Goal: Task Accomplishment & Management: Use online tool/utility

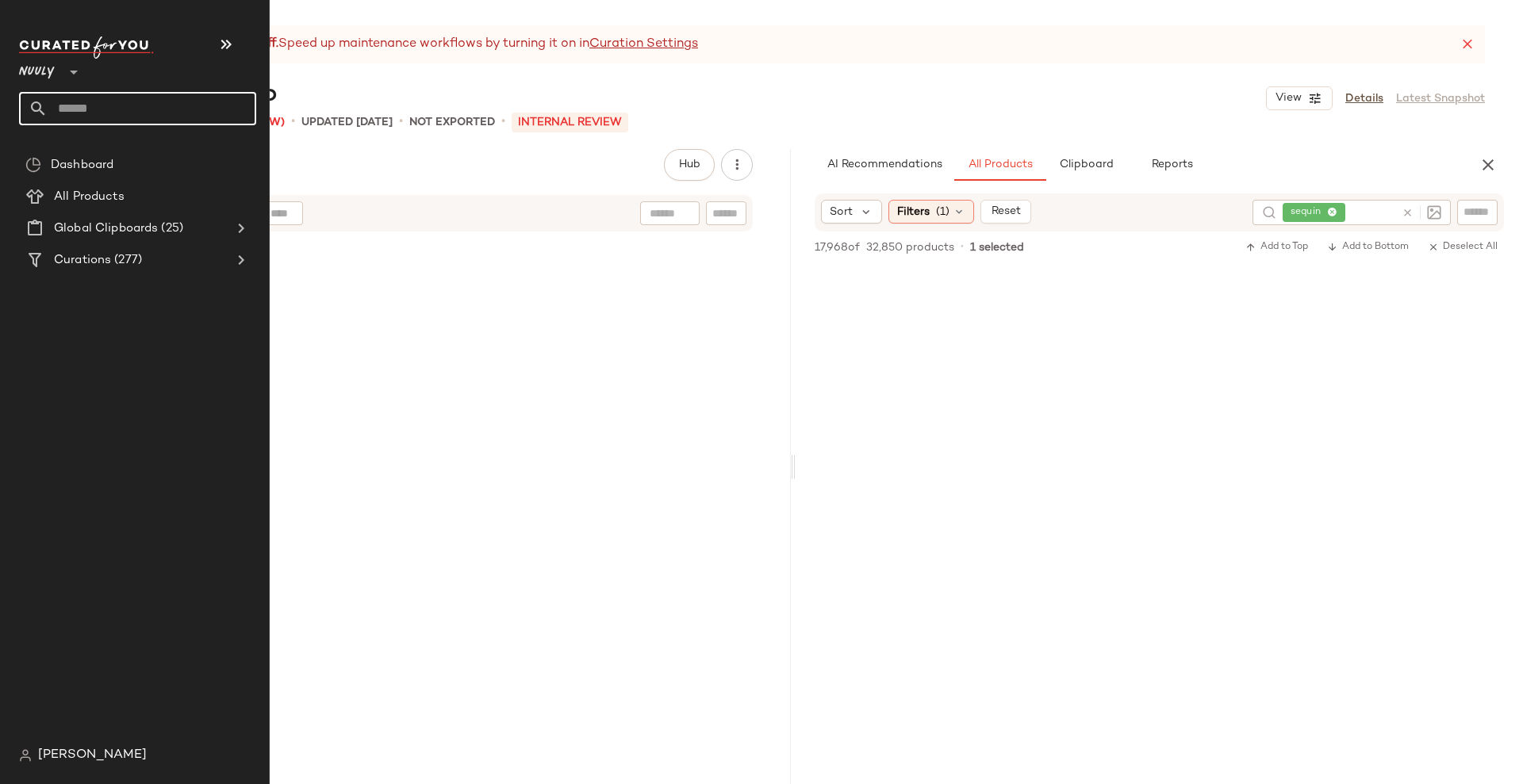
click at [72, 112] on input "text" at bounding box center [152, 109] width 208 height 33
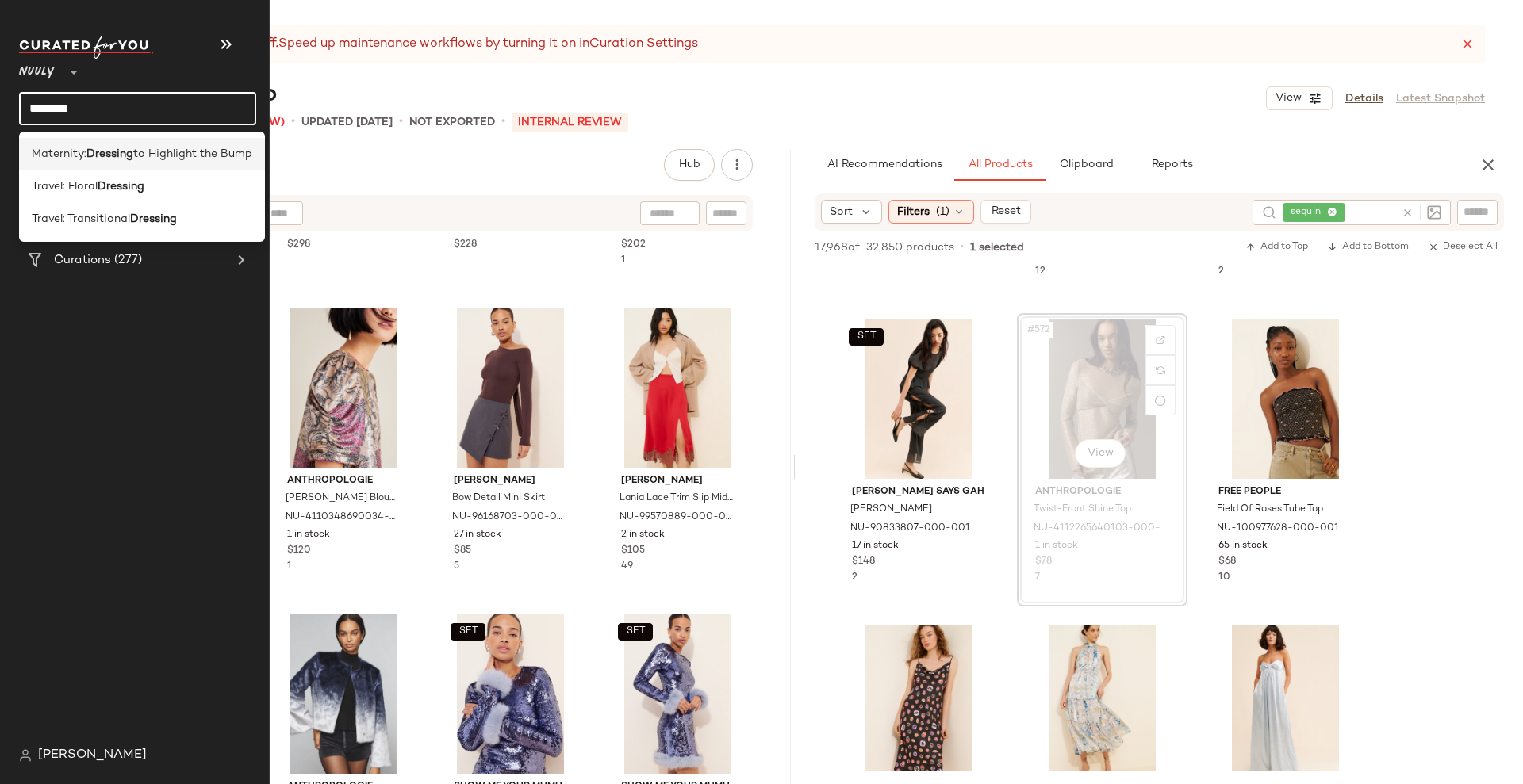
type input "********"
click at [120, 152] on b "Dressing" at bounding box center [110, 154] width 47 height 17
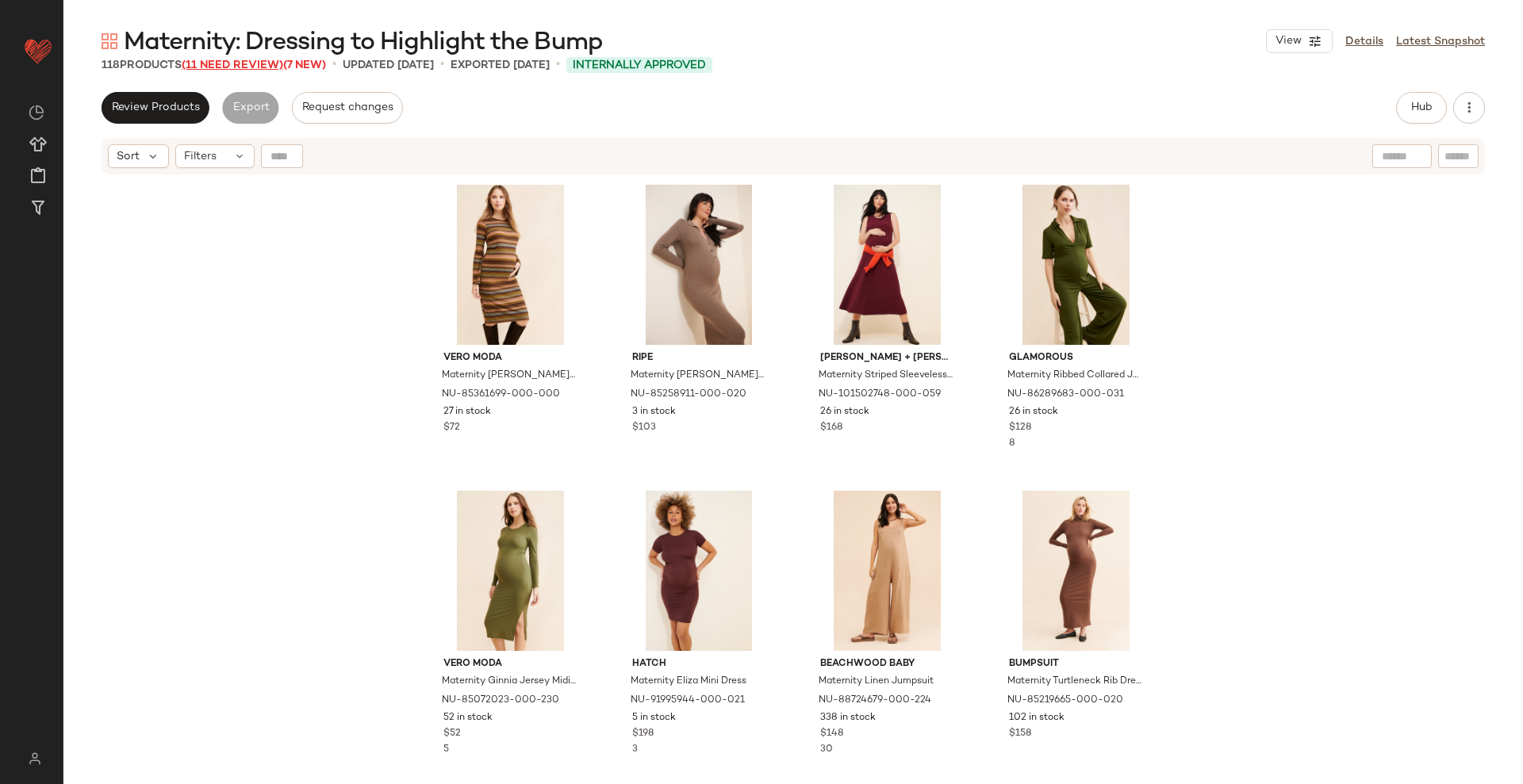
click at [267, 66] on span "(11 Need Review)" at bounding box center [233, 65] width 101 height 12
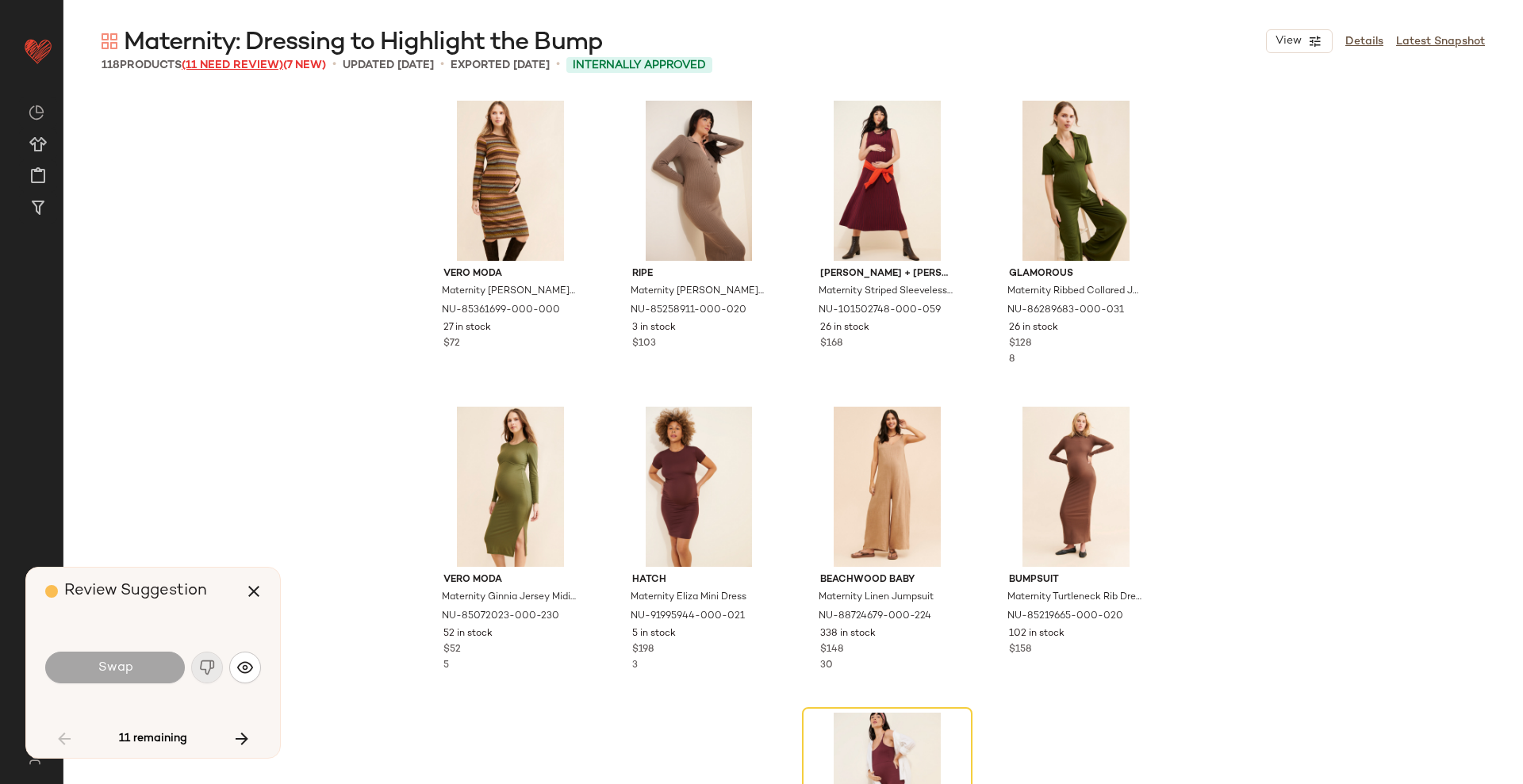
scroll to position [319, 0]
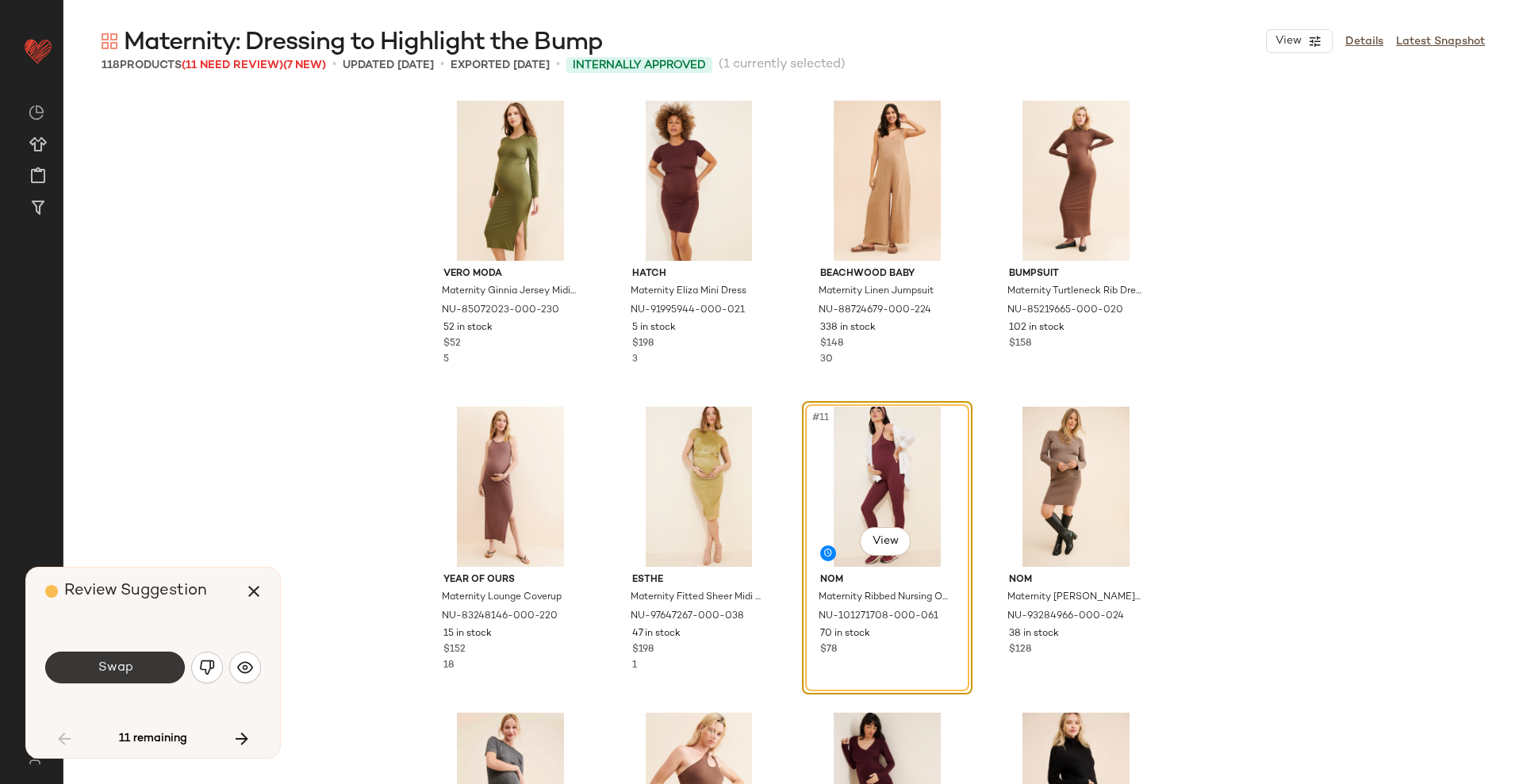
click at [163, 666] on button "Swap" at bounding box center [114, 667] width 139 height 32
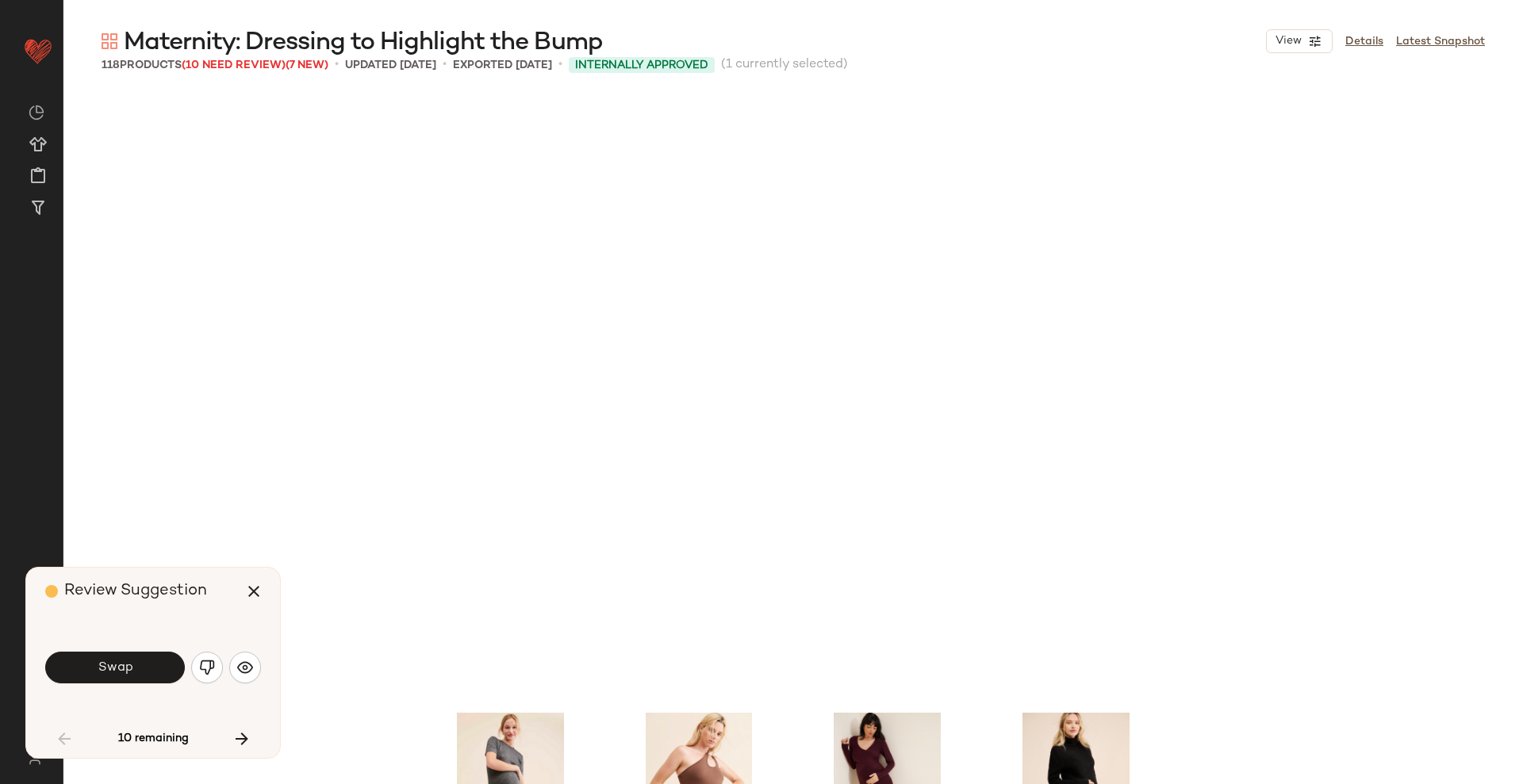
scroll to position [918, 0]
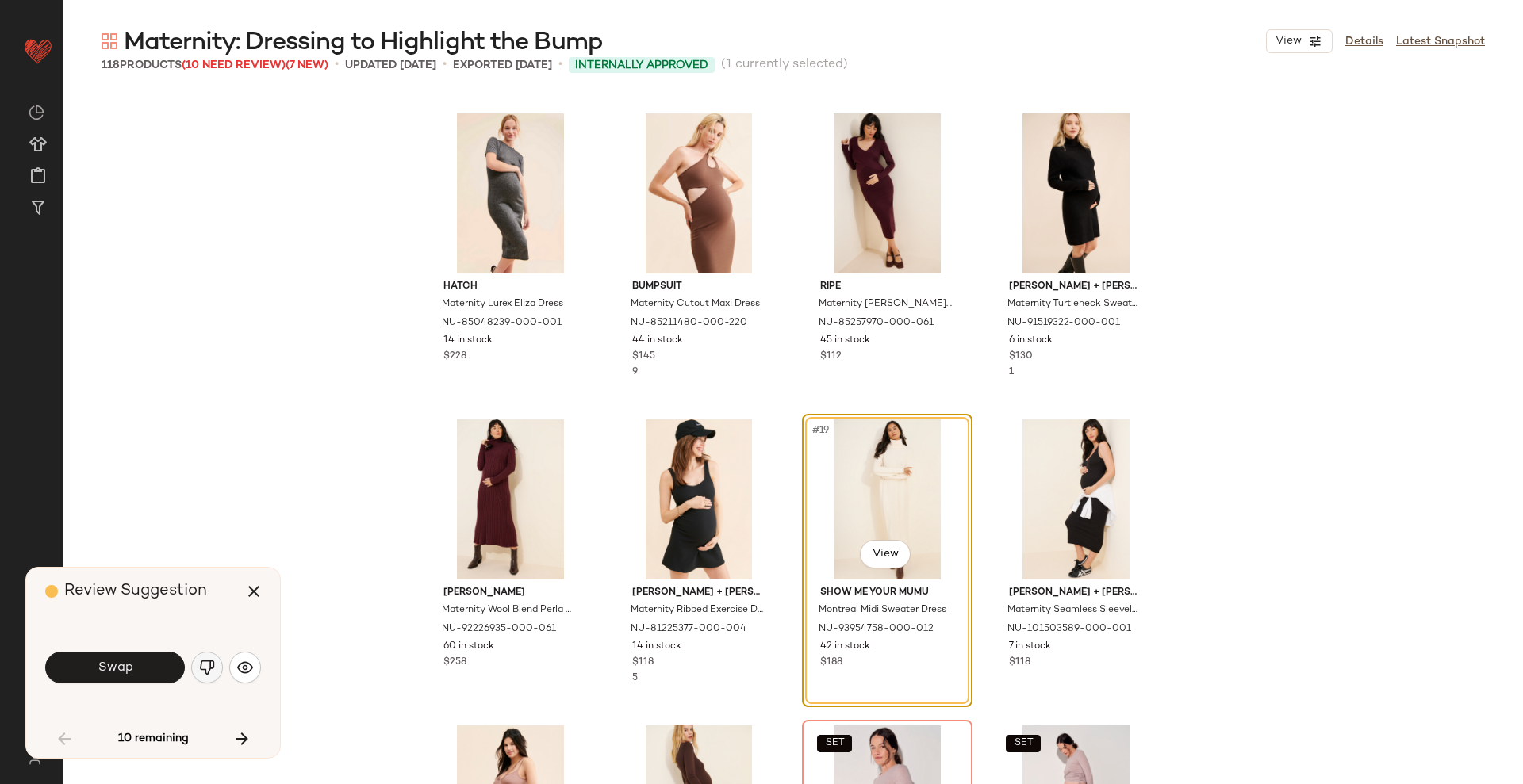
click at [199, 674] on img "button" at bounding box center [207, 667] width 16 height 16
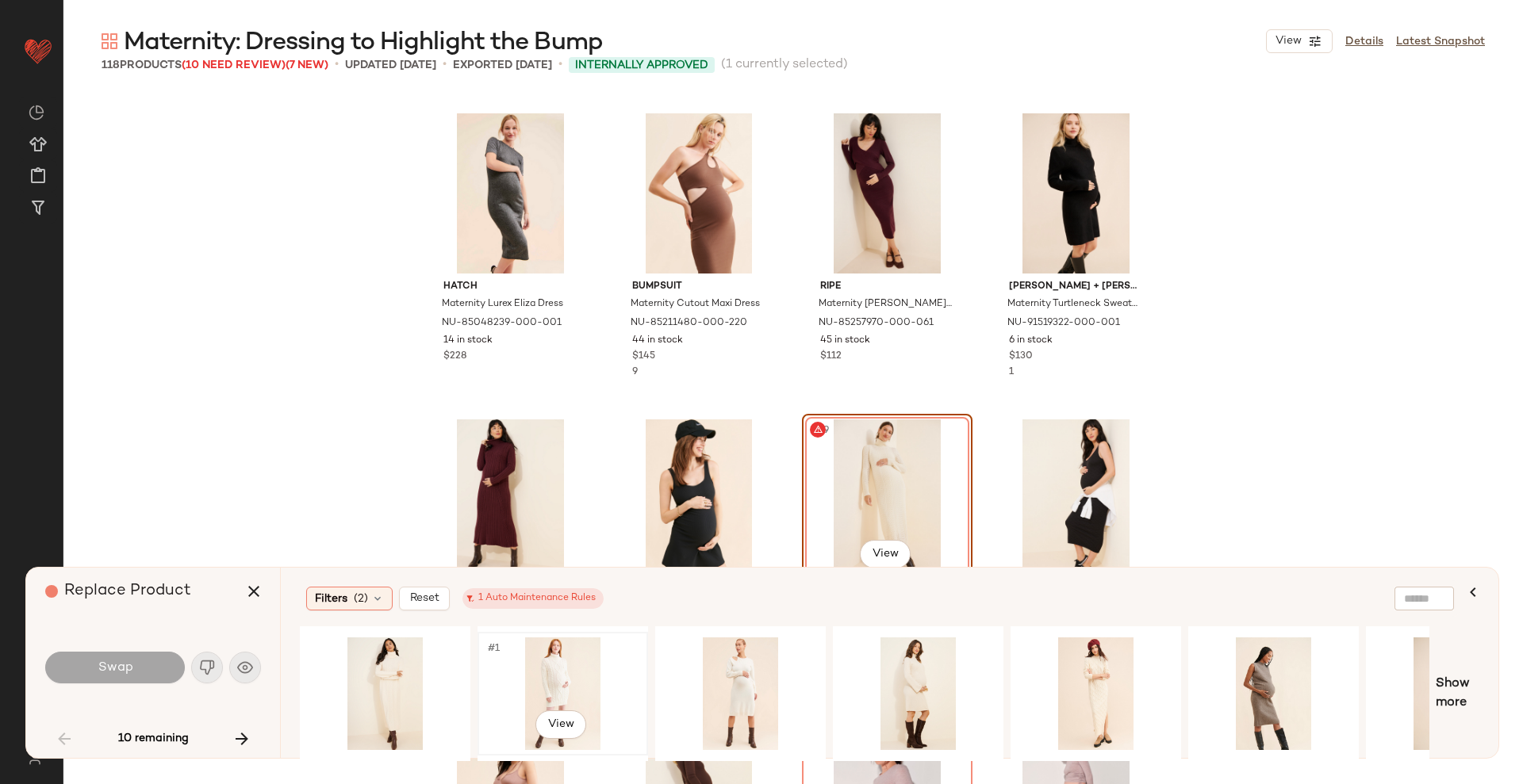
click at [555, 658] on div "#1 View" at bounding box center [562, 694] width 160 height 113
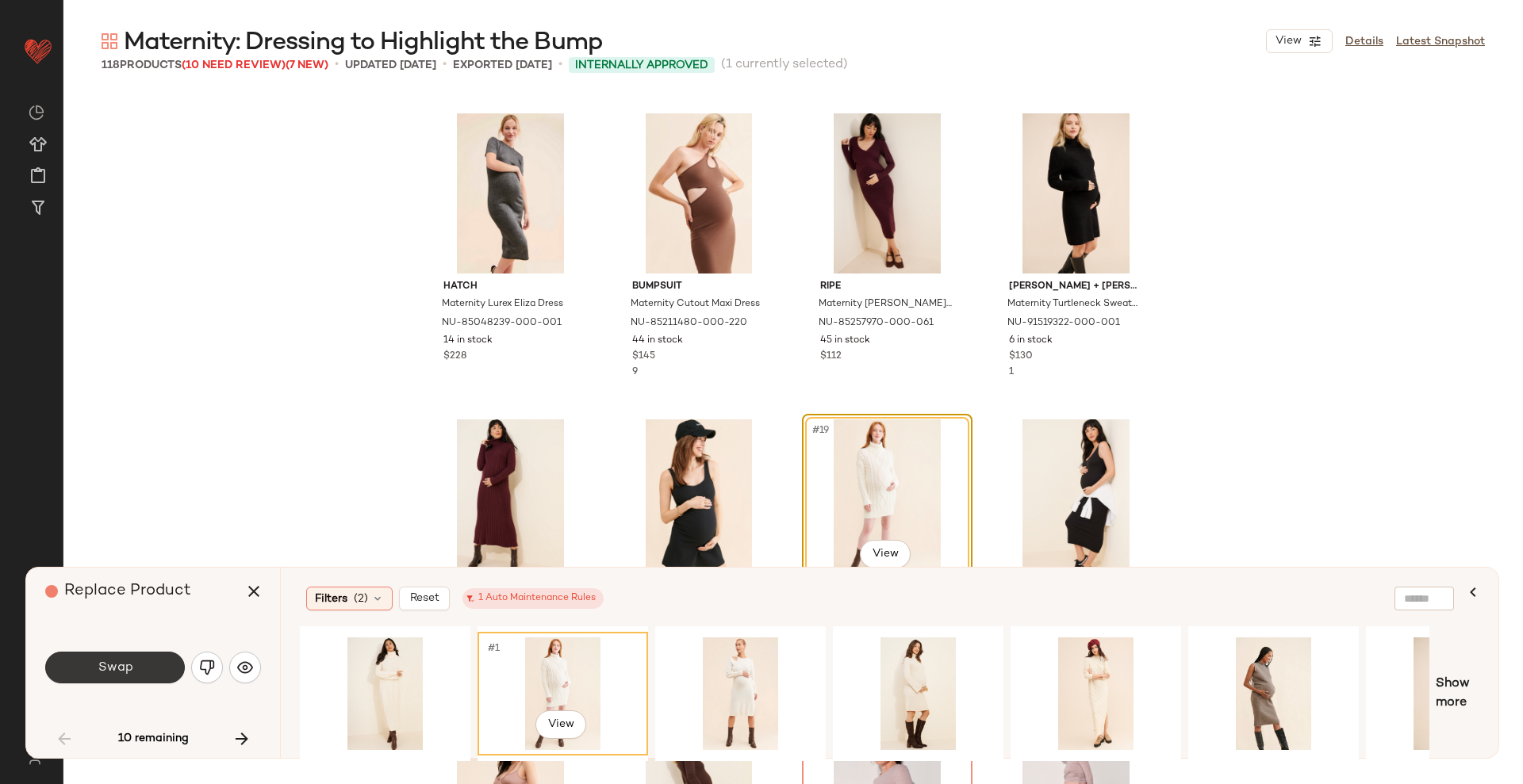
click at [118, 671] on span "Swap" at bounding box center [114, 667] width 36 height 15
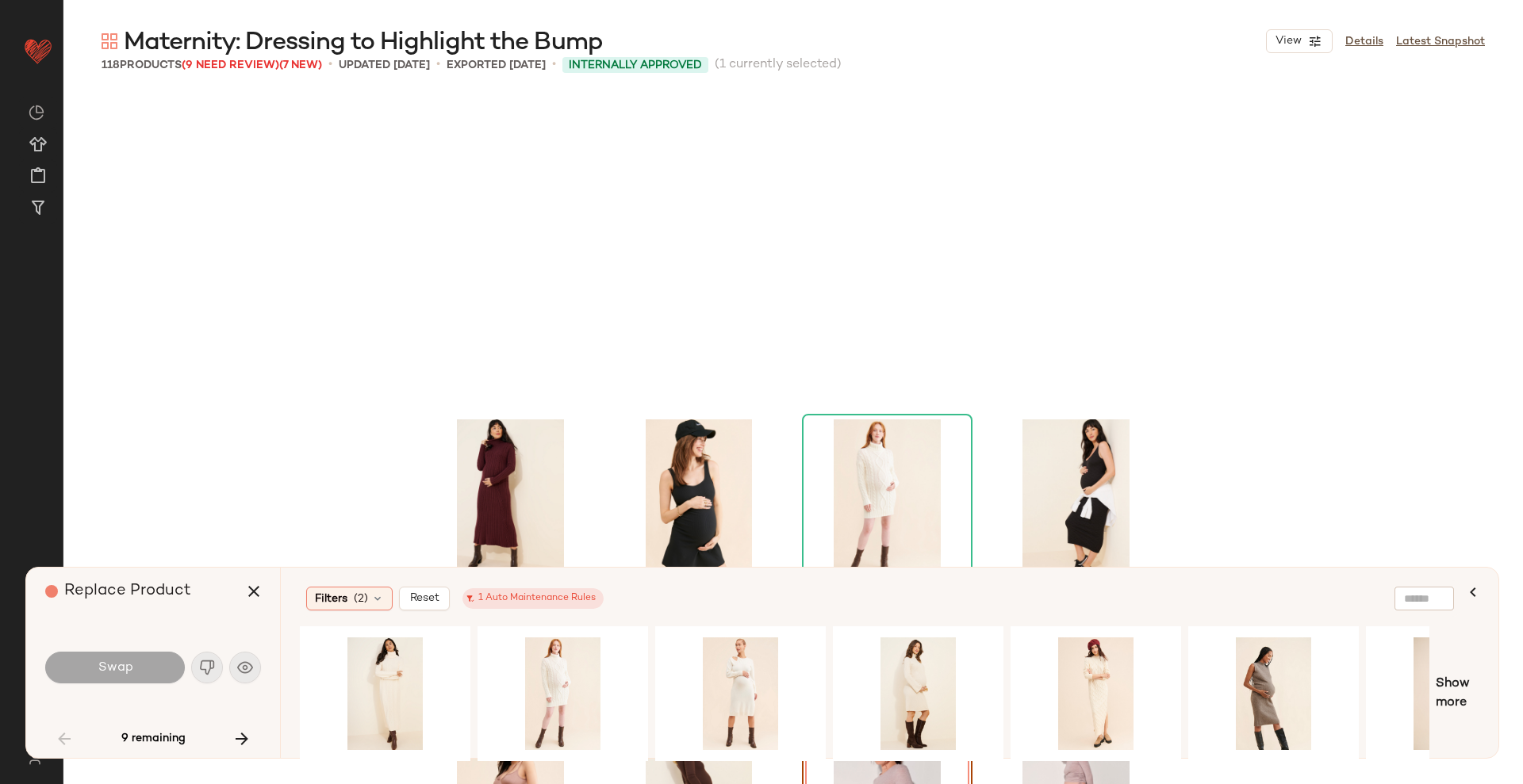
scroll to position [1224, 0]
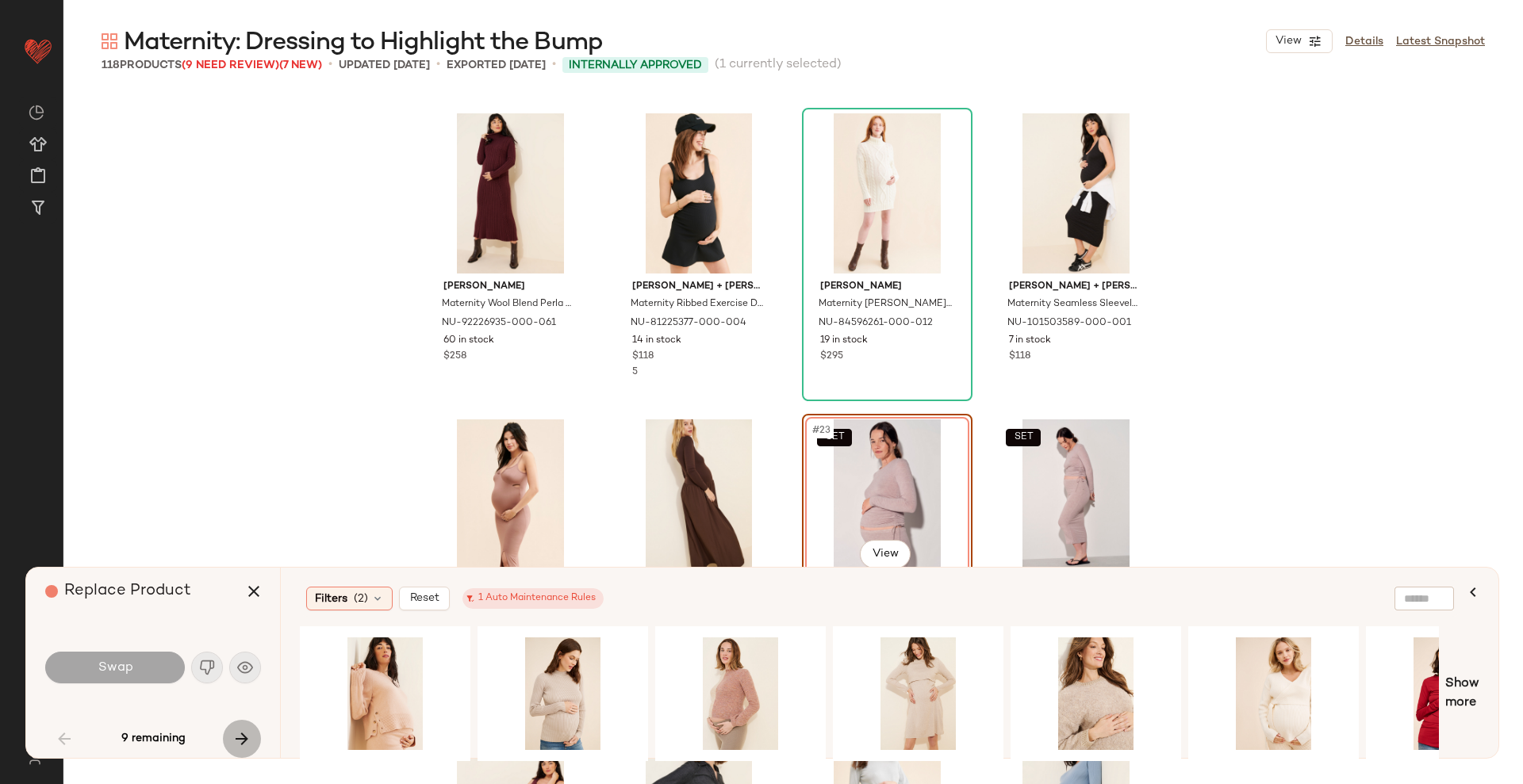
click at [252, 743] on button "button" at bounding box center [241, 738] width 38 height 38
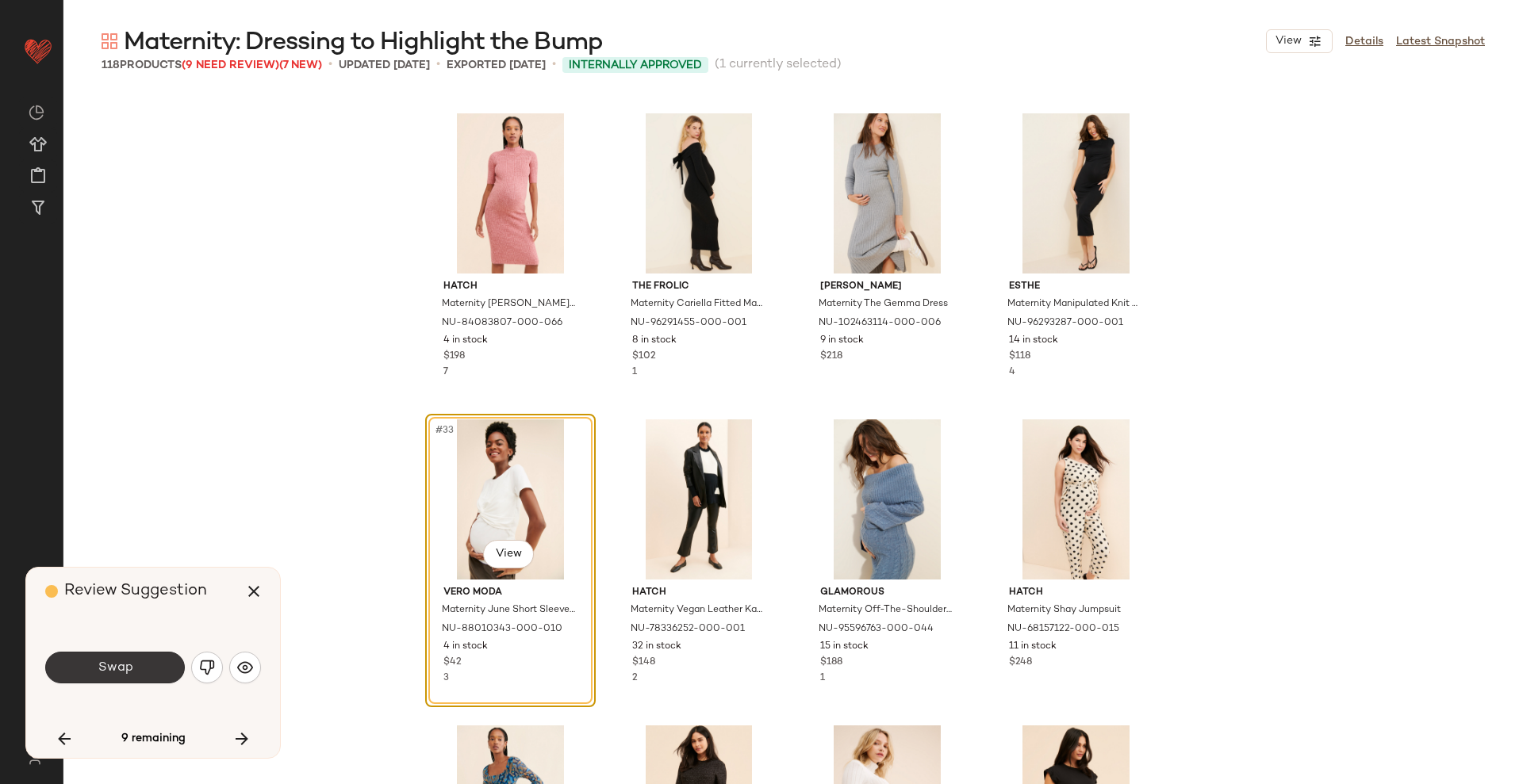
click at [131, 673] on span "Swap" at bounding box center [114, 667] width 36 height 15
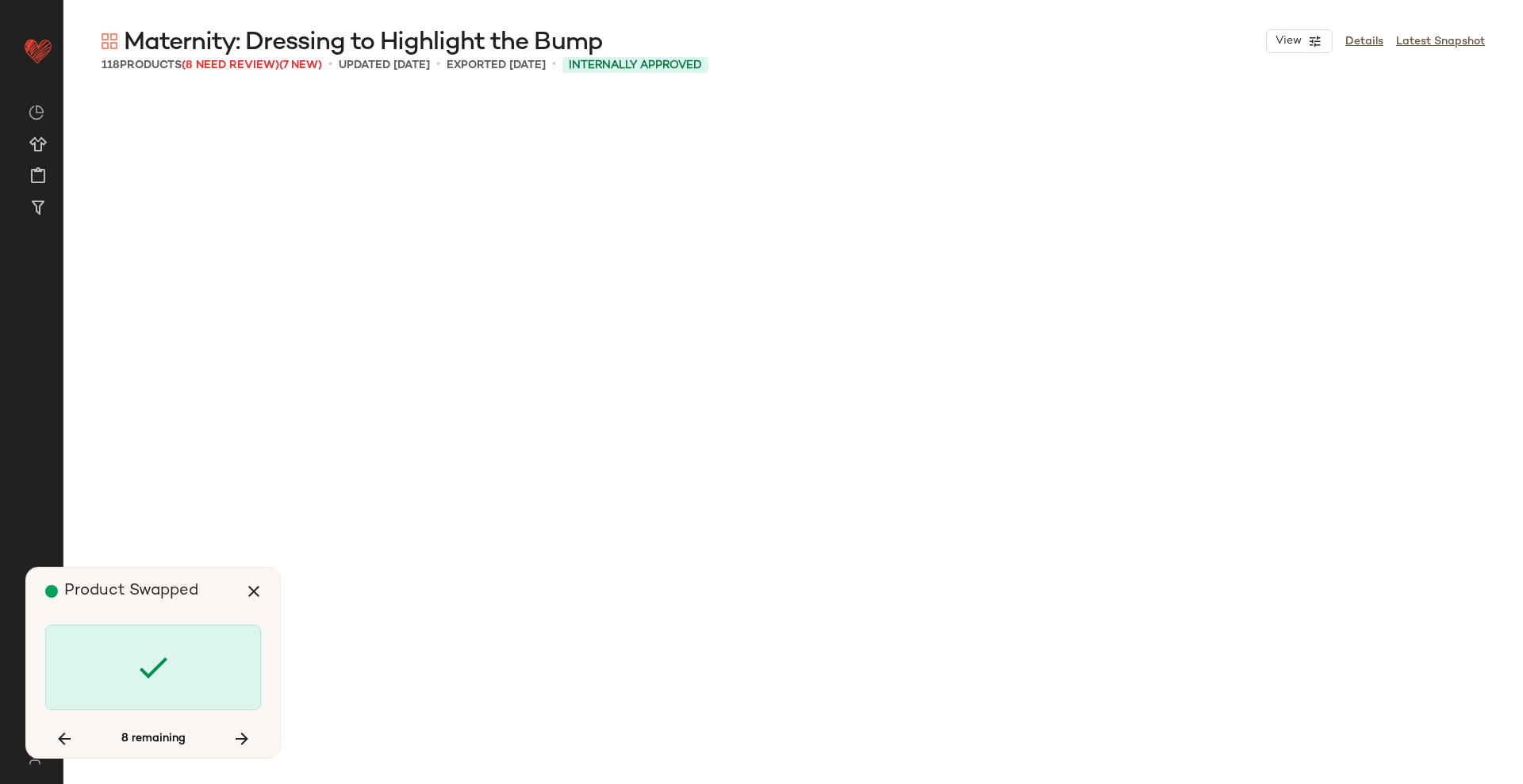
scroll to position [3672, 0]
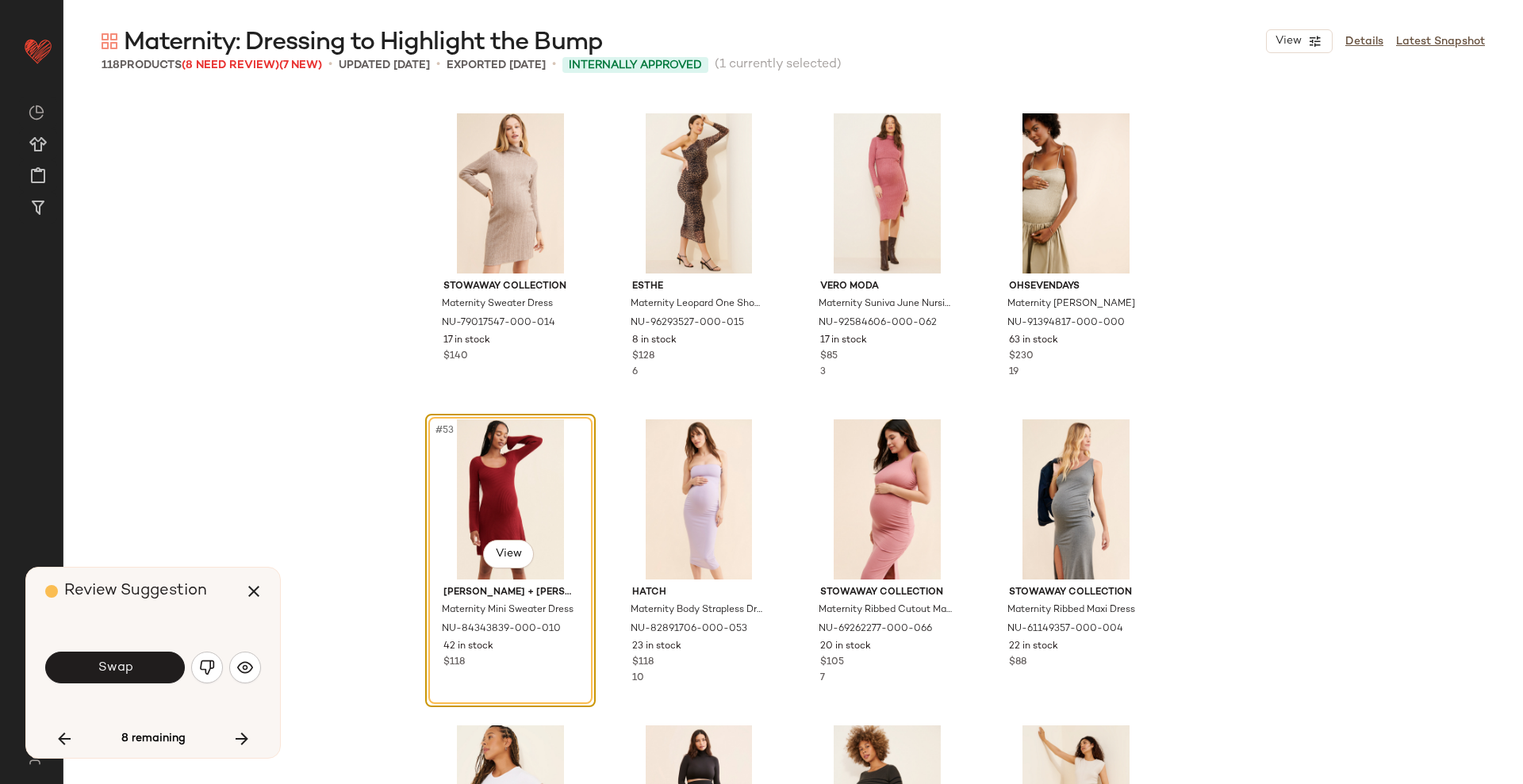
click at [131, 673] on span "Swap" at bounding box center [114, 667] width 36 height 15
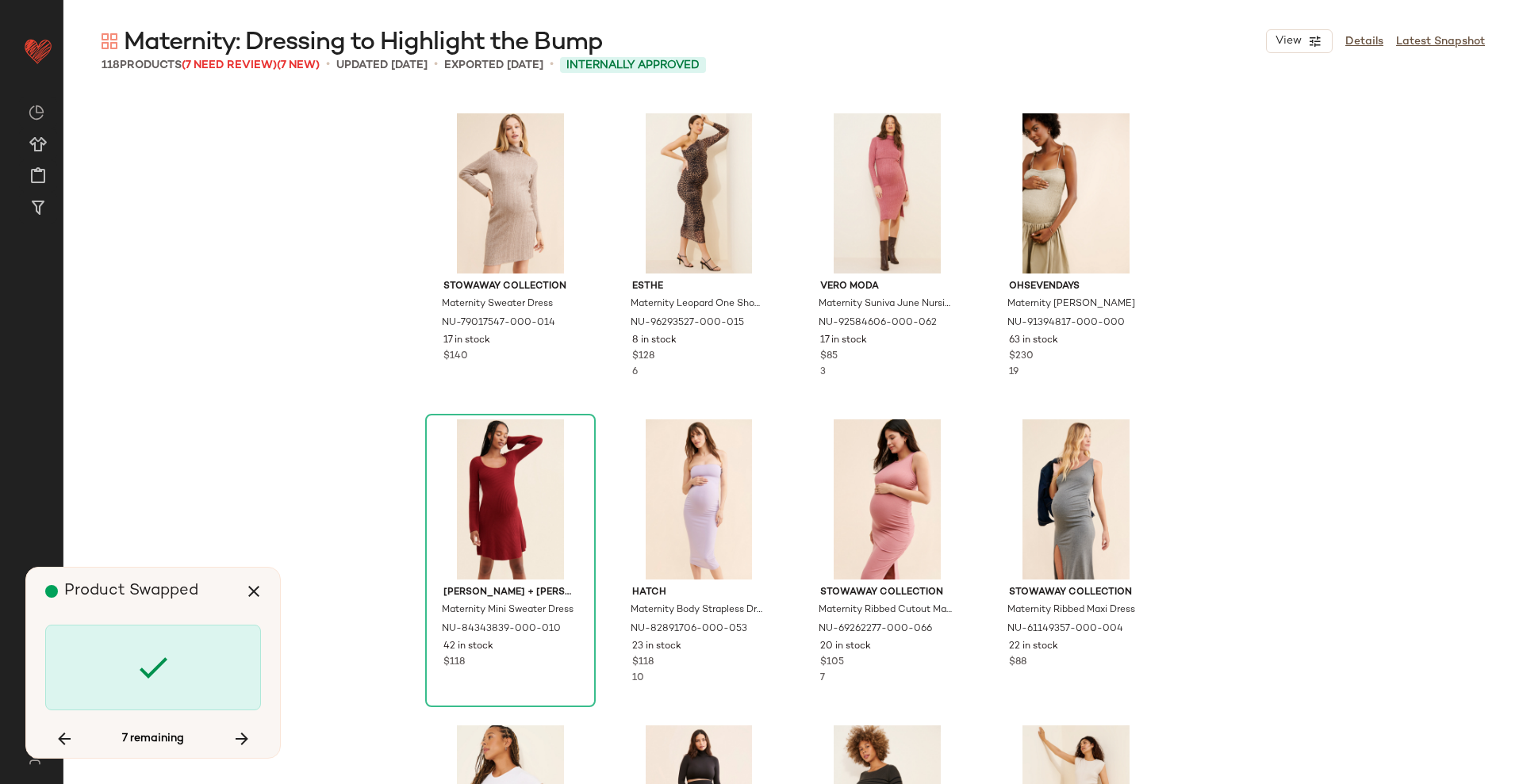
scroll to position [5201, 0]
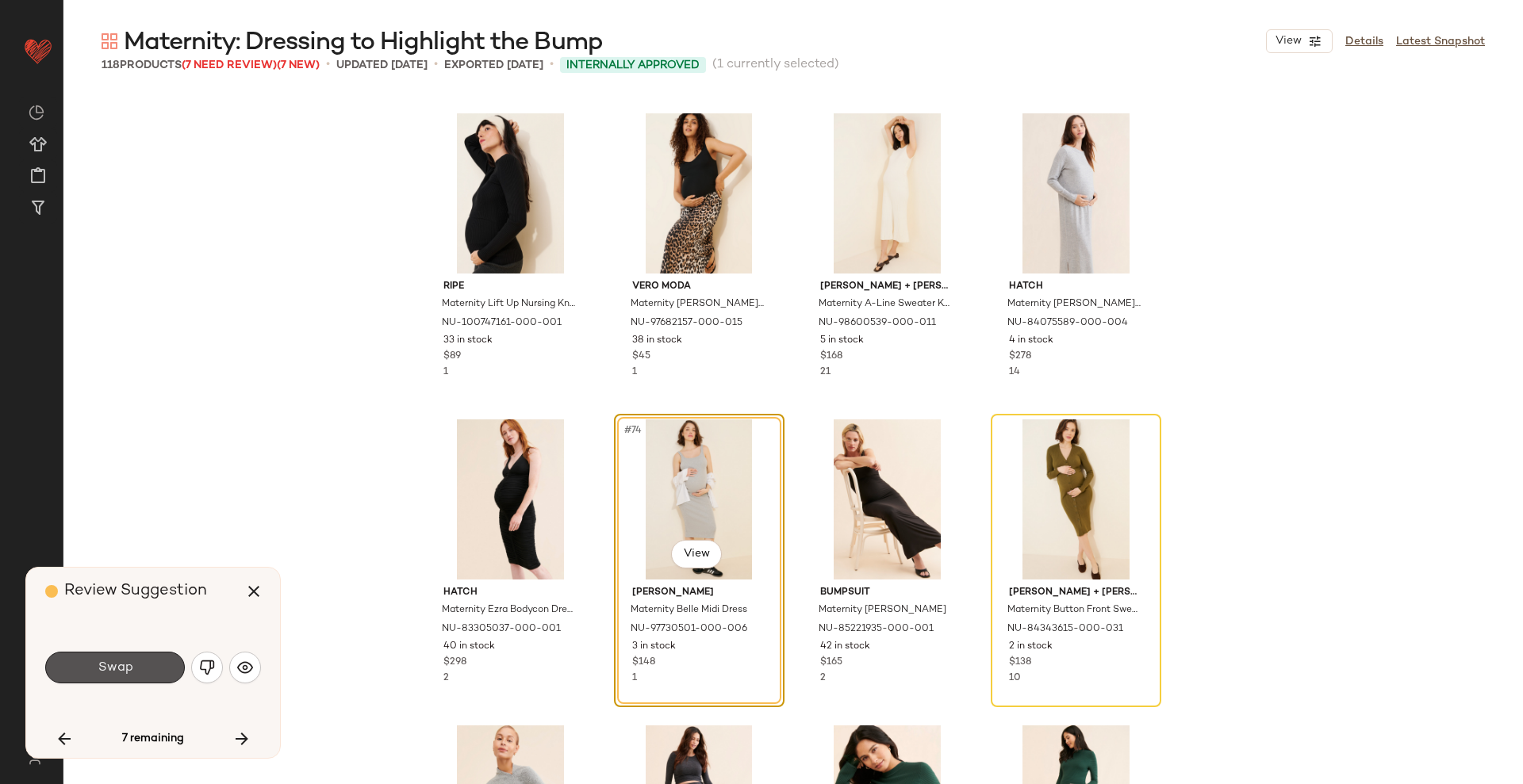
click at [131, 673] on span "Swap" at bounding box center [114, 667] width 36 height 15
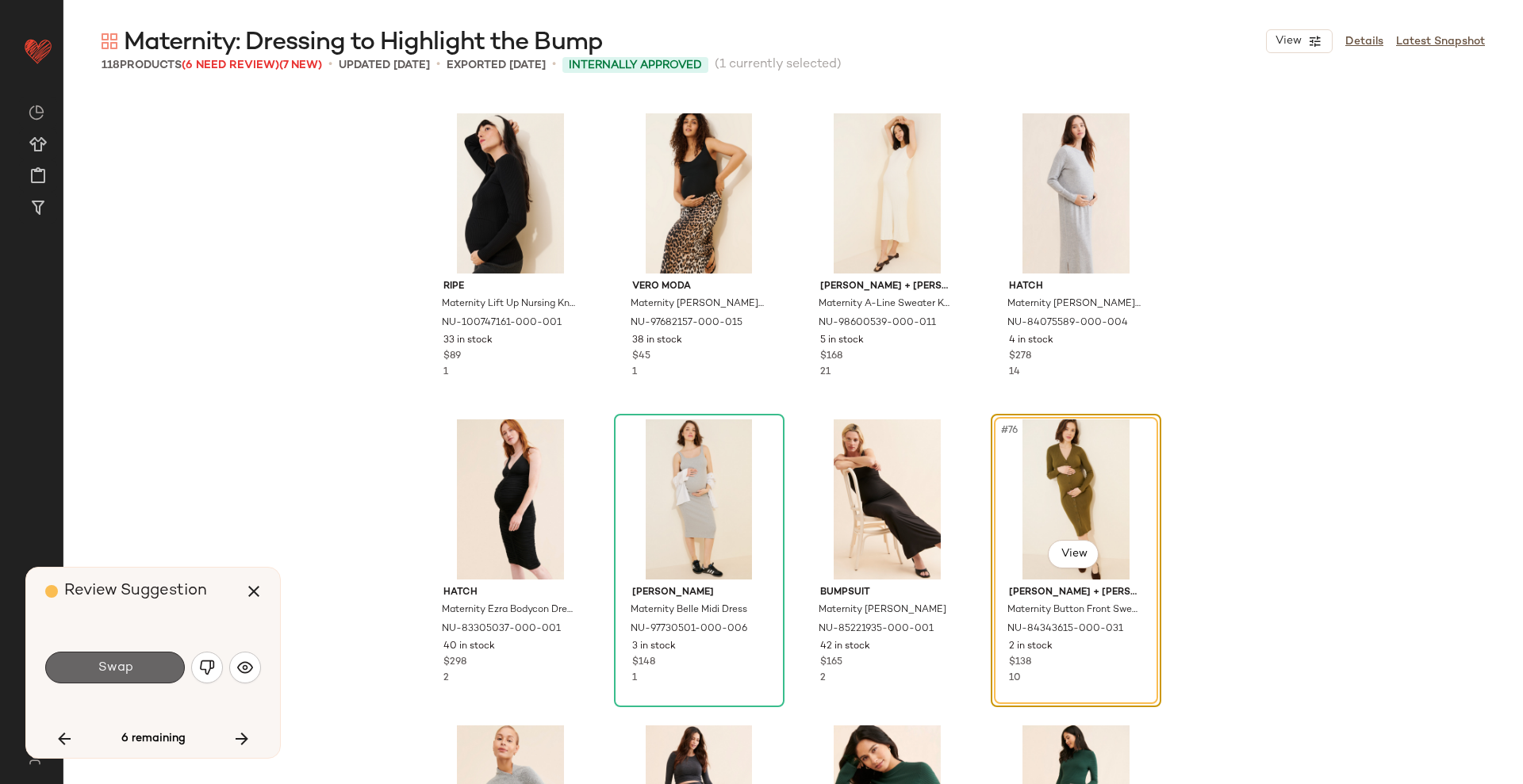
click at [96, 666] on button "Swap" at bounding box center [114, 667] width 139 height 32
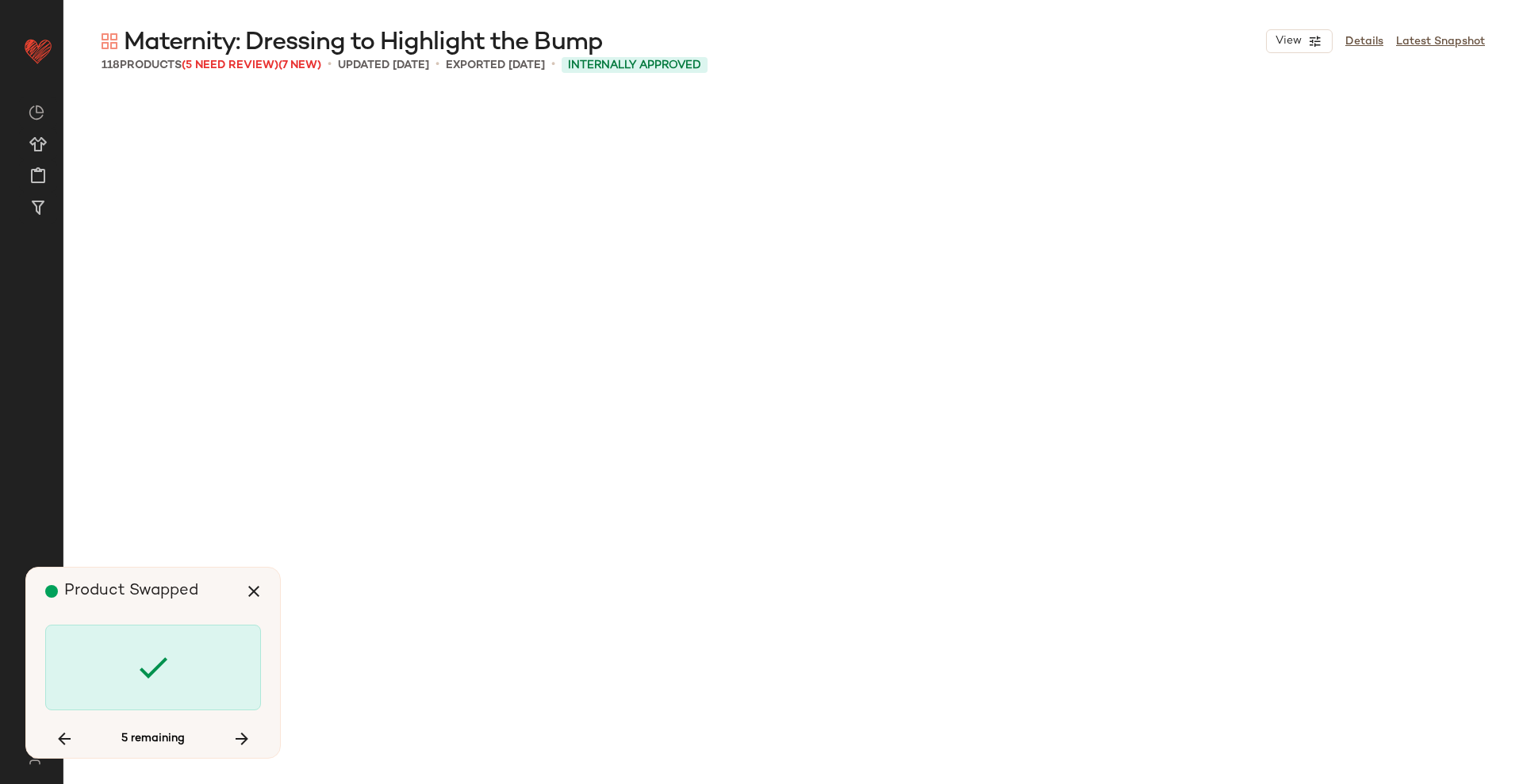
scroll to position [7038, 0]
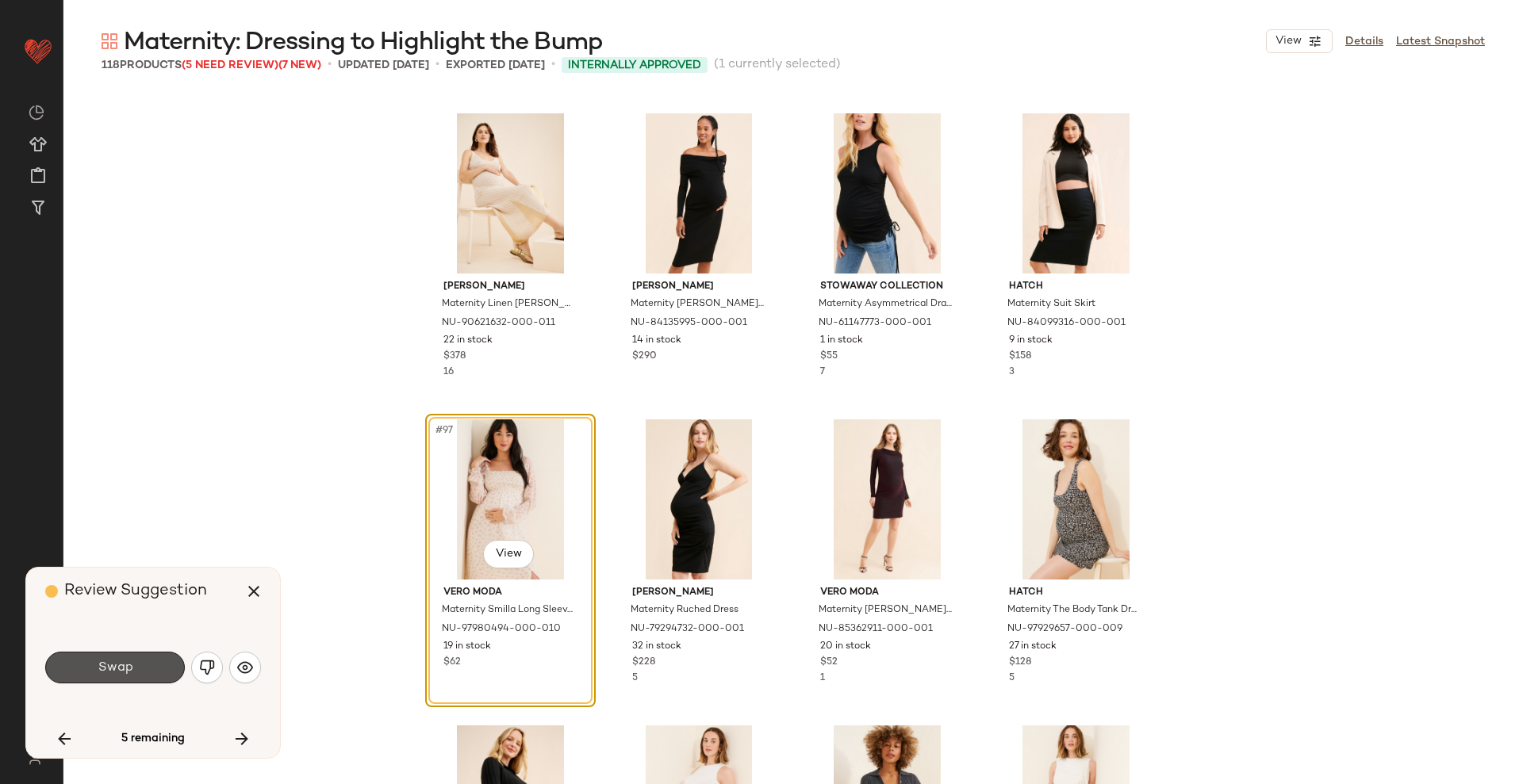
click at [96, 666] on button "Swap" at bounding box center [114, 667] width 139 height 32
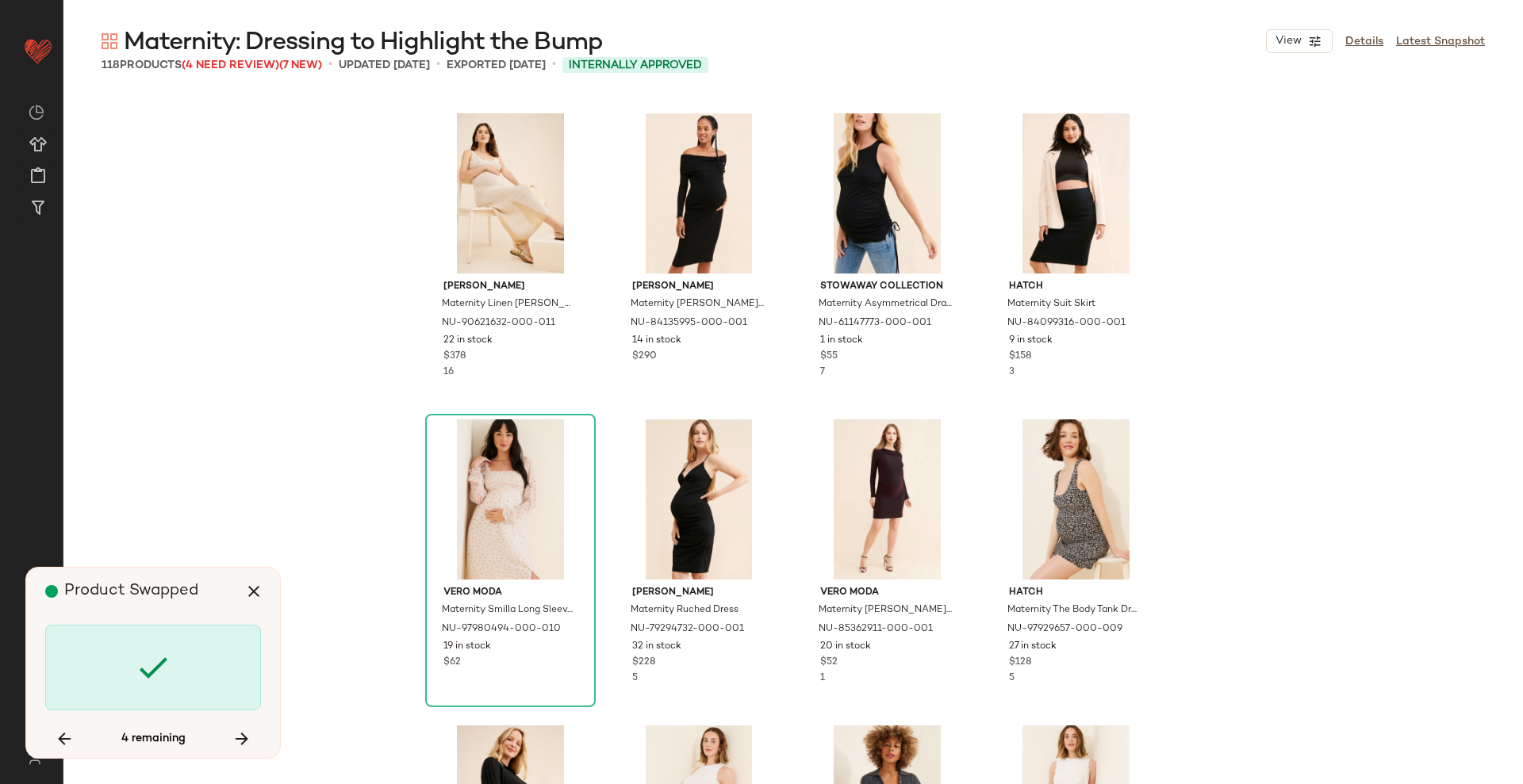
scroll to position [7649, 0]
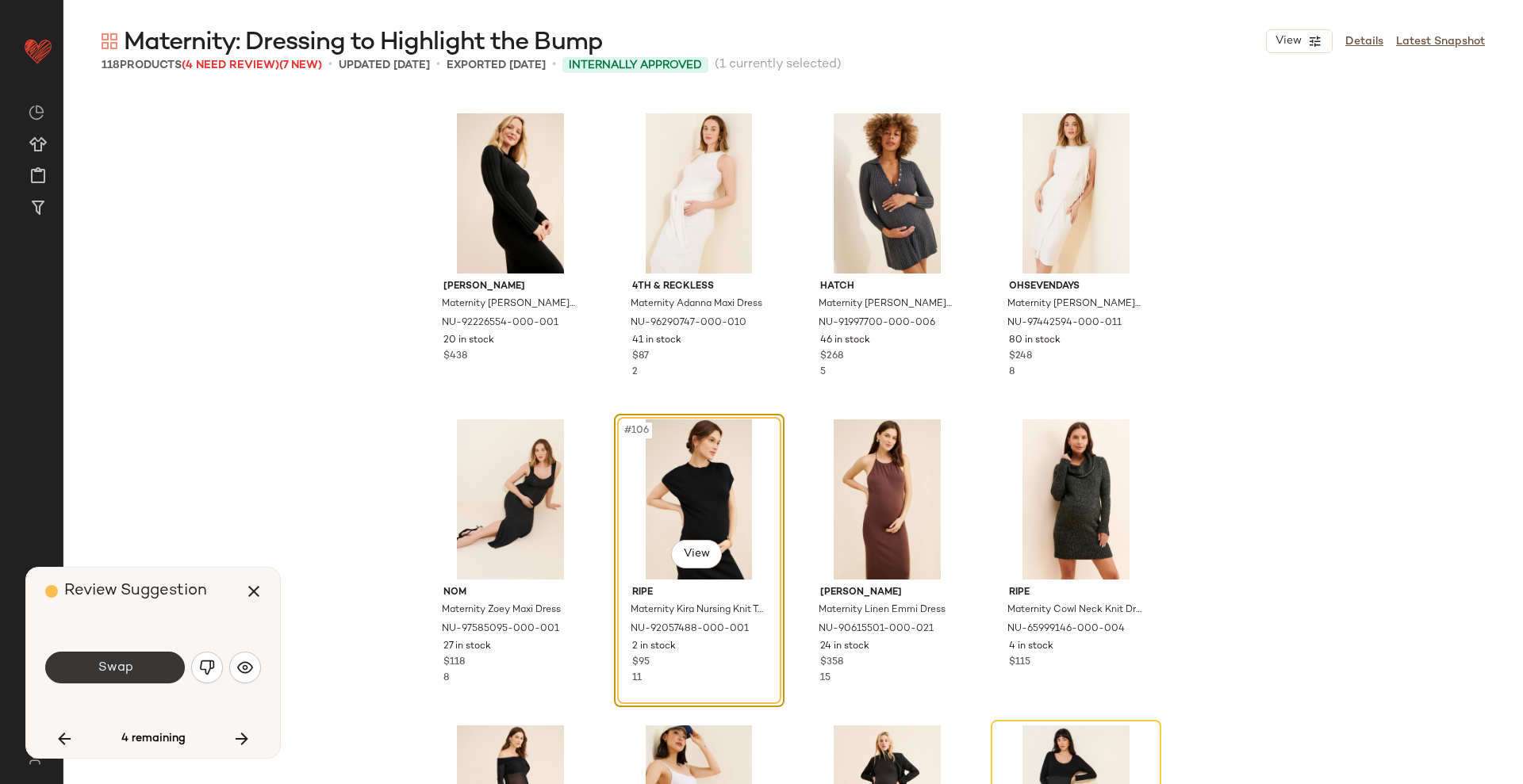
click at [111, 664] on span "Swap" at bounding box center [114, 667] width 36 height 15
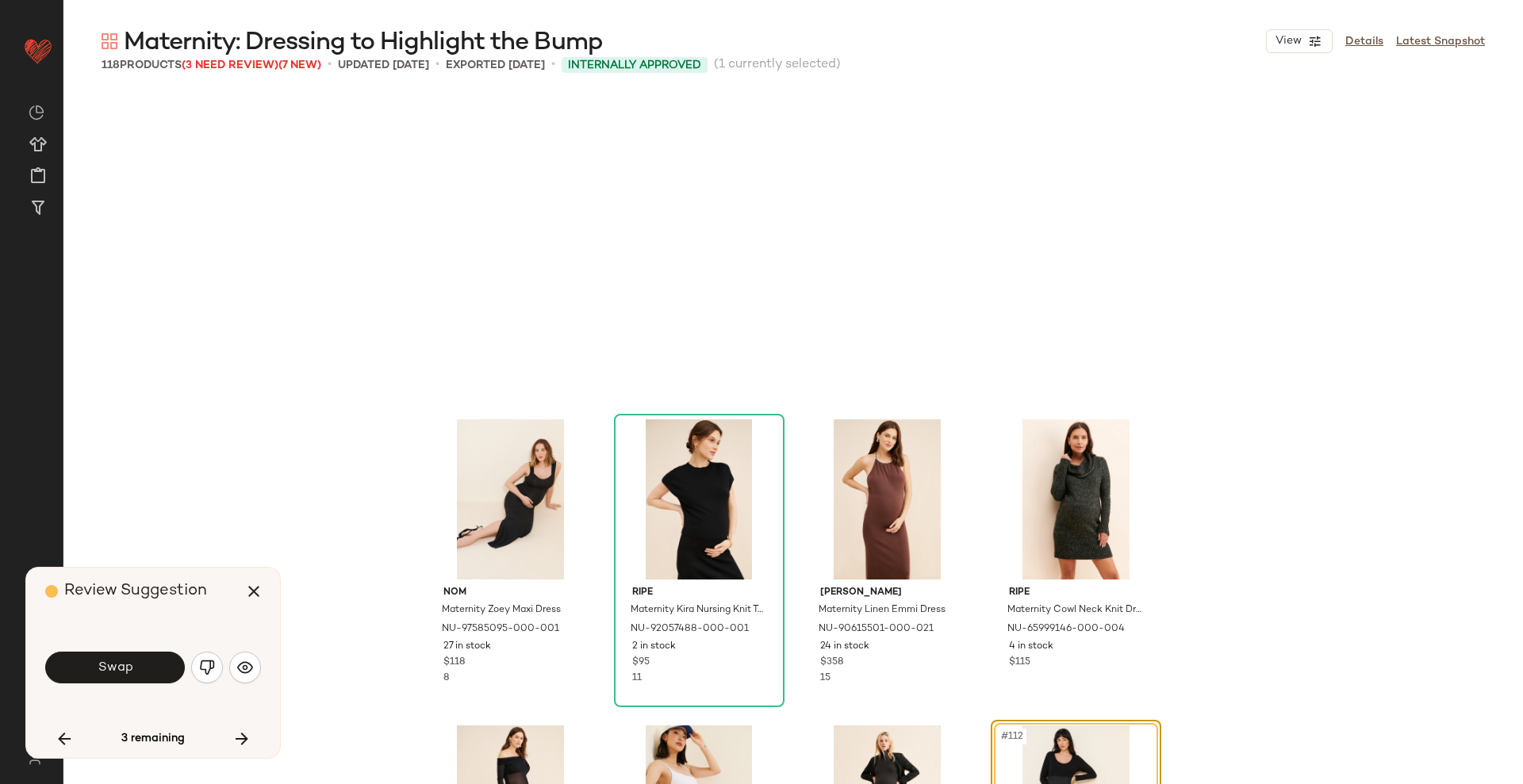
scroll to position [7955, 0]
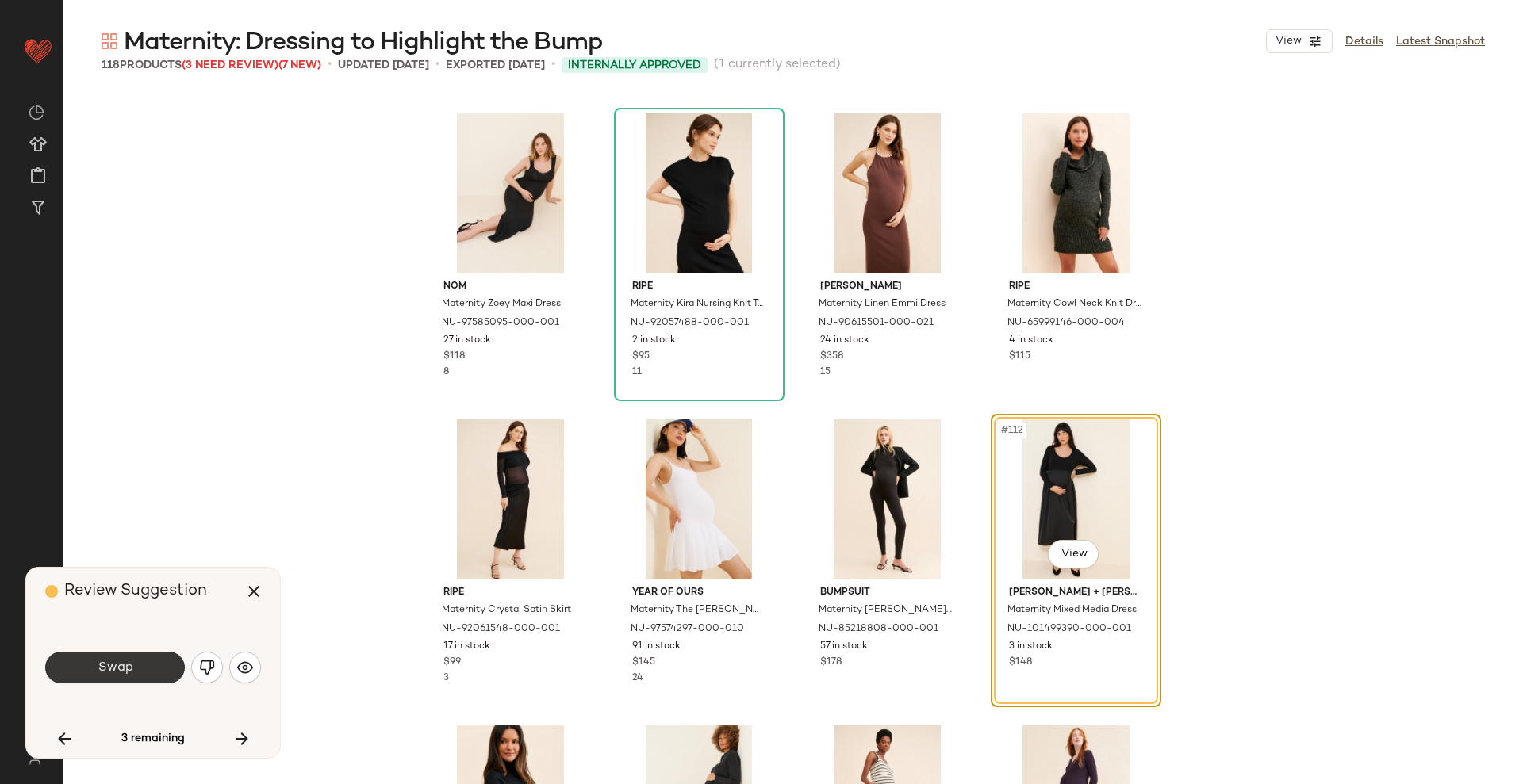
click at [111, 664] on span "Swap" at bounding box center [114, 667] width 36 height 15
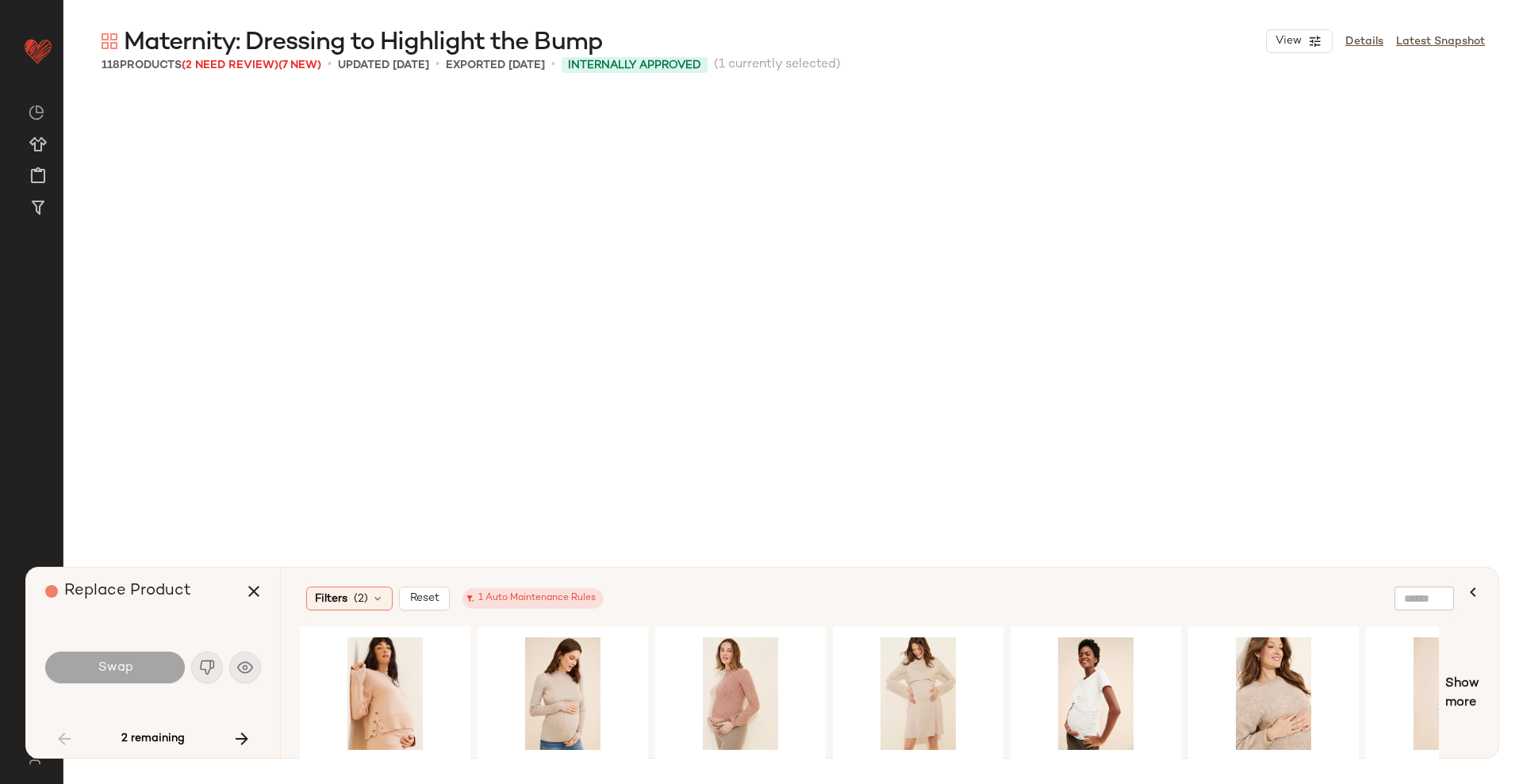
scroll to position [1224, 0]
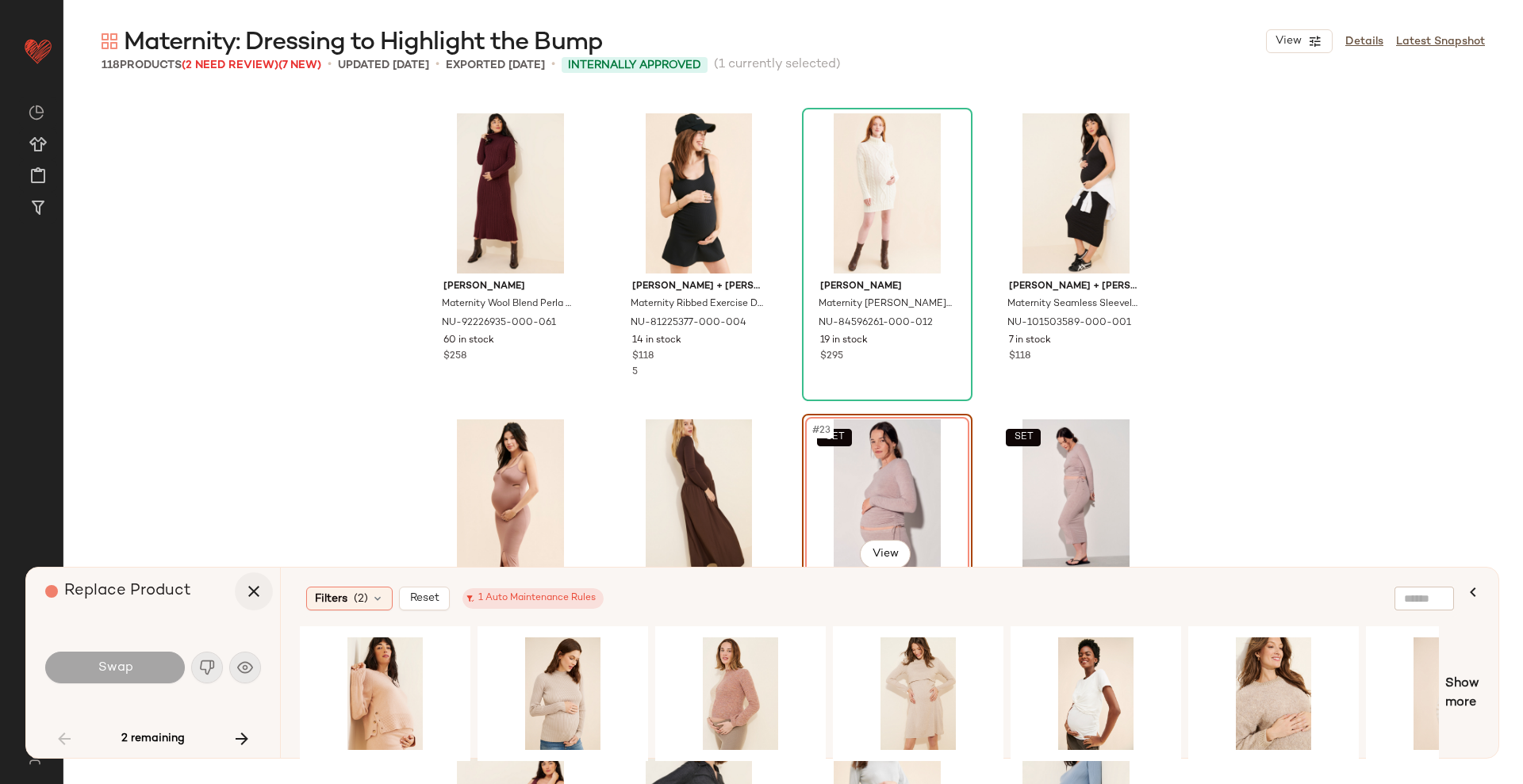
click at [255, 602] on button "button" at bounding box center [253, 590] width 38 height 38
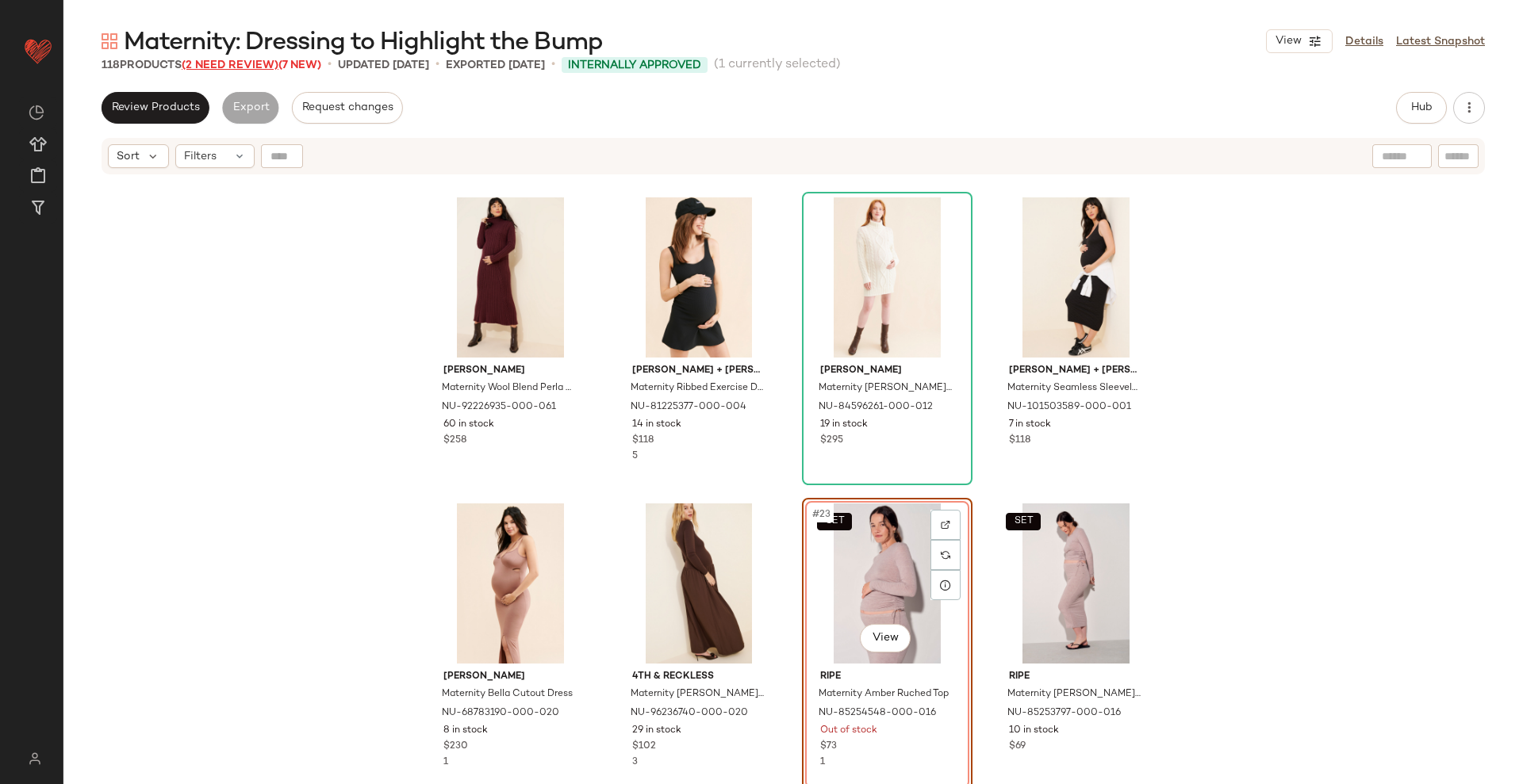
click at [234, 63] on span "(2 Need Review)" at bounding box center [230, 65] width 96 height 12
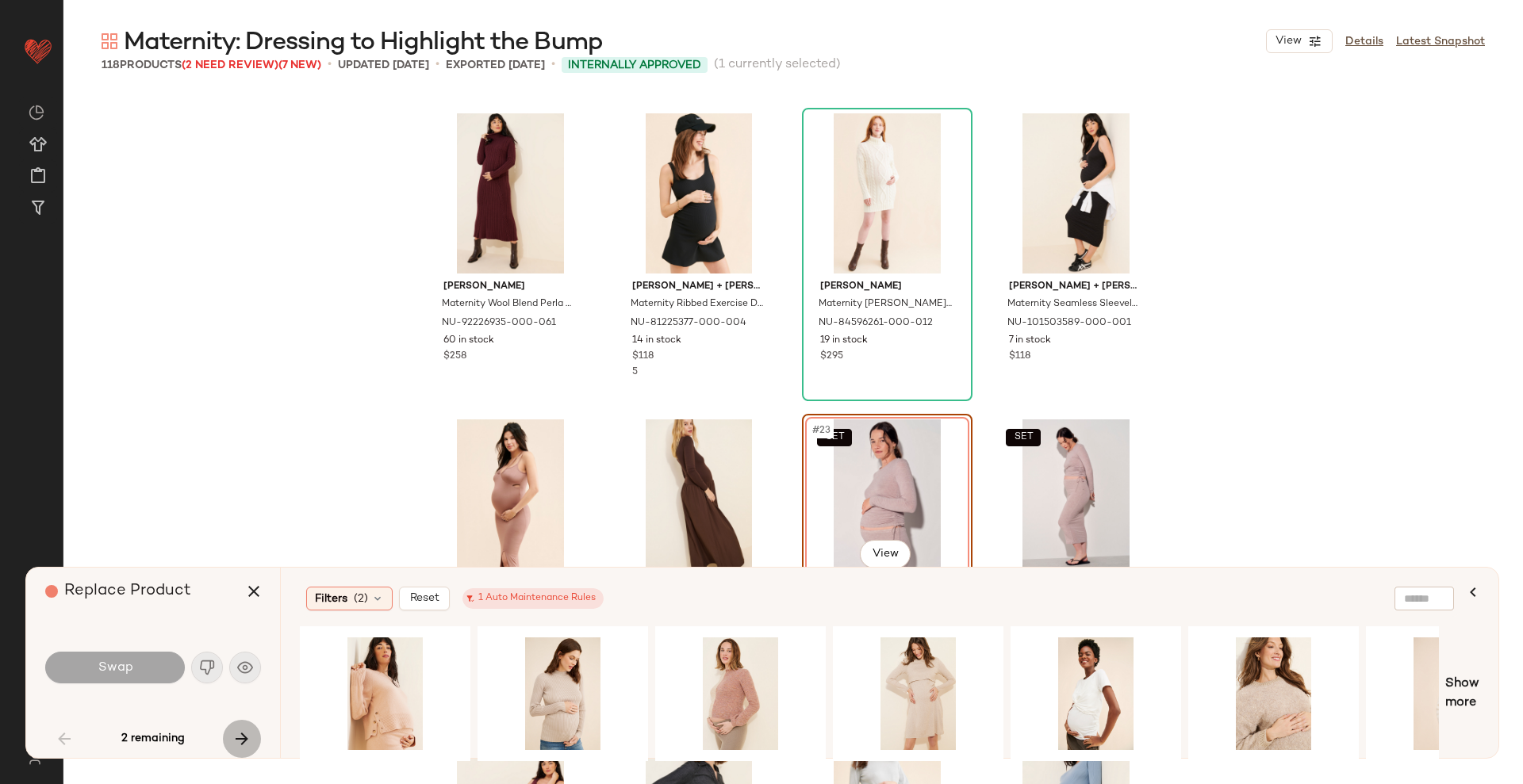
click at [235, 734] on icon "button" at bounding box center [242, 739] width 19 height 19
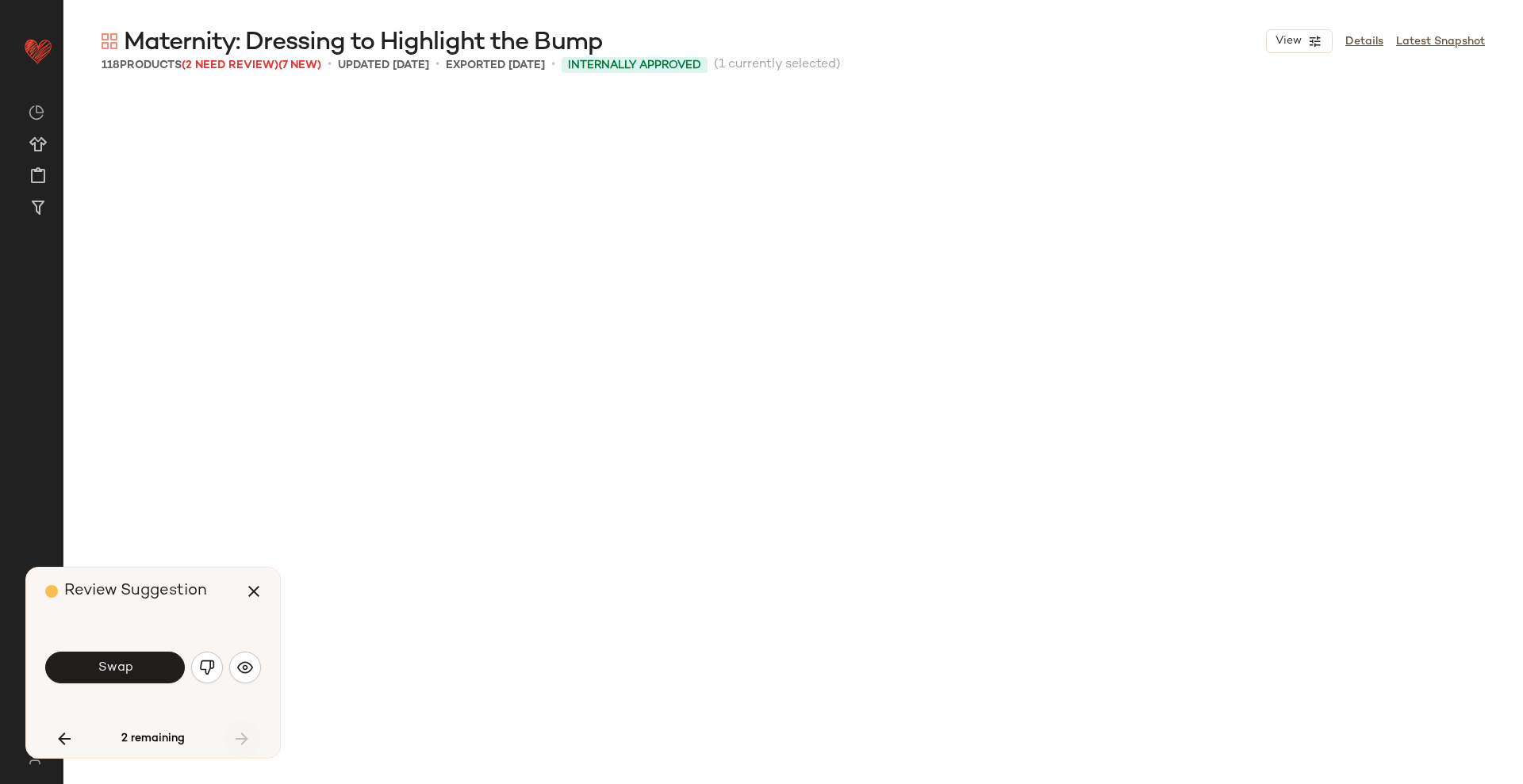
scroll to position [8490, 0]
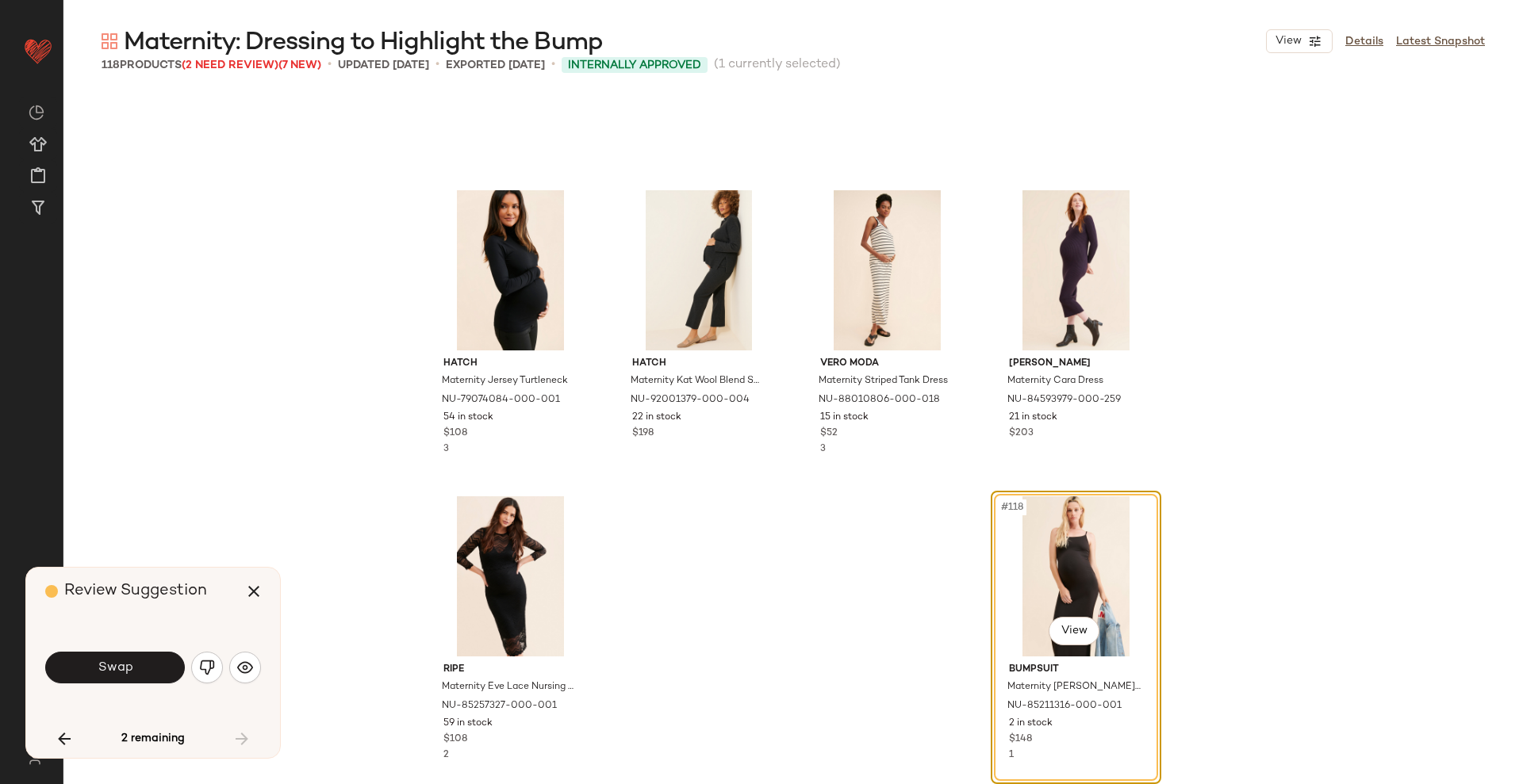
click at [143, 649] on div "Swap" at bounding box center [153, 667] width 216 height 38
click at [152, 670] on button "Swap" at bounding box center [114, 667] width 139 height 32
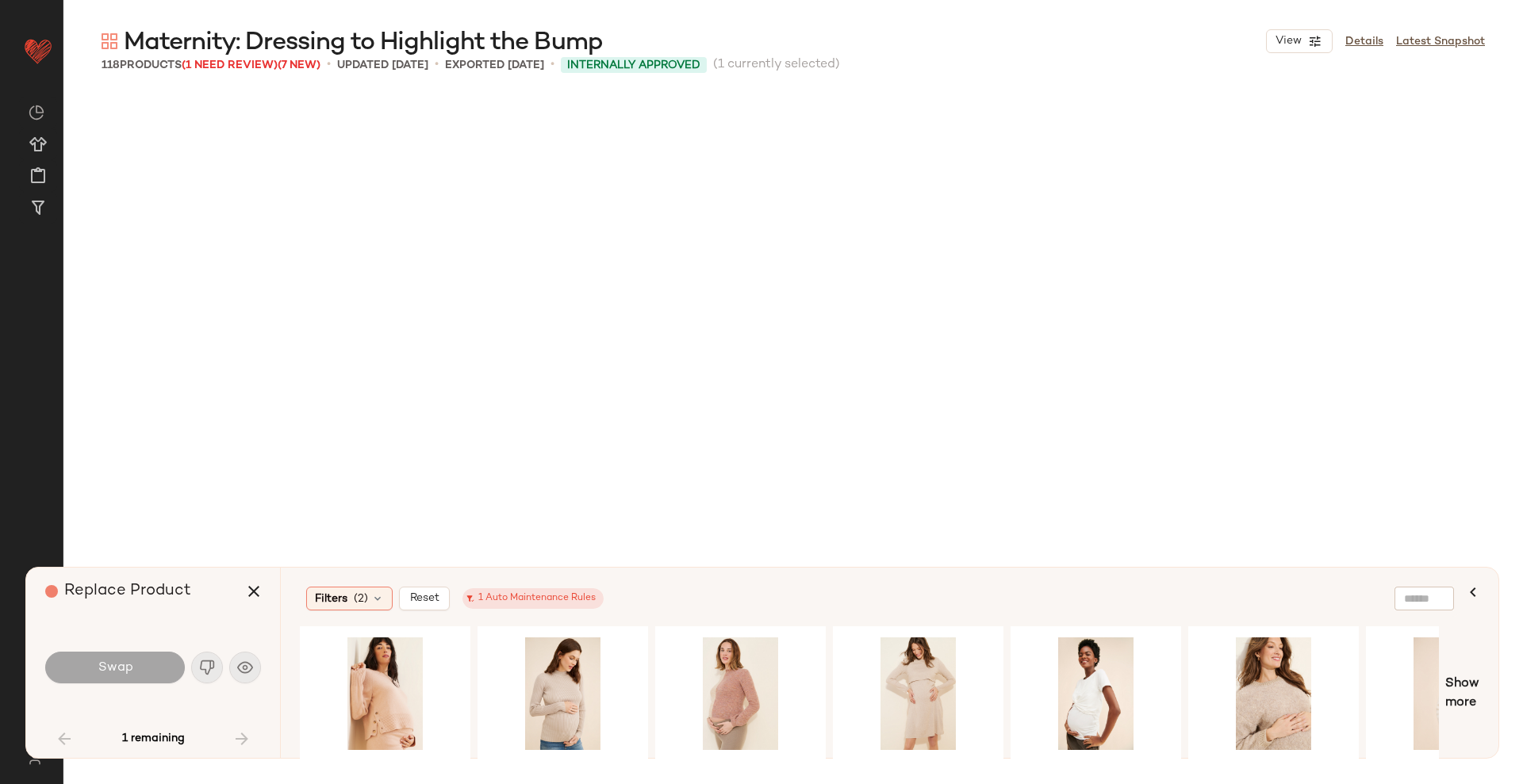
scroll to position [1224, 0]
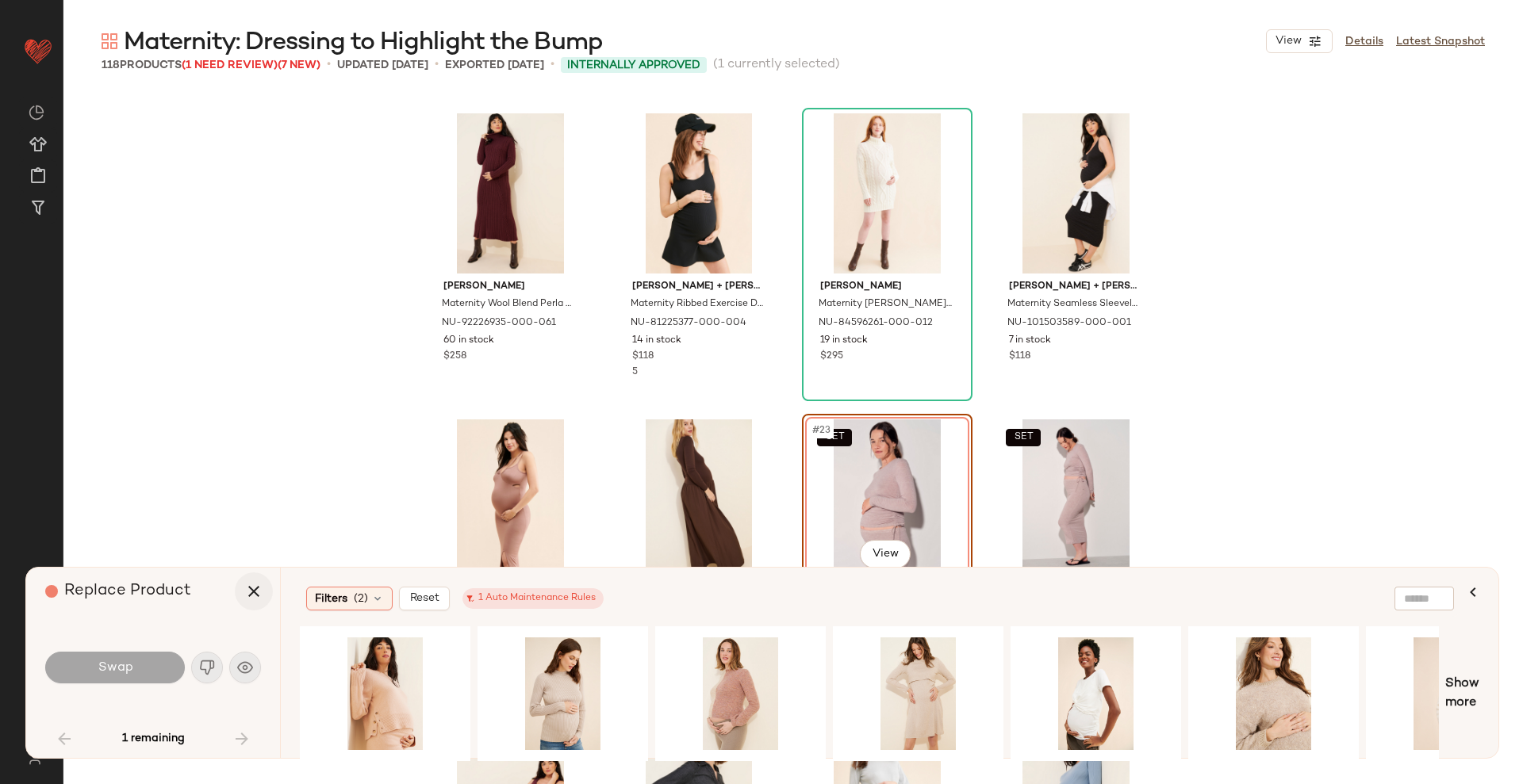
click at [268, 578] on button "button" at bounding box center [253, 590] width 38 height 38
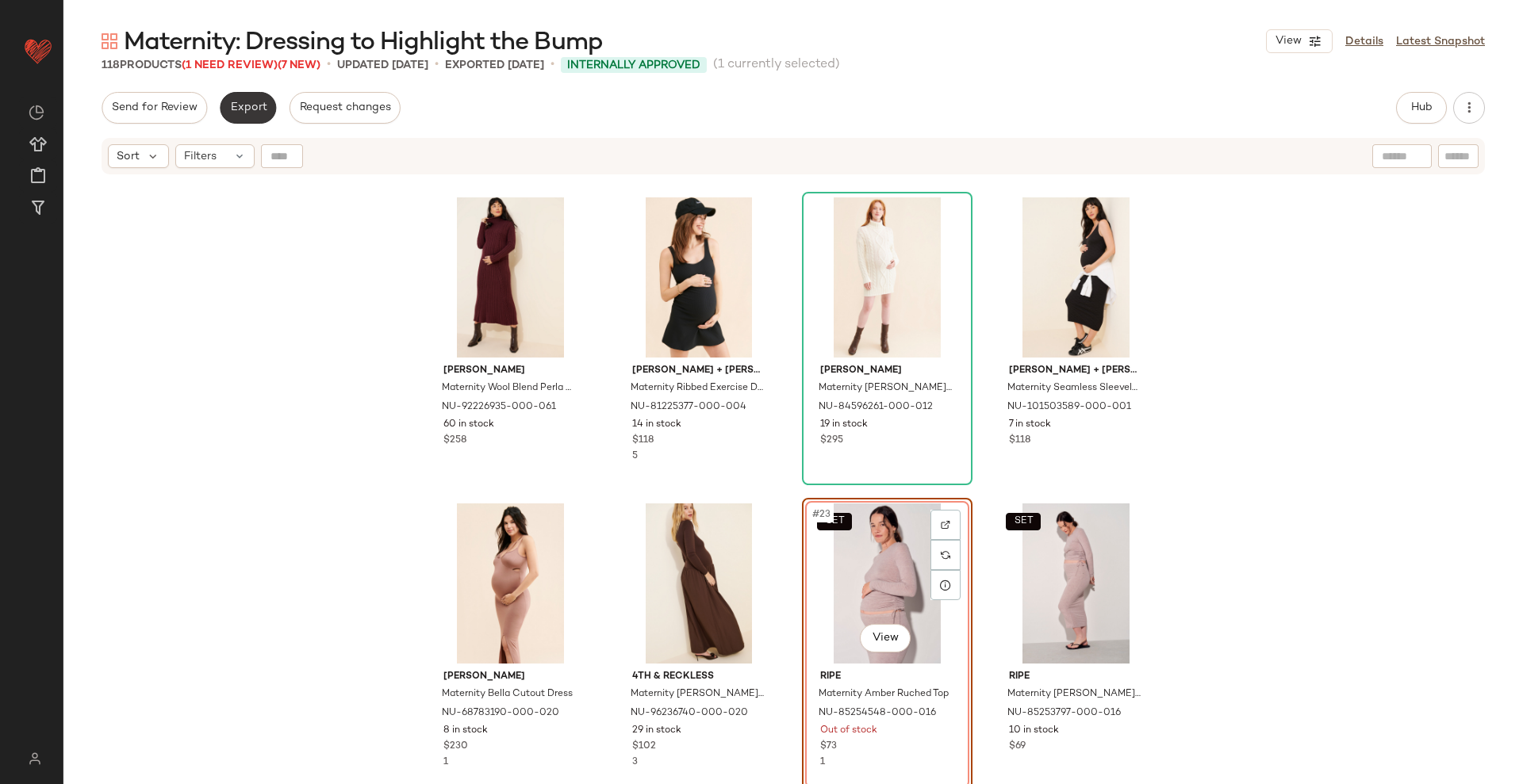
click at [242, 105] on span "Export" at bounding box center [248, 107] width 37 height 13
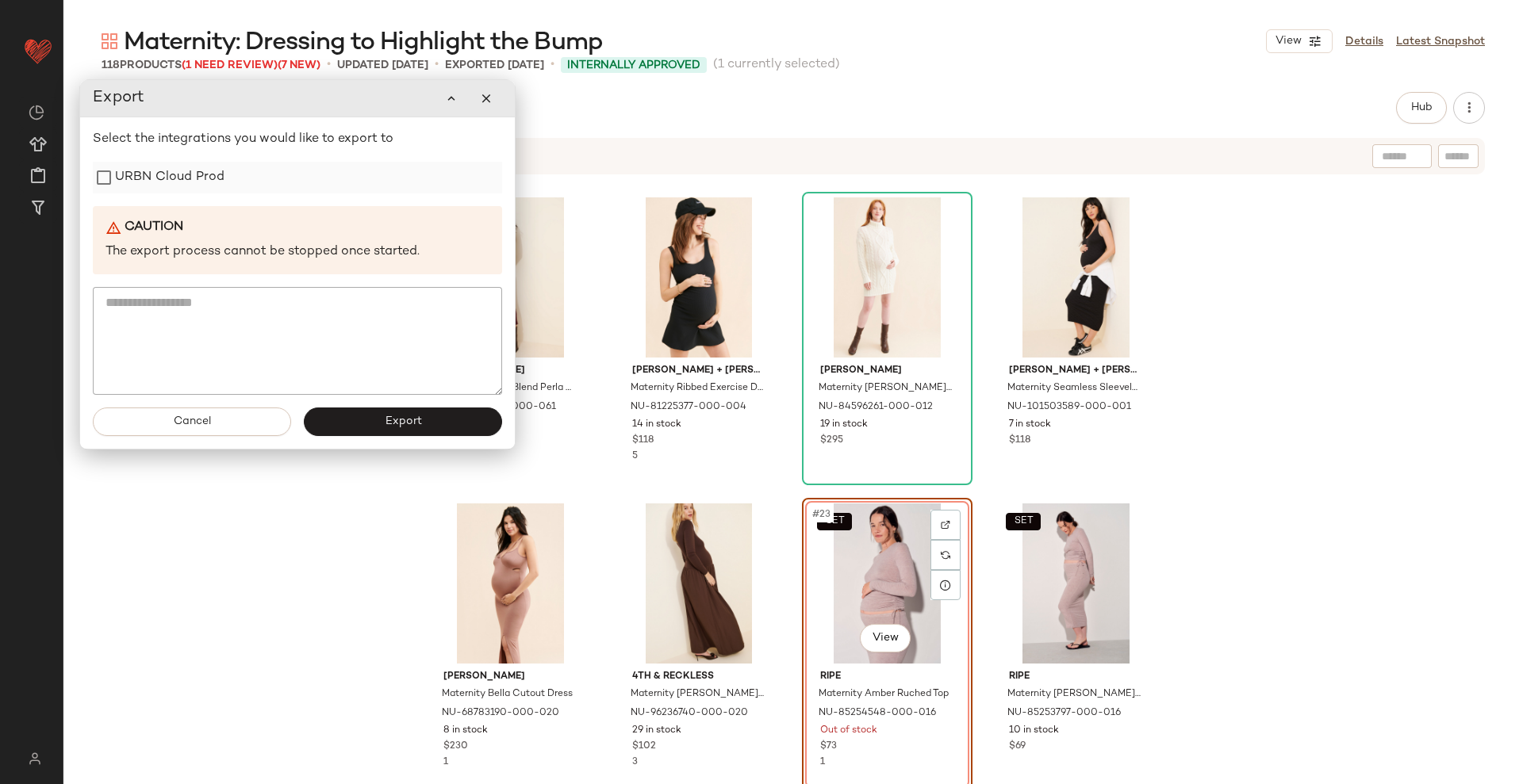
click at [127, 170] on label "URBN Cloud Prod" at bounding box center [169, 177] width 109 height 32
click at [350, 419] on button "Export" at bounding box center [403, 421] width 199 height 28
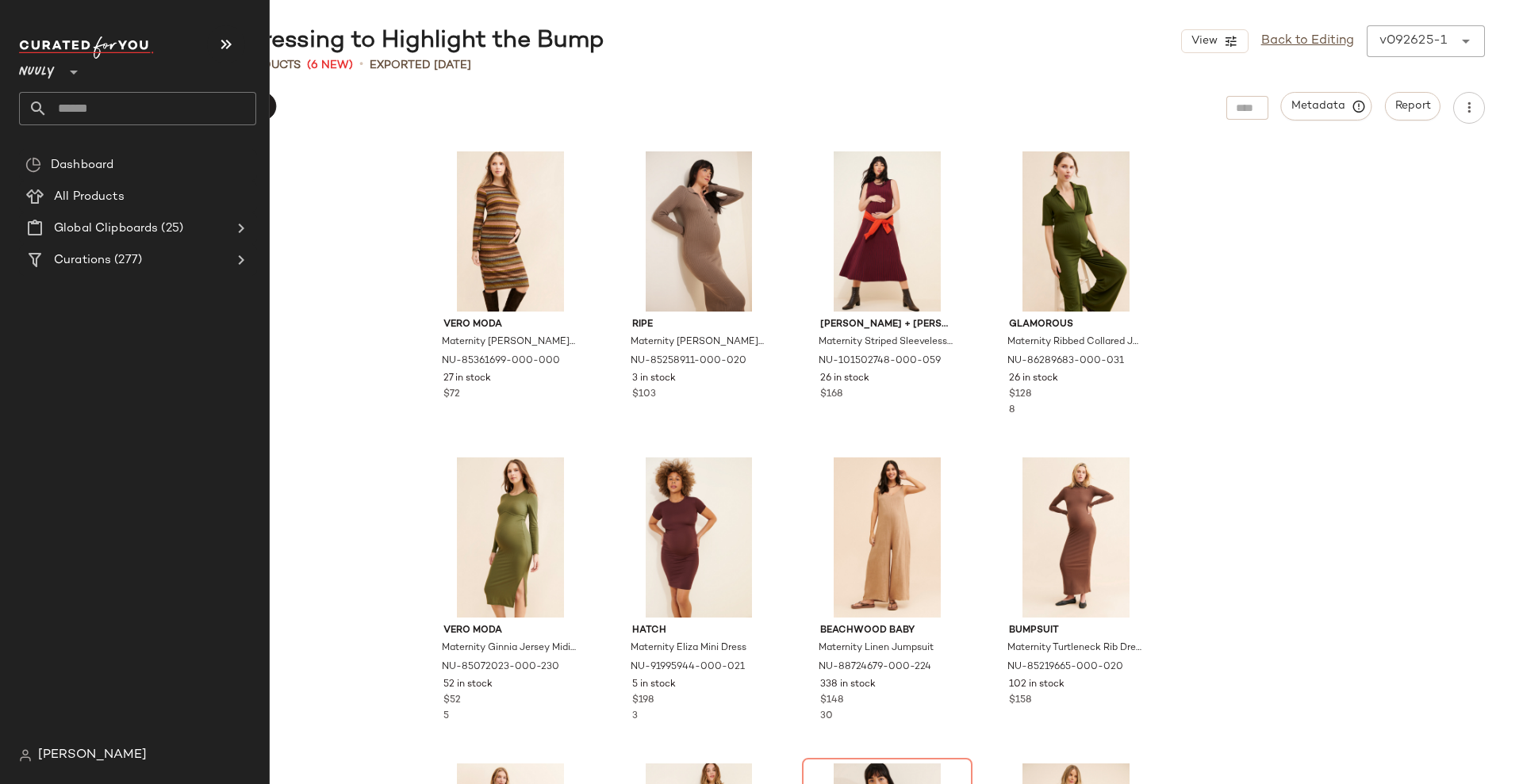
click at [101, 109] on input "text" at bounding box center [152, 109] width 208 height 33
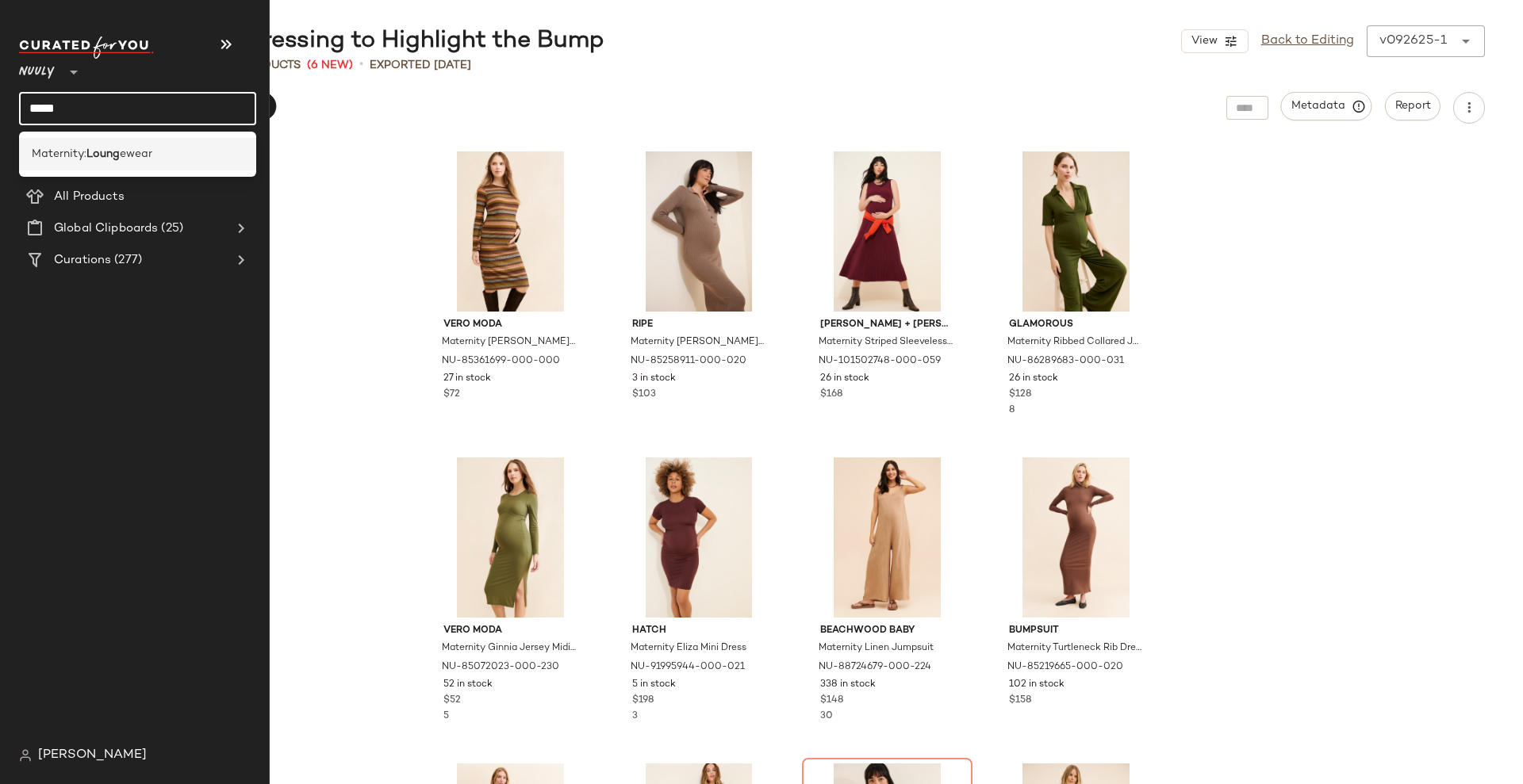
type input "*****"
click at [118, 157] on b "Loung" at bounding box center [103, 154] width 33 height 17
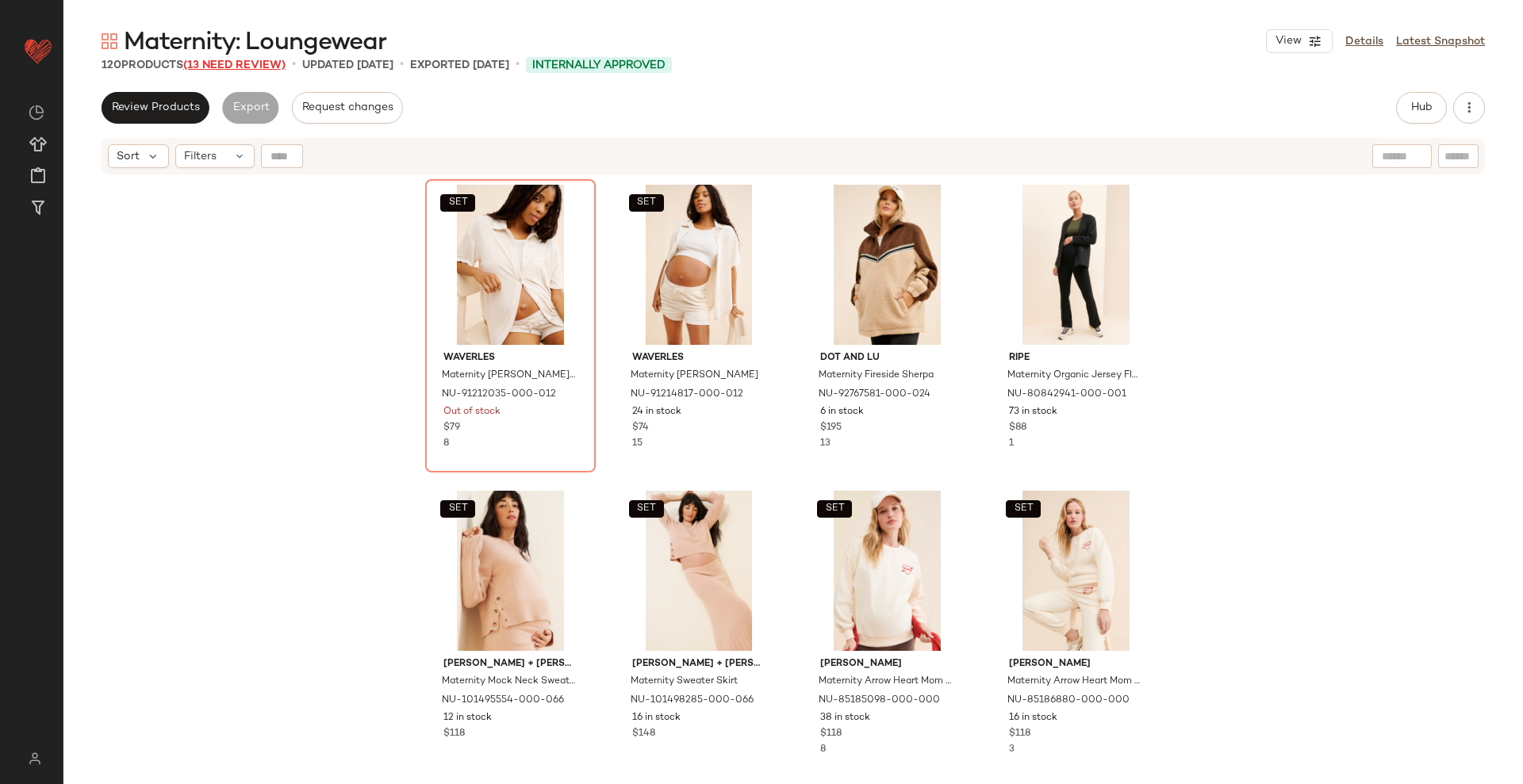
click at [207, 71] on span "(13 Need Review)" at bounding box center [234, 65] width 102 height 12
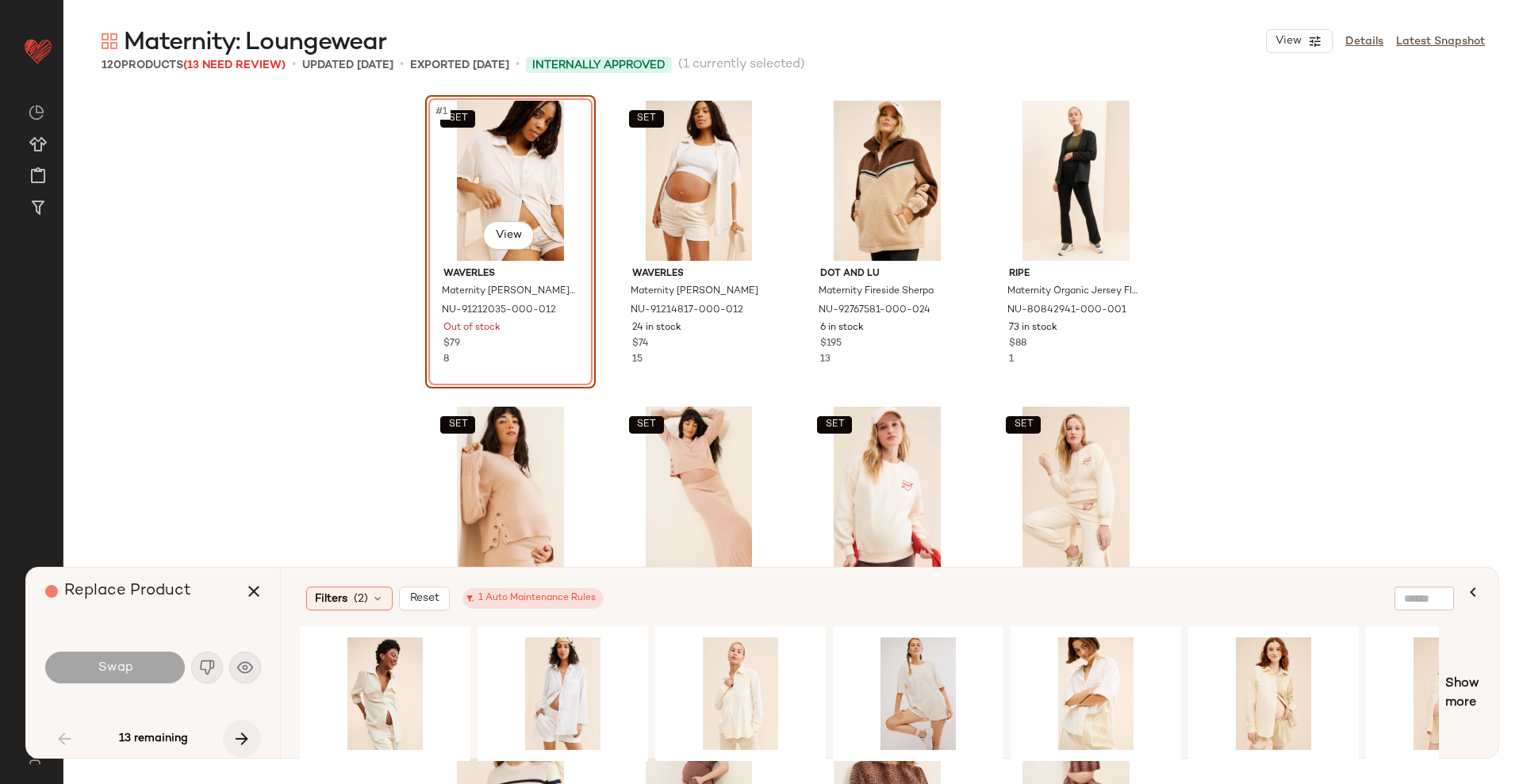
click at [242, 746] on icon "button" at bounding box center [242, 739] width 19 height 19
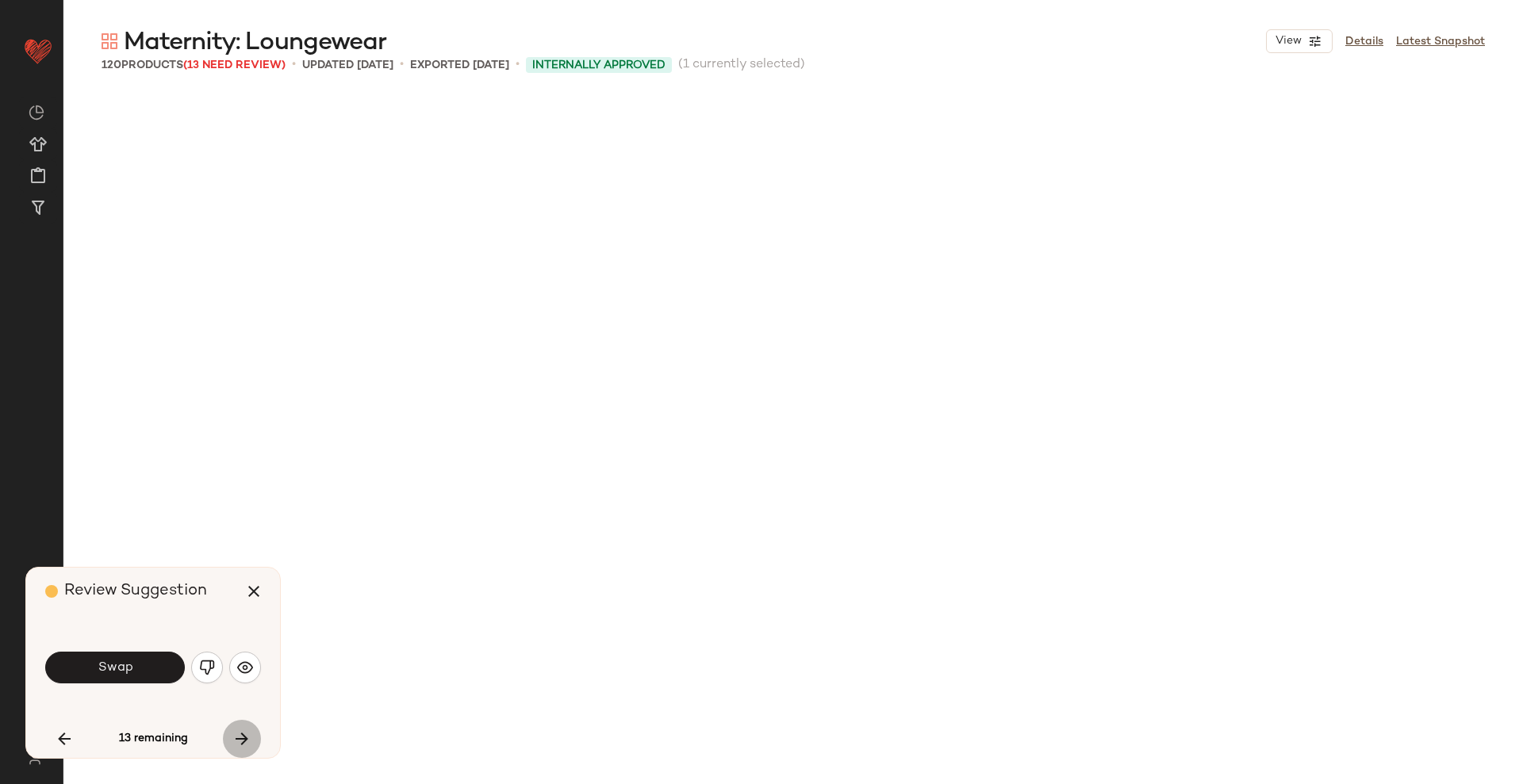
scroll to position [931, 0]
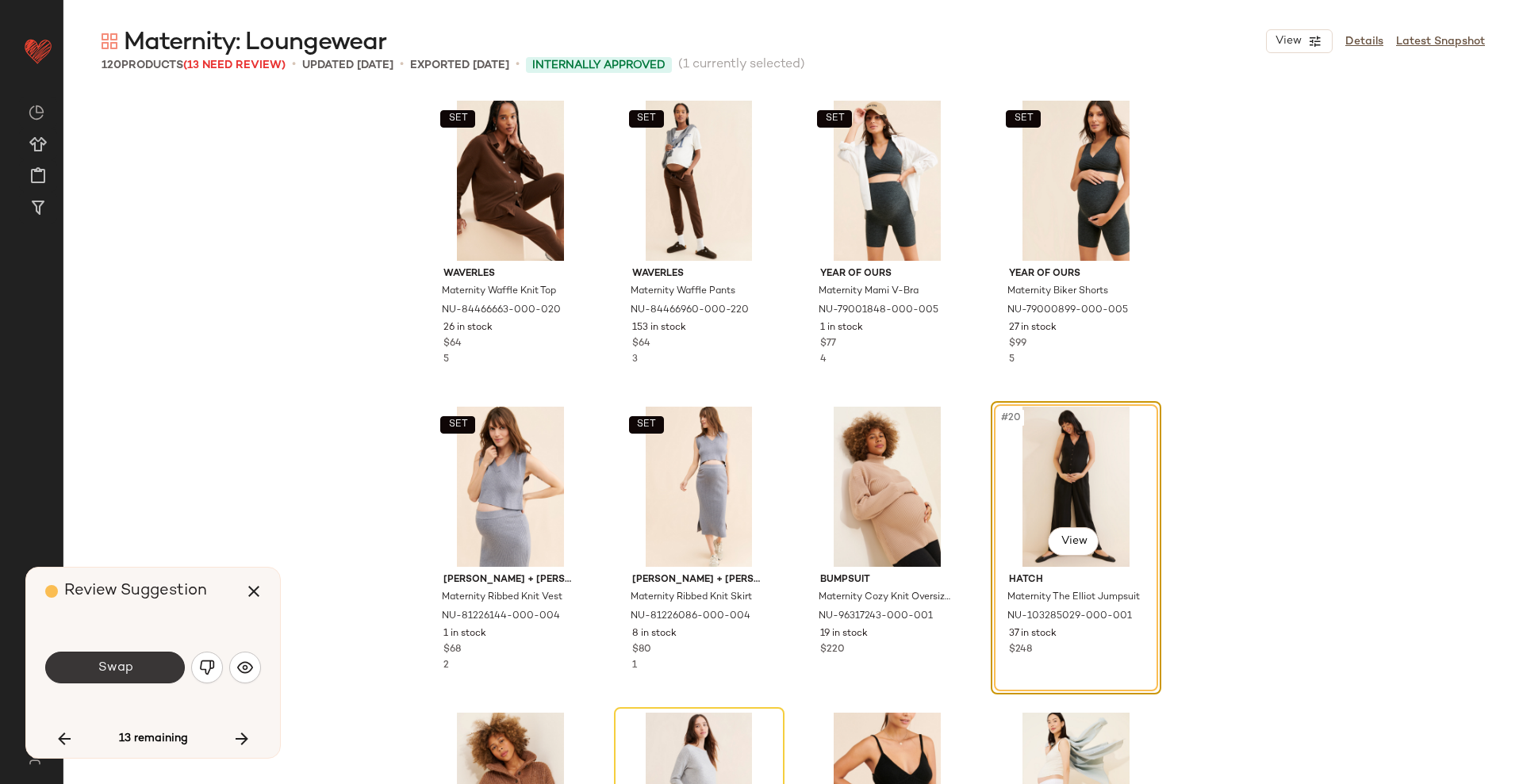
click at [127, 660] on span "Swap" at bounding box center [114, 667] width 36 height 15
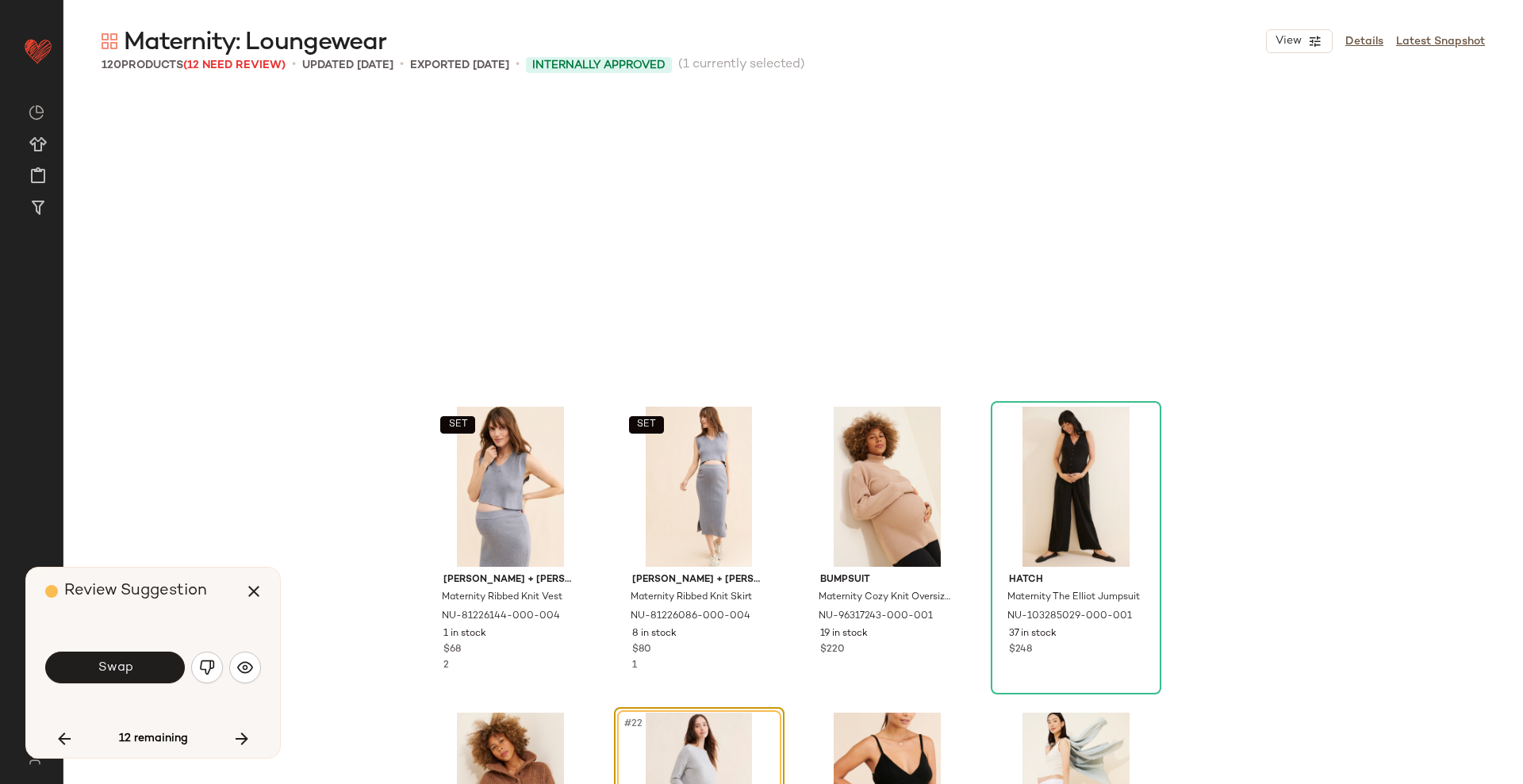
scroll to position [1224, 0]
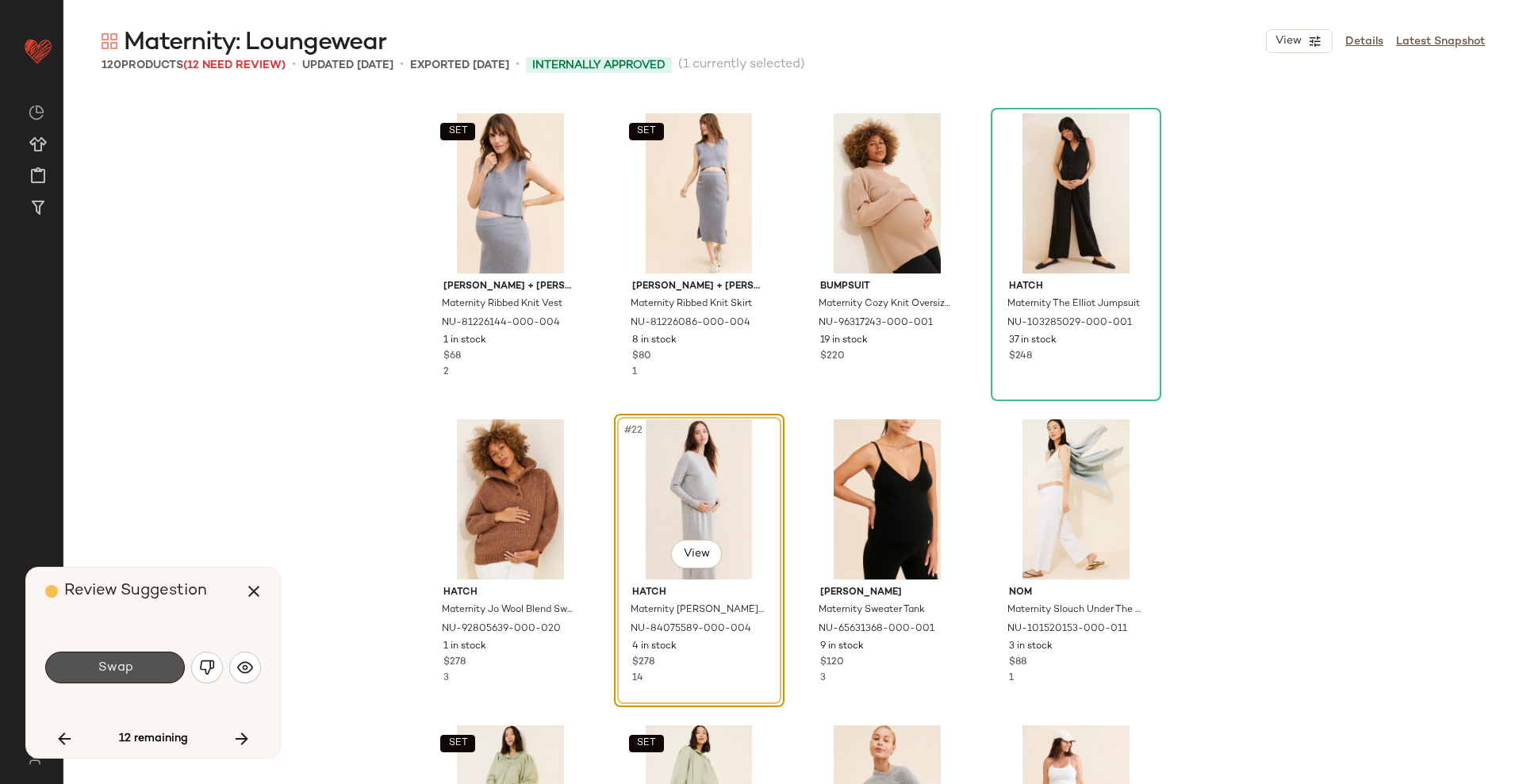
click at [127, 660] on span "Swap" at bounding box center [114, 667] width 36 height 15
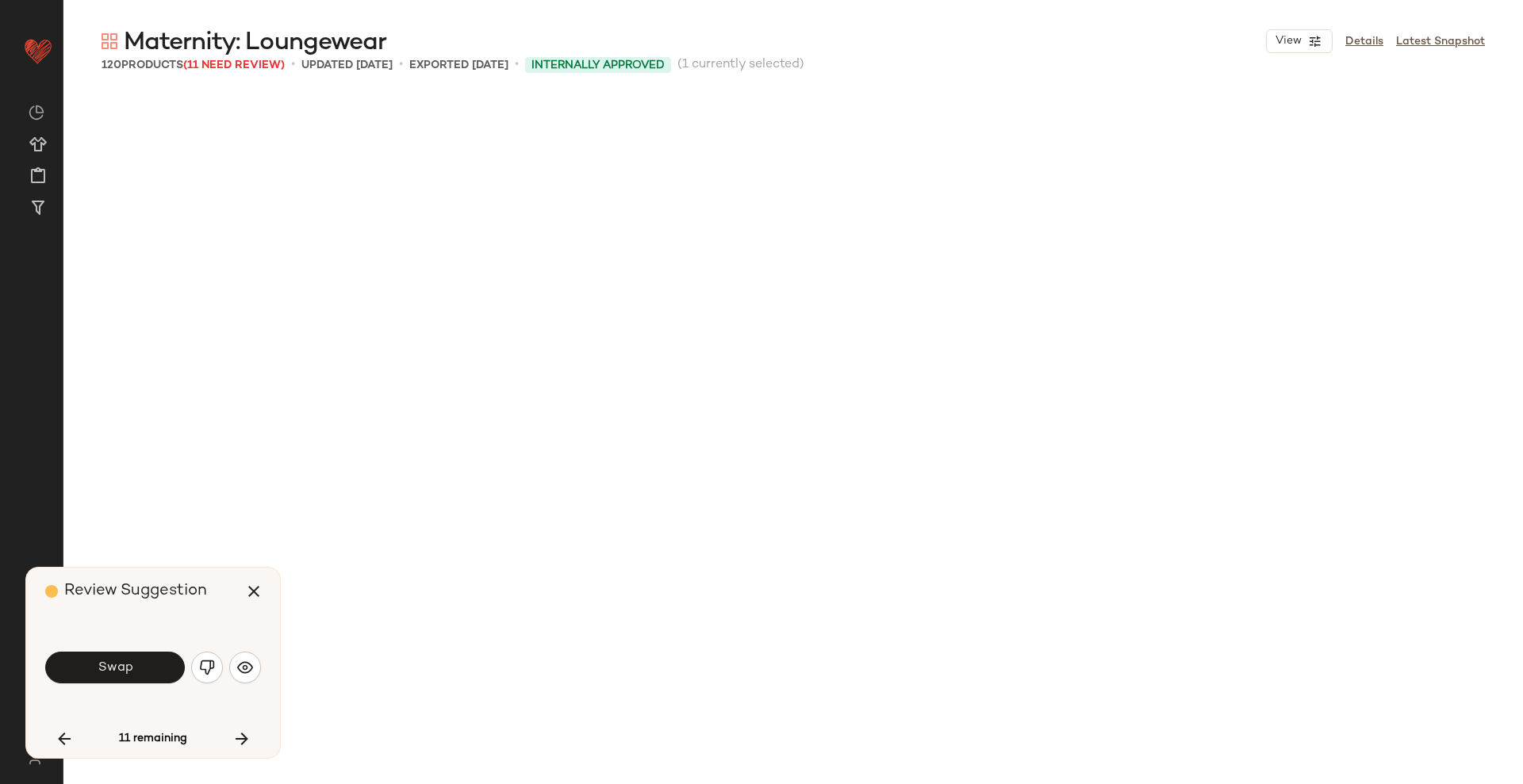
scroll to position [2142, 0]
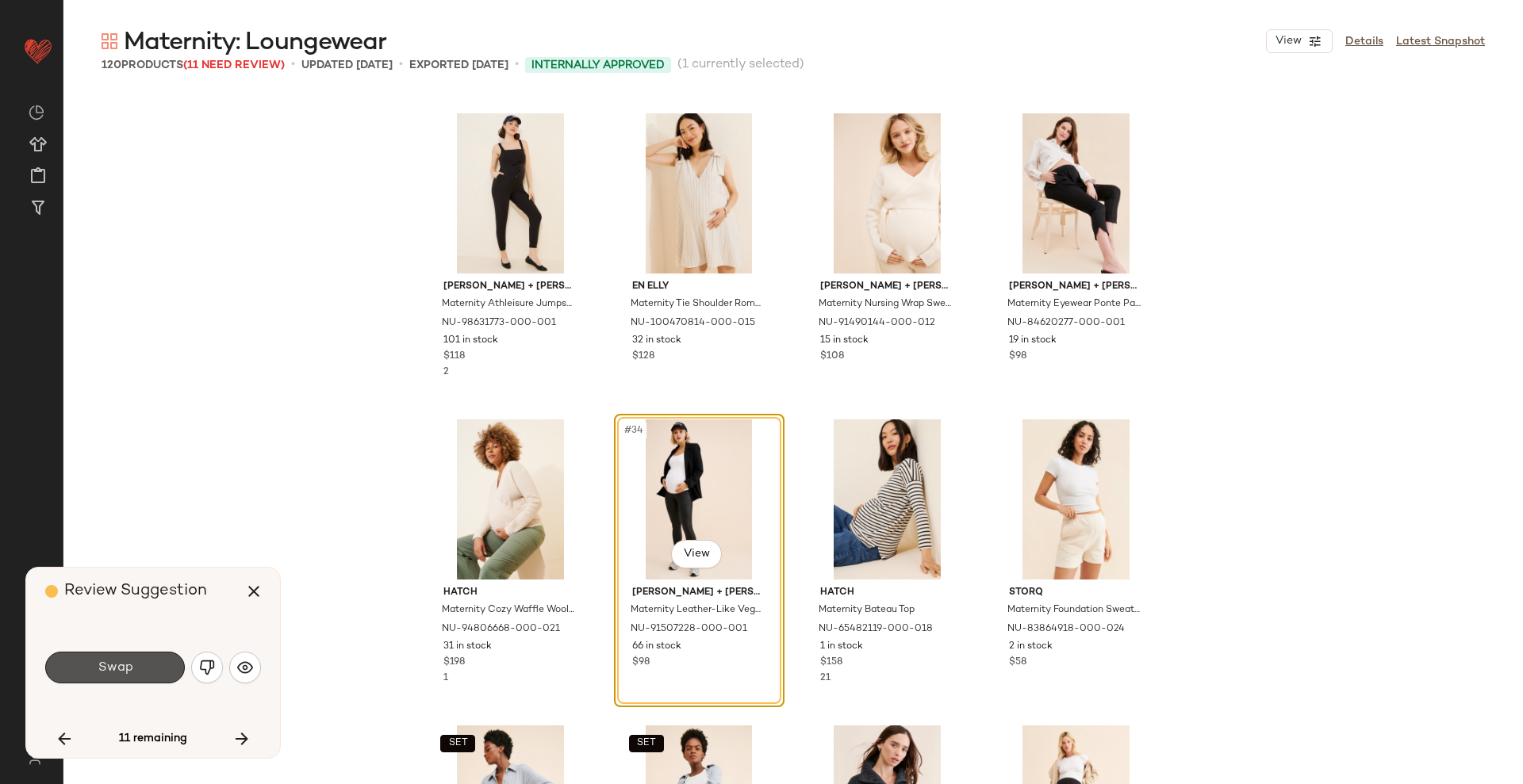
click at [127, 660] on span "Swap" at bounding box center [114, 667] width 36 height 15
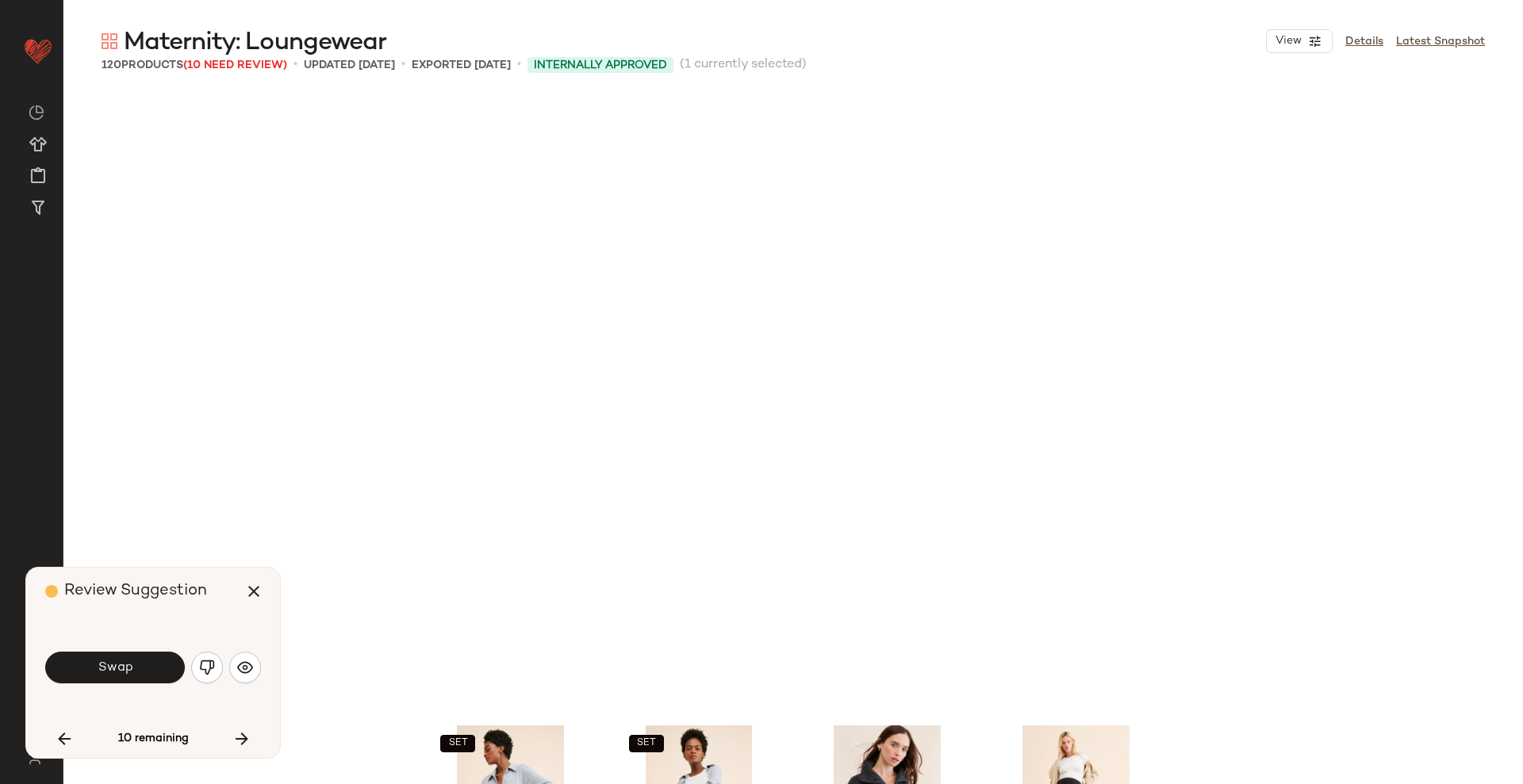
scroll to position [2754, 0]
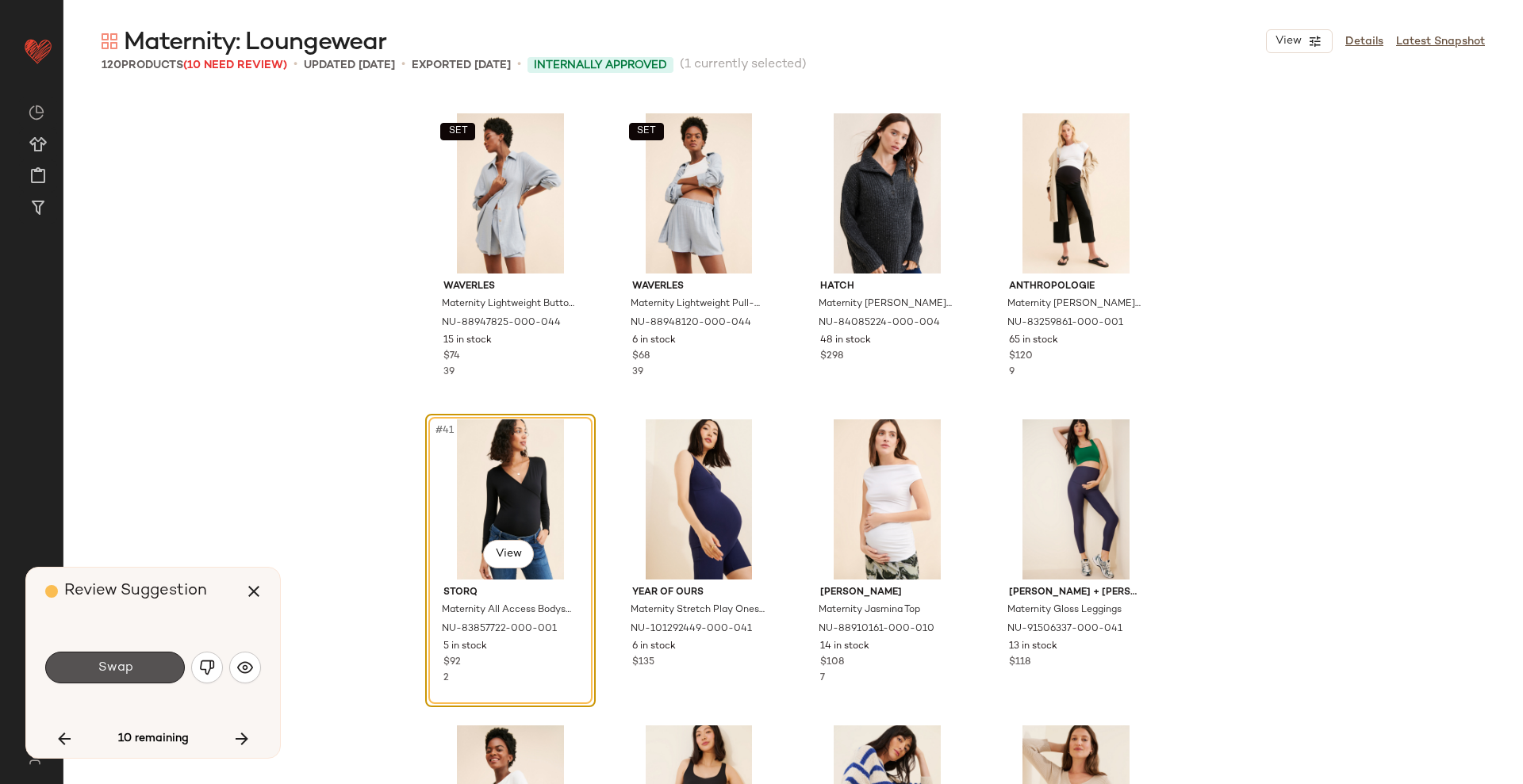
click at [127, 660] on span "Swap" at bounding box center [114, 667] width 36 height 15
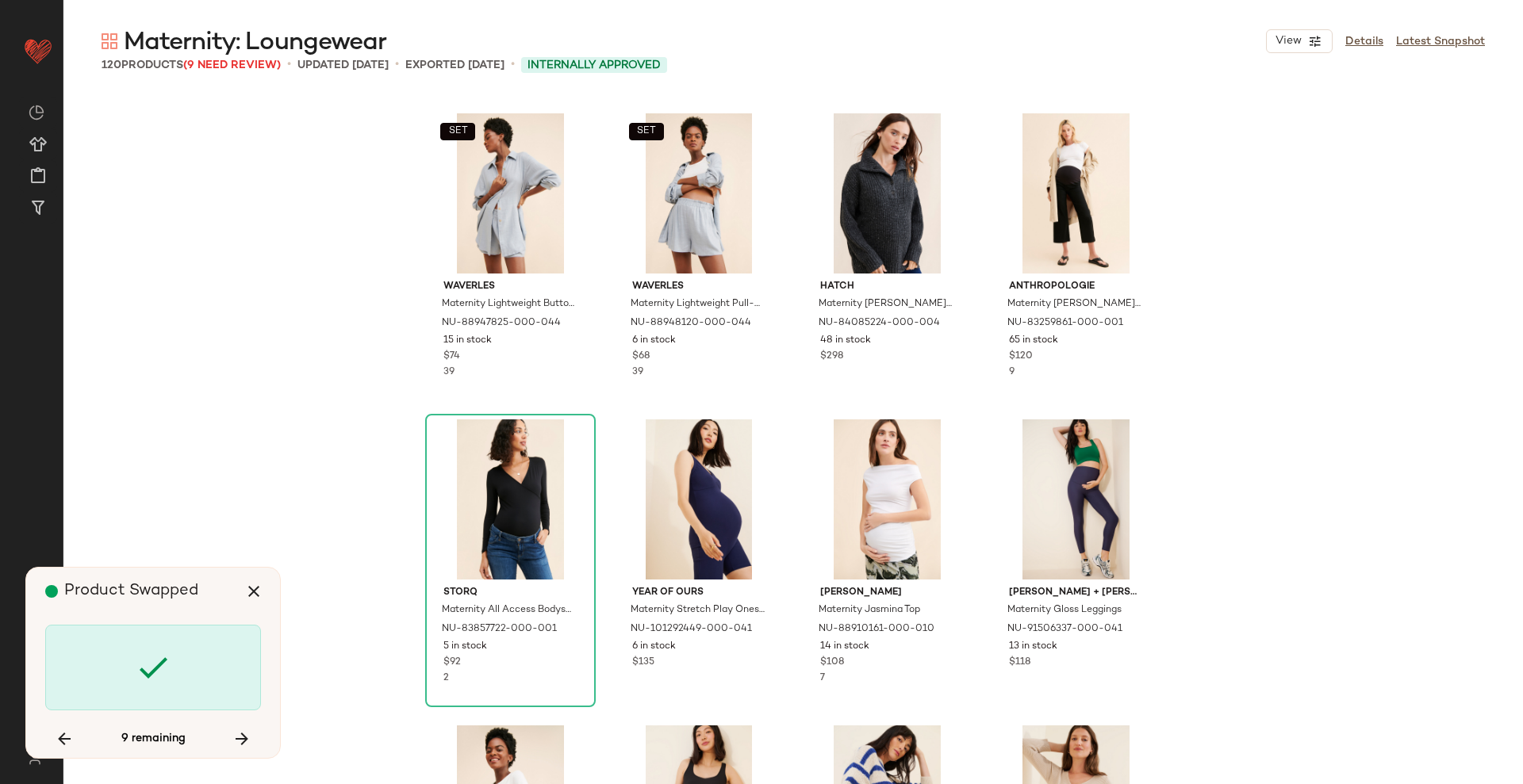
scroll to position [3366, 0]
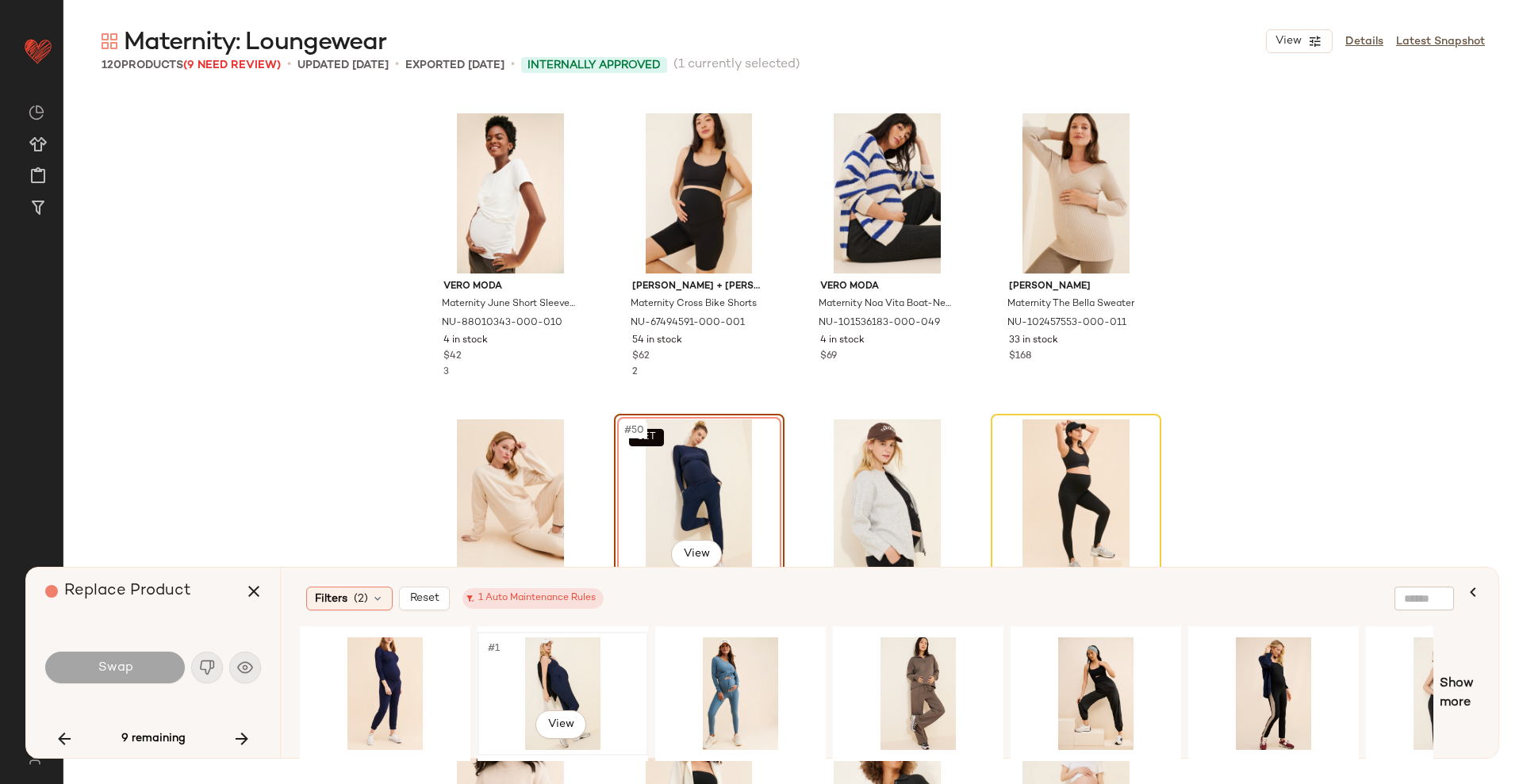
click at [546, 661] on div "#1 View" at bounding box center [562, 694] width 160 height 113
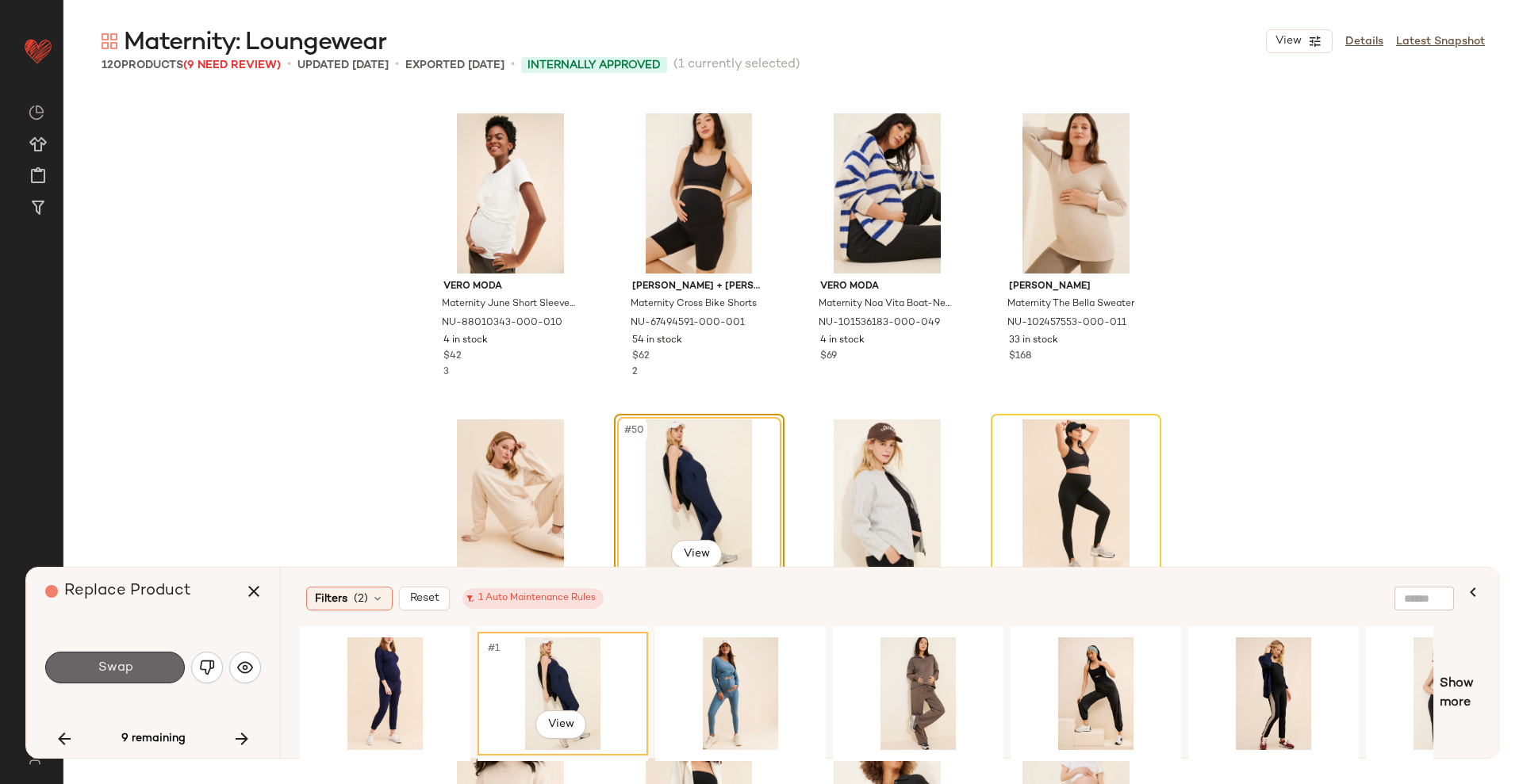
click at [100, 667] on span "Swap" at bounding box center [114, 667] width 36 height 15
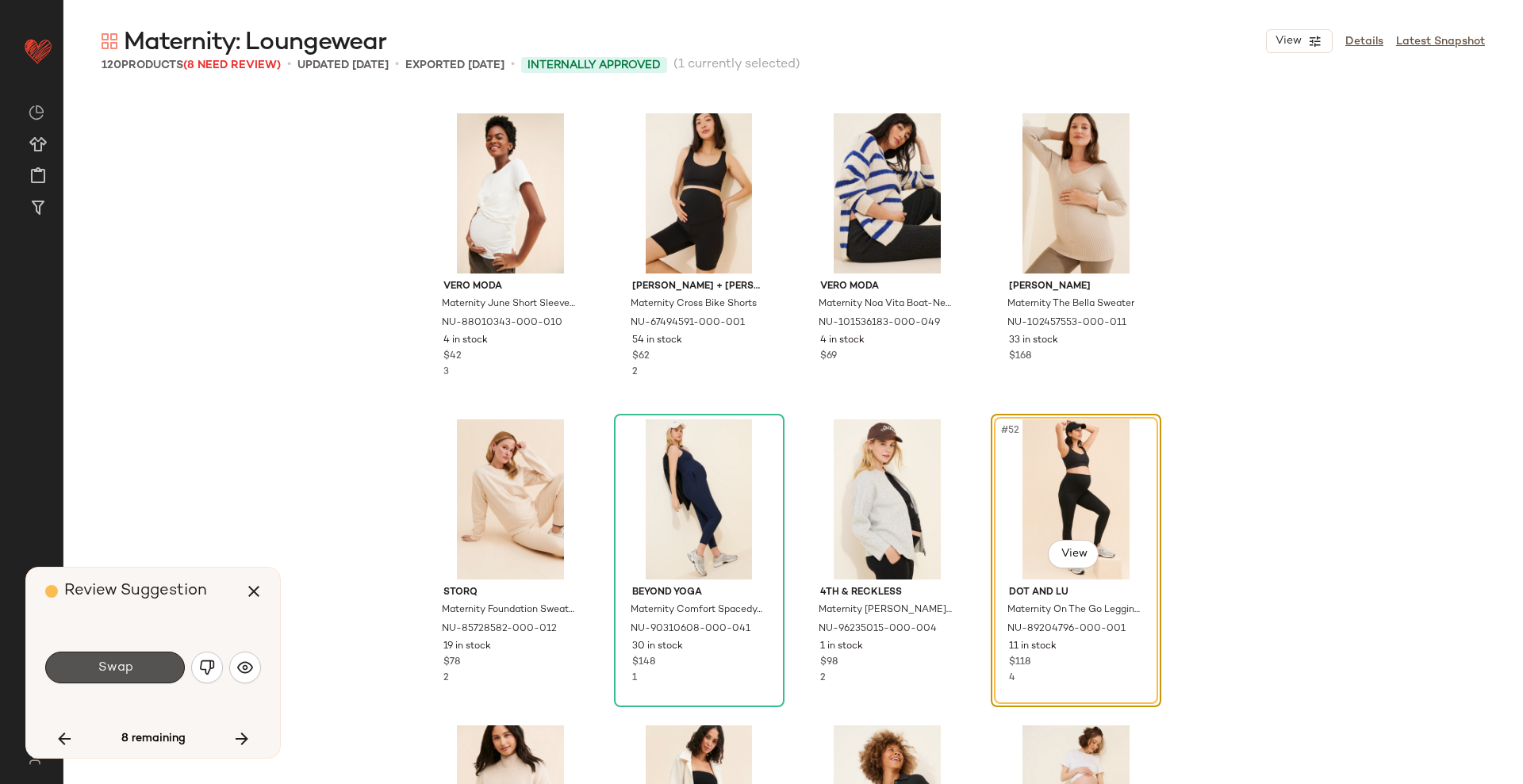
click at [100, 667] on span "Swap" at bounding box center [114, 667] width 36 height 15
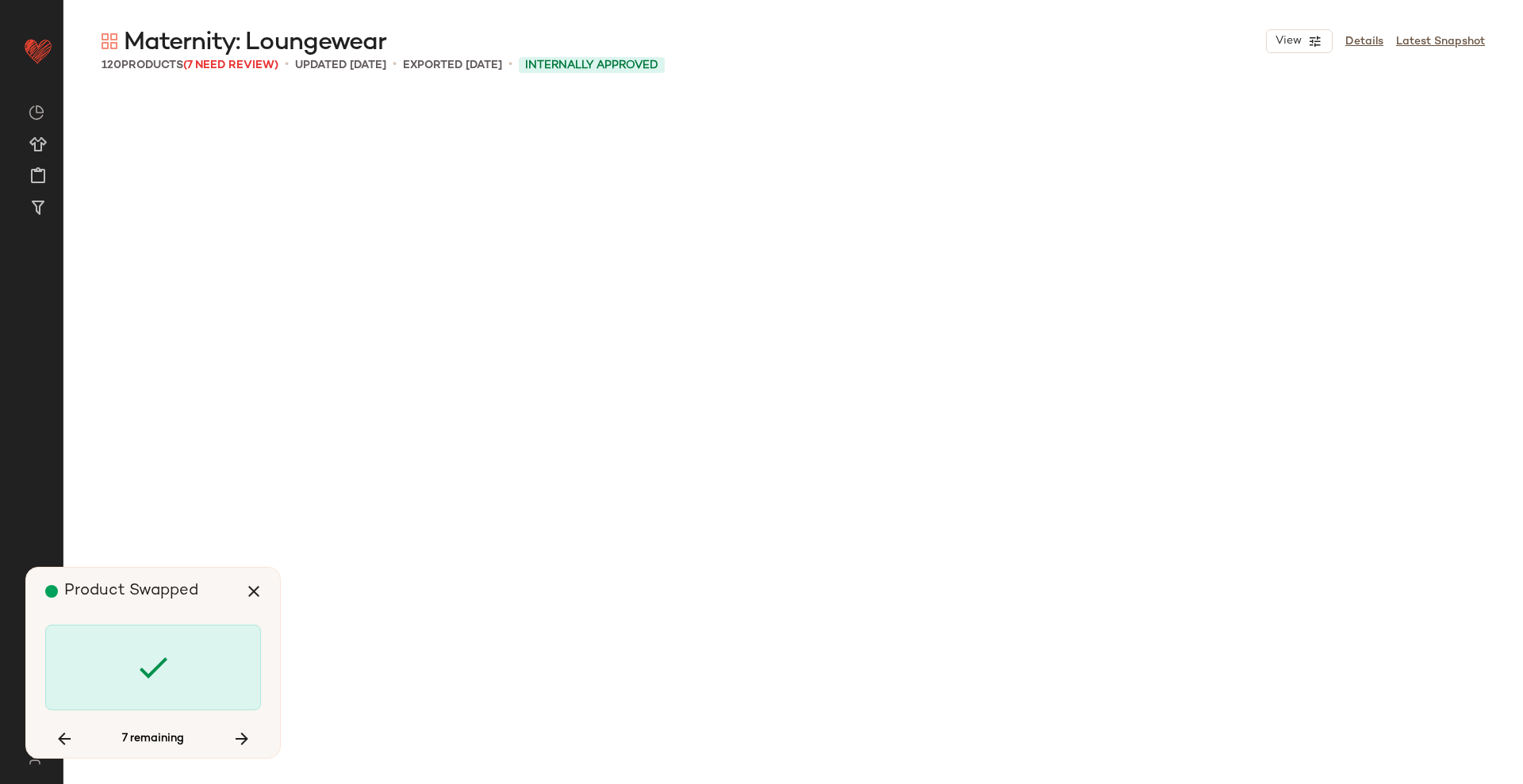
scroll to position [5507, 0]
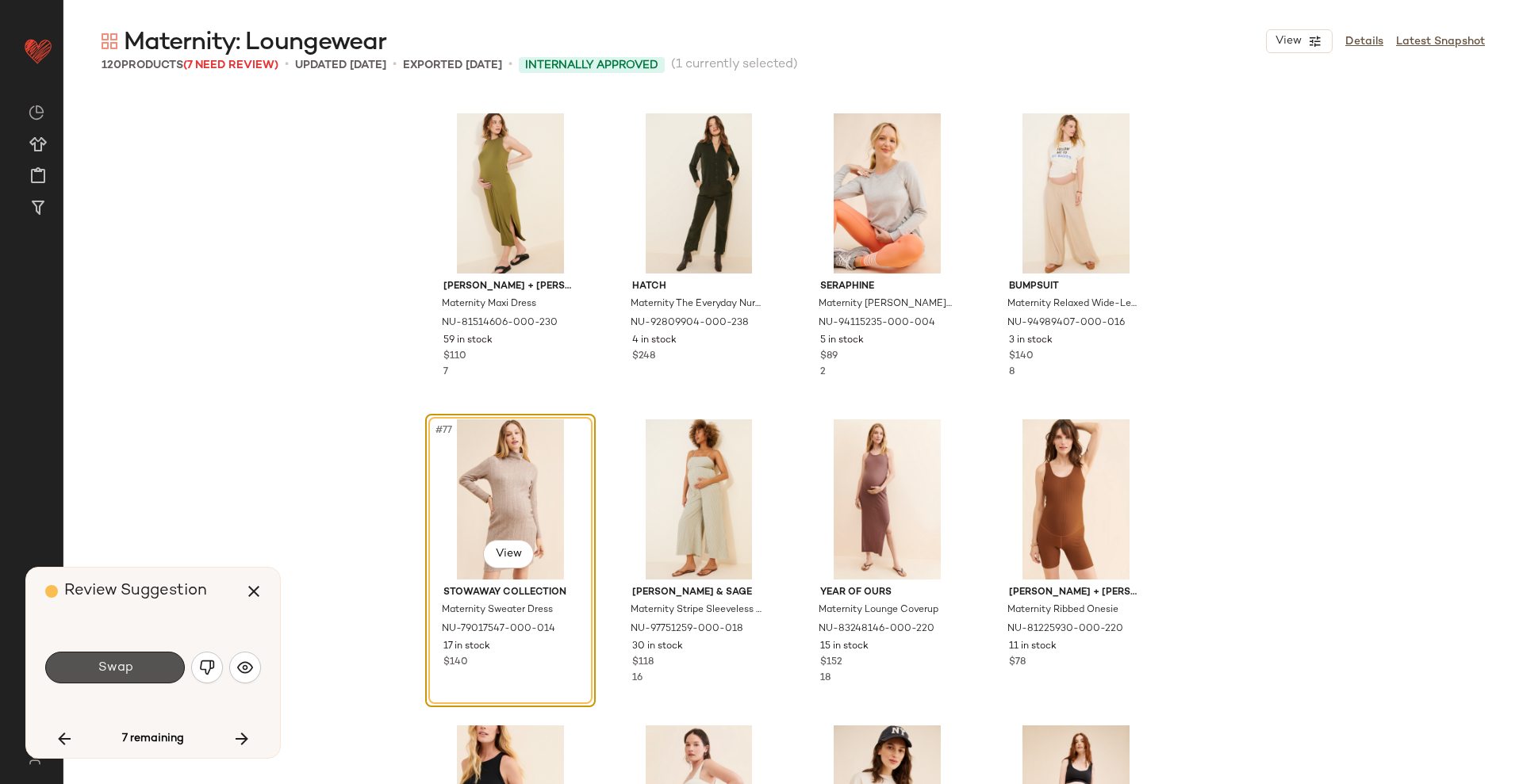
click at [100, 667] on span "Swap" at bounding box center [114, 667] width 36 height 15
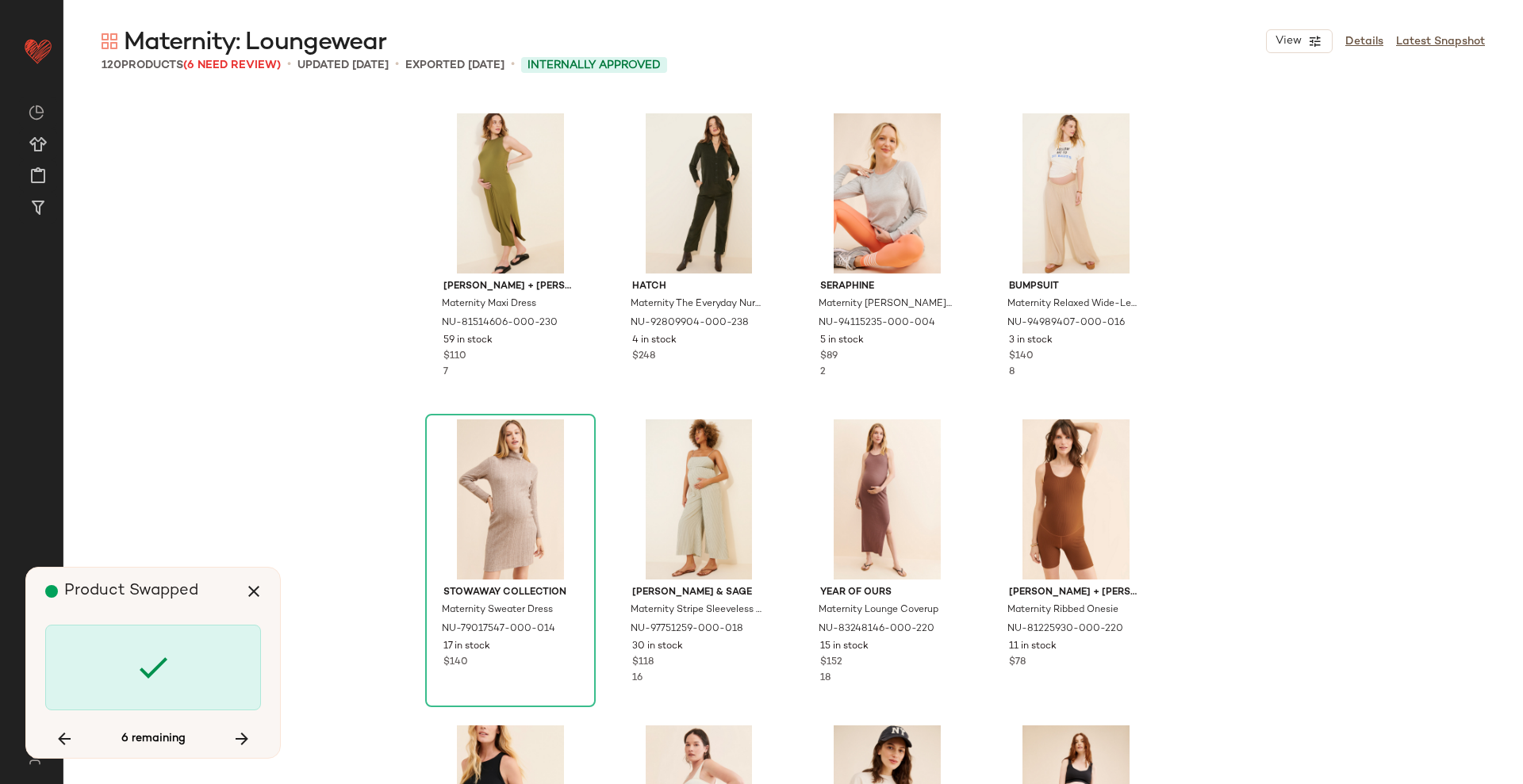
scroll to position [7038, 0]
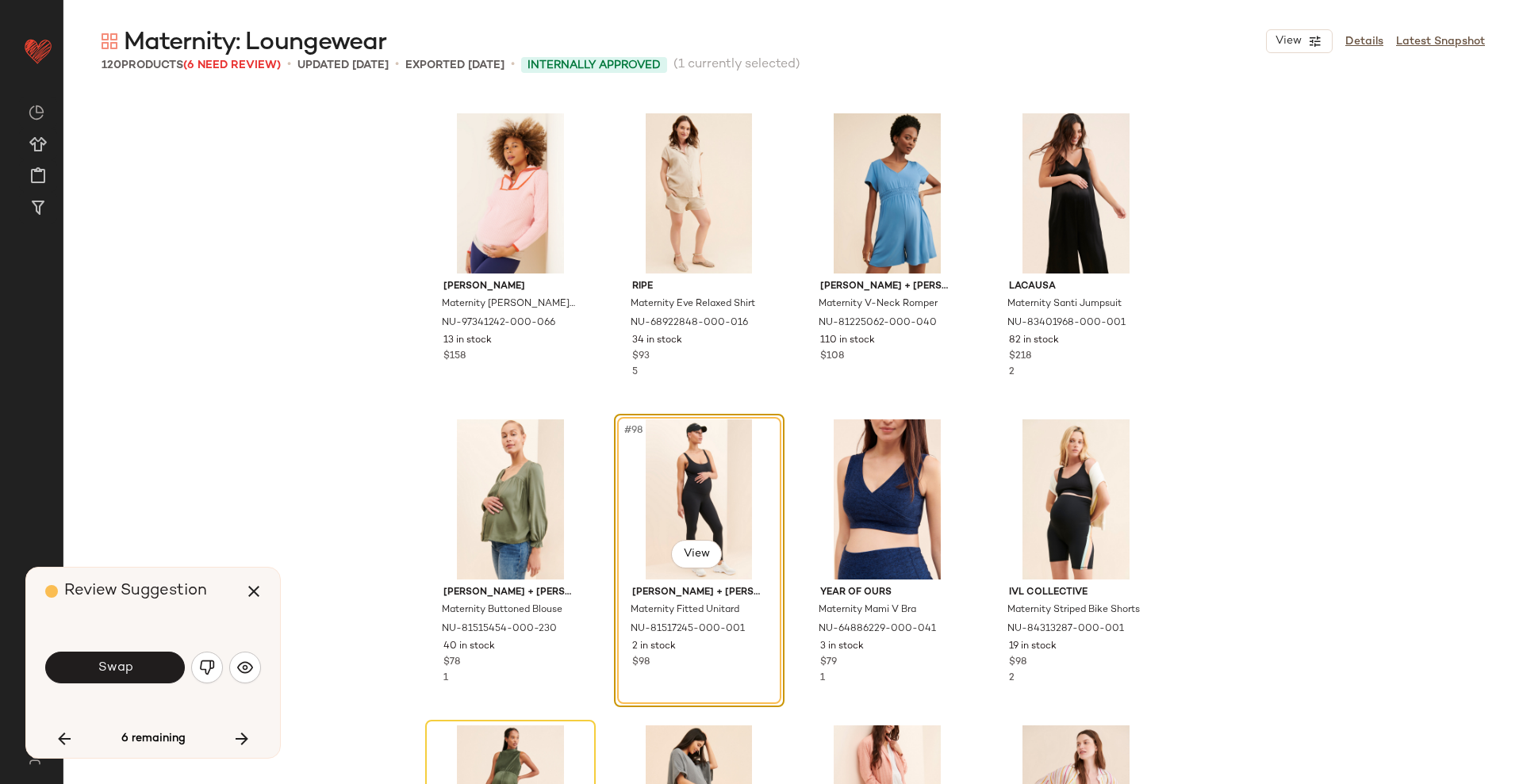
click at [100, 667] on span "Swap" at bounding box center [114, 667] width 36 height 15
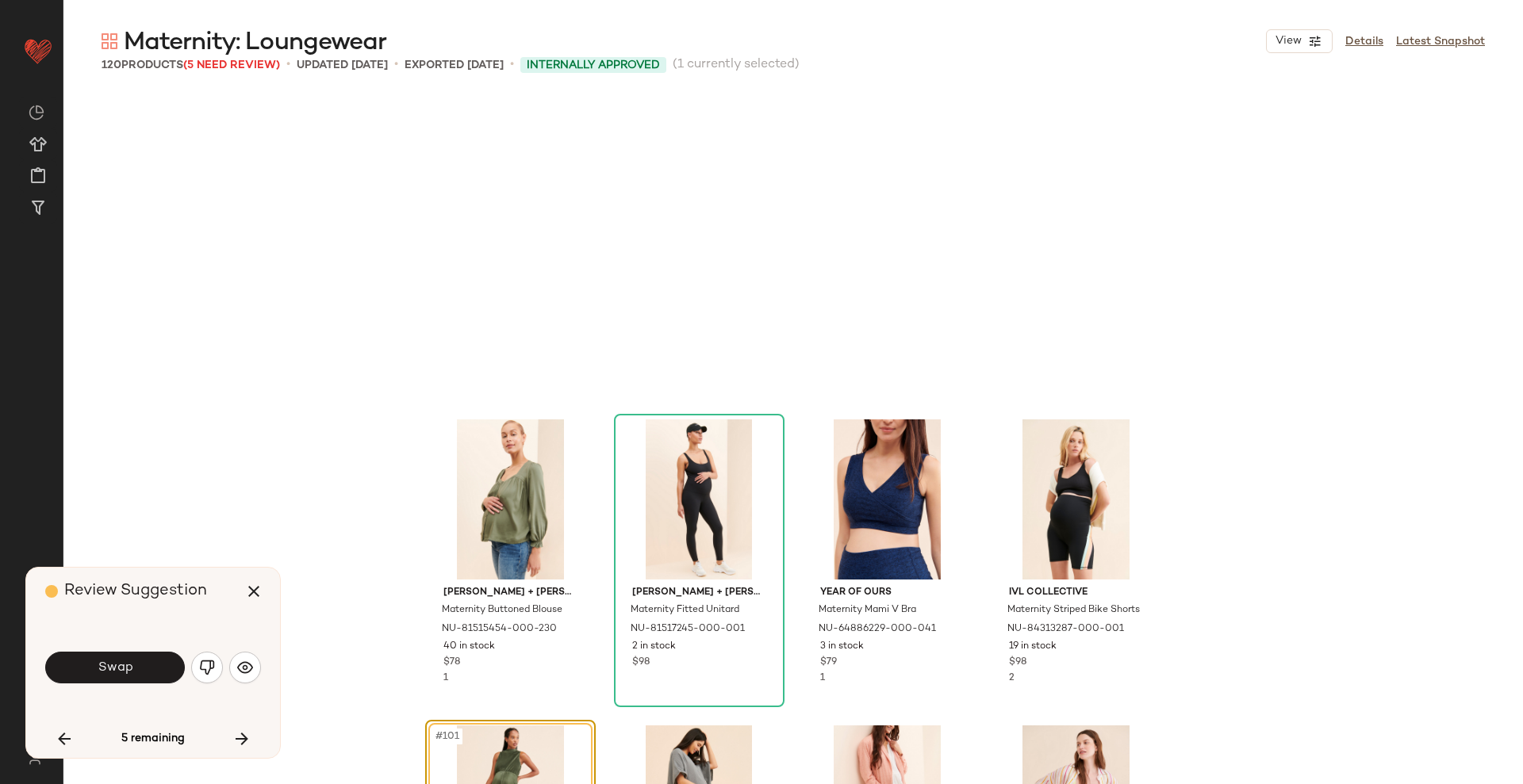
scroll to position [7343, 0]
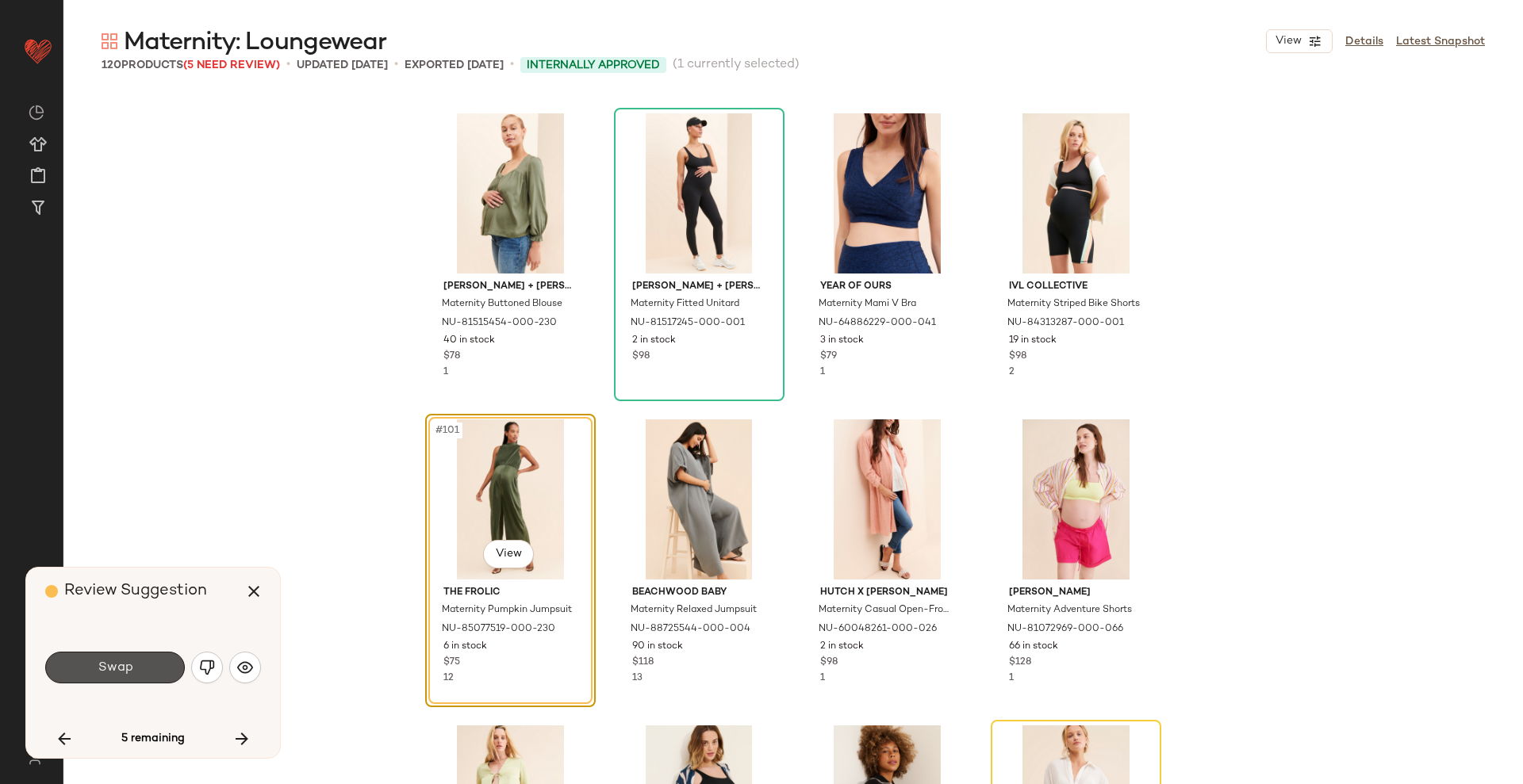
click at [100, 667] on span "Swap" at bounding box center [114, 667] width 36 height 15
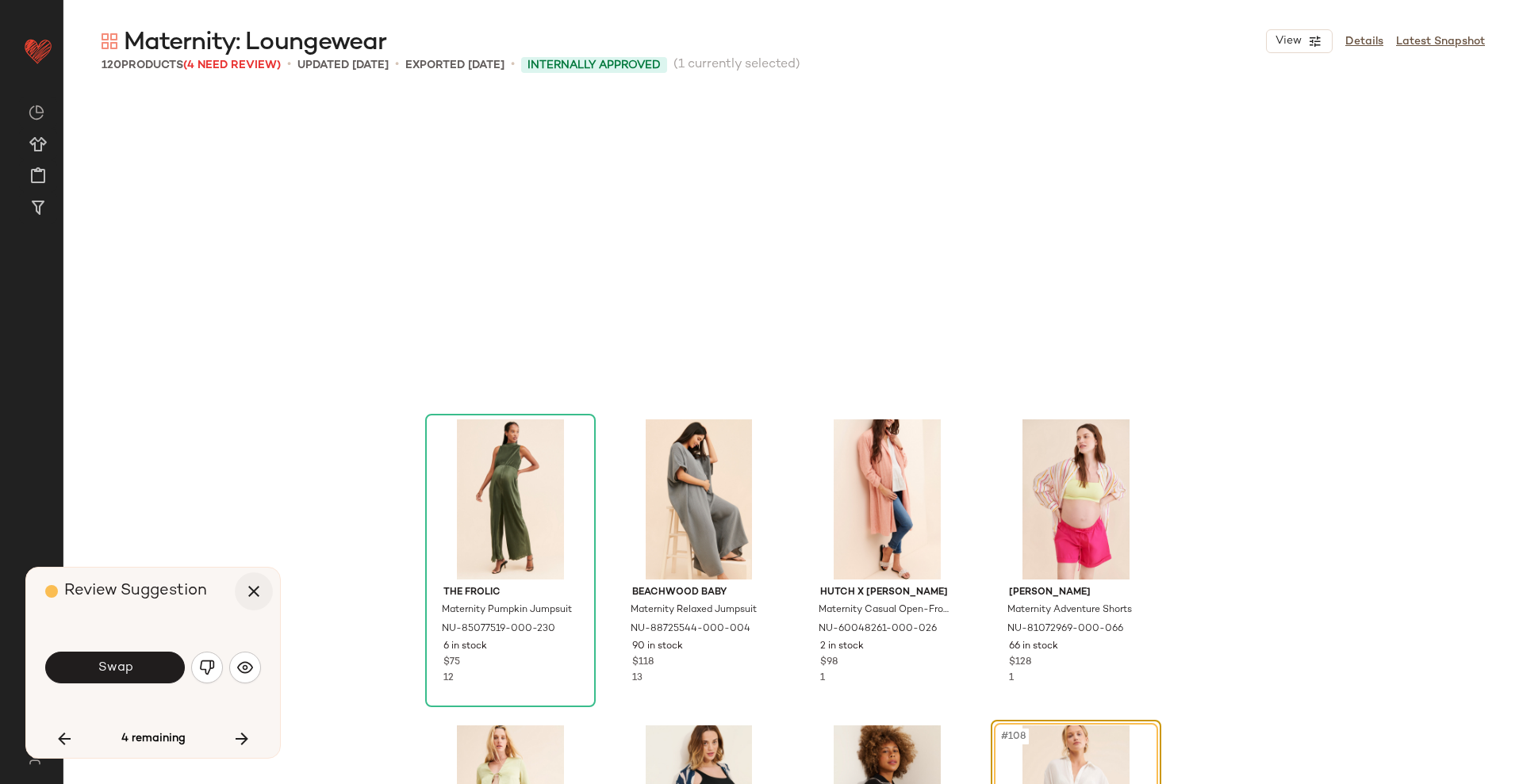
scroll to position [7649, 0]
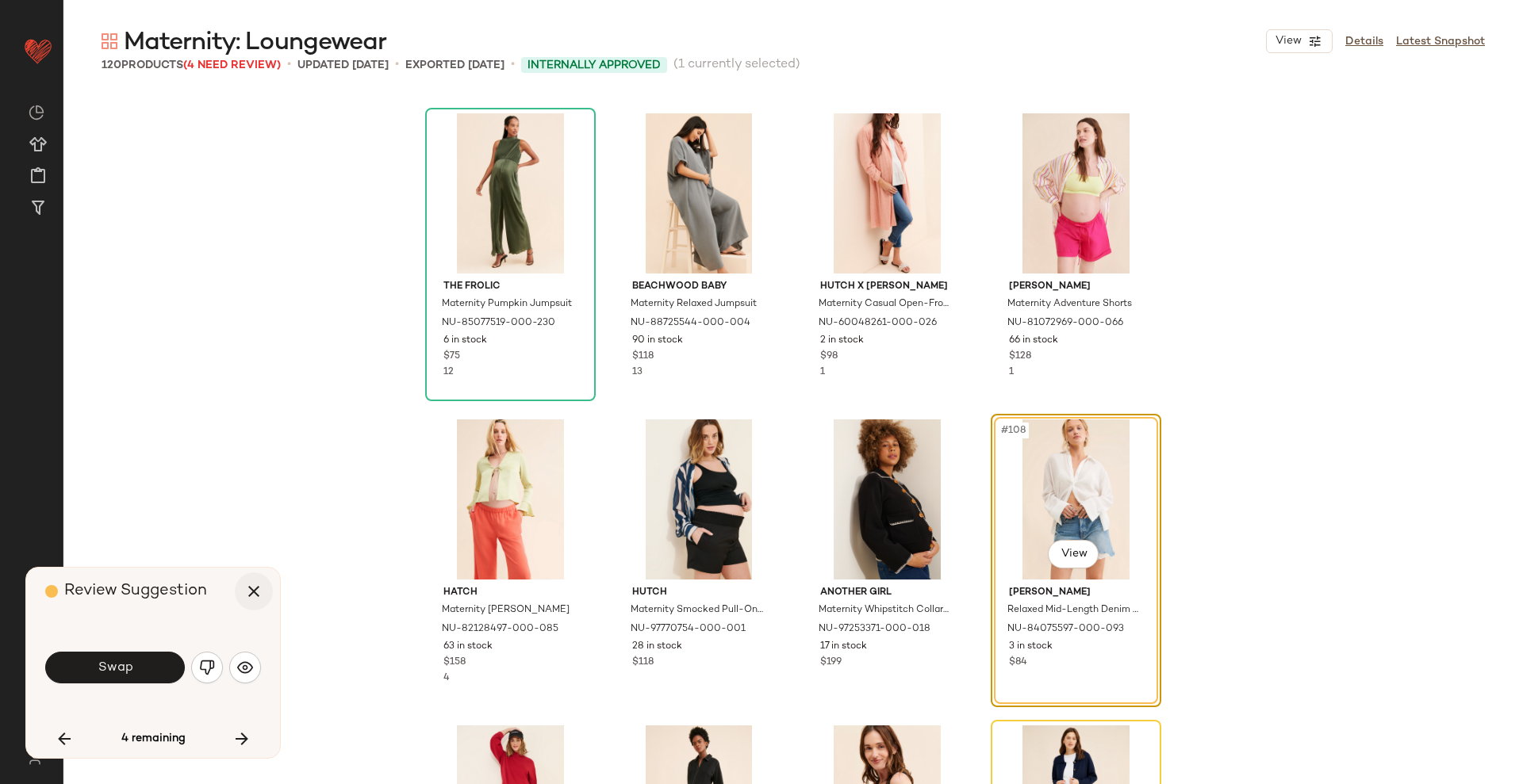
click at [261, 593] on icon "button" at bounding box center [254, 591] width 19 height 19
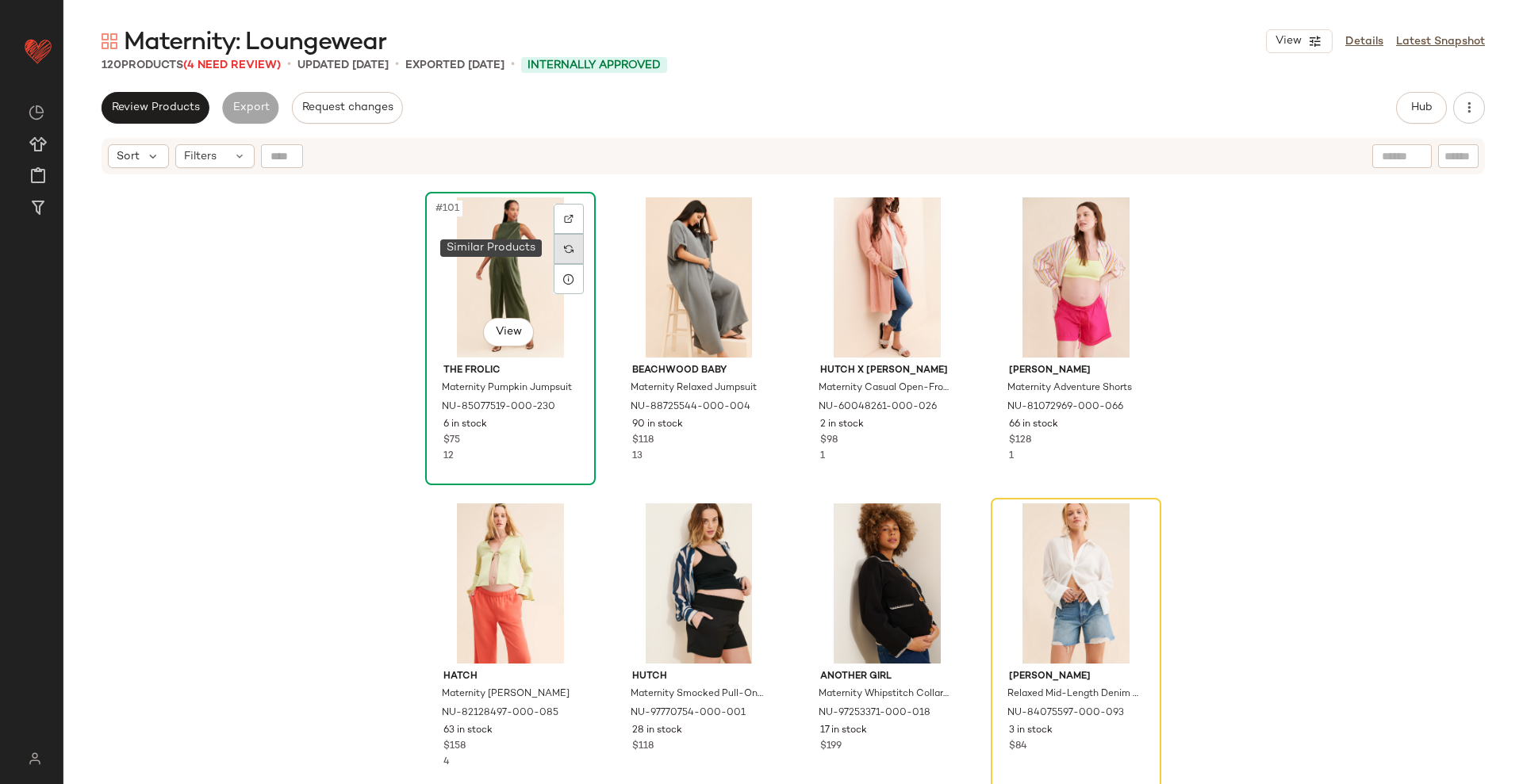
click at [563, 237] on div at bounding box center [568, 248] width 30 height 30
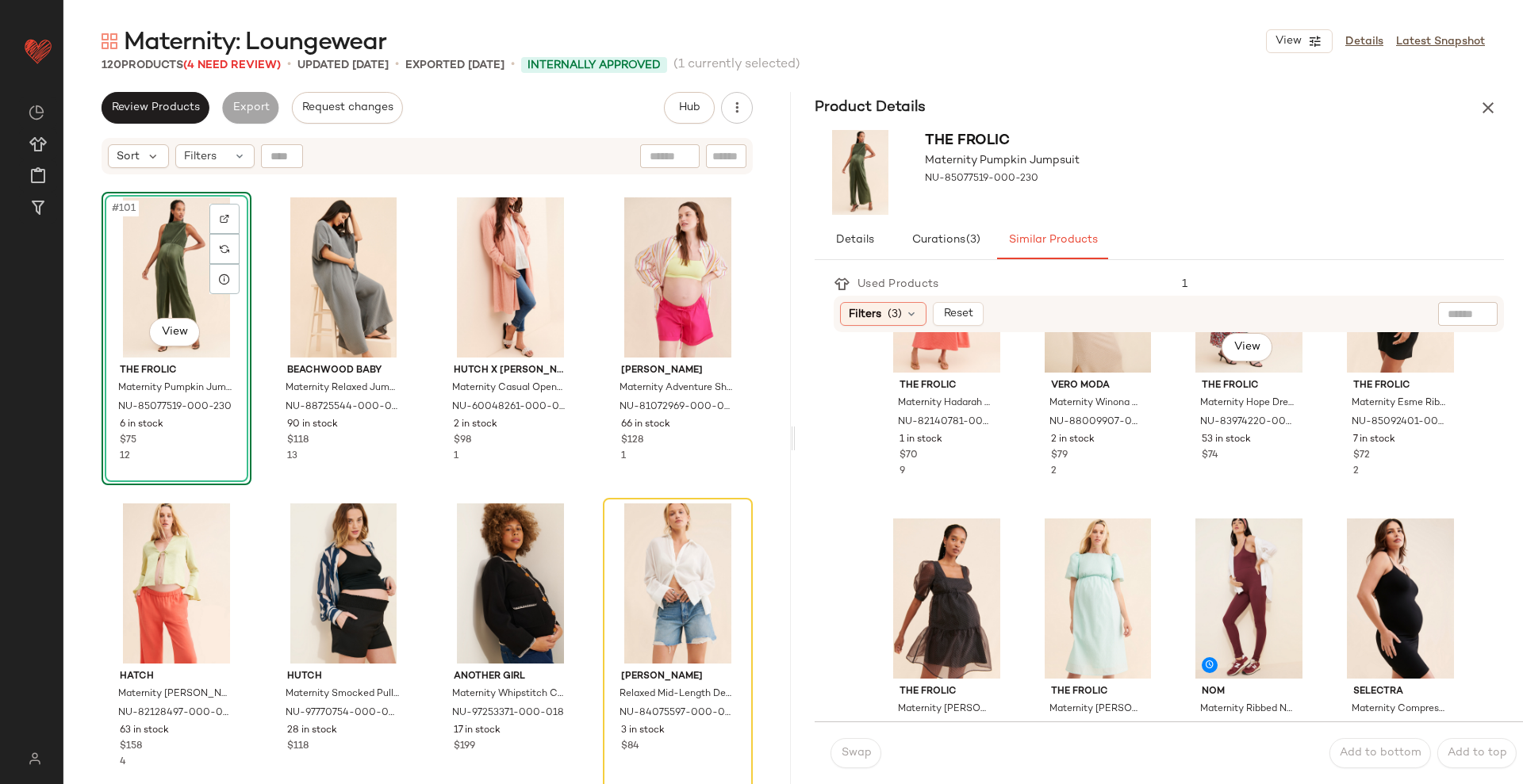
scroll to position [445, 0]
click at [1204, 576] on div "#11 View" at bounding box center [1249, 597] width 120 height 160
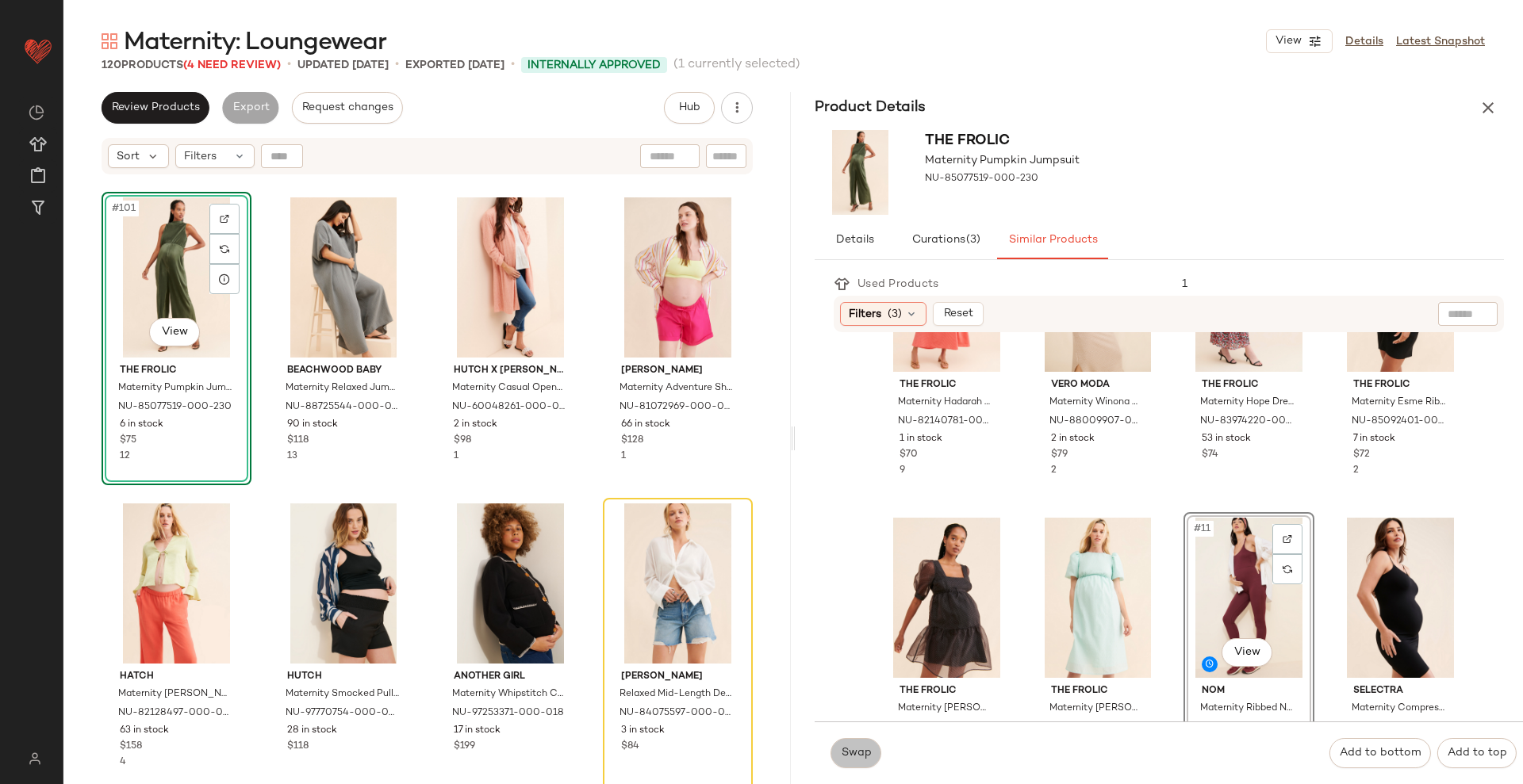
click at [872, 757] on button "Swap" at bounding box center [855, 753] width 51 height 30
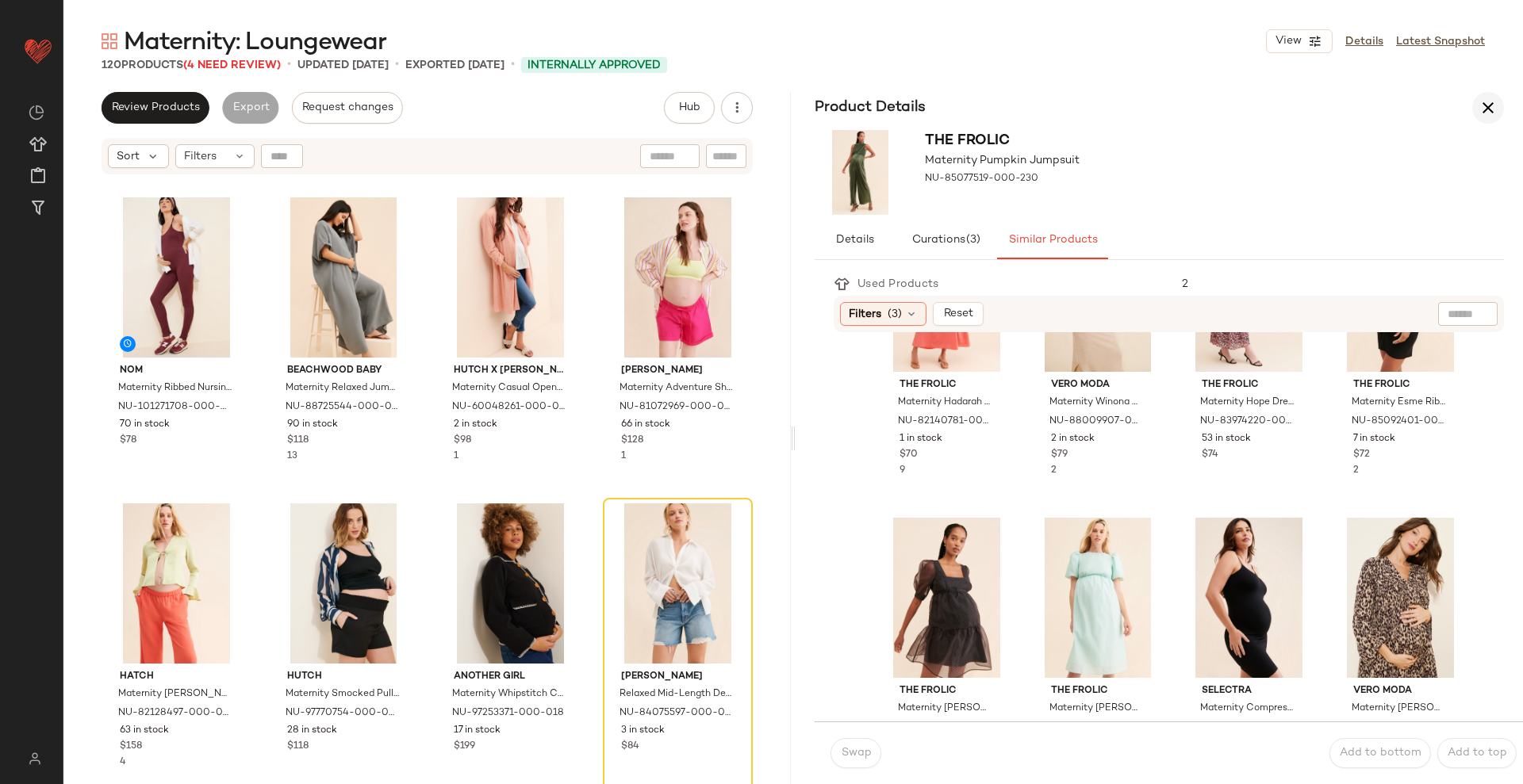
click at [1502, 108] on button "button" at bounding box center [1487, 108] width 32 height 32
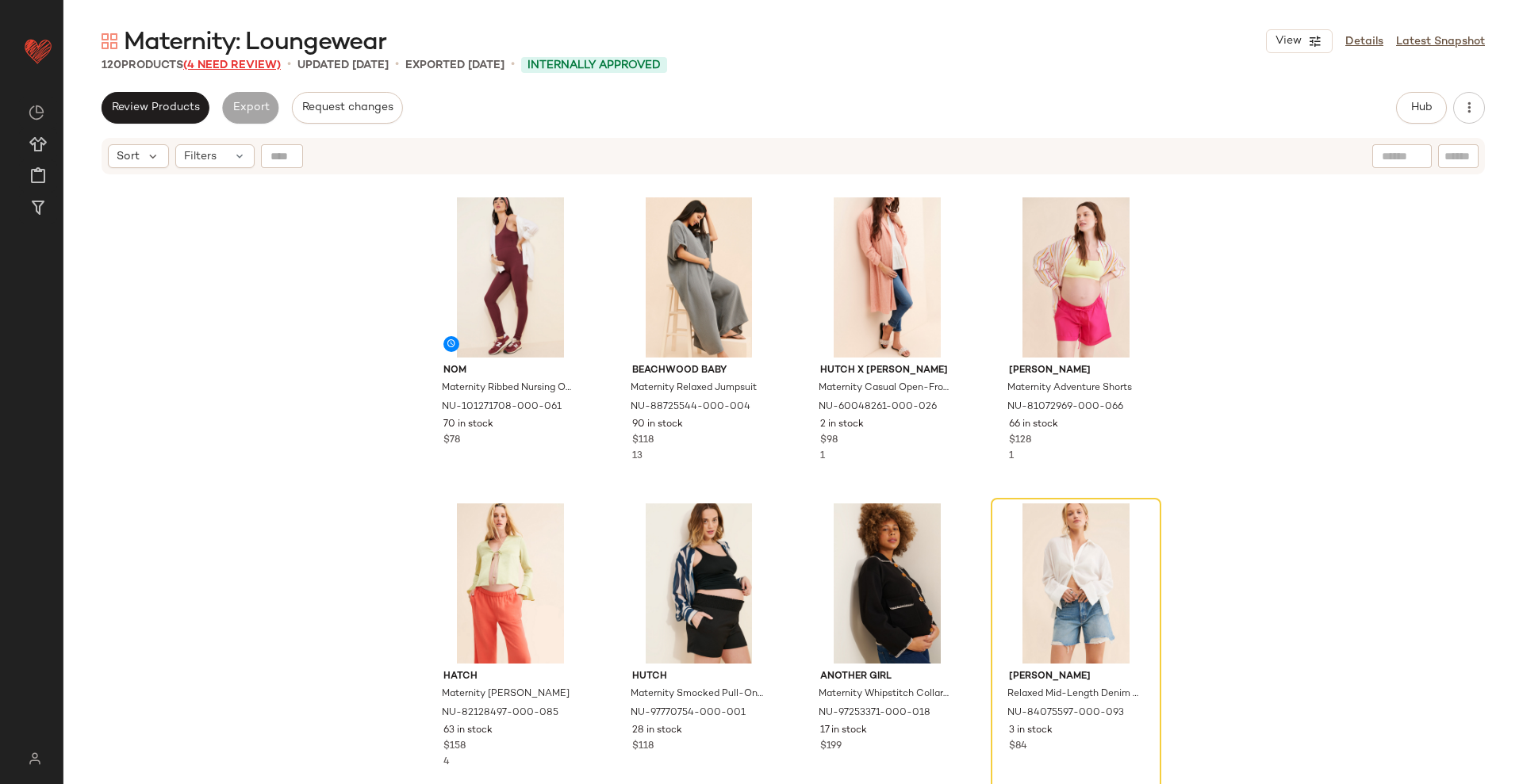
click at [224, 67] on span "(4 Need Review)" at bounding box center [232, 65] width 97 height 12
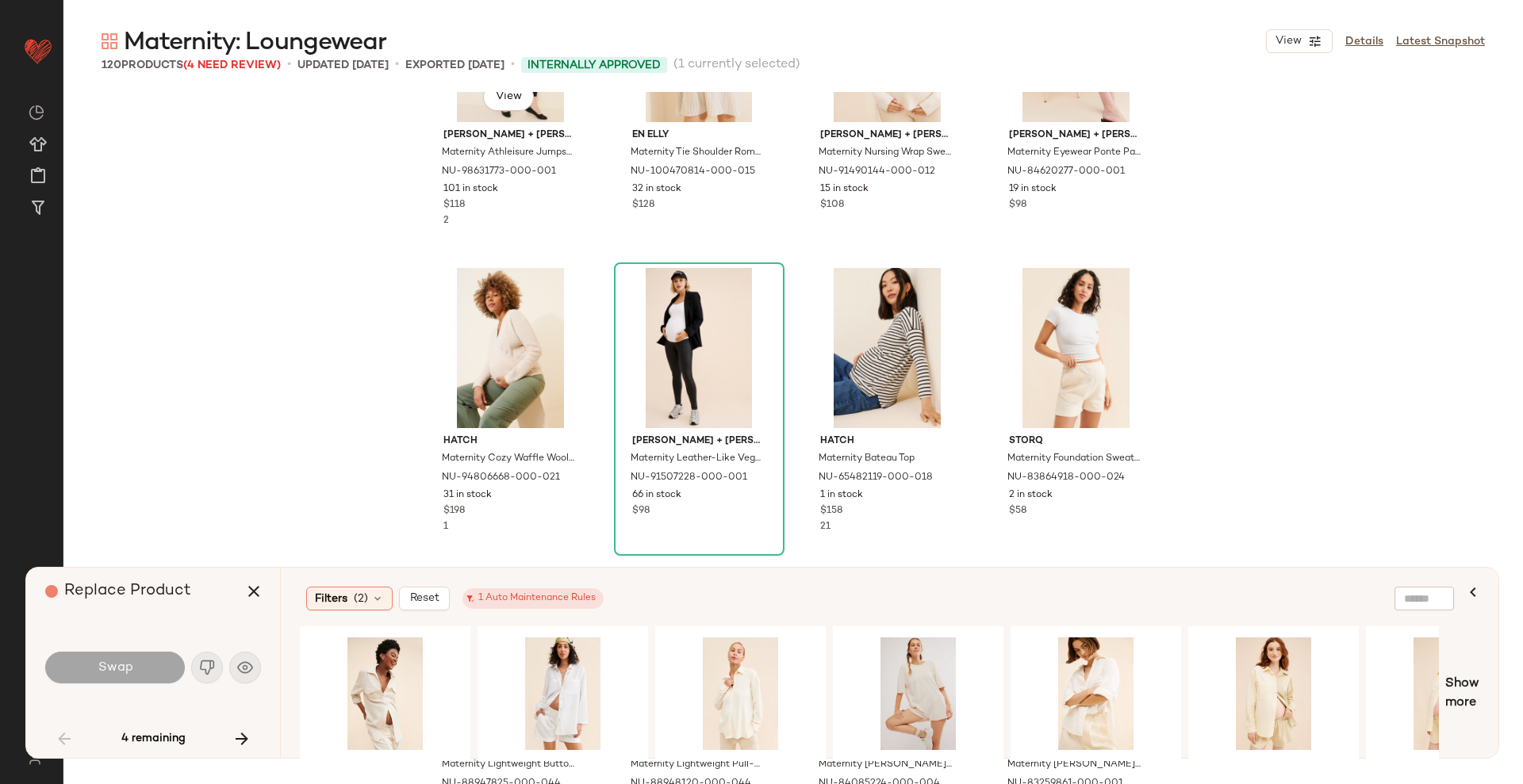
scroll to position [2294, 0]
click at [532, 703] on div "#1 View" at bounding box center [562, 694] width 160 height 113
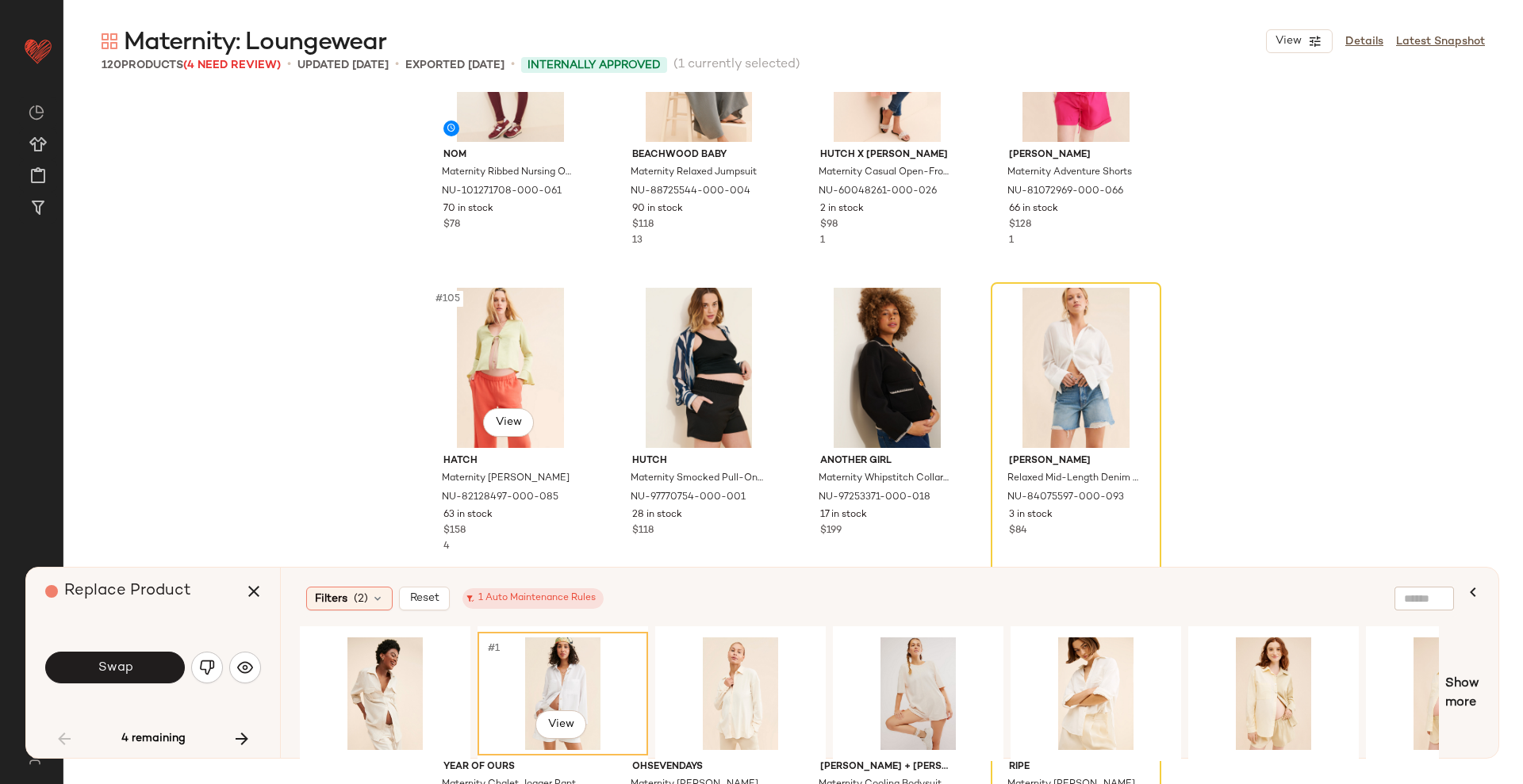
scroll to position [7918, 0]
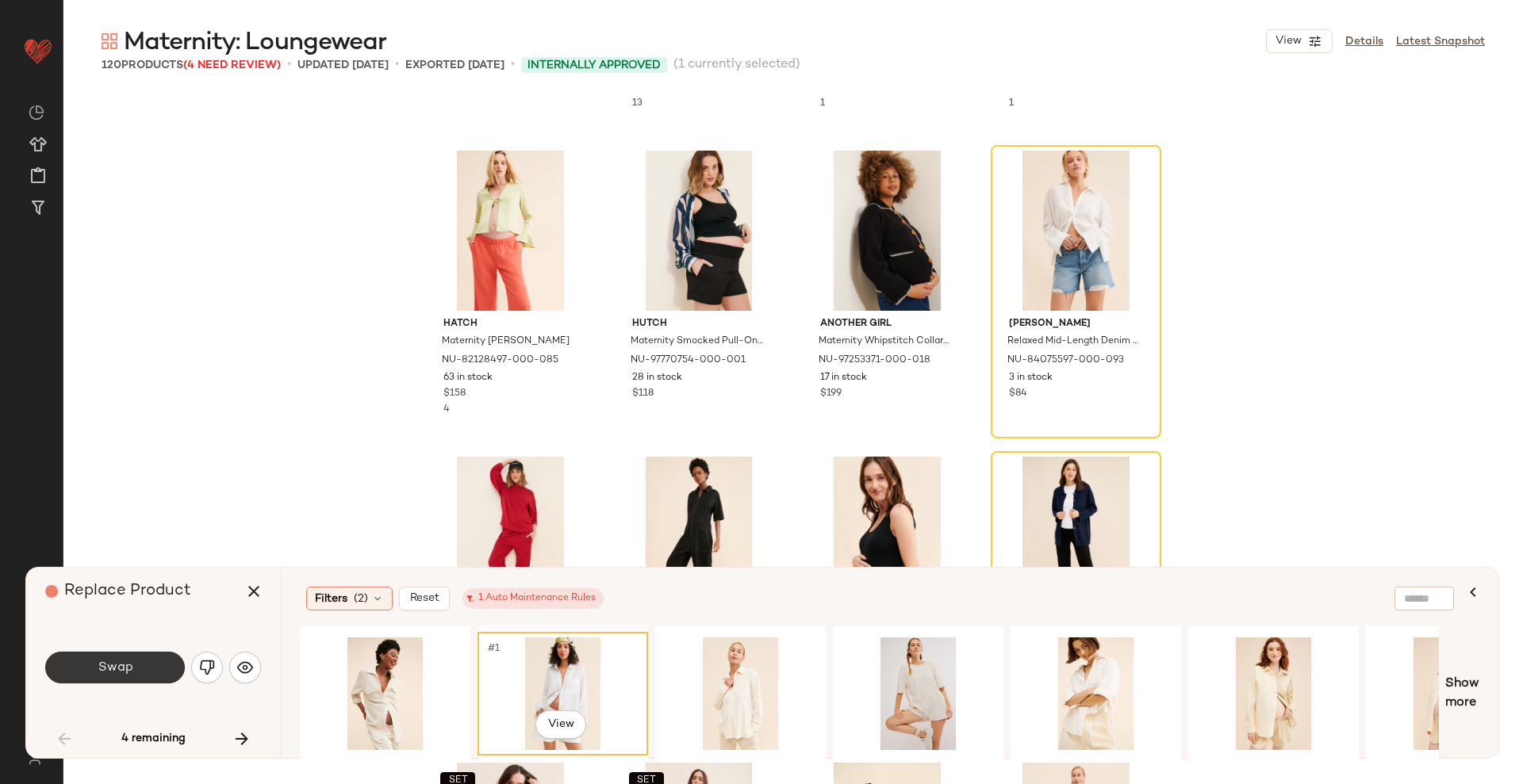
click at [135, 678] on button "Swap" at bounding box center [114, 667] width 139 height 32
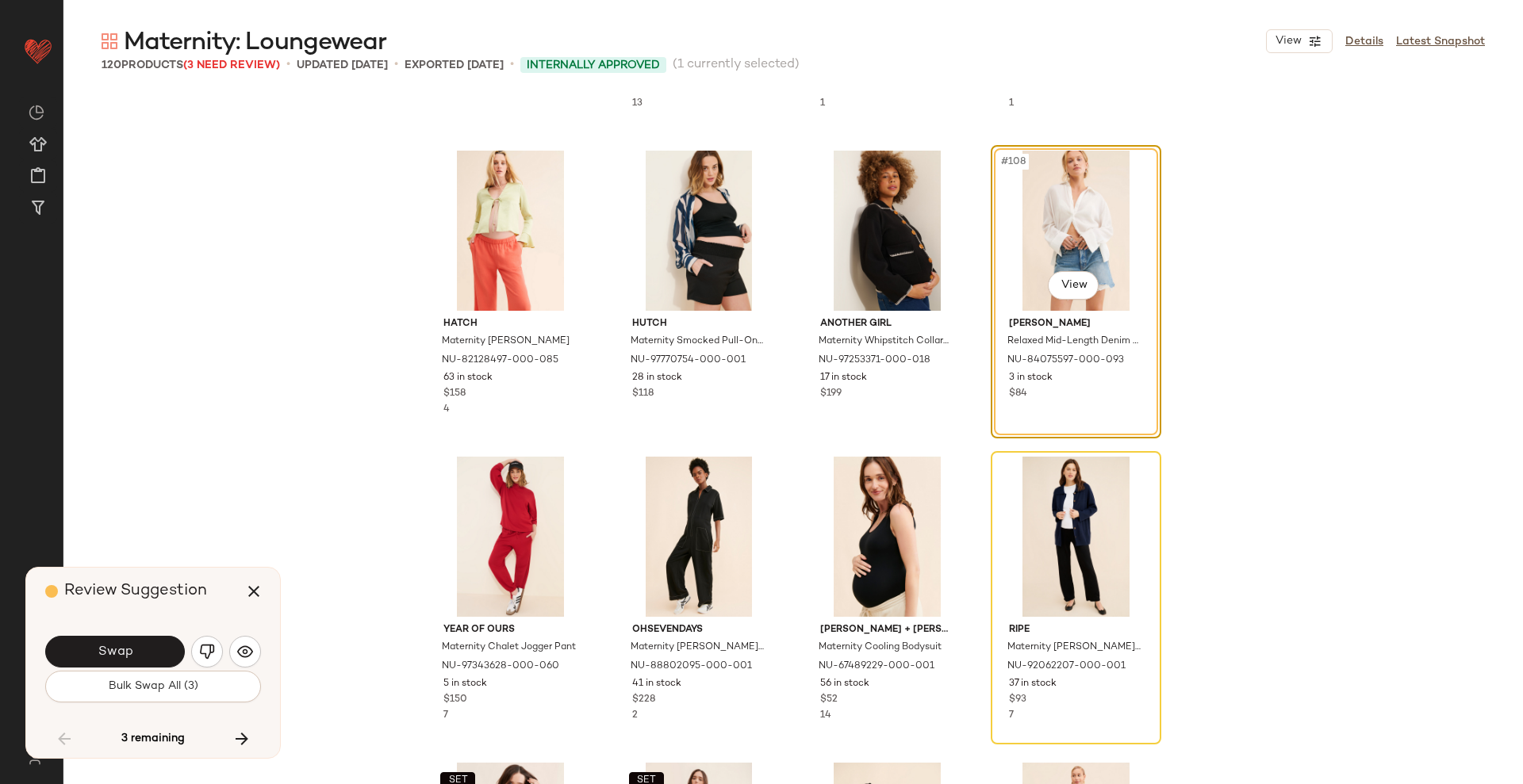
scroll to position [7649, 0]
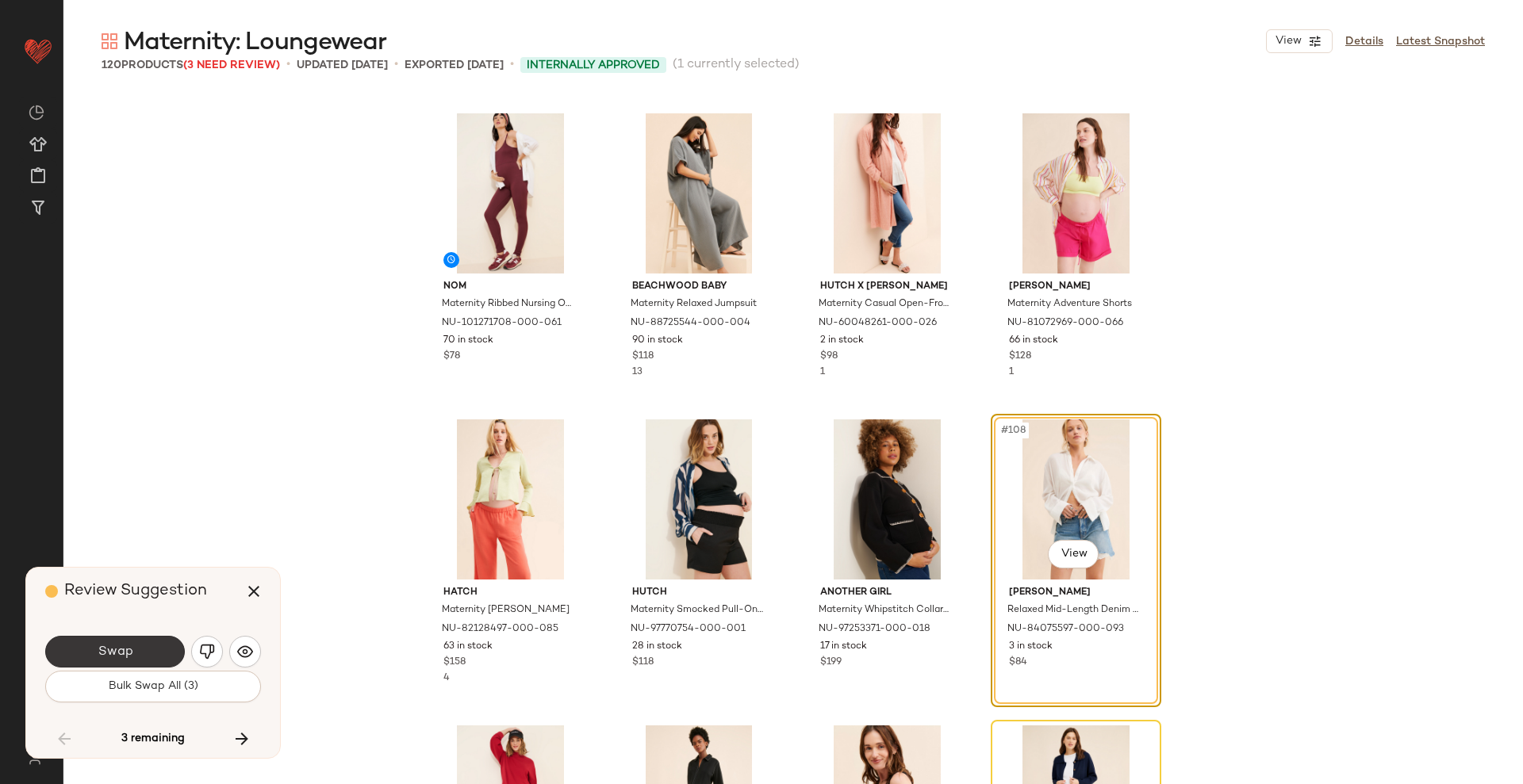
click at [129, 636] on button "Swap" at bounding box center [114, 652] width 139 height 32
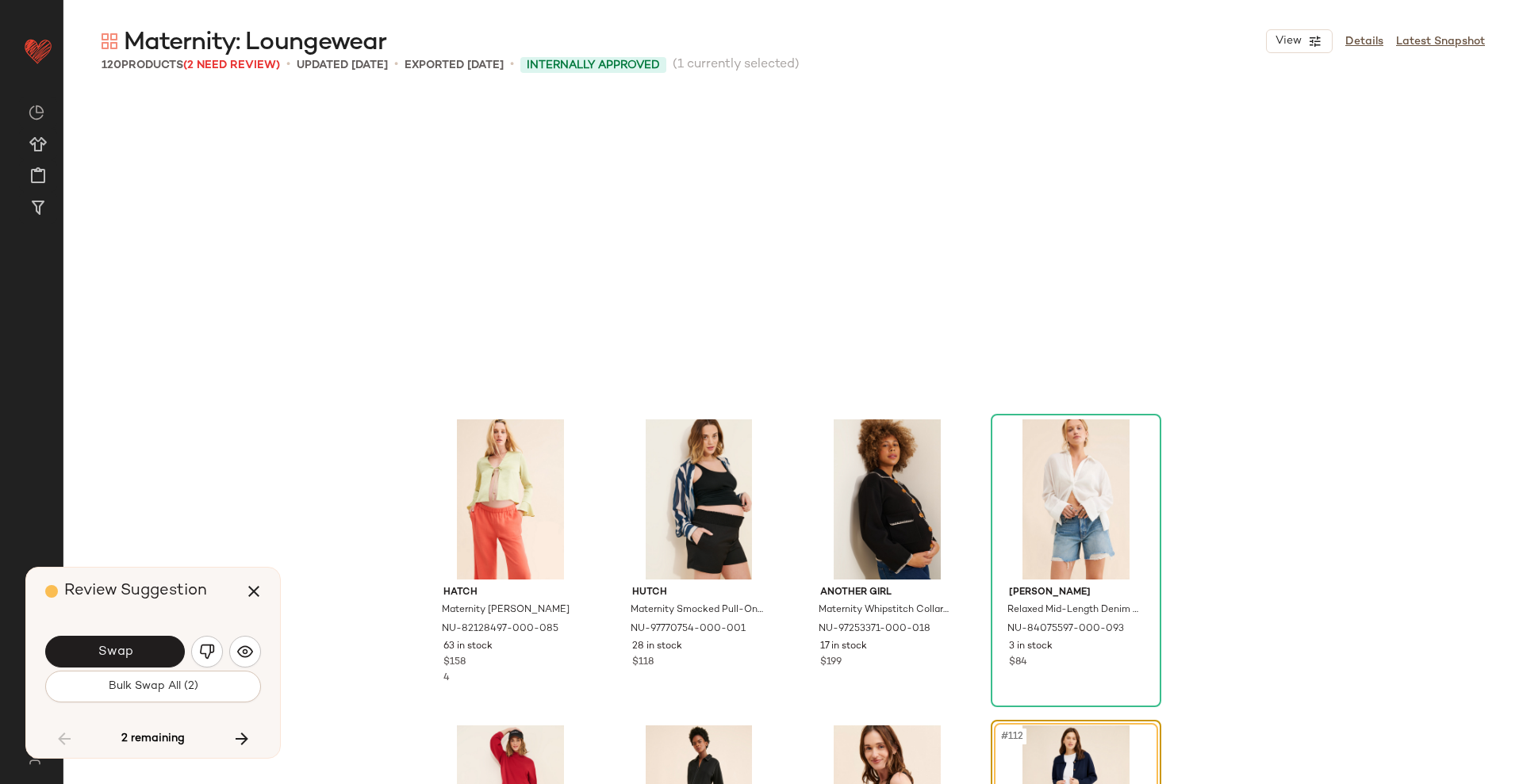
scroll to position [7955, 0]
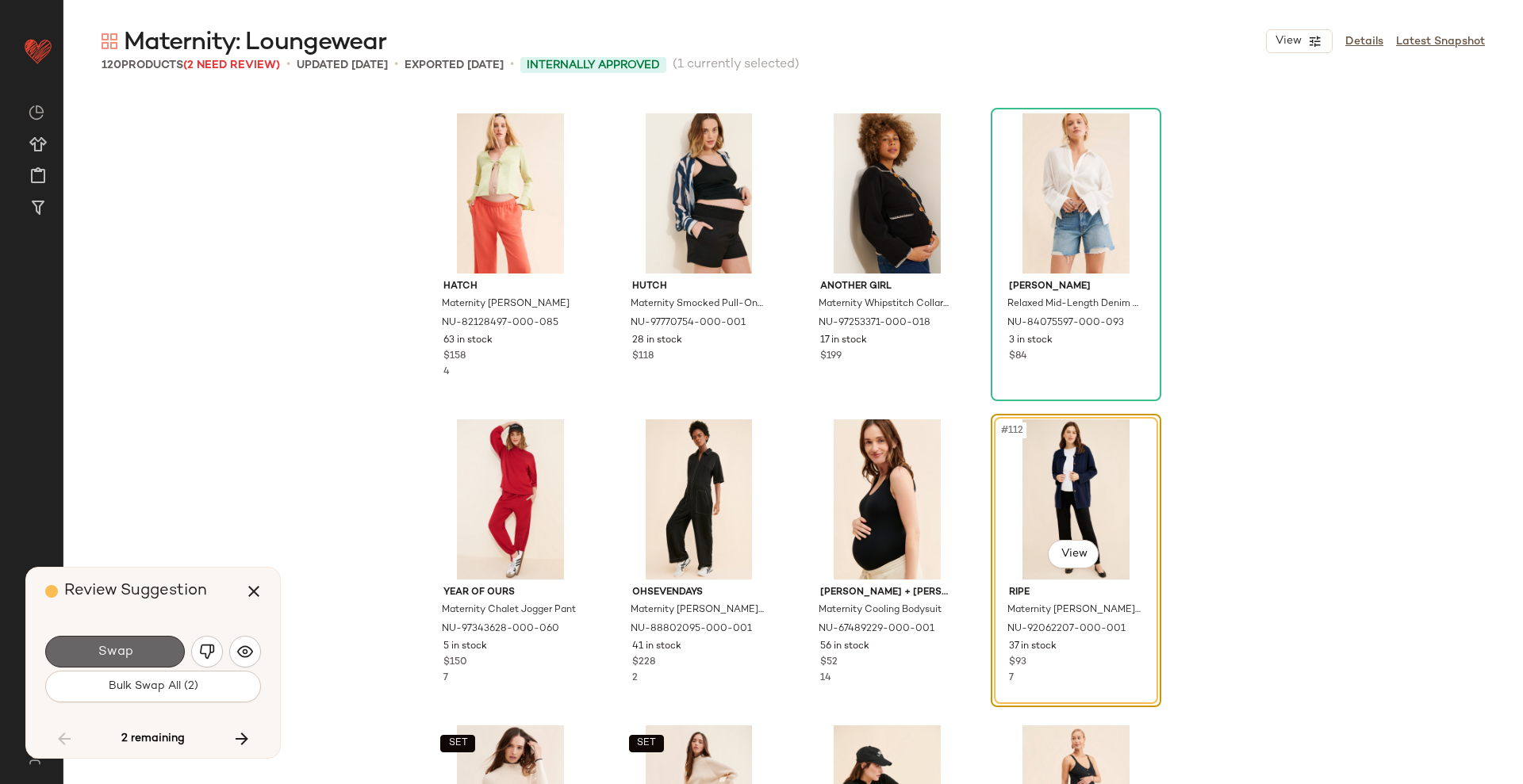
click at [143, 640] on button "Swap" at bounding box center [114, 652] width 139 height 32
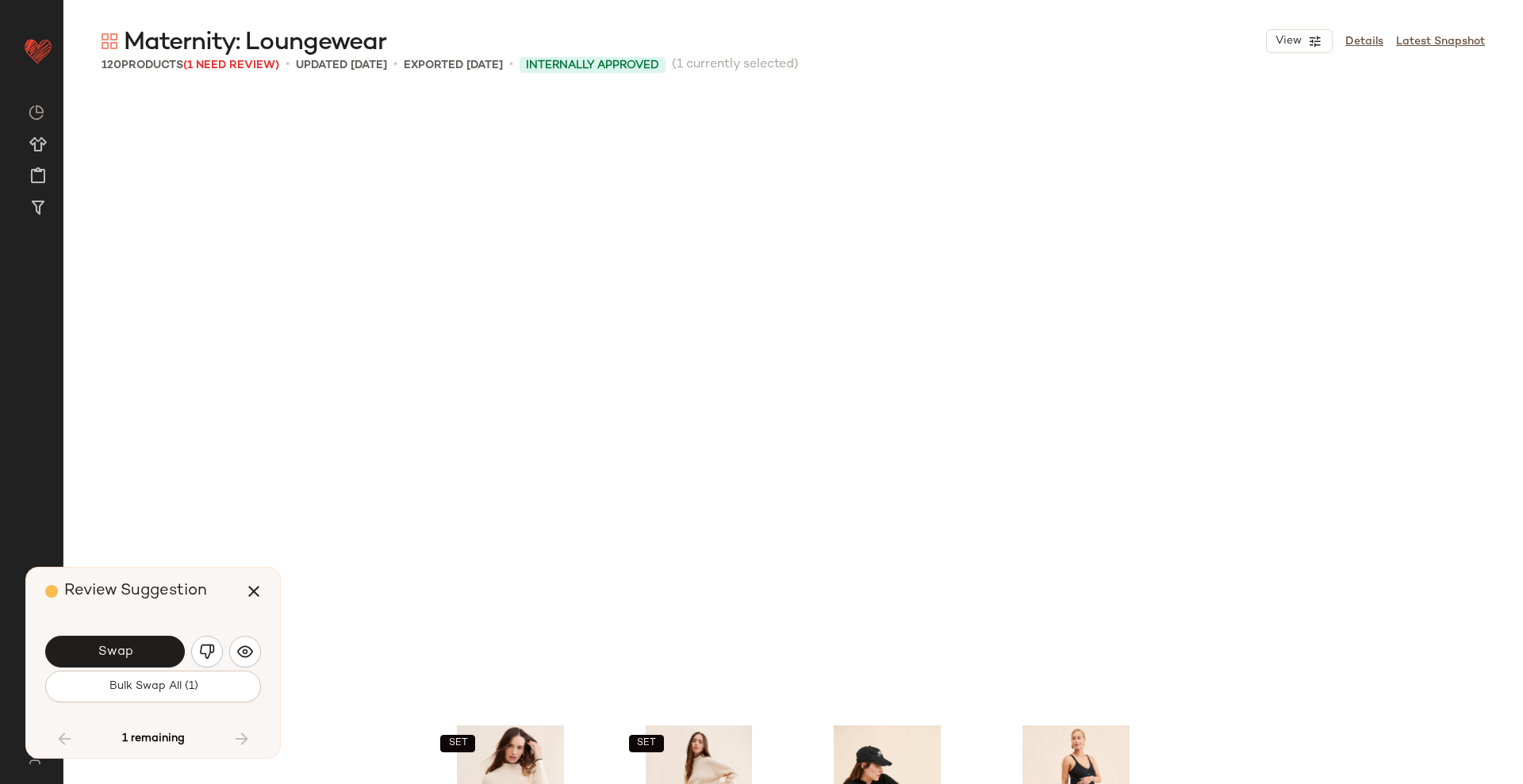
scroll to position [8490, 0]
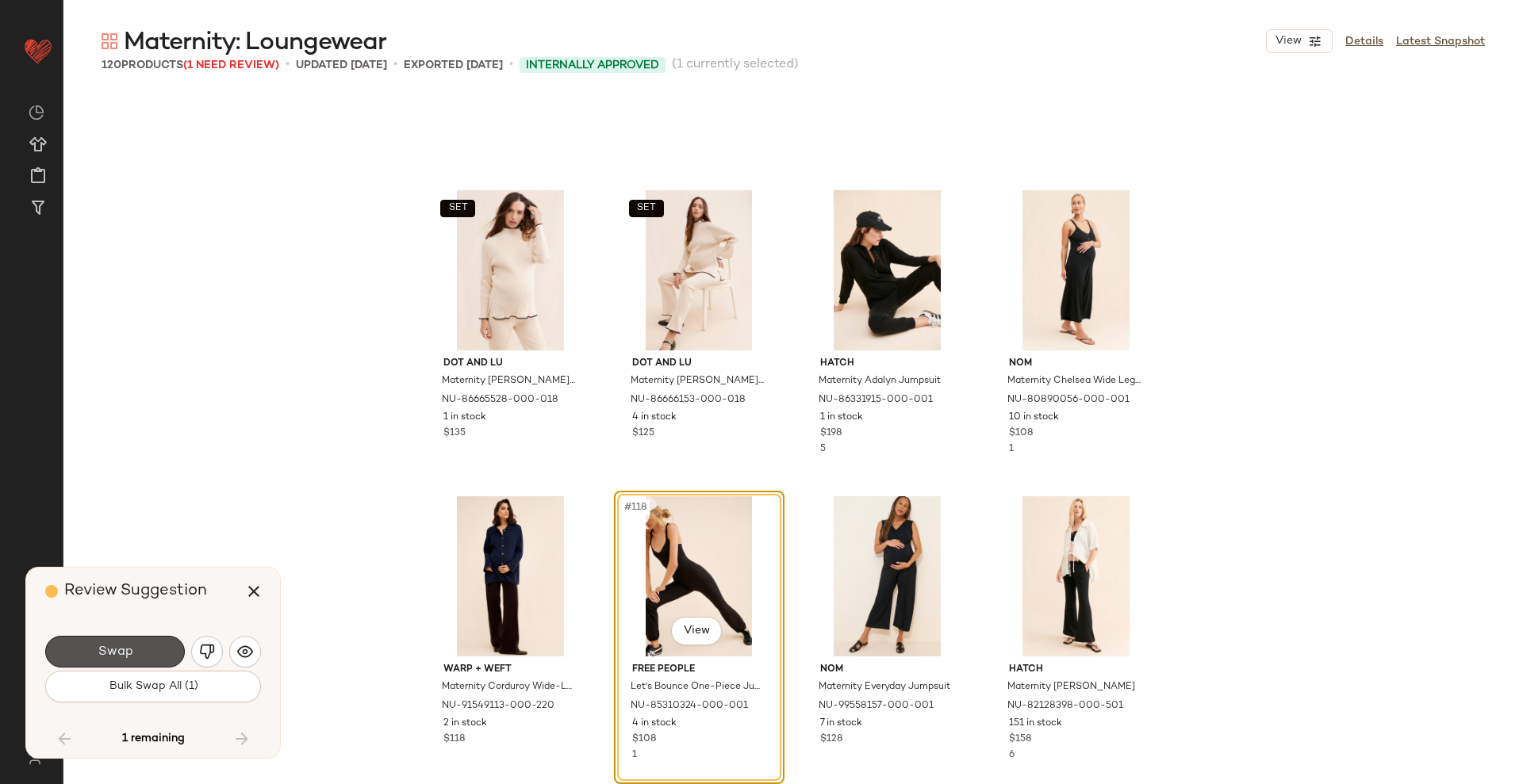
click at [143, 640] on button "Swap" at bounding box center [114, 652] width 139 height 32
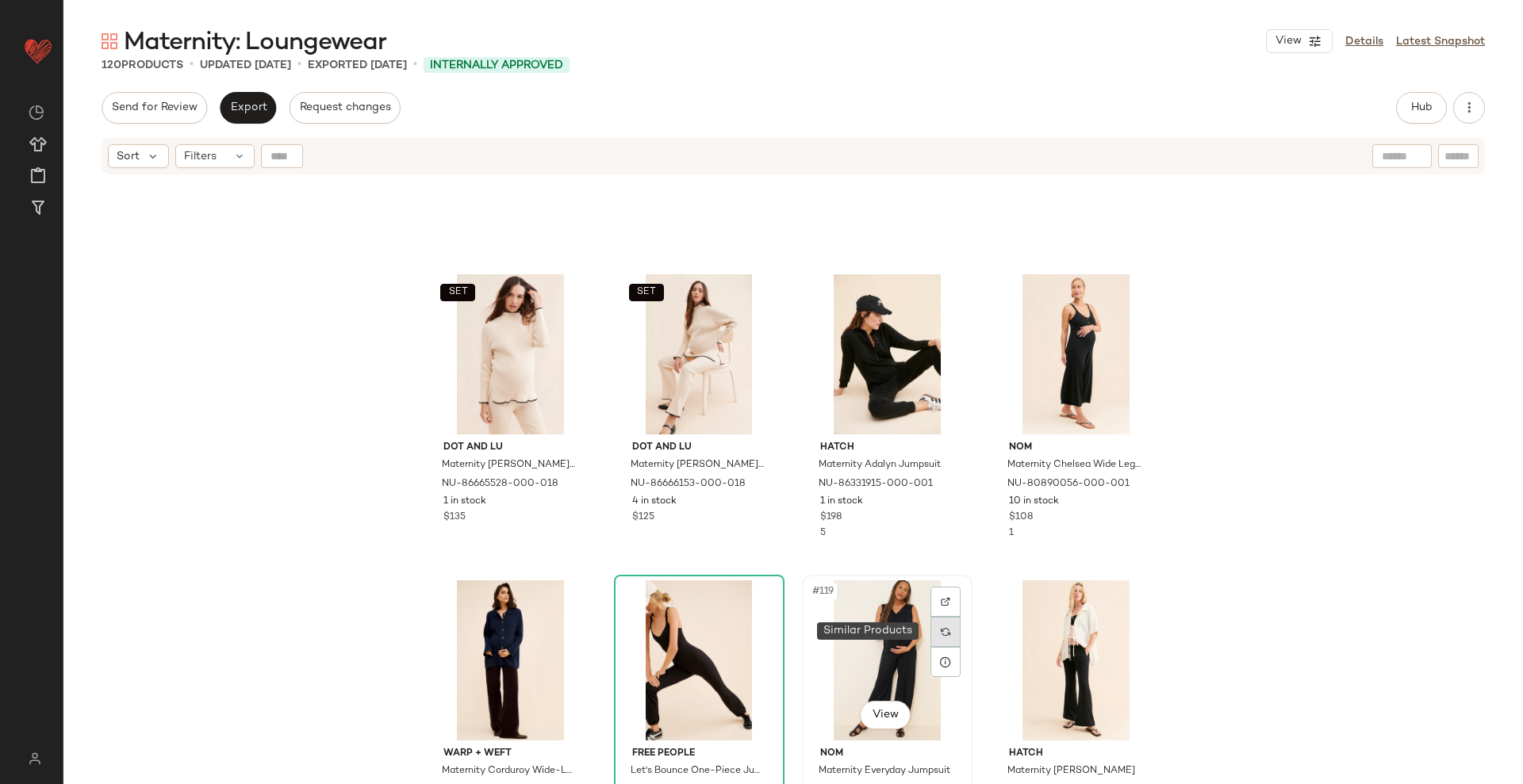
click at [942, 622] on div at bounding box center [945, 631] width 30 height 30
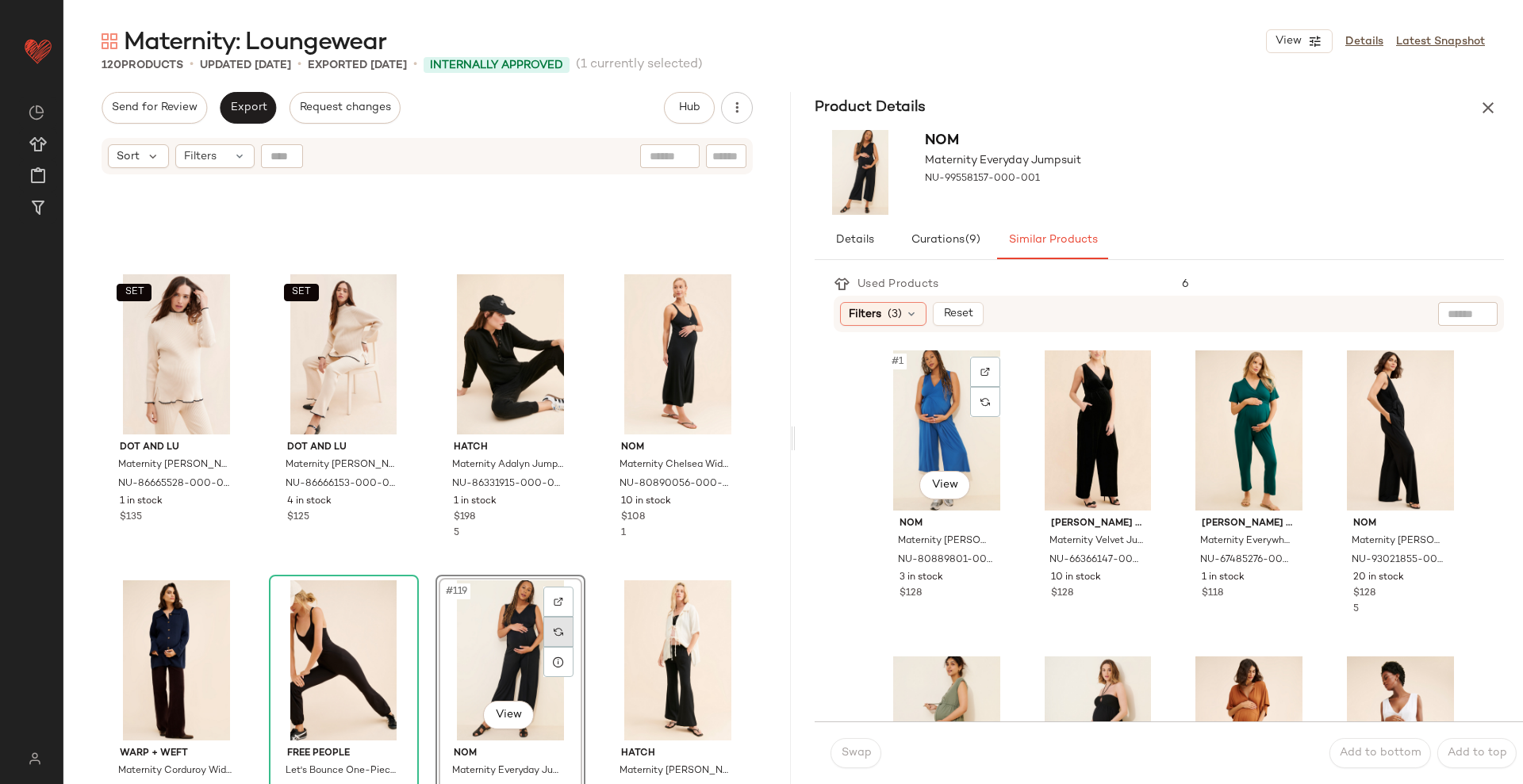
click at [942, 622] on div "#1 View nom Maternity [PERSON_NAME] NU-80889801-000-040 3 in stock $128" at bounding box center [946, 491] width 127 height 290
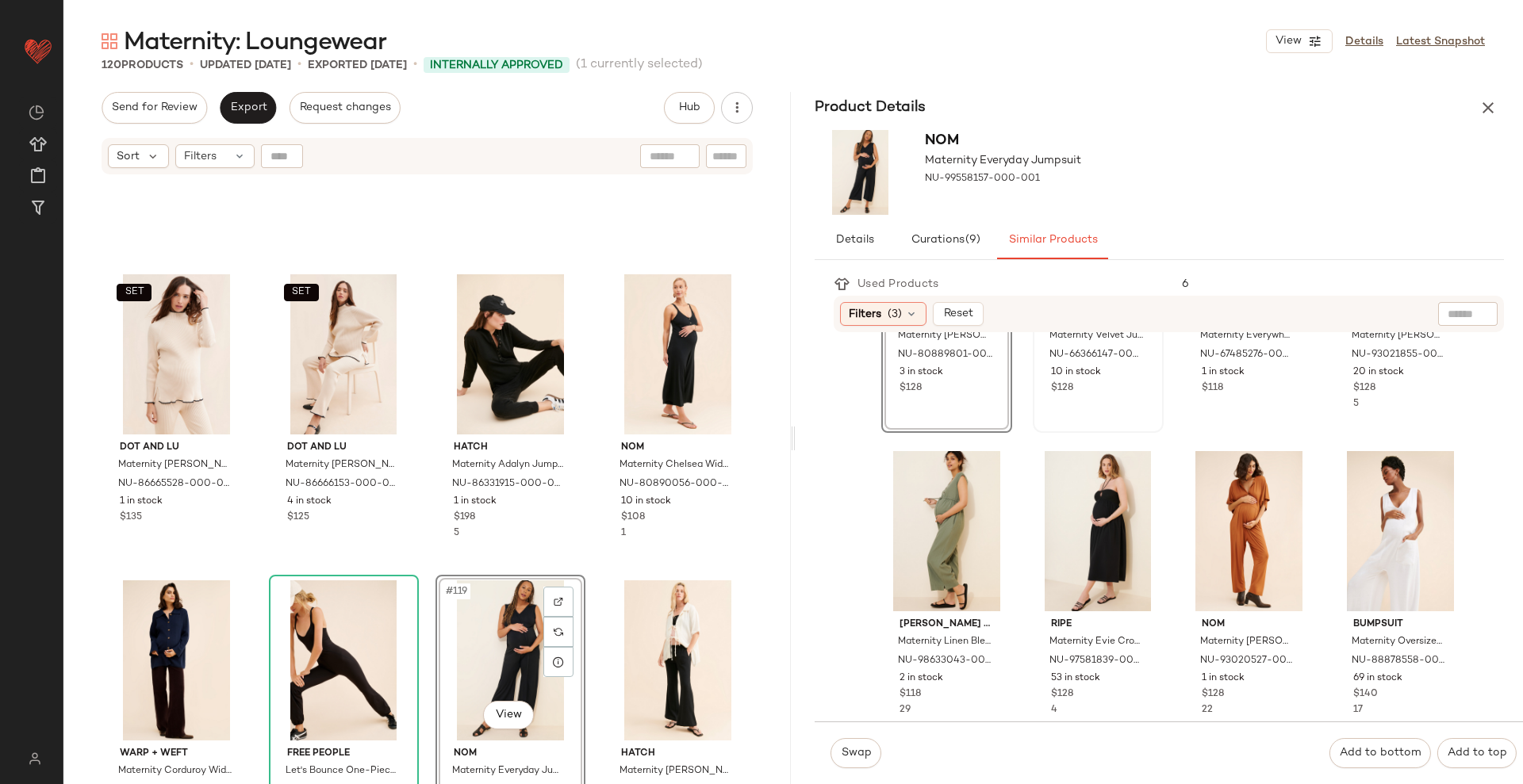
scroll to position [207, 0]
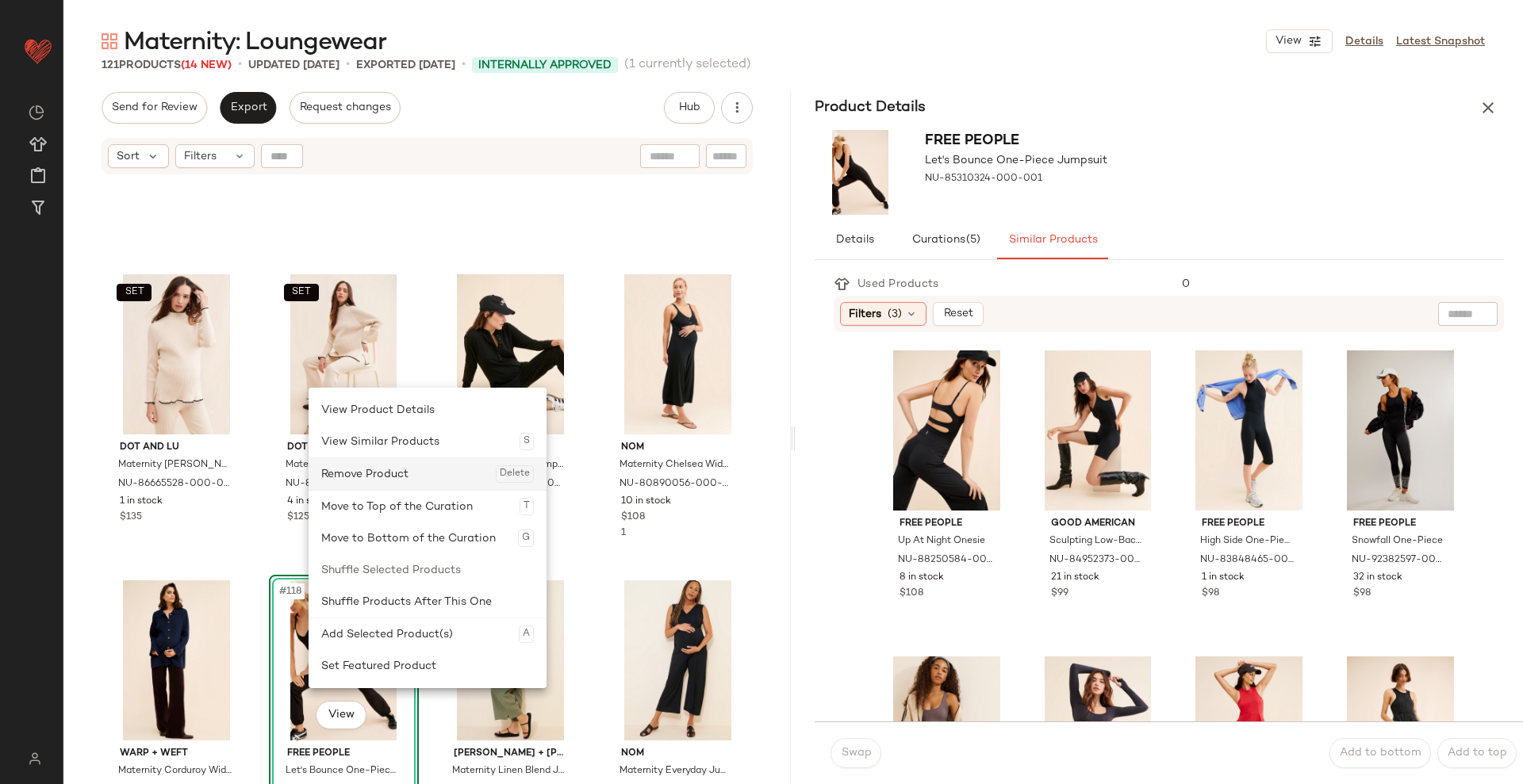
click at [400, 469] on div "Remove Product Delete" at bounding box center [427, 474] width 212 height 32
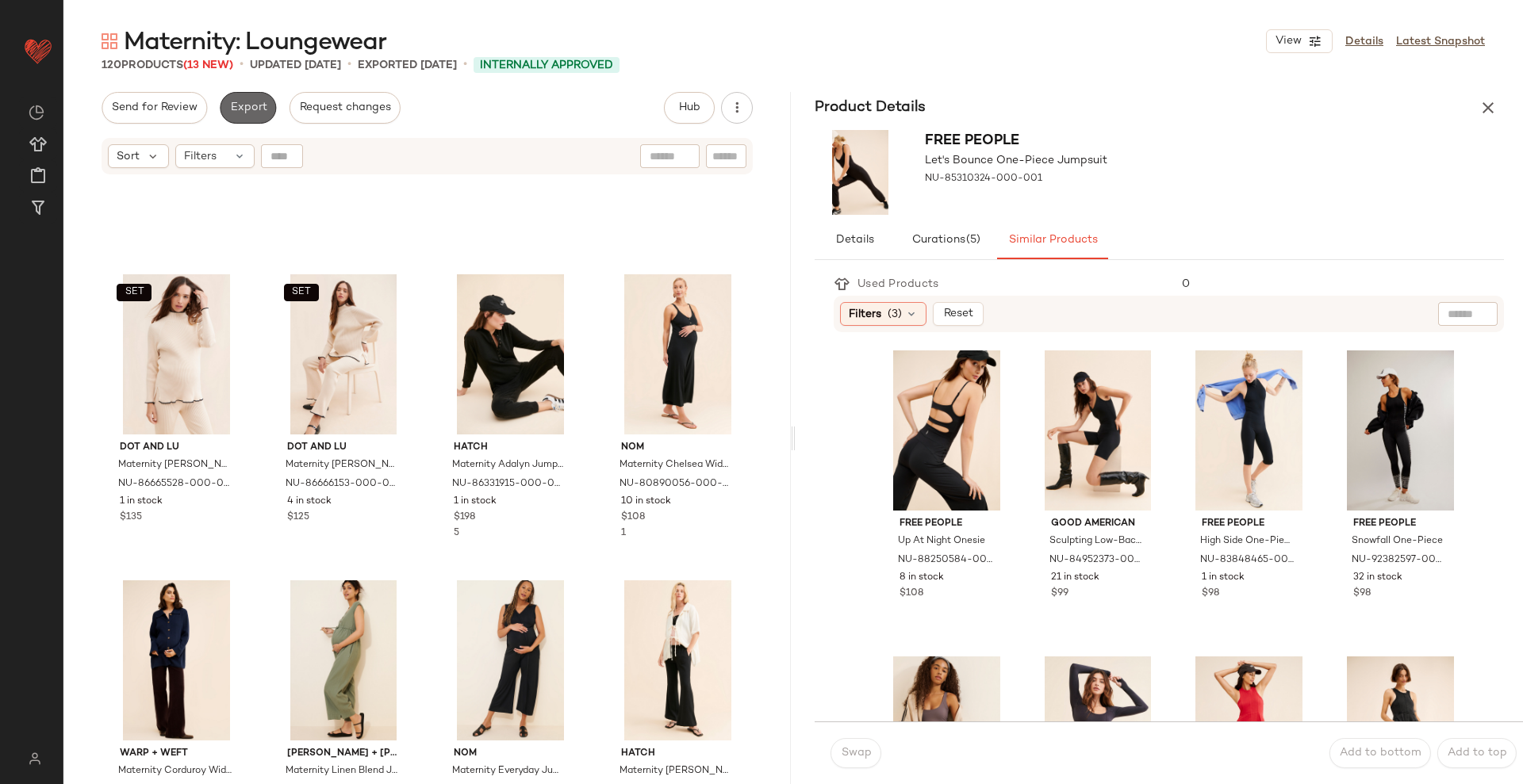
click at [260, 104] on span "Export" at bounding box center [248, 107] width 37 height 13
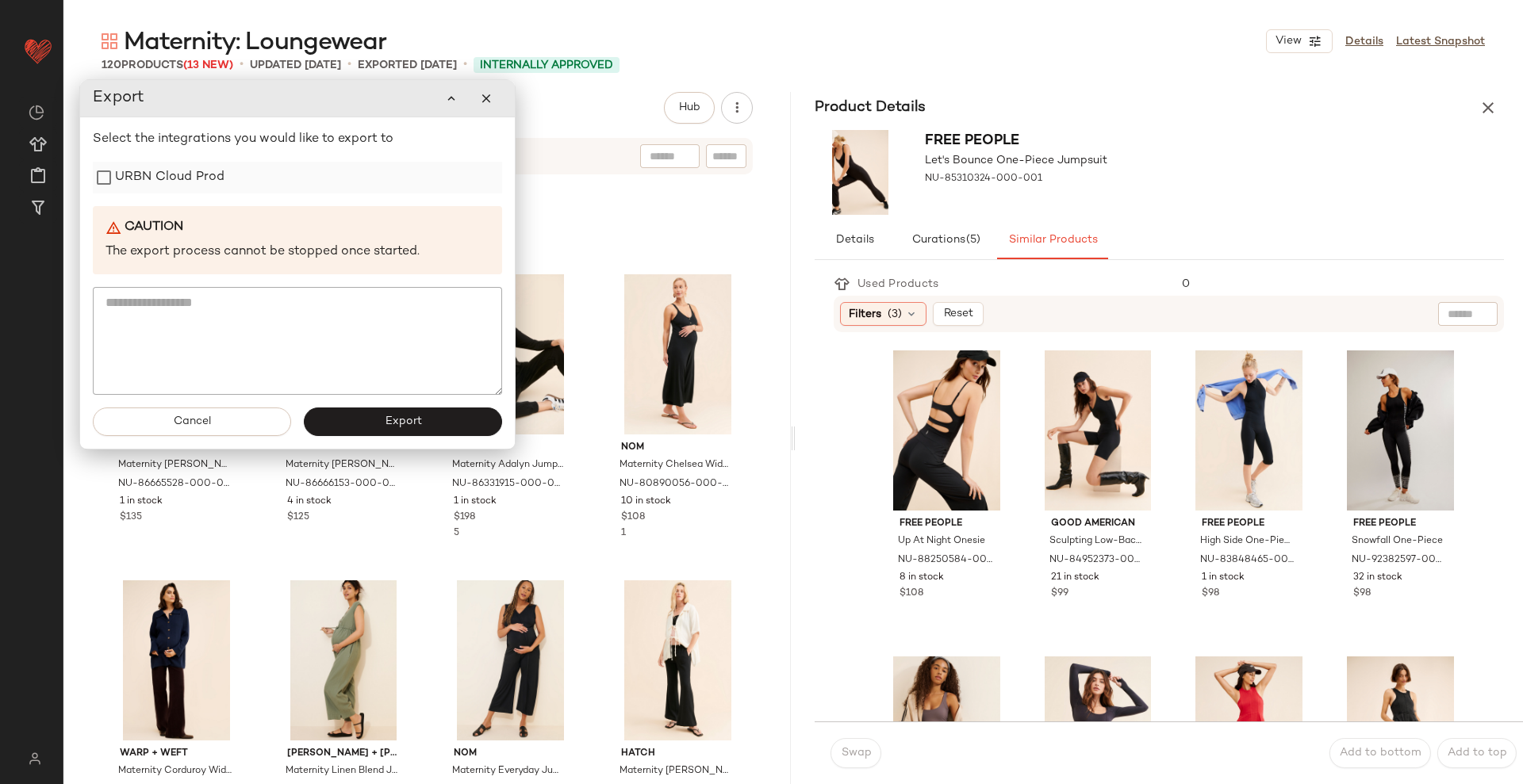
click at [184, 182] on label "URBN Cloud Prod" at bounding box center [169, 177] width 109 height 32
click at [392, 415] on span "Export" at bounding box center [402, 421] width 37 height 13
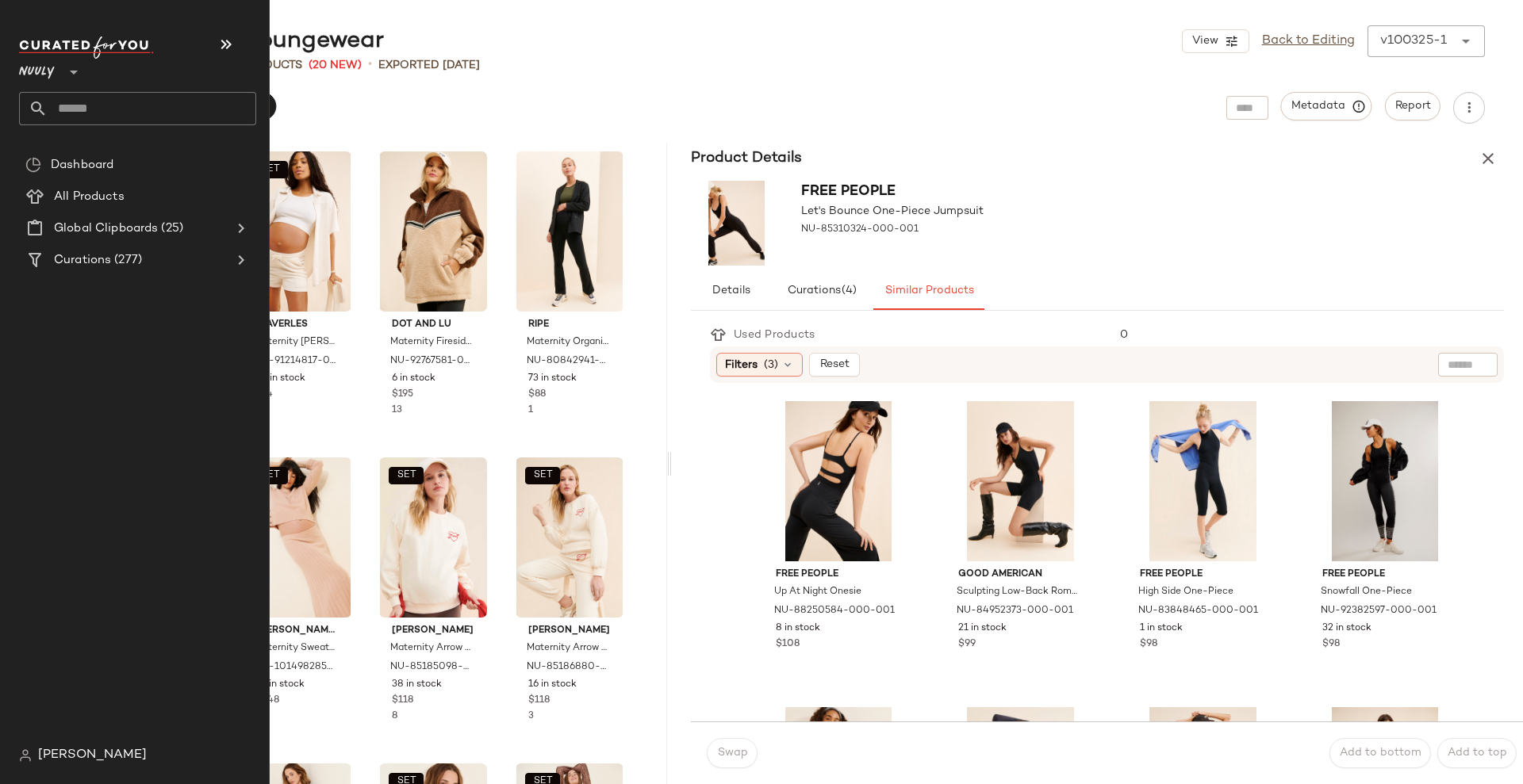
click at [66, 105] on input "text" at bounding box center [152, 109] width 208 height 33
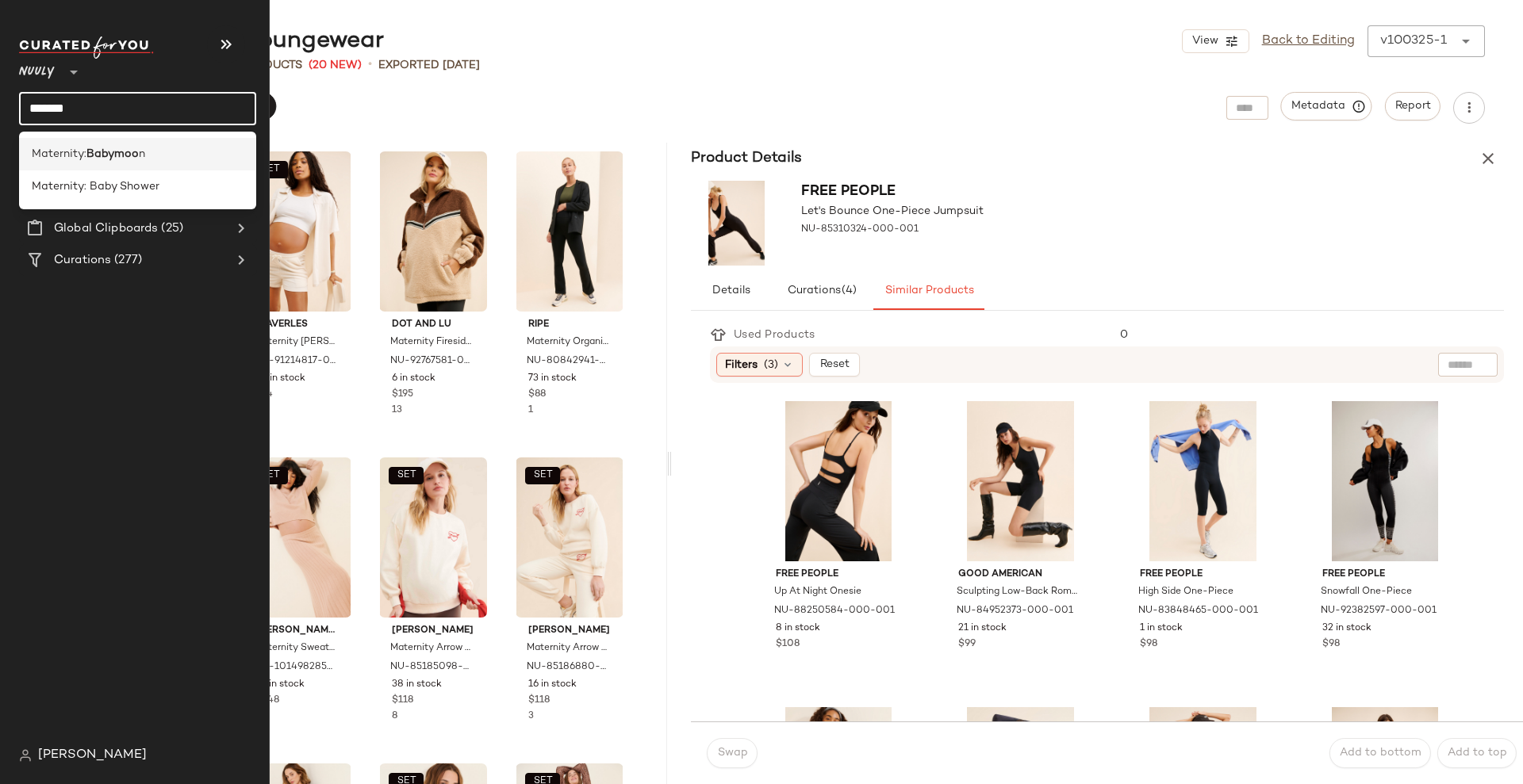
type input "*******"
click at [77, 161] on span "Maternity:" at bounding box center [59, 154] width 54 height 17
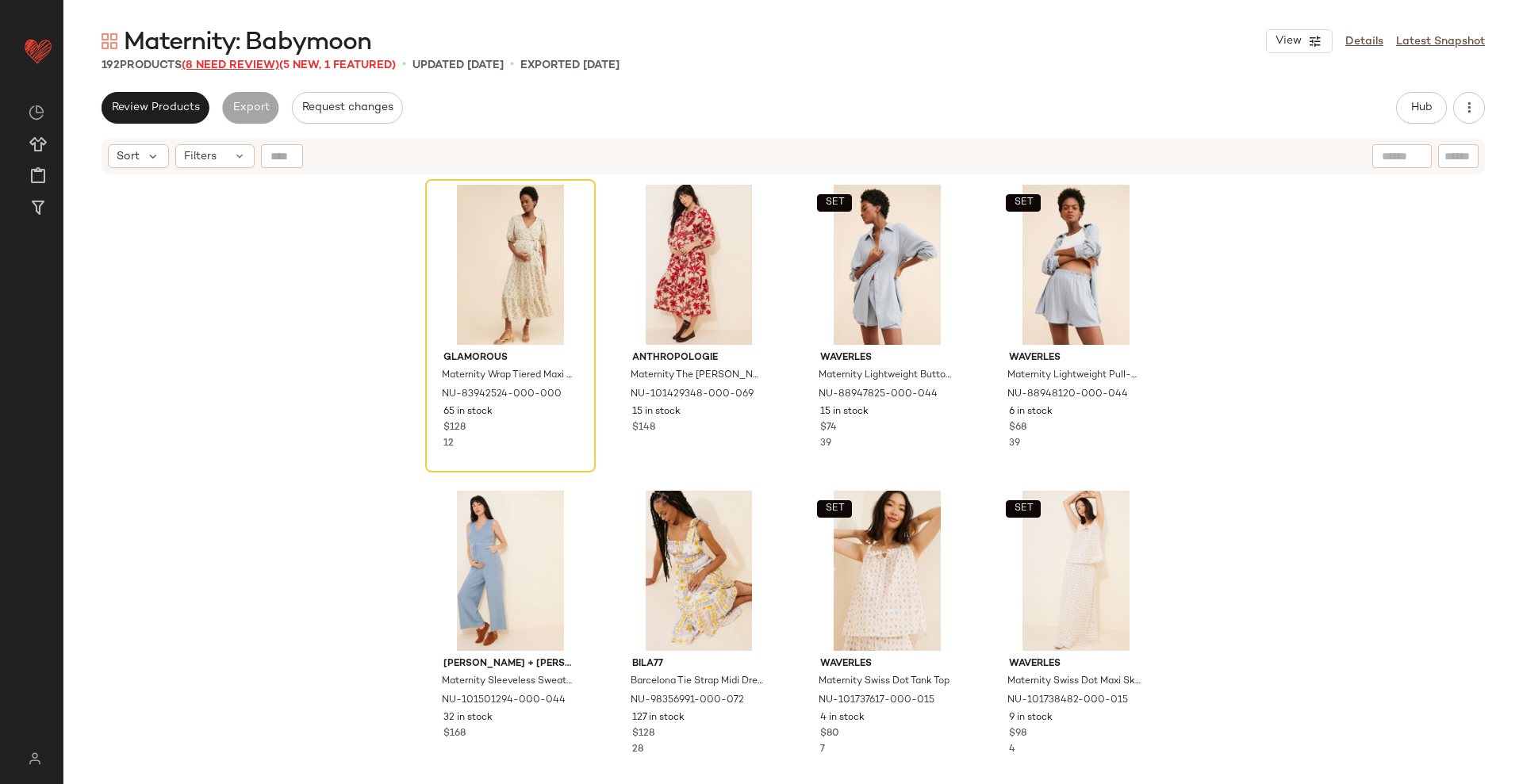
click at [246, 71] on span "(8 Need Review)" at bounding box center [231, 65] width 97 height 12
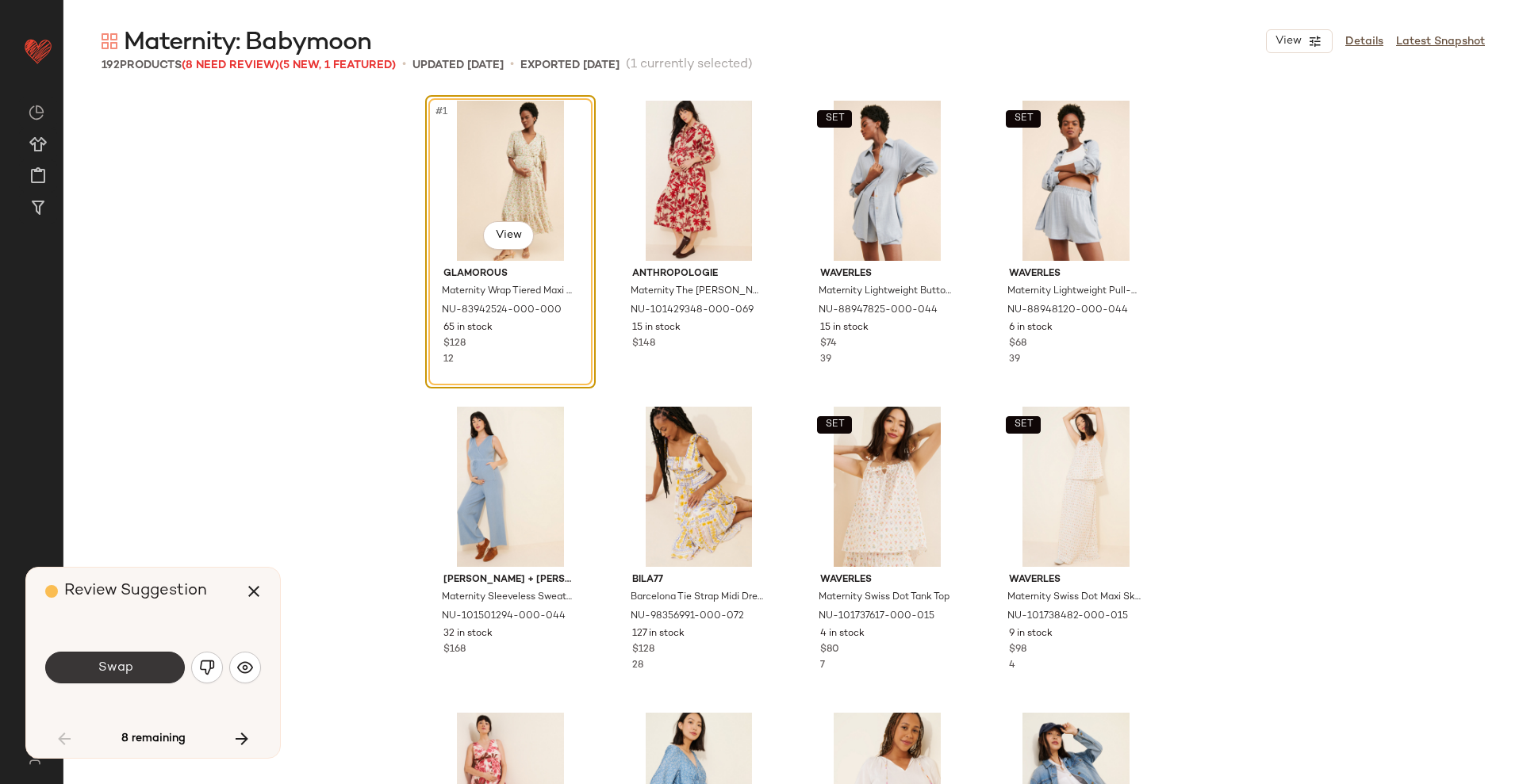
click at [129, 660] on span "Swap" at bounding box center [114, 667] width 36 height 15
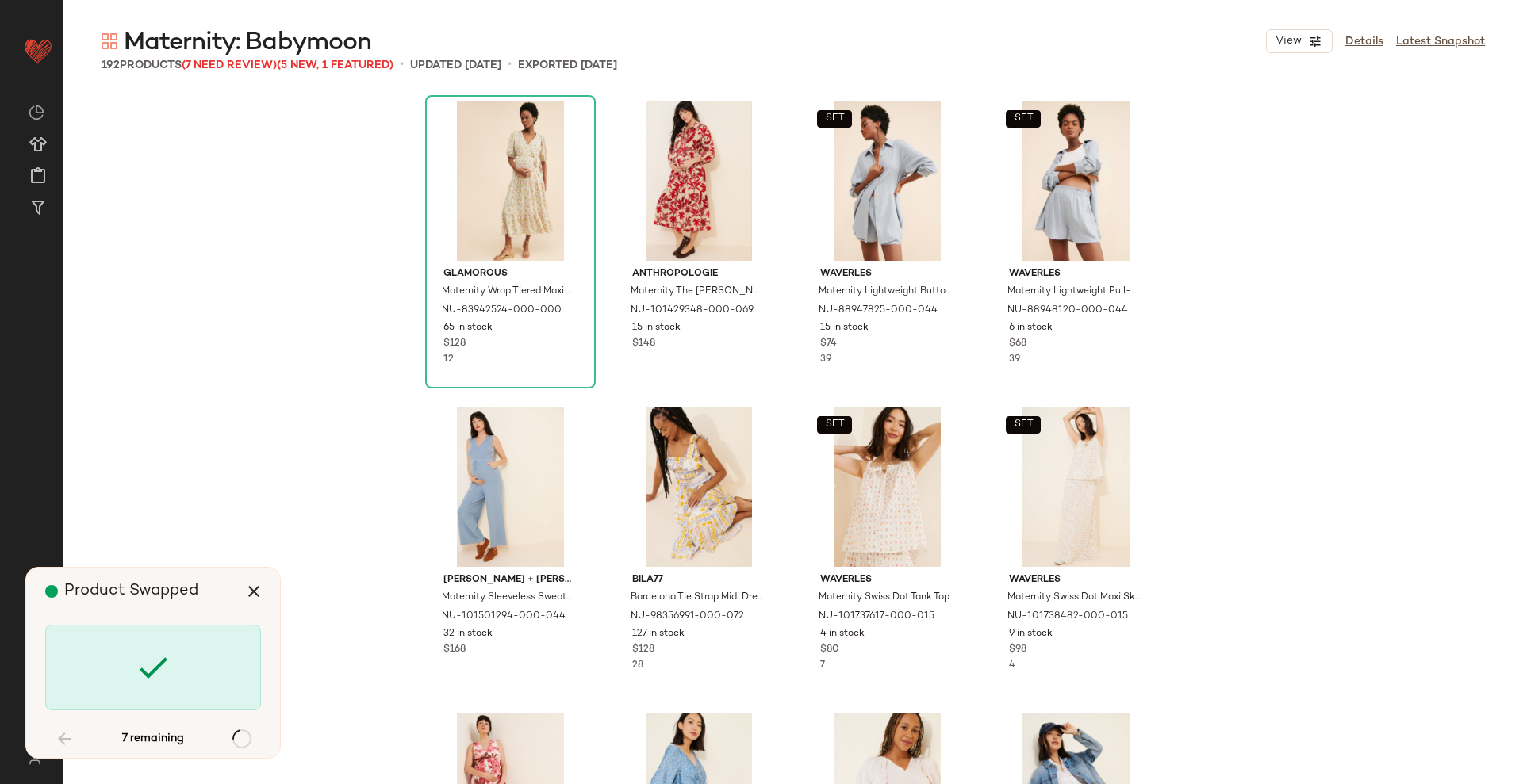
scroll to position [1530, 0]
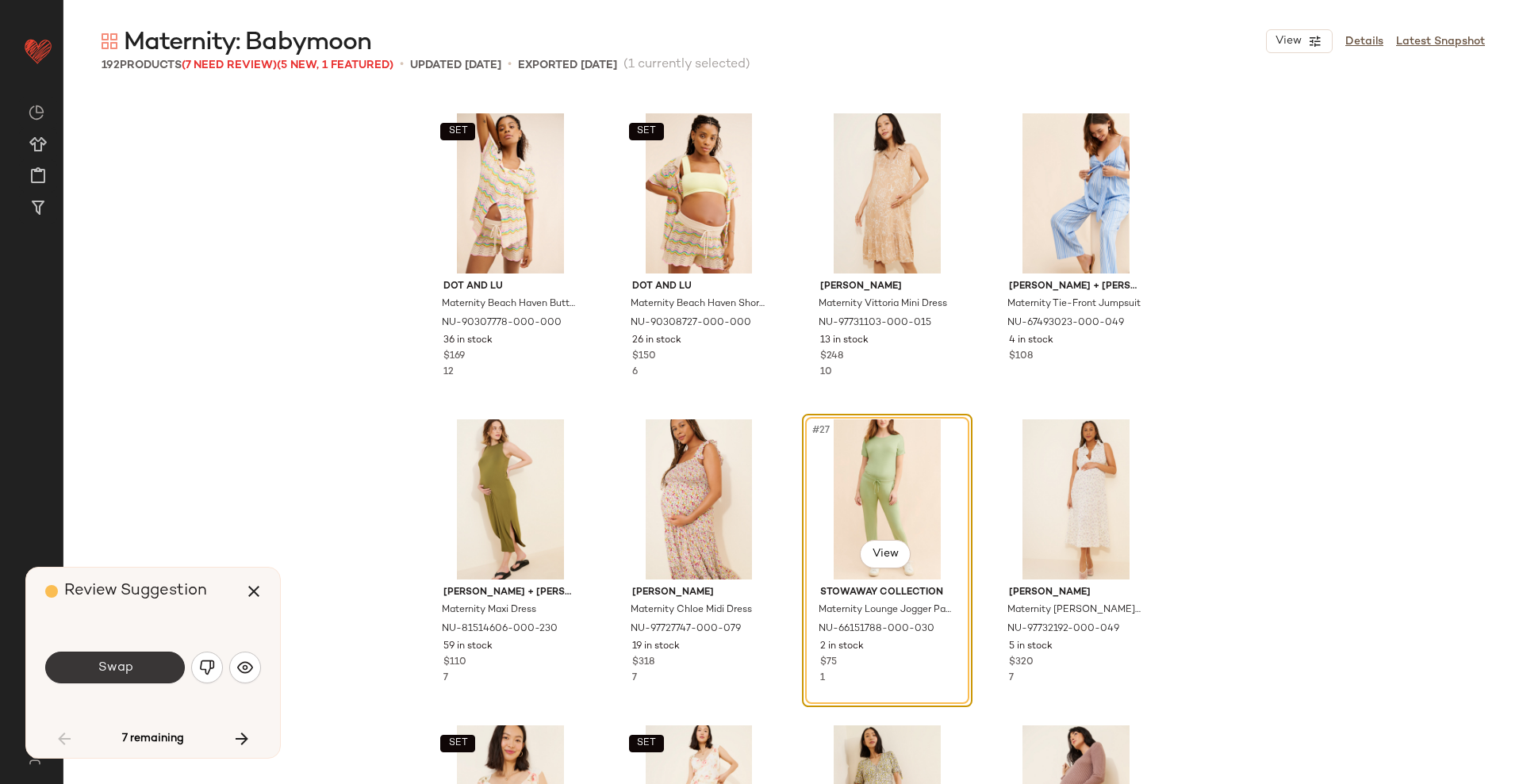
click at [115, 671] on span "Swap" at bounding box center [114, 667] width 36 height 15
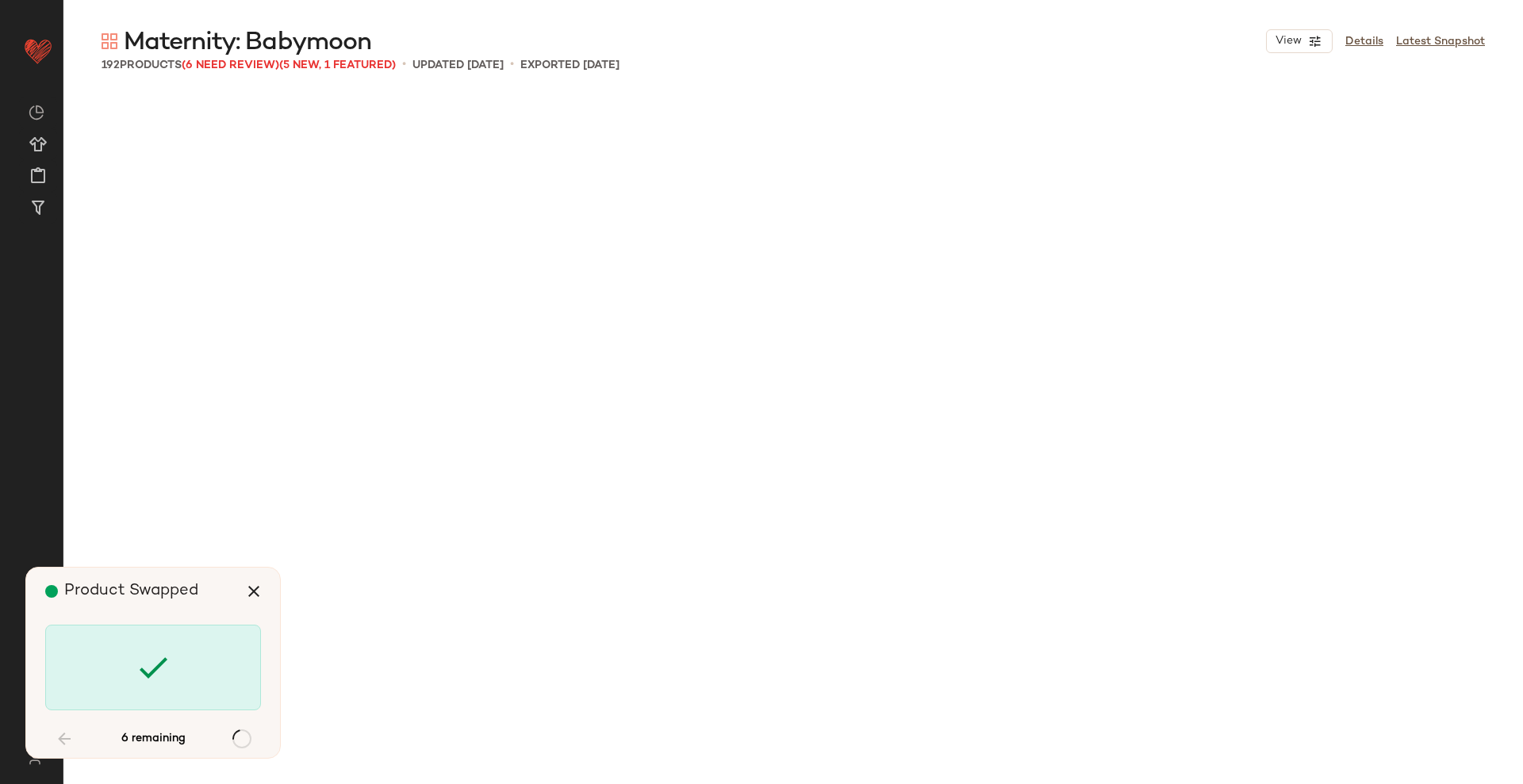
scroll to position [3366, 0]
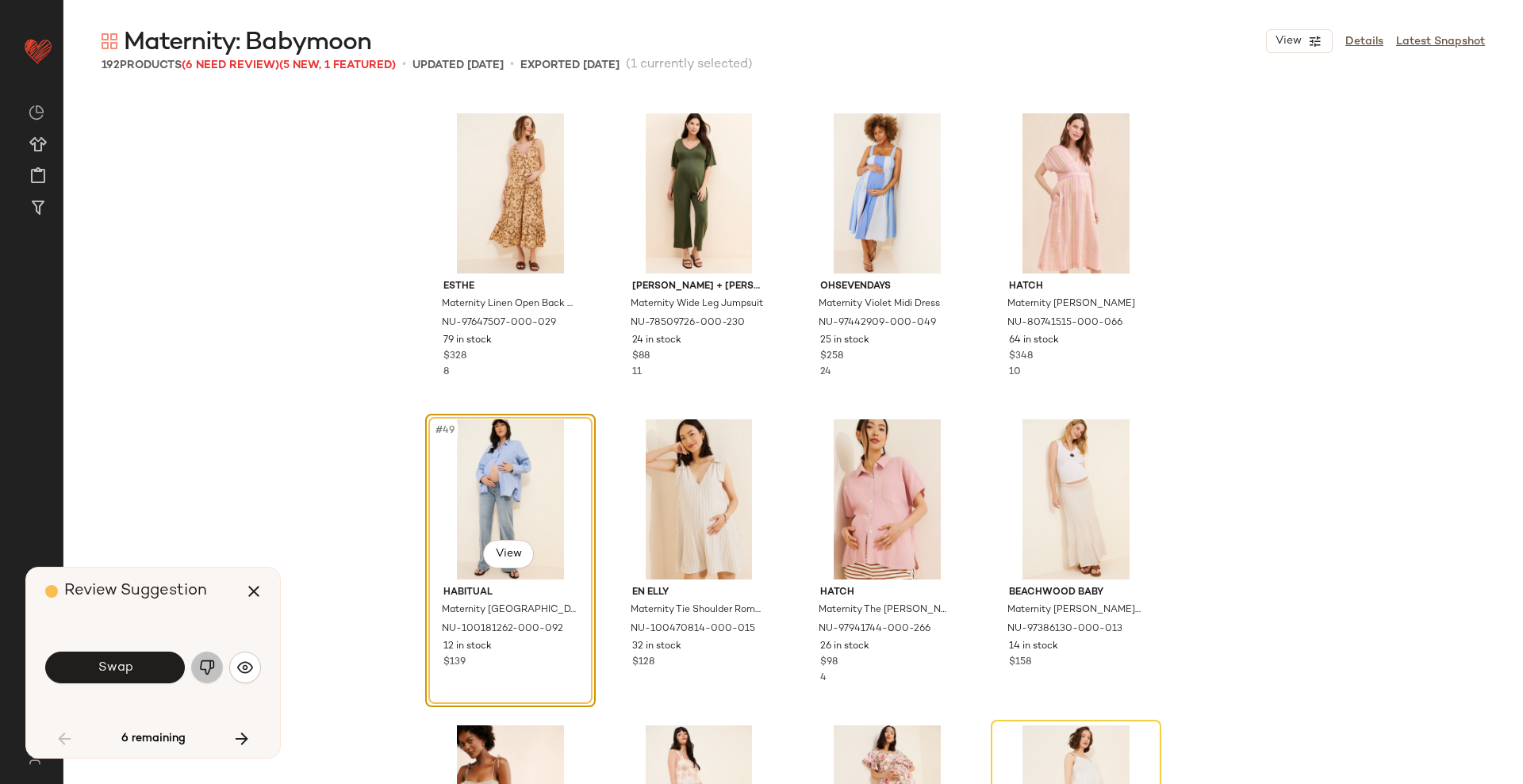
click at [215, 670] on button "button" at bounding box center [206, 667] width 32 height 32
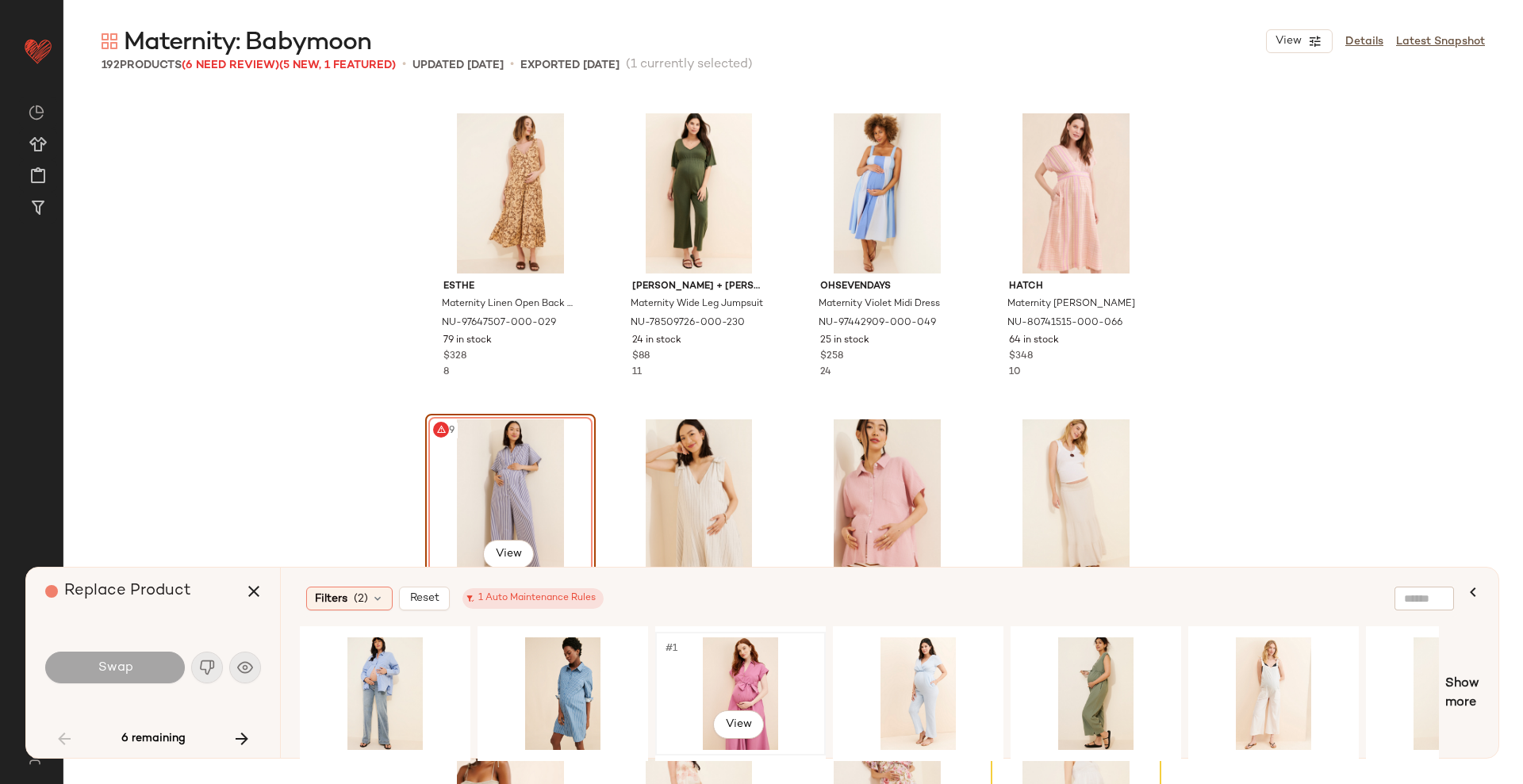
click at [778, 660] on div "#1 View" at bounding box center [741, 694] width 160 height 113
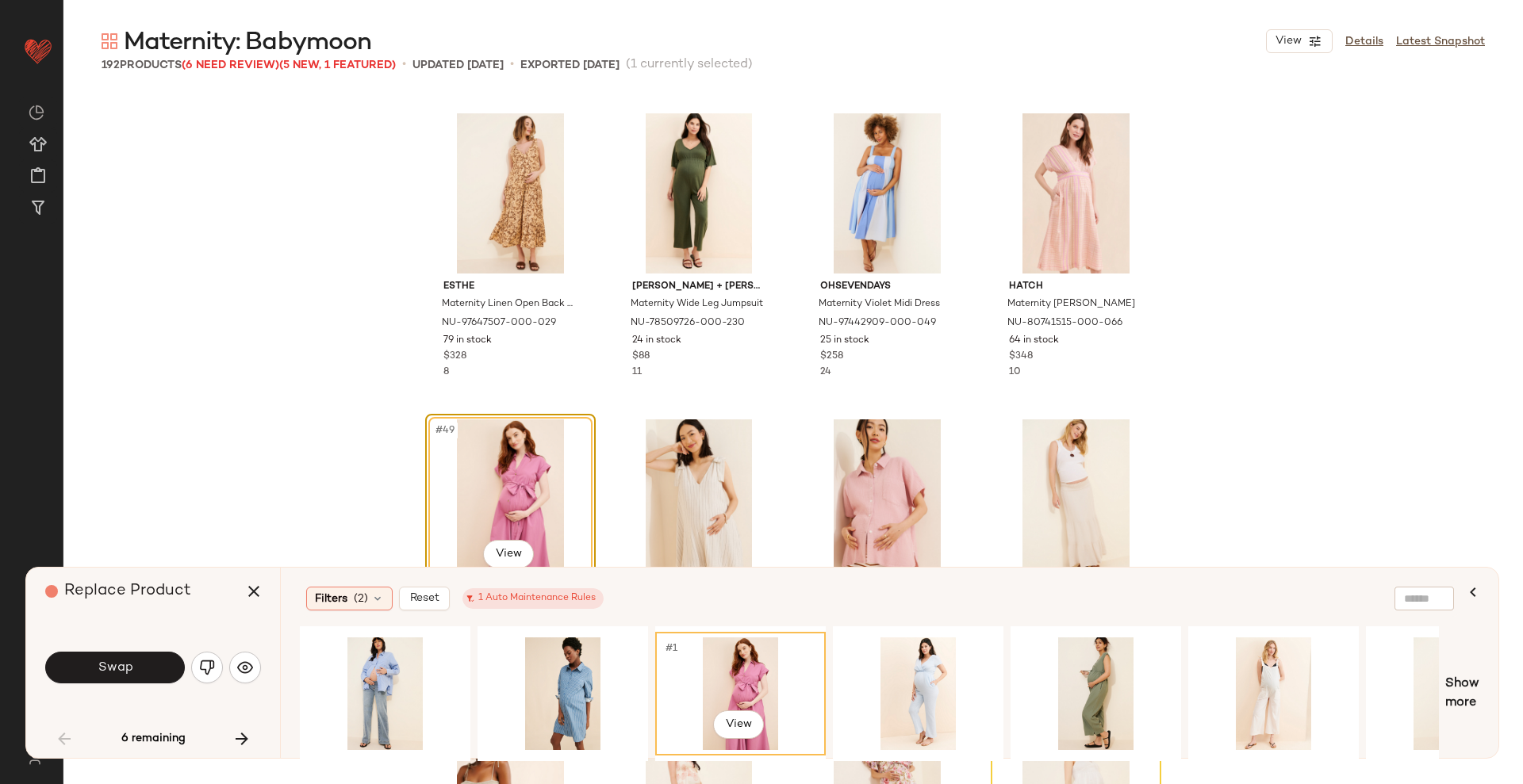
click at [128, 686] on div "Swap" at bounding box center [153, 667] width 216 height 38
click at [128, 679] on button "Swap" at bounding box center [114, 667] width 139 height 32
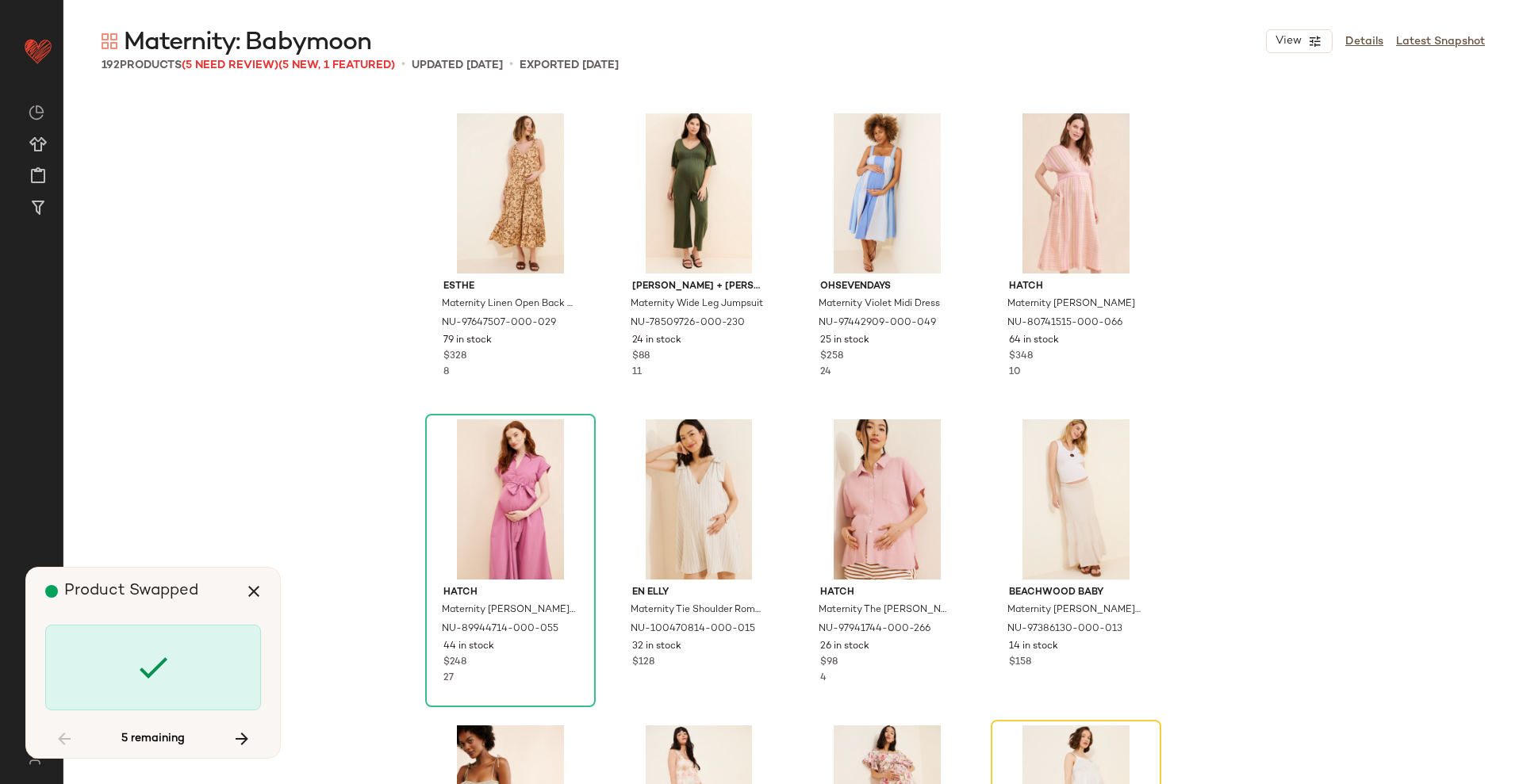
scroll to position [3672, 0]
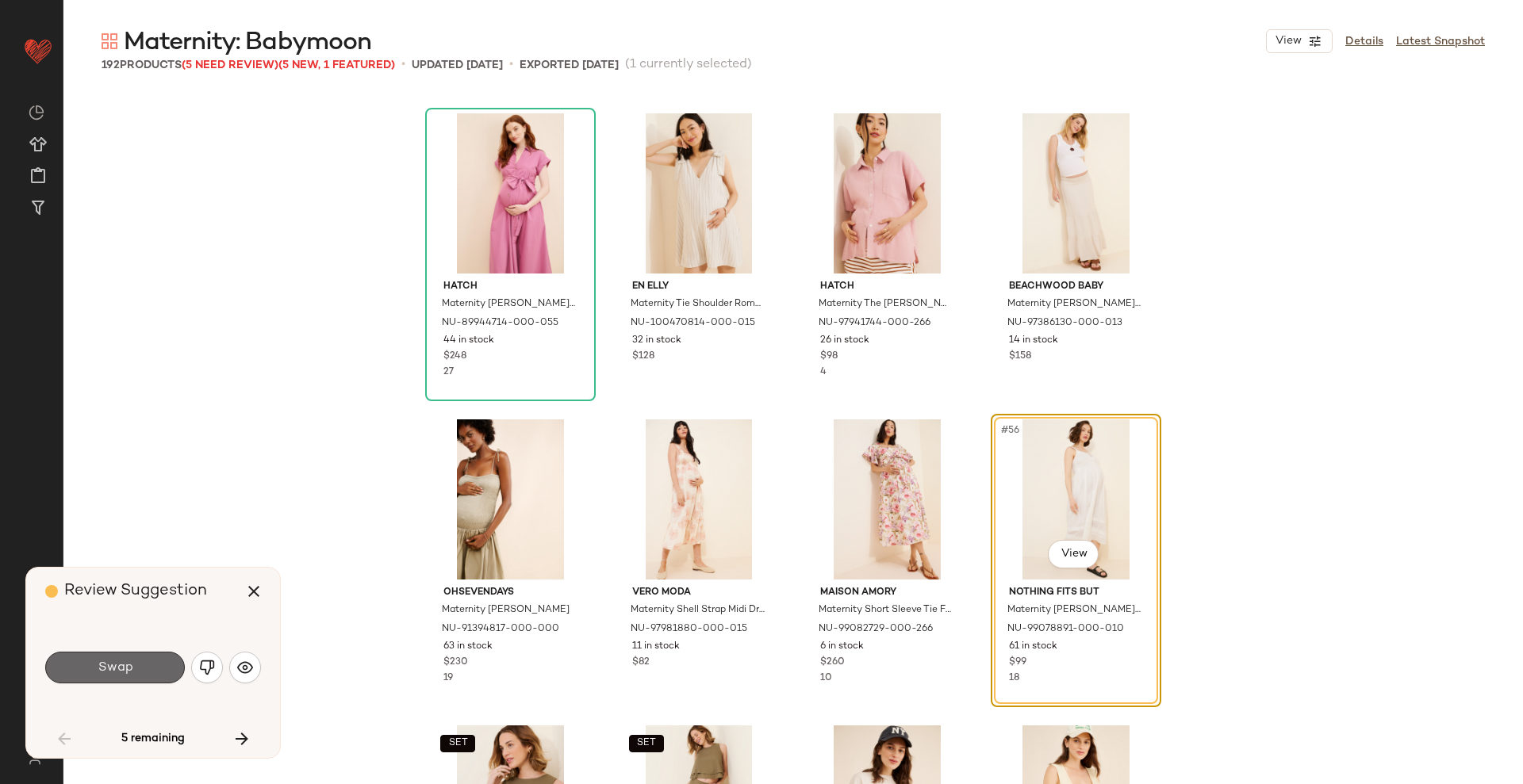
click at [102, 662] on span "Swap" at bounding box center [114, 667] width 36 height 15
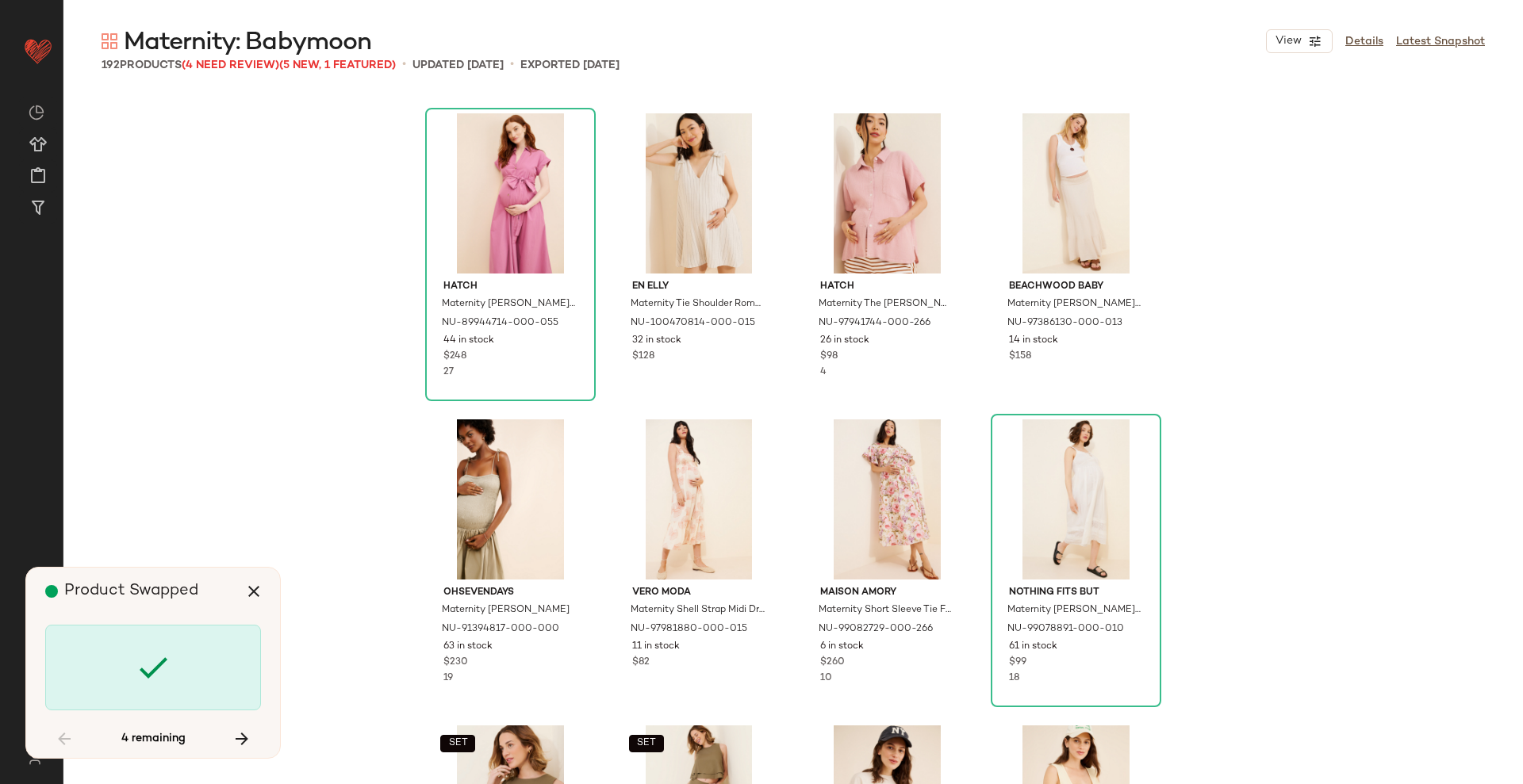
scroll to position [7955, 0]
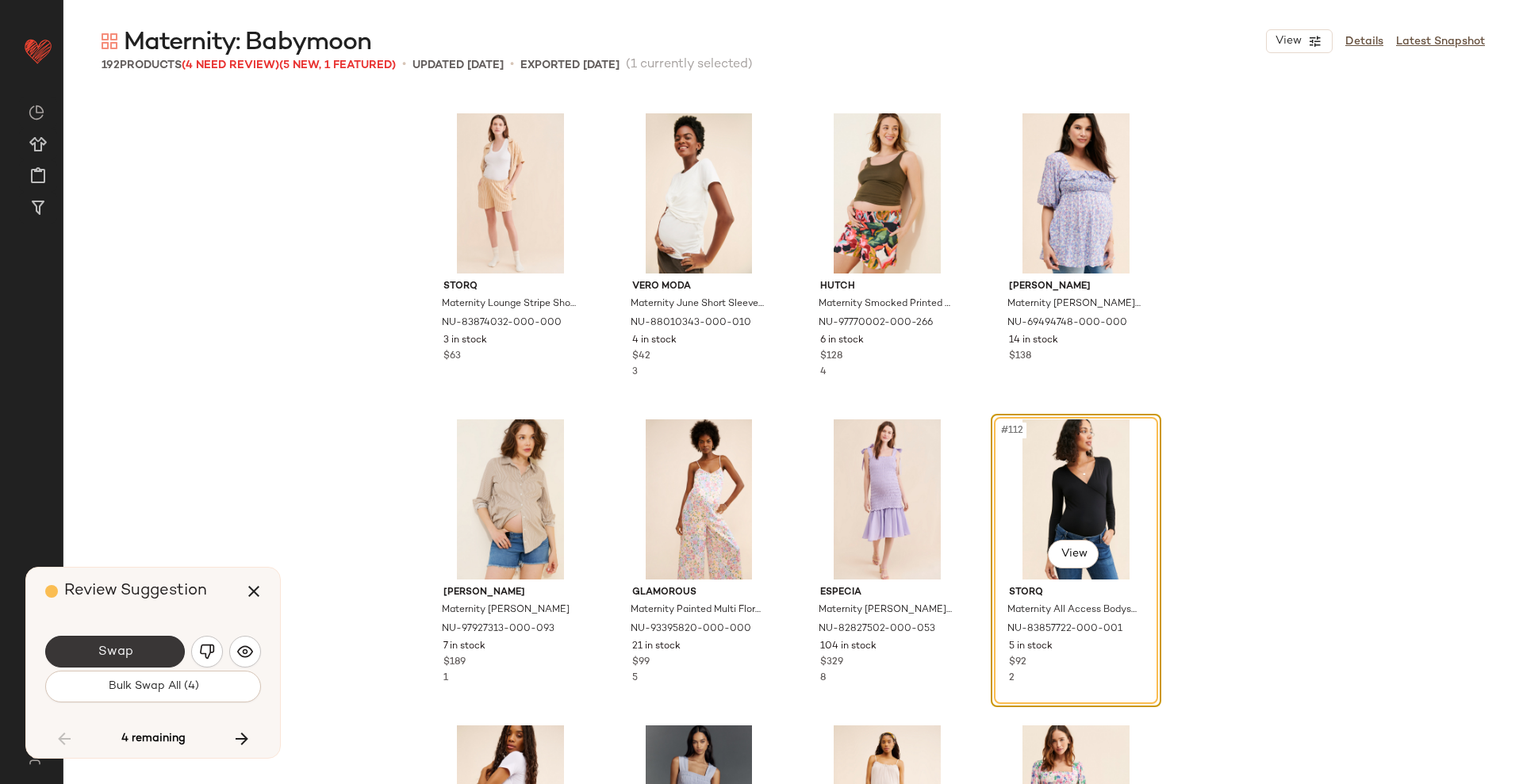
click at [114, 650] on span "Swap" at bounding box center [114, 652] width 36 height 15
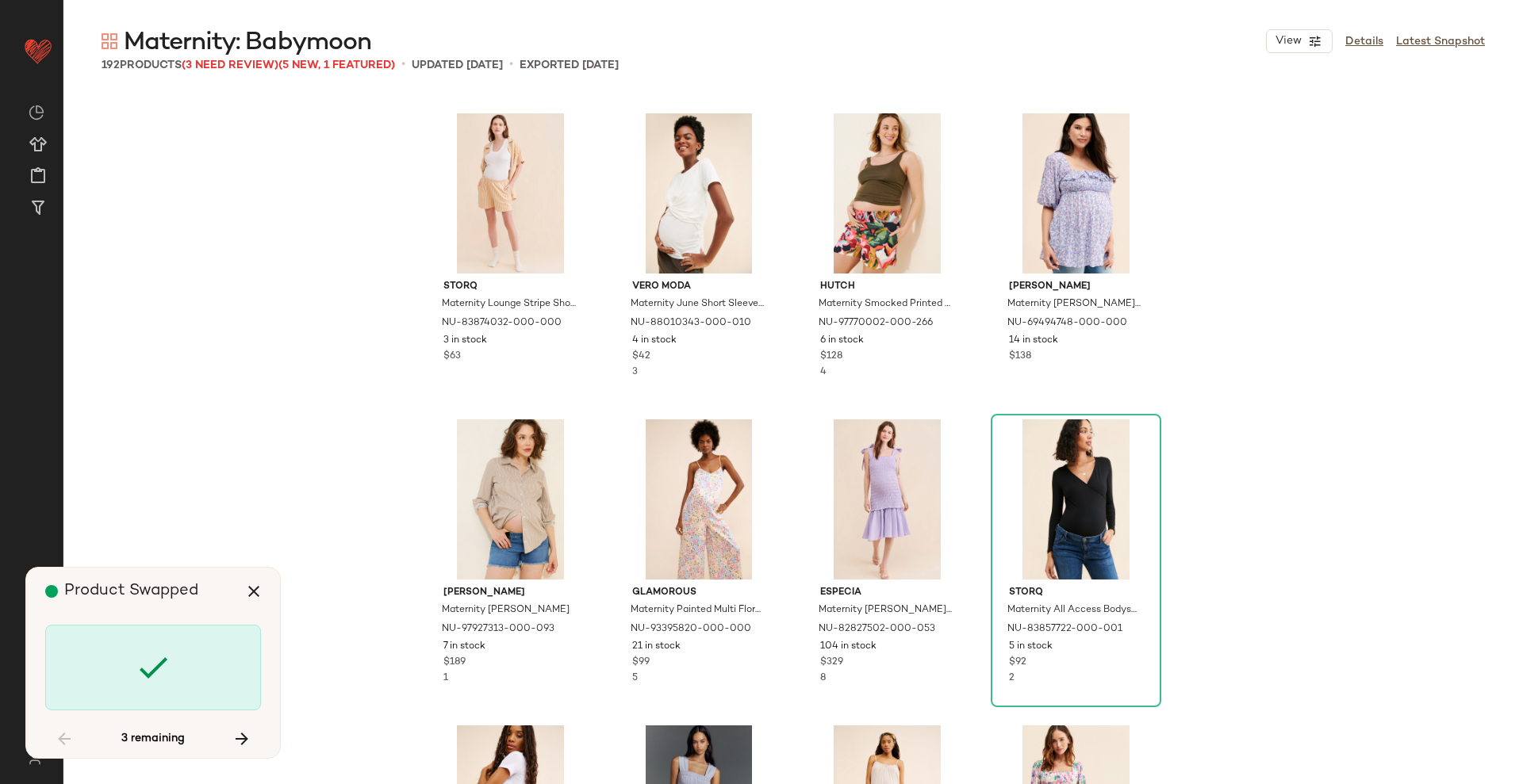
scroll to position [8567, 0]
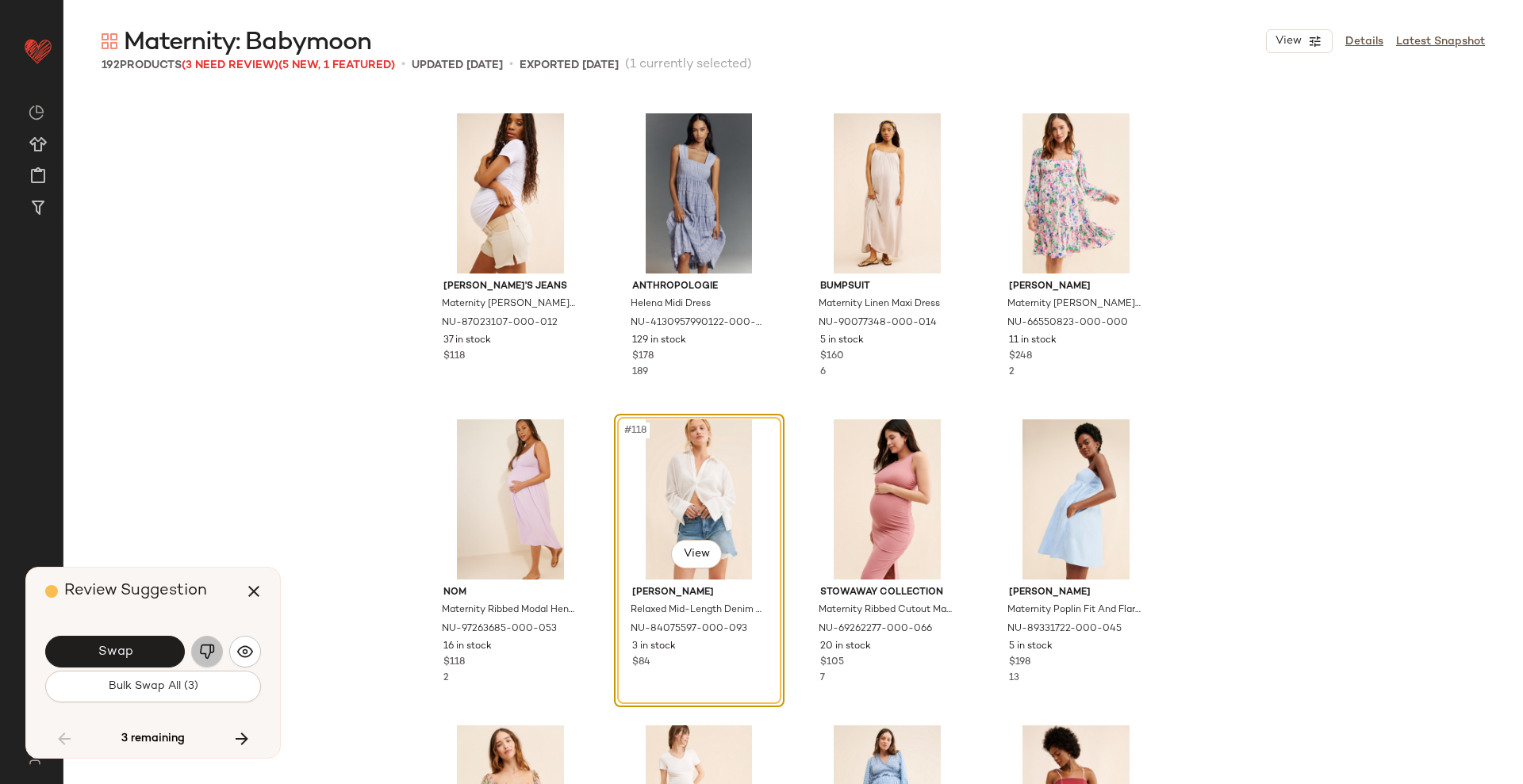
click at [205, 656] on img "button" at bounding box center [207, 652] width 16 height 16
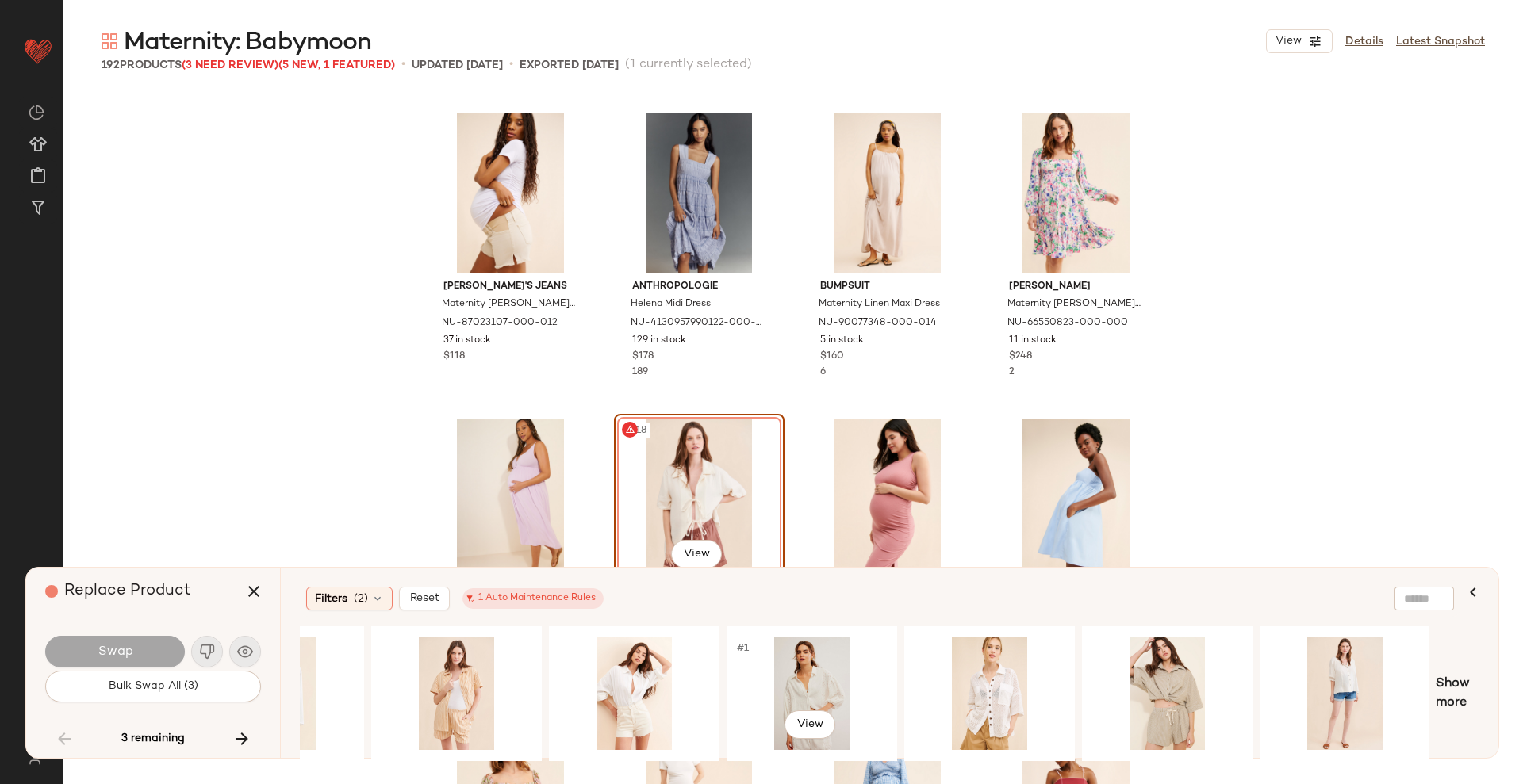
scroll to position [0, 0]
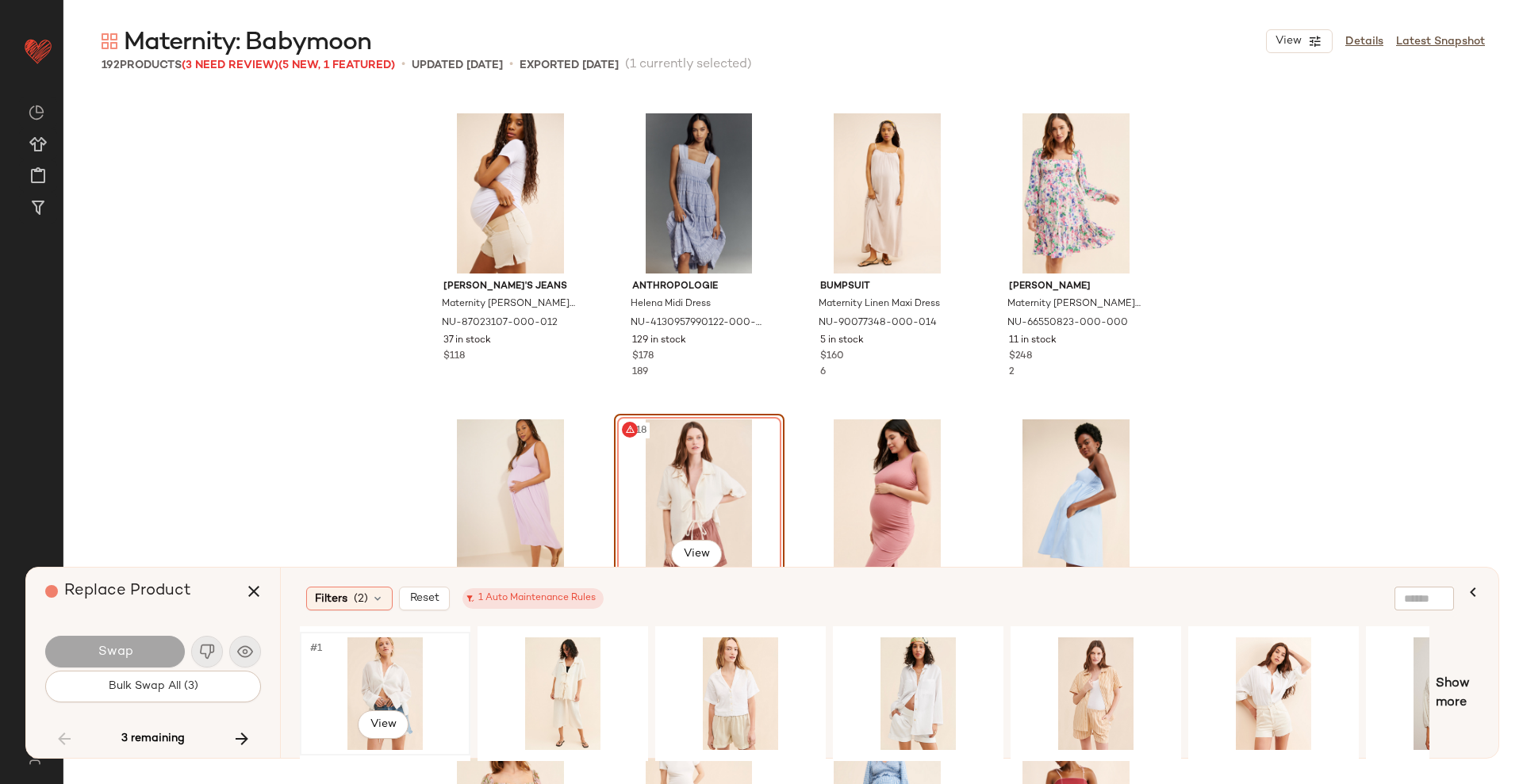
click at [406, 695] on div "#1 View" at bounding box center [385, 694] width 160 height 113
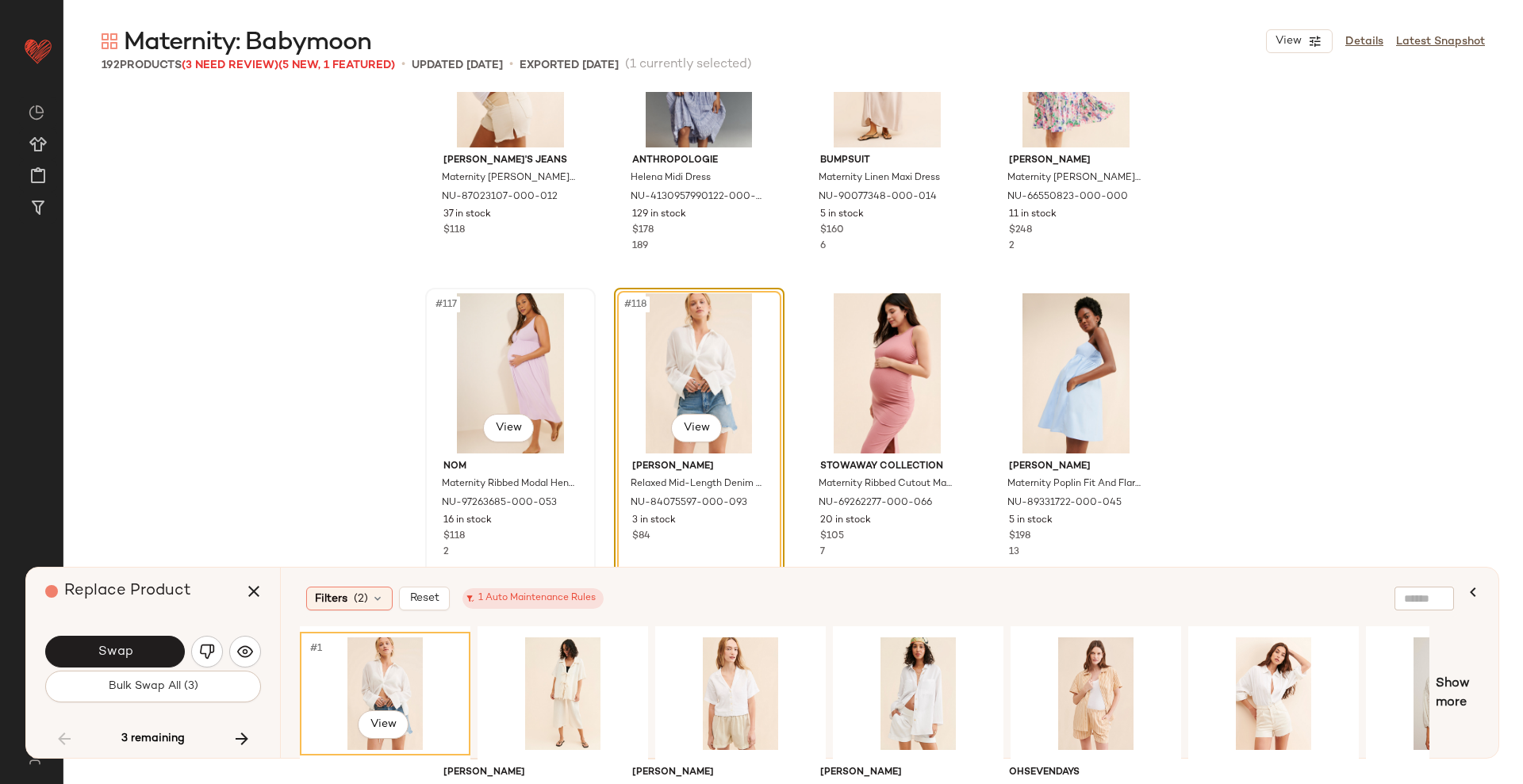
scroll to position [8696, 0]
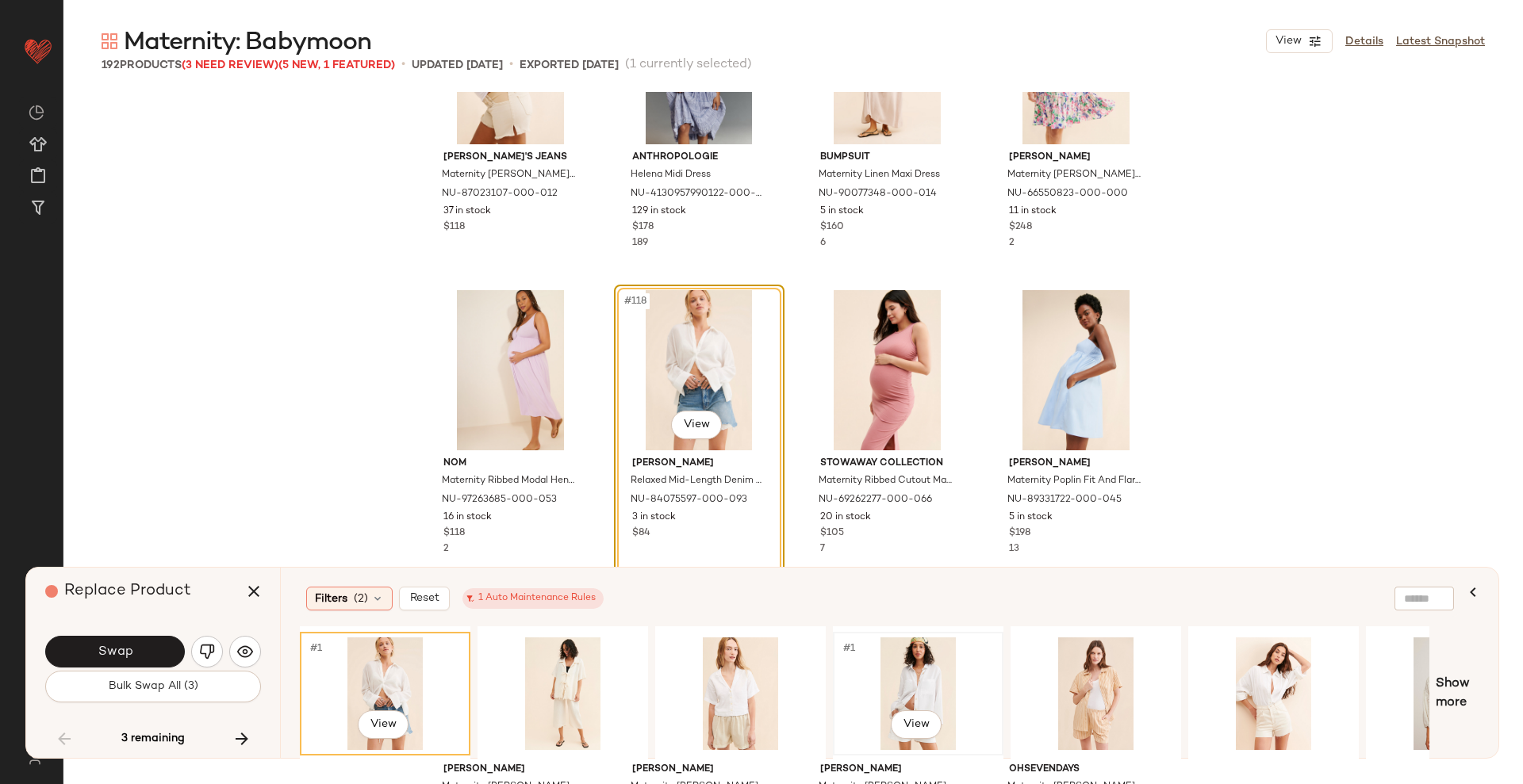
click at [907, 674] on div "#1 View" at bounding box center [918, 694] width 160 height 113
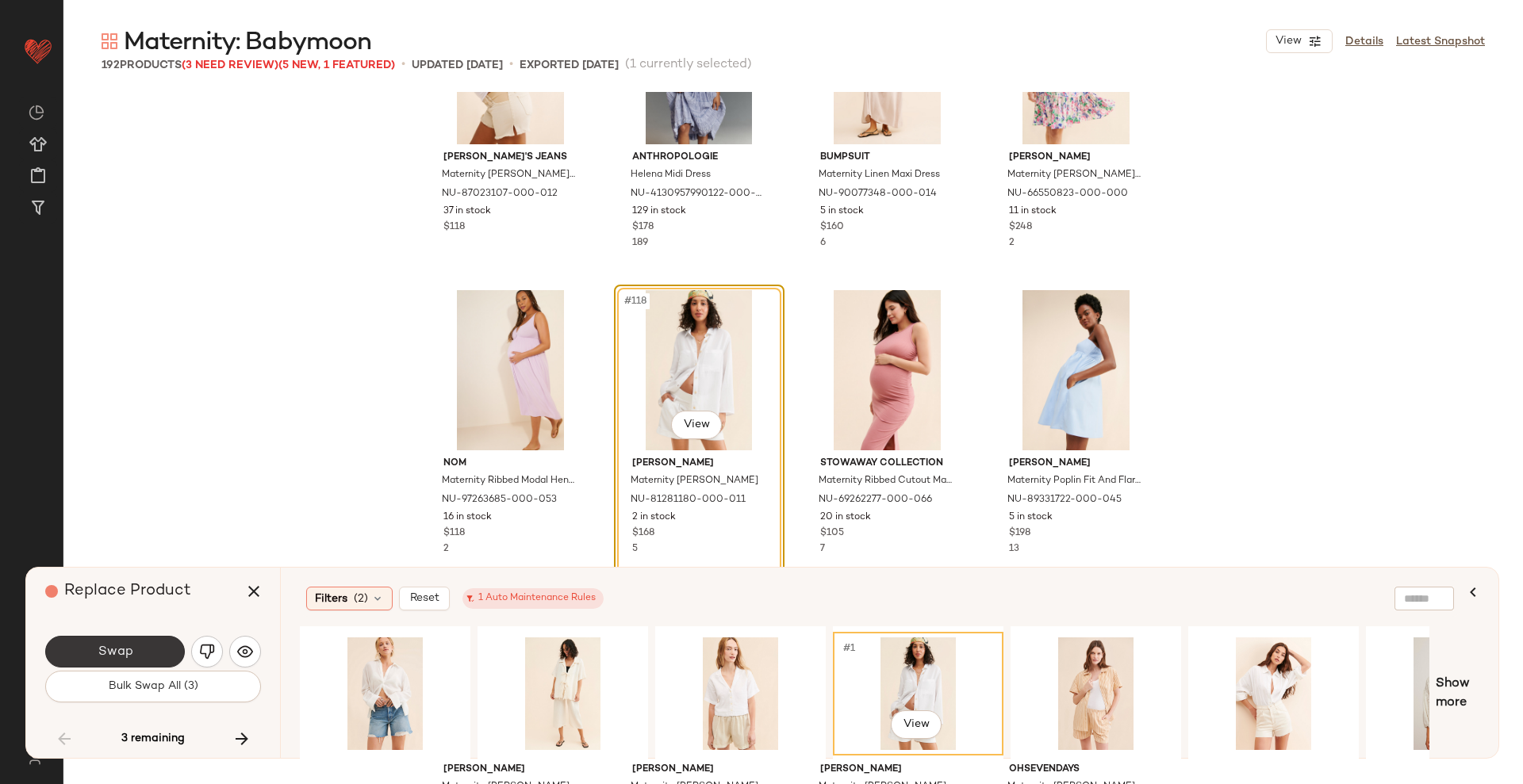
click at [123, 651] on span "Swap" at bounding box center [114, 652] width 36 height 15
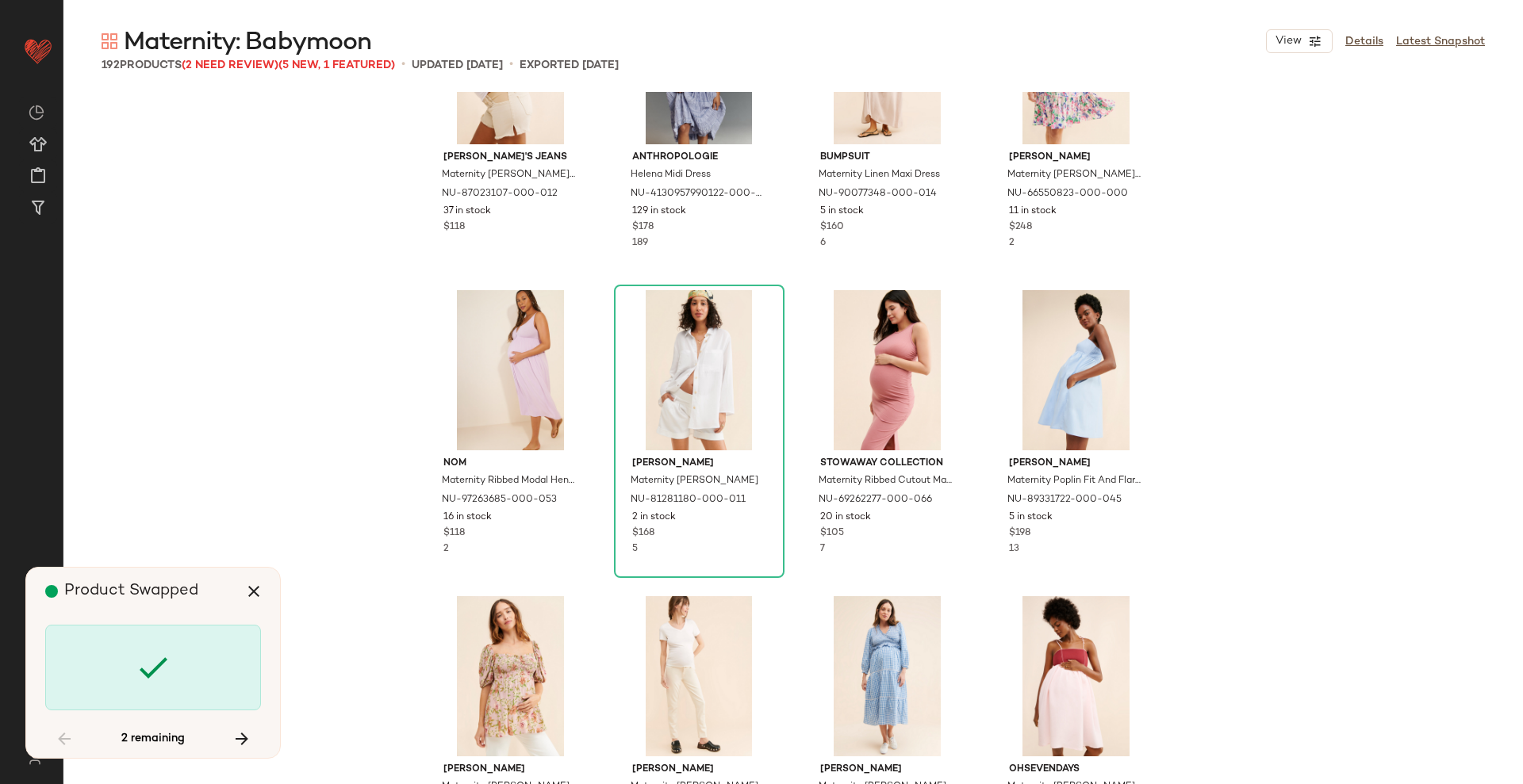
scroll to position [12545, 0]
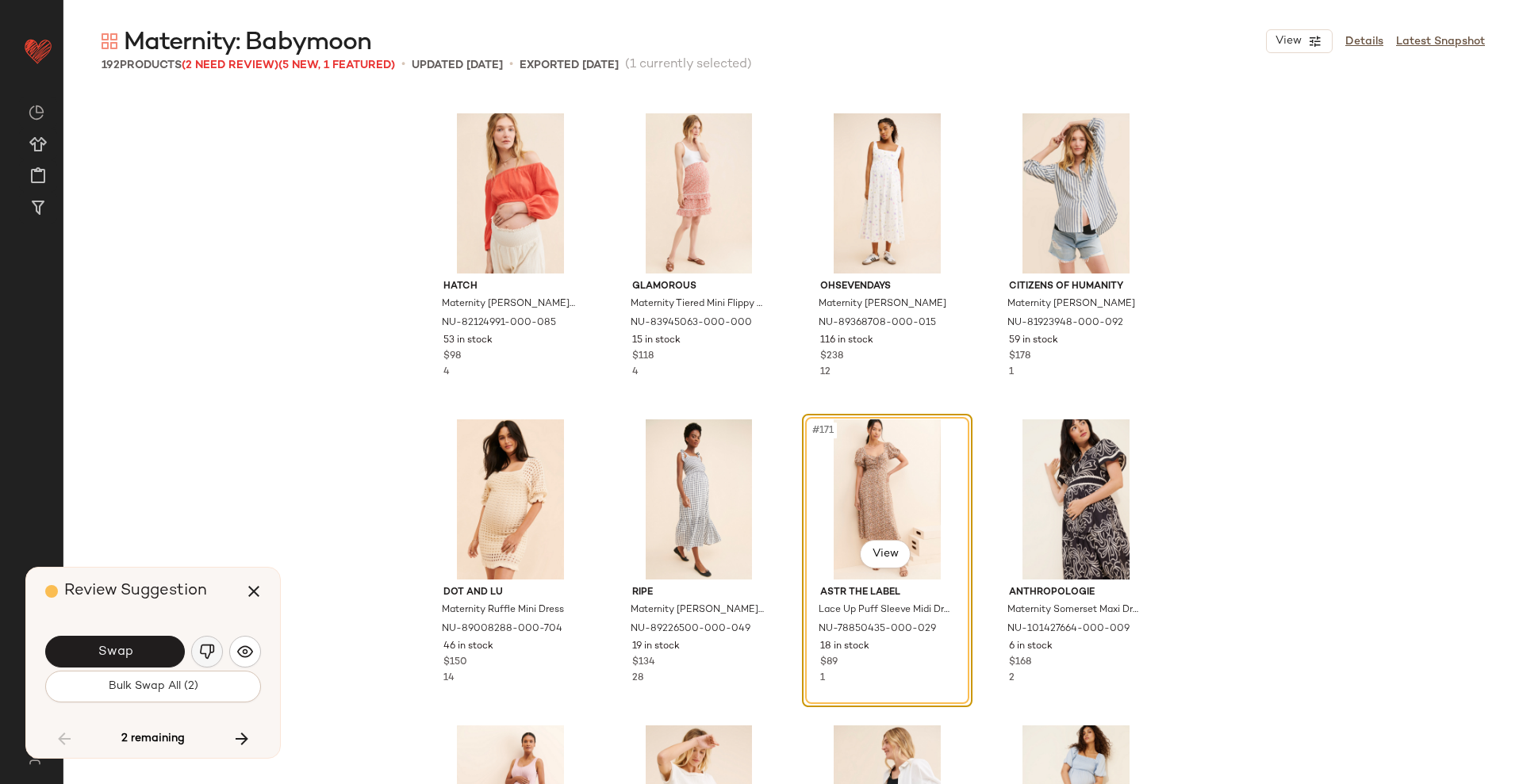
click at [199, 655] on button "button" at bounding box center [206, 652] width 32 height 32
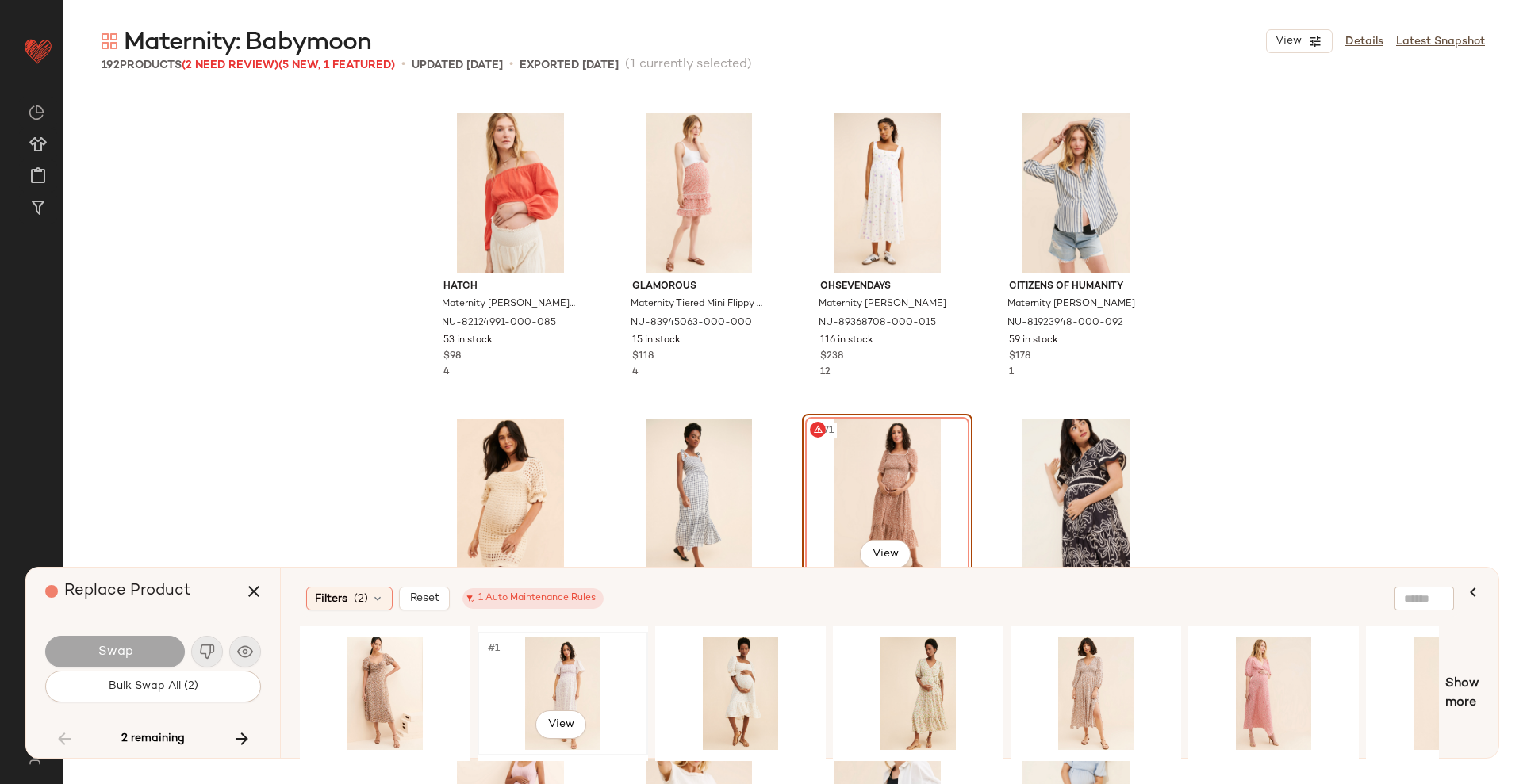
click at [570, 679] on div "#1 View" at bounding box center [562, 694] width 160 height 113
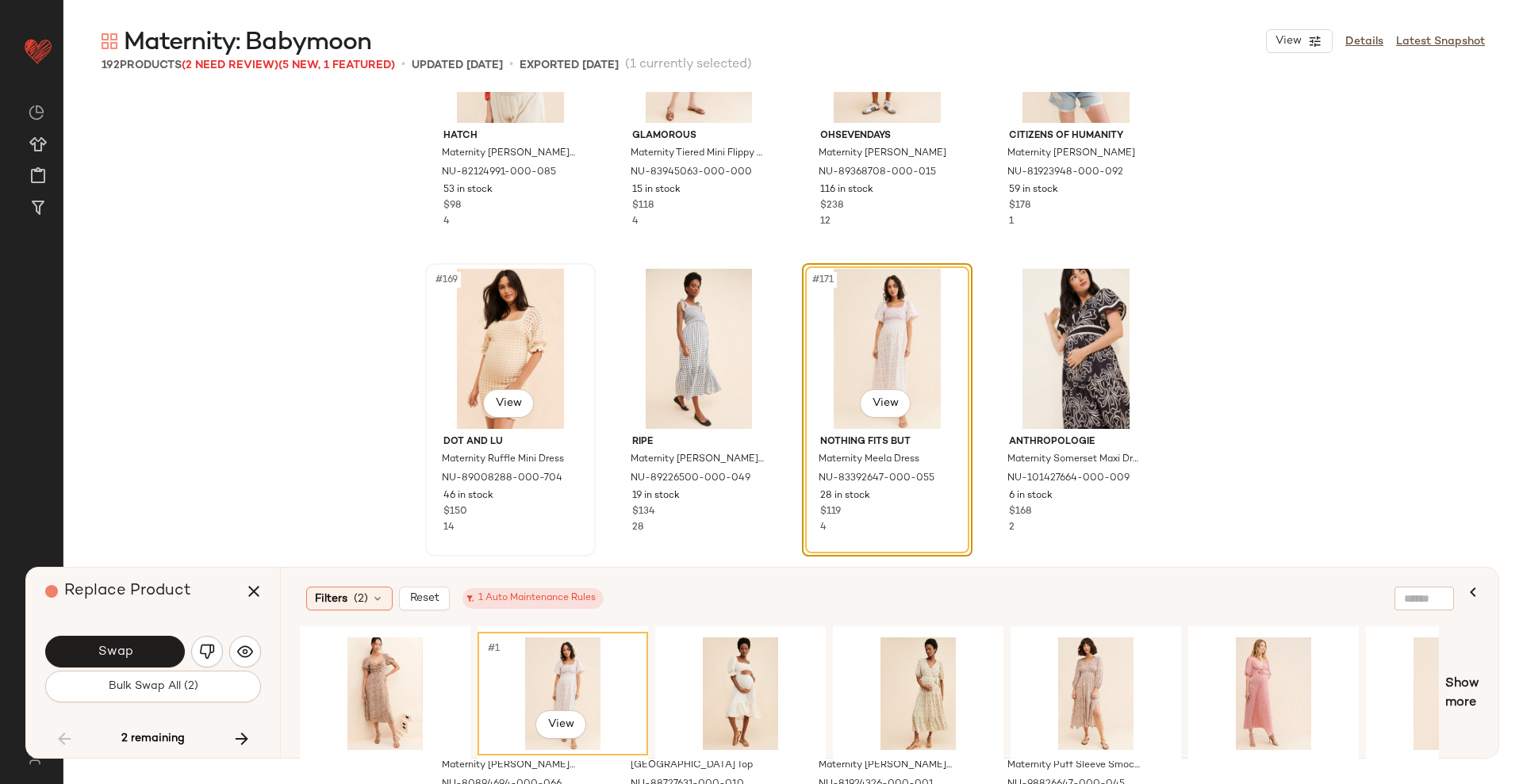
scroll to position [12696, 0]
click at [139, 659] on button "Swap" at bounding box center [114, 652] width 139 height 32
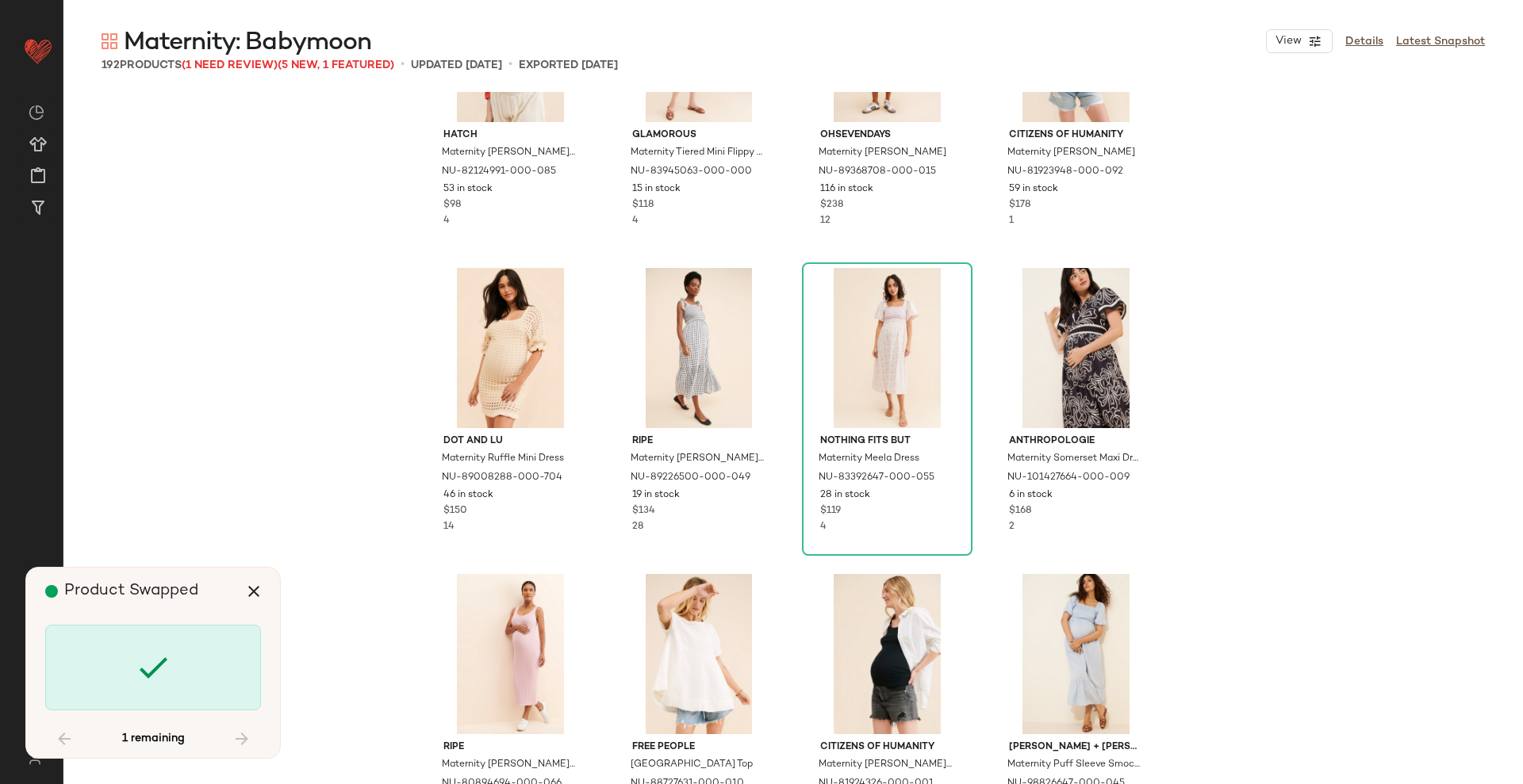
scroll to position [13462, 0]
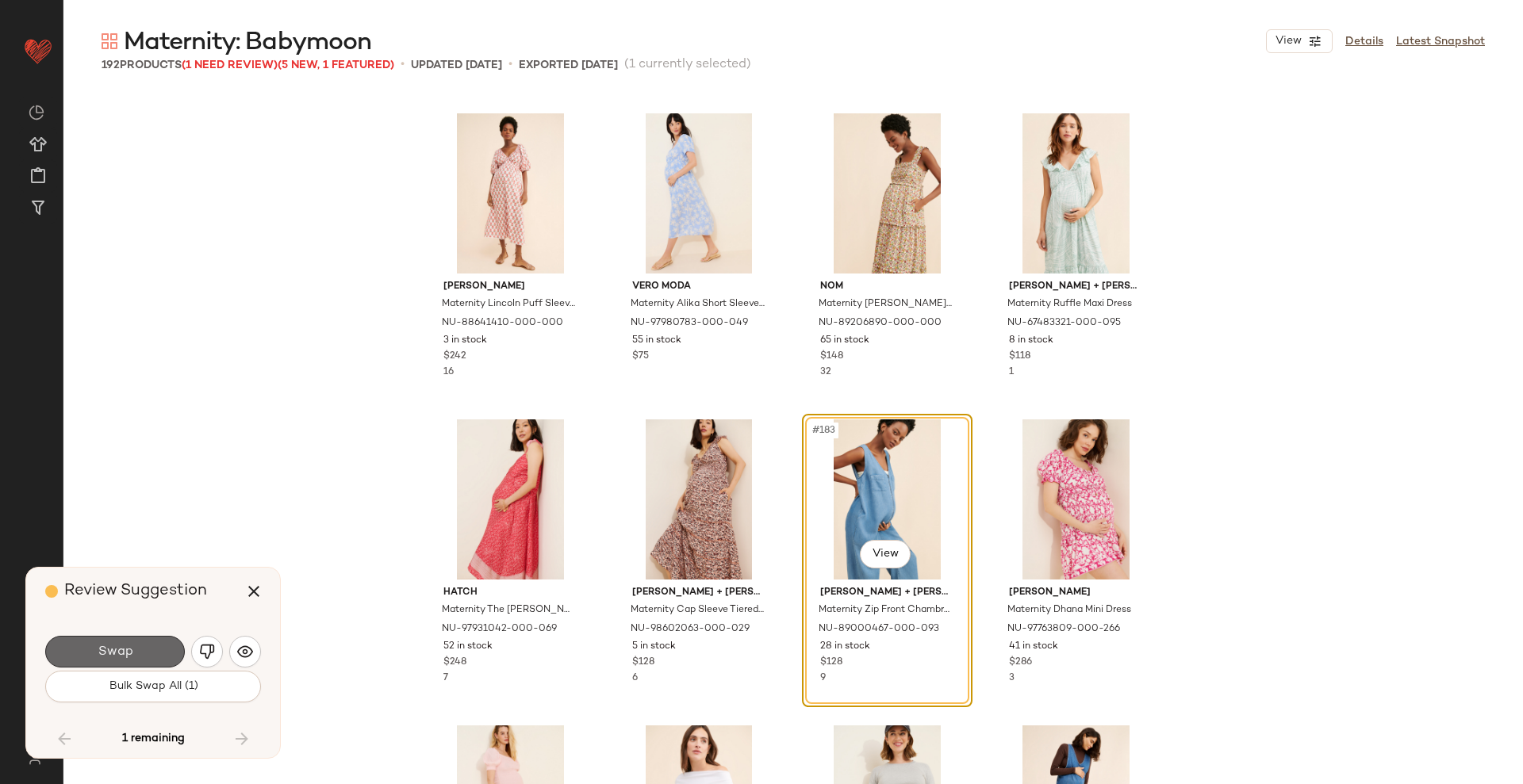
click at [135, 648] on button "Swap" at bounding box center [114, 652] width 139 height 32
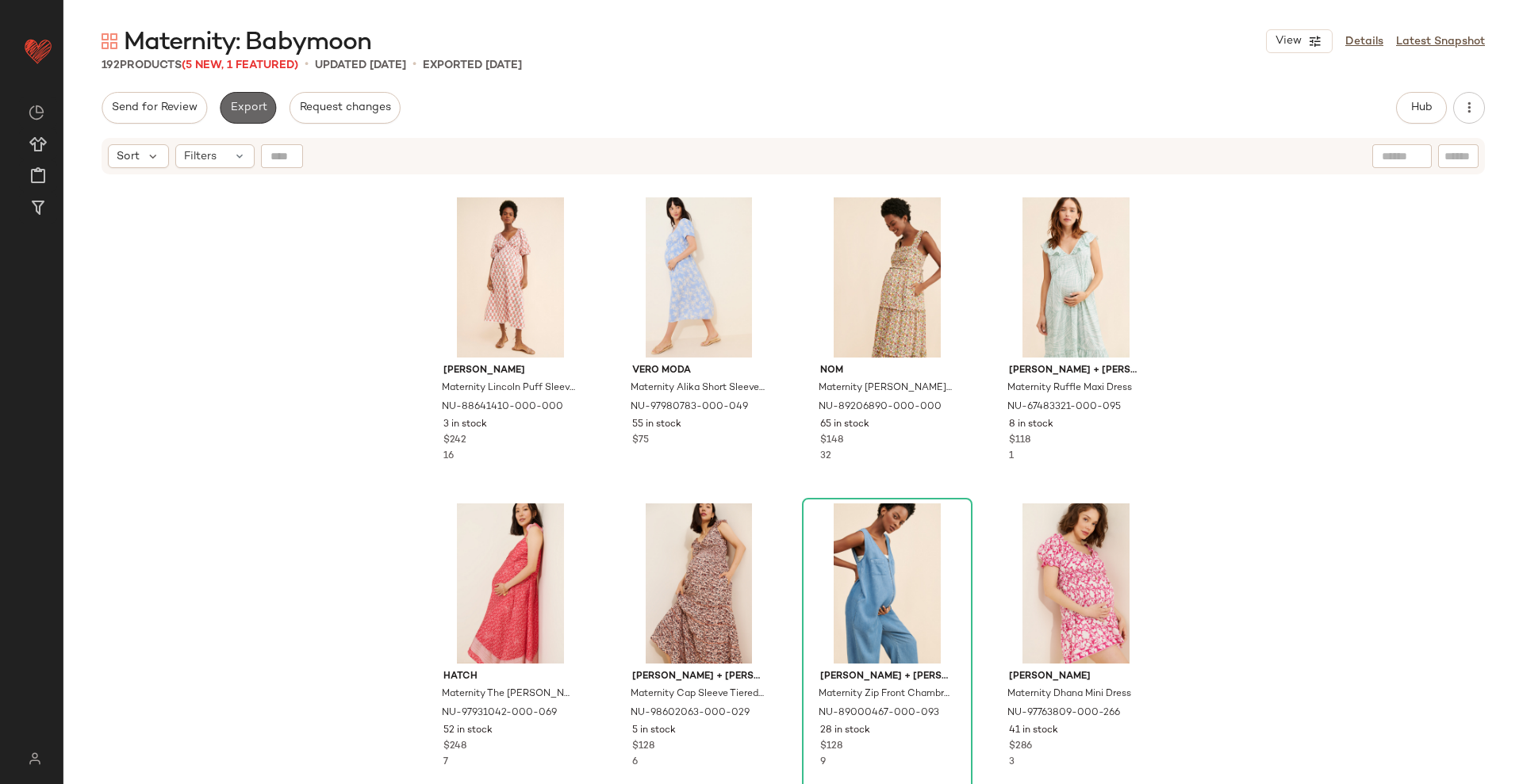
click at [236, 118] on button "Export" at bounding box center [248, 108] width 56 height 32
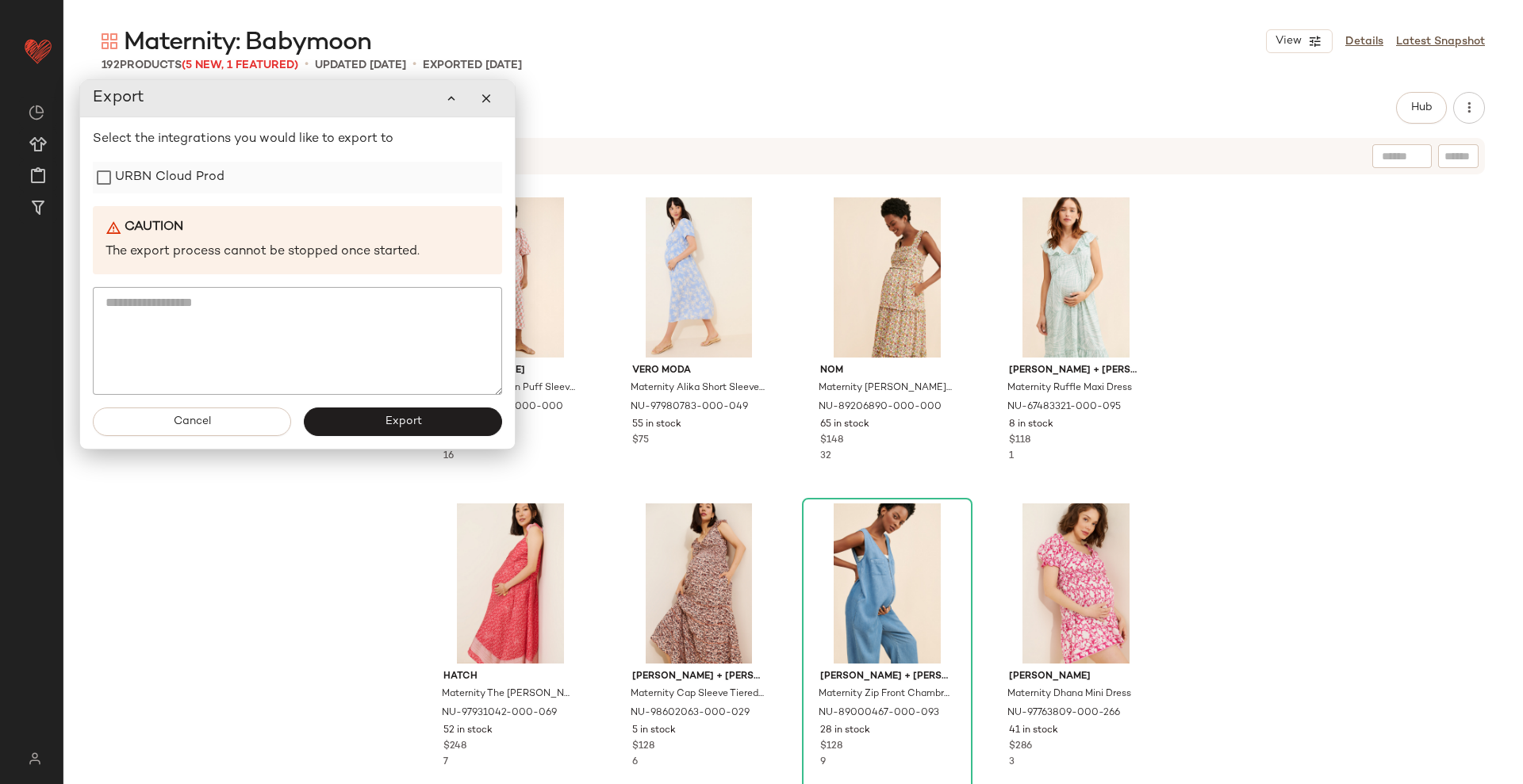
click at [146, 183] on label "URBN Cloud Prod" at bounding box center [169, 177] width 109 height 32
click at [337, 417] on button "Export" at bounding box center [403, 421] width 199 height 28
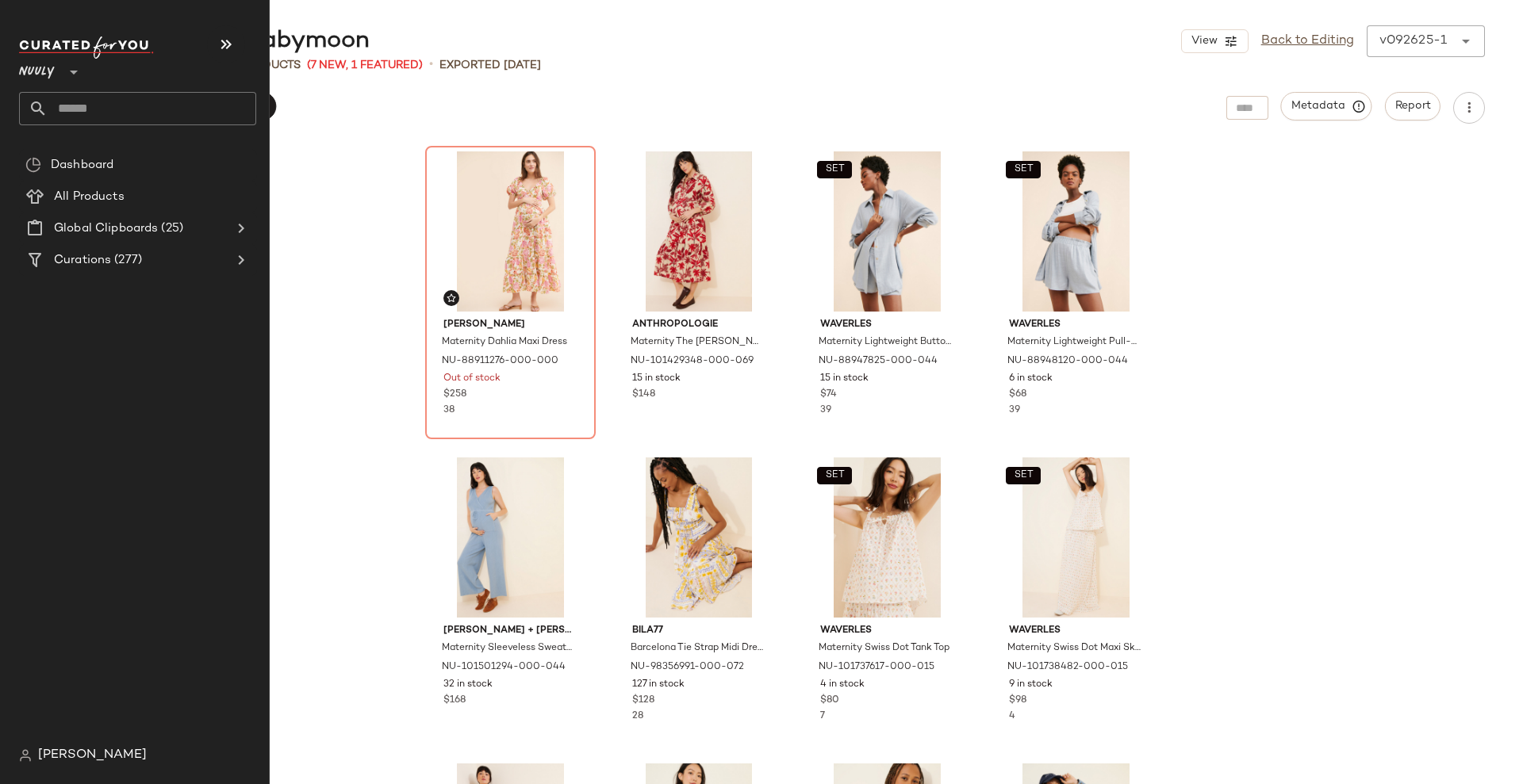
click at [99, 107] on input "text" at bounding box center [152, 109] width 208 height 33
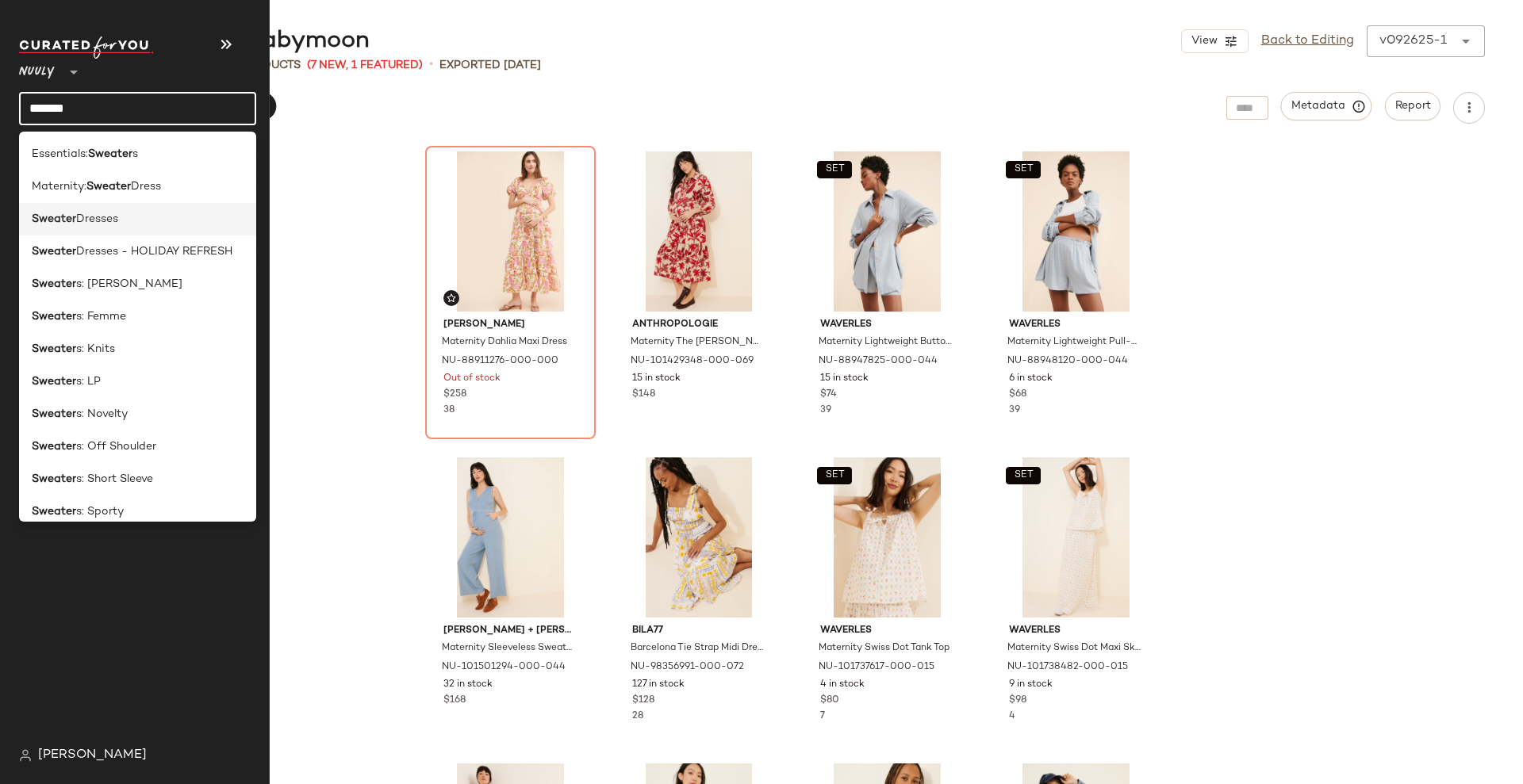
type input "*******"
click at [163, 230] on div "Sweater Dresses" at bounding box center [138, 219] width 237 height 32
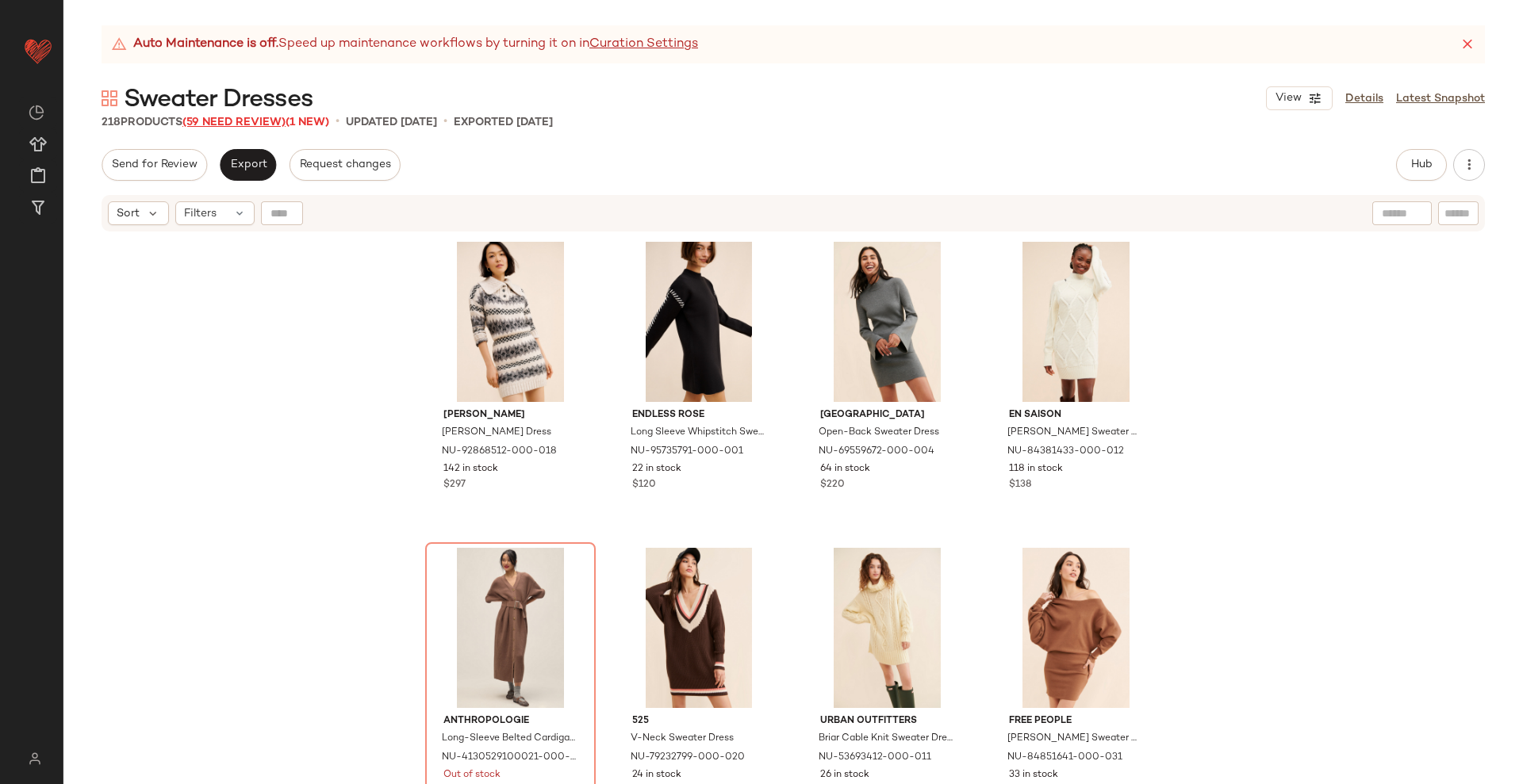
click at [245, 119] on span "(59 Need Review)" at bounding box center [234, 123] width 103 height 12
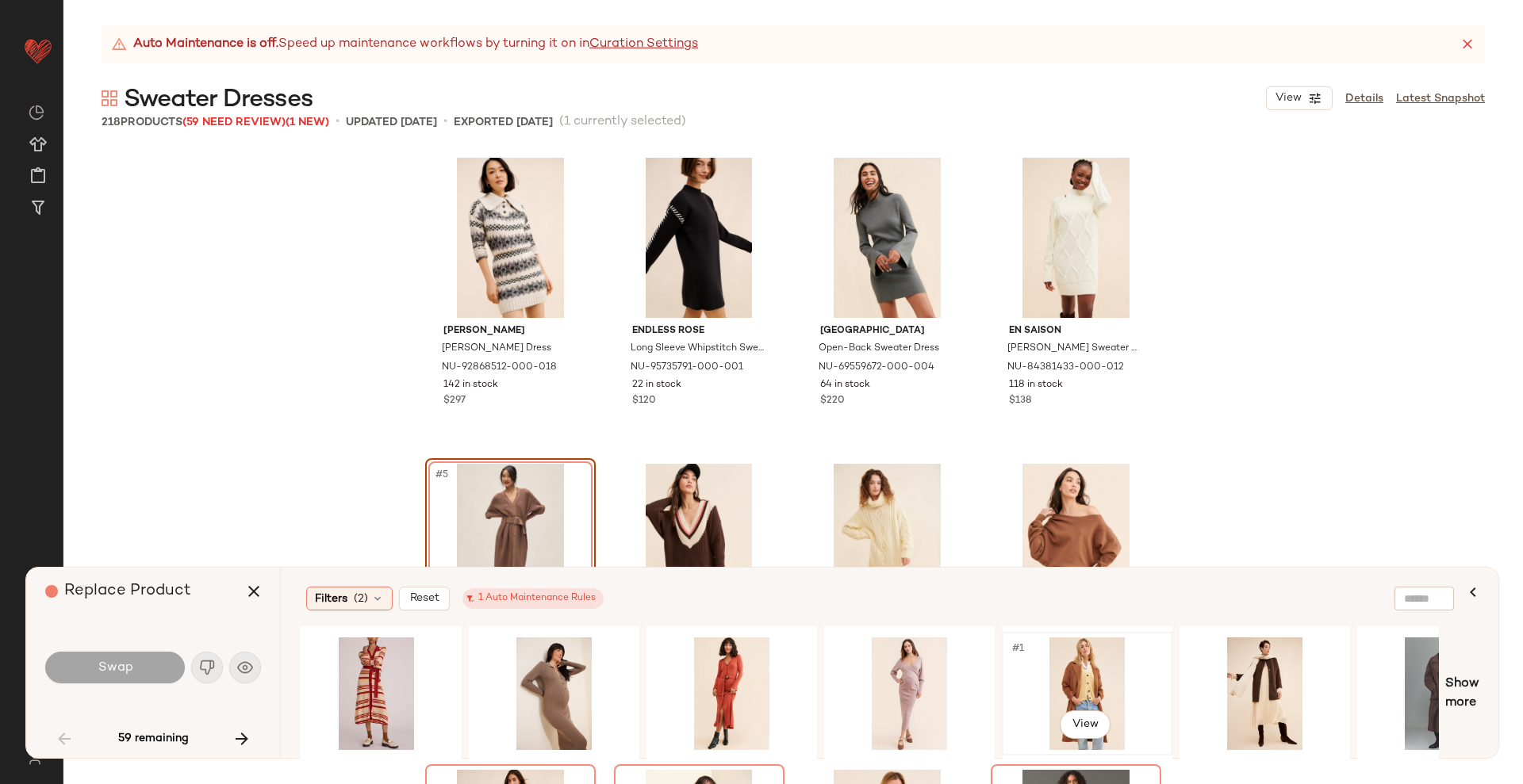
scroll to position [0, 1077]
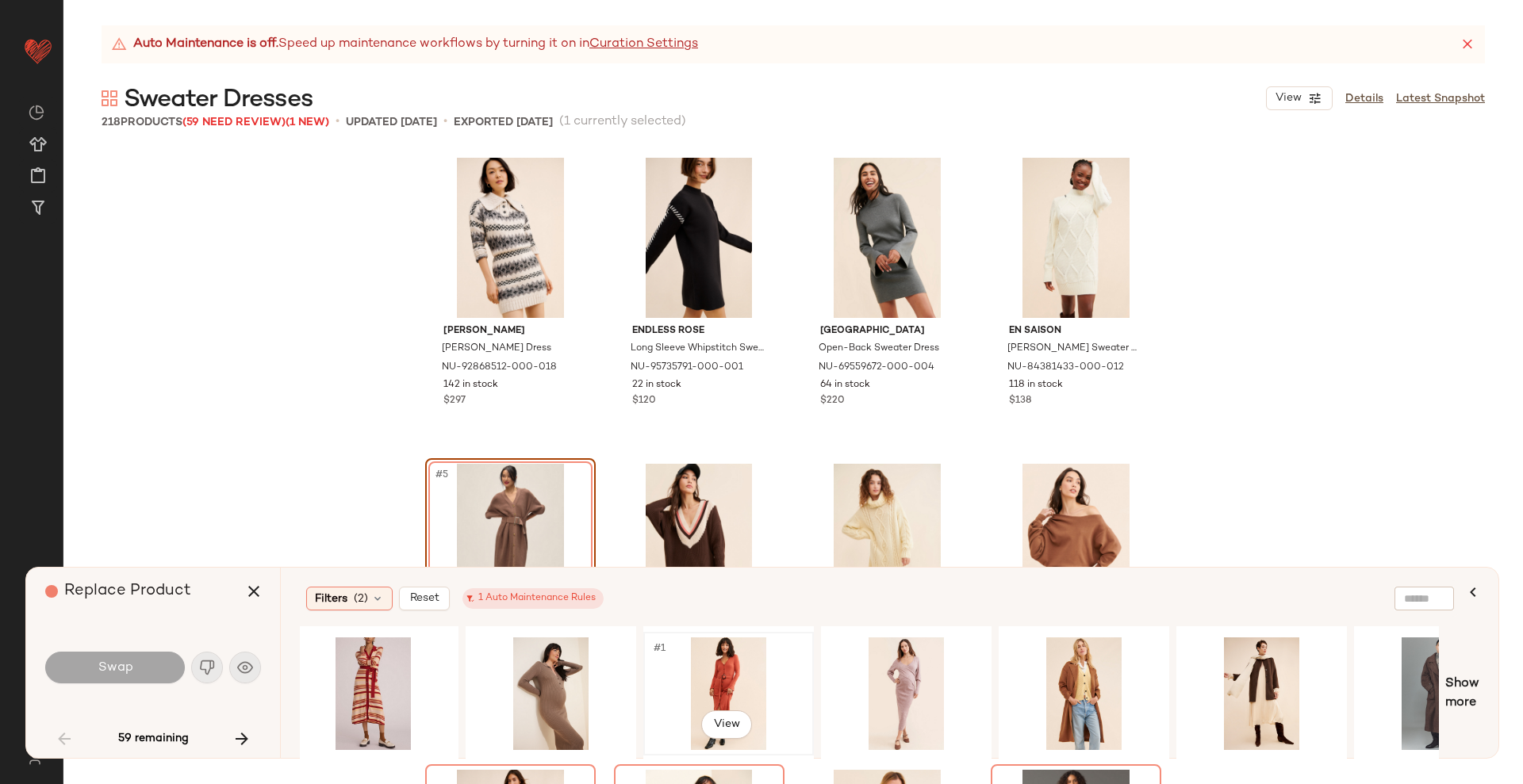
click at [742, 652] on div "#1 View" at bounding box center [729, 694] width 160 height 113
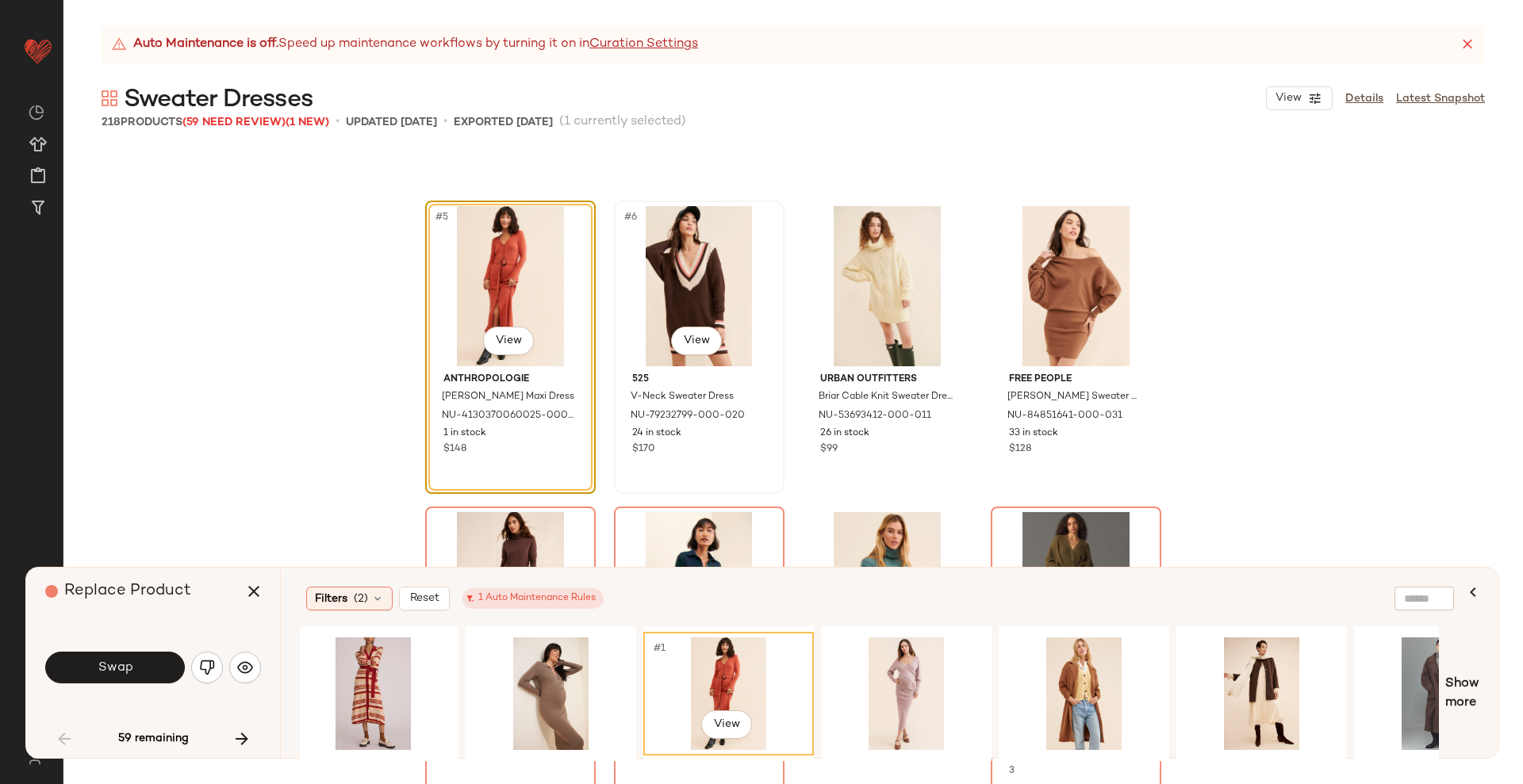
scroll to position [260, 0]
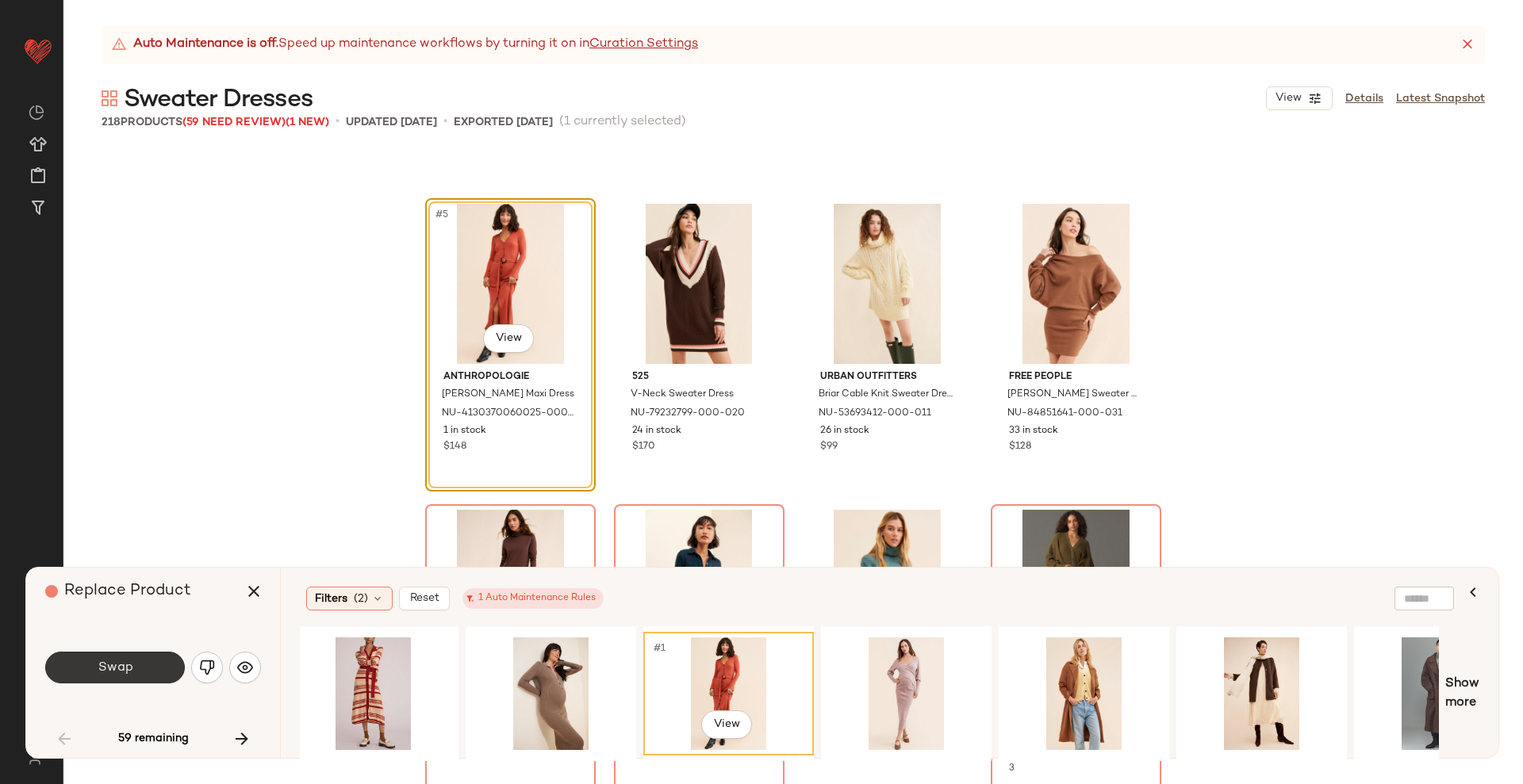
click at [167, 653] on button "Swap" at bounding box center [114, 667] width 139 height 32
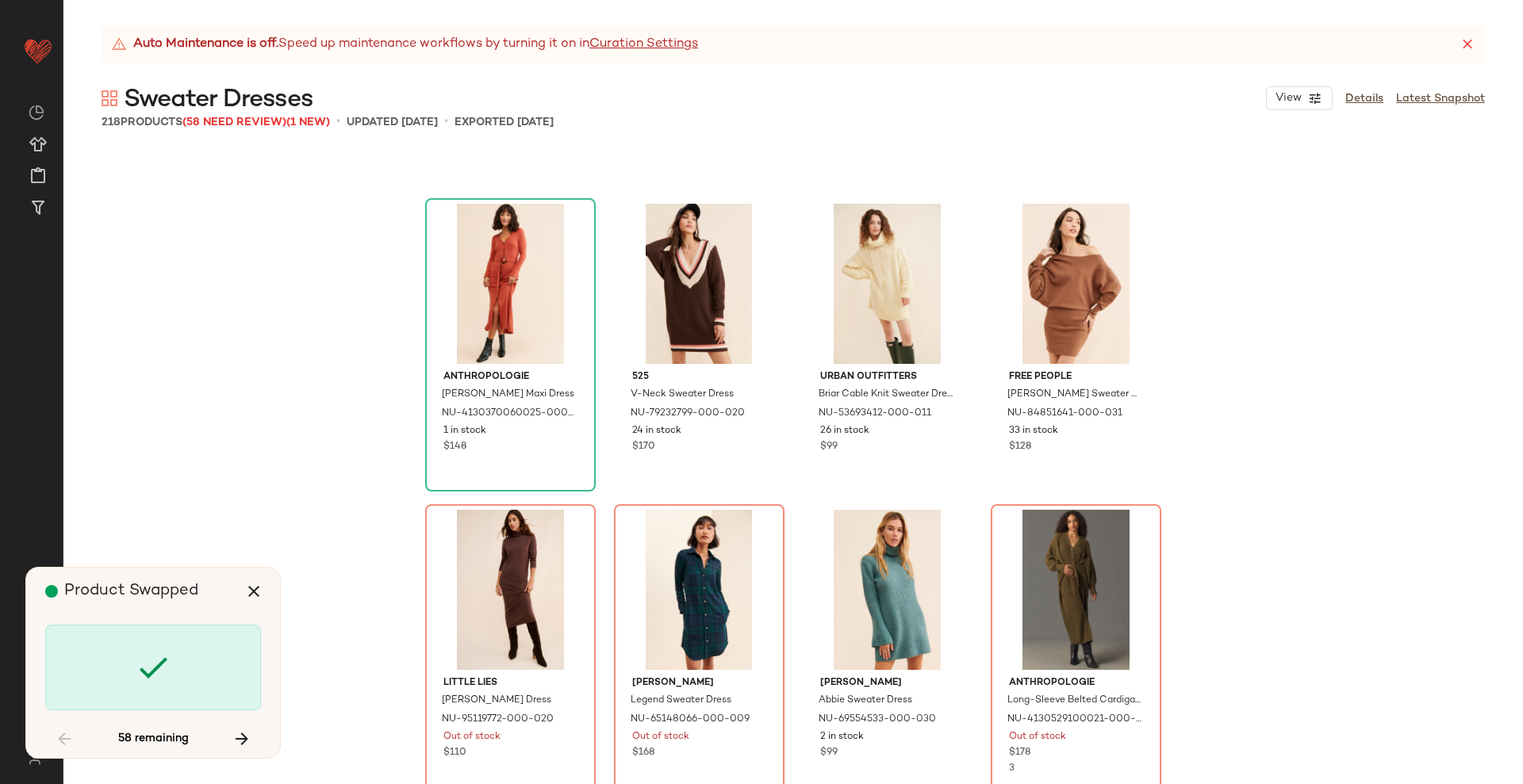
scroll to position [319, 0]
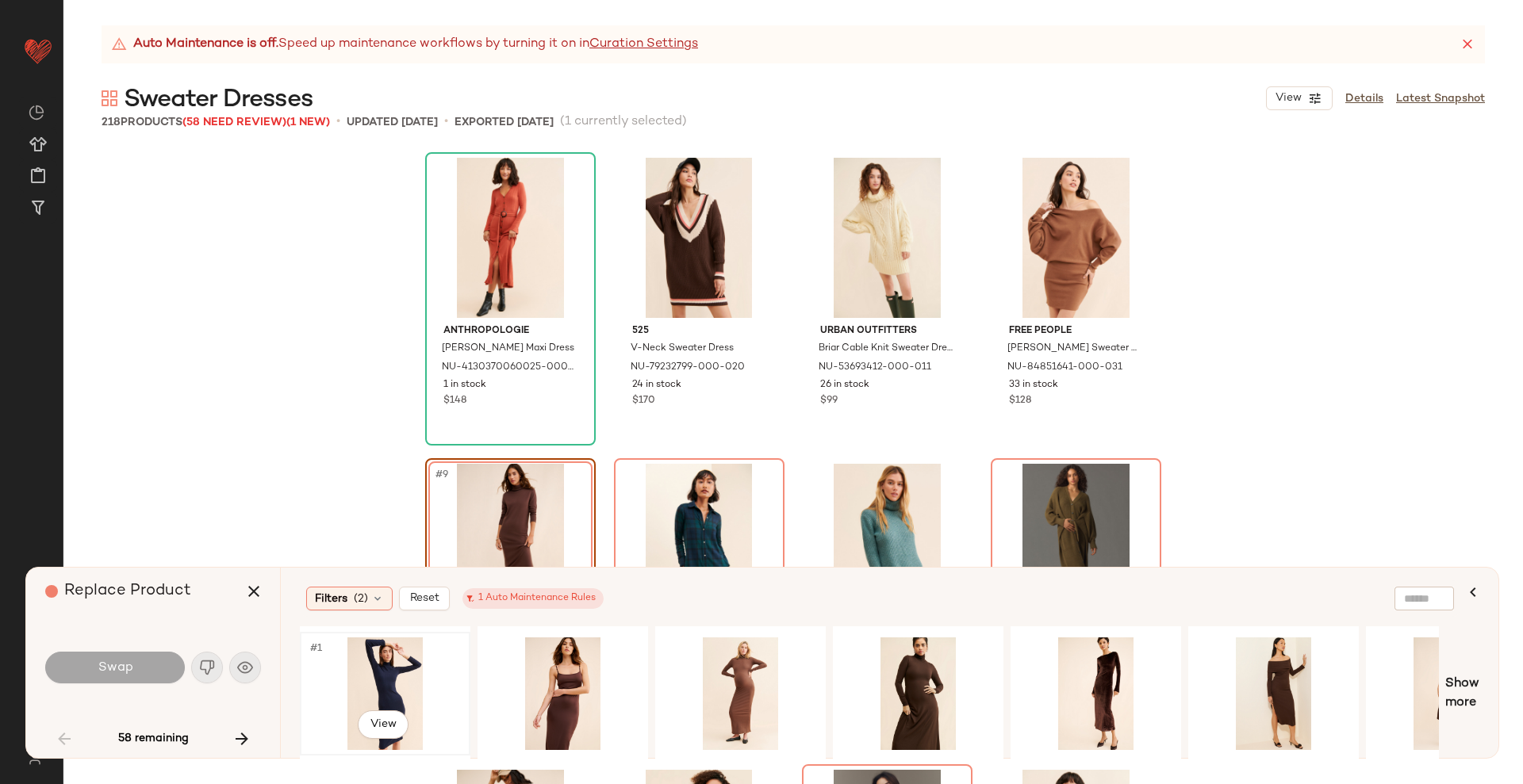
click at [366, 685] on div "#1 View" at bounding box center [385, 694] width 160 height 113
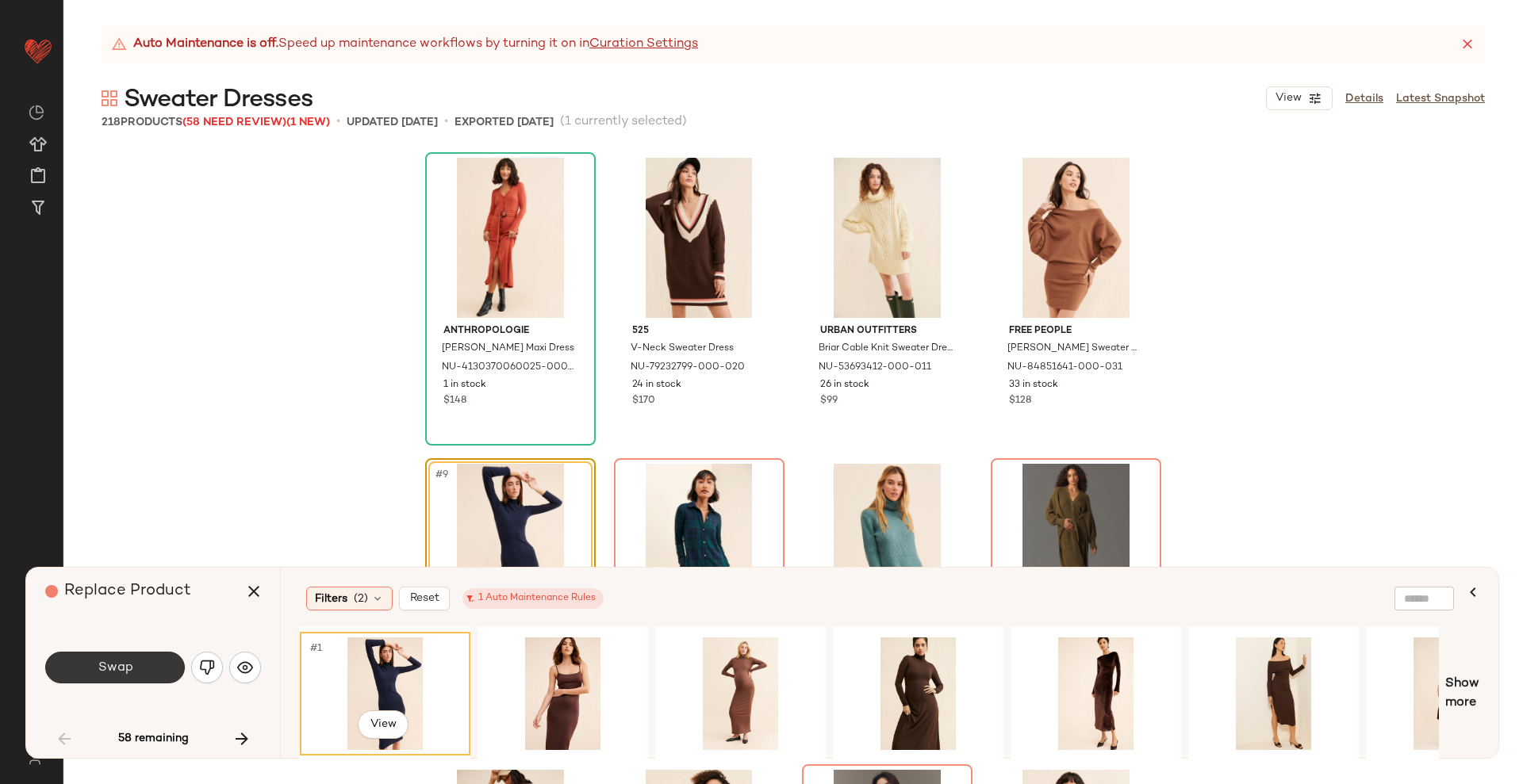
click at [155, 661] on button "Swap" at bounding box center [114, 667] width 139 height 32
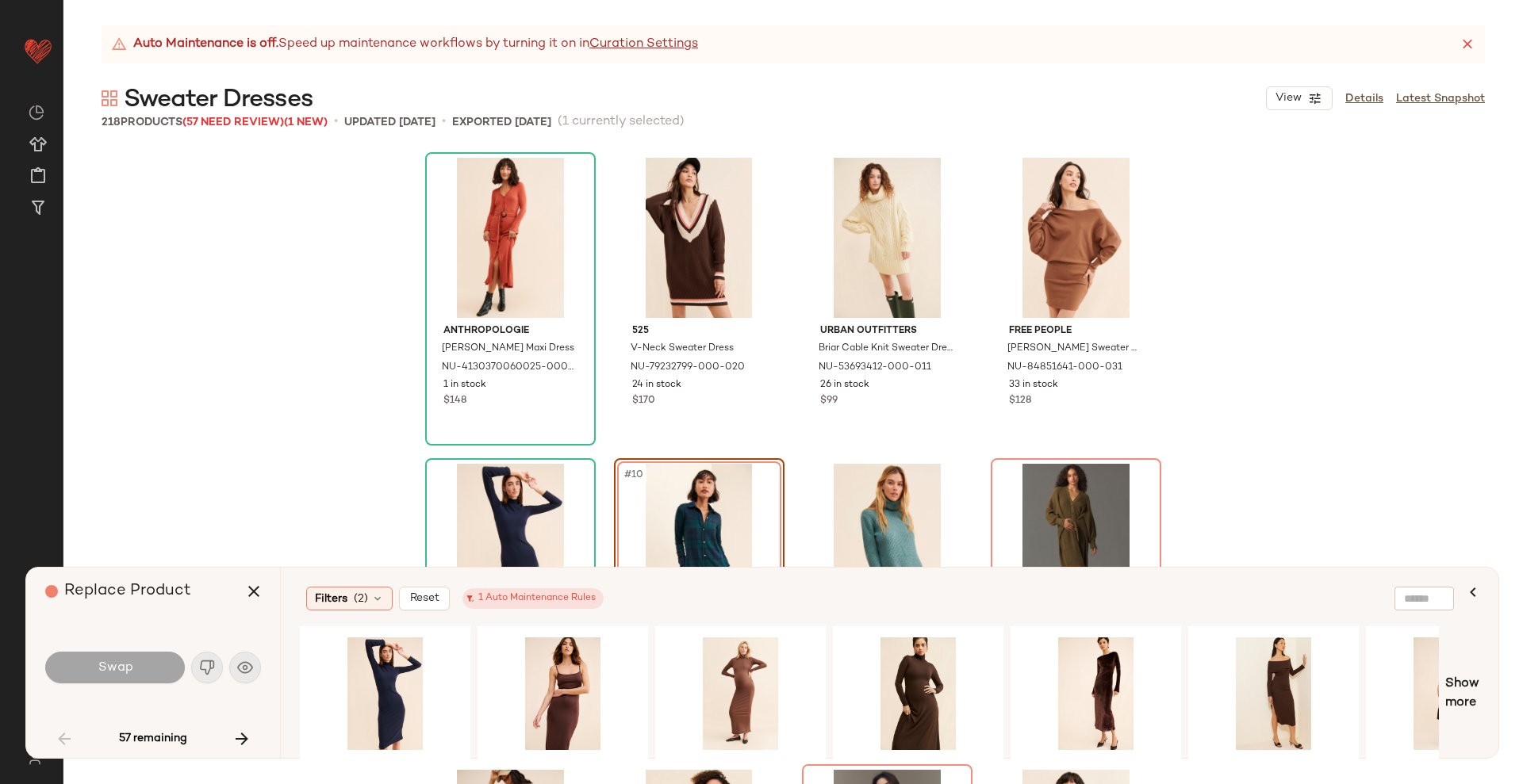
scroll to position [306, 0]
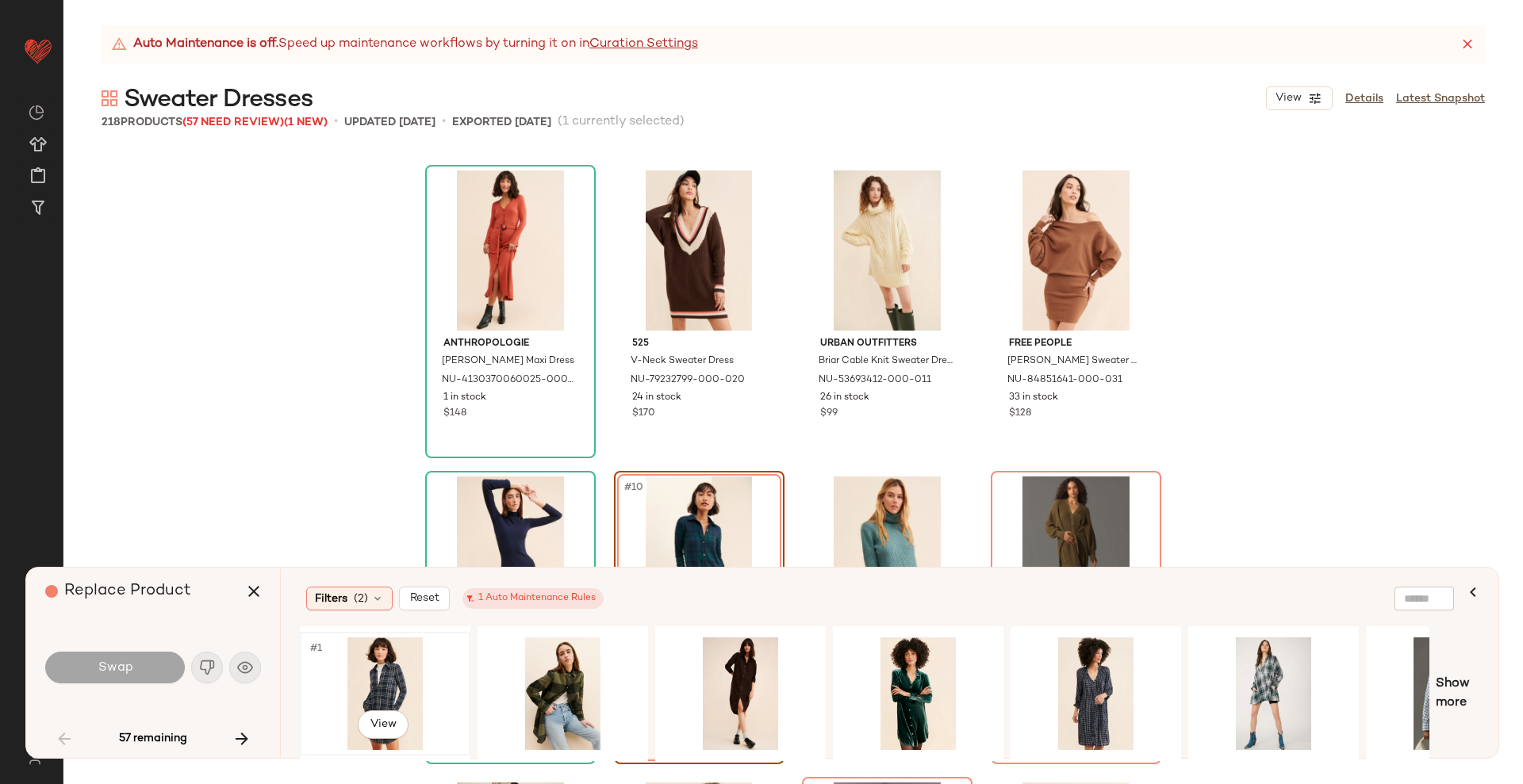
click at [393, 675] on div "#1 View" at bounding box center [385, 694] width 160 height 113
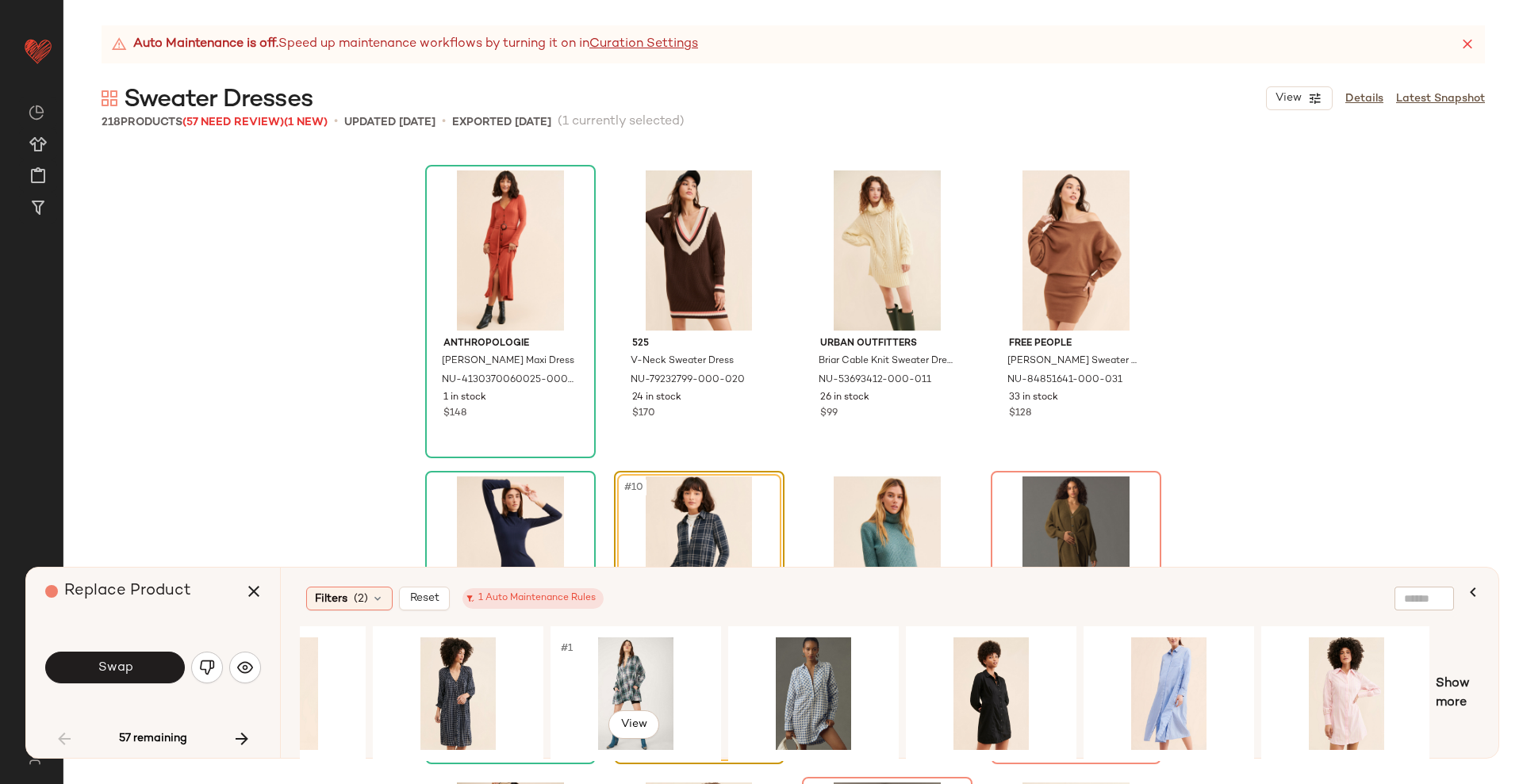
scroll to position [0, 639]
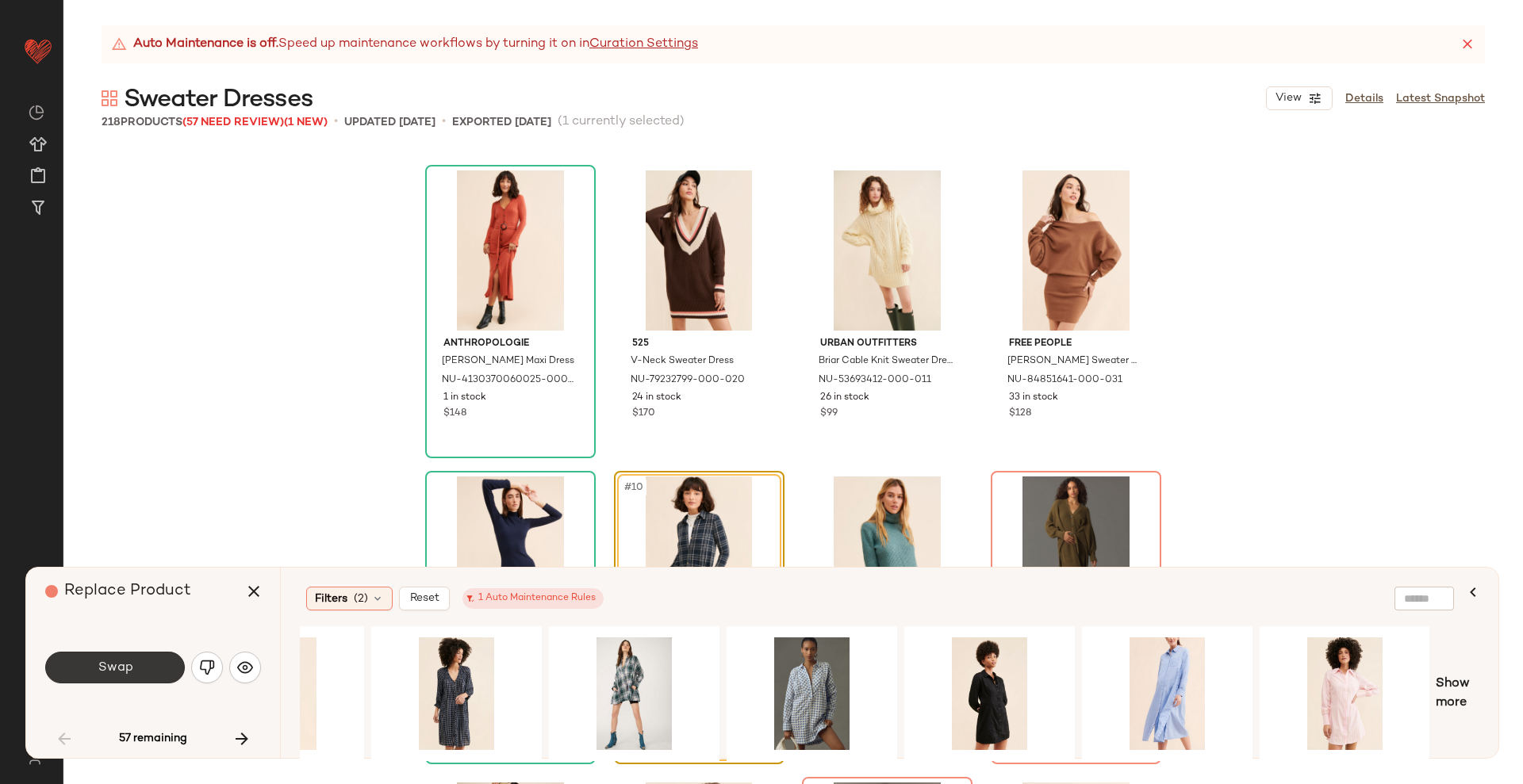
click at [108, 670] on span "Swap" at bounding box center [114, 667] width 36 height 15
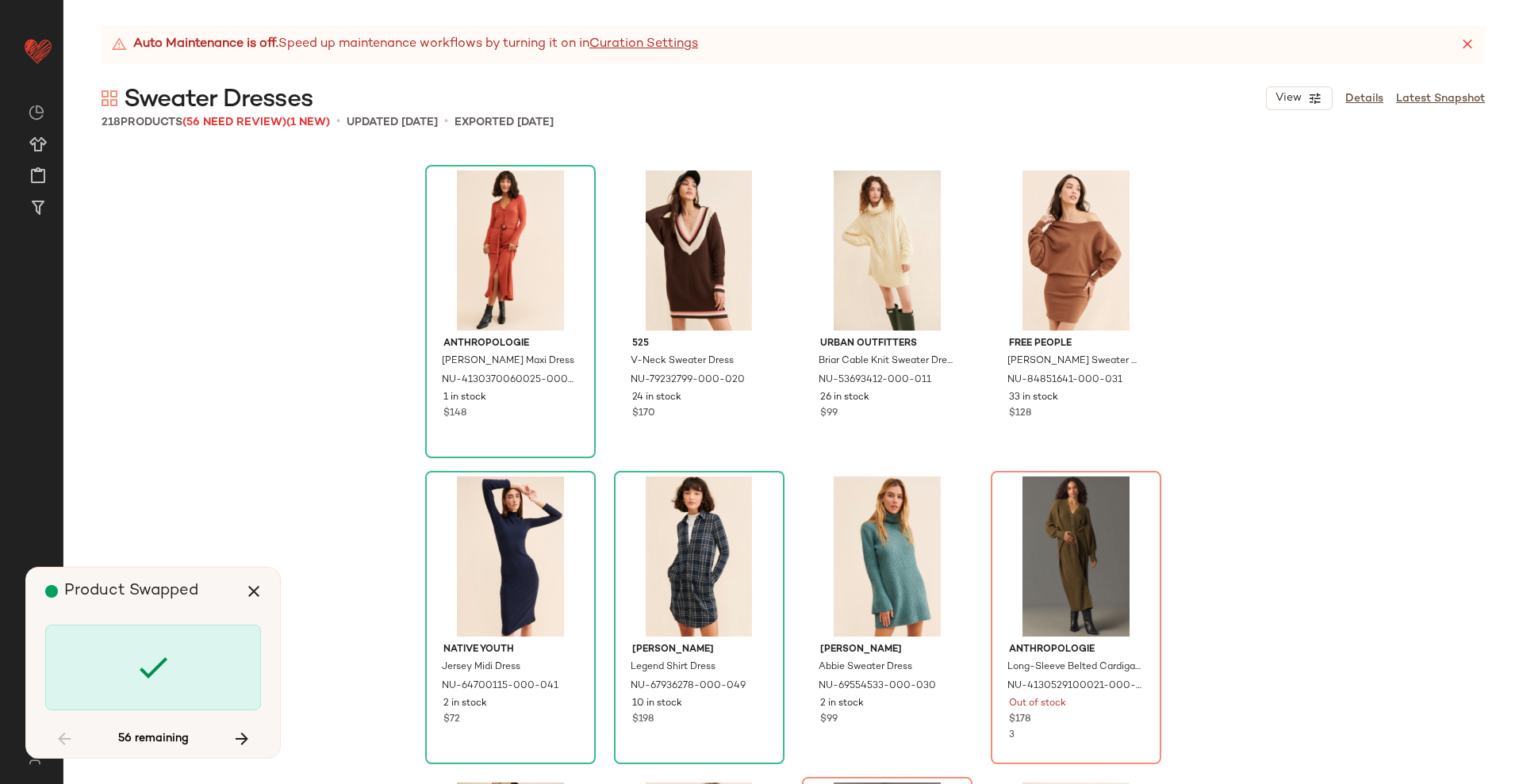
click at [108, 670] on div at bounding box center [153, 667] width 216 height 86
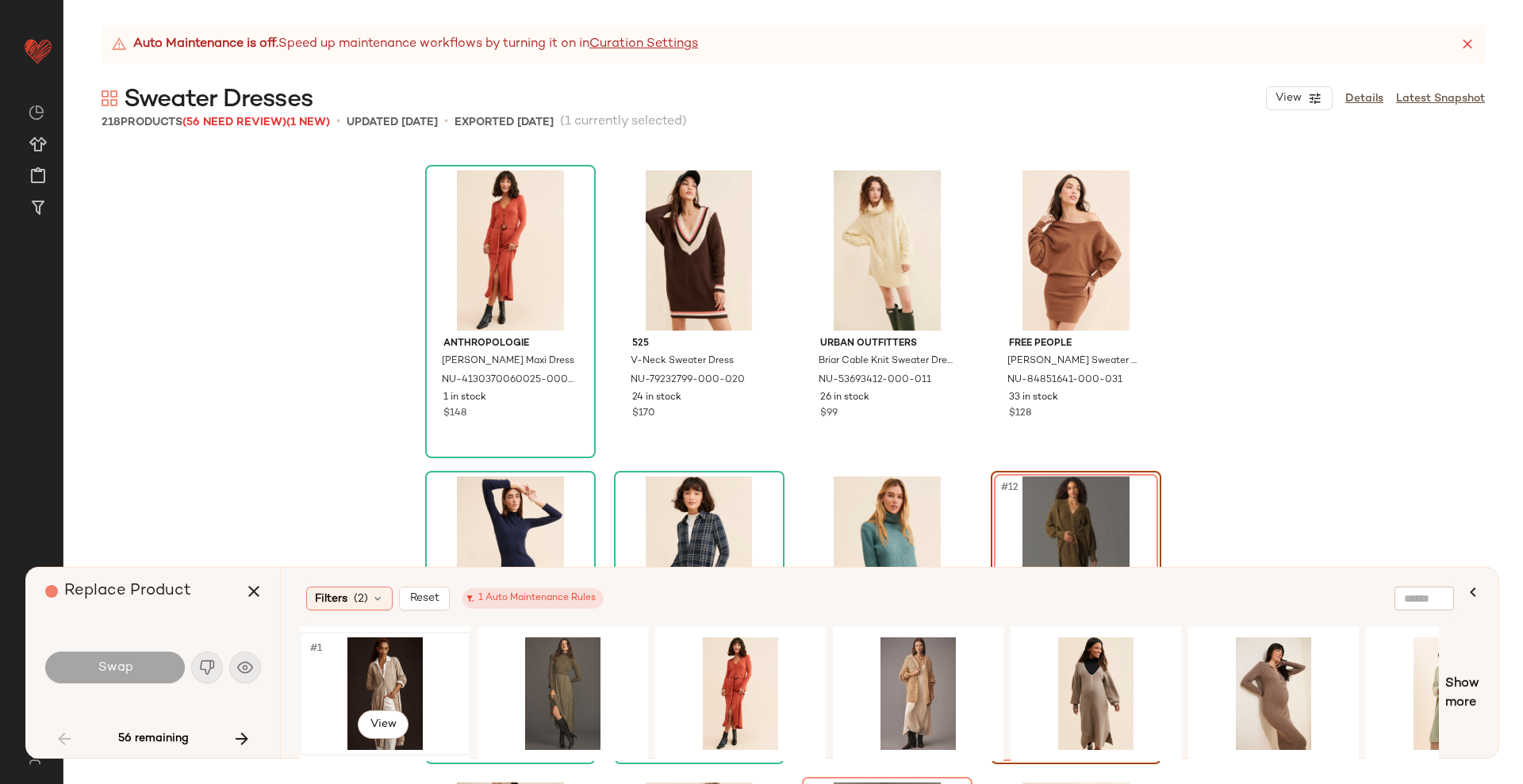
click at [387, 672] on div "#1 View" at bounding box center [385, 694] width 160 height 113
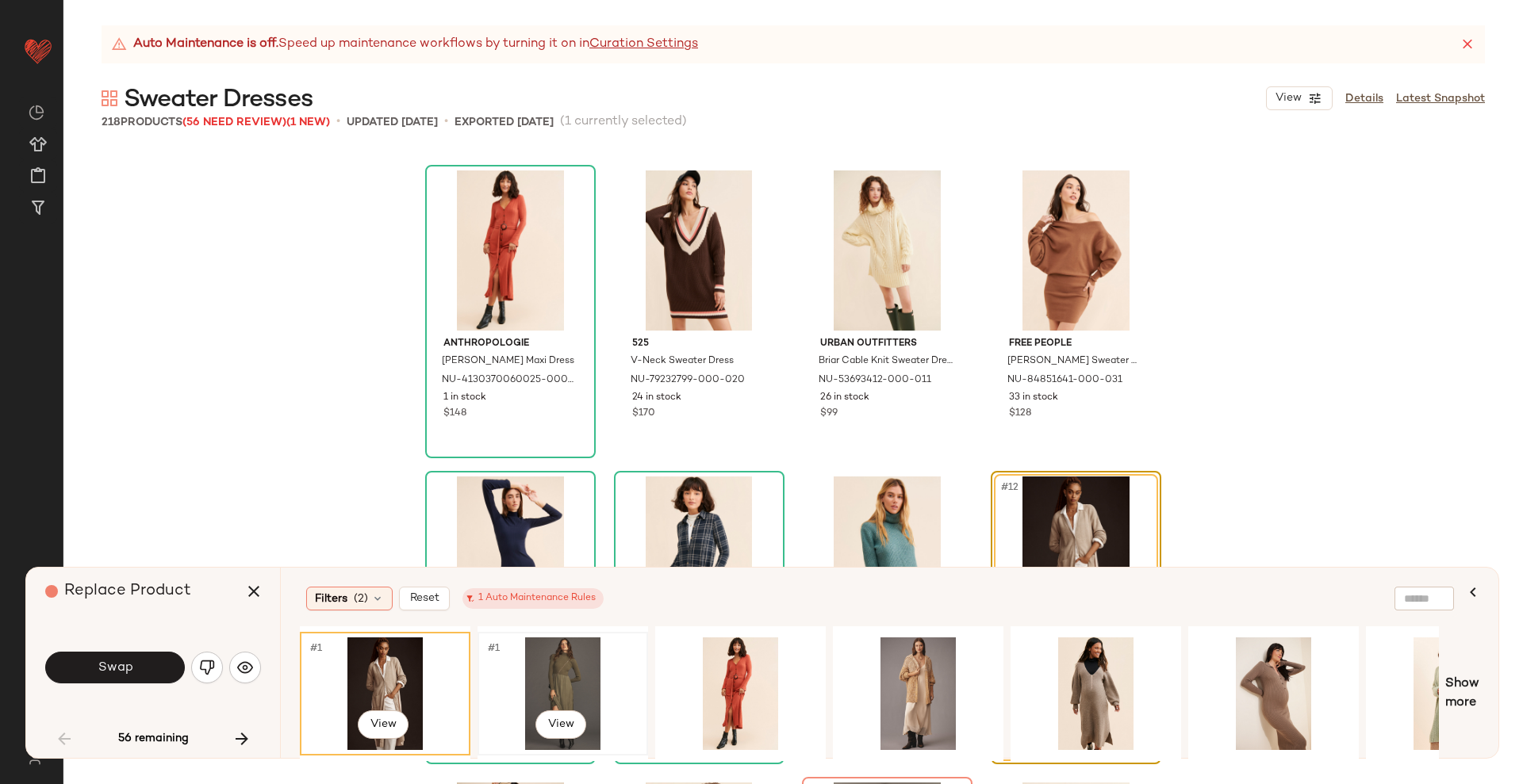
click at [535, 648] on div "#1 View" at bounding box center [562, 694] width 160 height 113
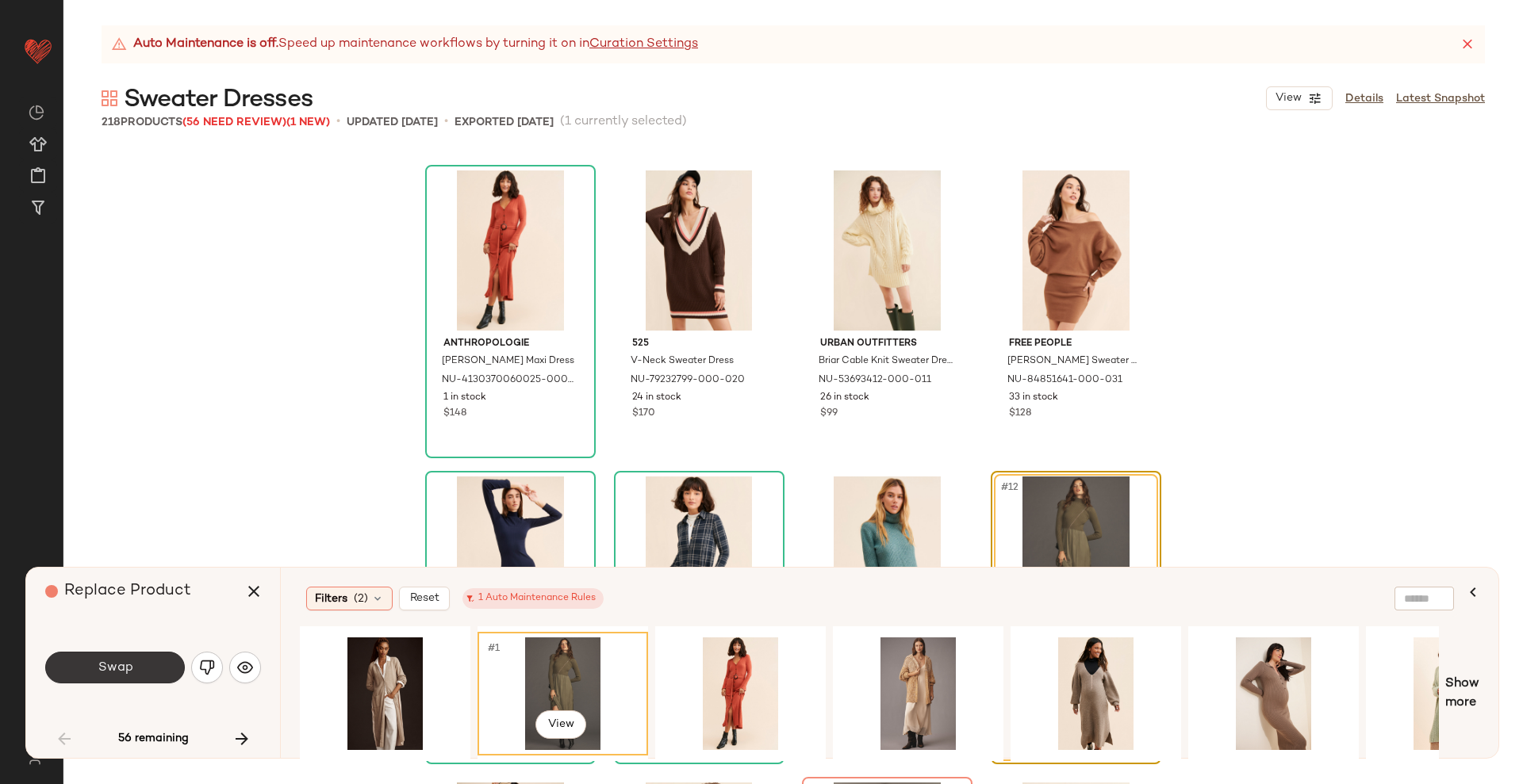
click at [97, 679] on button "Swap" at bounding box center [114, 667] width 139 height 32
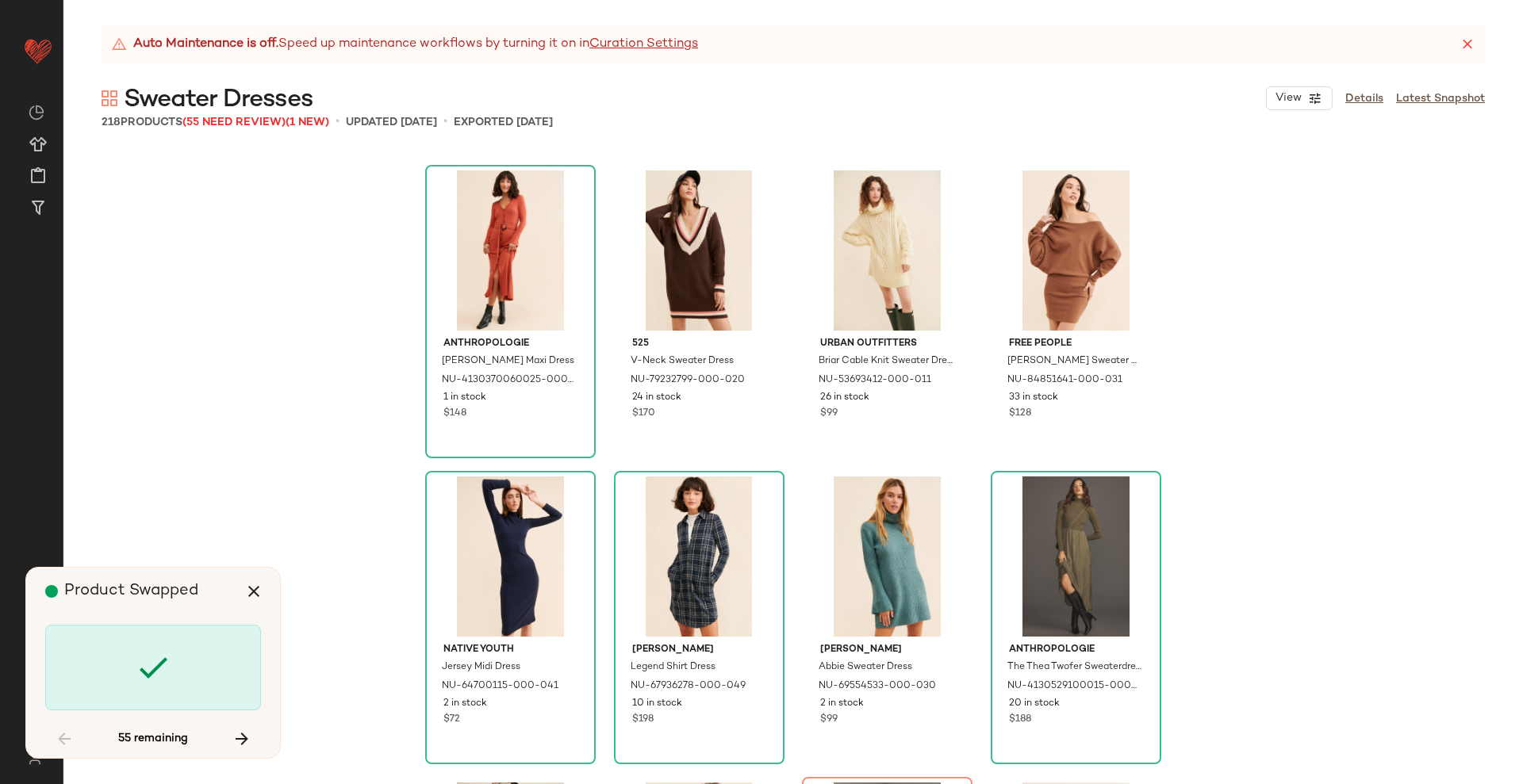
scroll to position [612, 0]
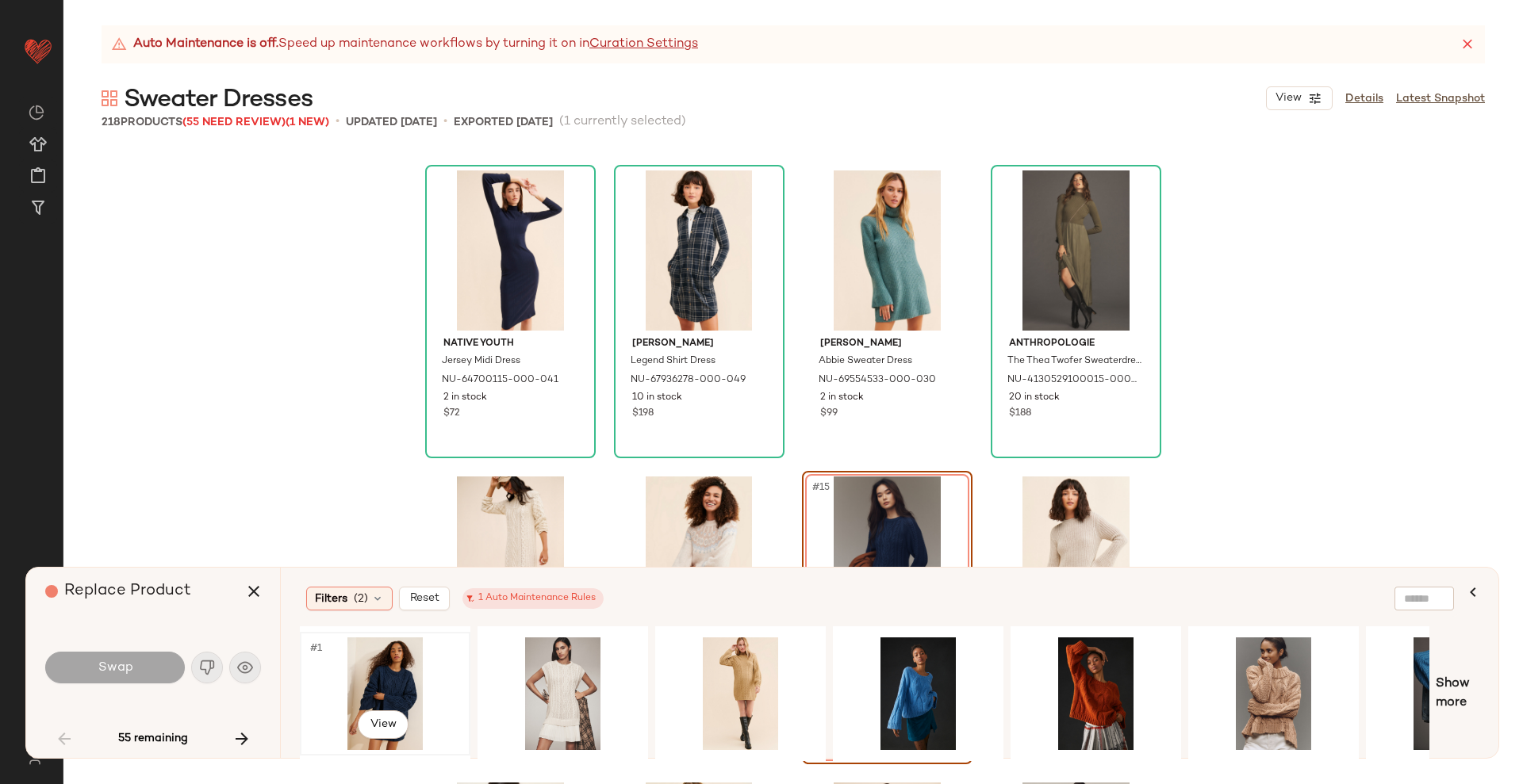
click at [376, 680] on div "#1 View" at bounding box center [385, 694] width 160 height 113
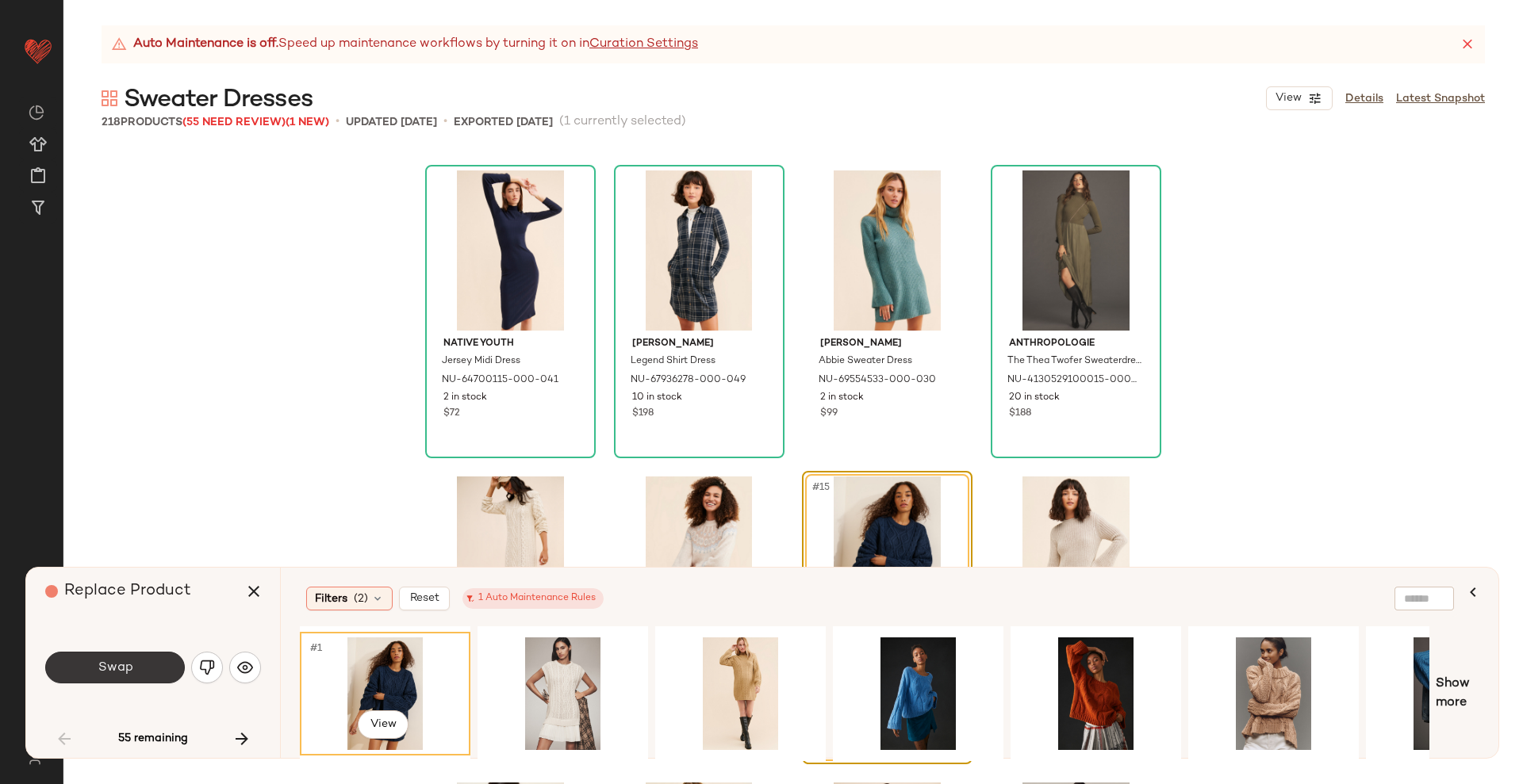
click at [143, 674] on button "Swap" at bounding box center [114, 667] width 139 height 32
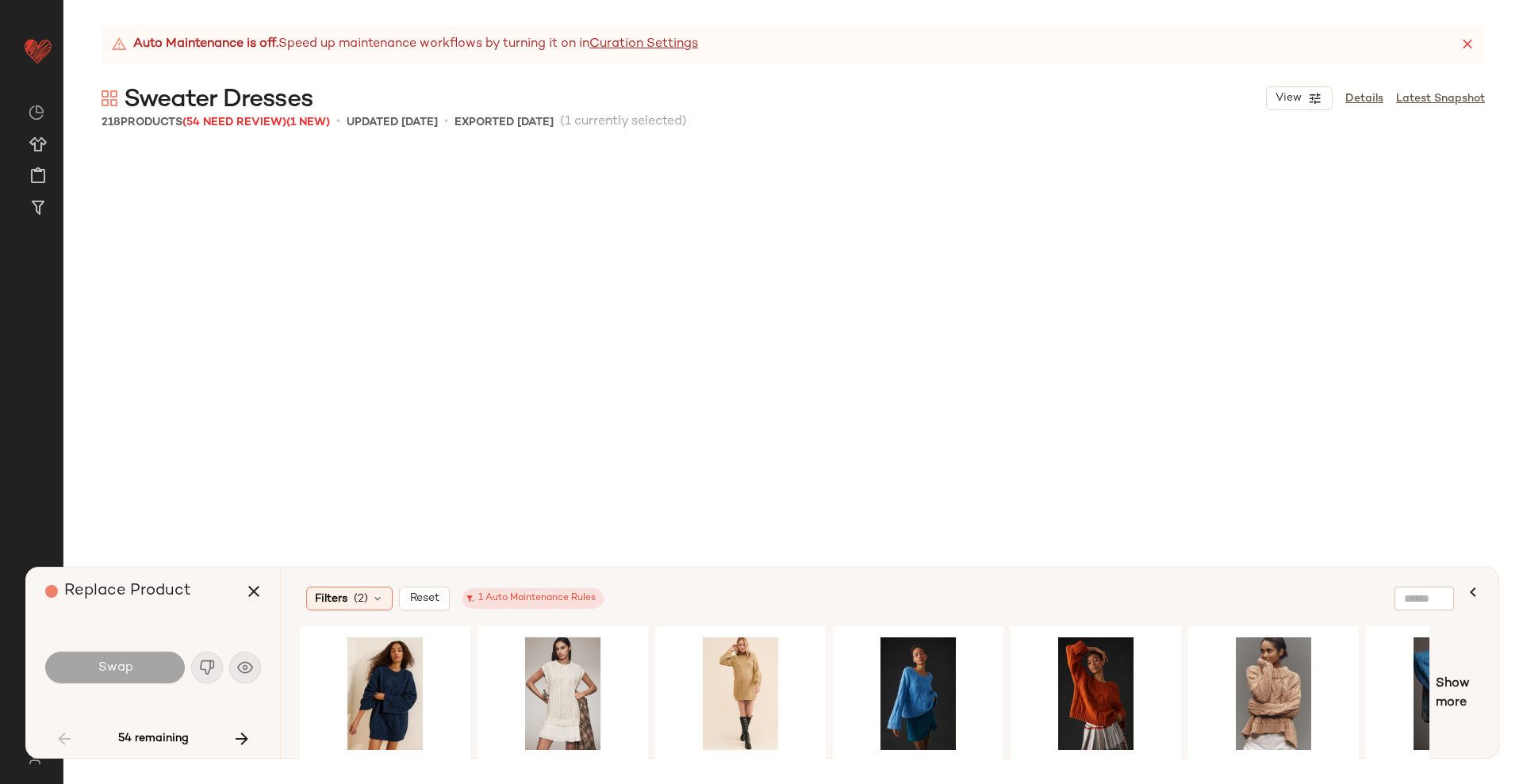
scroll to position [1835, 0]
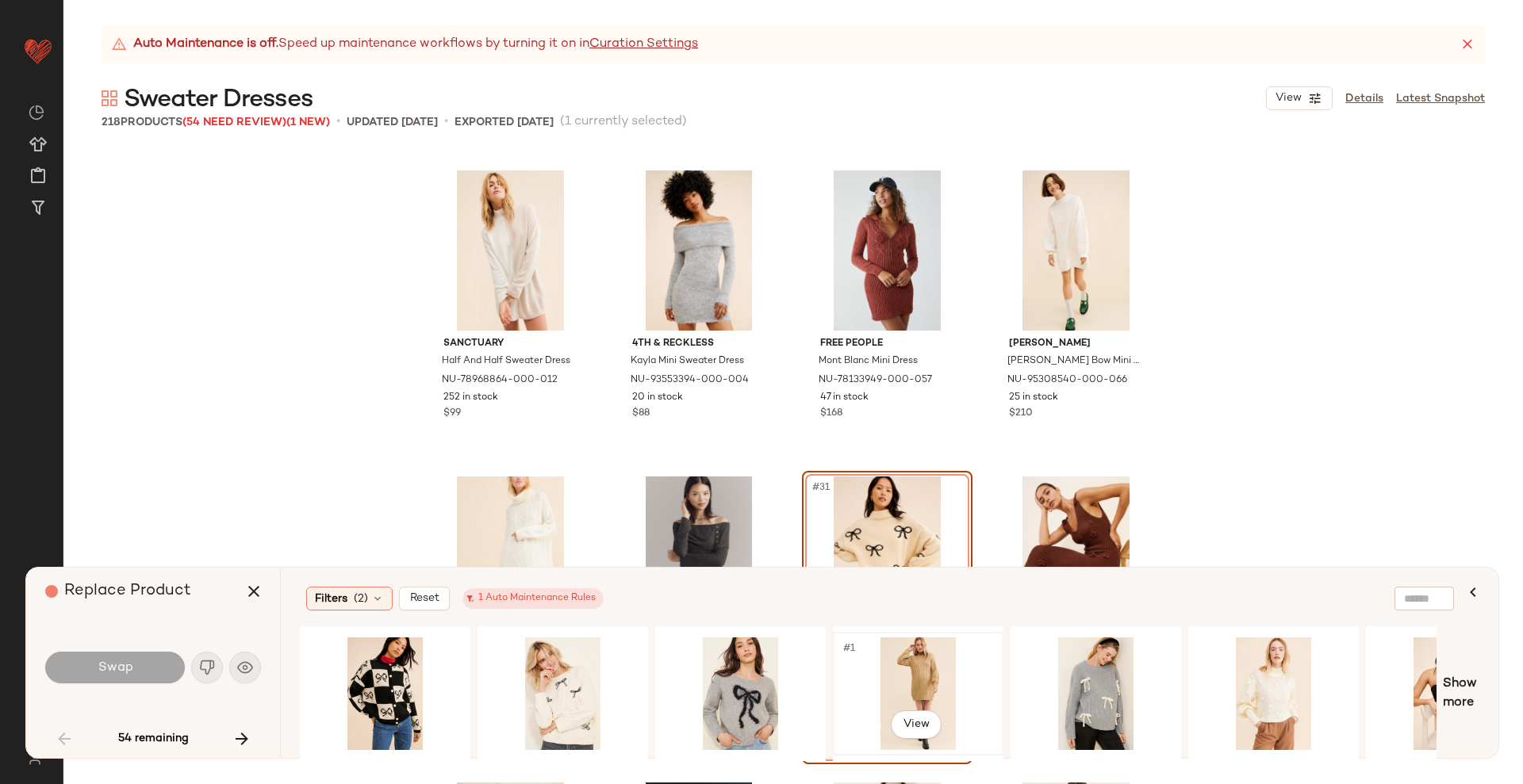
click at [918, 661] on div "#1 View" at bounding box center [918, 694] width 160 height 113
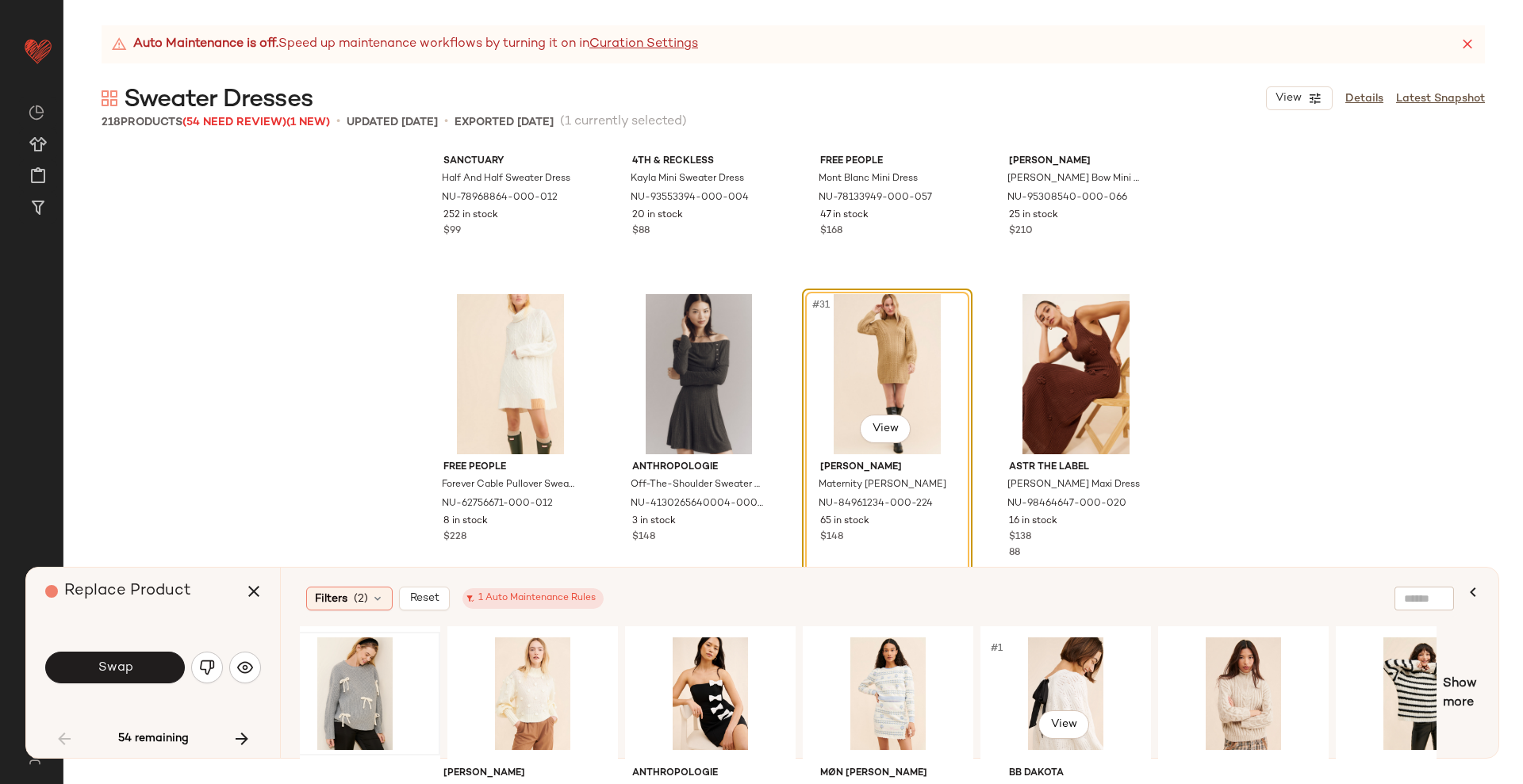
scroll to position [0, 742]
click at [912, 662] on div "#1 View" at bounding box center [888, 694] width 160 height 113
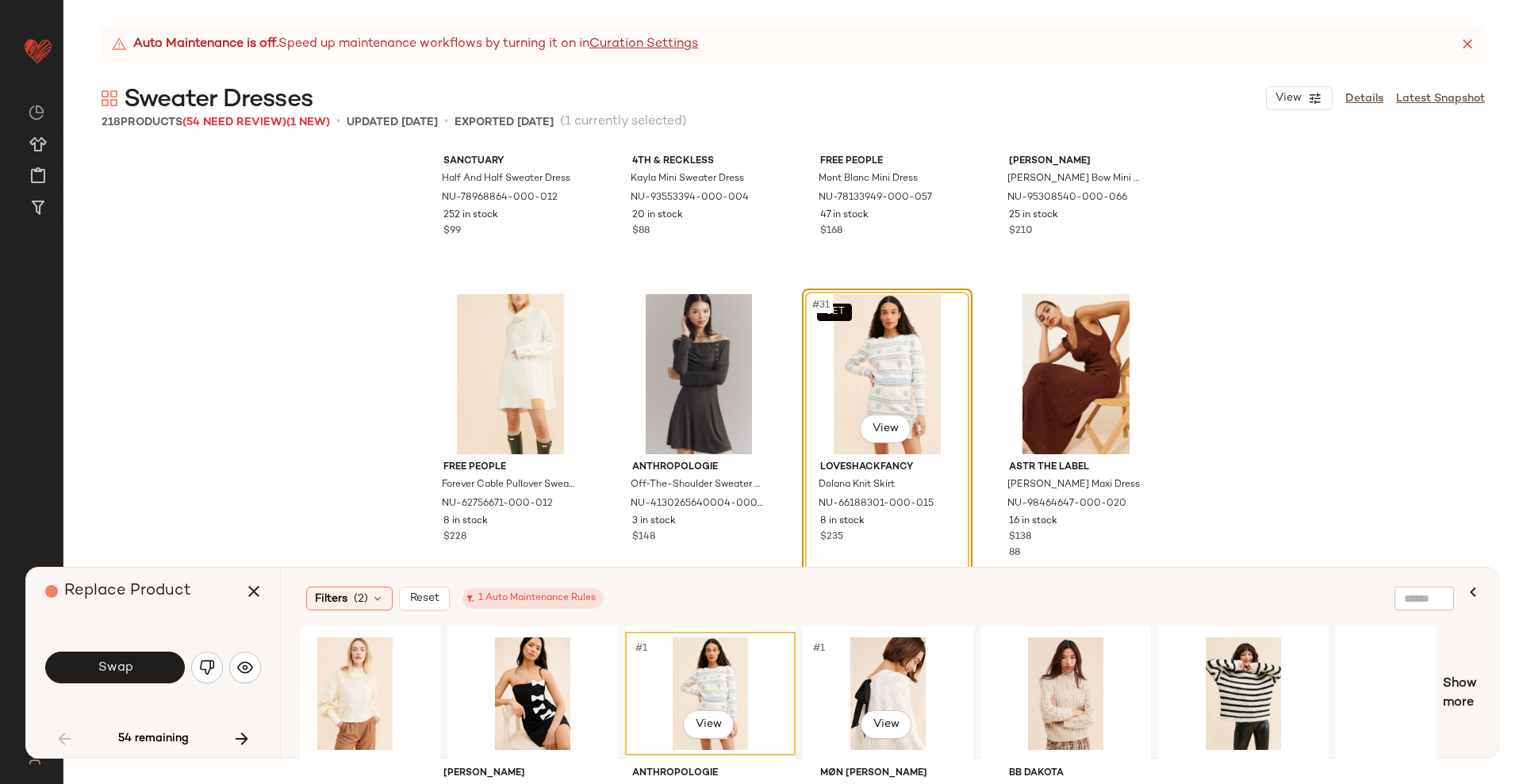
scroll to position [0, 919]
click at [912, 662] on div "#1 View" at bounding box center [888, 694] width 160 height 113
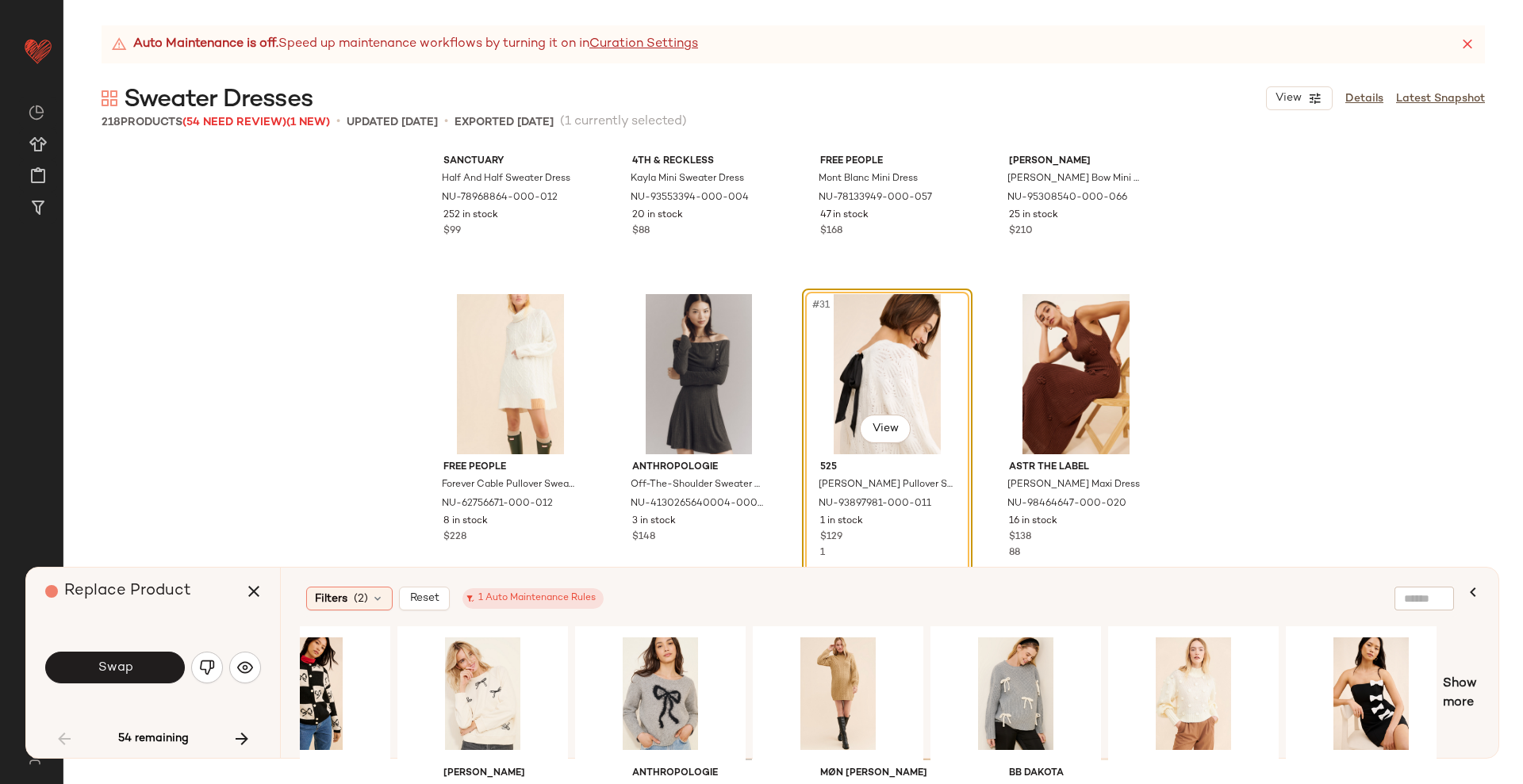
scroll to position [0, 0]
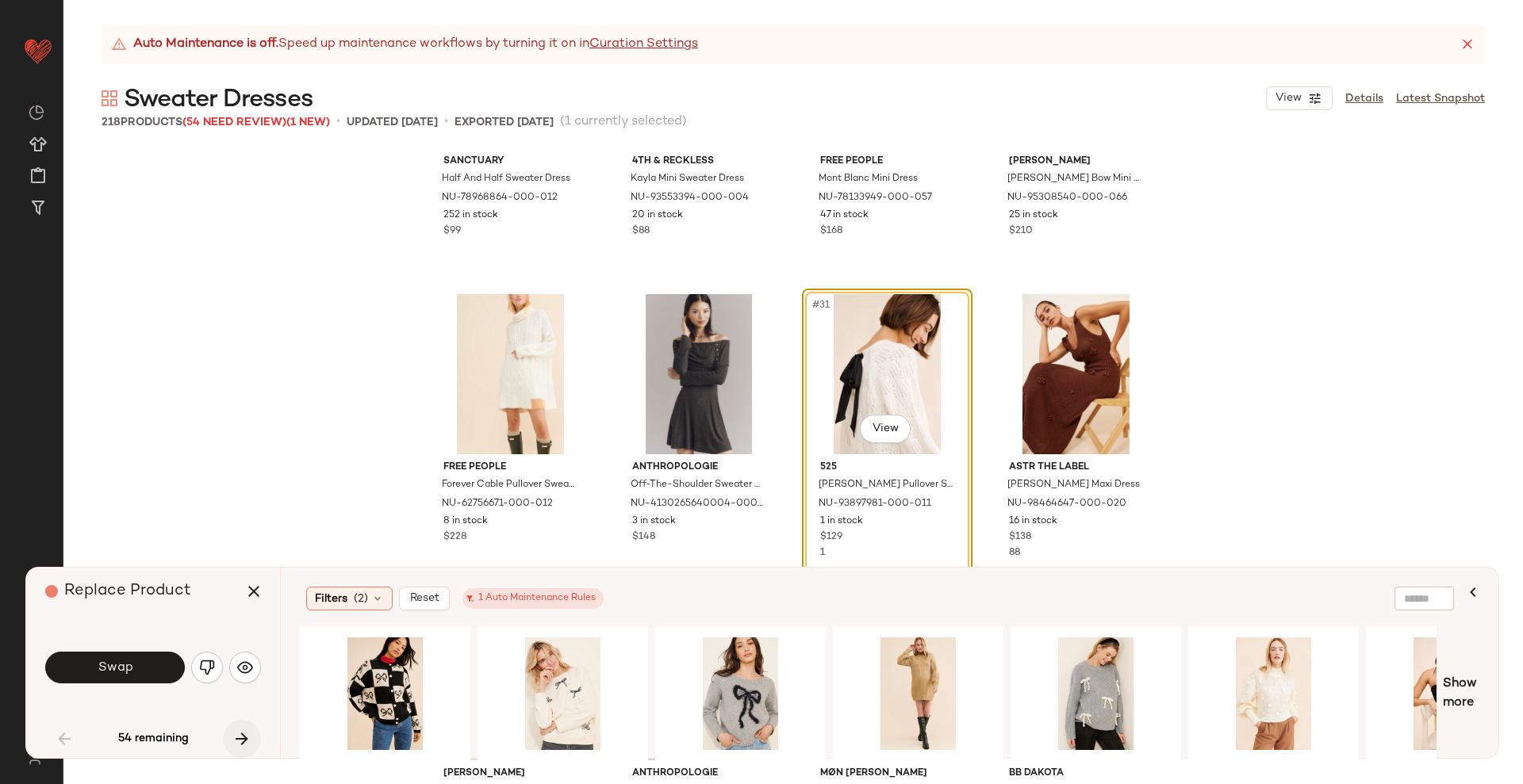
click at [252, 752] on button "button" at bounding box center [241, 738] width 38 height 38
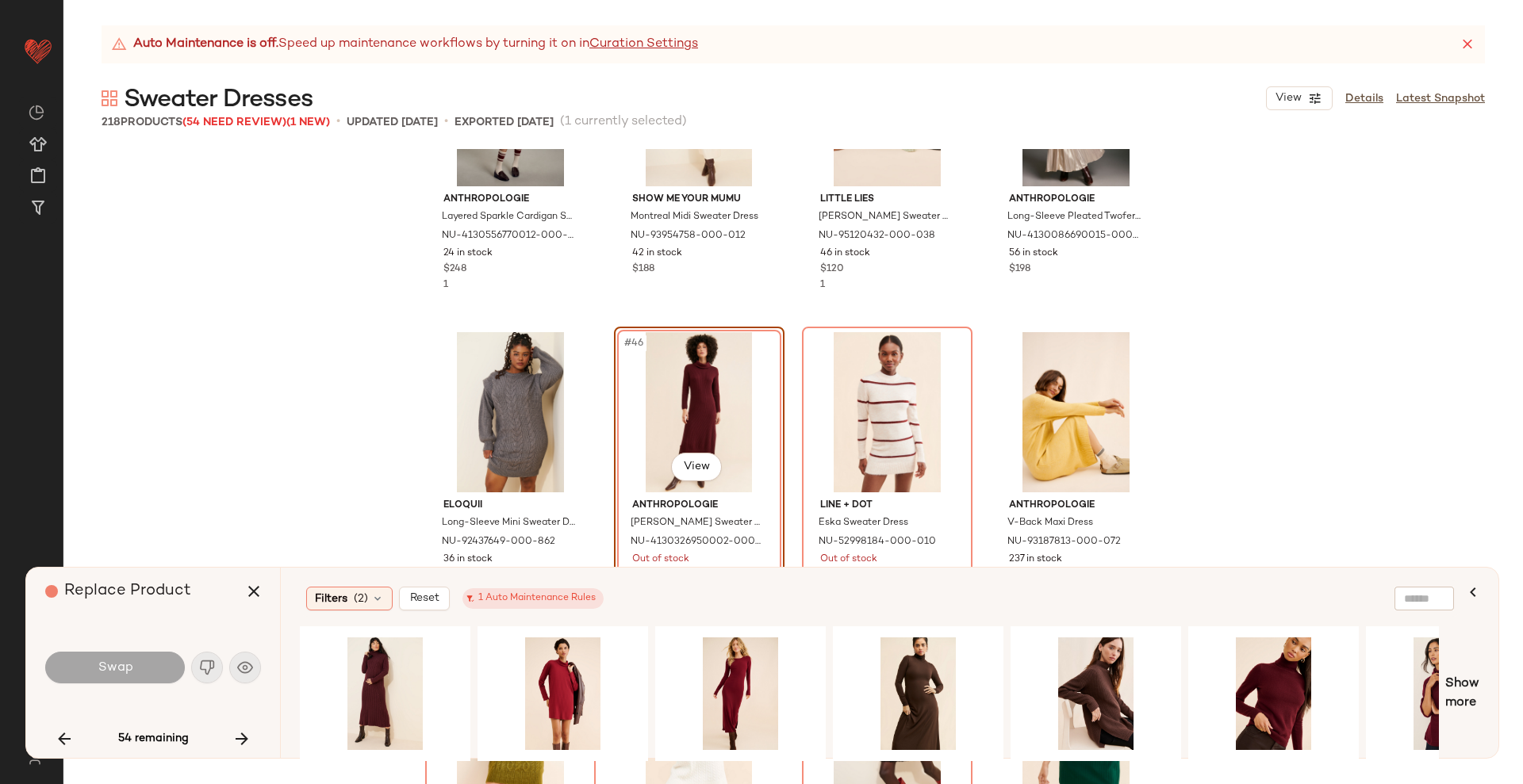
scroll to position [3207, 0]
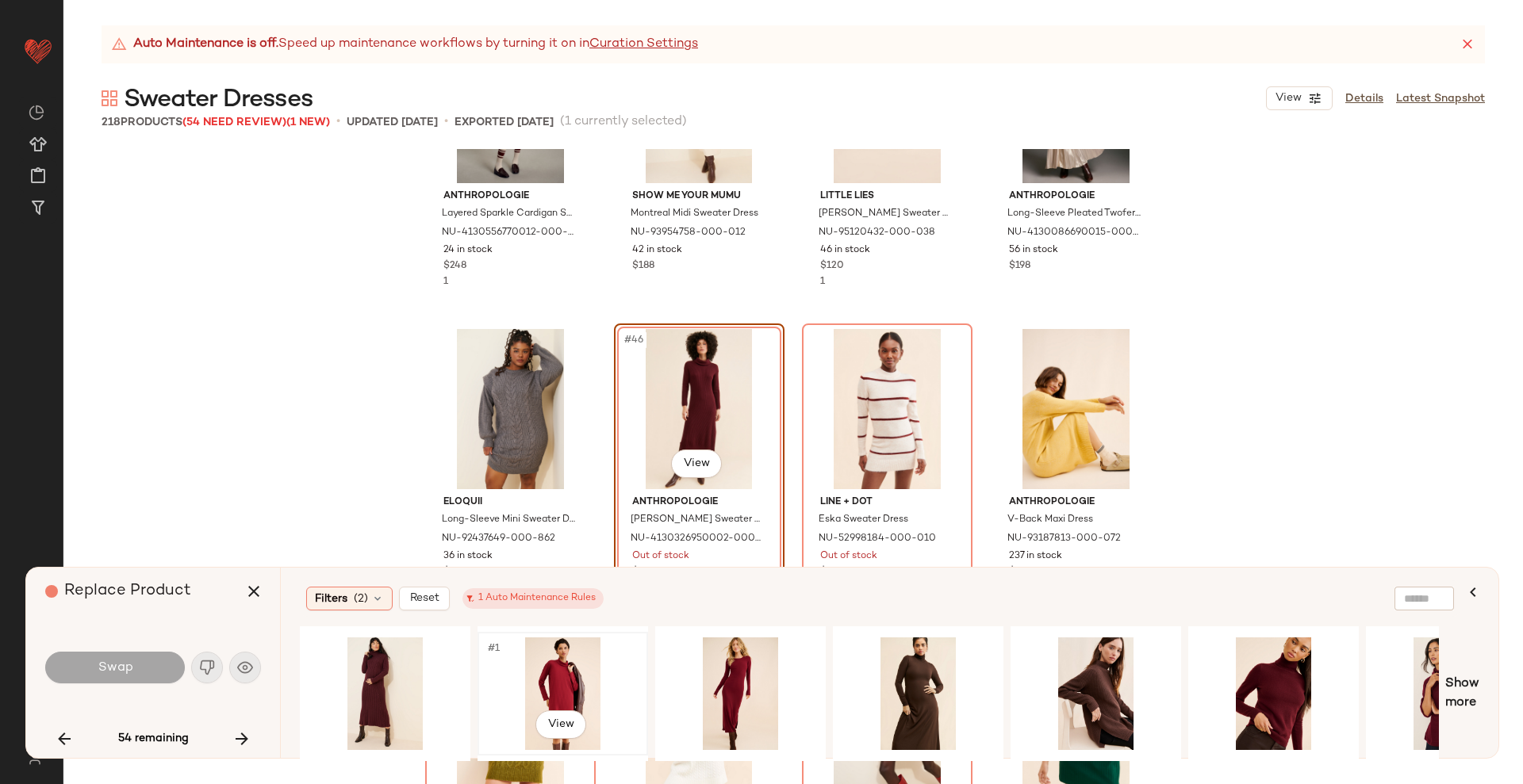
click at [549, 660] on div "#1 View" at bounding box center [562, 694] width 160 height 113
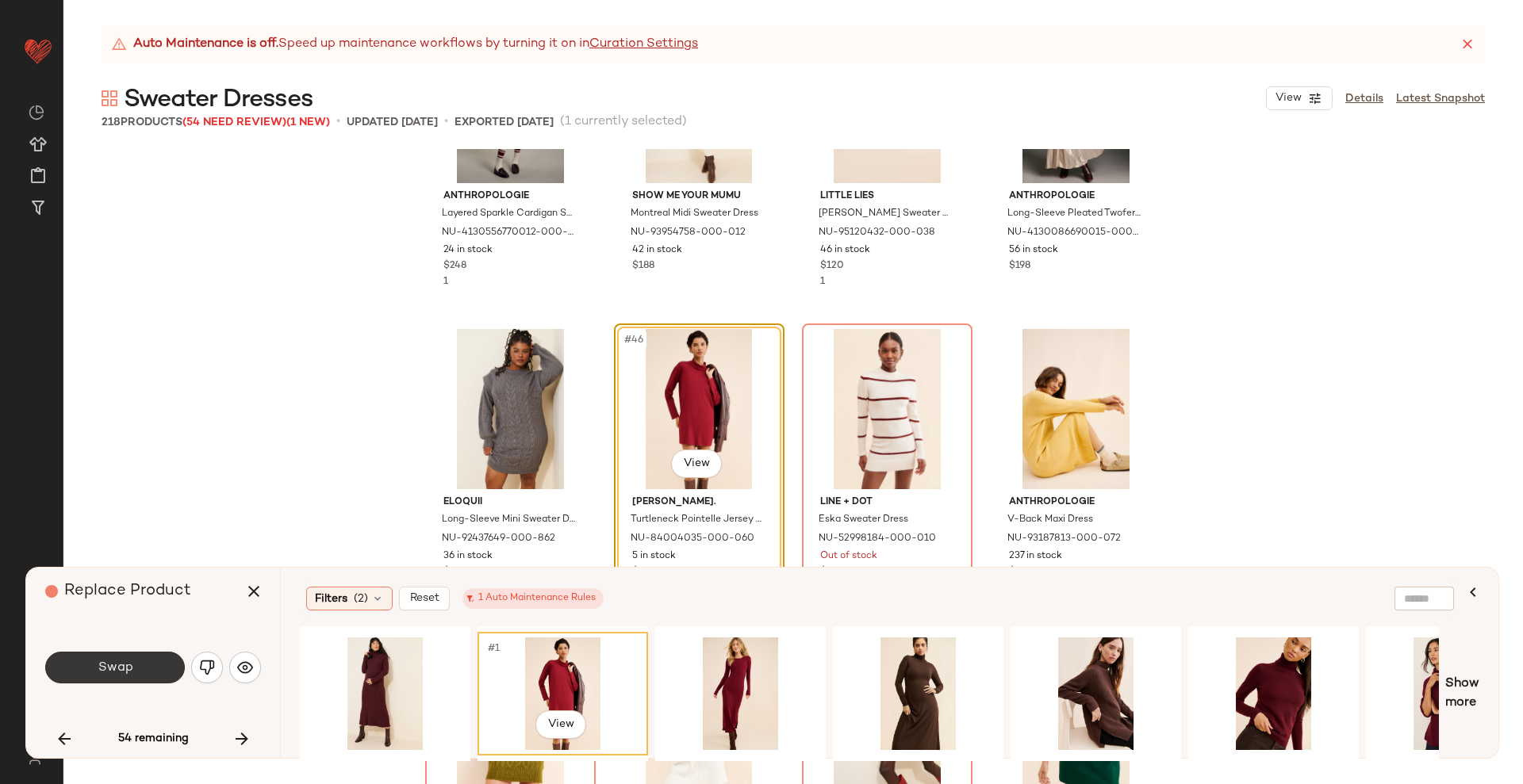
click at [143, 661] on button "Swap" at bounding box center [114, 667] width 139 height 32
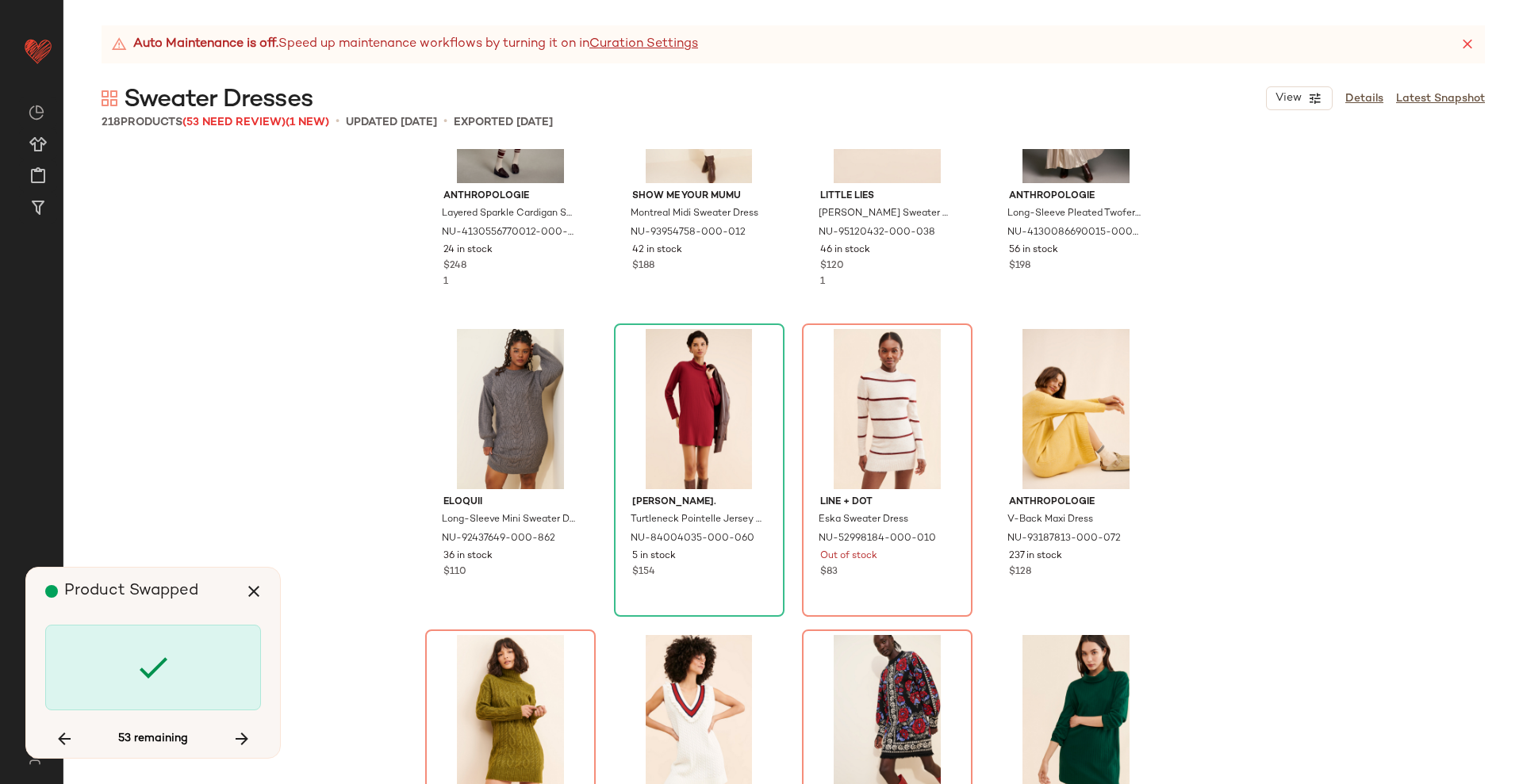
scroll to position [3060, 0]
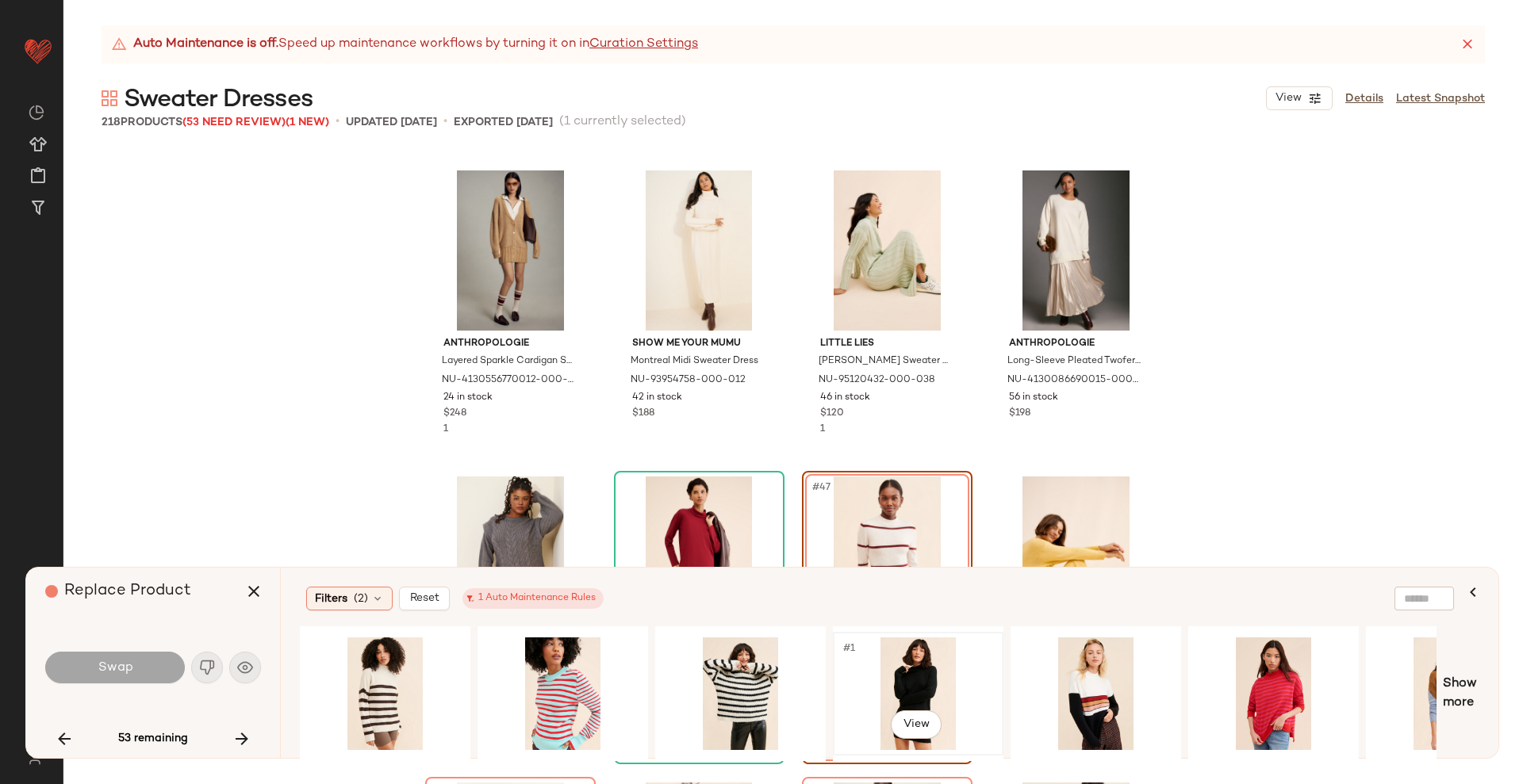
click at [918, 683] on div "#1 View" at bounding box center [918, 694] width 160 height 113
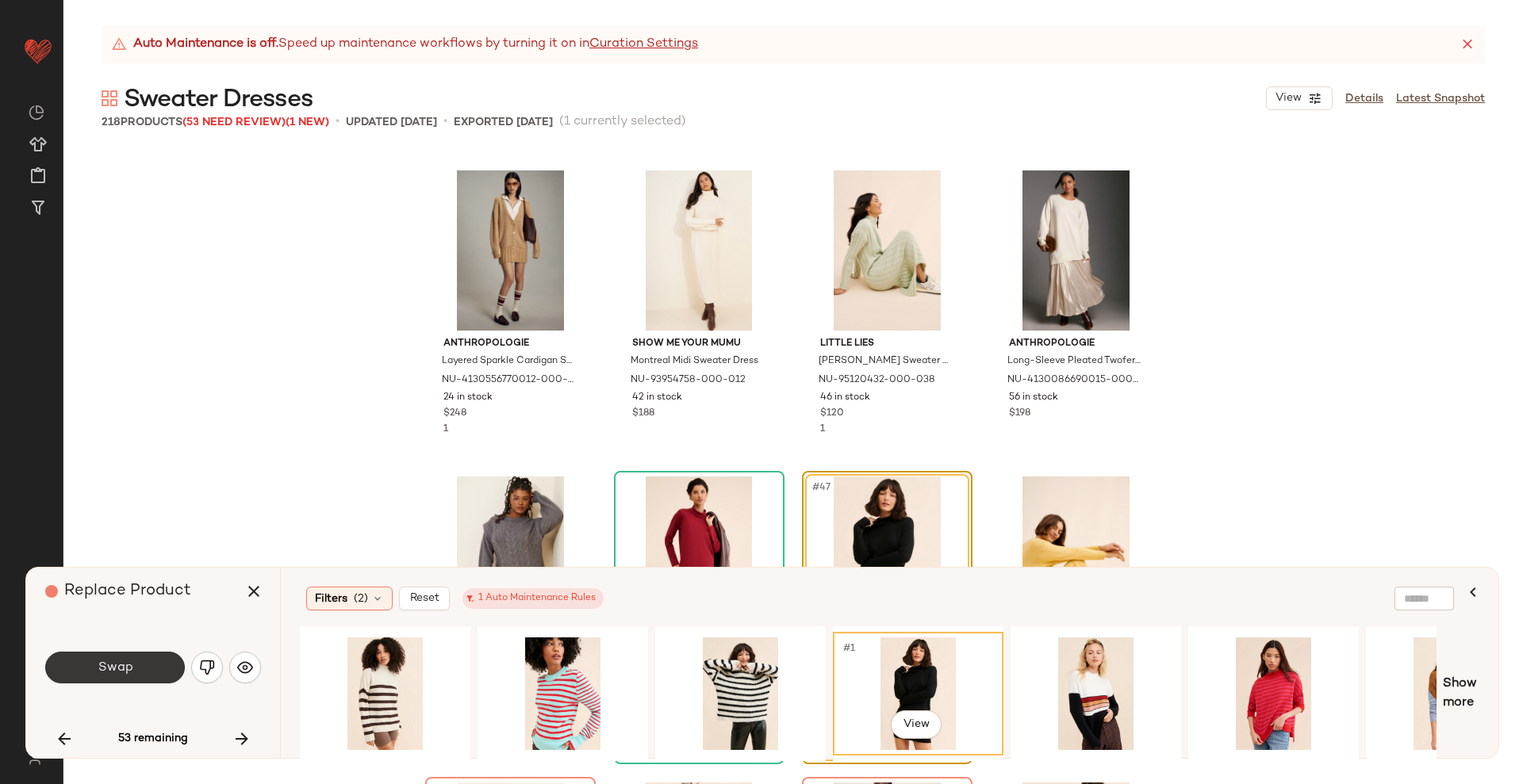
click at [152, 674] on button "Swap" at bounding box center [114, 667] width 139 height 32
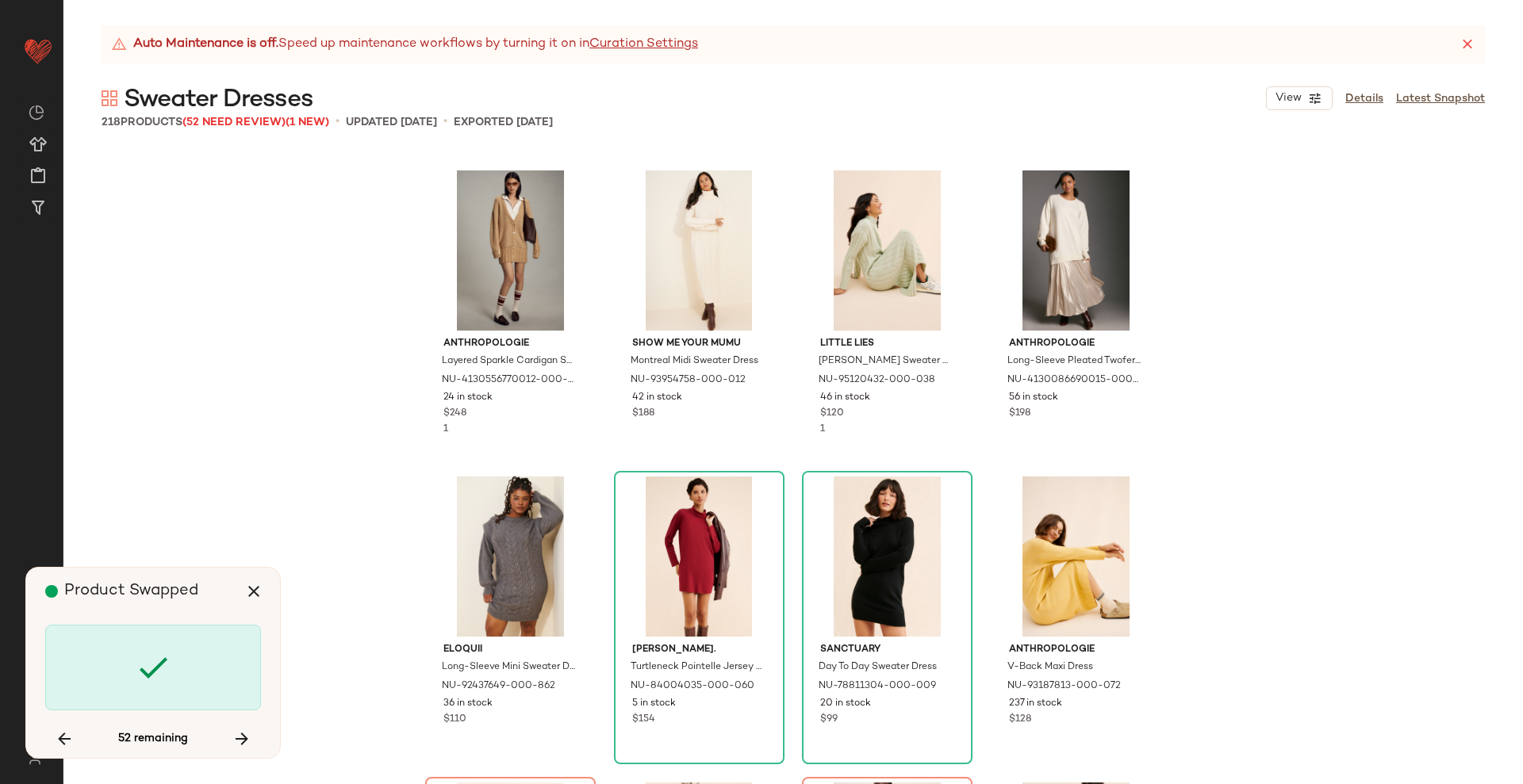
scroll to position [3366, 0]
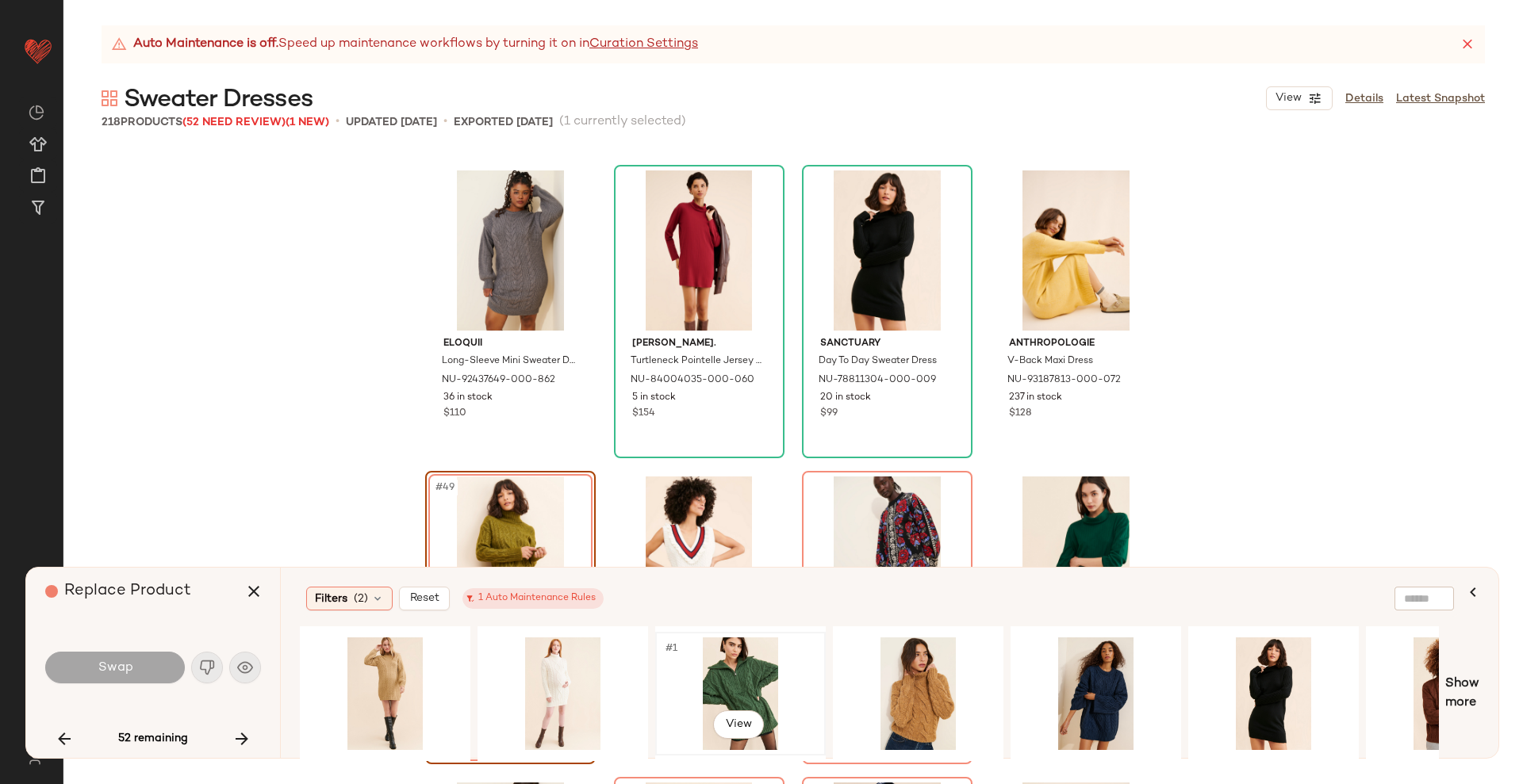
click at [738, 676] on div "#1 View" at bounding box center [741, 694] width 160 height 113
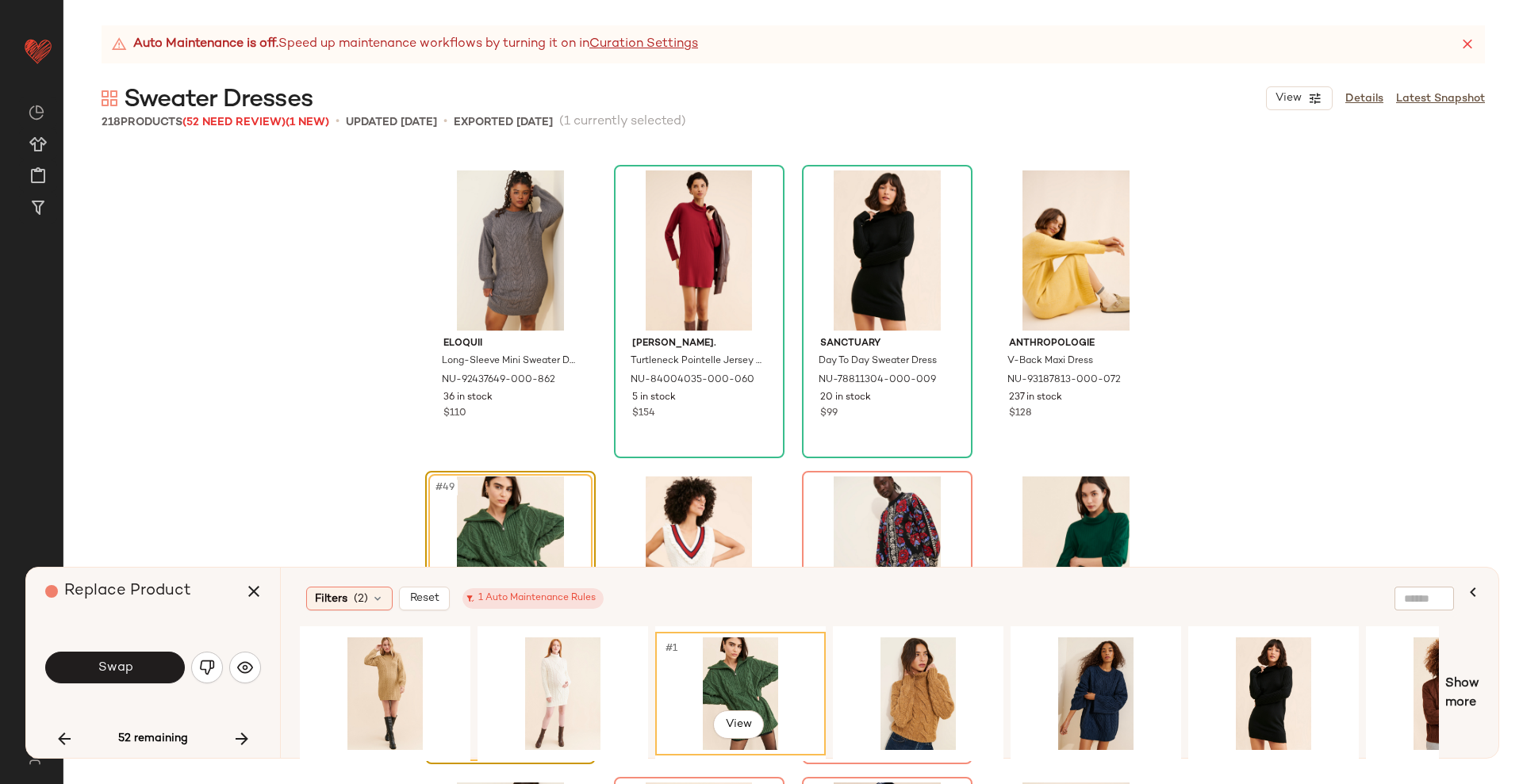
click at [127, 649] on div "Swap" at bounding box center [153, 667] width 216 height 38
click at [134, 664] on button "Swap" at bounding box center [114, 667] width 139 height 32
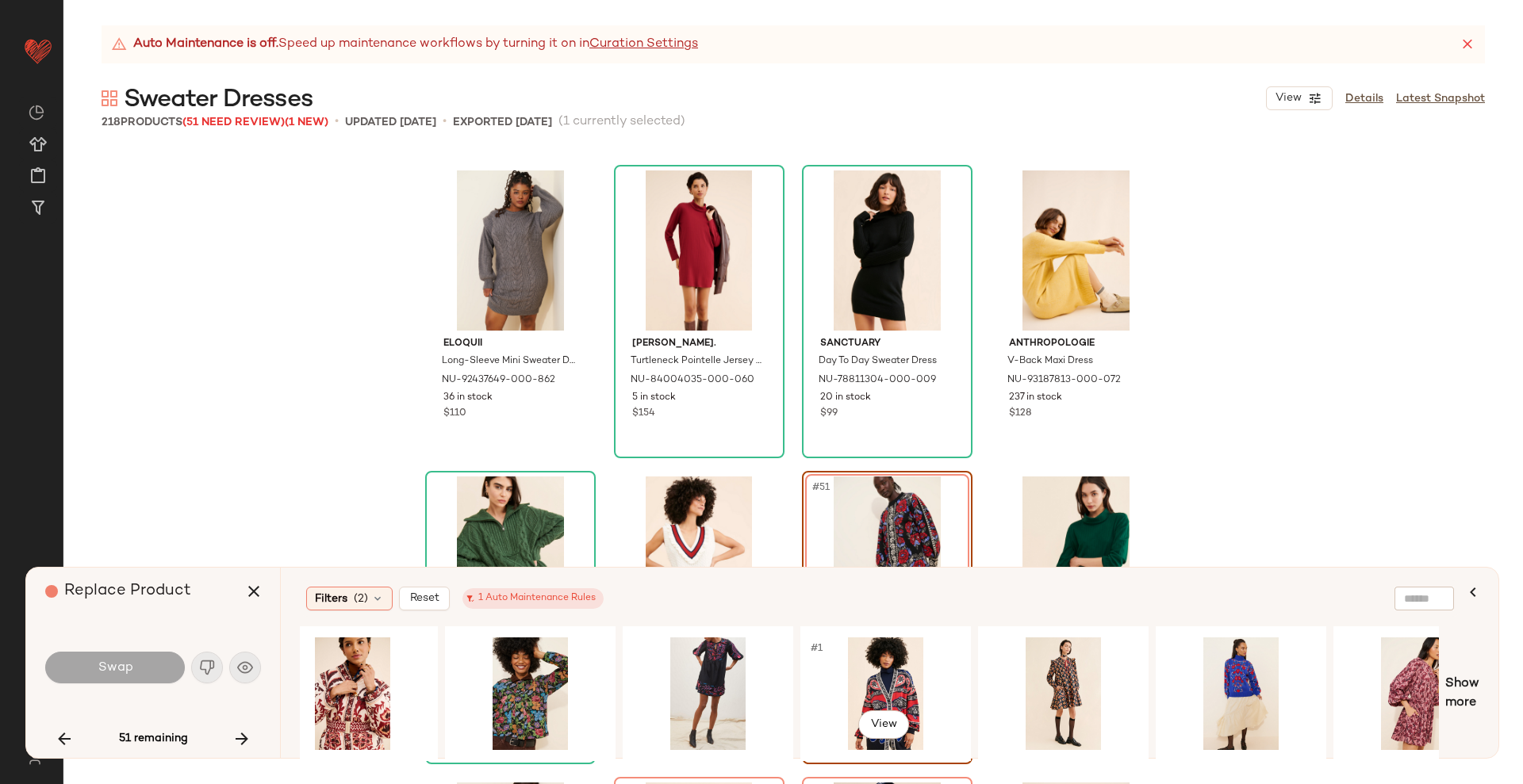
scroll to position [0, 1339]
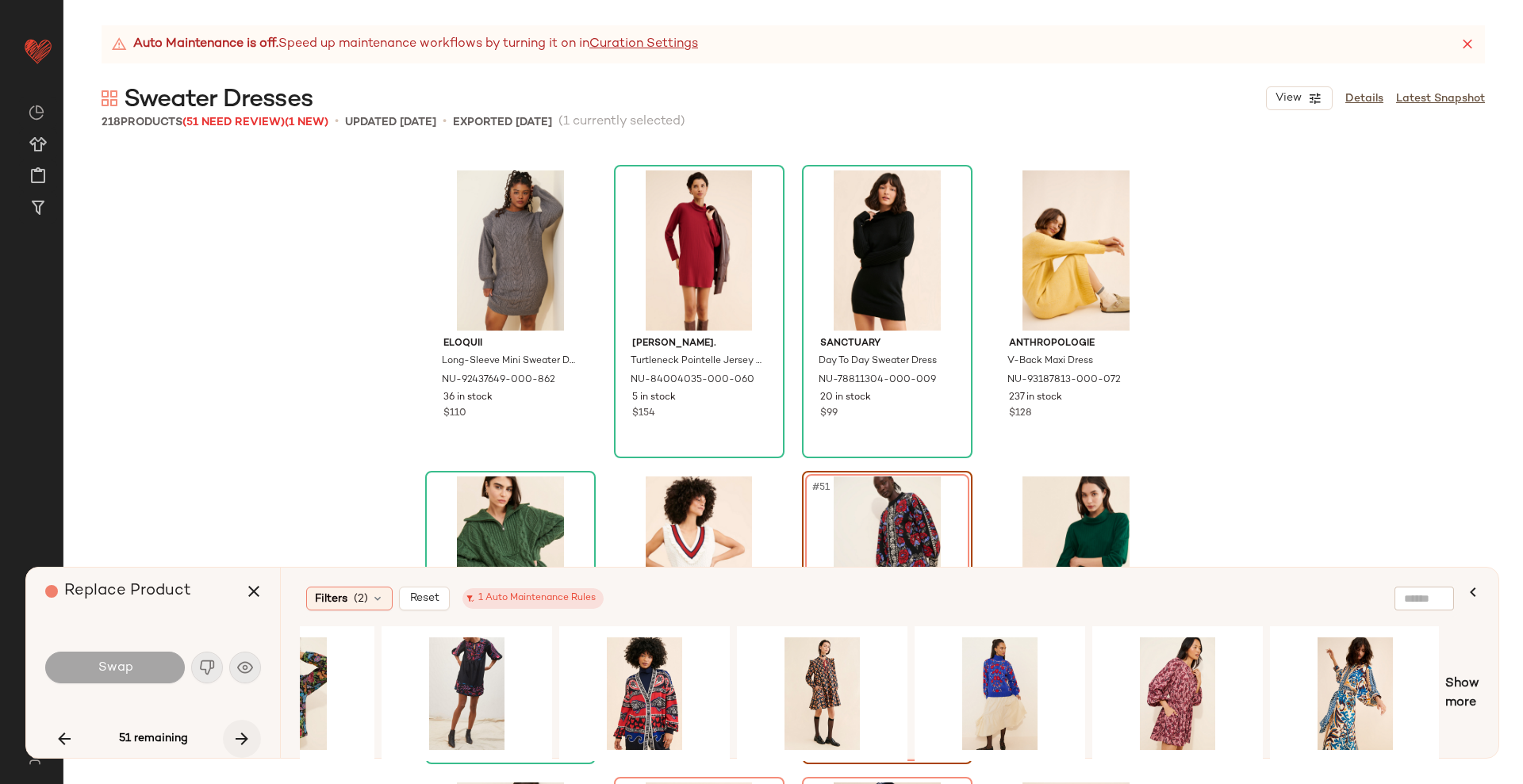
click at [244, 734] on icon "button" at bounding box center [242, 739] width 19 height 19
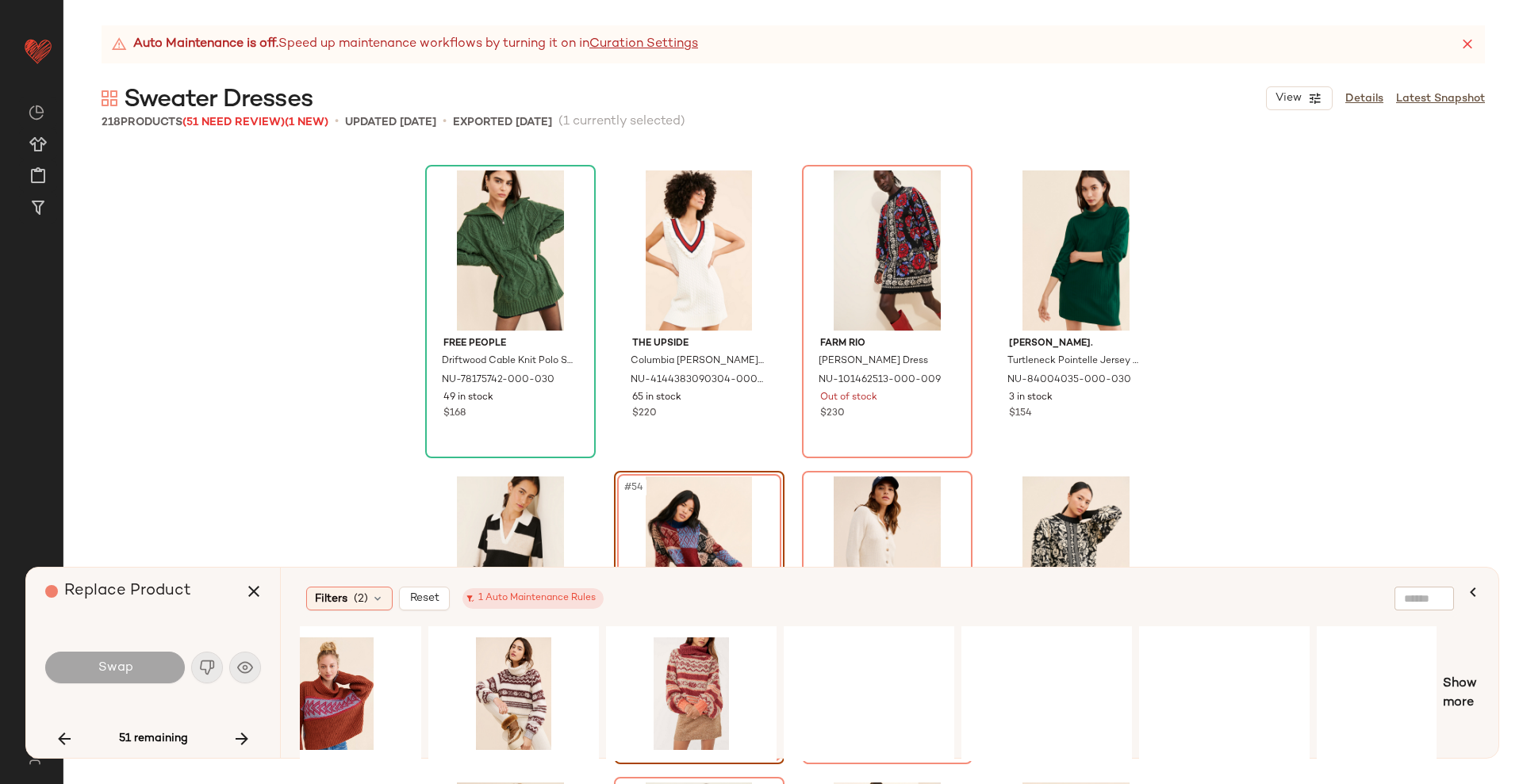
scroll to position [0, 988]
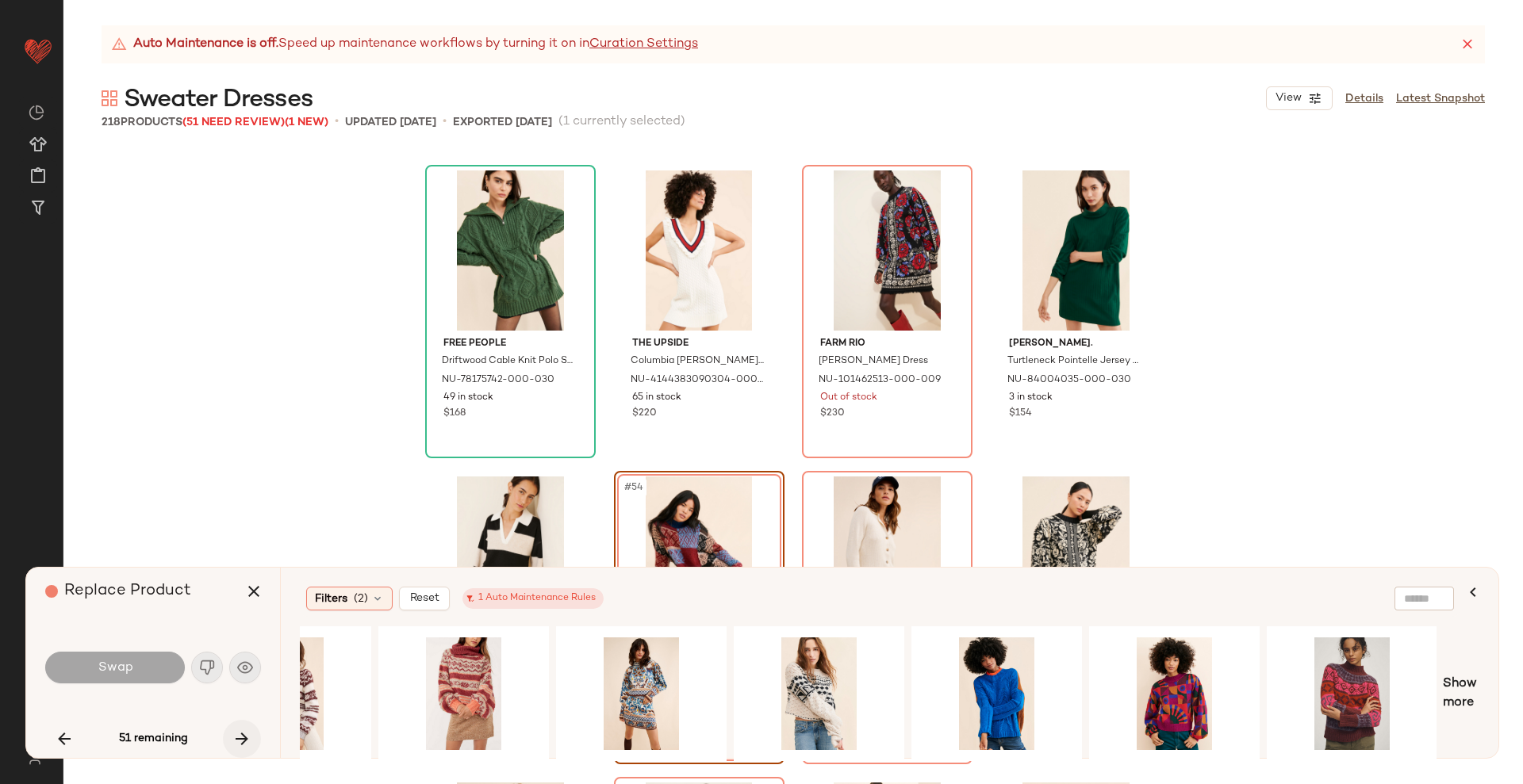
click at [253, 740] on button "button" at bounding box center [241, 738] width 38 height 38
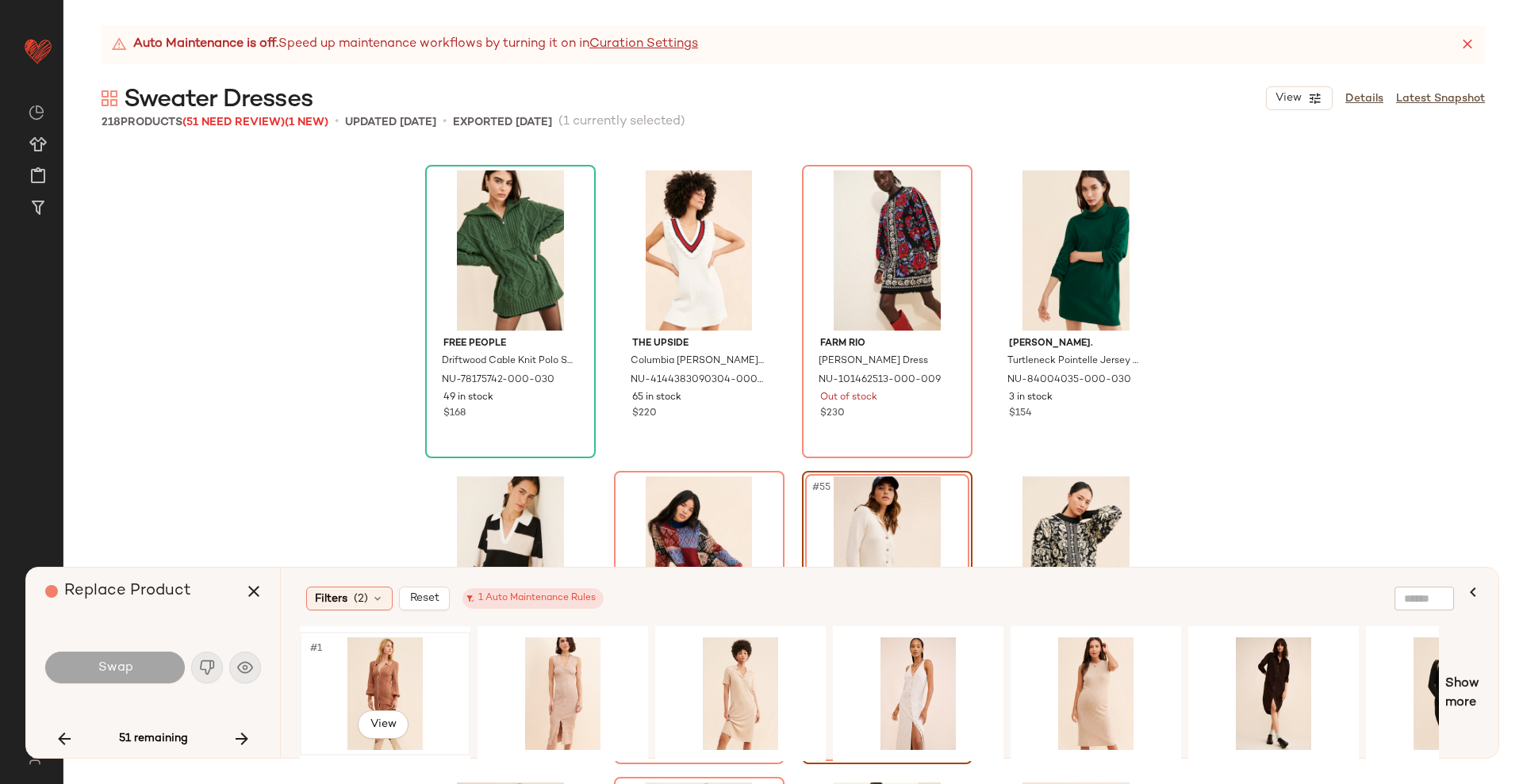
click at [382, 684] on div "#1 View" at bounding box center [385, 694] width 160 height 113
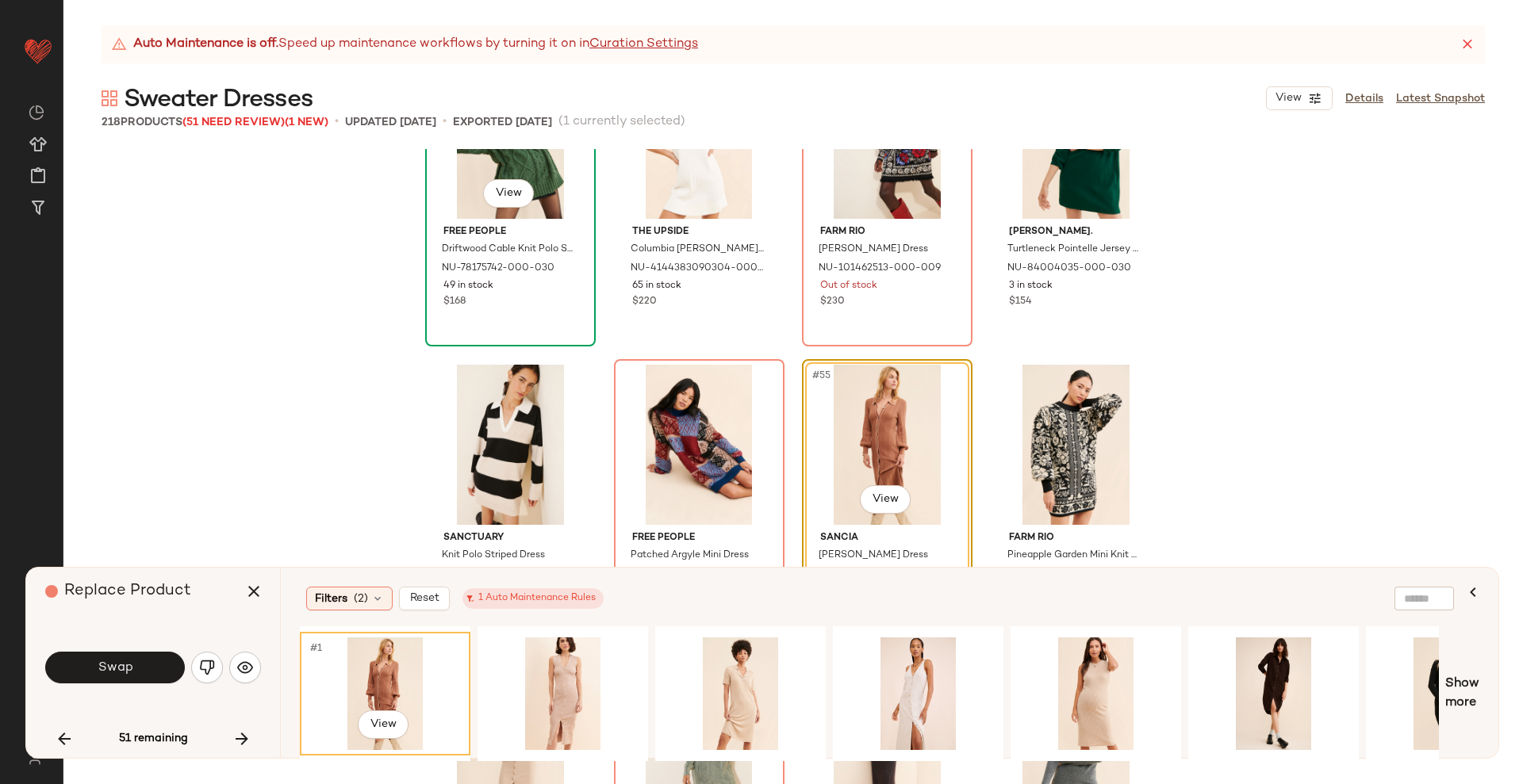
scroll to position [3786, 0]
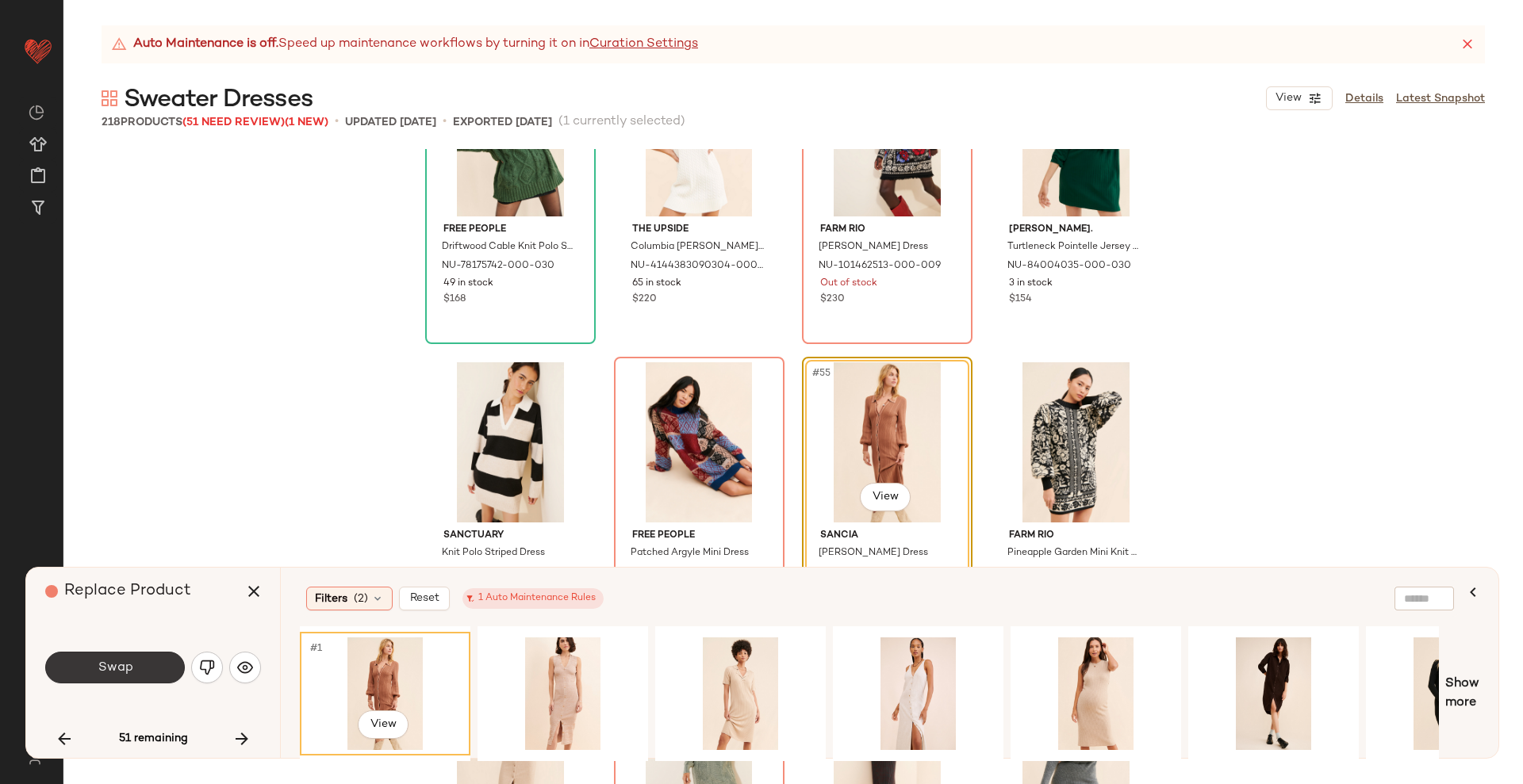
click at [111, 661] on span "Swap" at bounding box center [114, 667] width 36 height 15
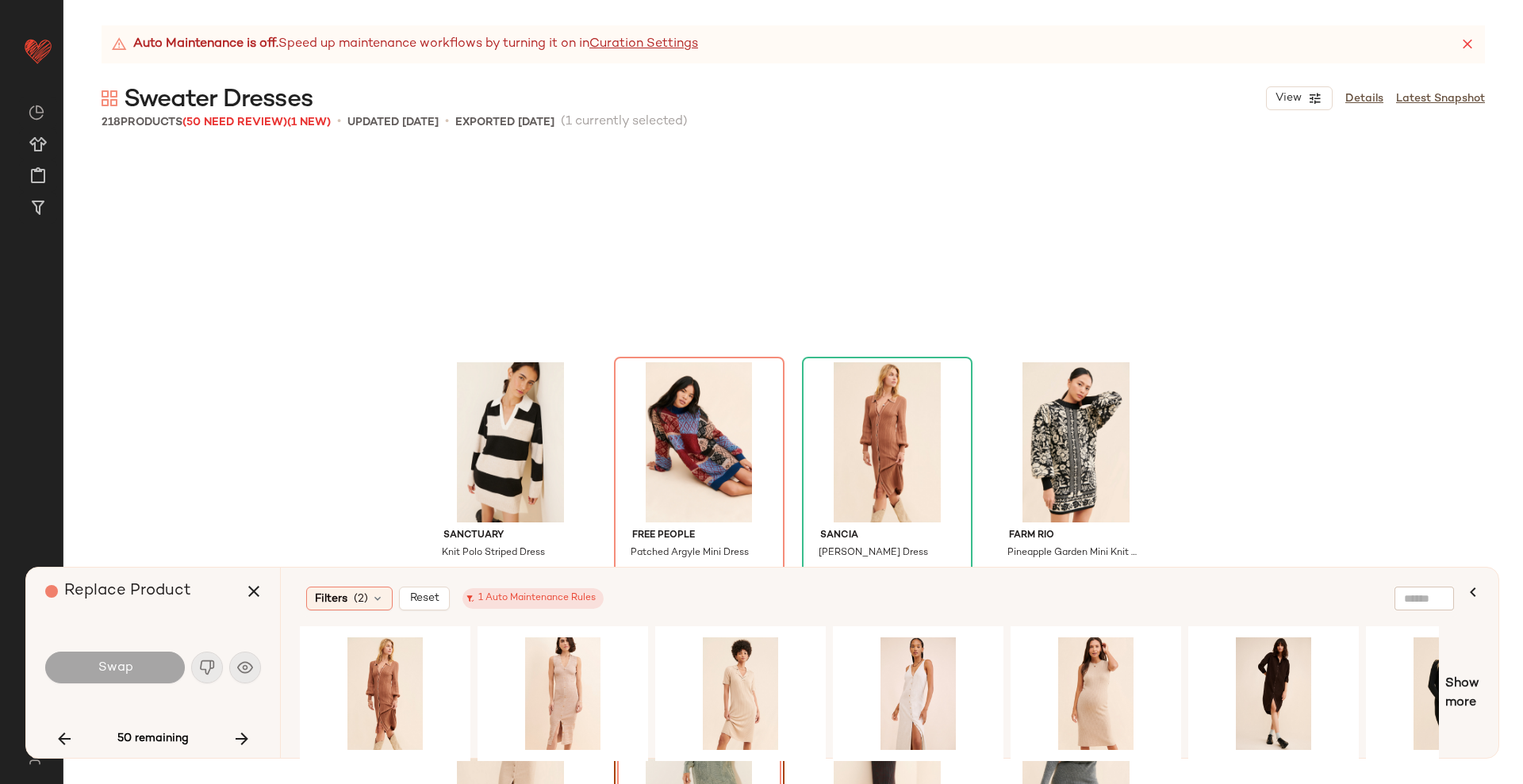
scroll to position [3977, 0]
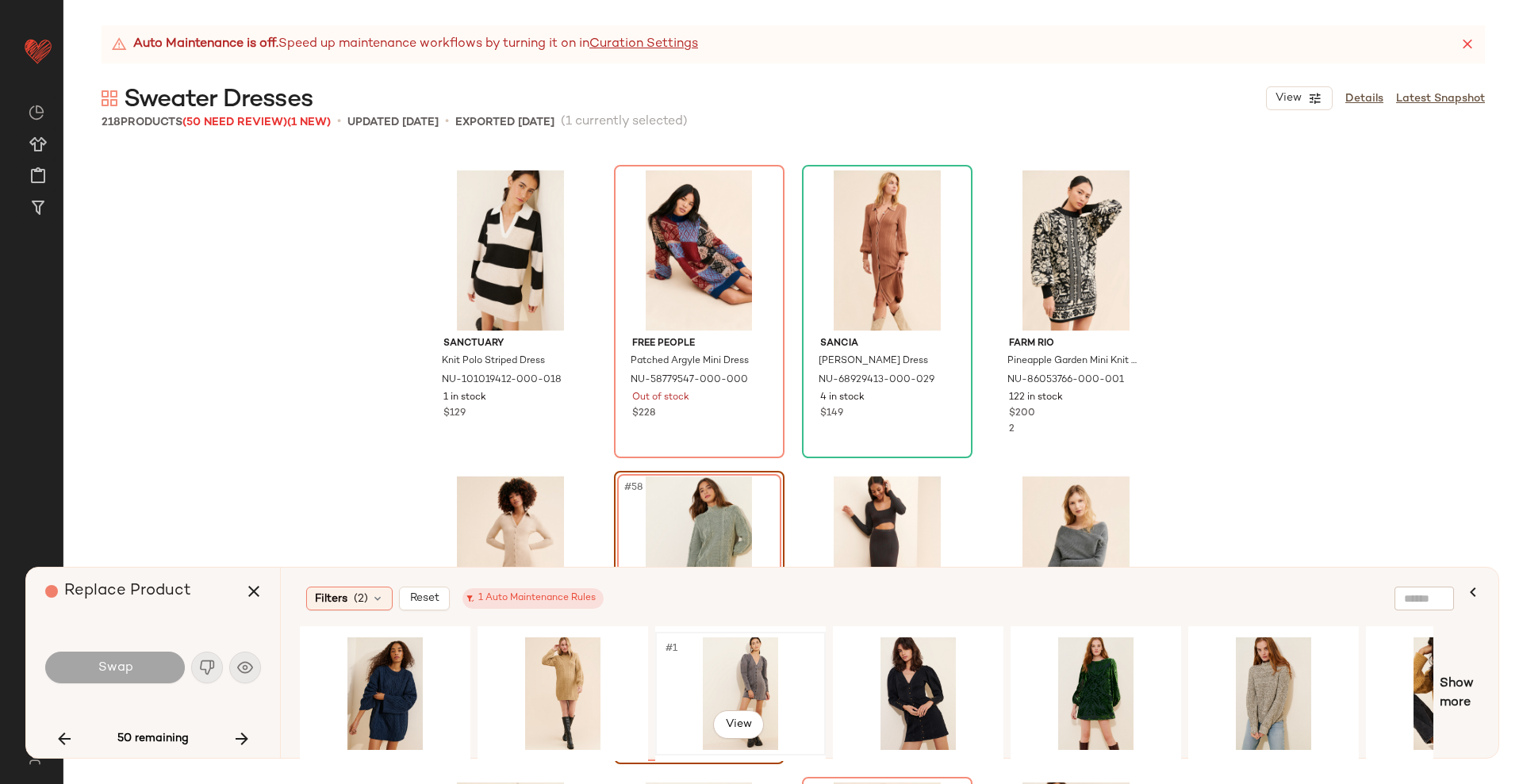
click at [747, 683] on div "#1 View" at bounding box center [741, 694] width 160 height 113
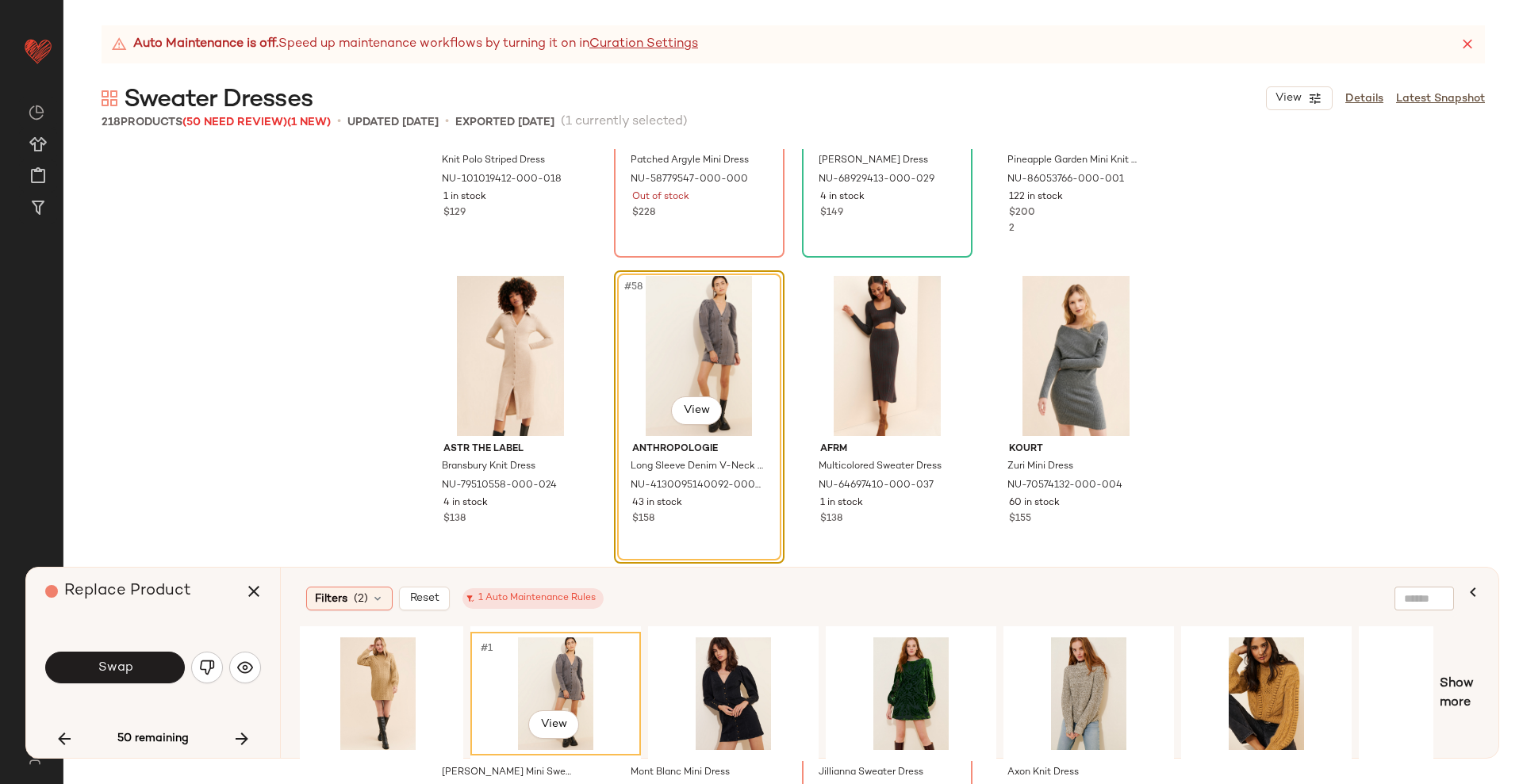
scroll to position [0, 197]
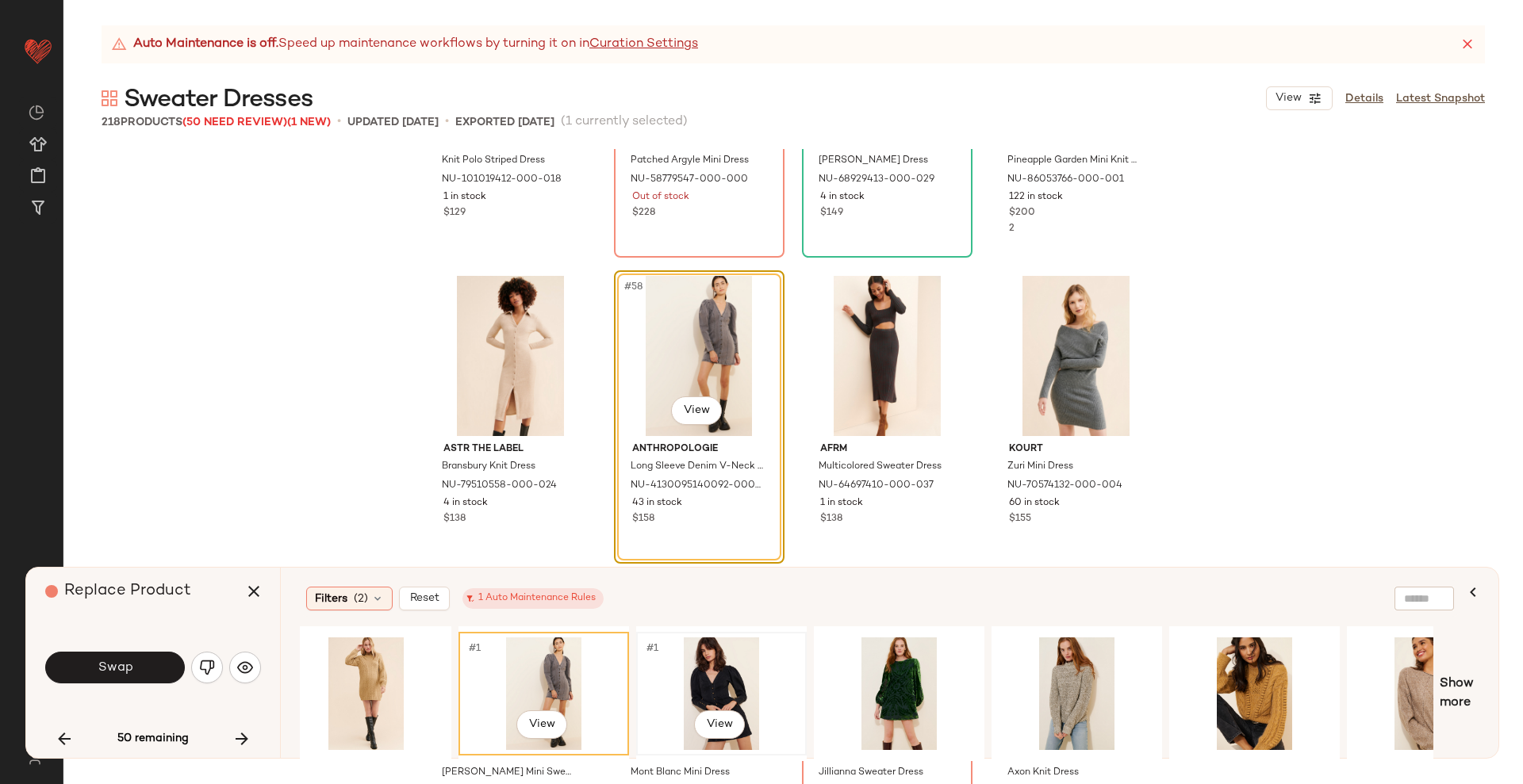
click at [741, 697] on div "#1 View" at bounding box center [721, 694] width 160 height 113
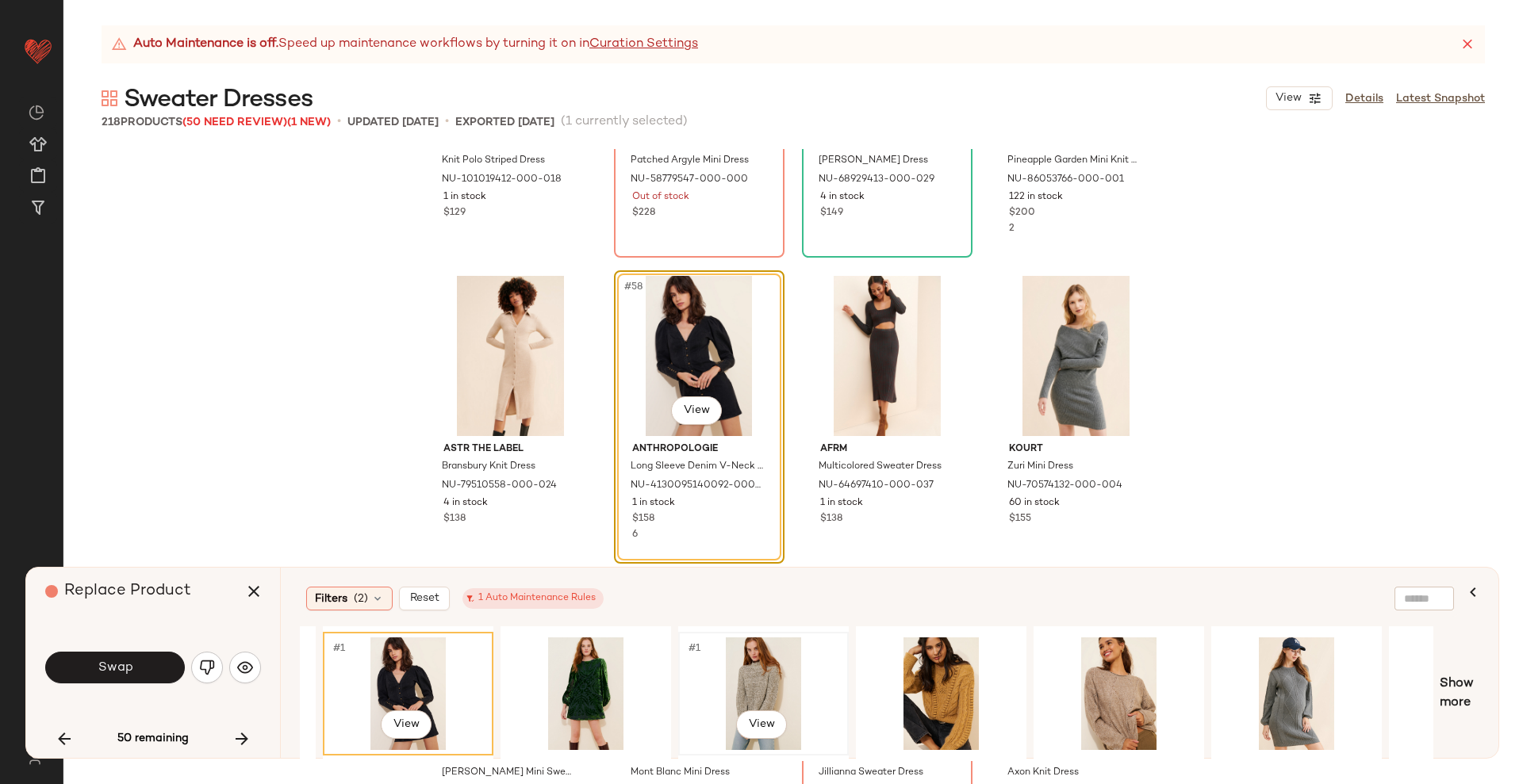
scroll to position [0, 813]
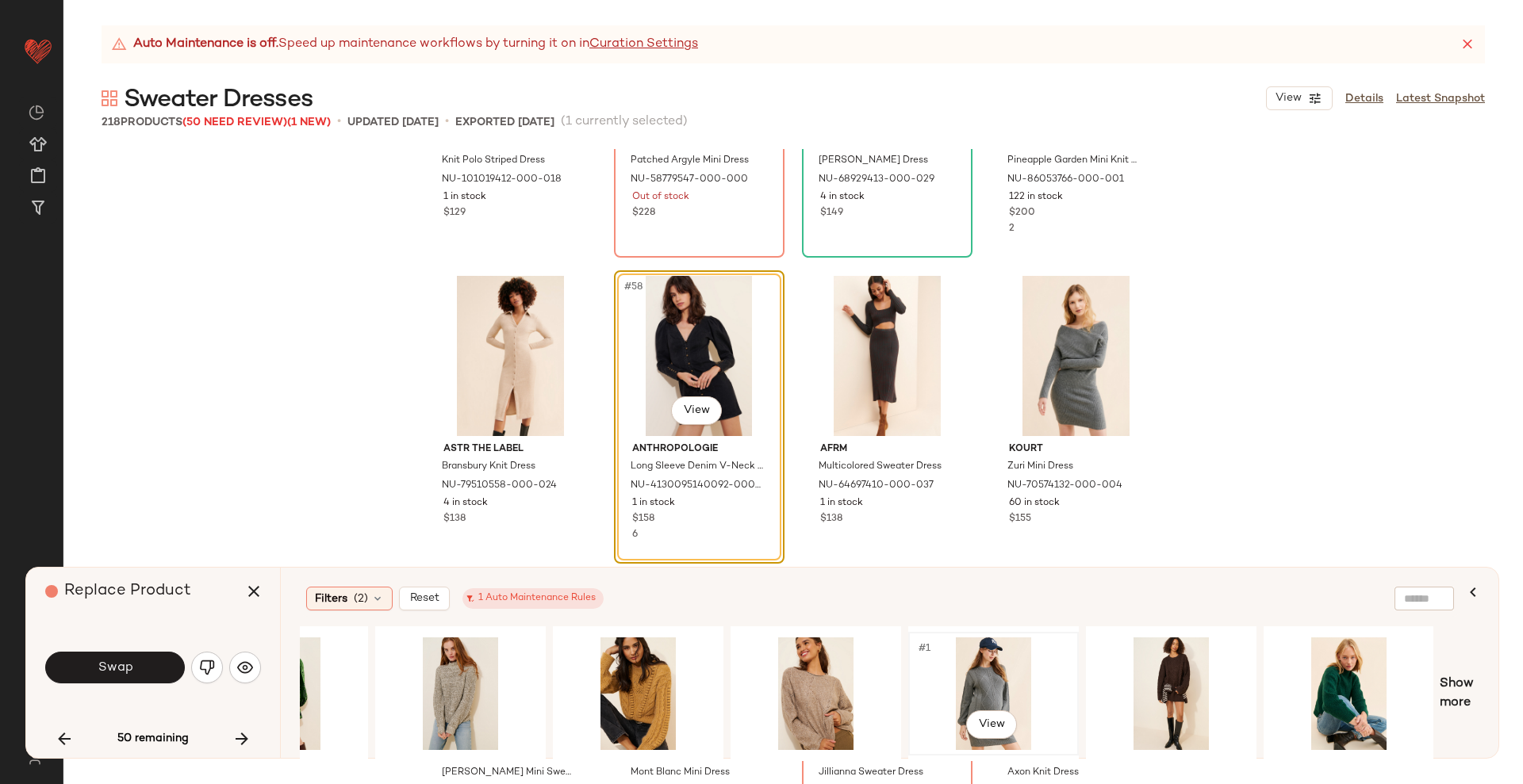
click at [1024, 679] on div "#1 View" at bounding box center [994, 694] width 160 height 113
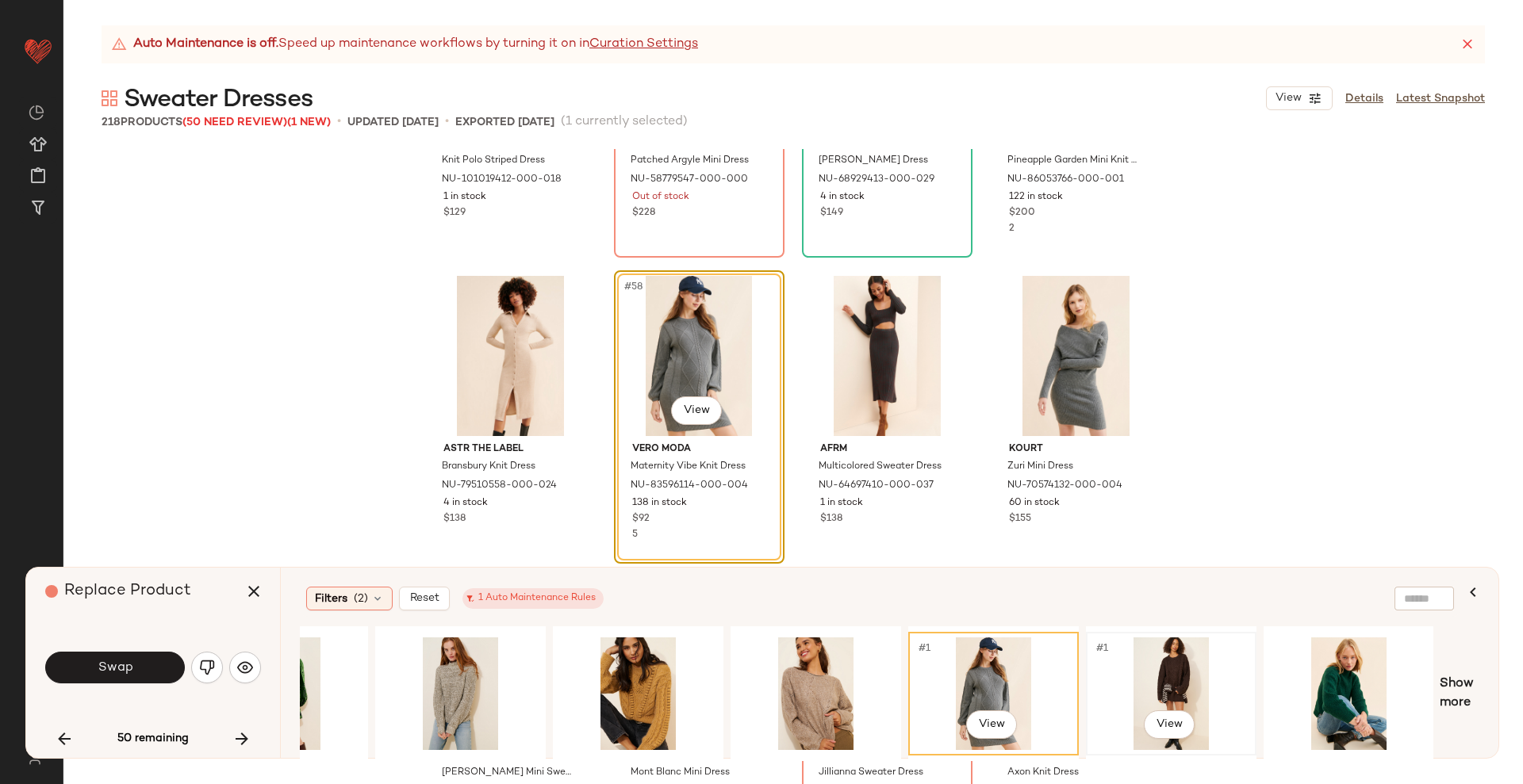
click at [1203, 670] on div "#1 View" at bounding box center [1171, 694] width 160 height 113
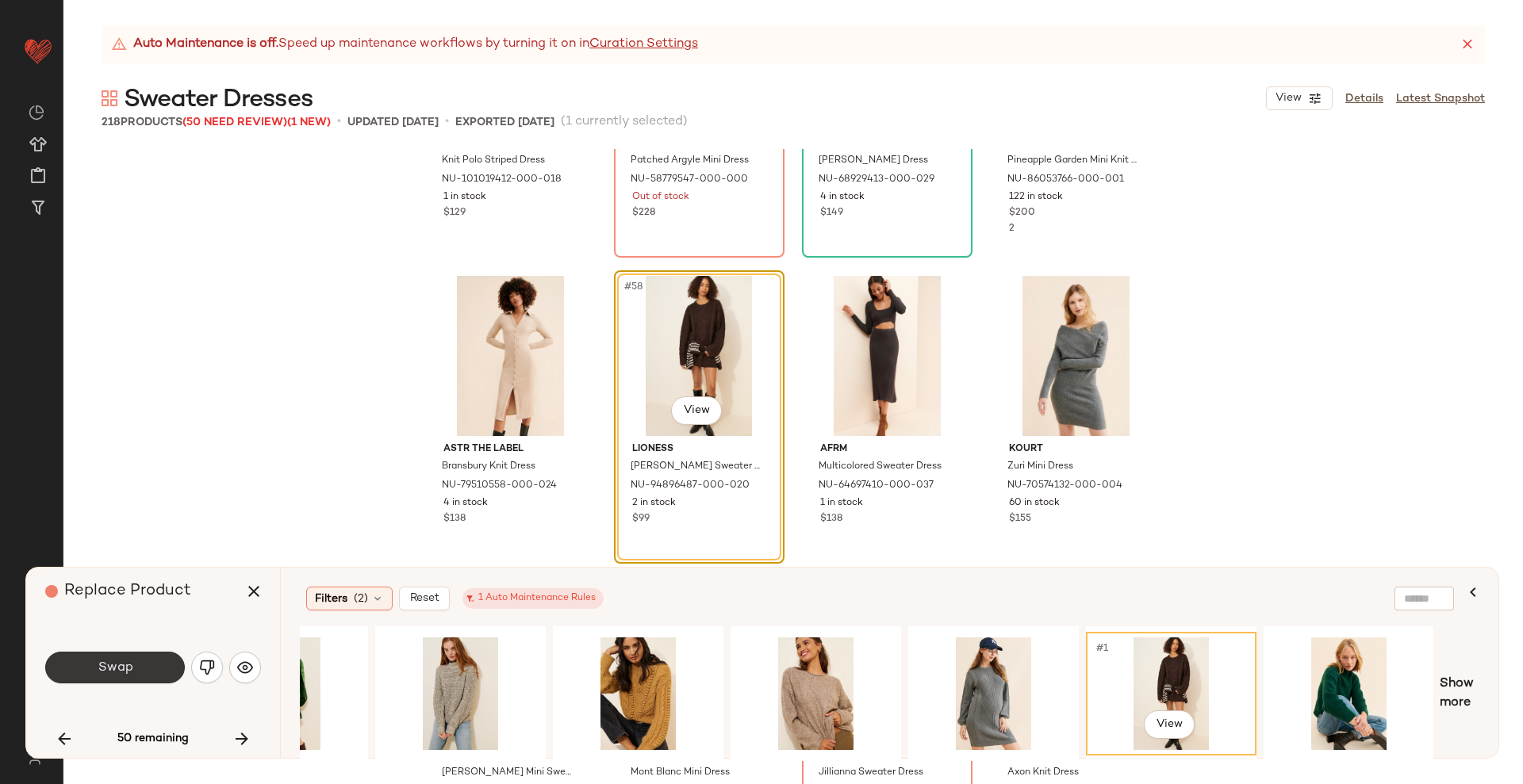
click at [119, 669] on span "Swap" at bounding box center [114, 667] width 36 height 15
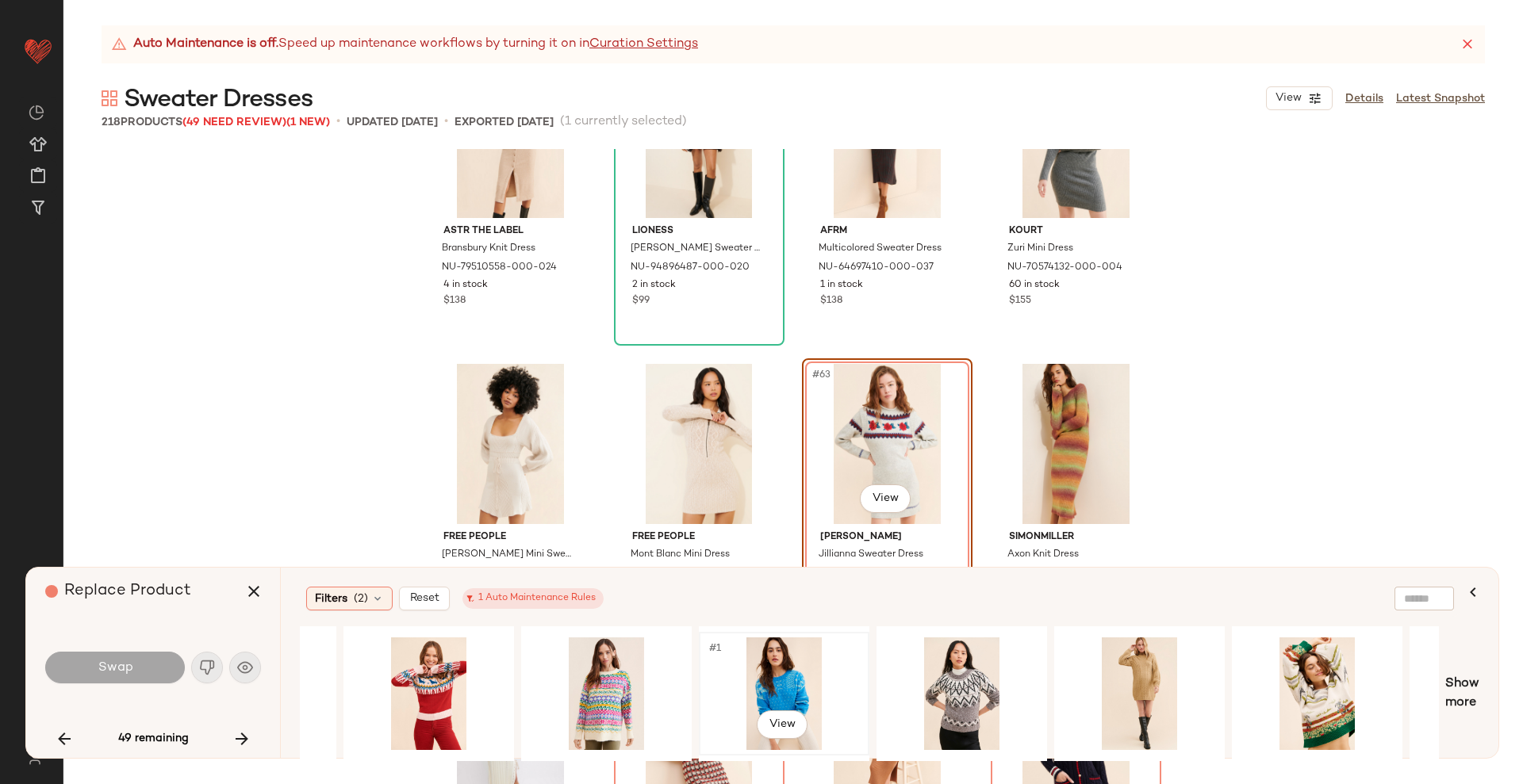
scroll to position [0, 1163]
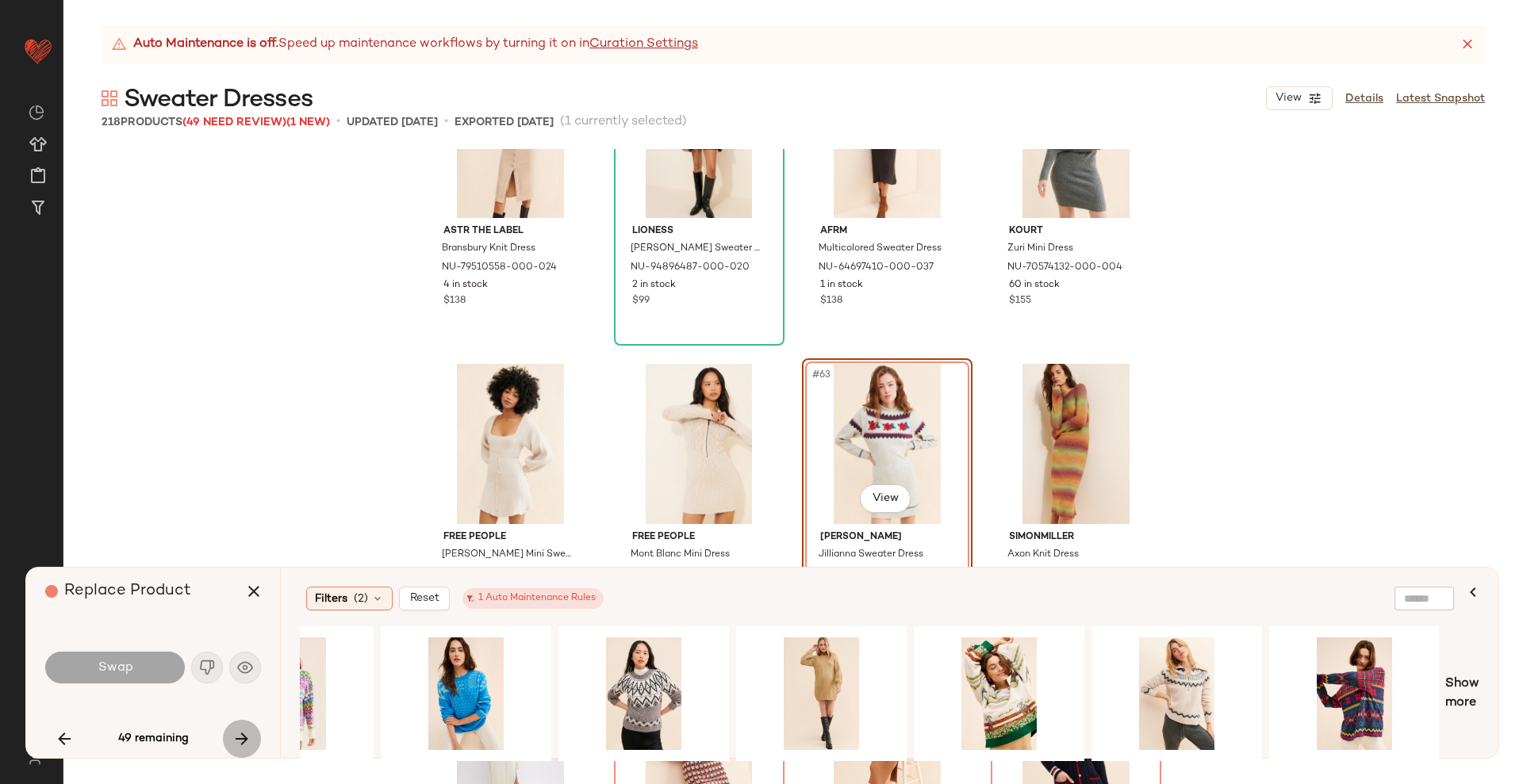
click at [253, 746] on button "button" at bounding box center [241, 738] width 38 height 38
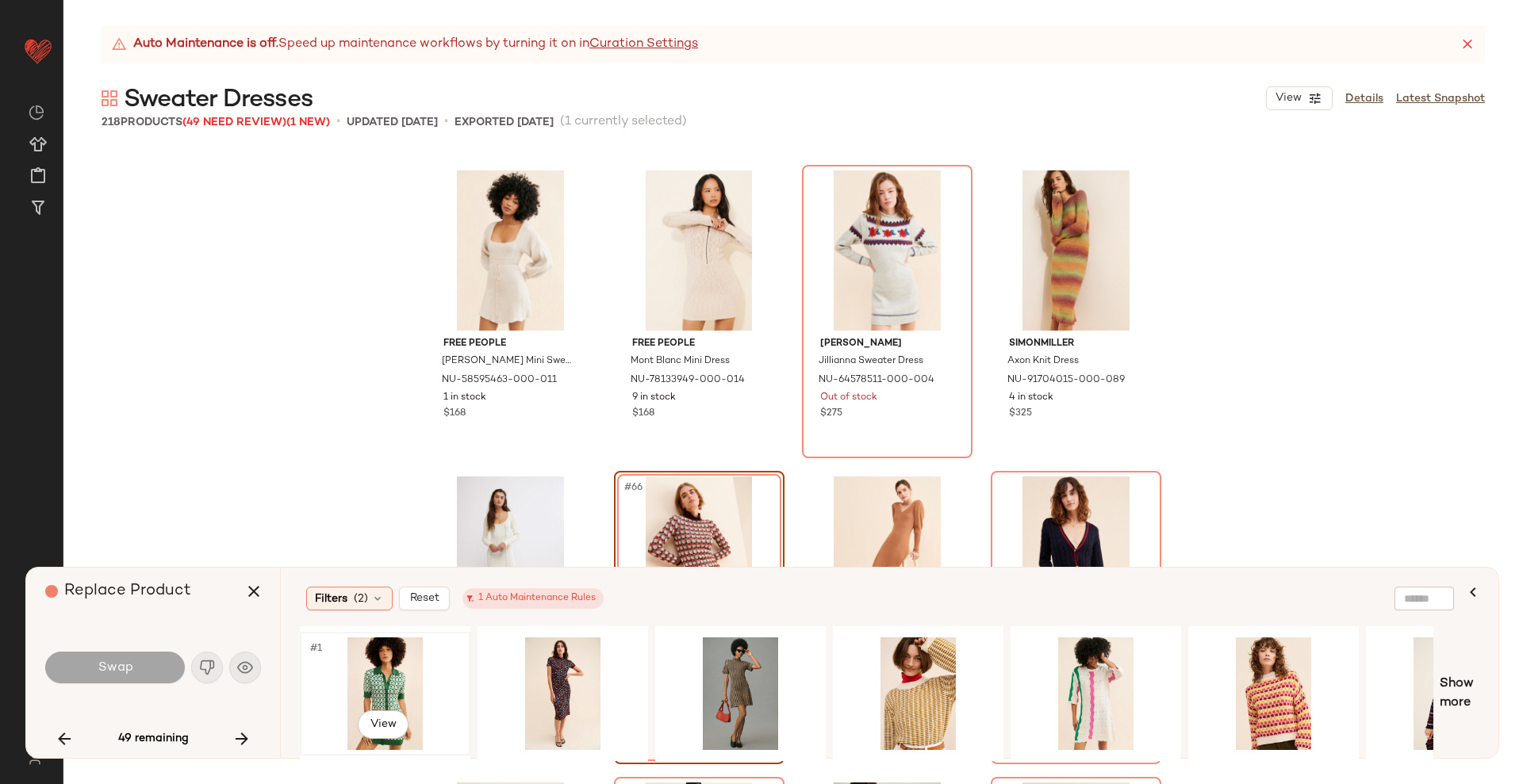
click at [380, 685] on div "#1 View" at bounding box center [385, 694] width 160 height 113
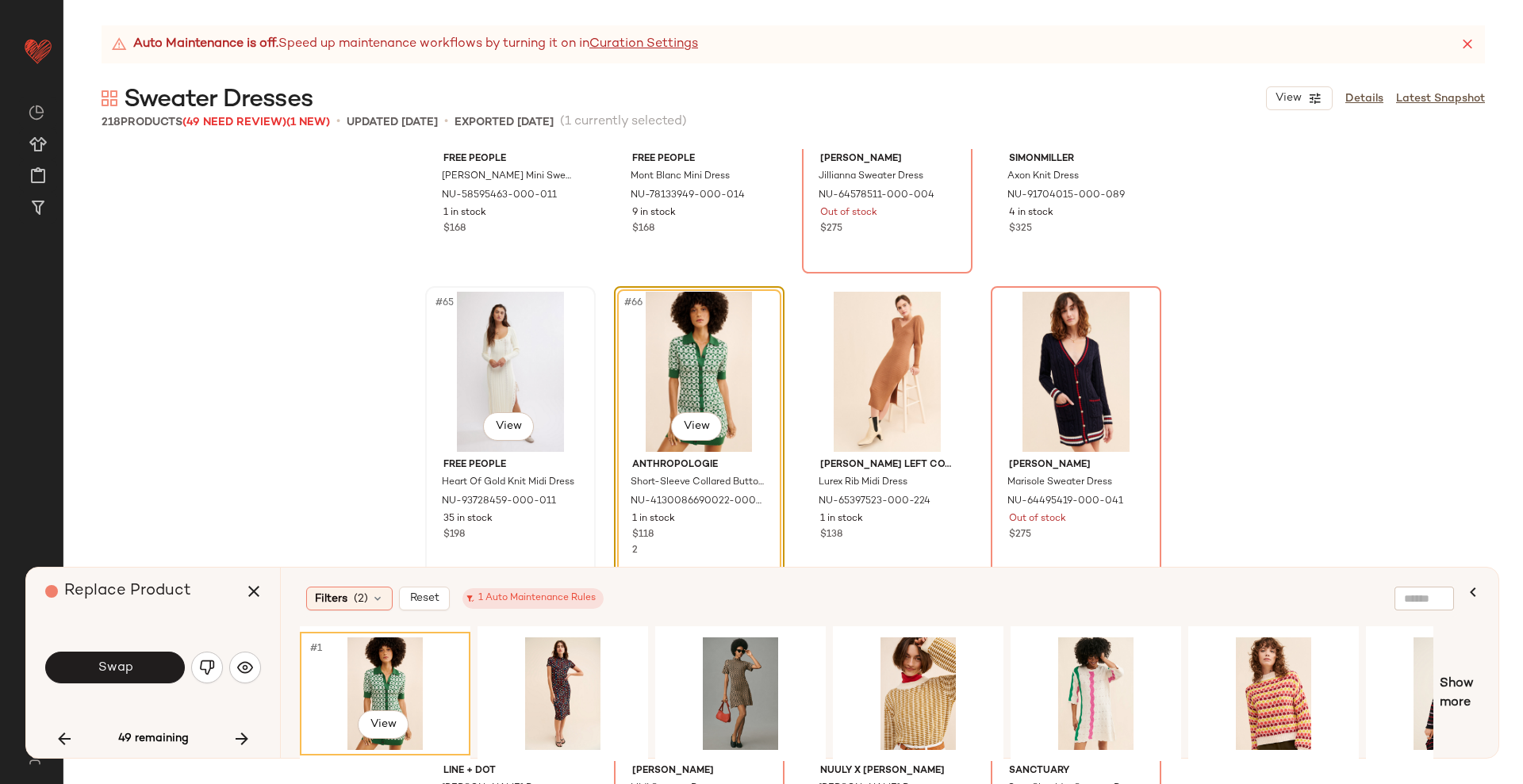
scroll to position [4776, 0]
click at [1075, 672] on div "#1 View" at bounding box center [1096, 694] width 160 height 113
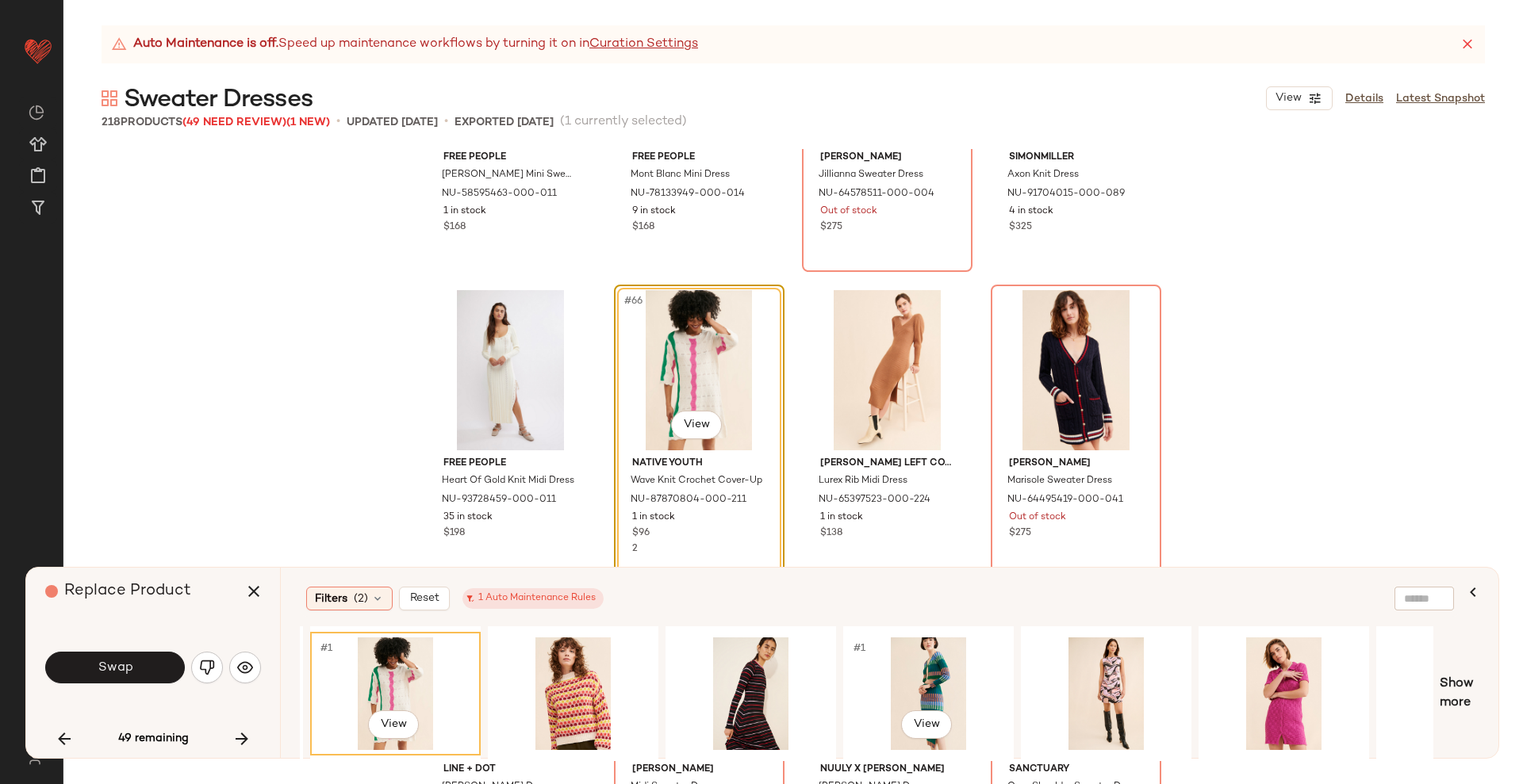
scroll to position [0, 707]
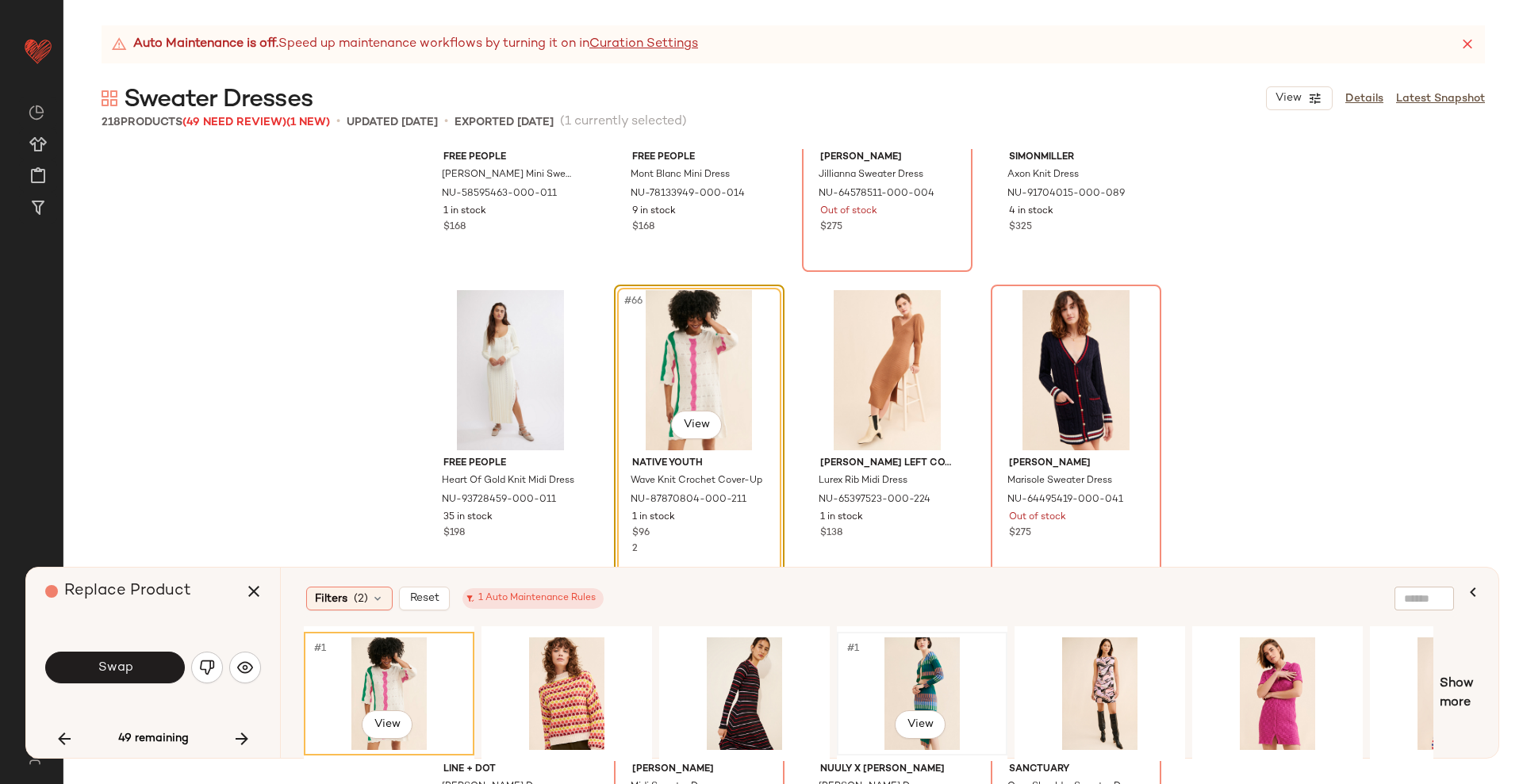
click at [954, 679] on div "#1 View" at bounding box center [922, 694] width 160 height 113
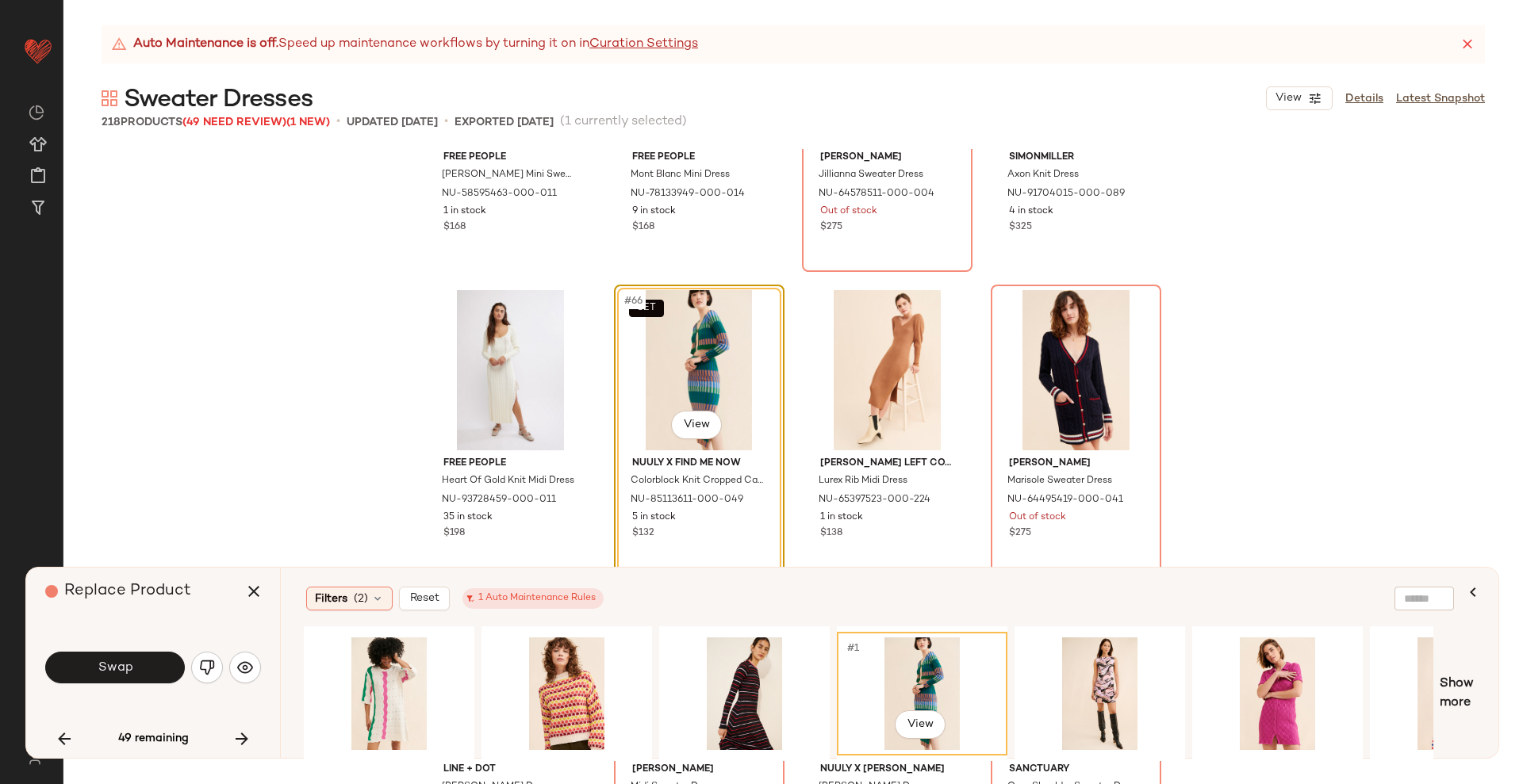
scroll to position [0, 813]
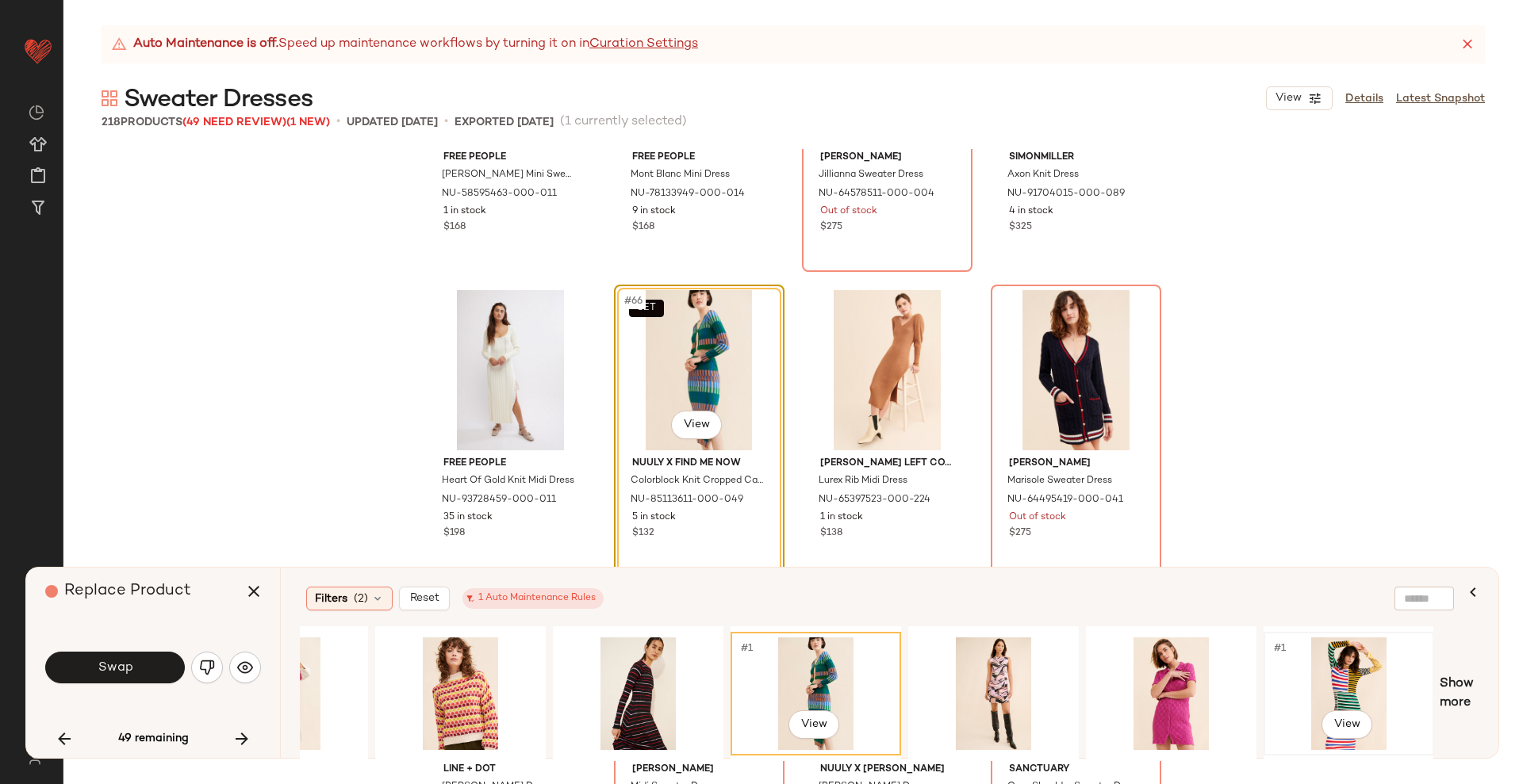
click at [1334, 672] on div "#1 View" at bounding box center [1349, 694] width 160 height 113
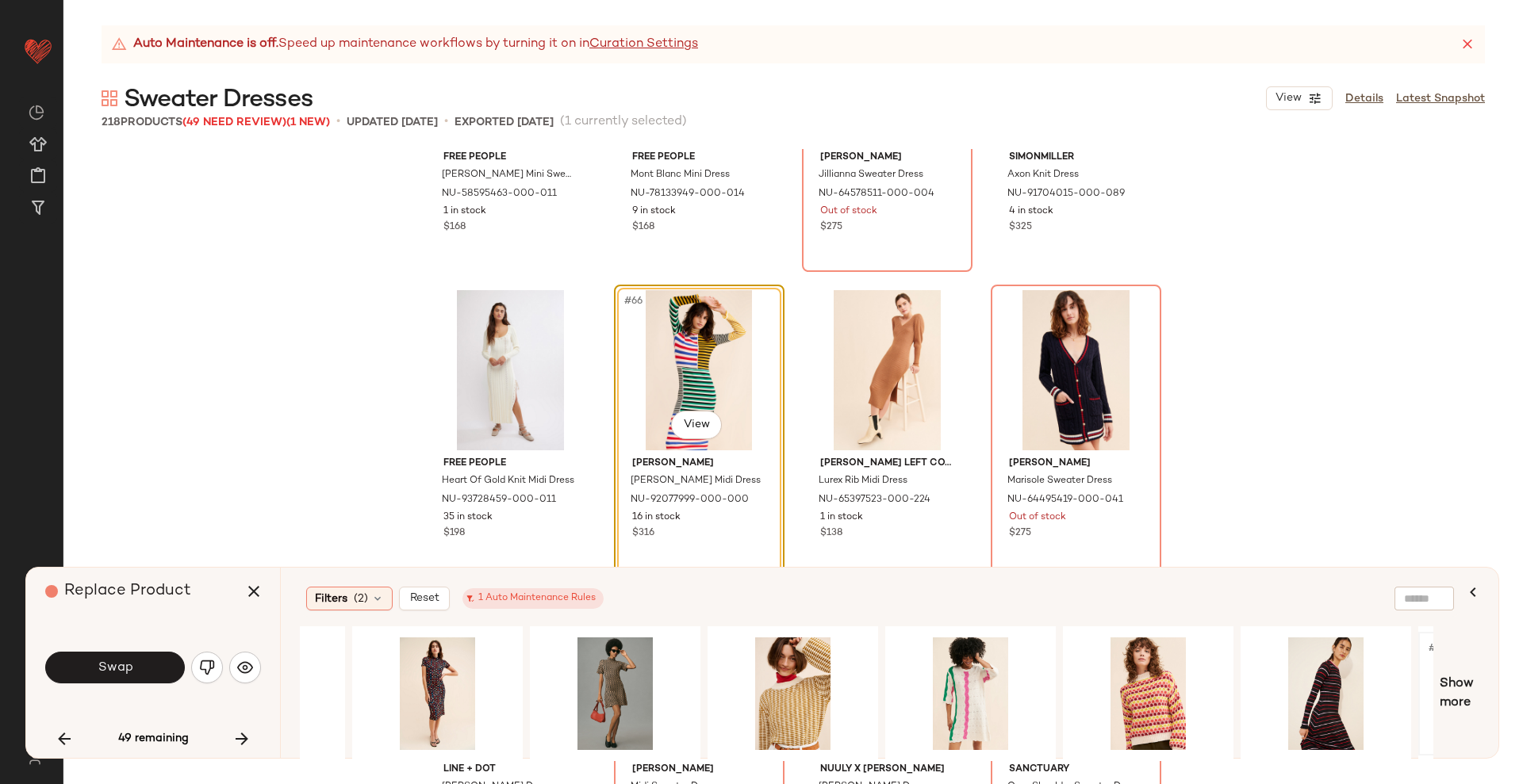
scroll to position [0, 0]
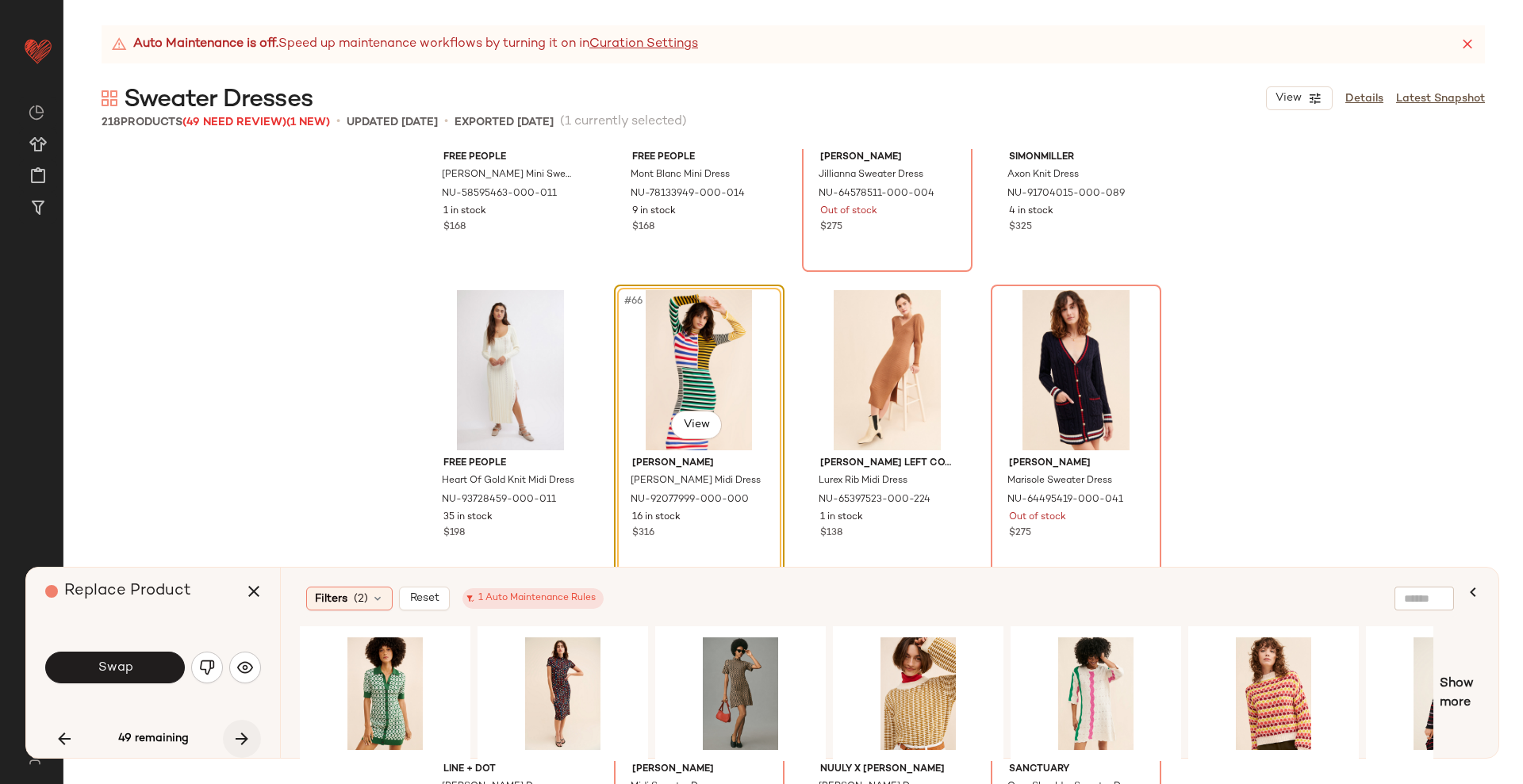
click at [253, 736] on button "button" at bounding box center [241, 738] width 38 height 38
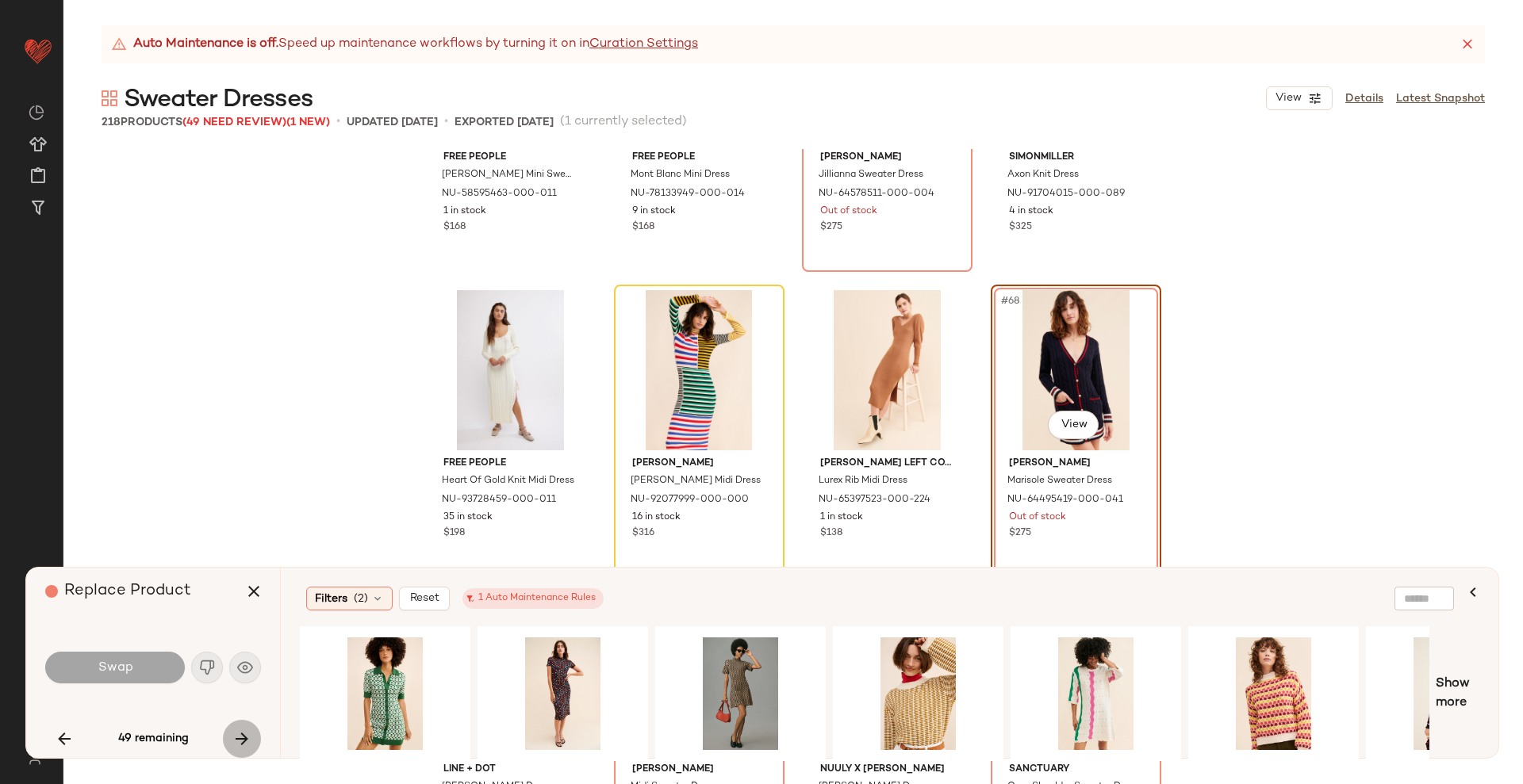
scroll to position [4589, 0]
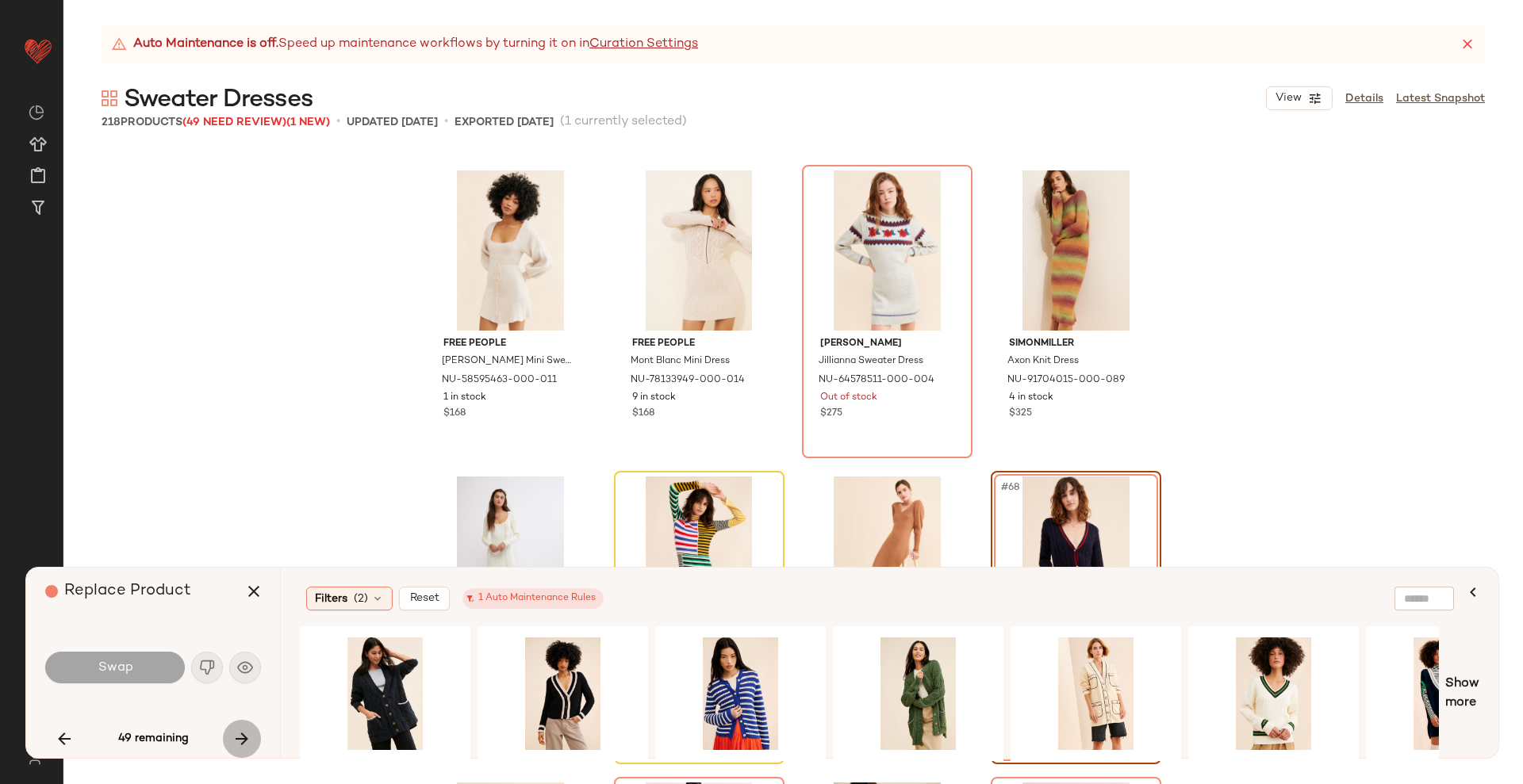
click at [253, 736] on button "button" at bounding box center [241, 738] width 38 height 38
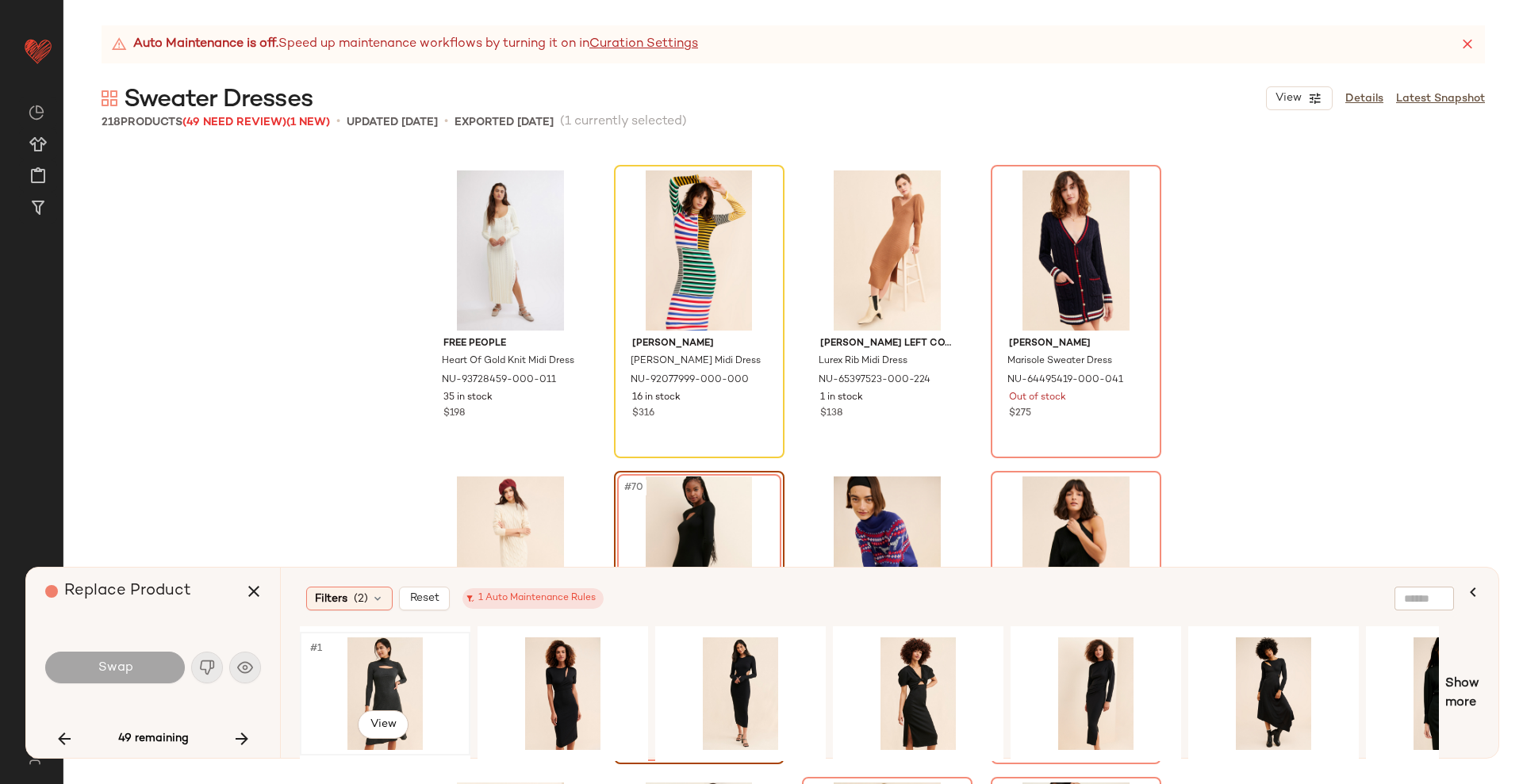
click at [398, 678] on div "#1 View" at bounding box center [385, 694] width 160 height 113
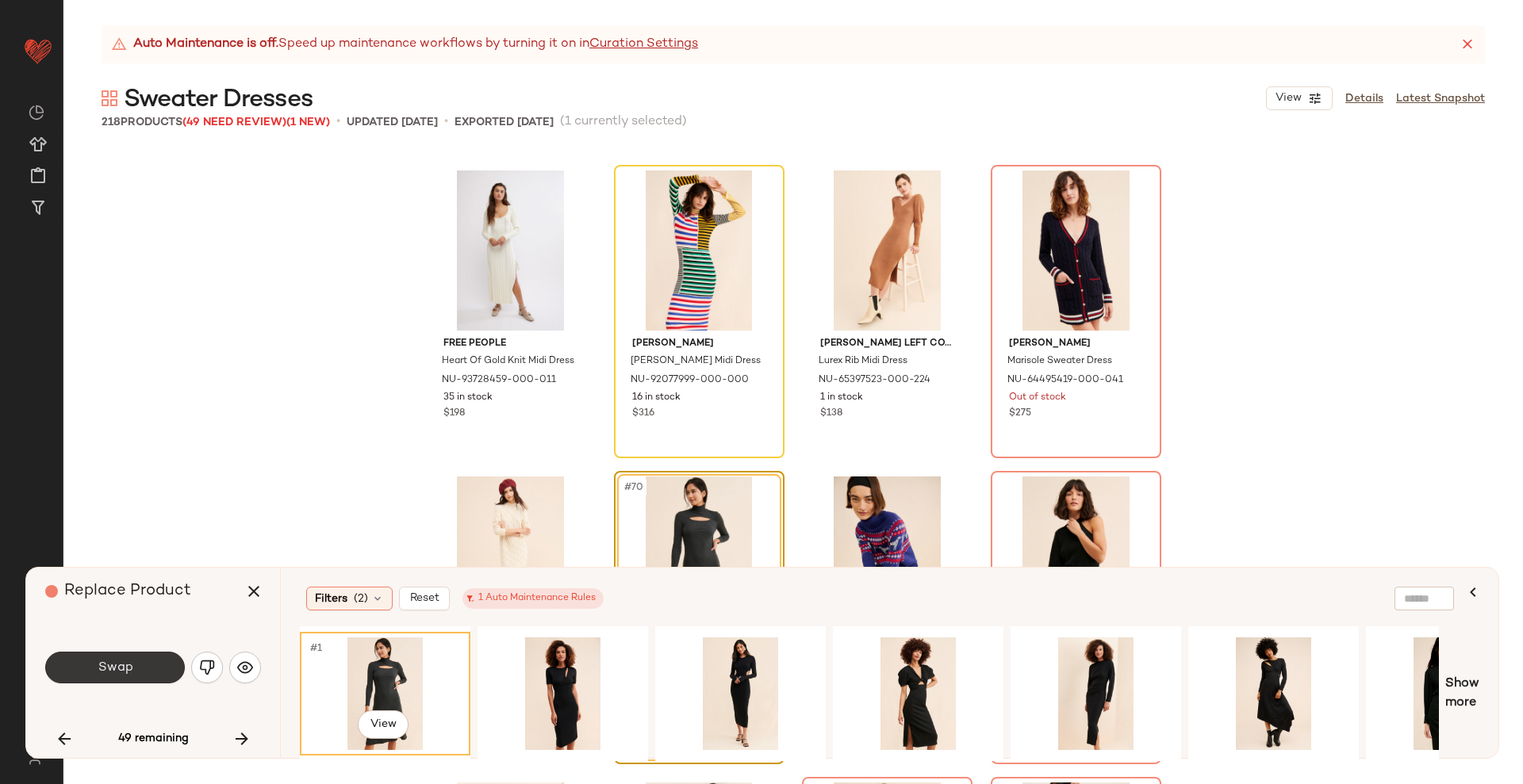
click at [94, 663] on button "Swap" at bounding box center [114, 667] width 139 height 32
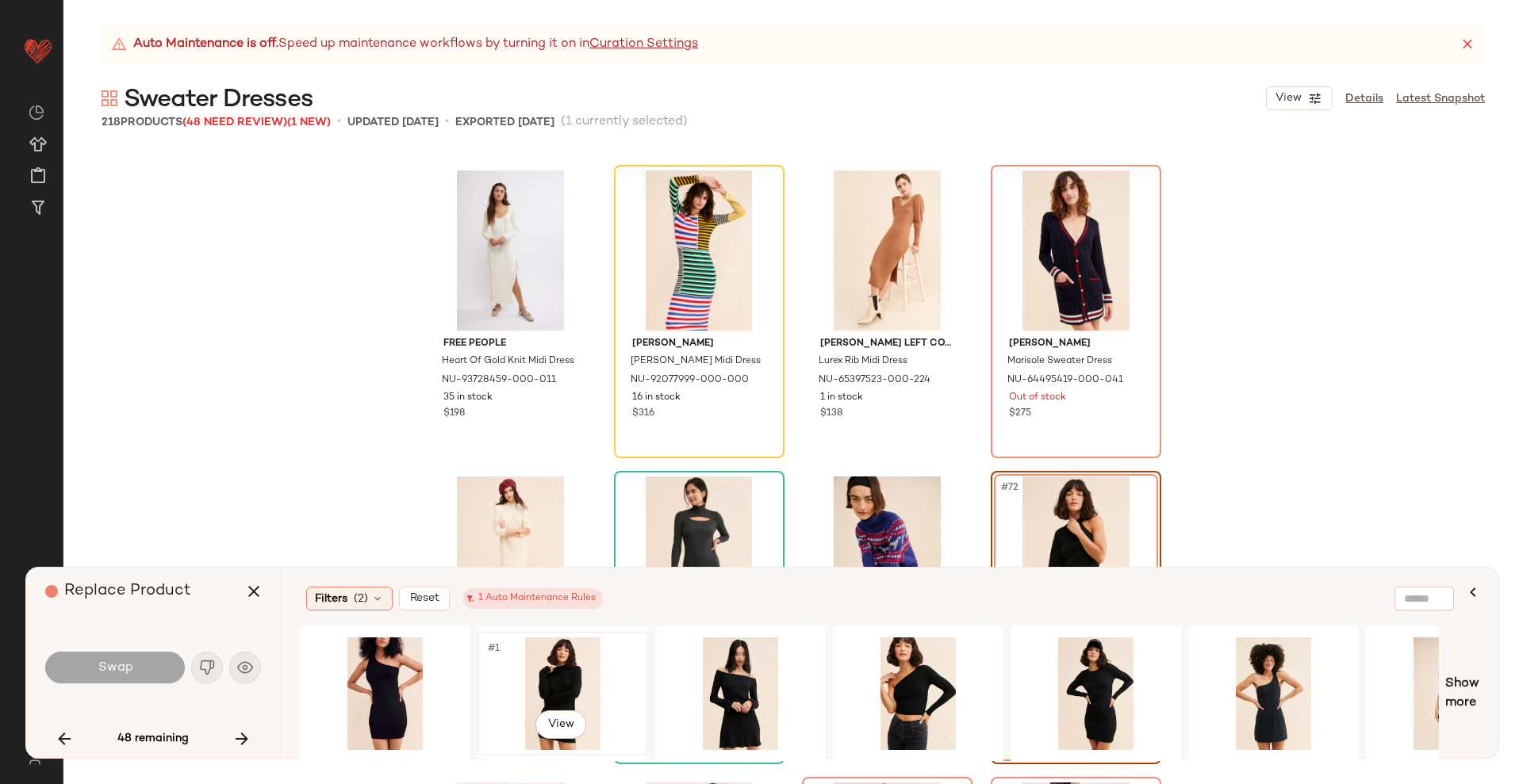
click at [556, 656] on div "#1 View" at bounding box center [562, 694] width 160 height 113
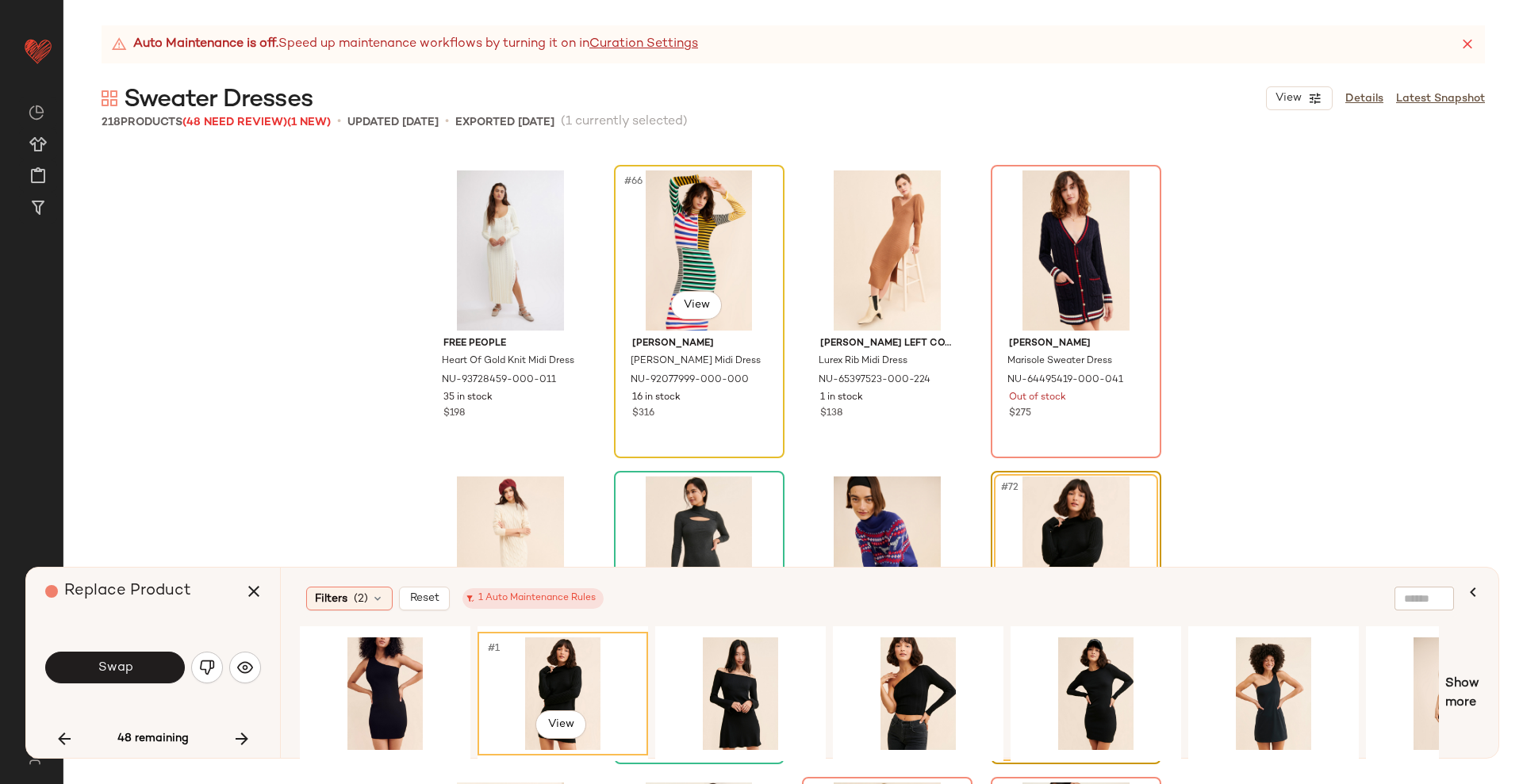
scroll to position [5058, 0]
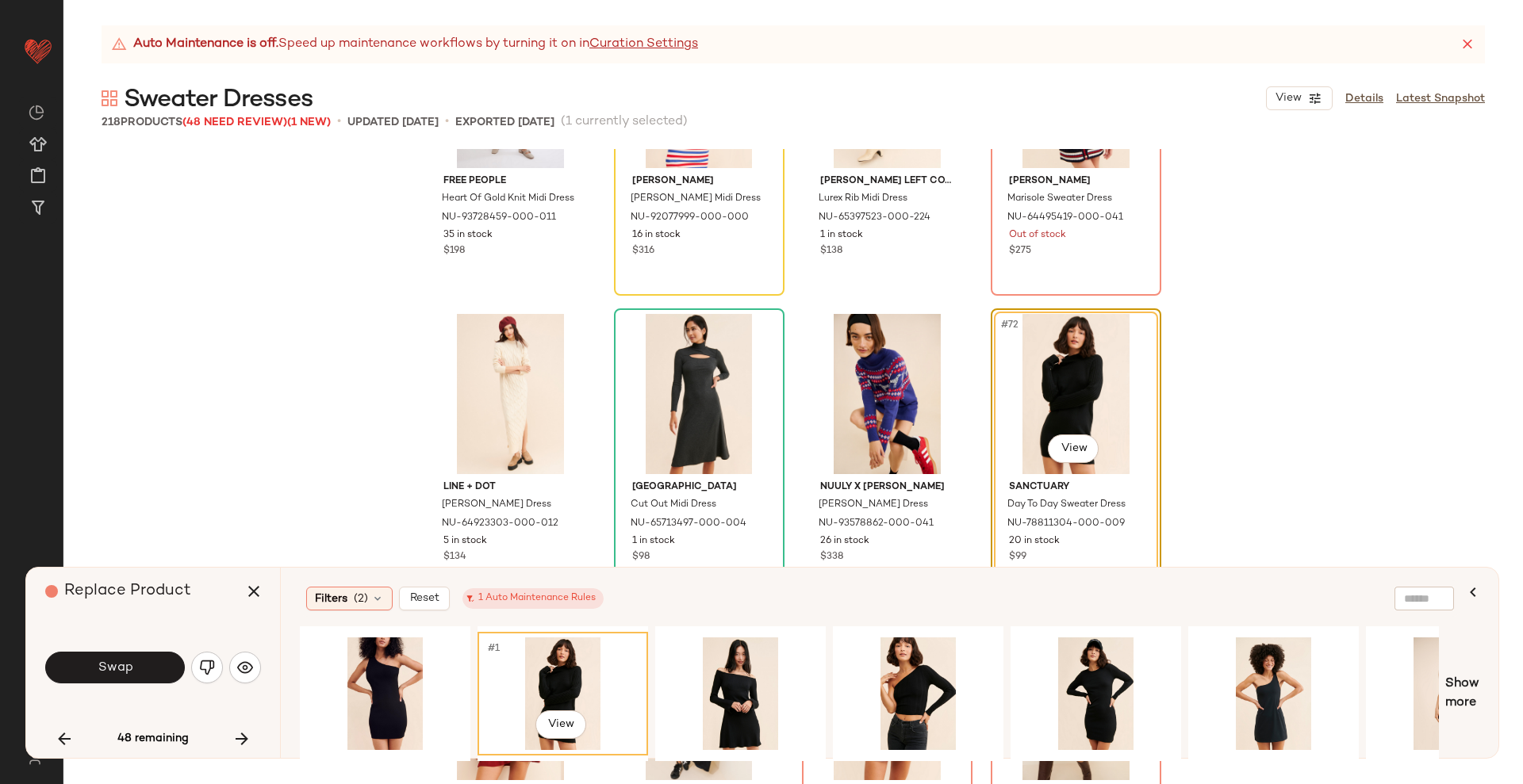
click at [159, 690] on div "Swap" at bounding box center [153, 667] width 216 height 86
click at [162, 665] on button "Swap" at bounding box center [114, 667] width 139 height 32
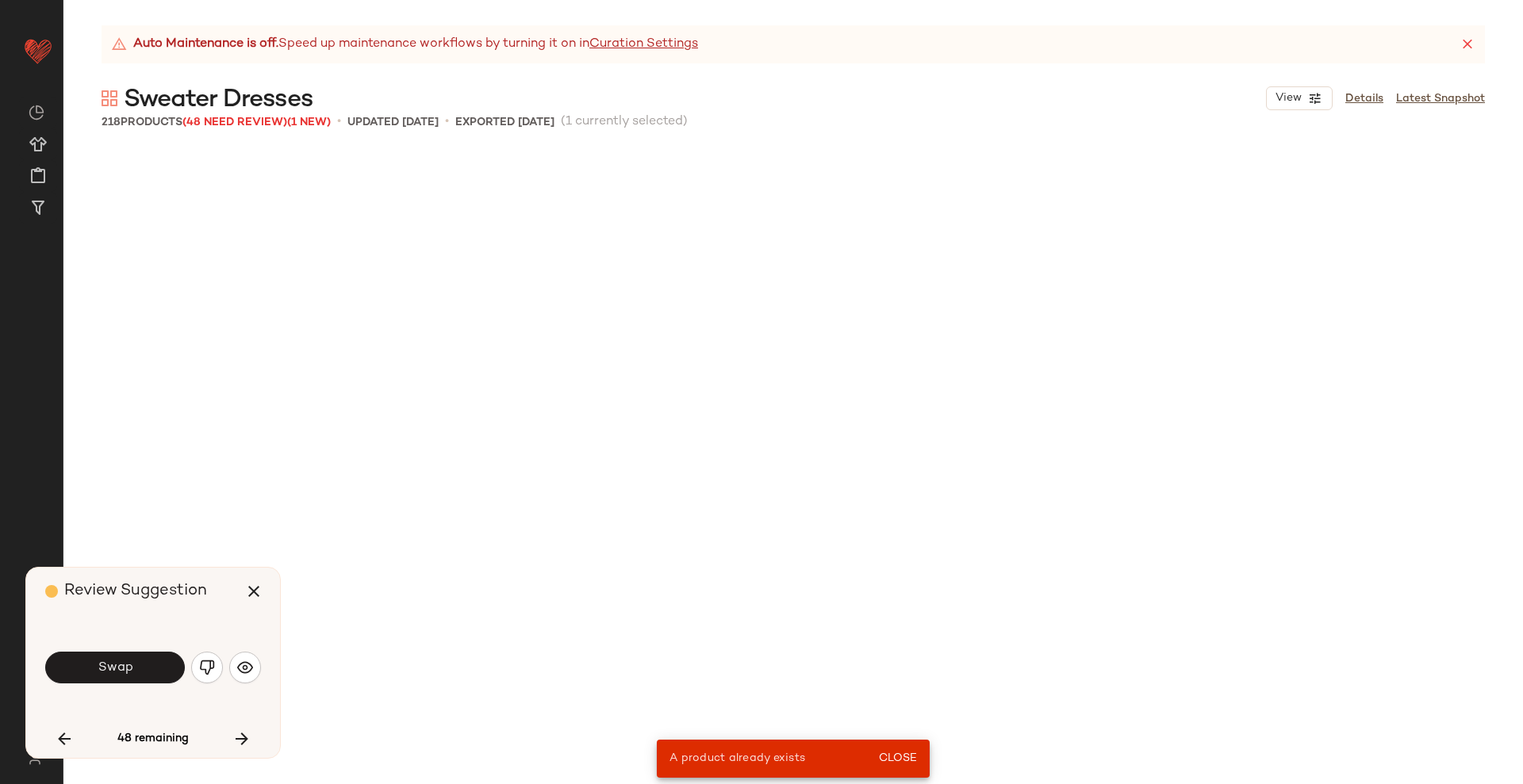
scroll to position [3060, 0]
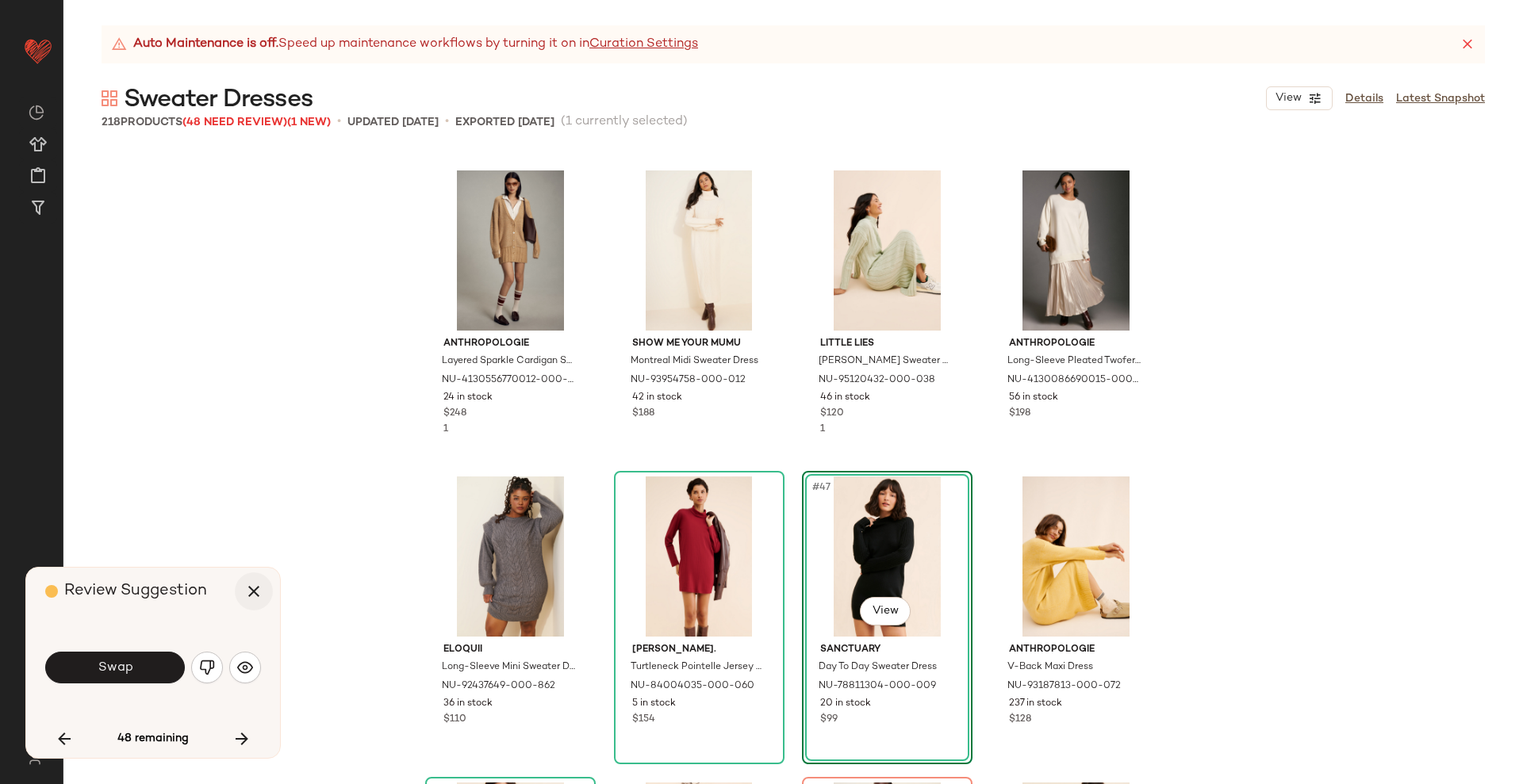
click at [259, 592] on icon "button" at bounding box center [254, 591] width 19 height 19
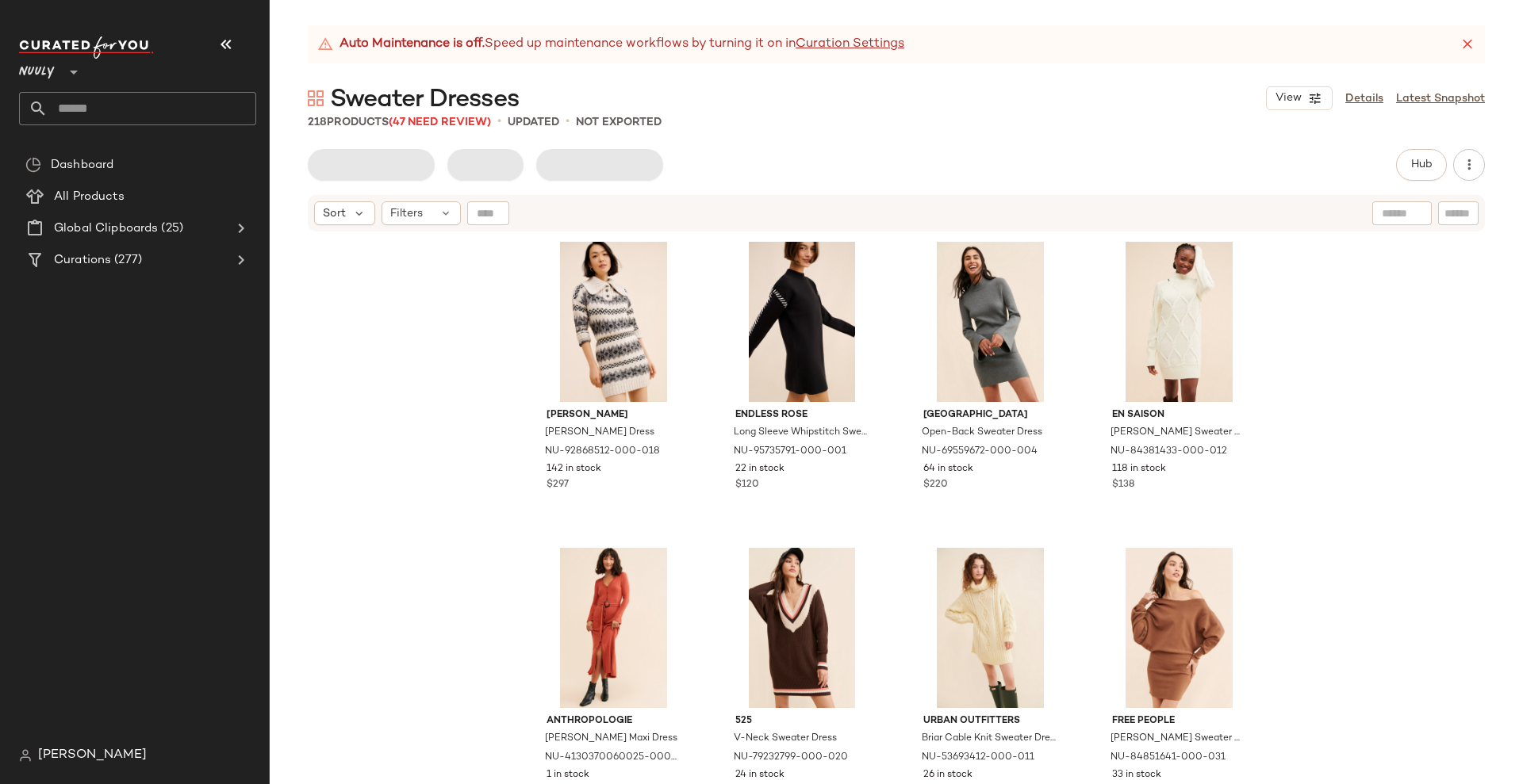
click at [444, 397] on div "Saylor Dolly Sweater Dress NU-92868512-000-018 142 in stock $297 Endless Rose L…" at bounding box center [896, 528] width 1253 height 590
click at [237, 44] on button "button" at bounding box center [226, 44] width 38 height 38
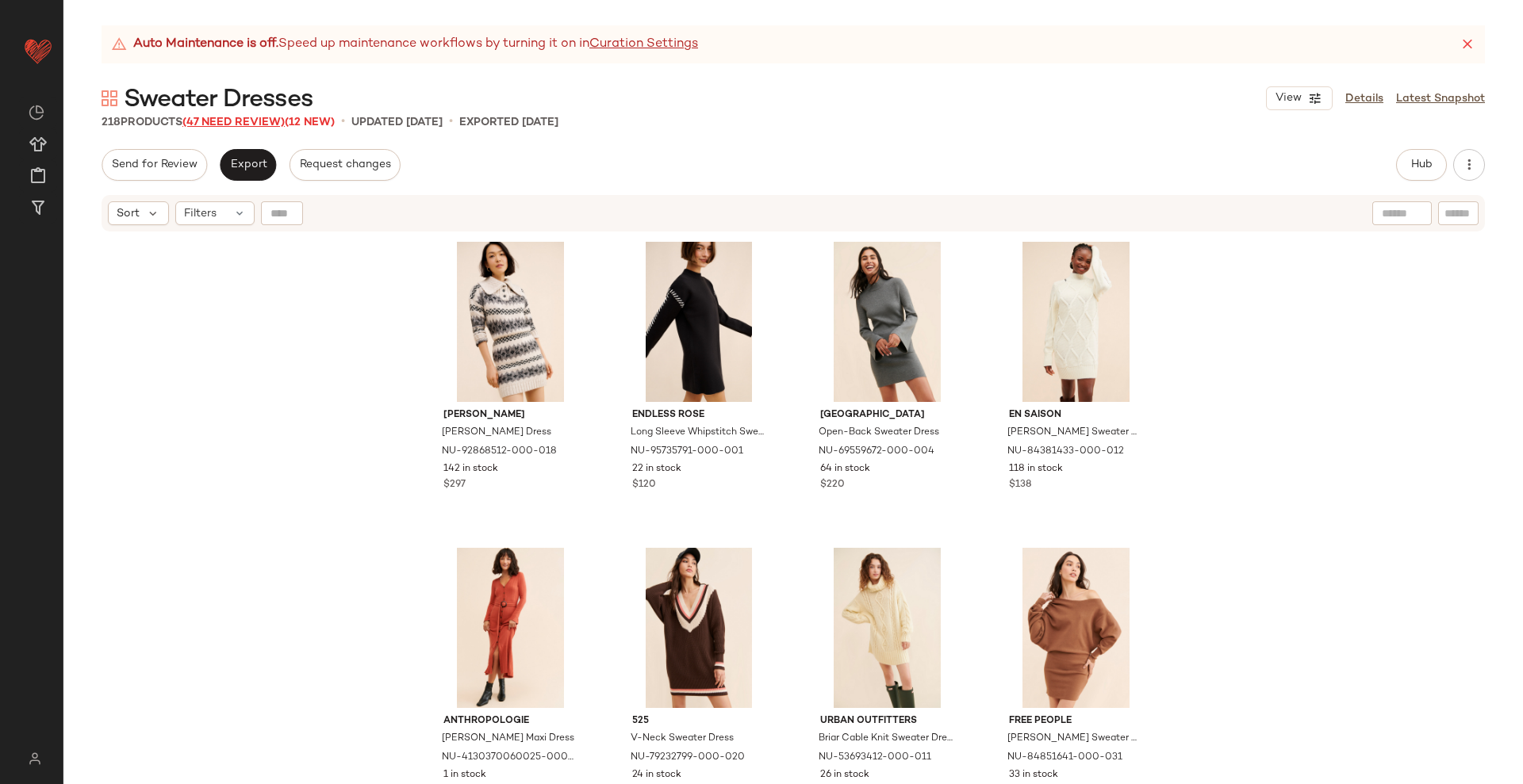
click at [264, 117] on span "(47 Need Review)" at bounding box center [233, 123] width 102 height 12
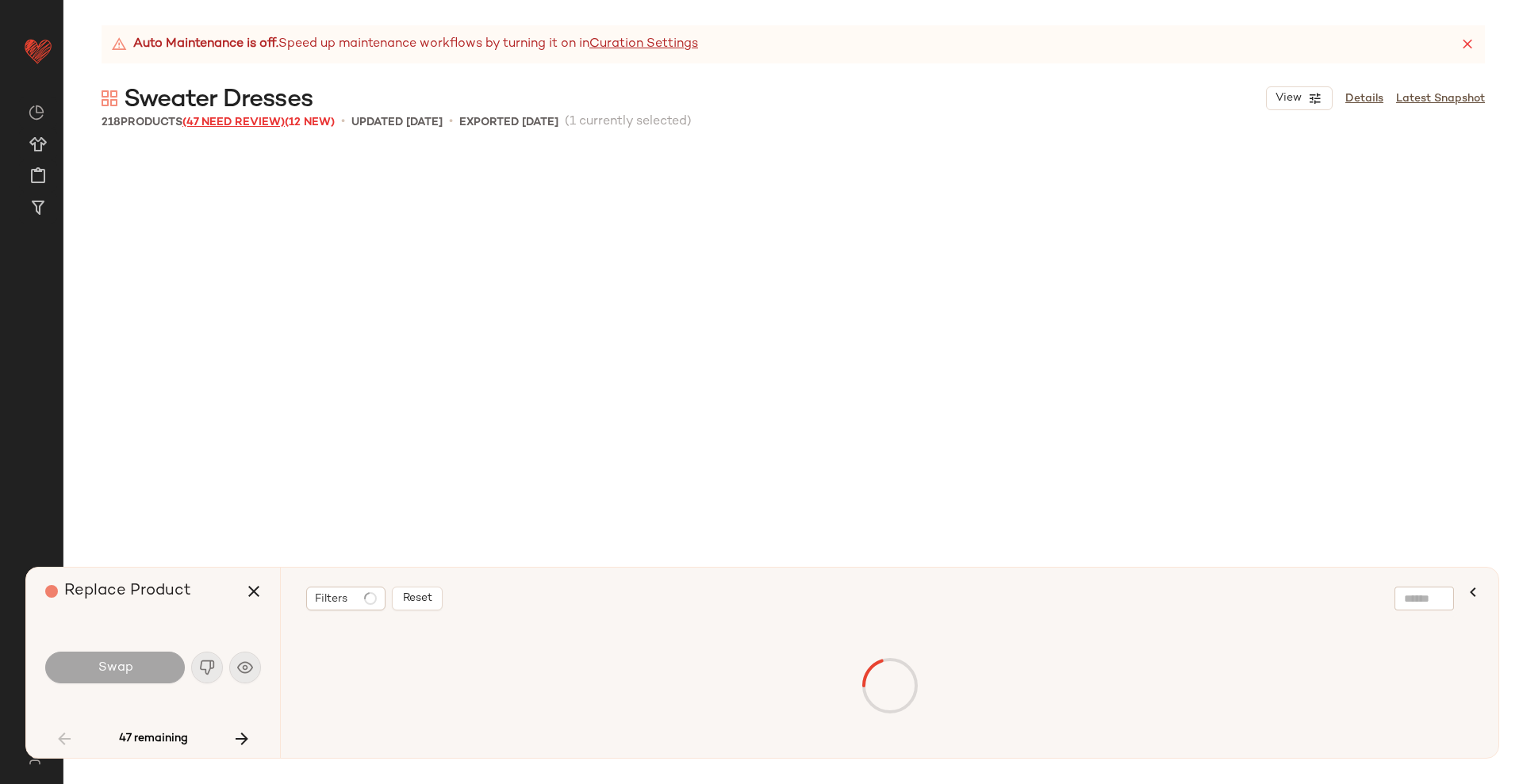
scroll to position [1835, 0]
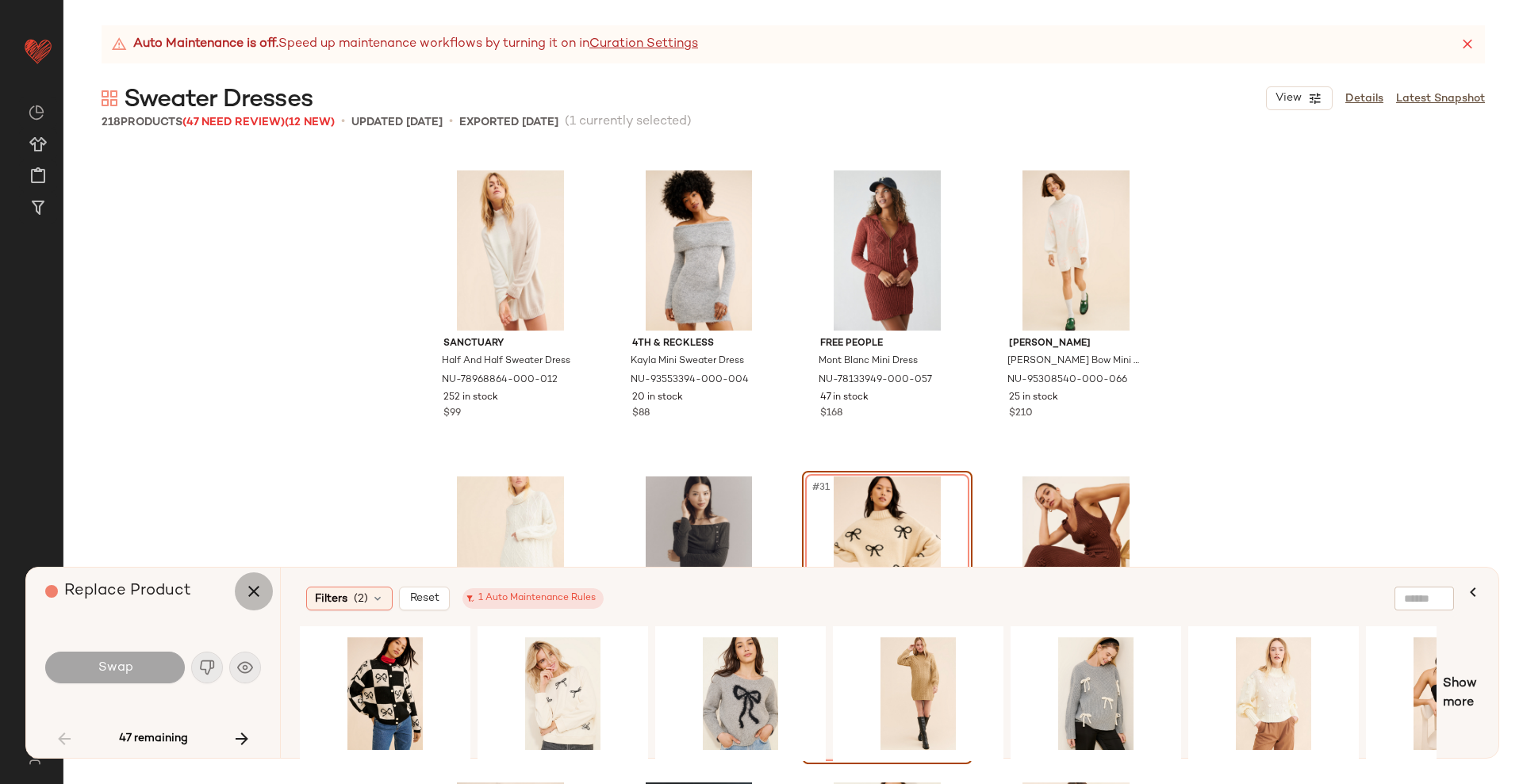
click at [257, 588] on icon "button" at bounding box center [254, 591] width 19 height 19
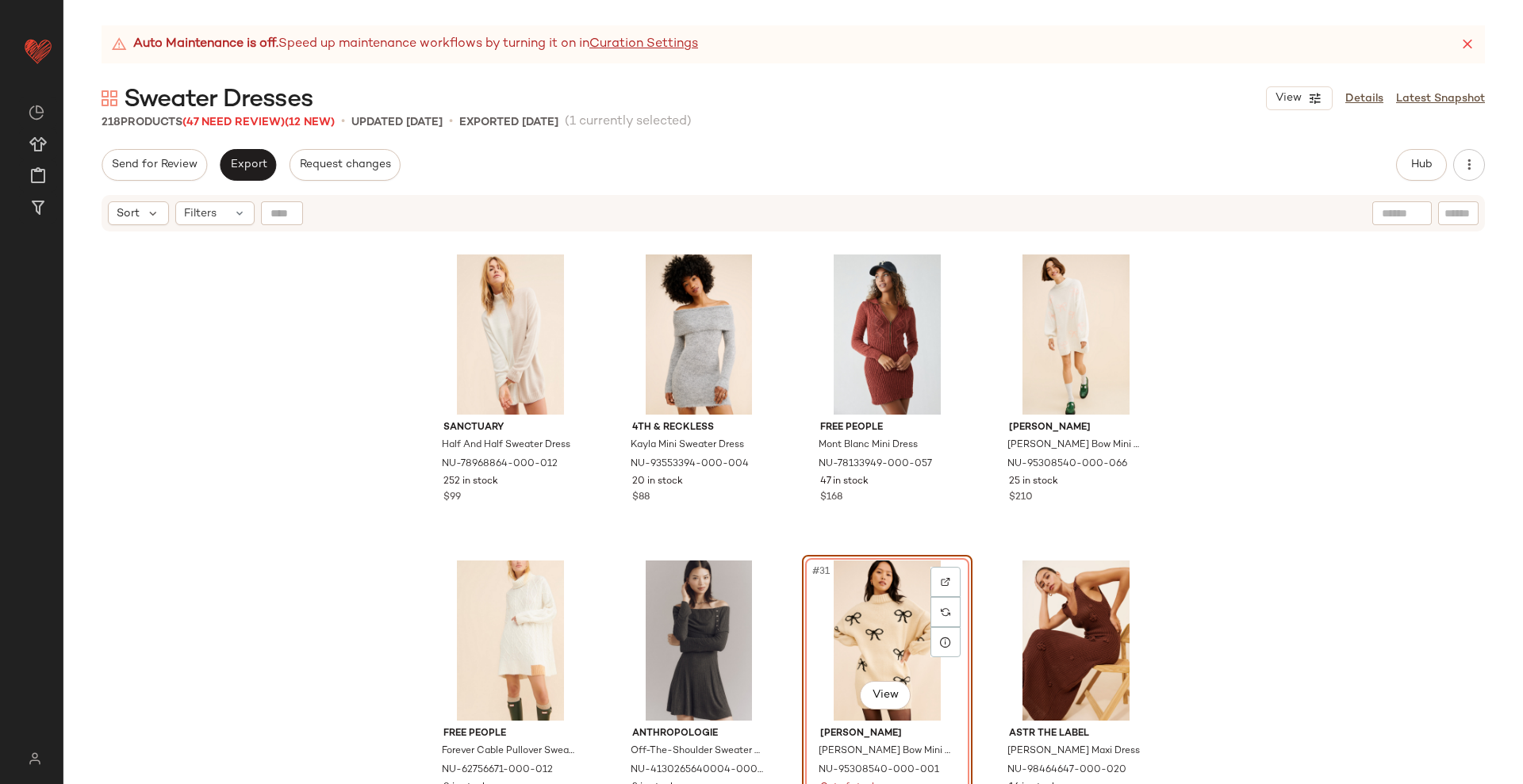
click at [285, 455] on div "Sanctuary Half And Half Sweater Dress NU-78968864-000-012 252 in stock $99 4th …" at bounding box center [792, 528] width 1459 height 590
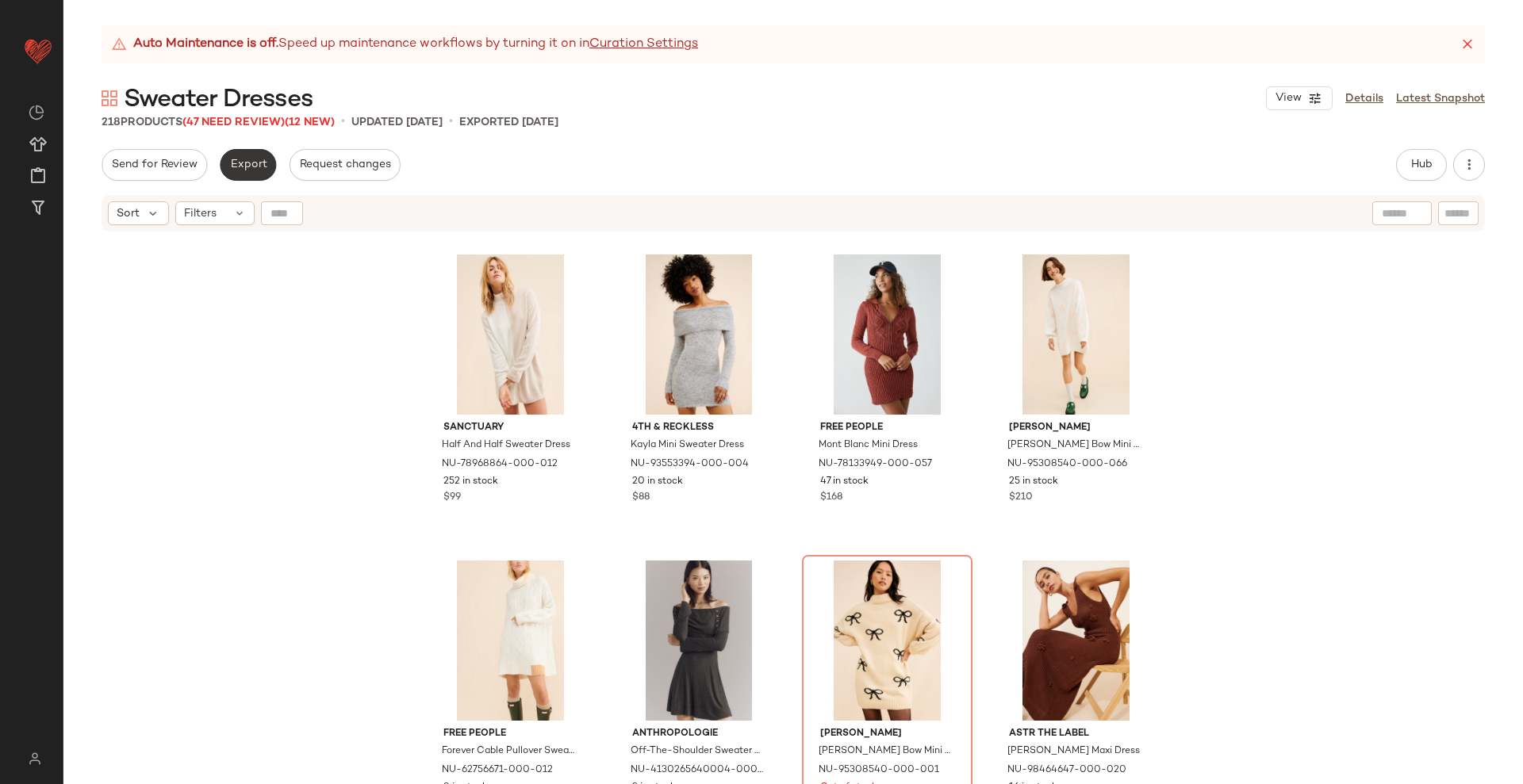
click at [249, 160] on span "Export" at bounding box center [248, 164] width 37 height 13
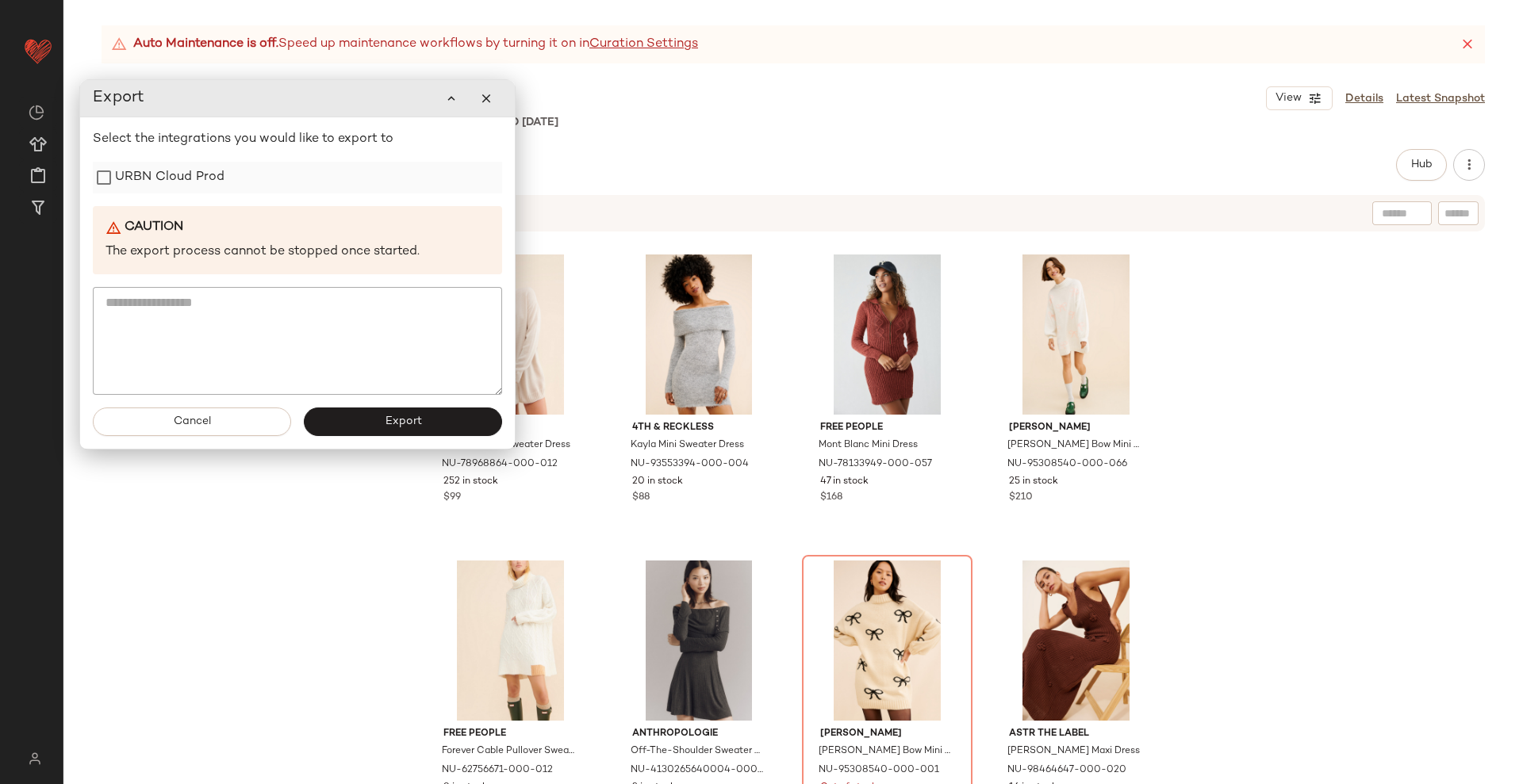
click at [166, 173] on label "URBN Cloud Prod" at bounding box center [169, 177] width 109 height 32
click at [344, 422] on button "Export" at bounding box center [403, 421] width 199 height 28
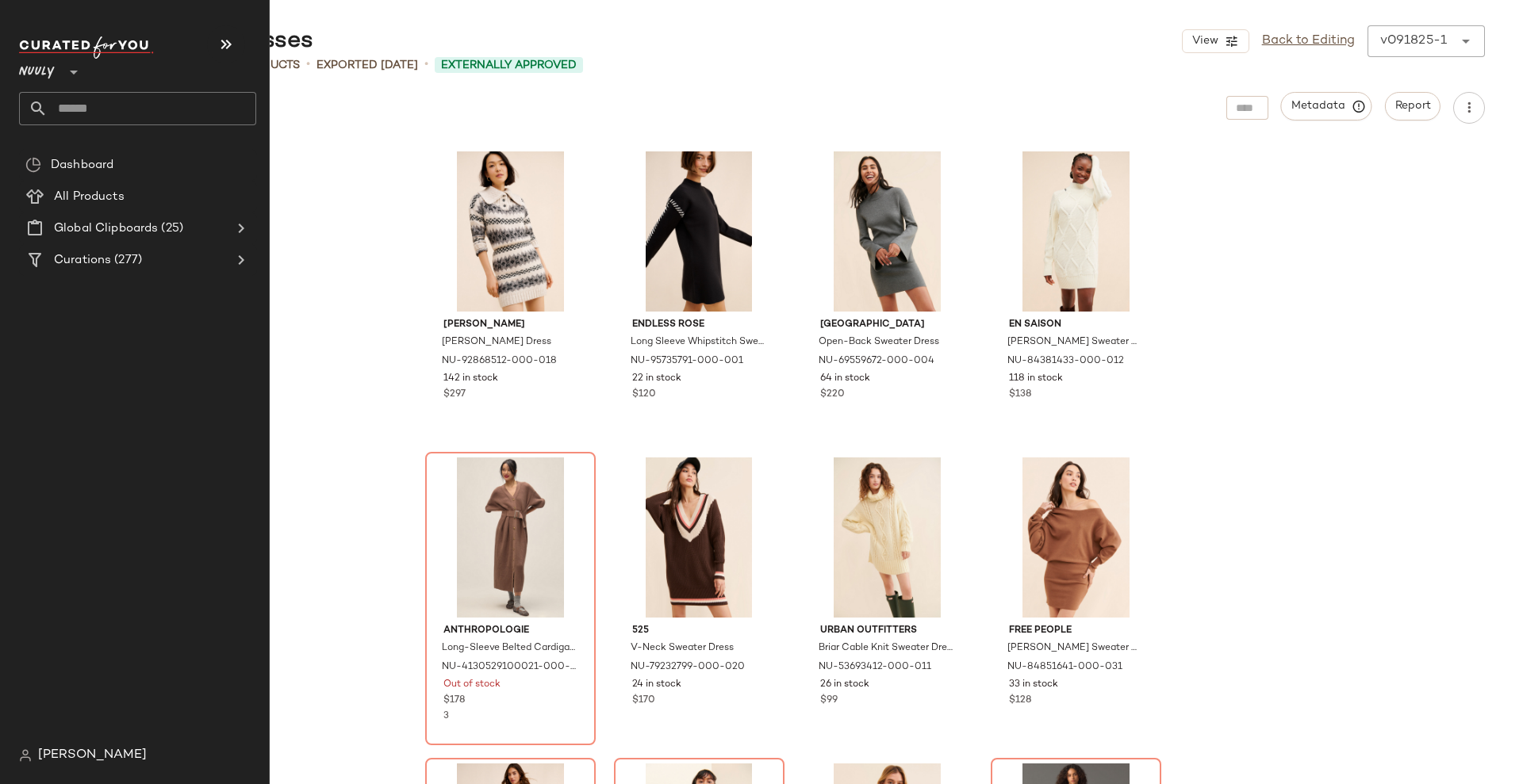
click at [87, 102] on input "text" at bounding box center [152, 109] width 208 height 33
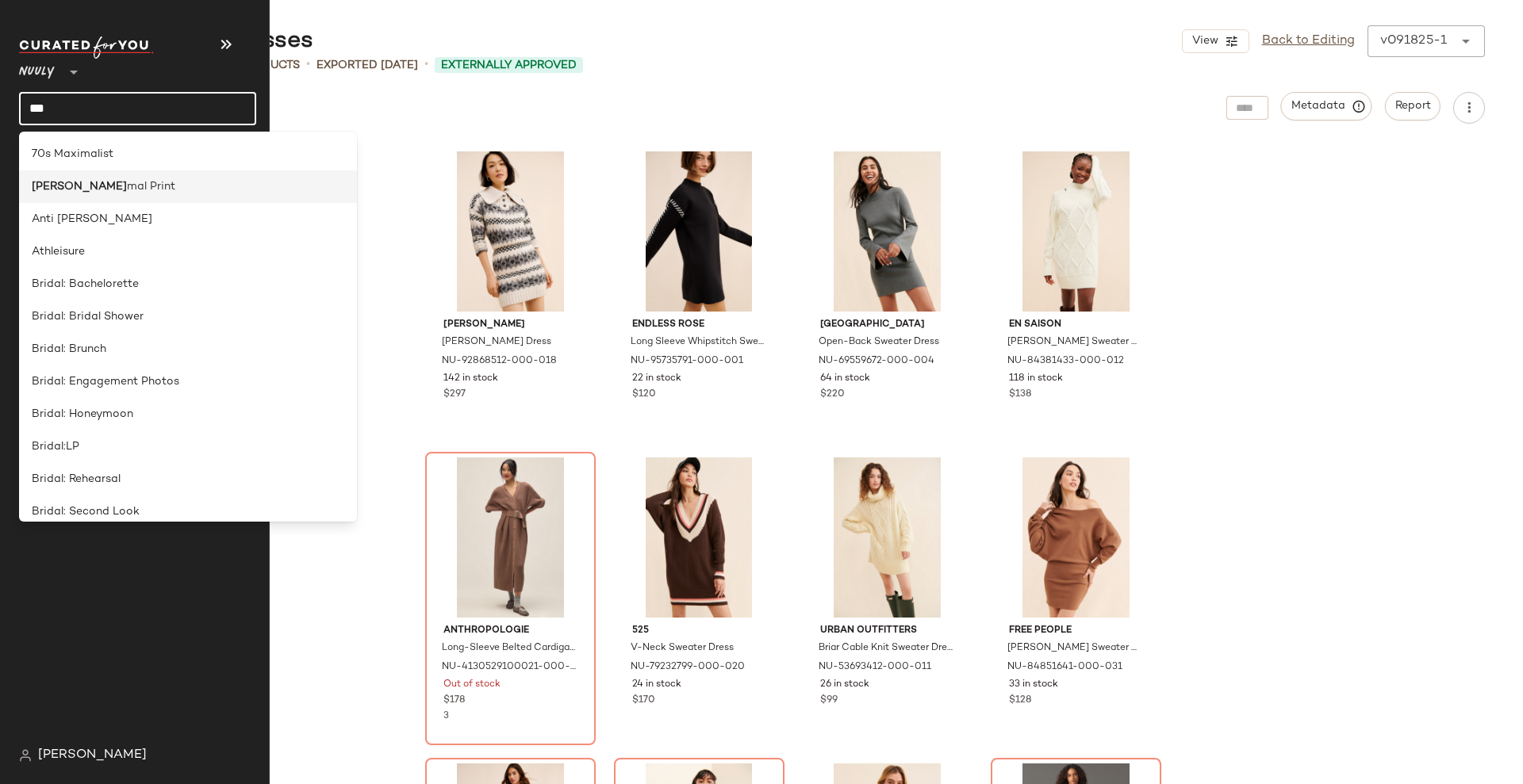
type input "***"
click at [127, 191] on span "mal Print" at bounding box center [151, 186] width 49 height 17
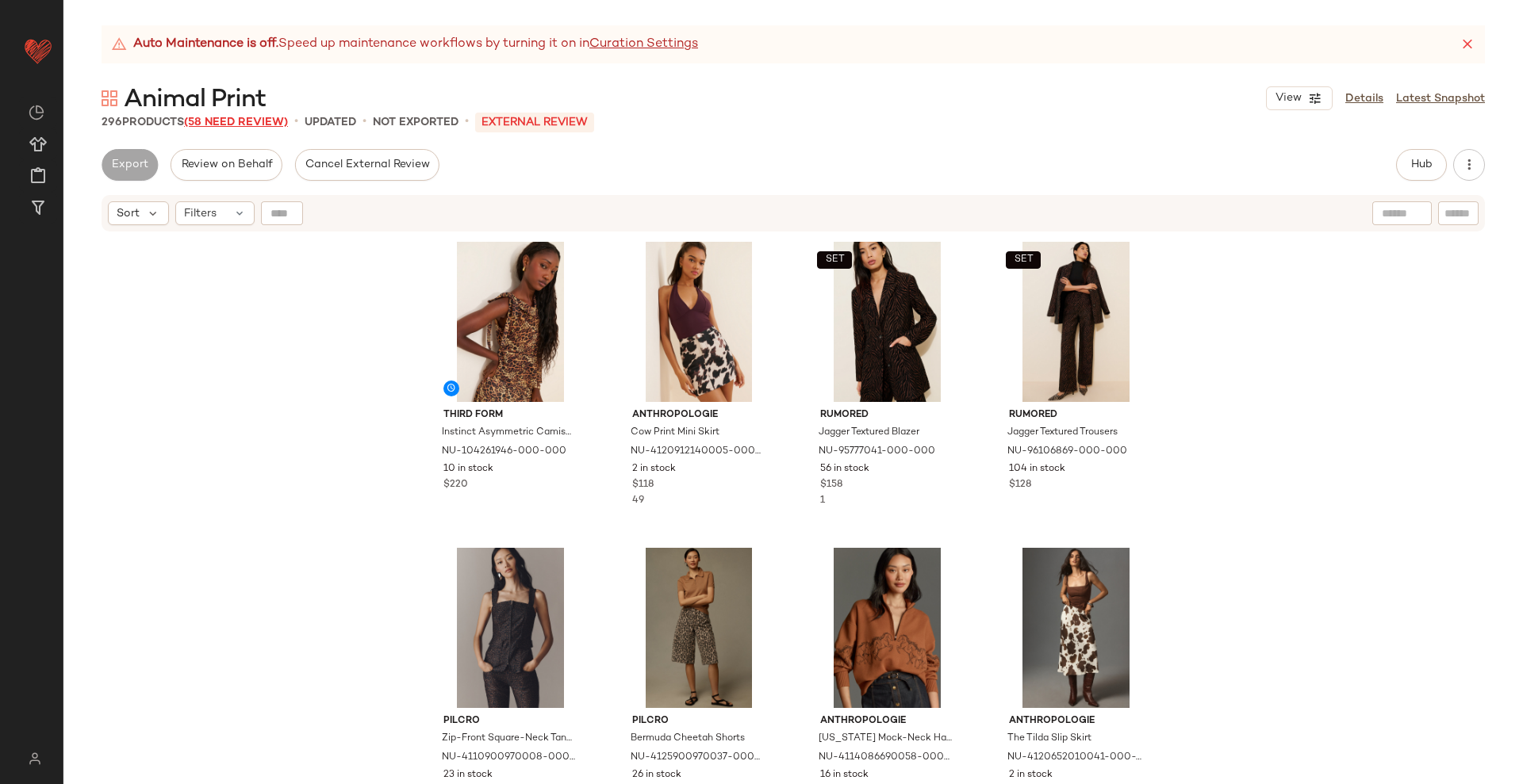
click at [250, 119] on span "(58 Need Review)" at bounding box center [236, 123] width 104 height 12
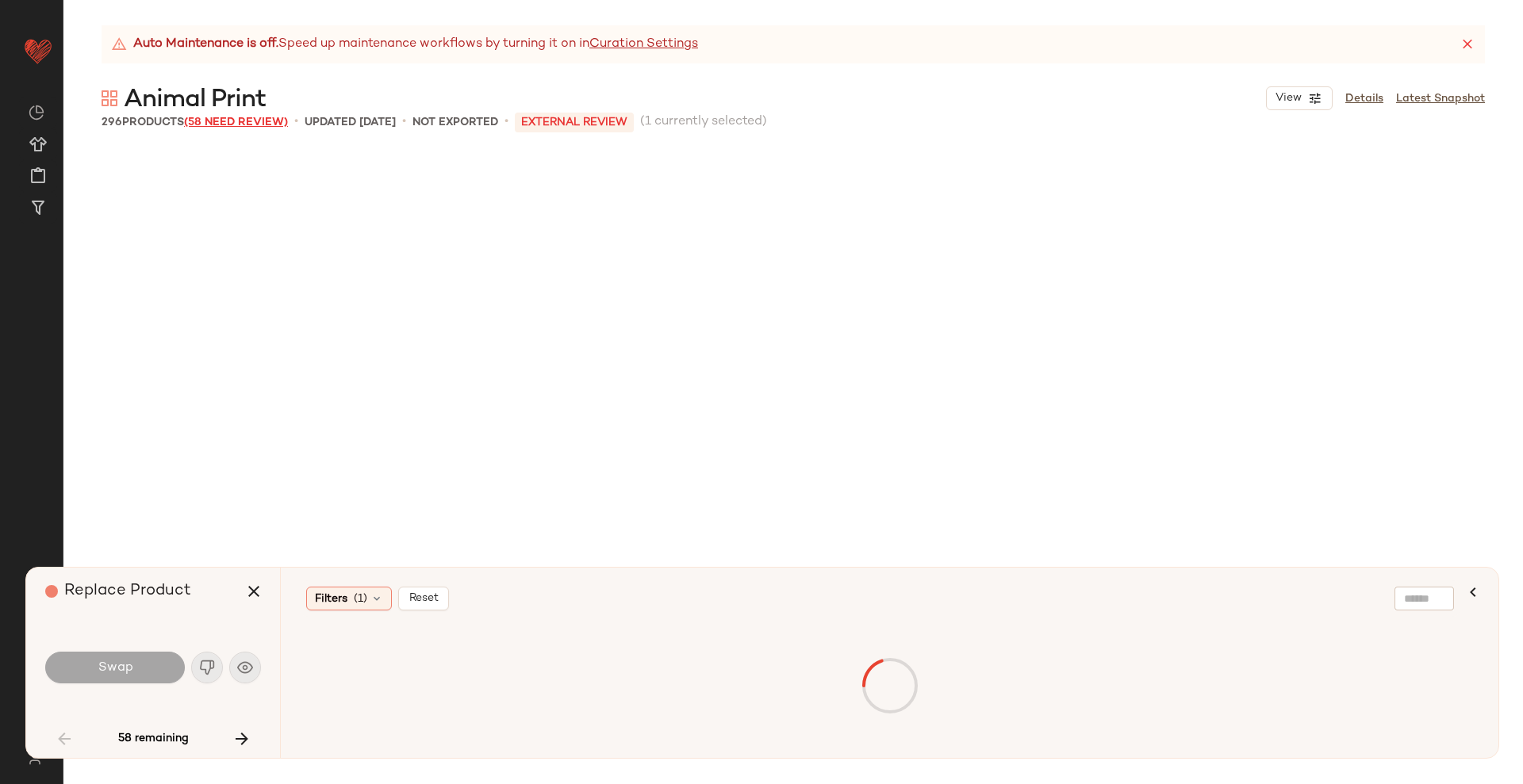
scroll to position [931, 0]
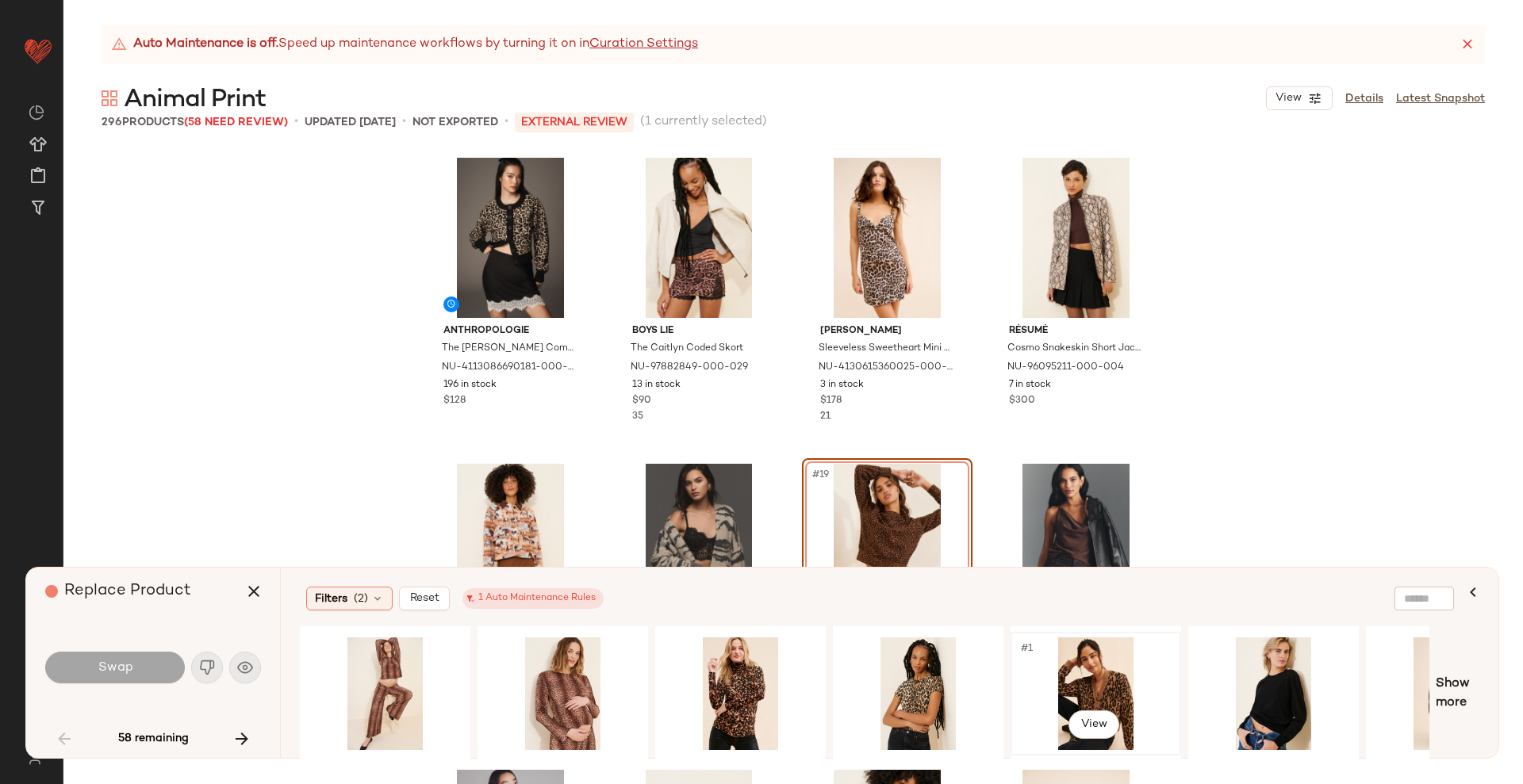
click at [1124, 683] on div "#1 View" at bounding box center [1096, 694] width 160 height 113
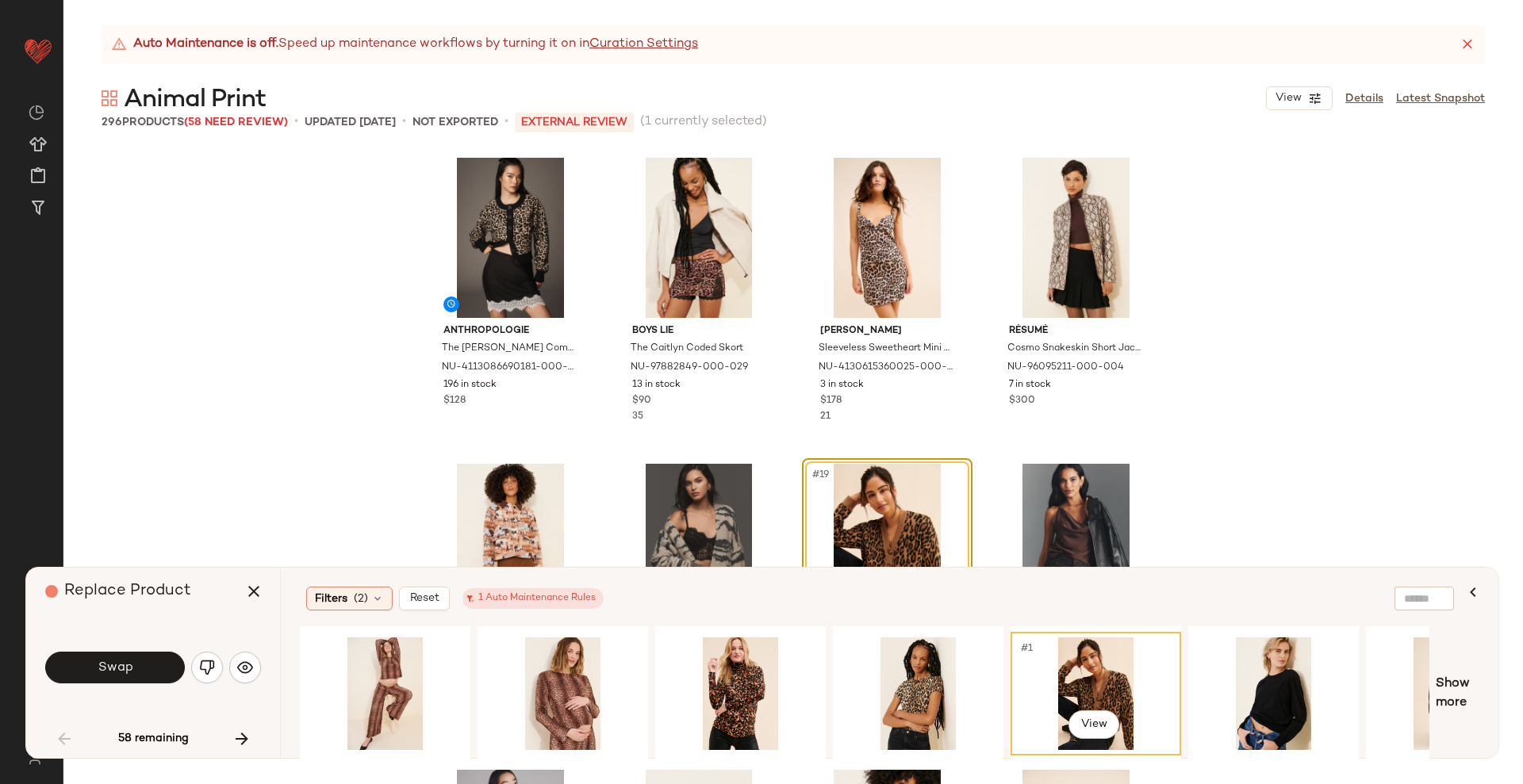
click at [95, 650] on div "Swap" at bounding box center [153, 667] width 216 height 38
click at [102, 658] on button "Swap" at bounding box center [114, 667] width 139 height 32
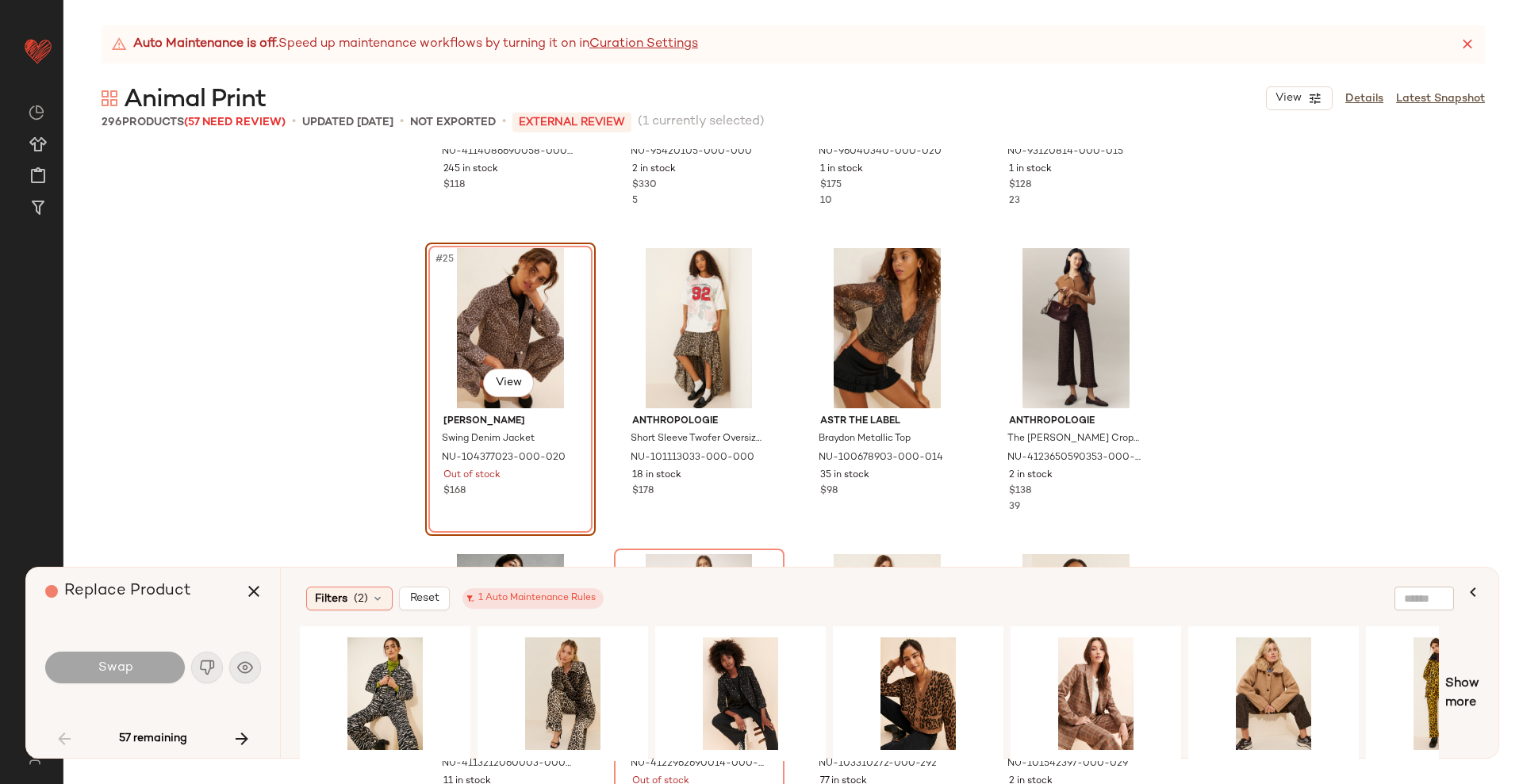
scroll to position [1778, 0]
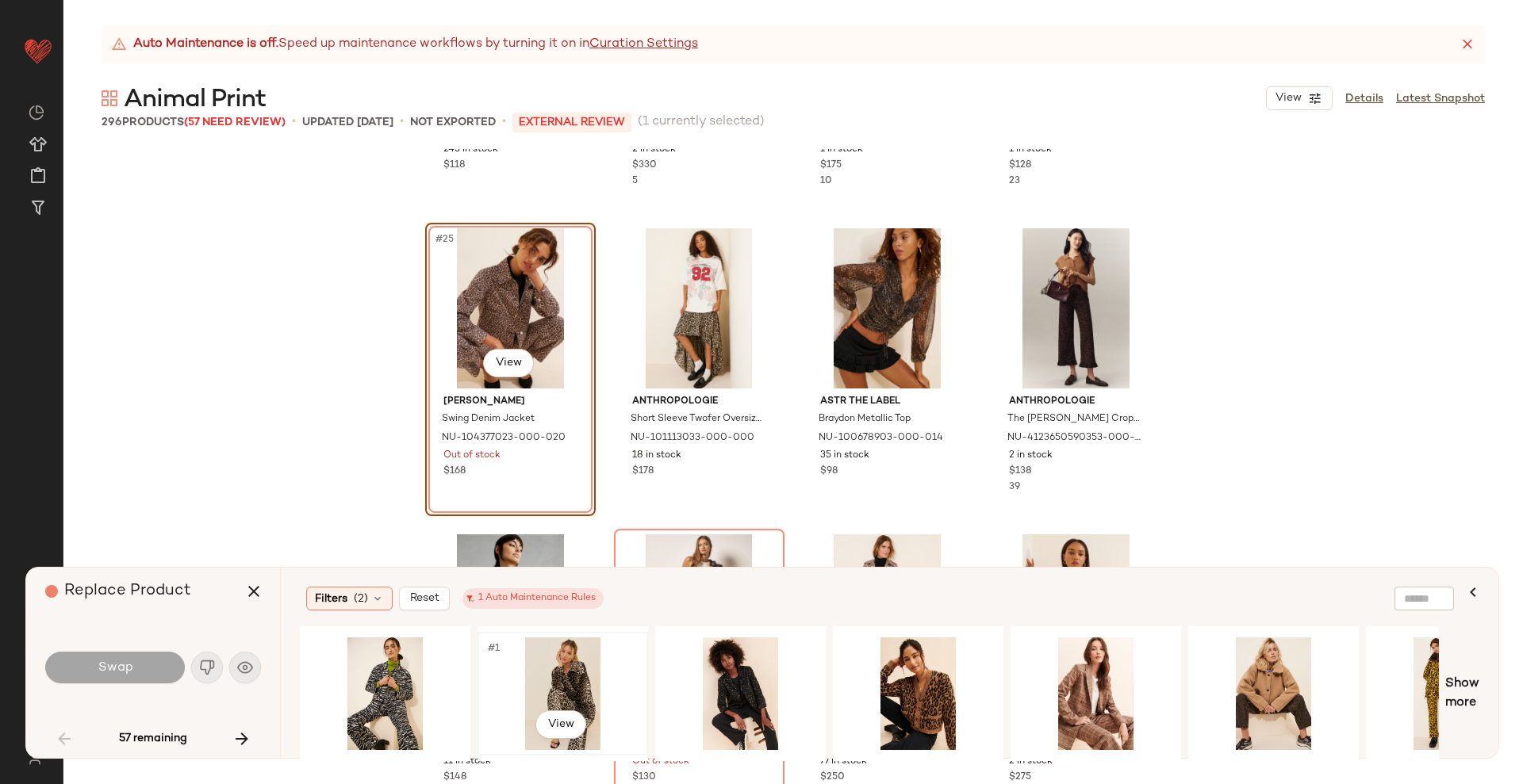
click at [551, 653] on div "#1 View" at bounding box center [562, 694] width 160 height 113
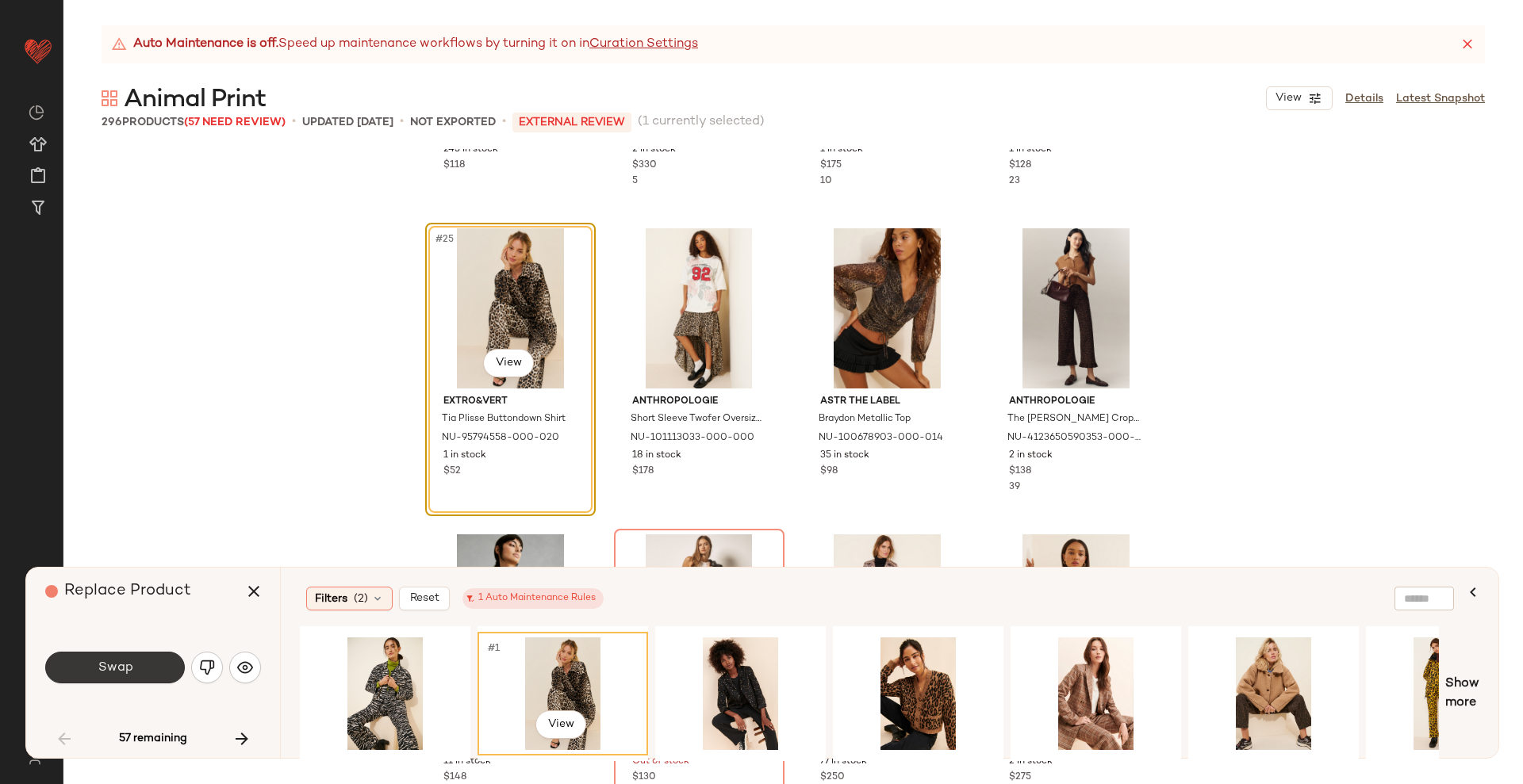
click at [173, 661] on button "Swap" at bounding box center [114, 667] width 139 height 32
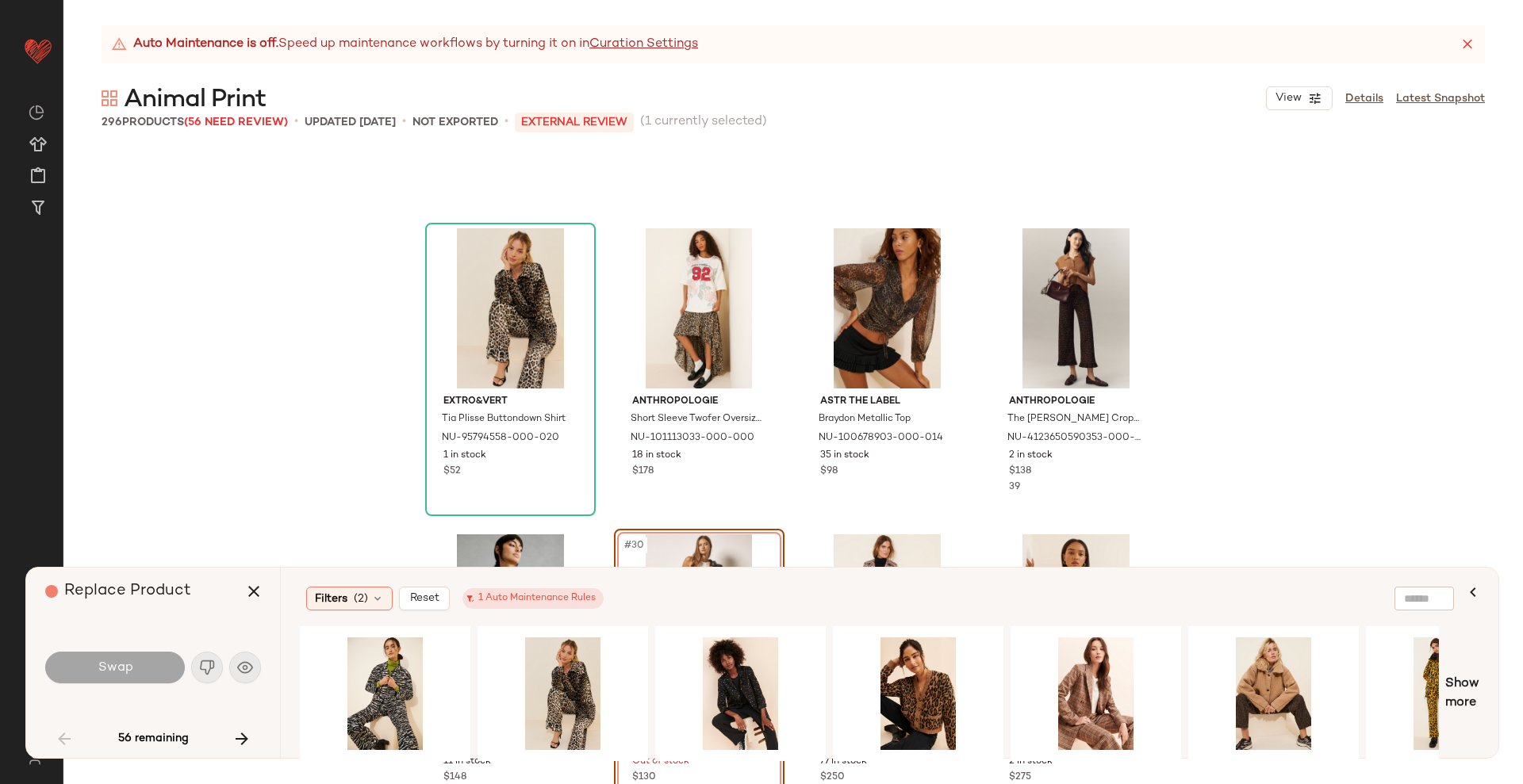
scroll to position [1835, 0]
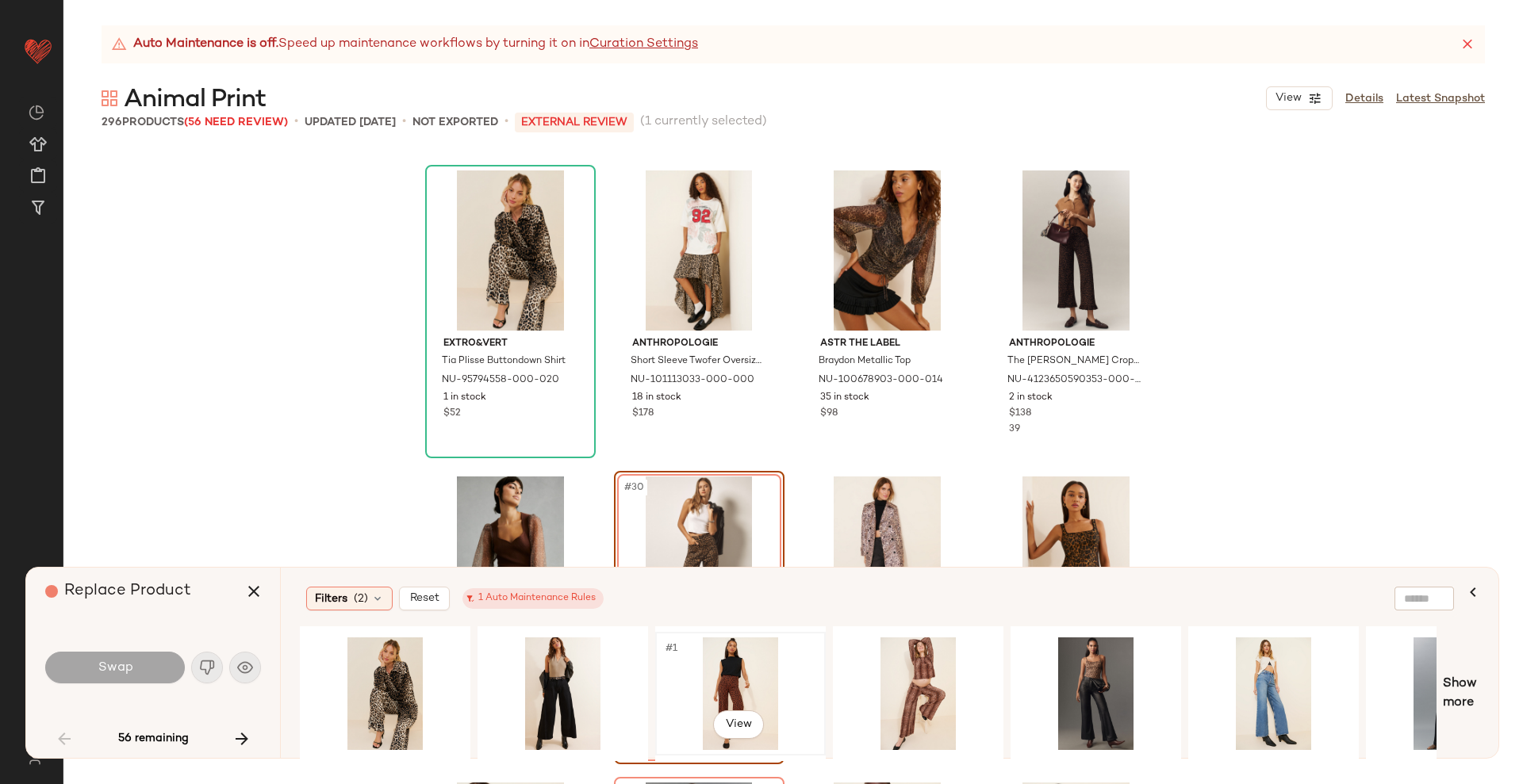
click at [677, 681] on div "#1 View" at bounding box center [741, 694] width 160 height 113
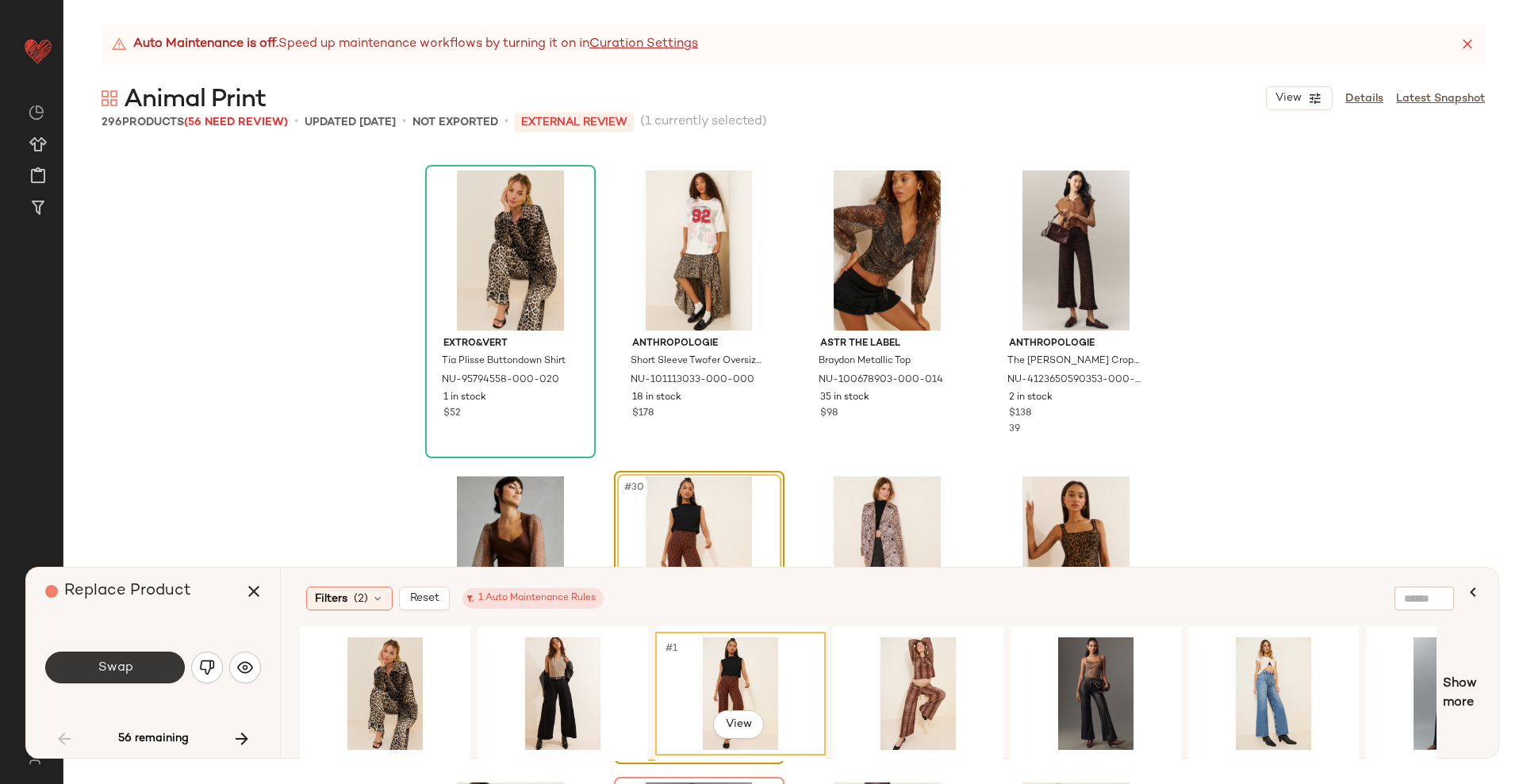
click at [96, 664] on button "Swap" at bounding box center [114, 667] width 139 height 32
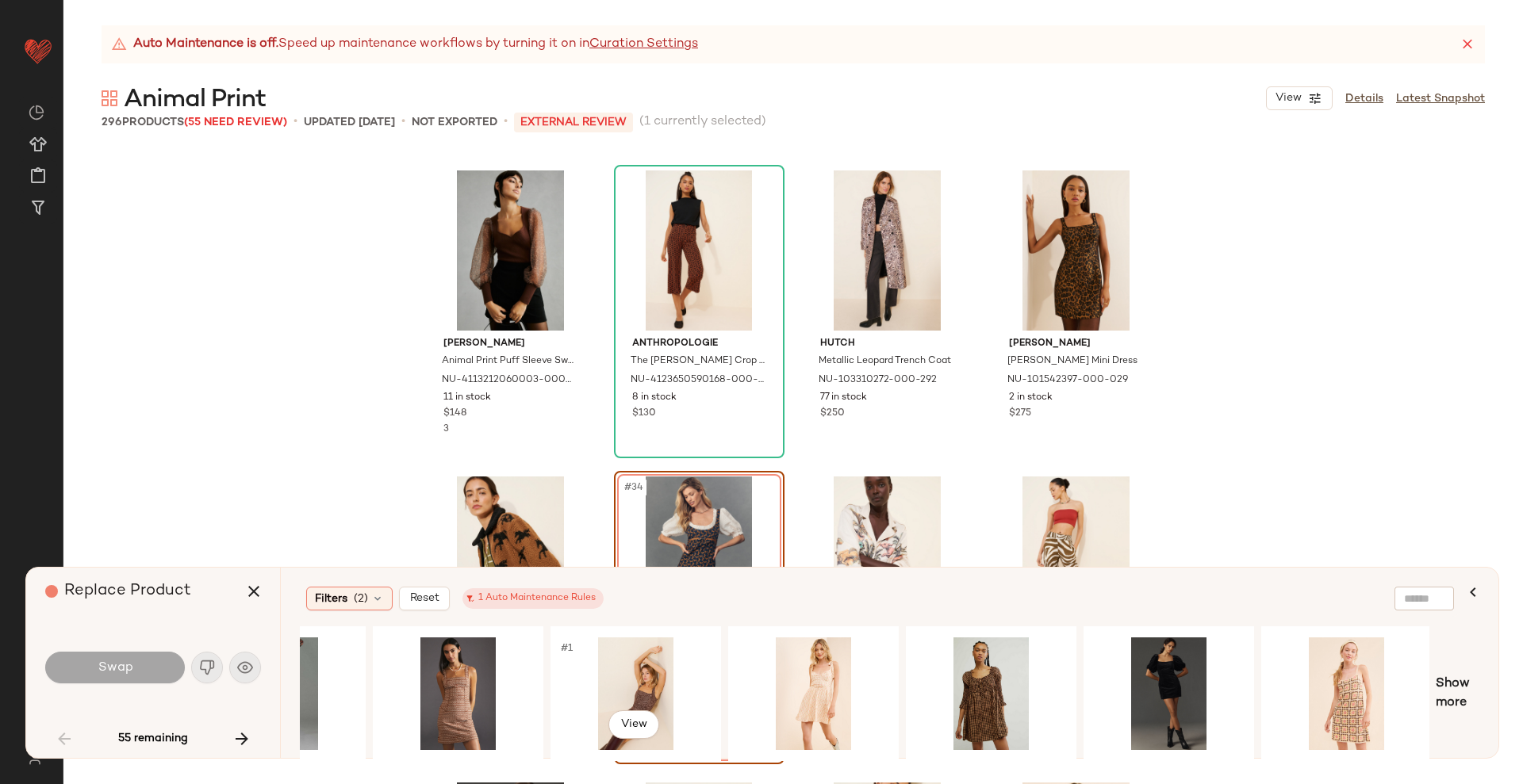
scroll to position [0, 638]
click at [245, 748] on button "button" at bounding box center [241, 738] width 38 height 38
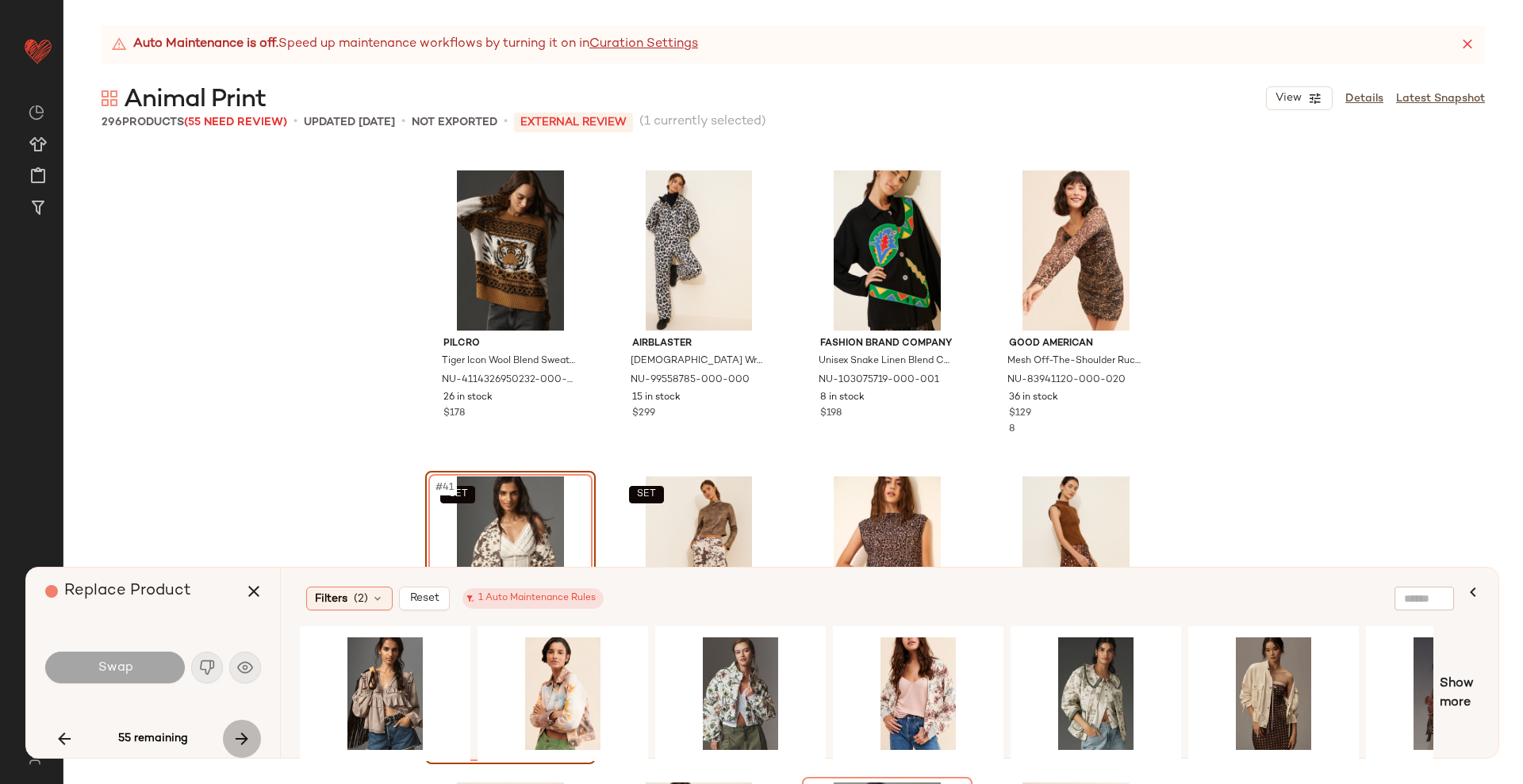
click at [245, 748] on button "button" at bounding box center [241, 738] width 38 height 38
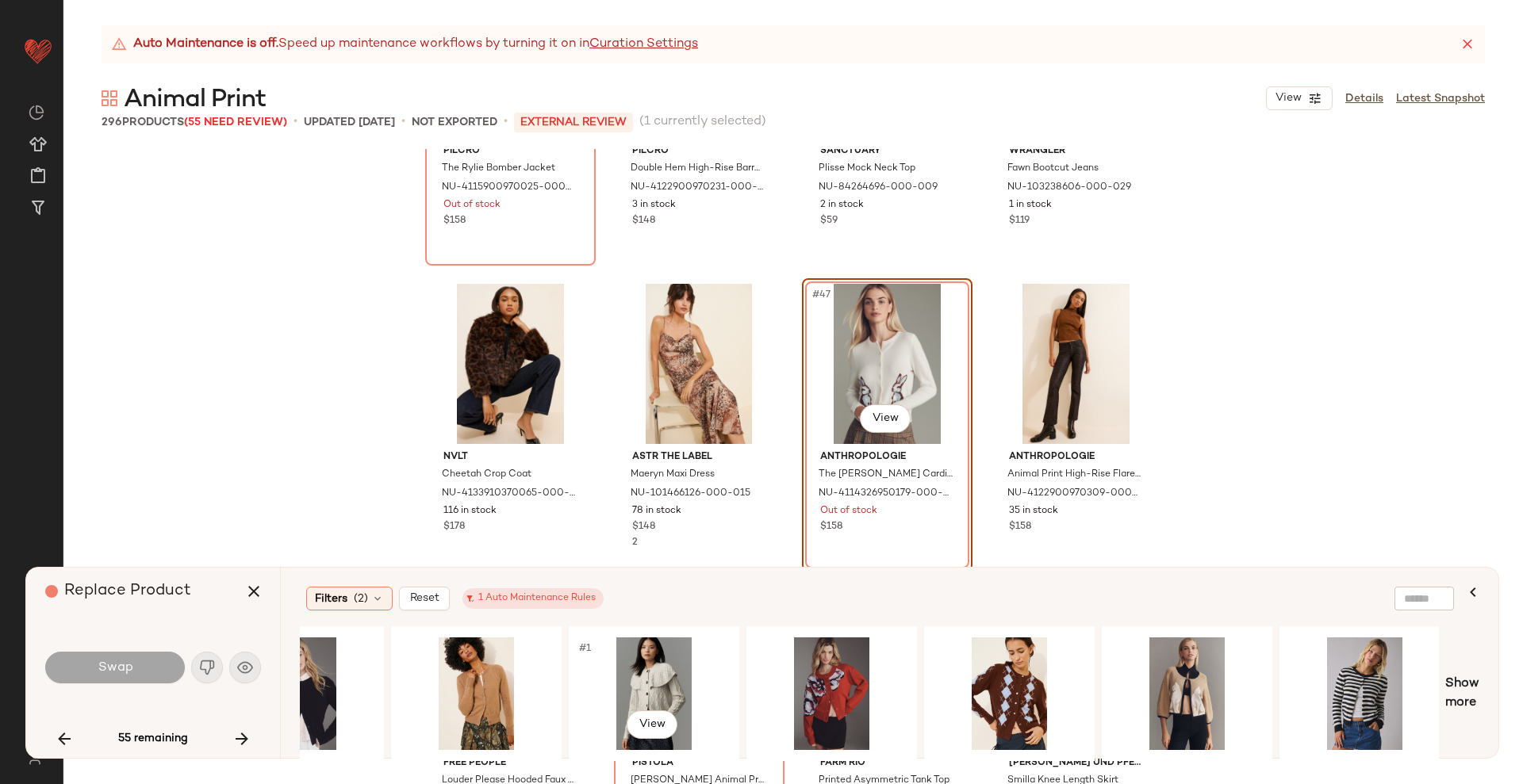
scroll to position [0, 975]
click at [256, 731] on button "button" at bounding box center [241, 738] width 38 height 38
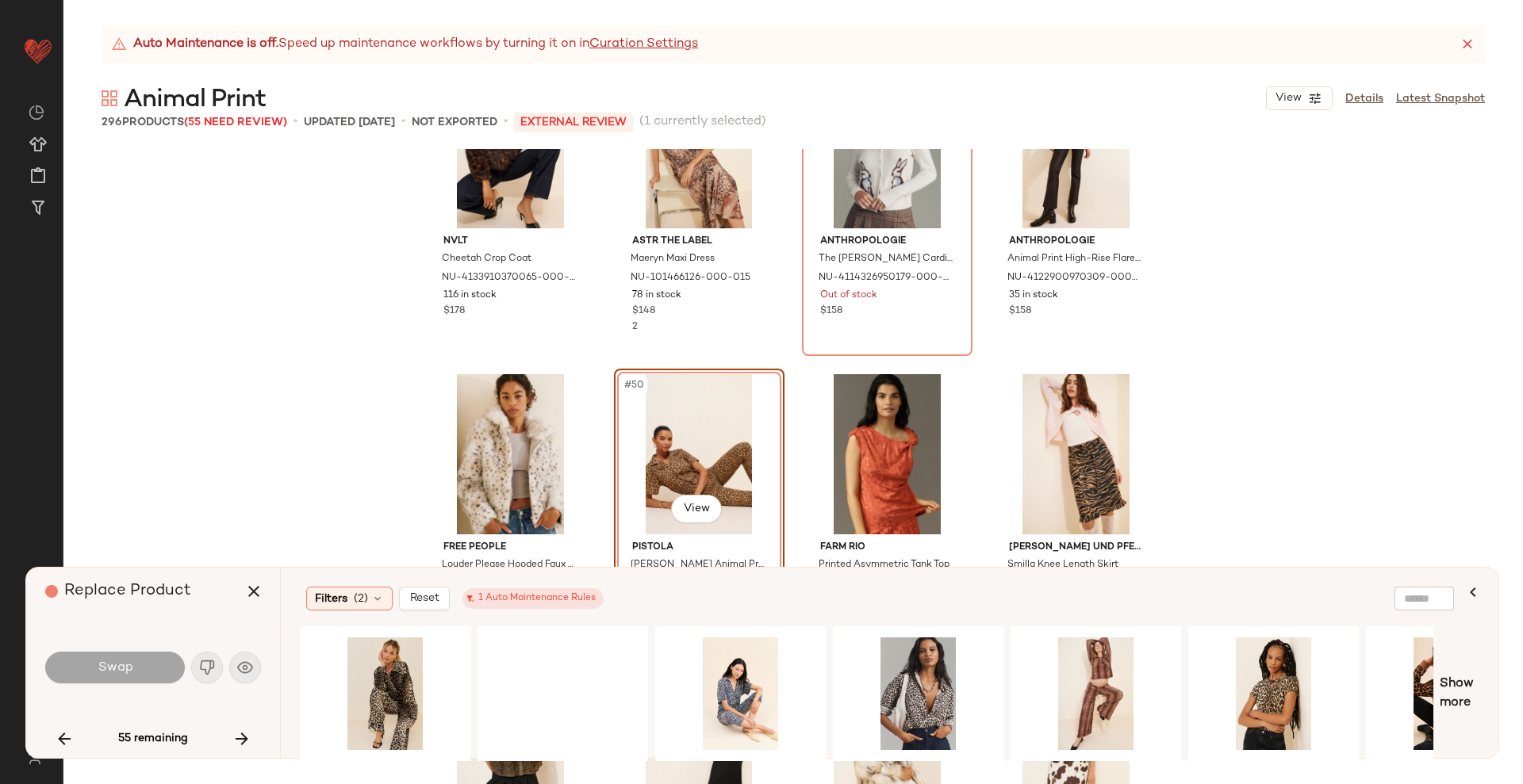
scroll to position [3469, 0]
click at [549, 673] on div "#1 View" at bounding box center [562, 694] width 160 height 113
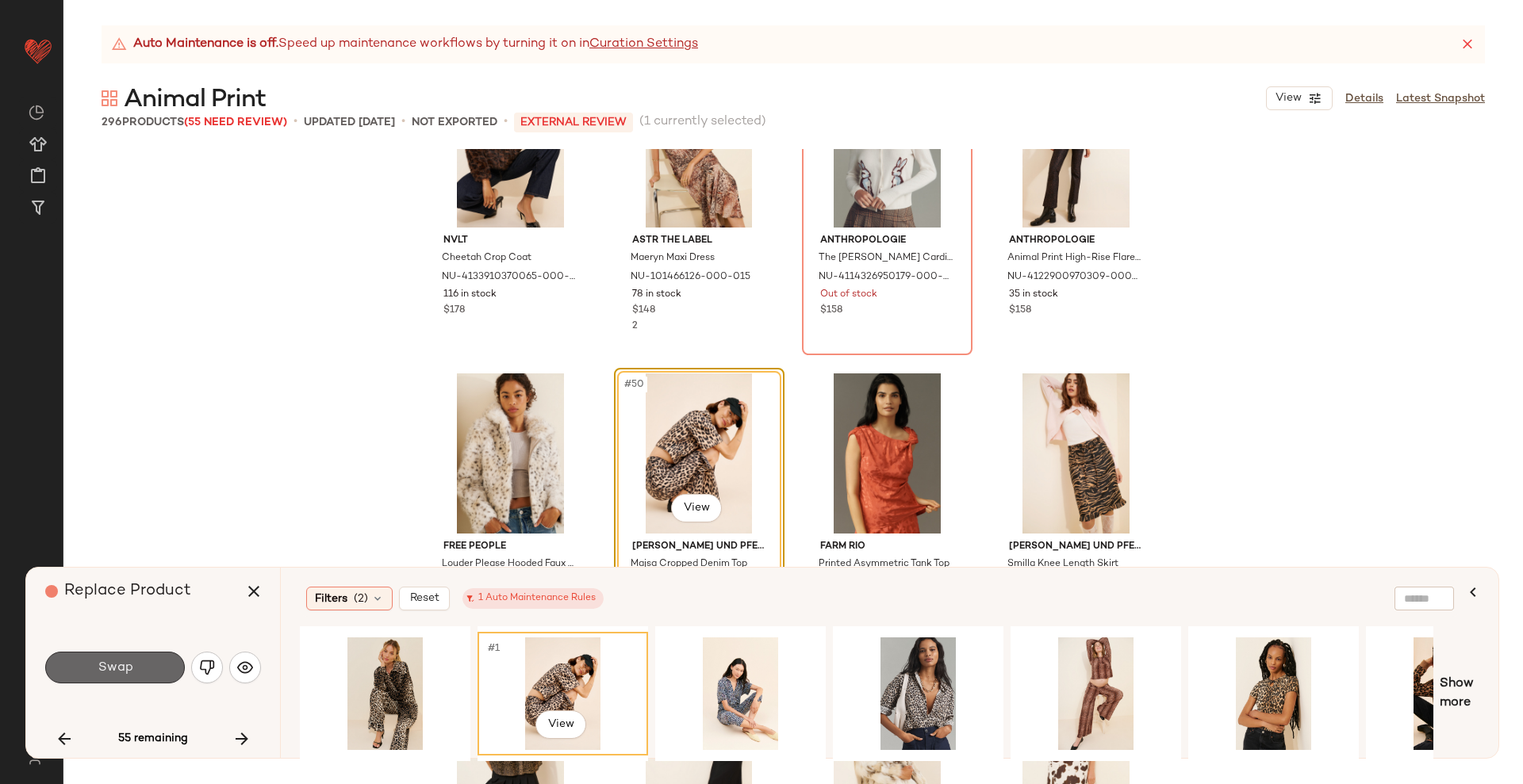
click at [133, 661] on button "Swap" at bounding box center [114, 667] width 139 height 32
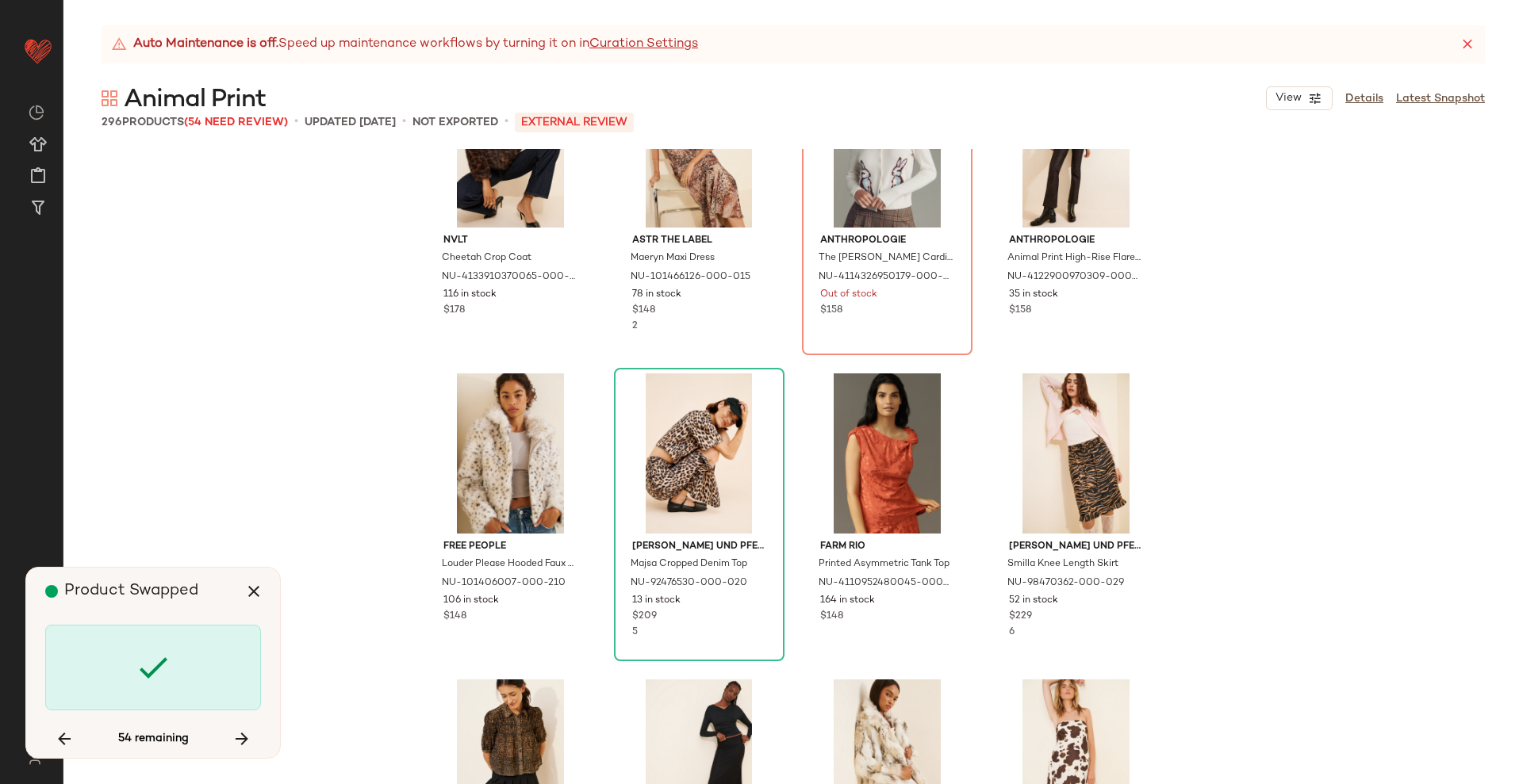
scroll to position [3977, 0]
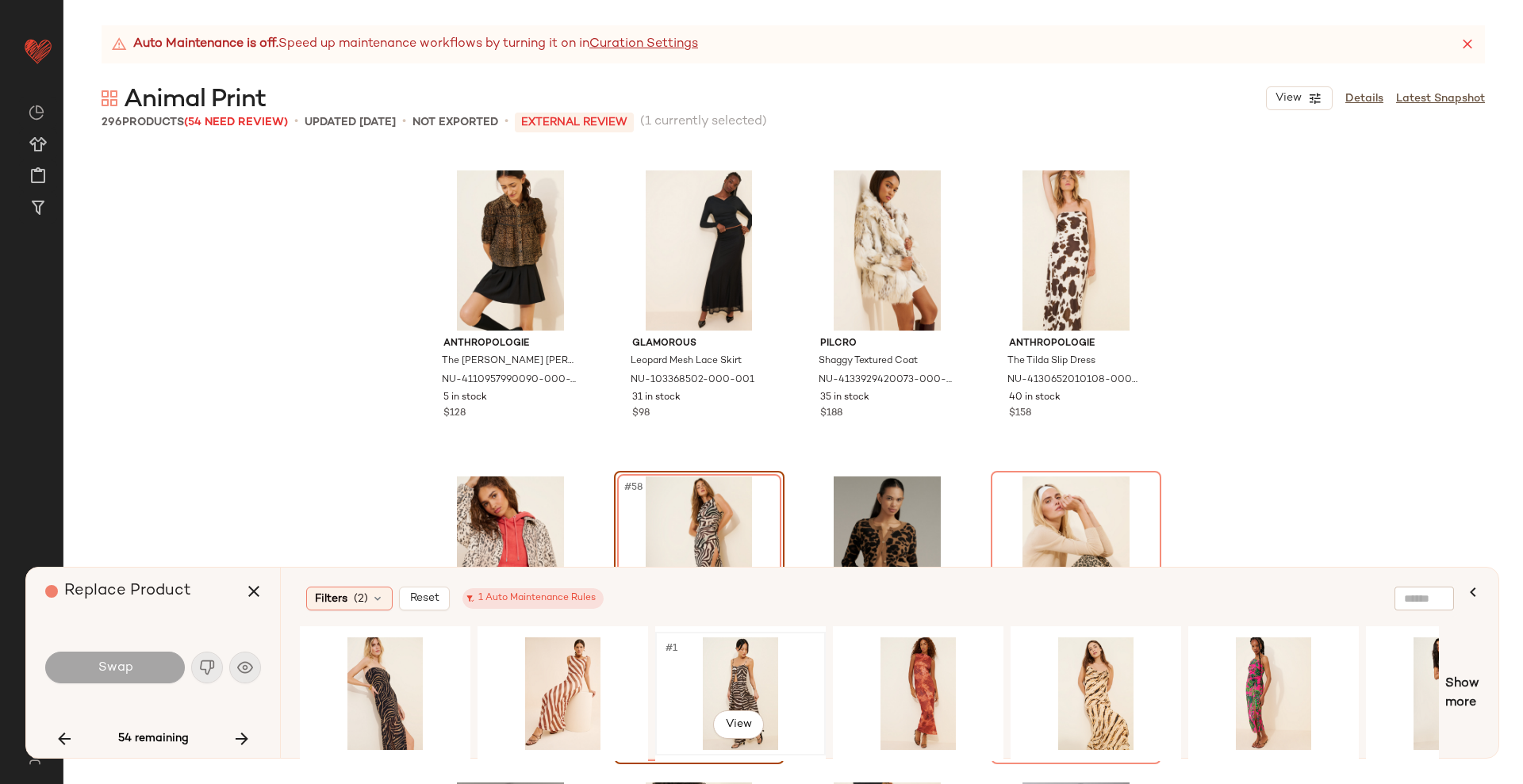
click at [712, 668] on div "#1 View" at bounding box center [741, 694] width 160 height 113
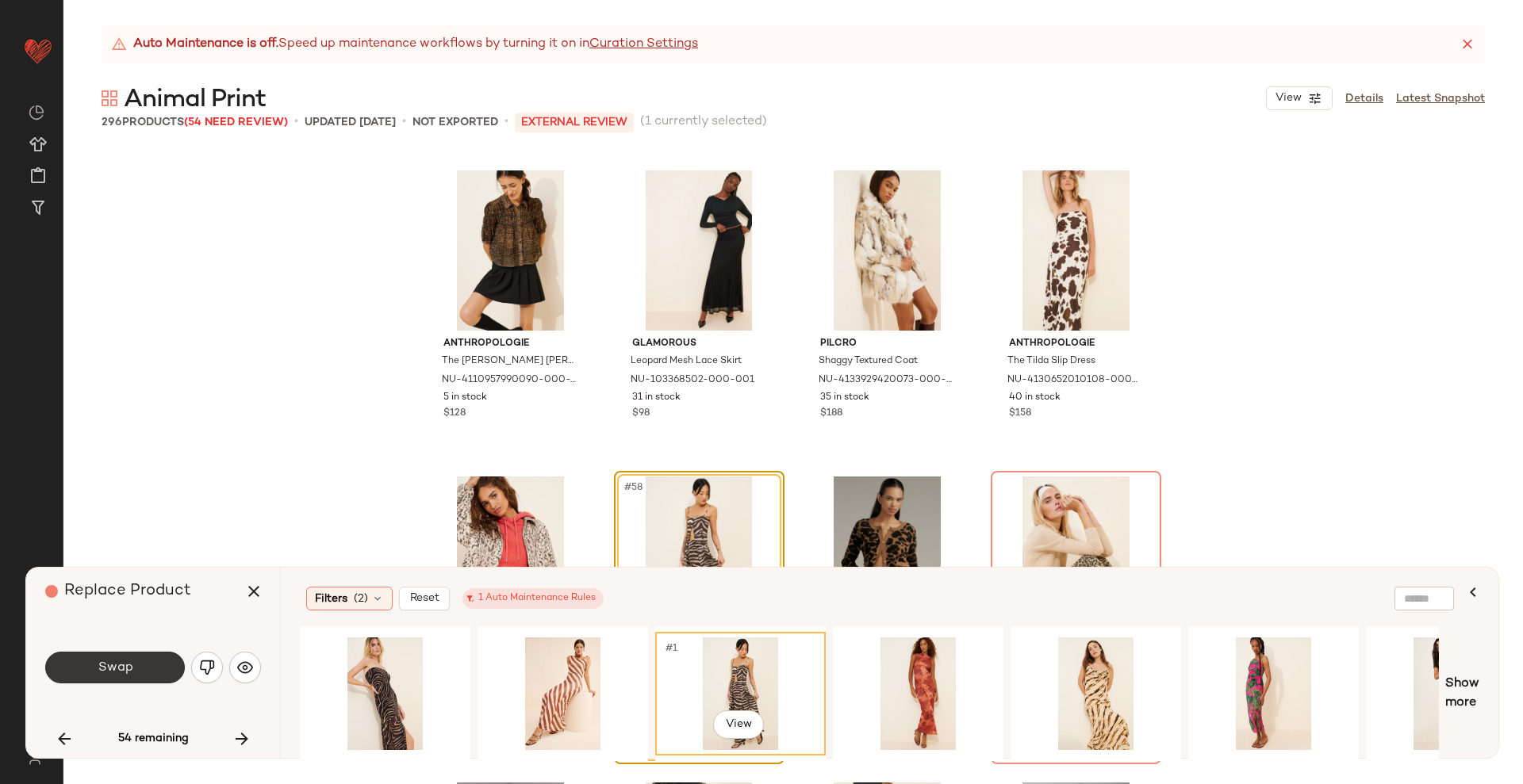
click at [77, 657] on button "Swap" at bounding box center [114, 667] width 139 height 32
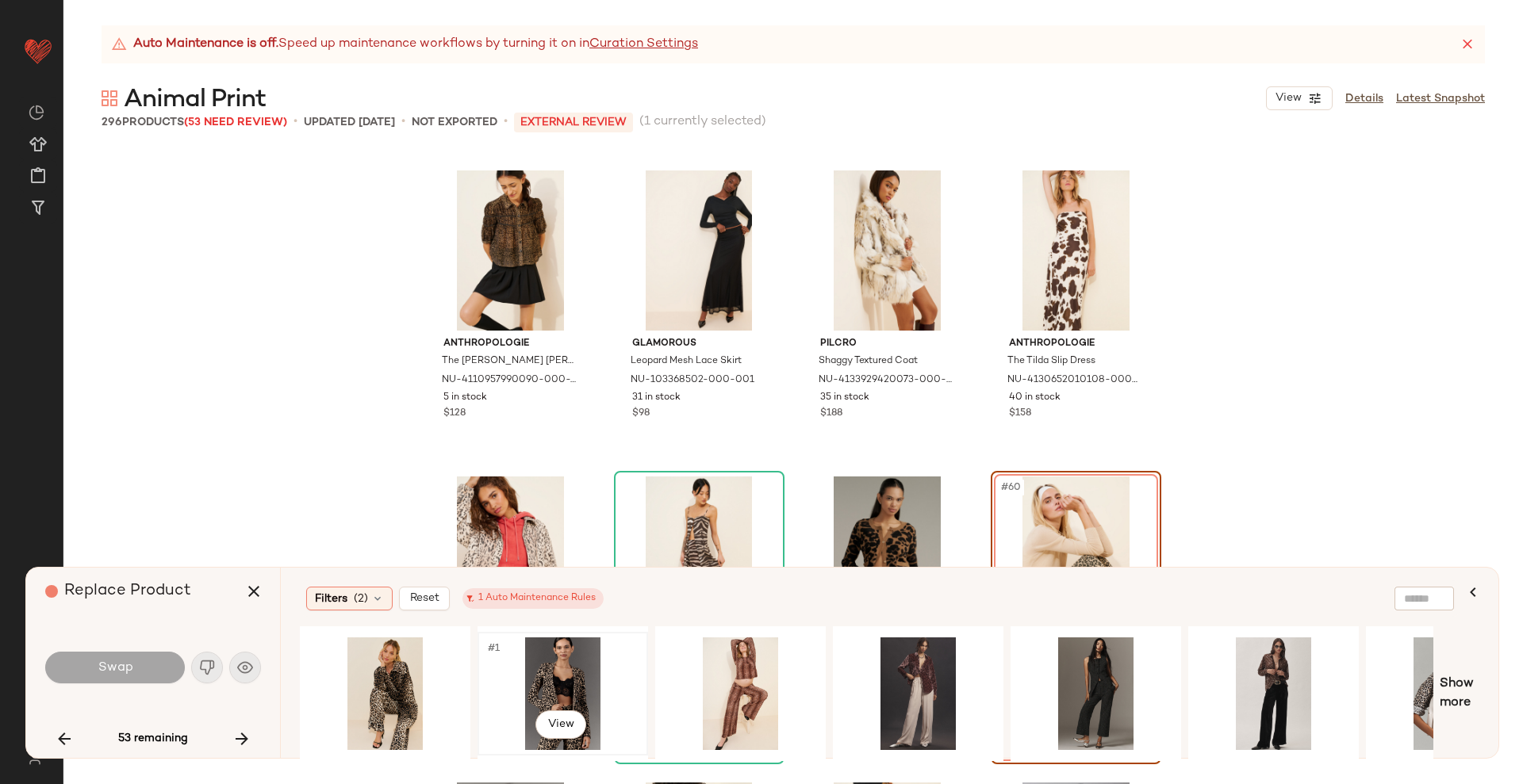
click at [543, 673] on div "#1 View" at bounding box center [562, 694] width 160 height 113
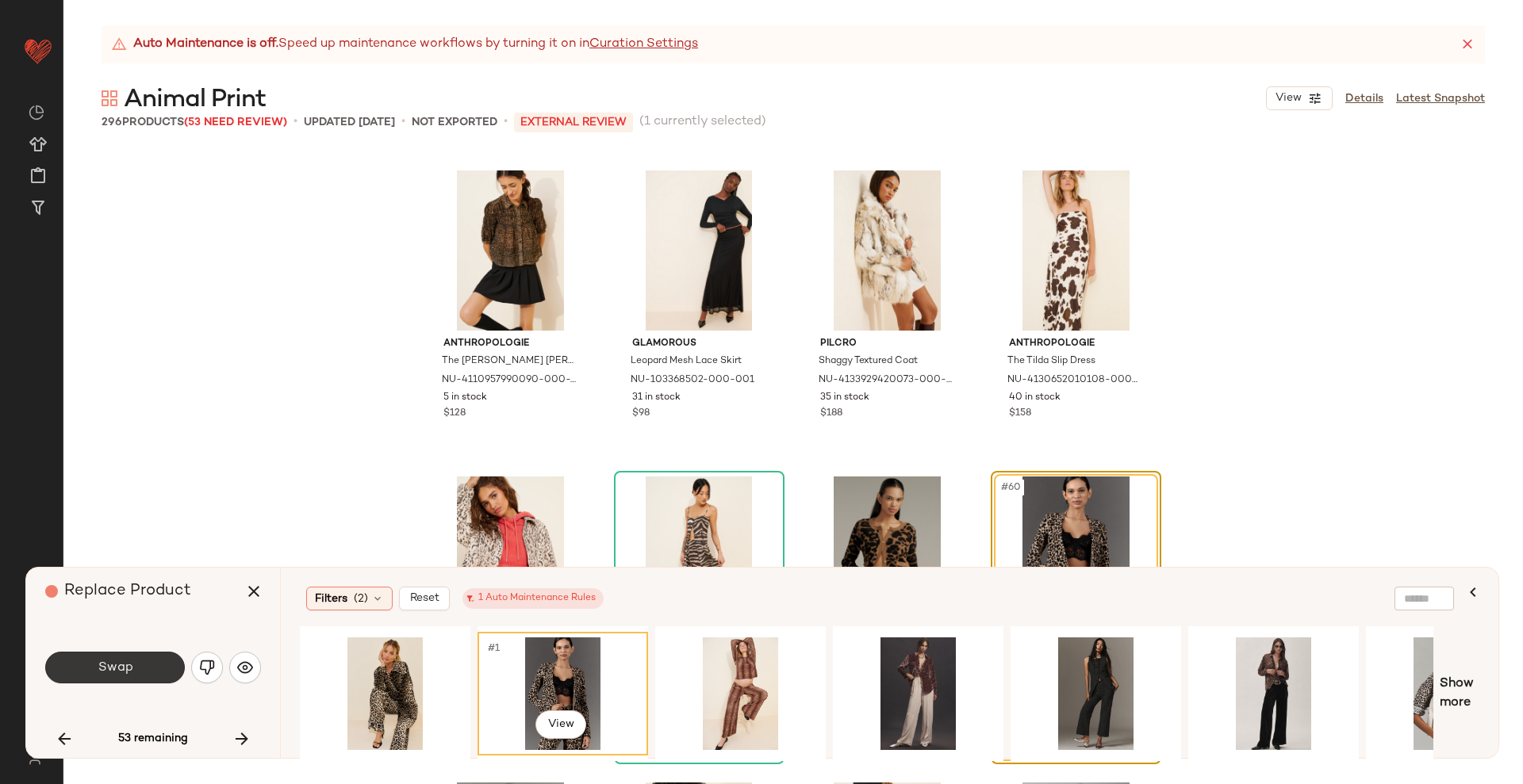
click at [145, 667] on button "Swap" at bounding box center [114, 667] width 139 height 32
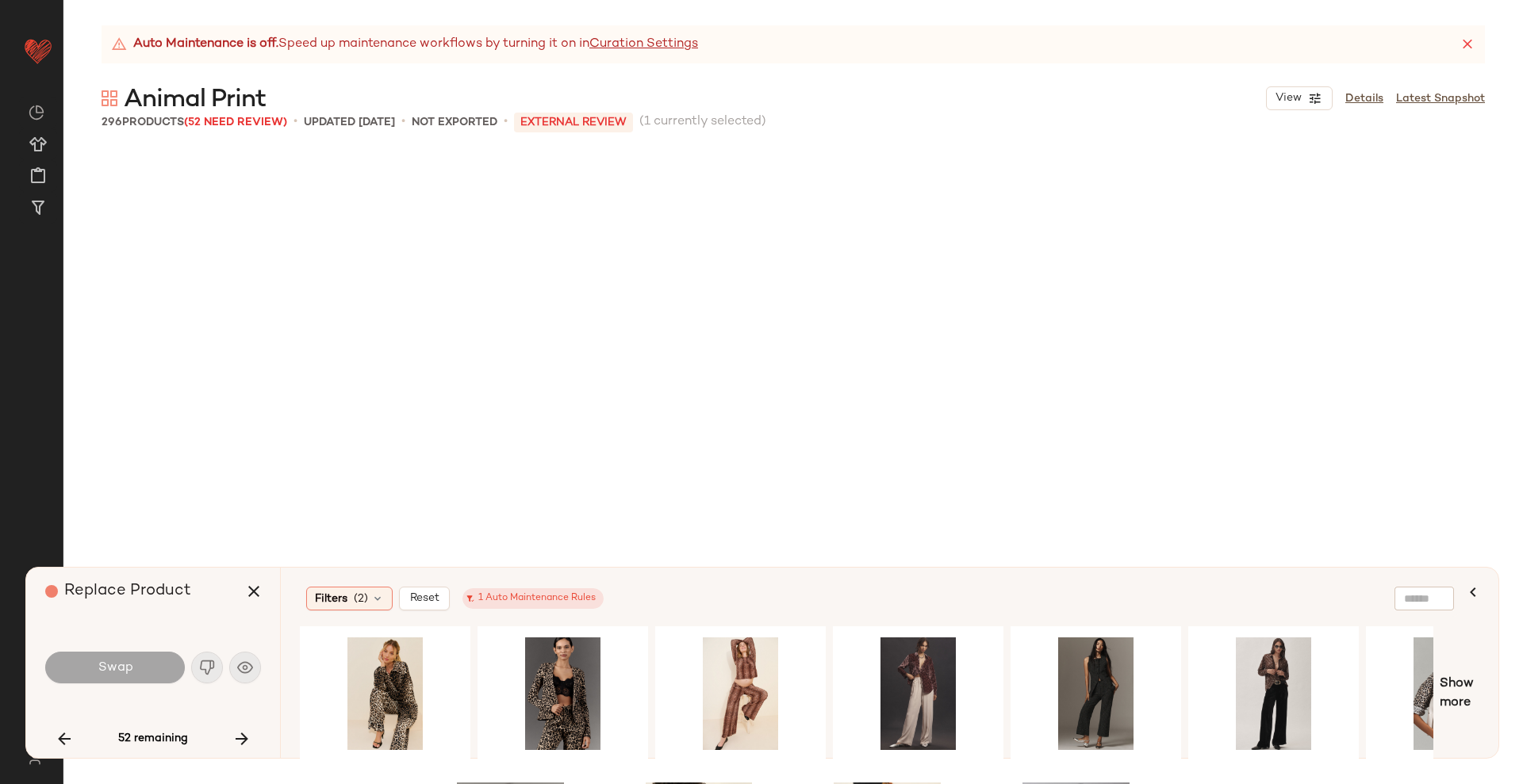
scroll to position [4589, 0]
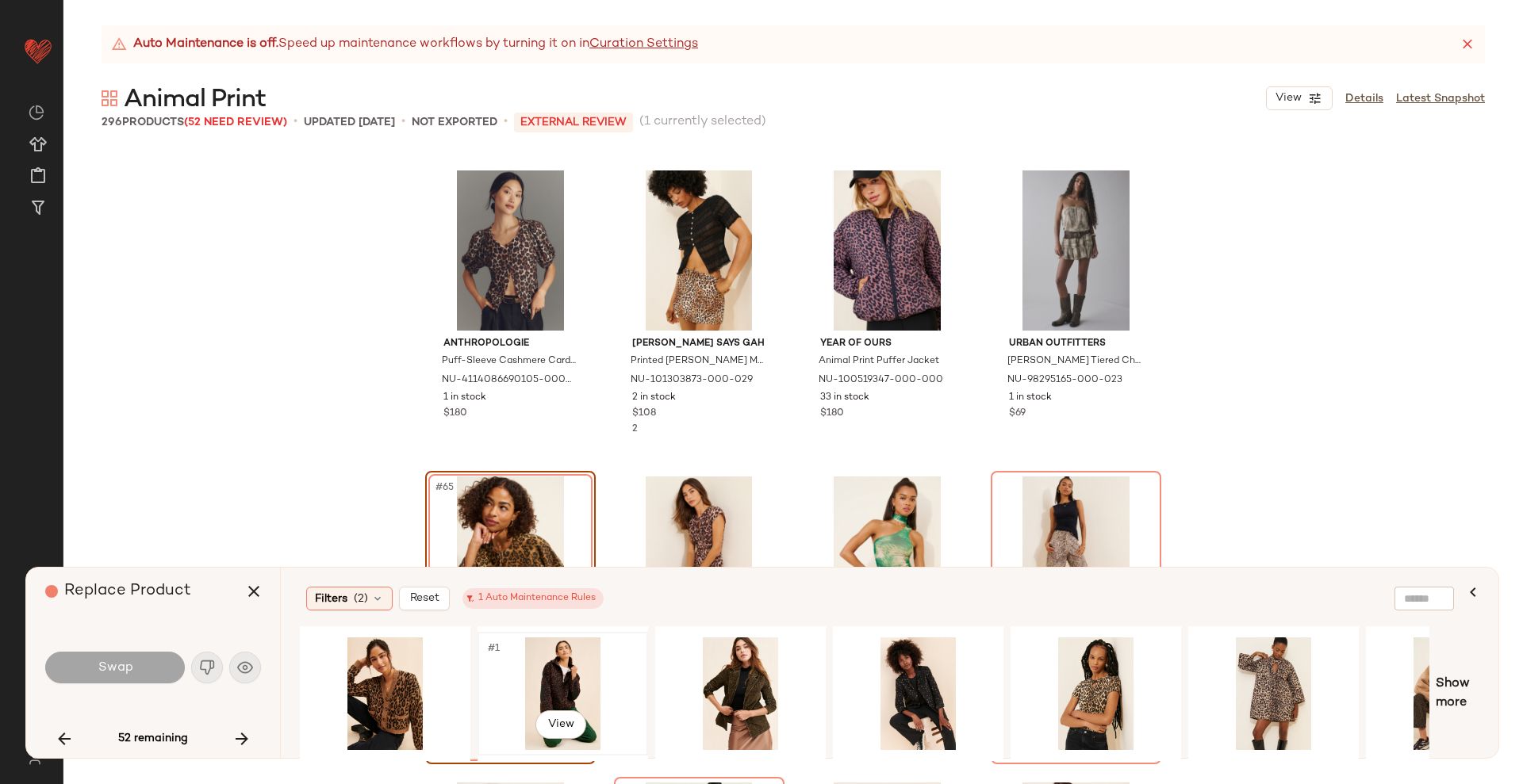
click at [556, 659] on div "#1 View" at bounding box center [562, 694] width 160 height 113
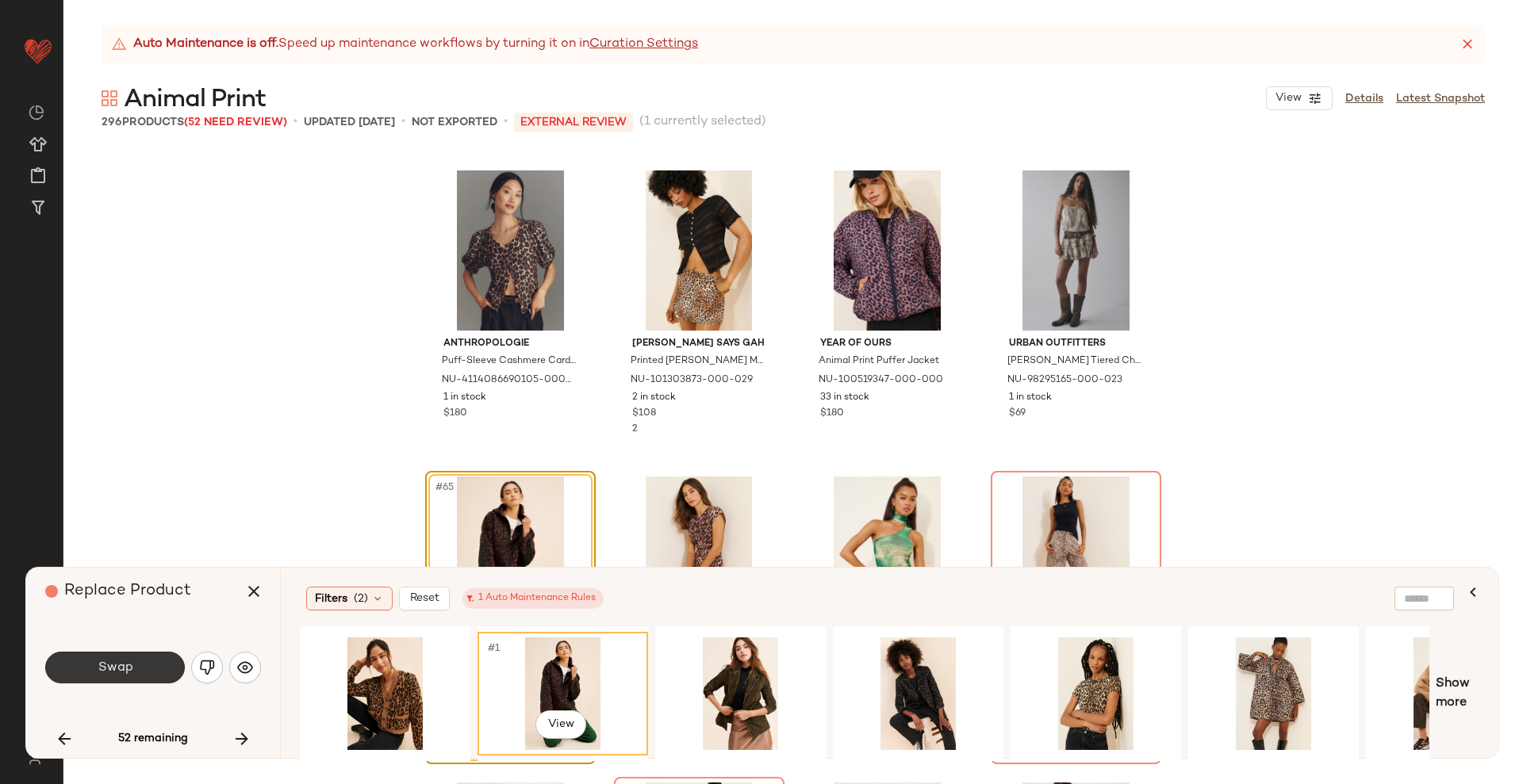
click at [156, 674] on button "Swap" at bounding box center [114, 667] width 139 height 32
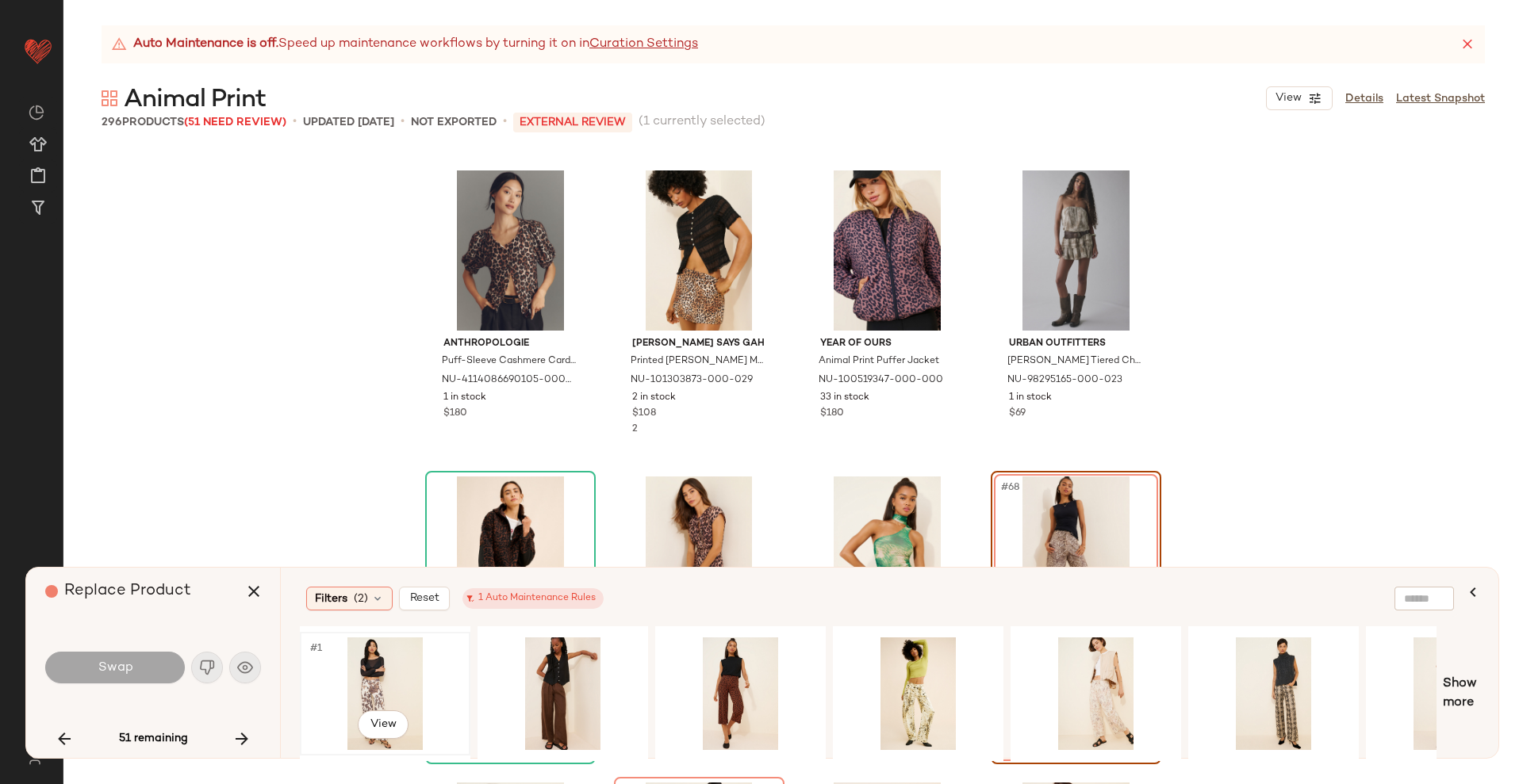
click at [403, 681] on div "#1 View" at bounding box center [385, 694] width 160 height 113
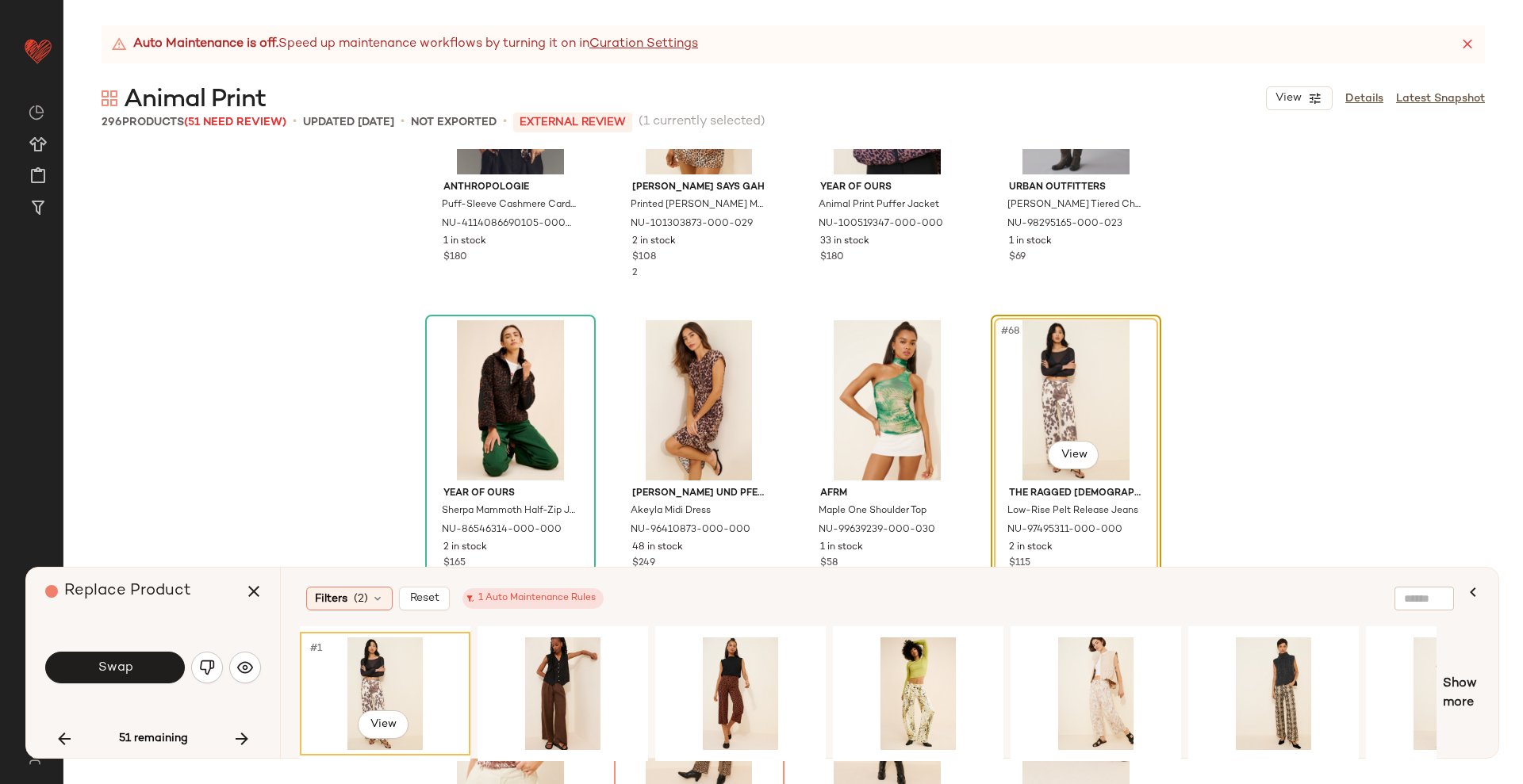
scroll to position [4755, 0]
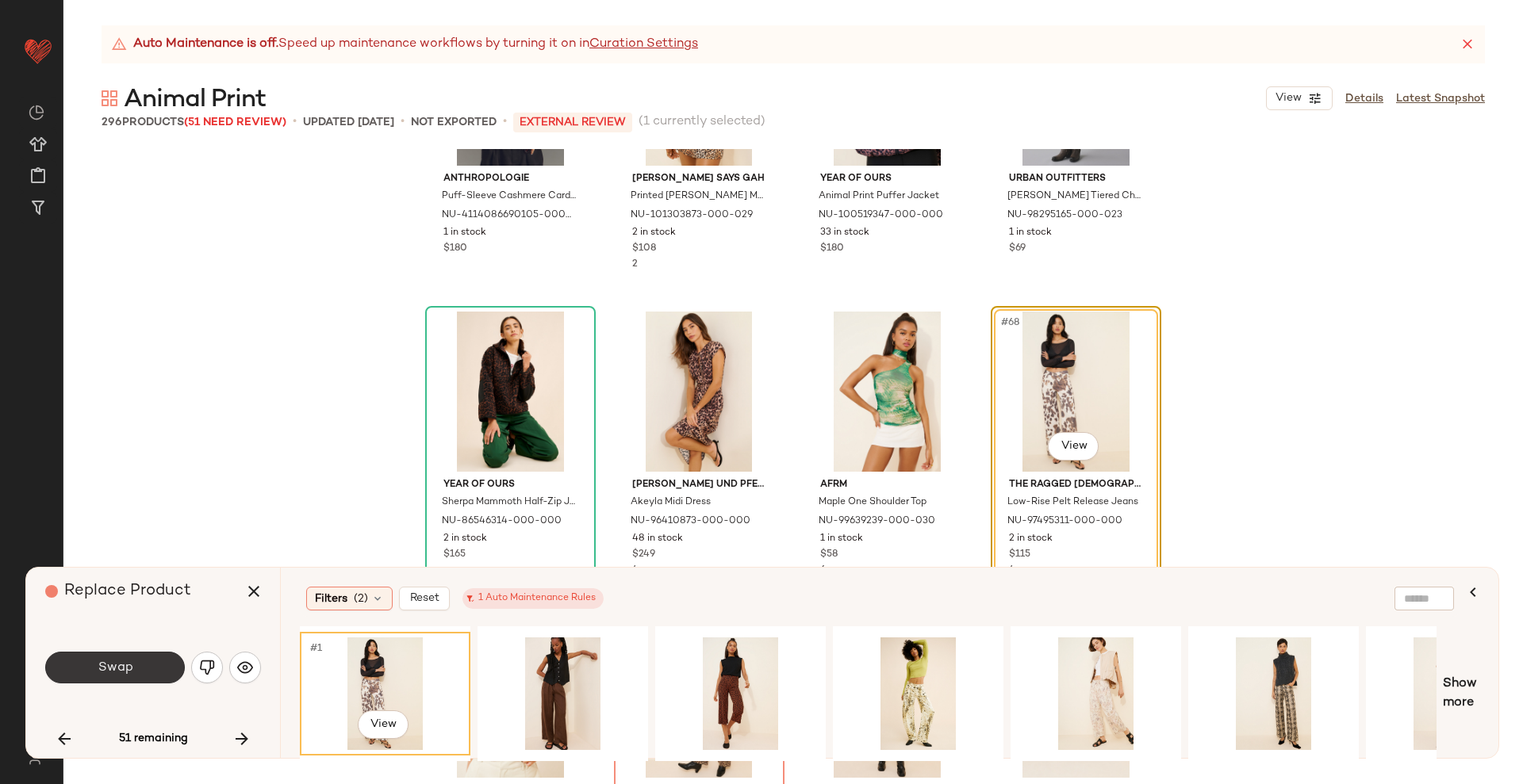
click at [133, 681] on button "Swap" at bounding box center [114, 667] width 139 height 32
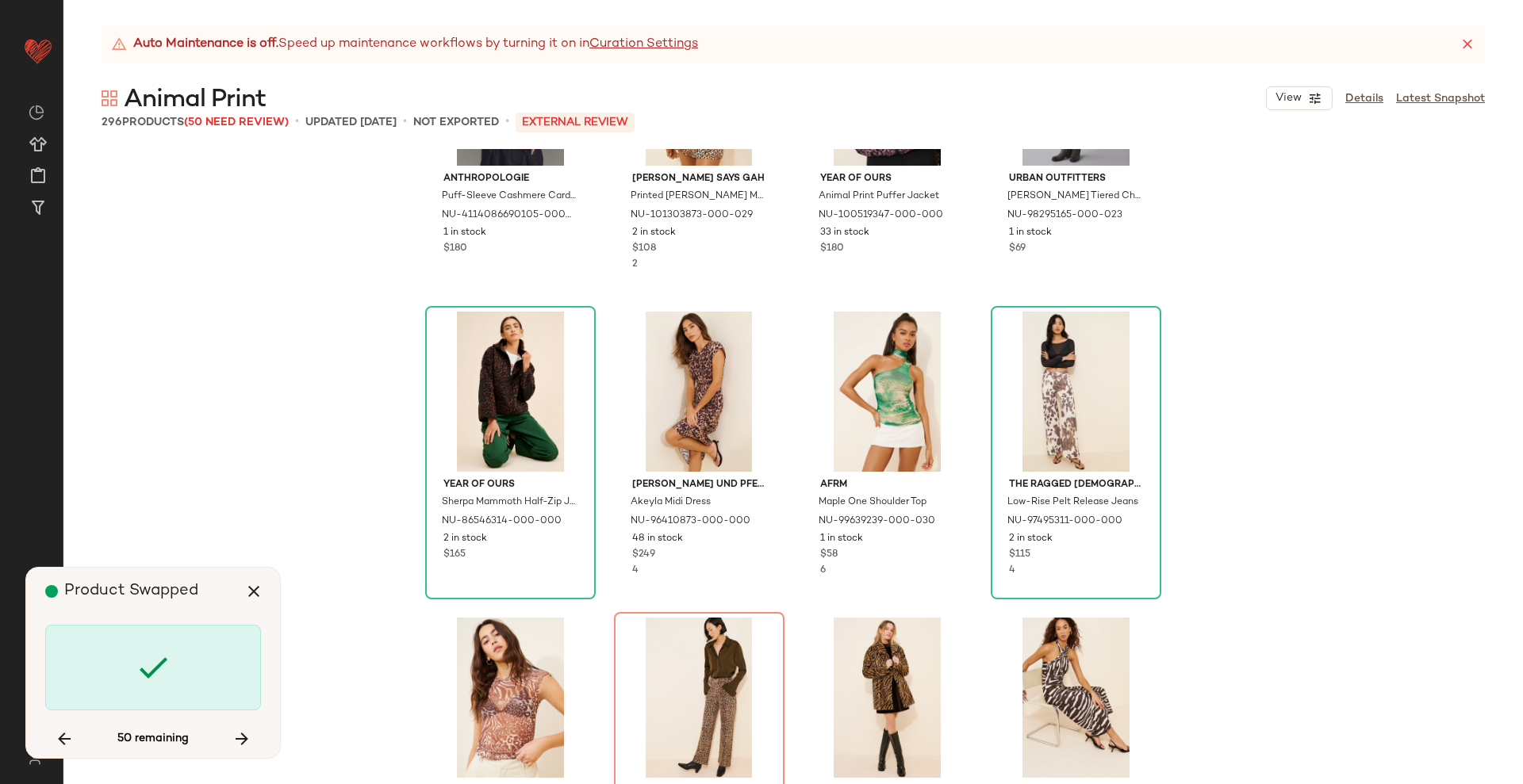
scroll to position [4896, 0]
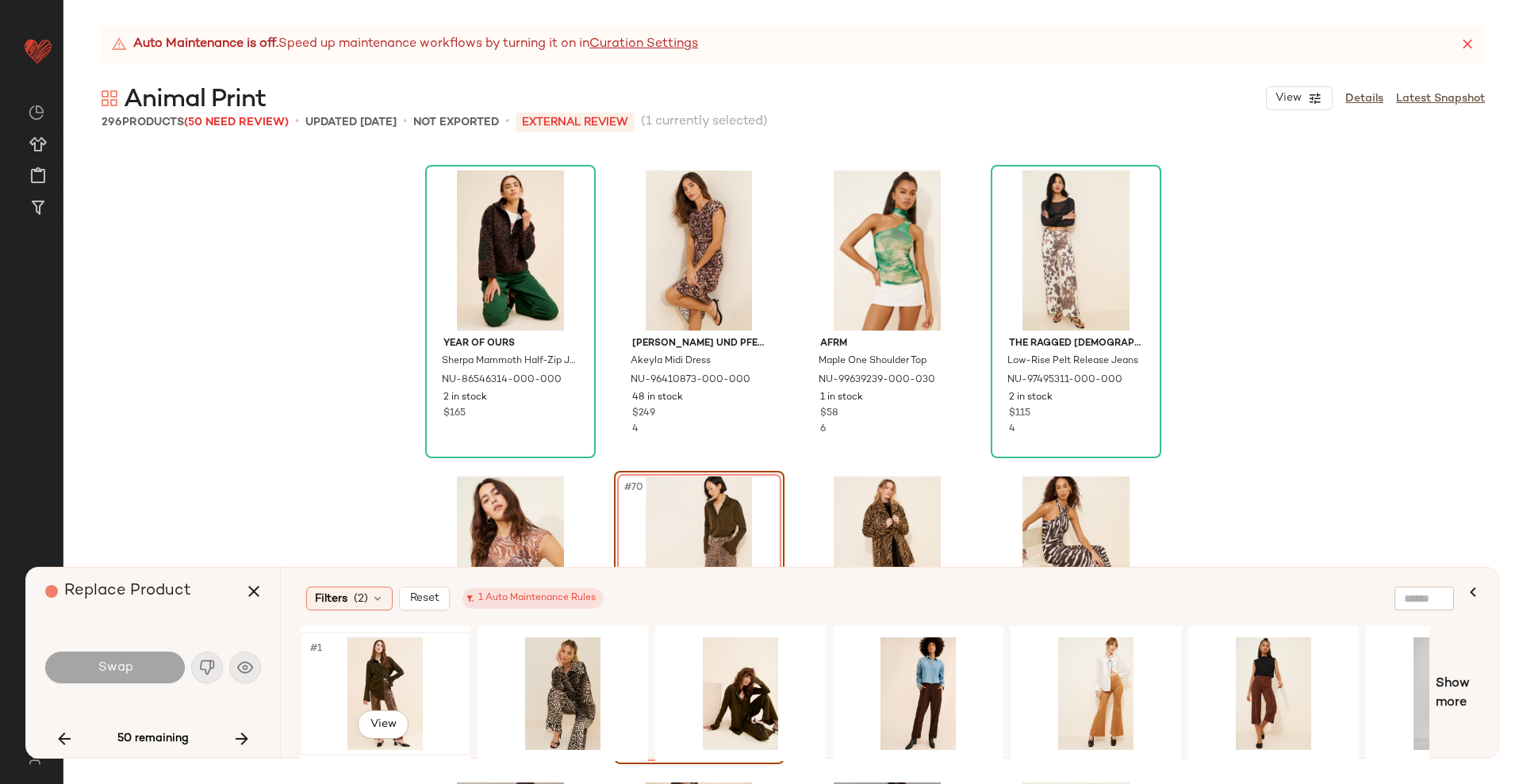
click at [390, 687] on div "#1 View" at bounding box center [385, 694] width 160 height 113
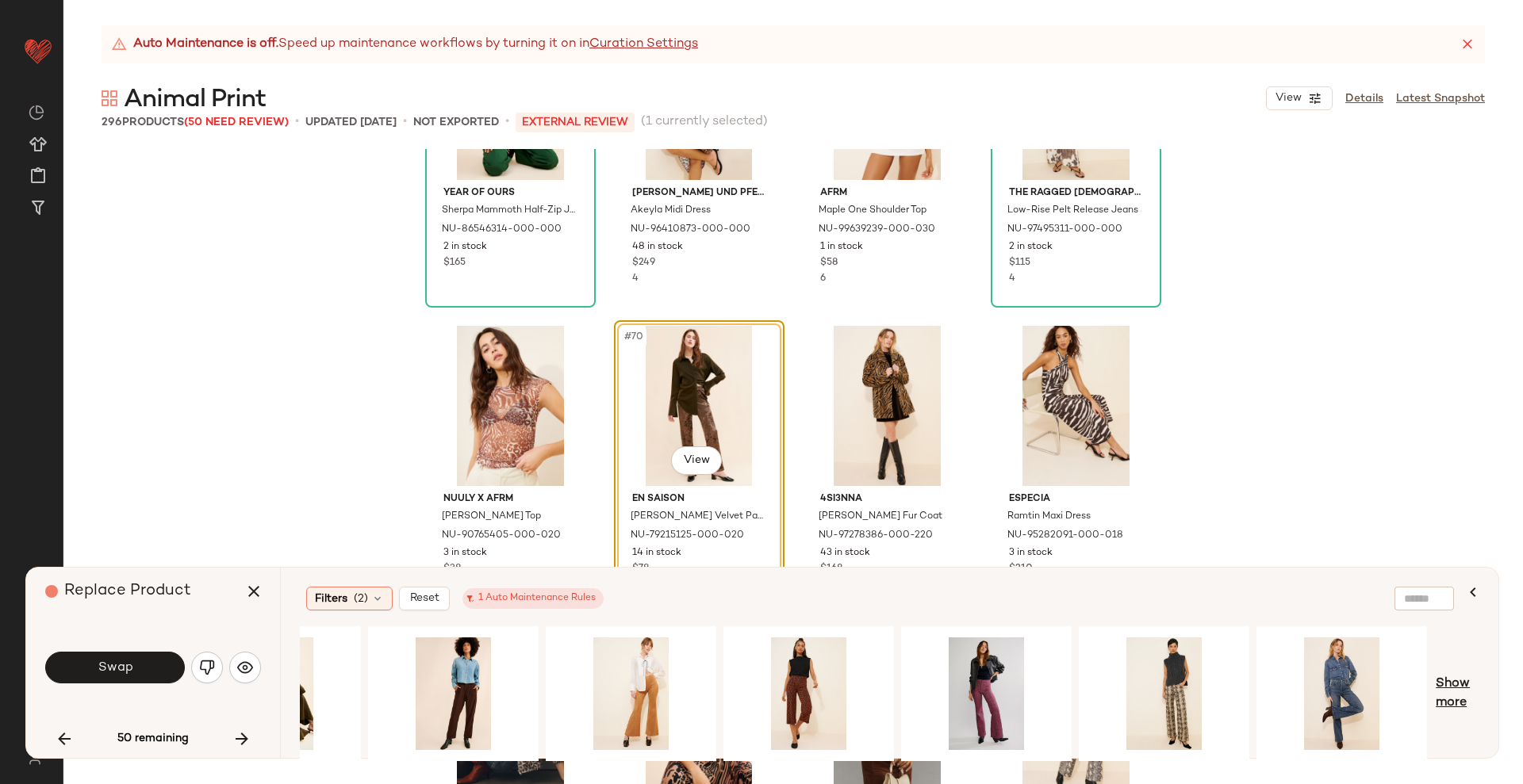
scroll to position [0, 639]
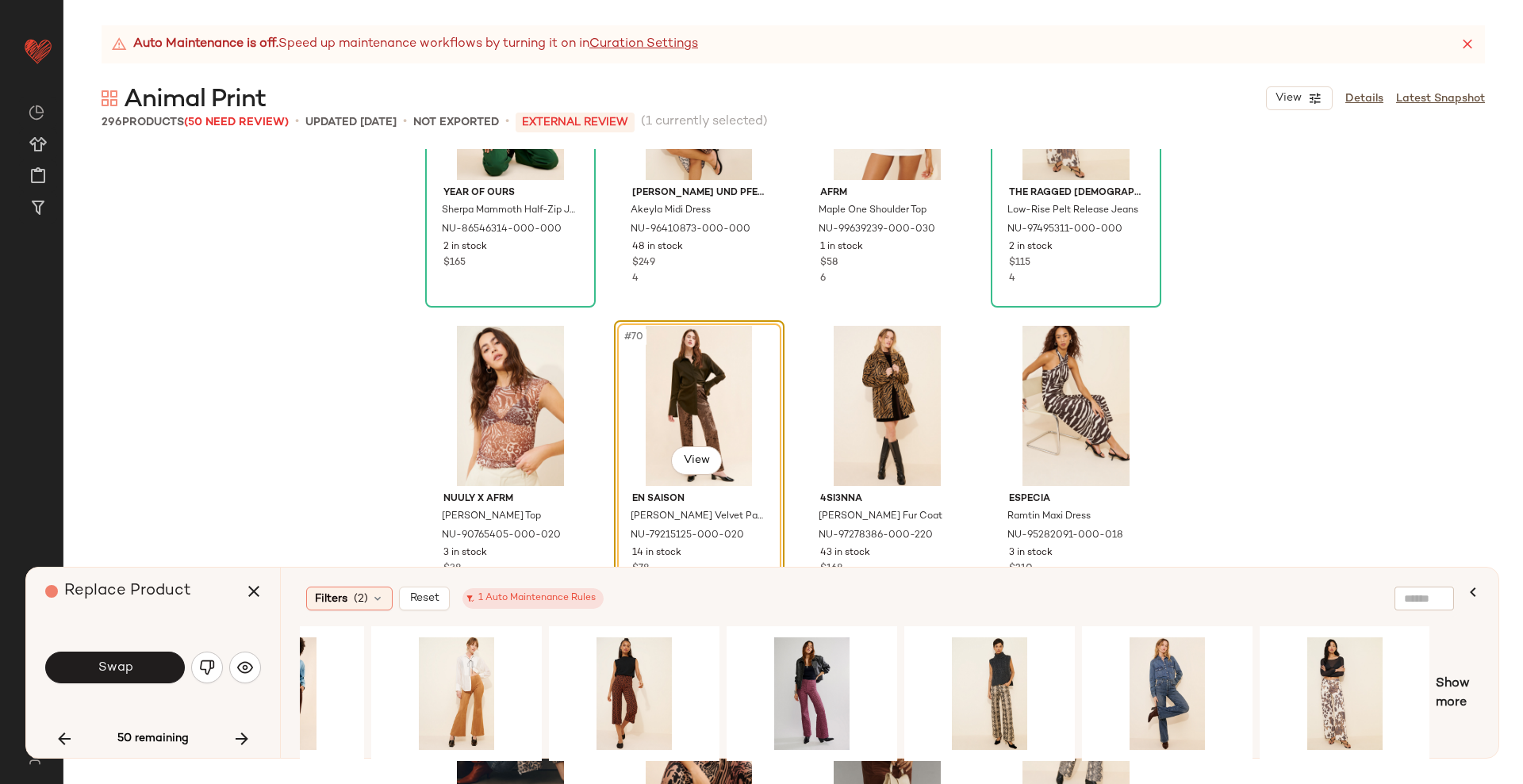
drag, startPoint x: 1444, startPoint y: 690, endPoint x: 1450, endPoint y: 713, distance: 23.8
click at [1450, 713] on div "#1 View Show more" at bounding box center [889, 694] width 1179 height 135
click at [1449, 702] on span "Show more" at bounding box center [1457, 693] width 44 height 38
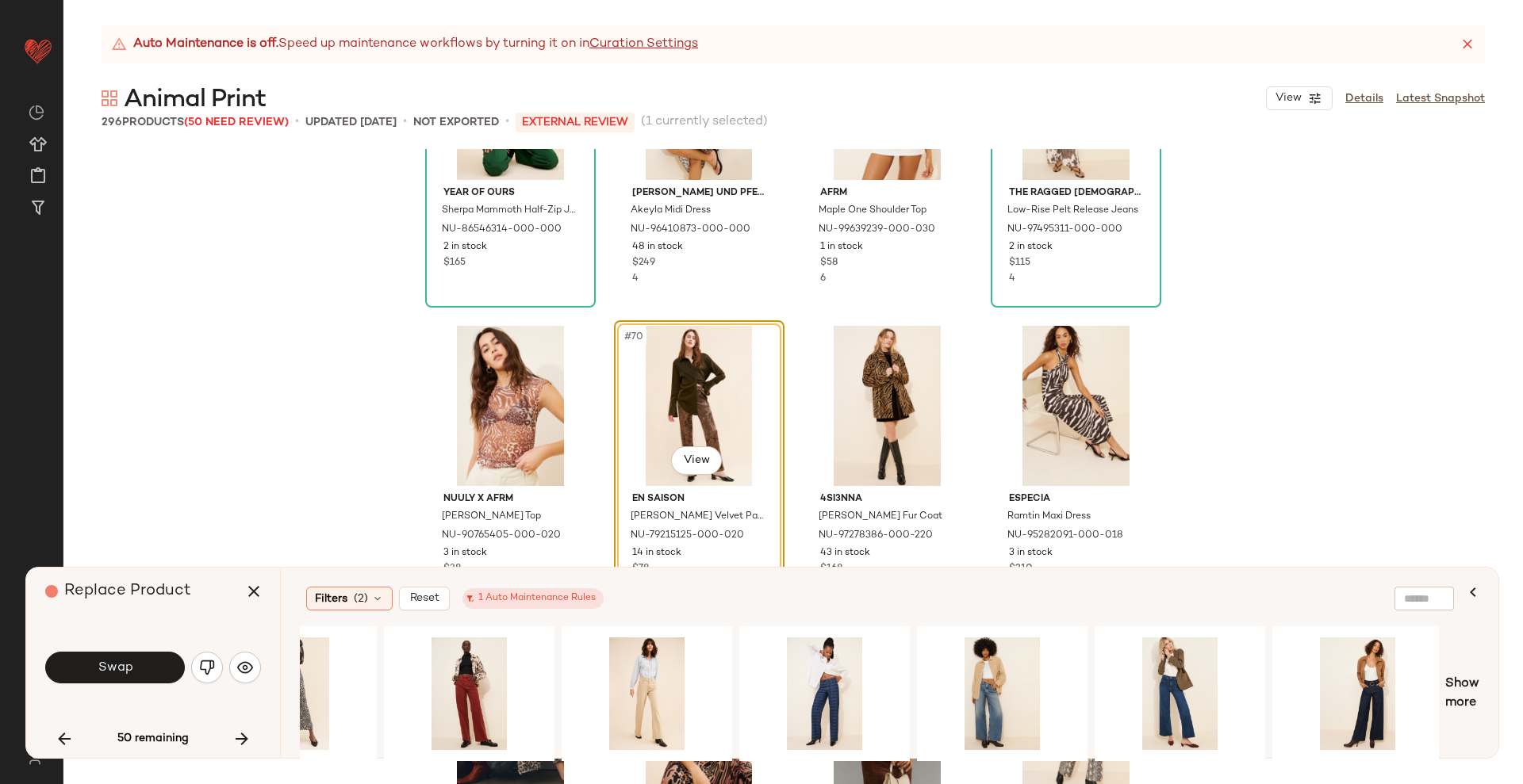
scroll to position [0, 2228]
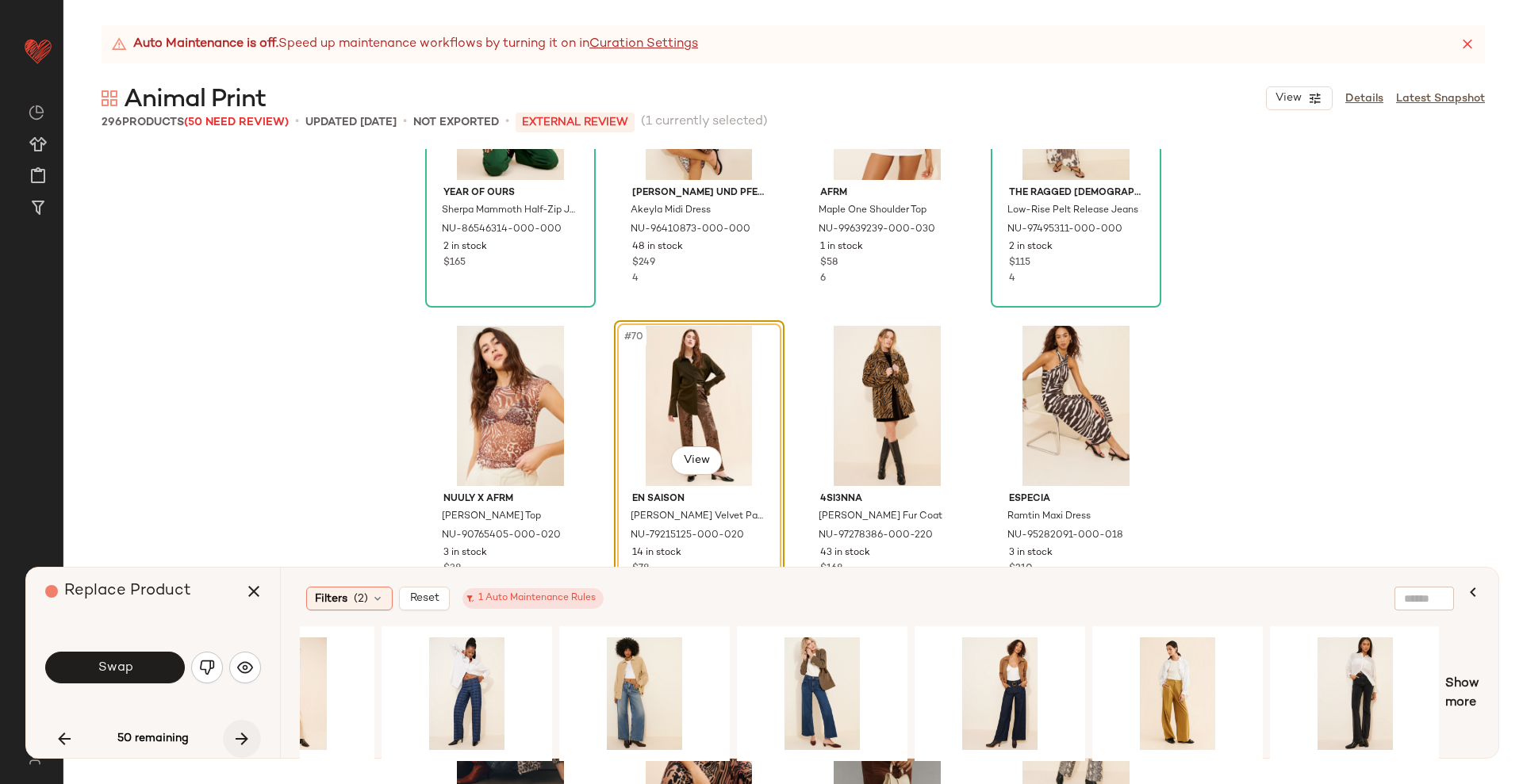
click at [234, 738] on icon "button" at bounding box center [242, 739] width 19 height 19
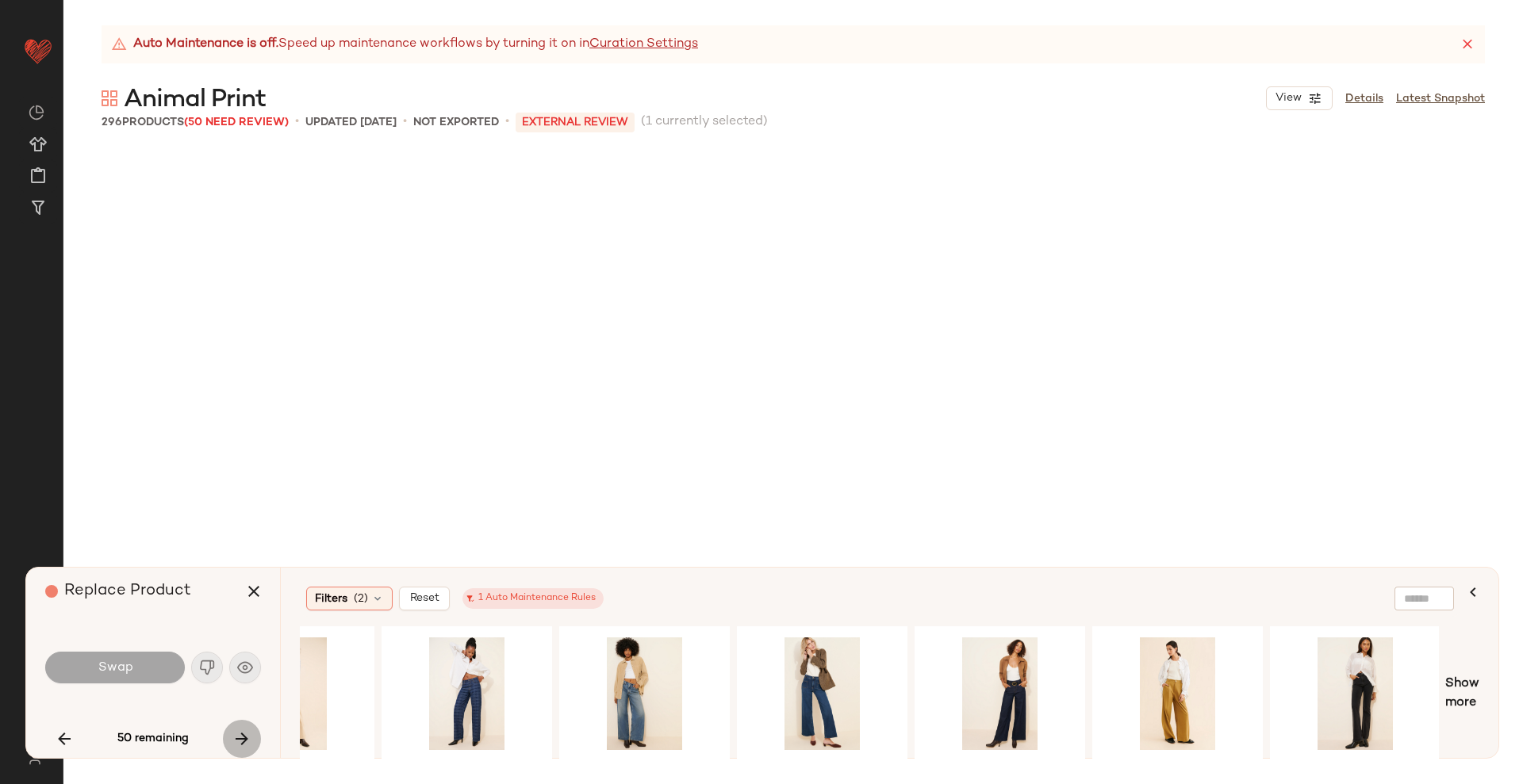
scroll to position [6426, 0]
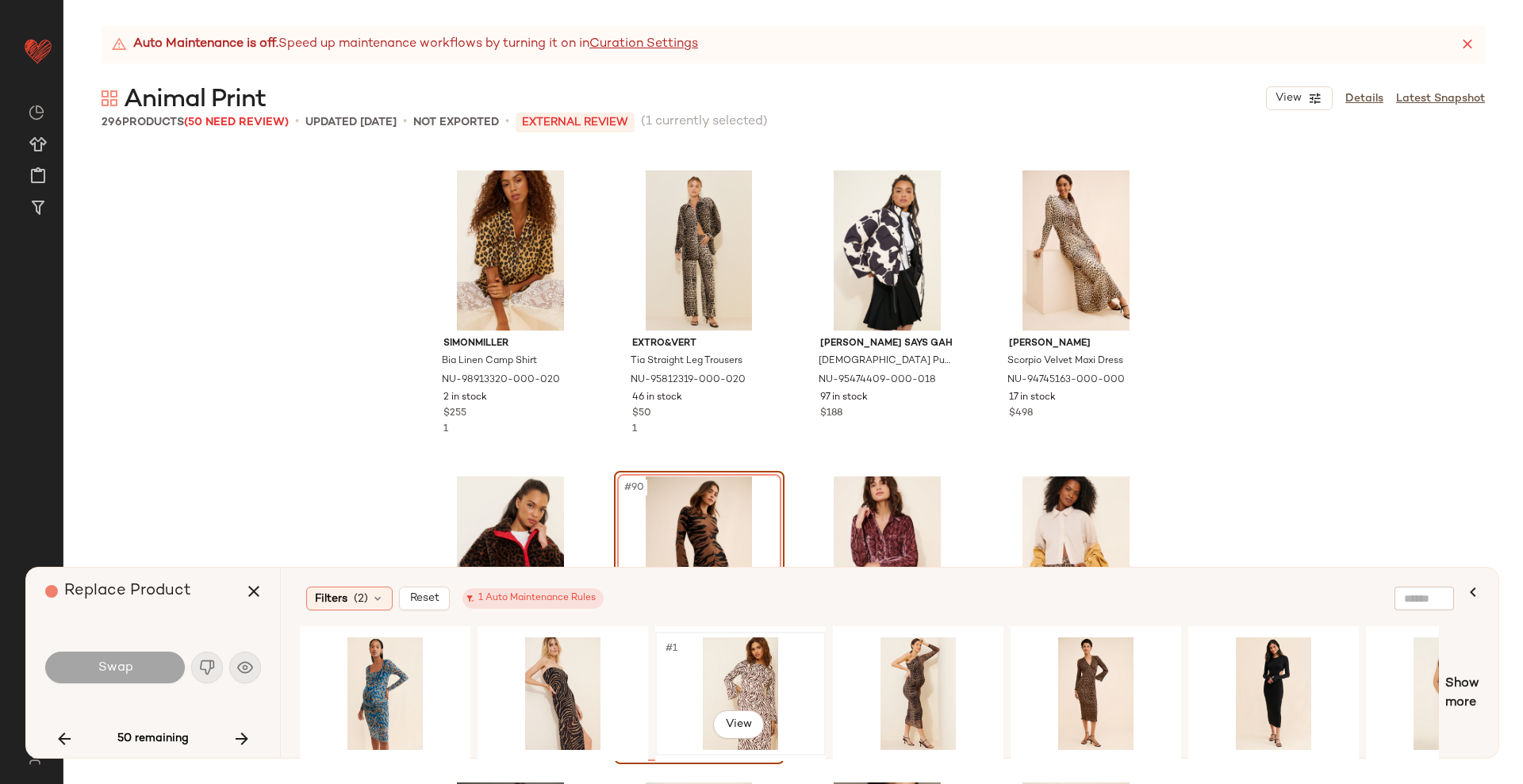
click at [717, 676] on div "#1 View" at bounding box center [741, 694] width 160 height 113
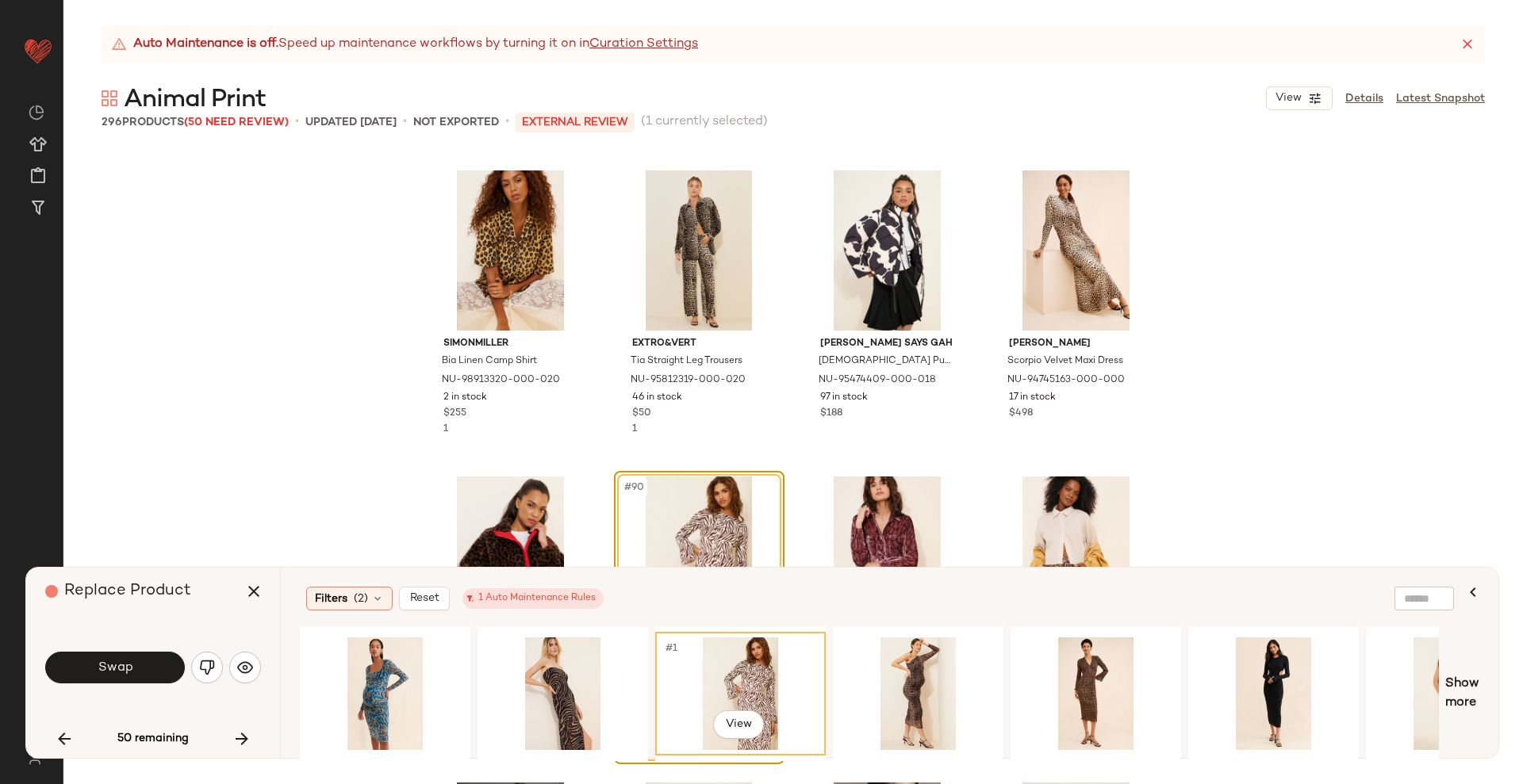
click at [152, 683] on div "Swap" at bounding box center [153, 667] width 216 height 38
click at [146, 675] on button "Swap" at bounding box center [114, 667] width 139 height 32
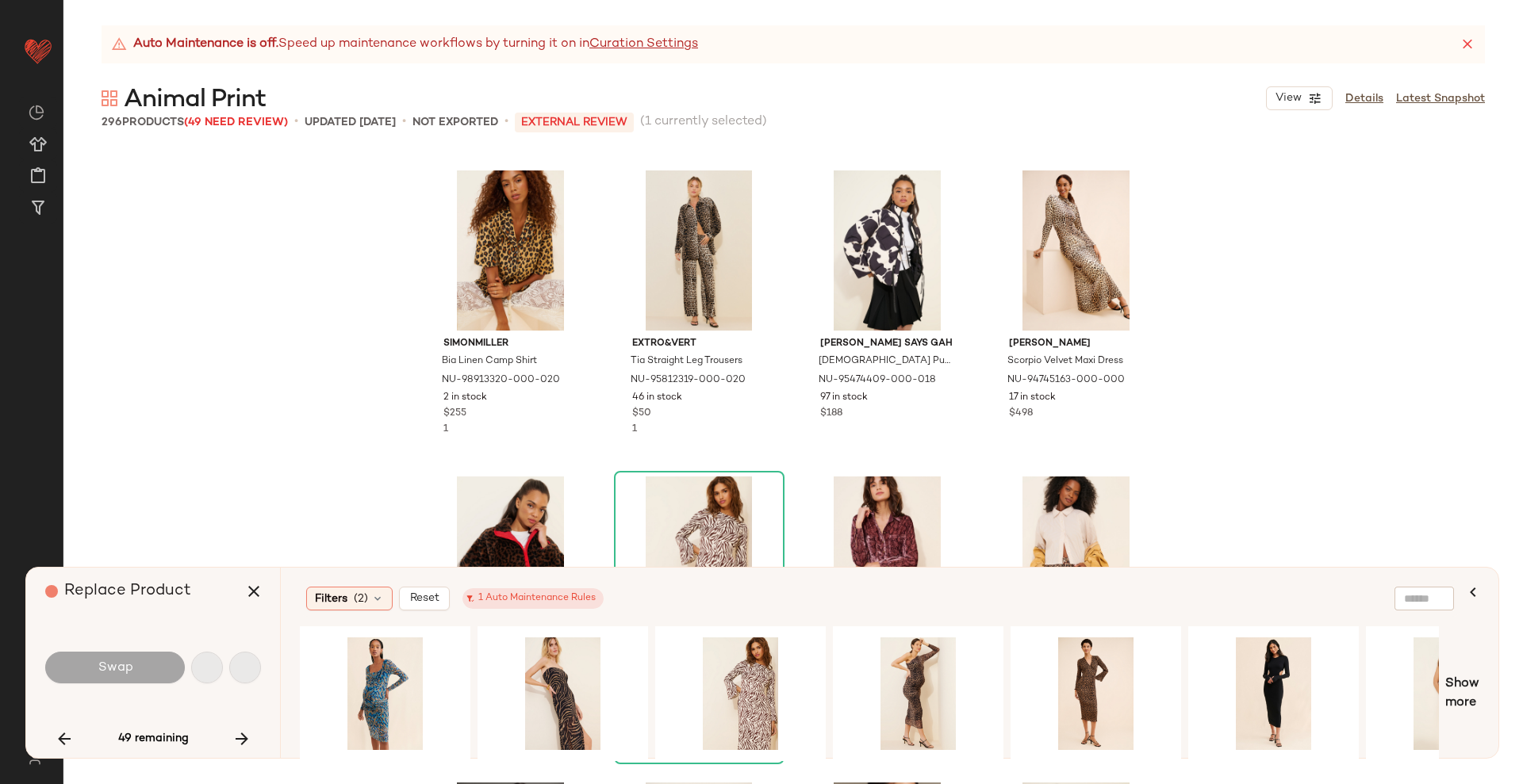
scroll to position [7038, 0]
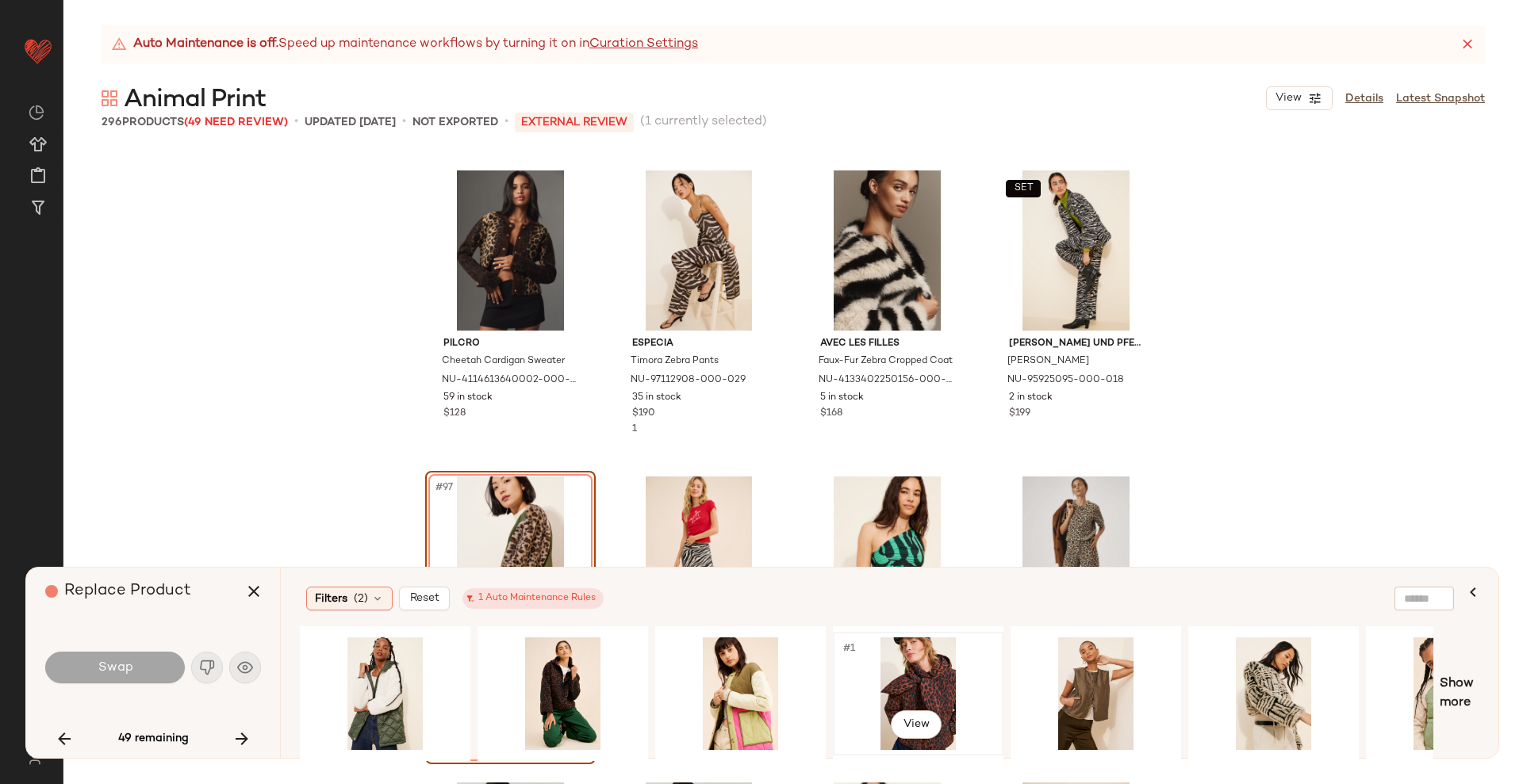
drag, startPoint x: 856, startPoint y: 674, endPoint x: 871, endPoint y: 709, distance: 38.1
click at [871, 709] on div "#1 View" at bounding box center [918, 694] width 160 height 113
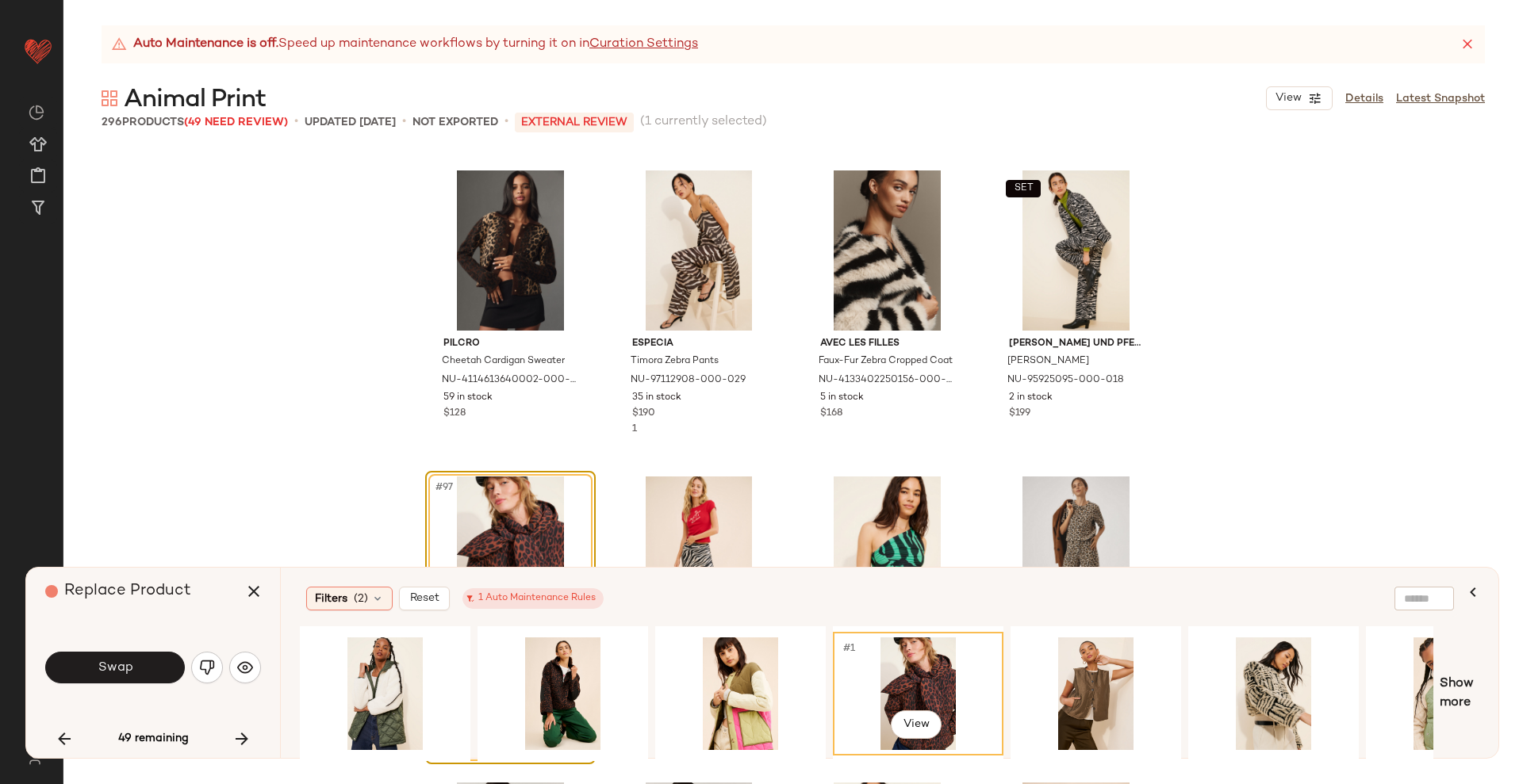
click at [129, 696] on div "Swap" at bounding box center [153, 667] width 216 height 86
click at [135, 675] on button "Swap" at bounding box center [114, 667] width 139 height 32
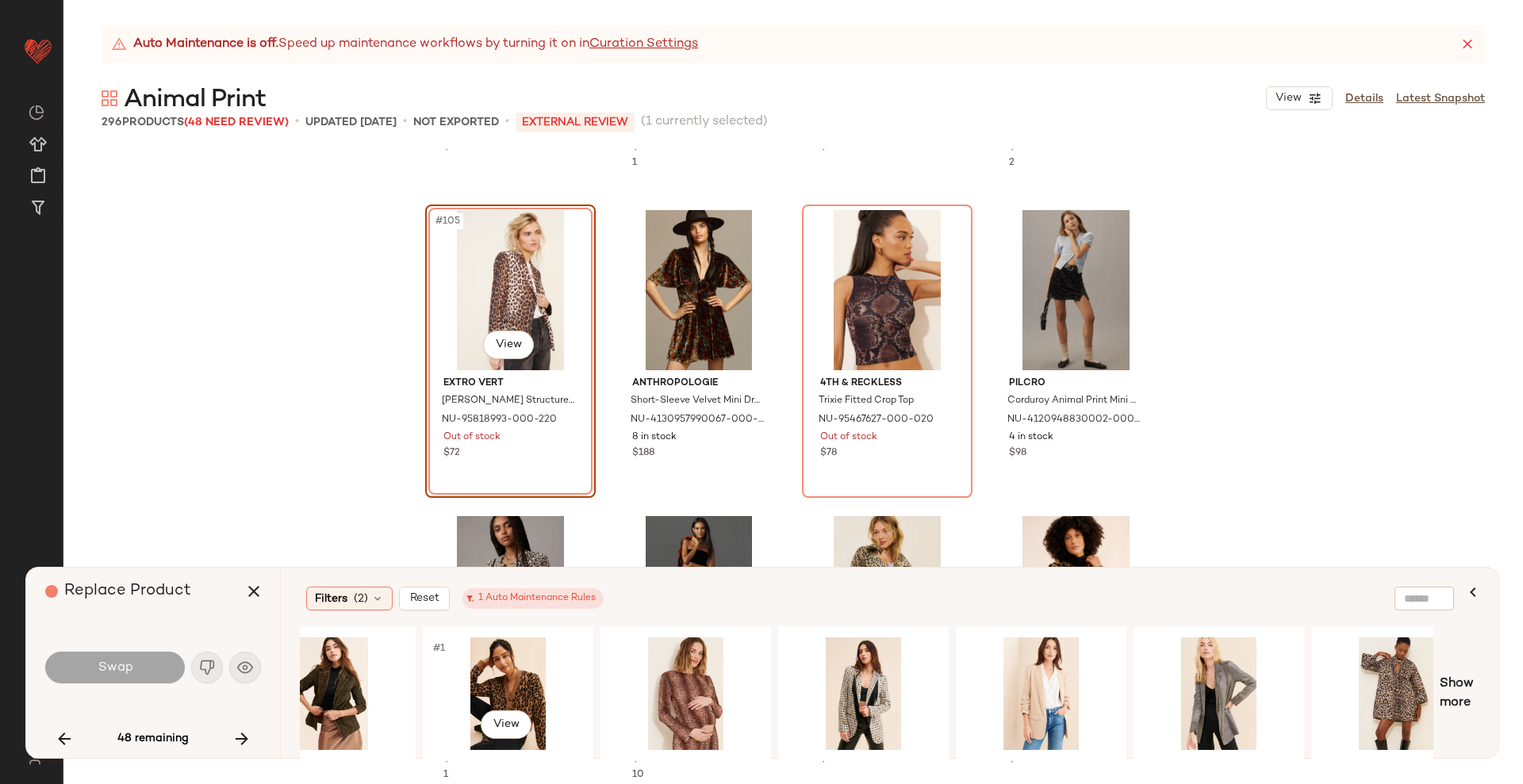
scroll to position [0, 813]
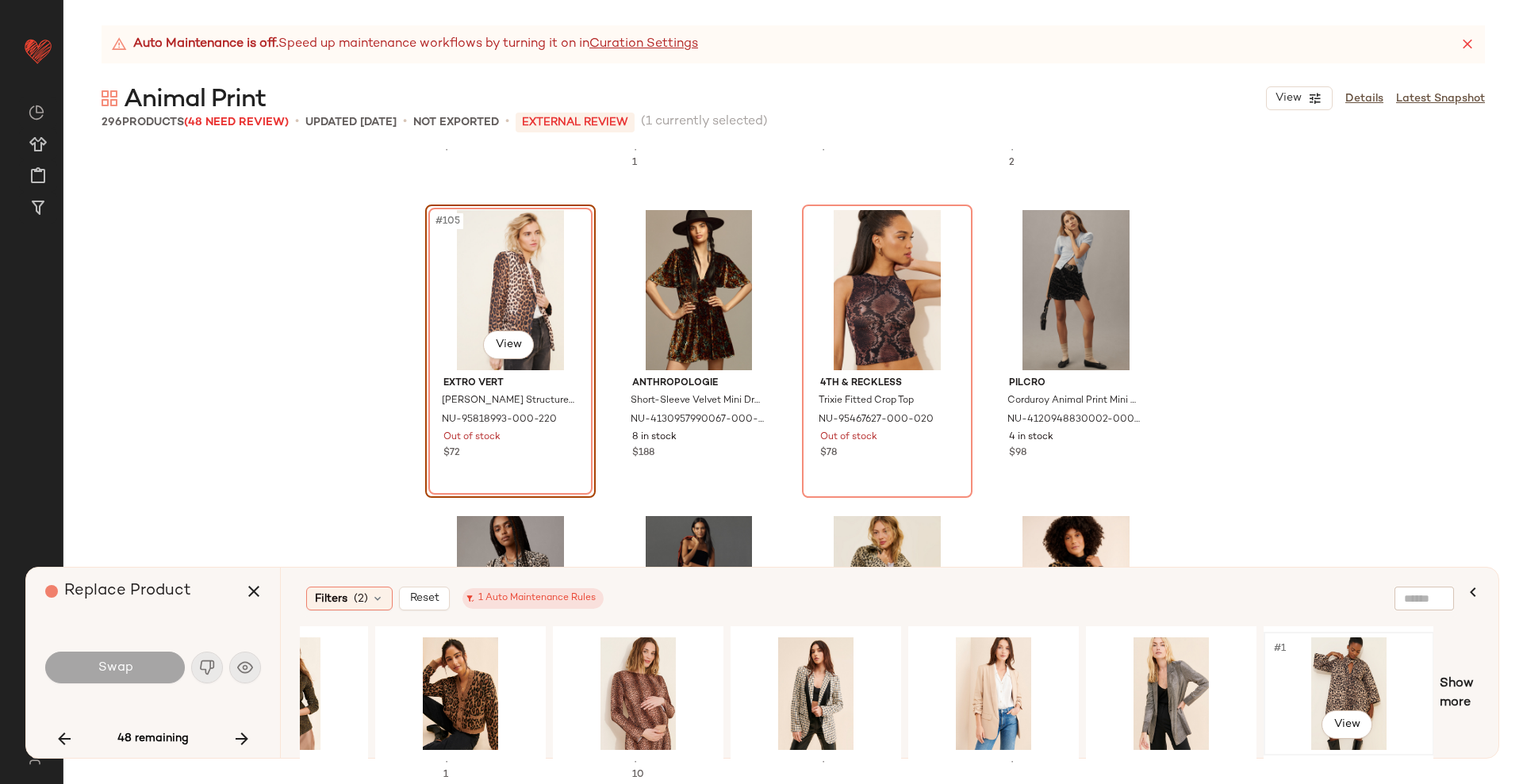
click at [1368, 658] on div "#1 View" at bounding box center [1349, 694] width 160 height 113
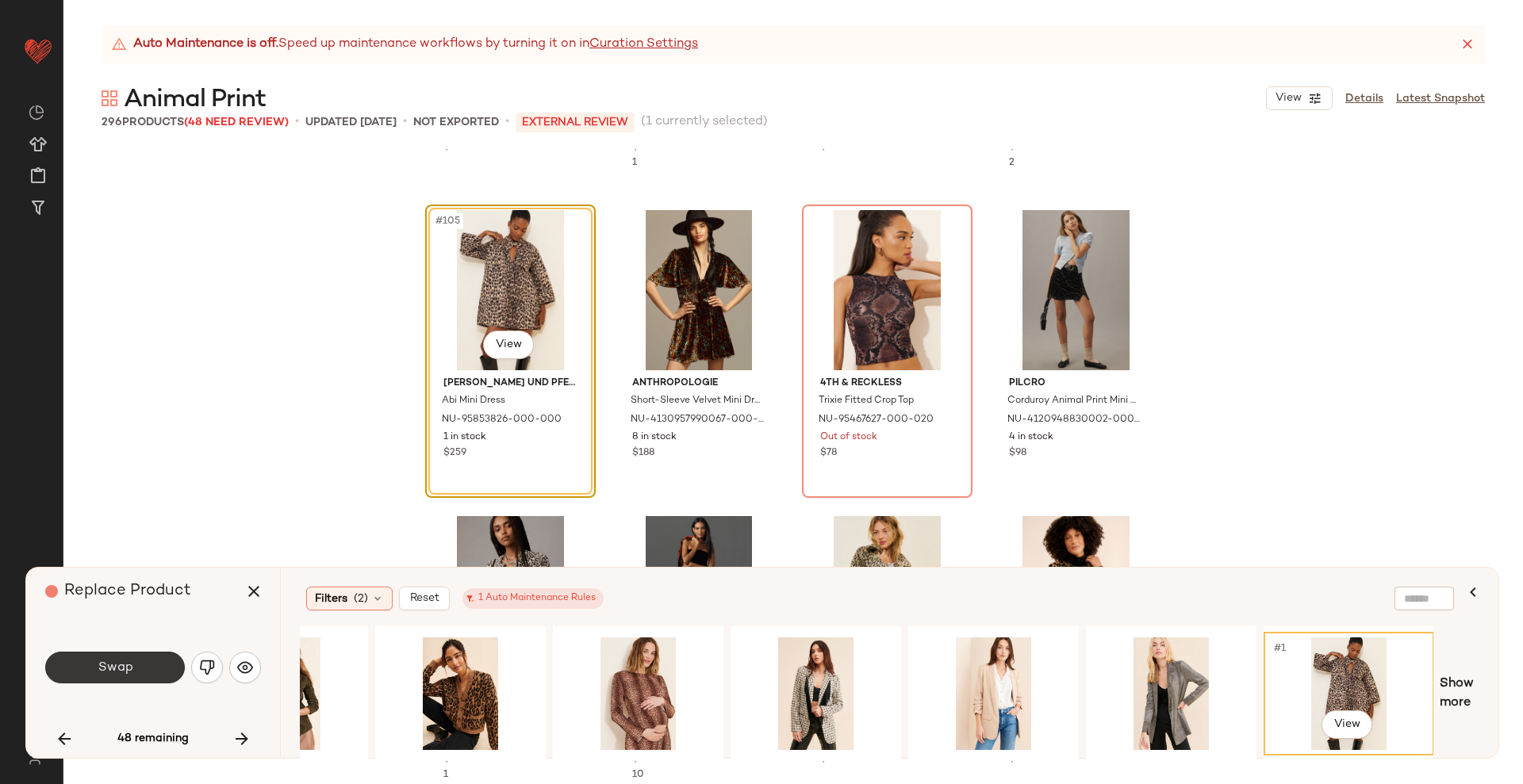
click at [139, 679] on button "Swap" at bounding box center [114, 667] width 139 height 32
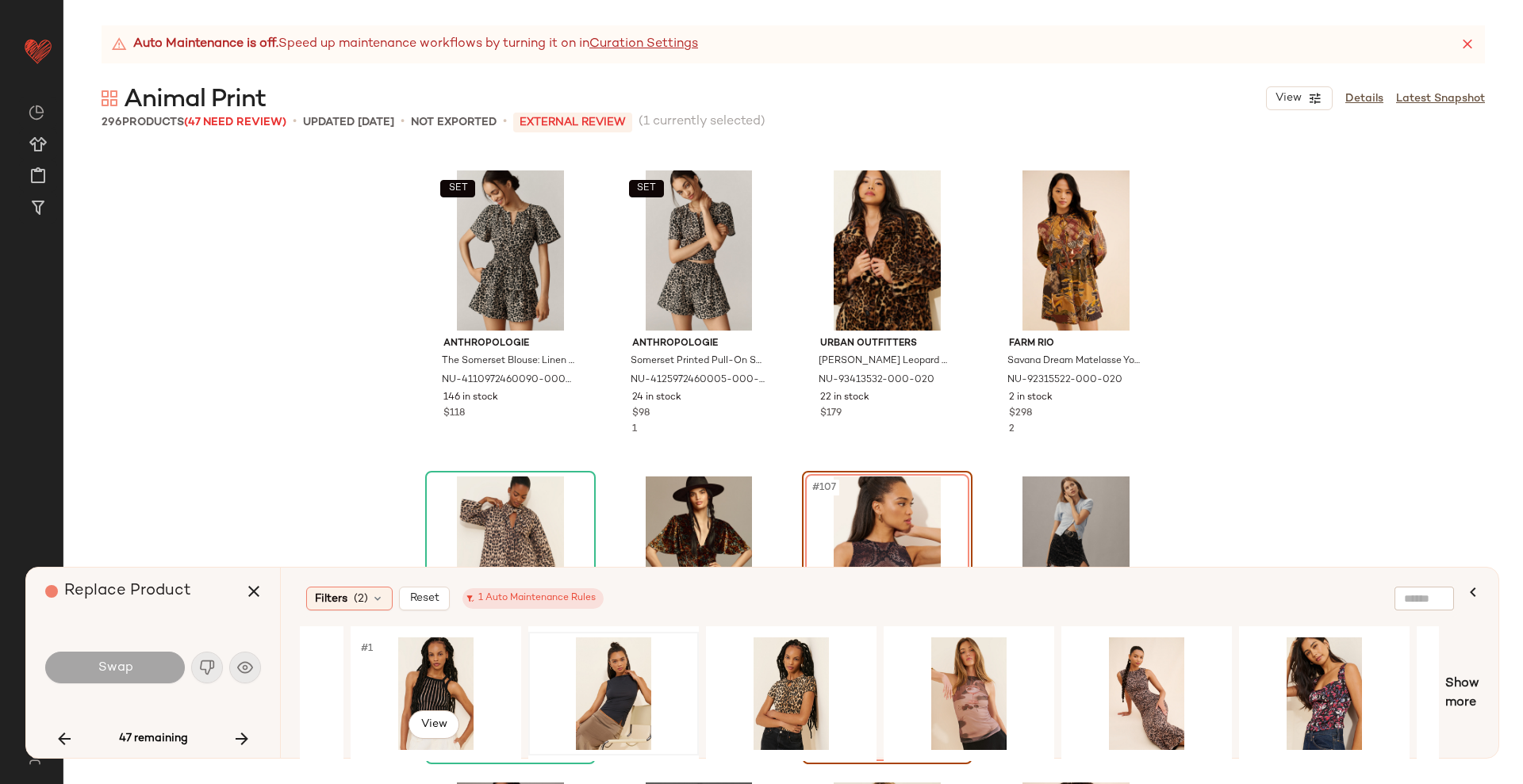
scroll to position [0, 308]
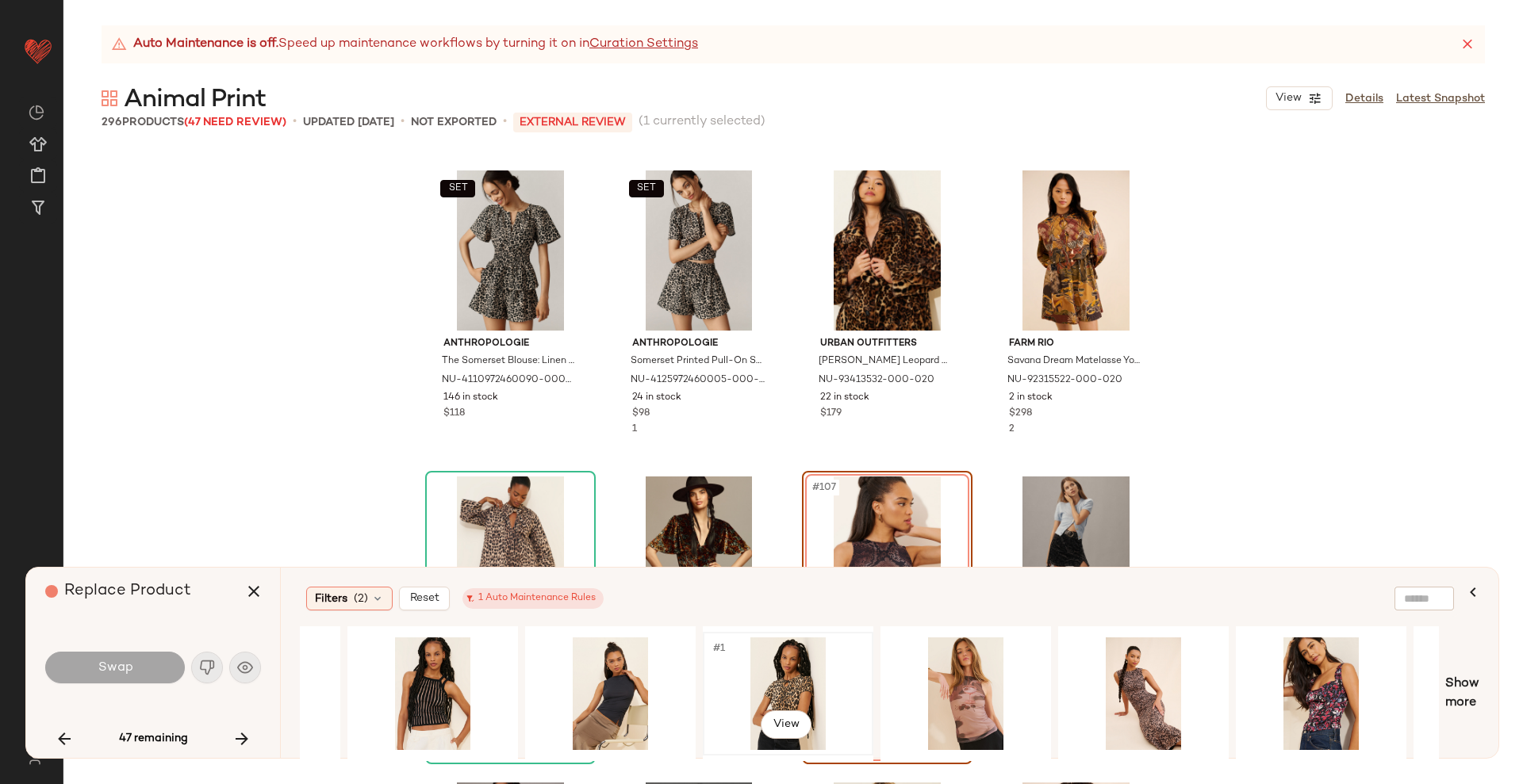
click at [767, 674] on div "#1 View" at bounding box center [788, 694] width 160 height 113
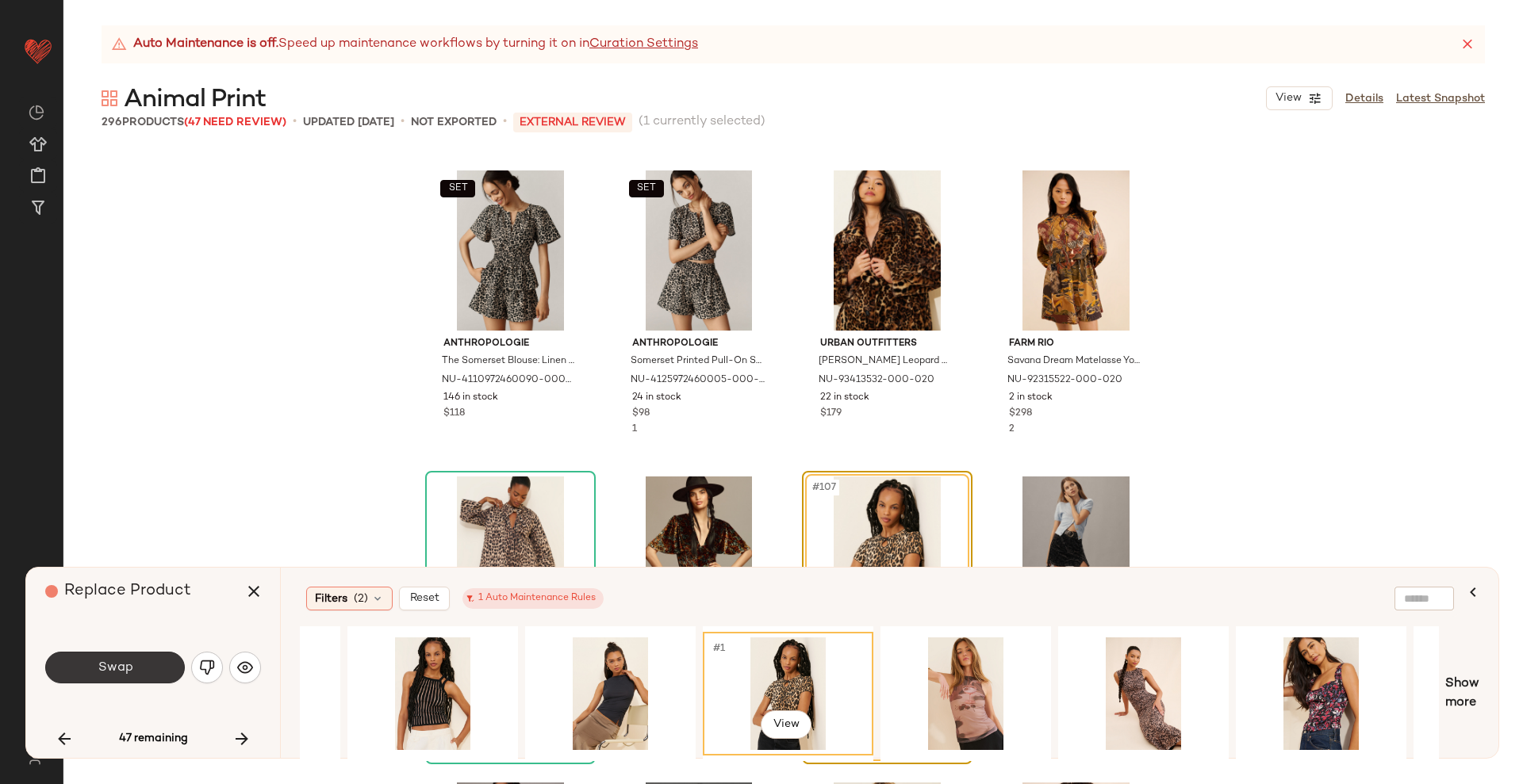
click at [106, 661] on span "Swap" at bounding box center [114, 667] width 36 height 15
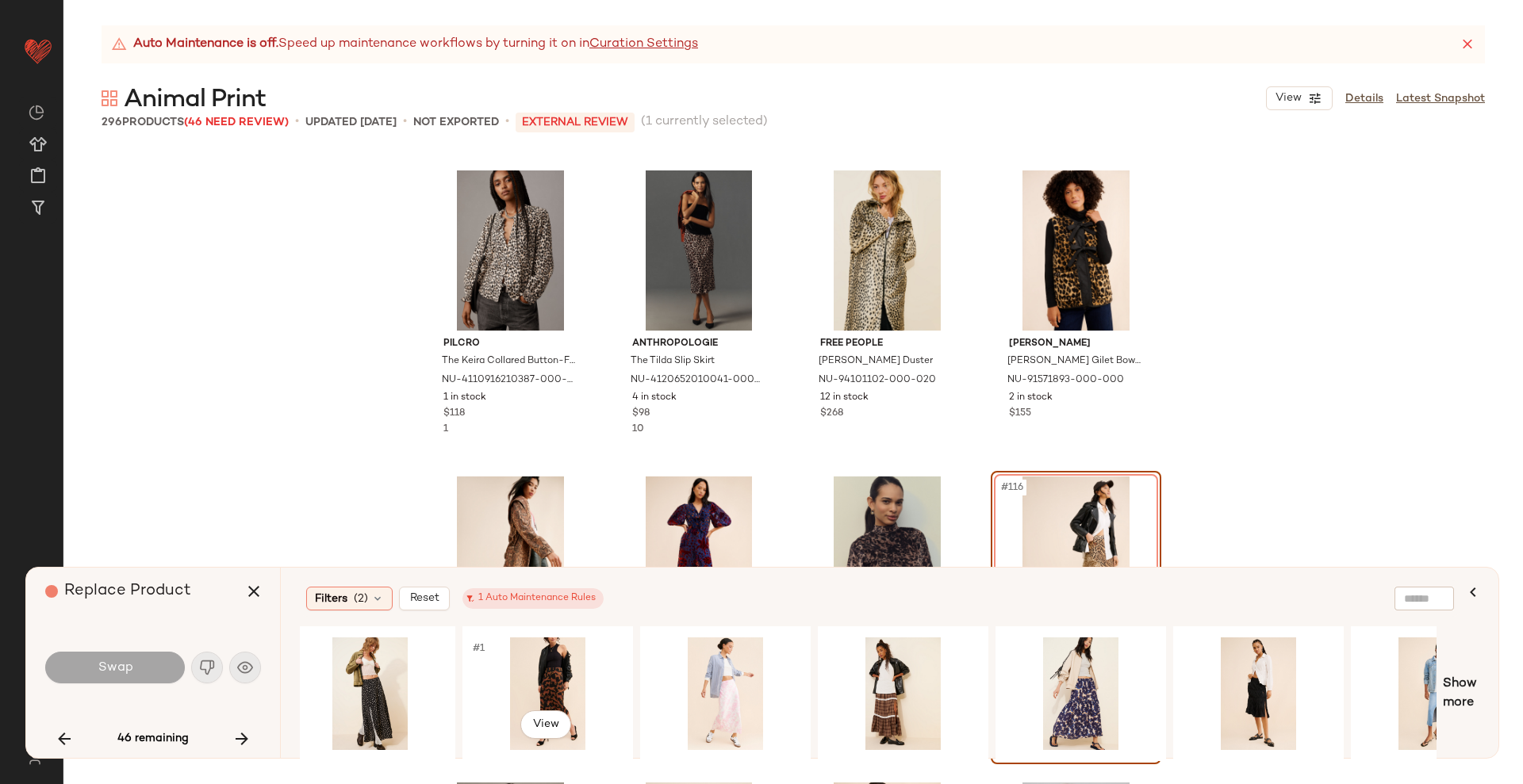
scroll to position [0, 904]
click at [570, 684] on div "#1 View" at bounding box center [547, 694] width 160 height 113
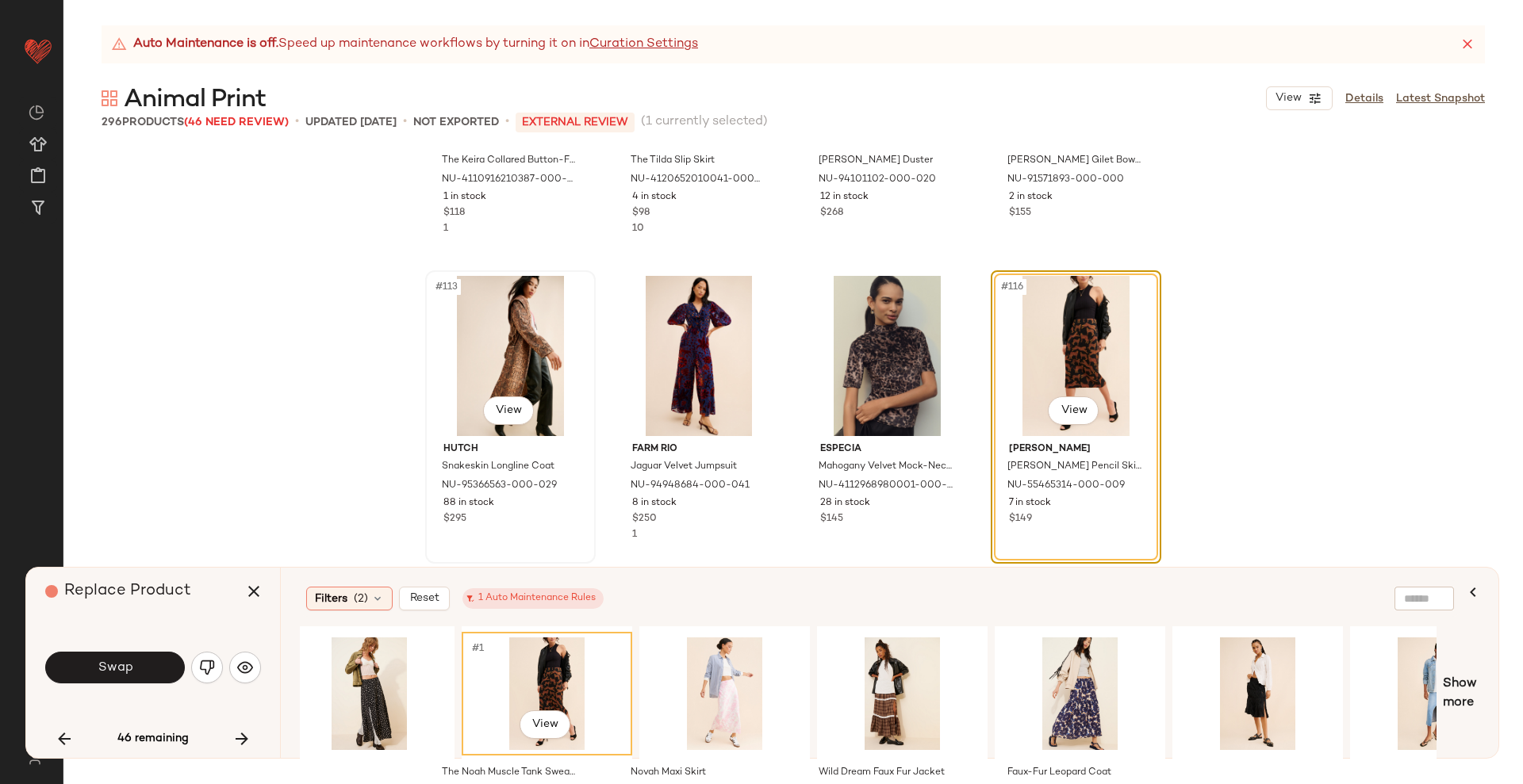
scroll to position [8463, 0]
click at [139, 640] on div "Swap" at bounding box center [153, 667] width 216 height 86
click at [135, 676] on button "Swap" at bounding box center [114, 667] width 139 height 32
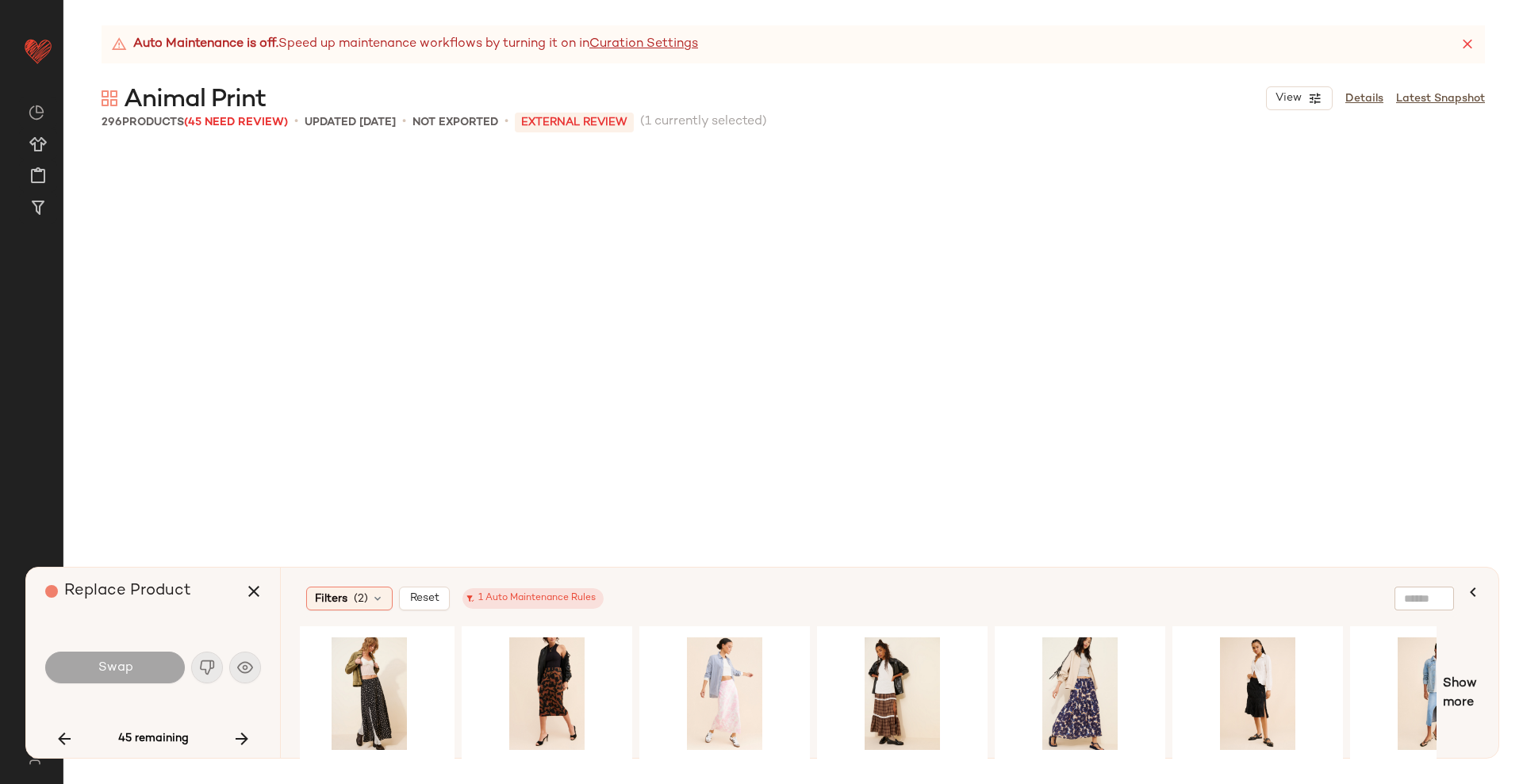
scroll to position [9179, 0]
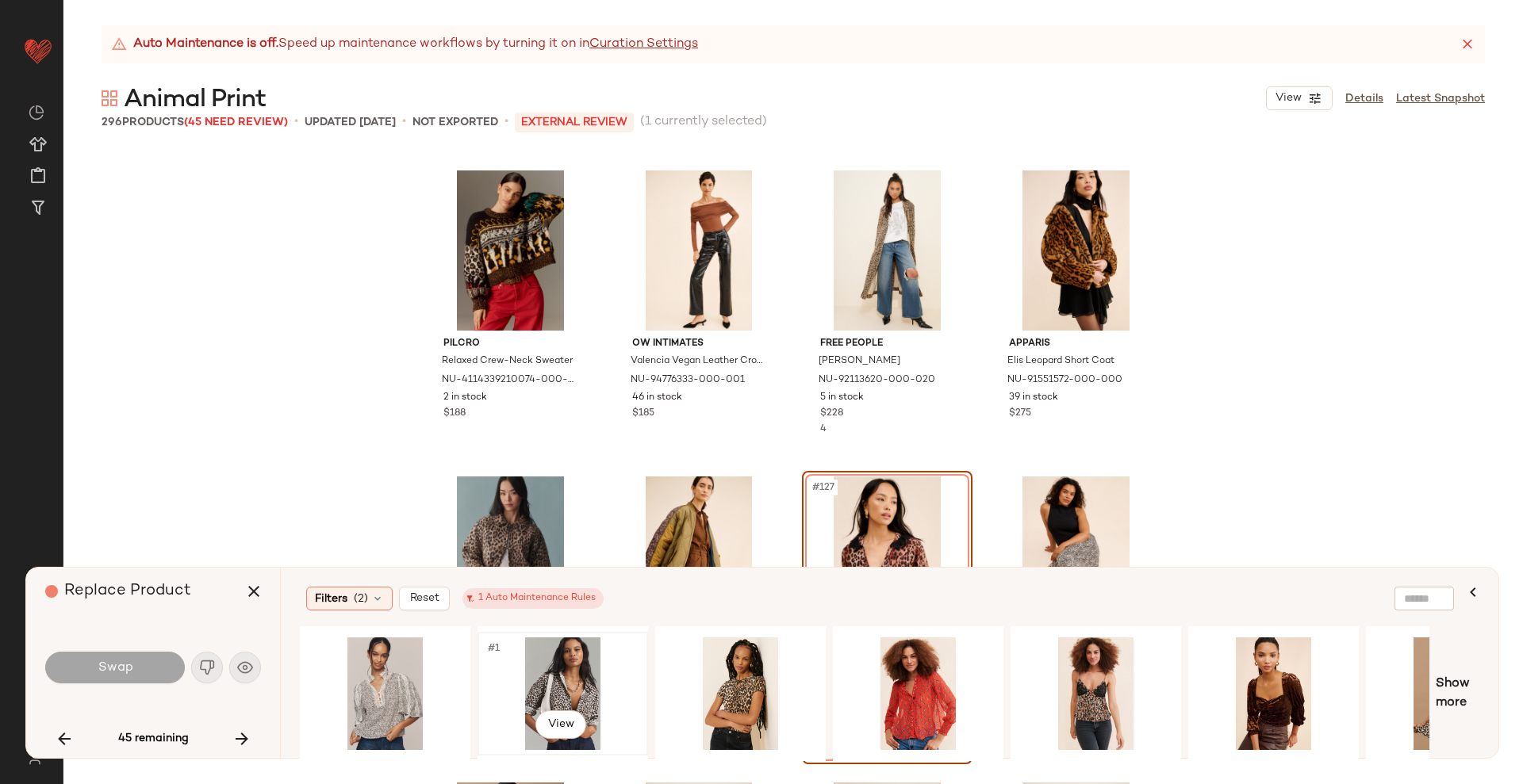
click at [551, 653] on div "#1 View" at bounding box center [562, 694] width 160 height 113
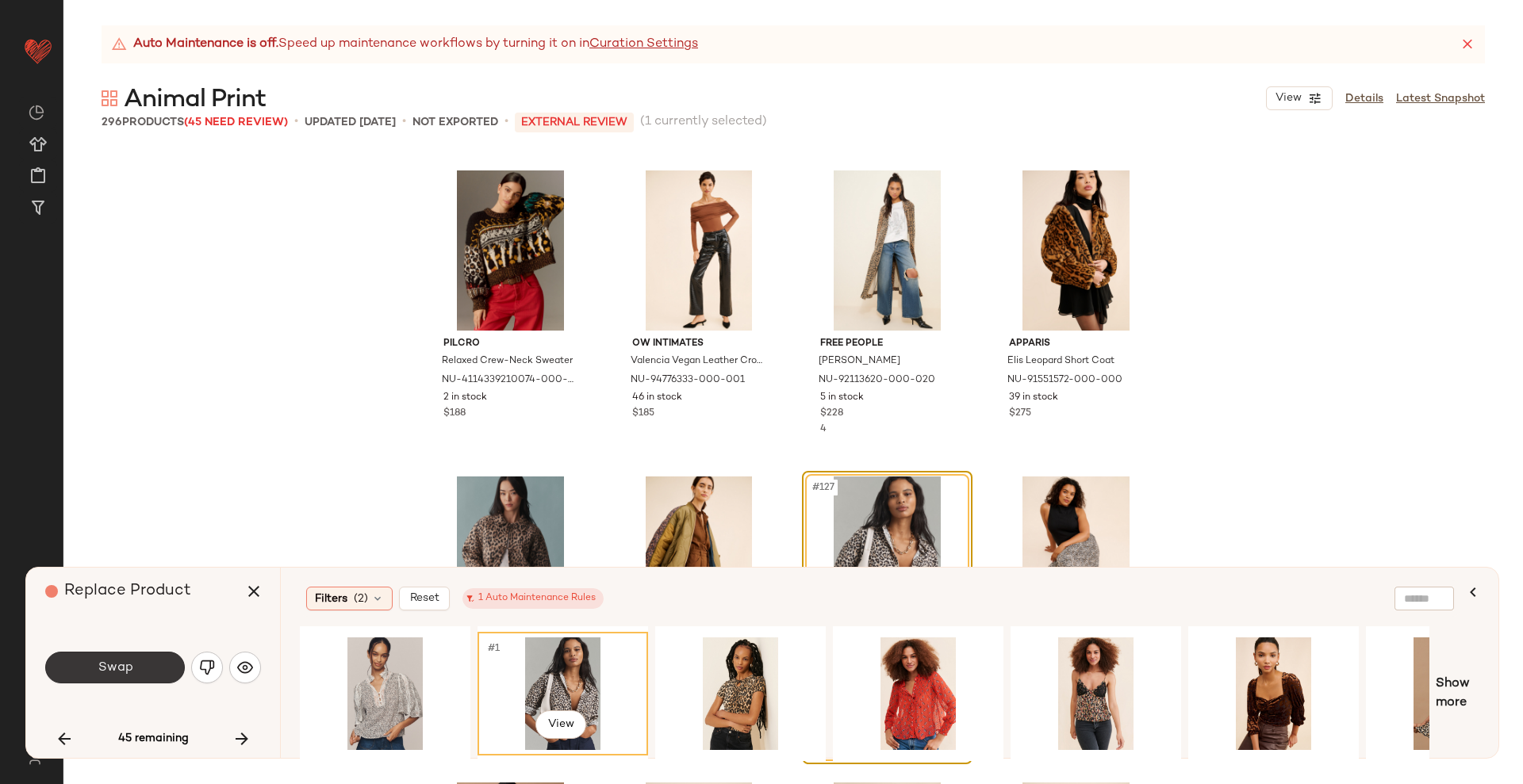
click at [100, 679] on button "Swap" at bounding box center [114, 667] width 139 height 32
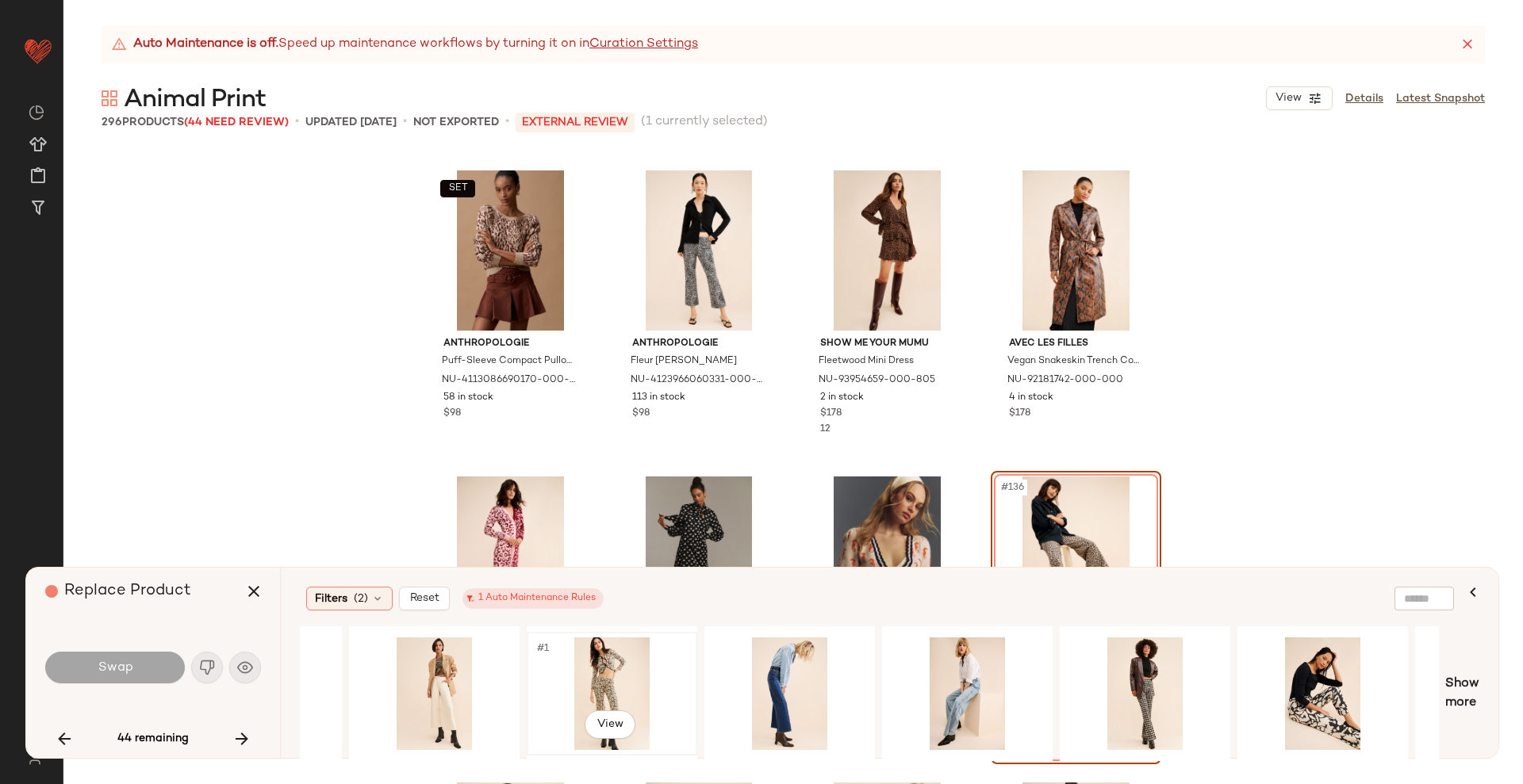
scroll to position [0, 1196]
click at [572, 683] on div "#1 View" at bounding box center [610, 694] width 160 height 113
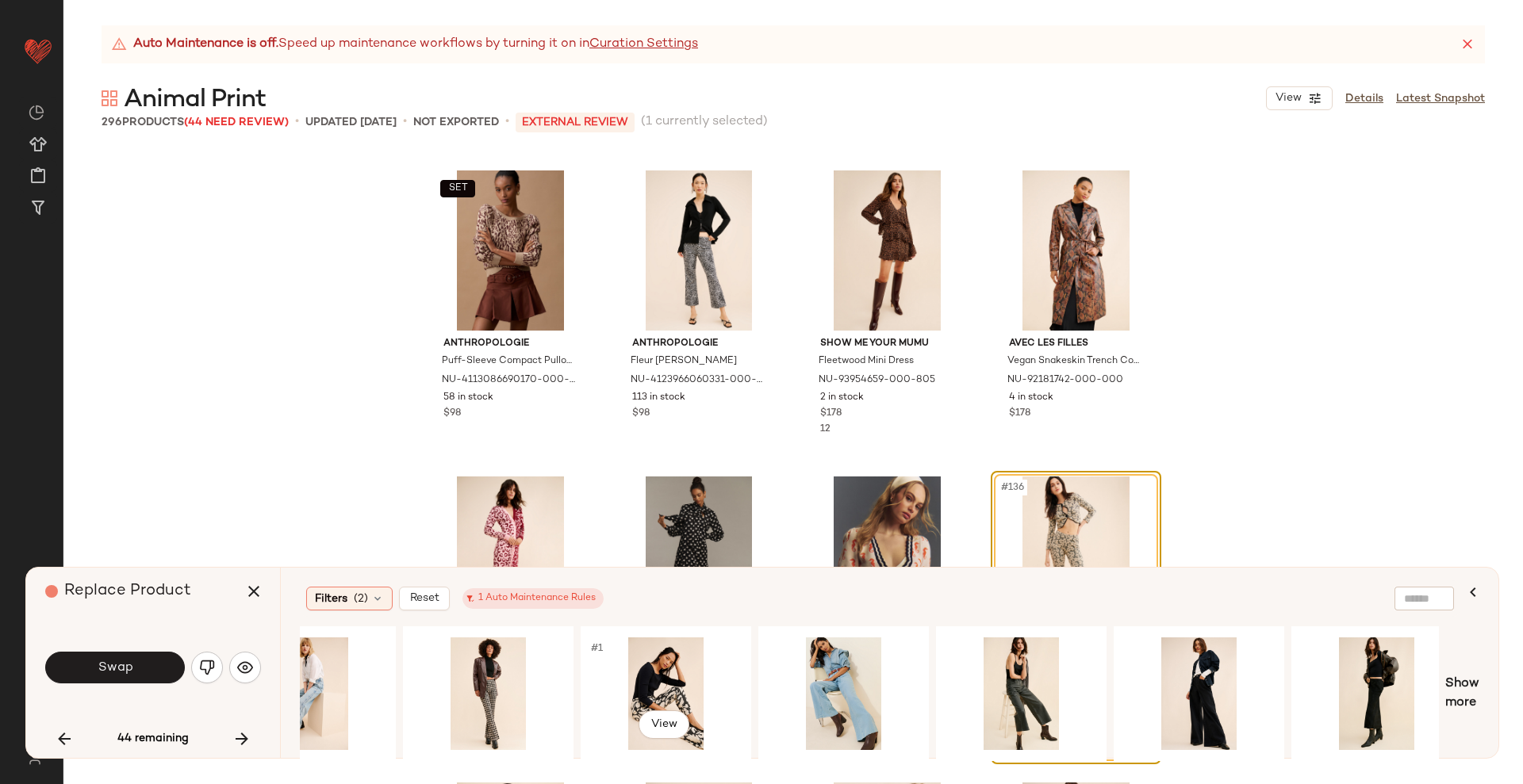
scroll to position [0, 1872]
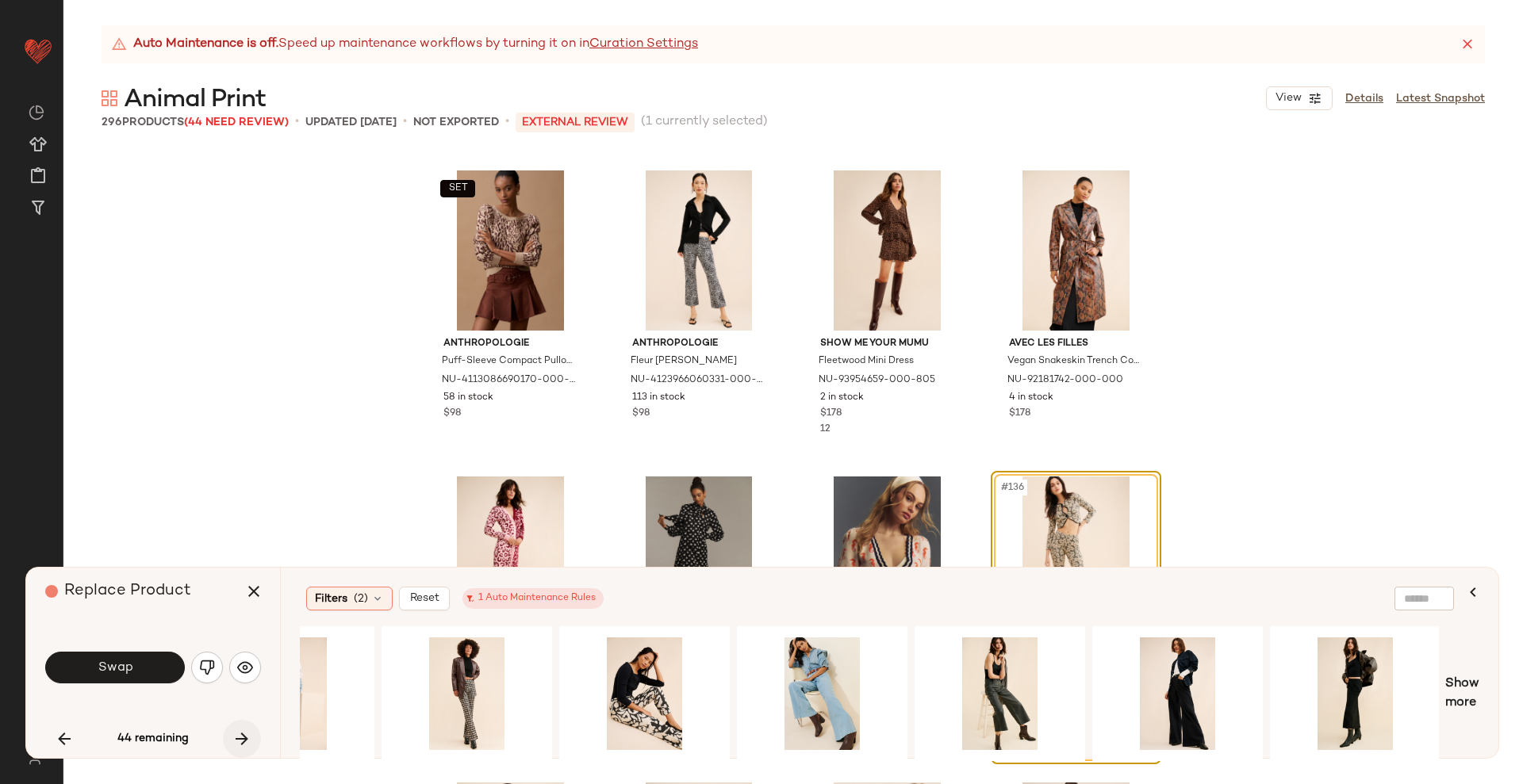
click at [246, 743] on icon "button" at bounding box center [242, 739] width 19 height 19
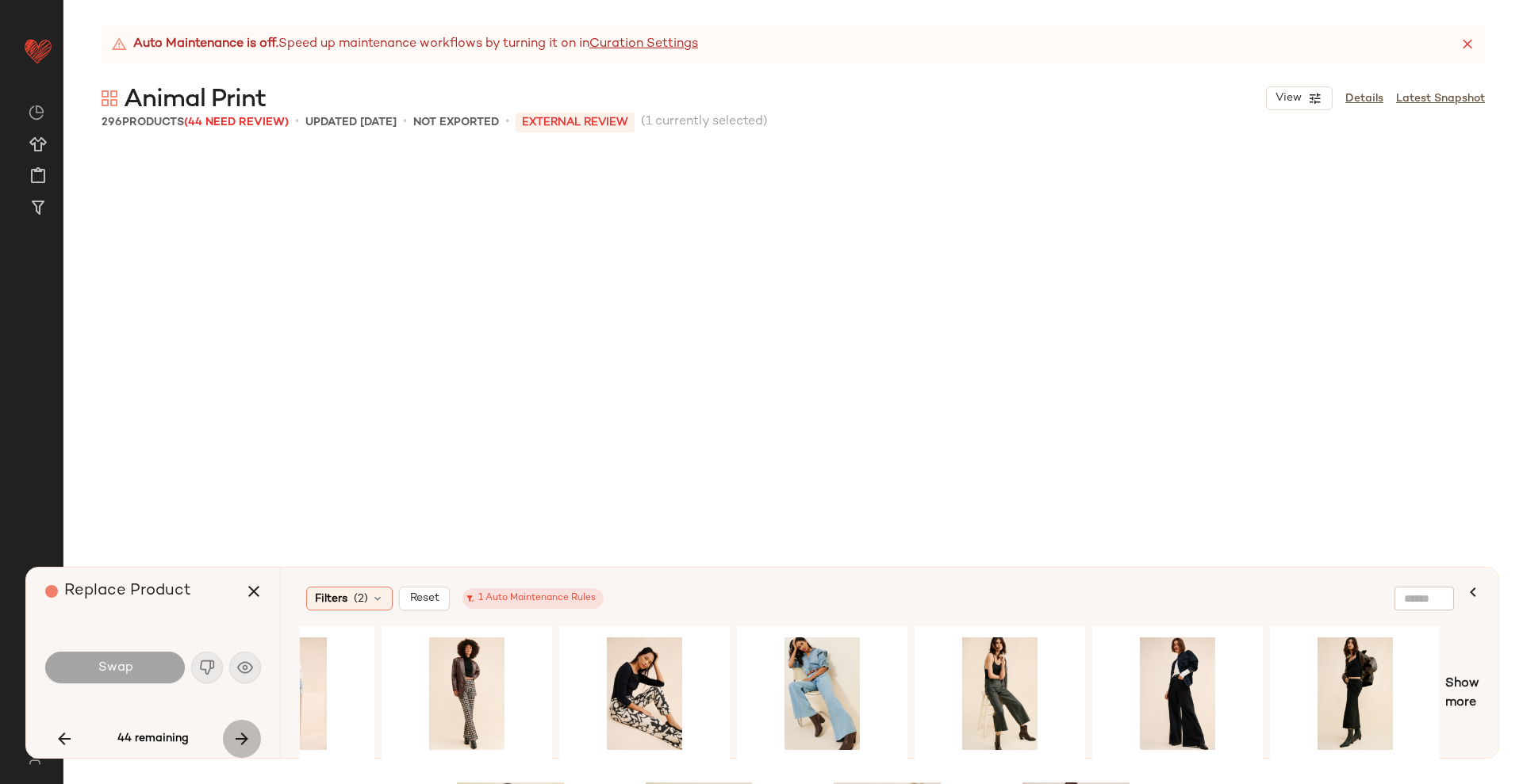
scroll to position [10403, 0]
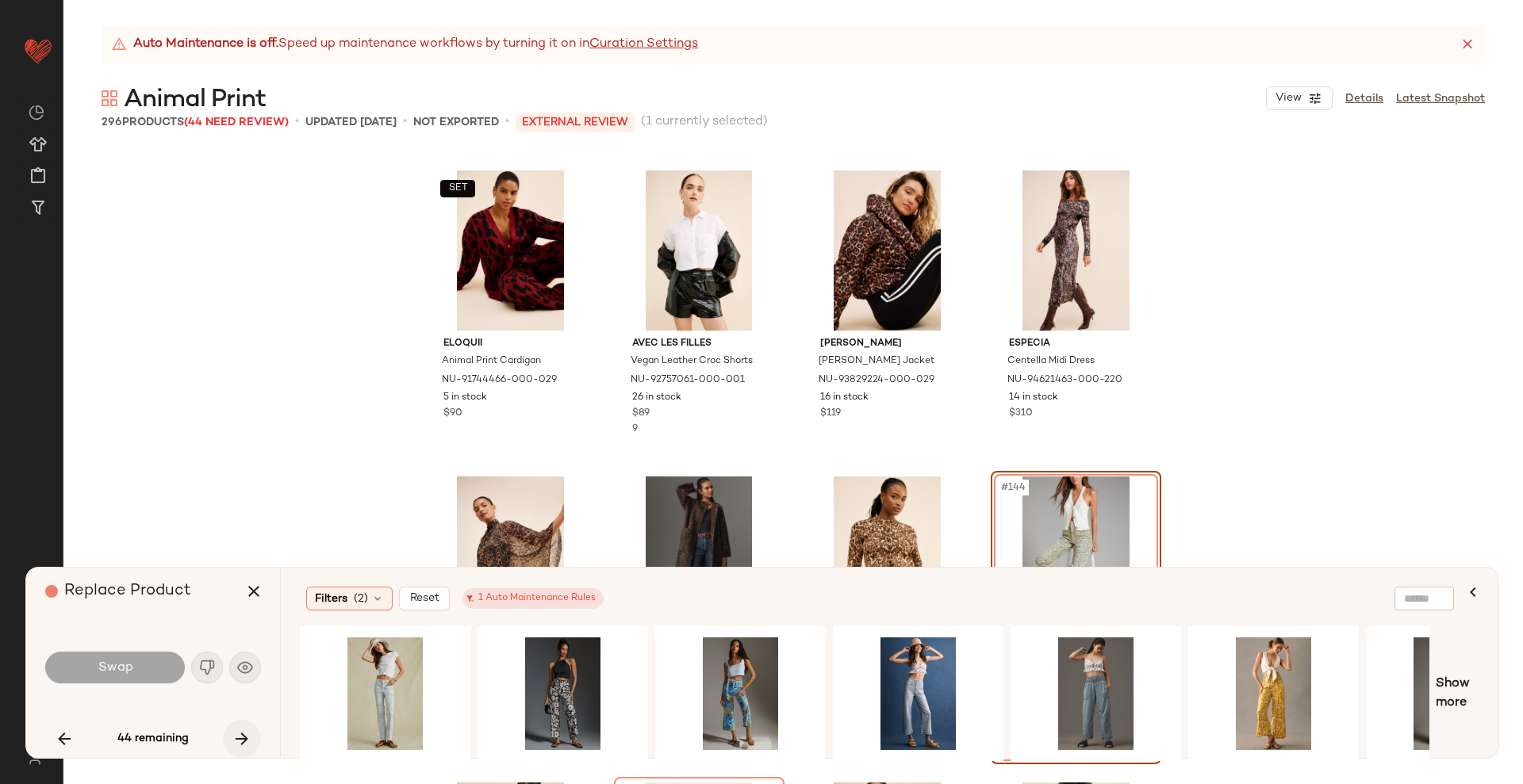
click at [240, 738] on icon "button" at bounding box center [242, 739] width 19 height 19
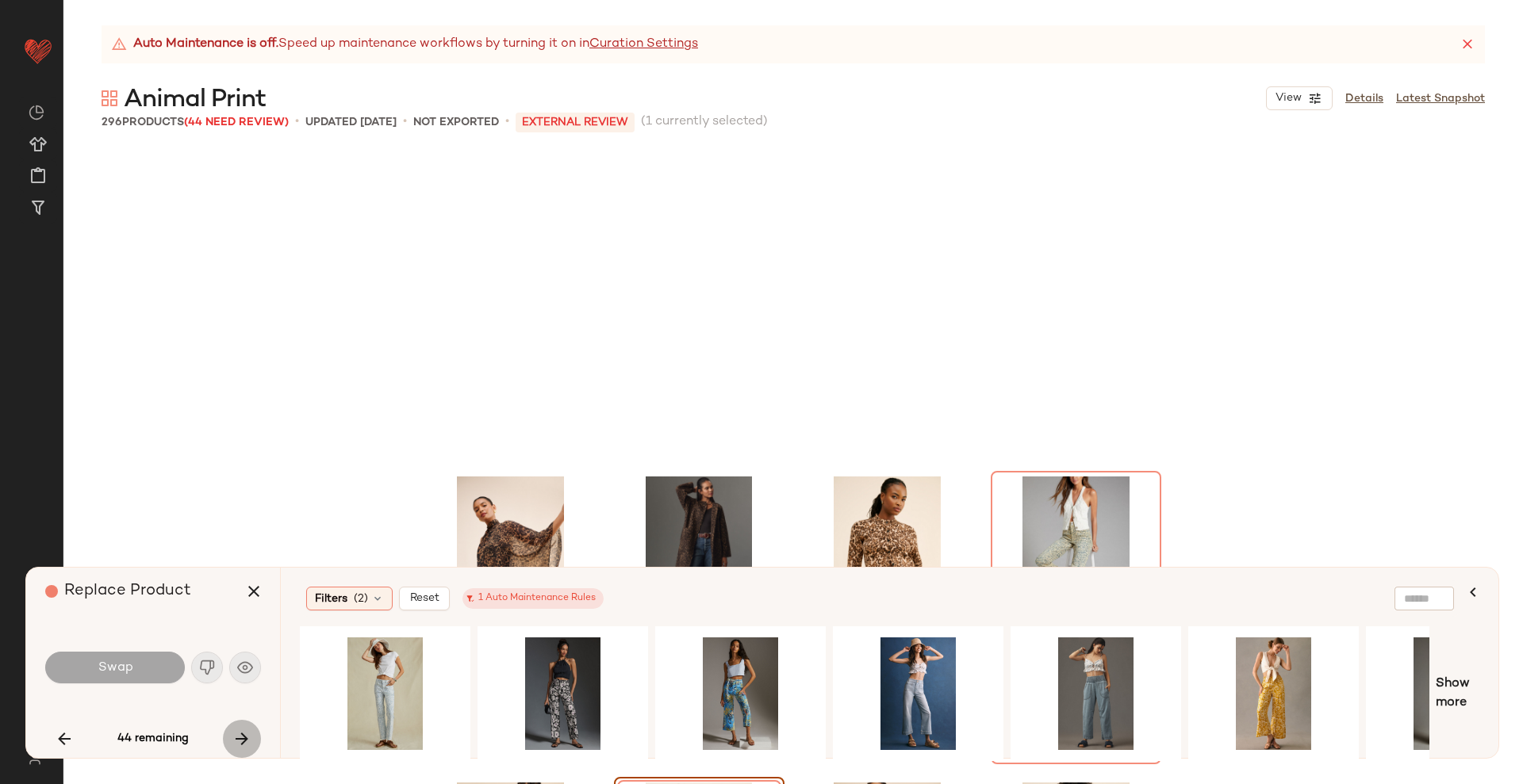
scroll to position [10709, 0]
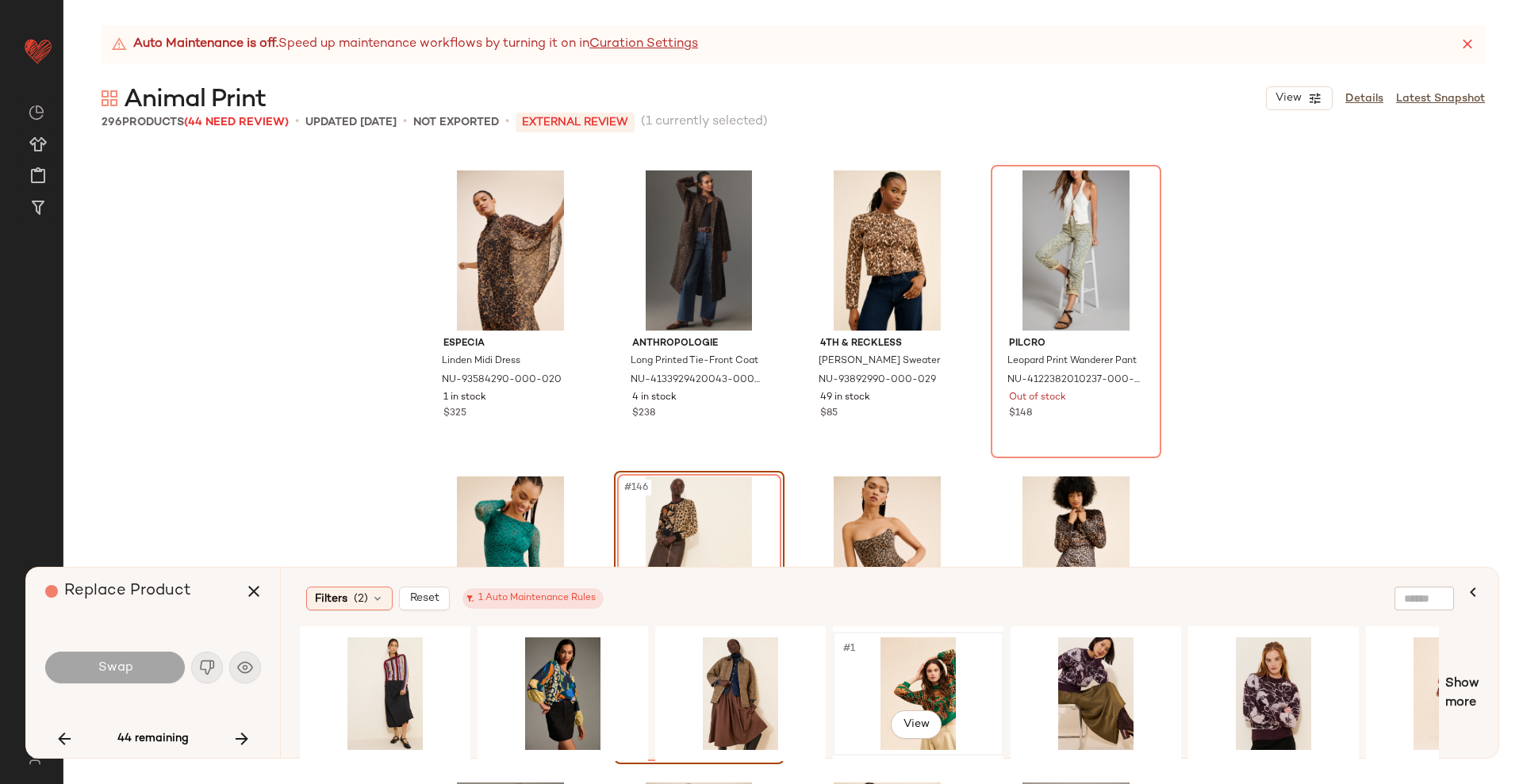
click at [893, 675] on div "#1 View" at bounding box center [918, 694] width 160 height 113
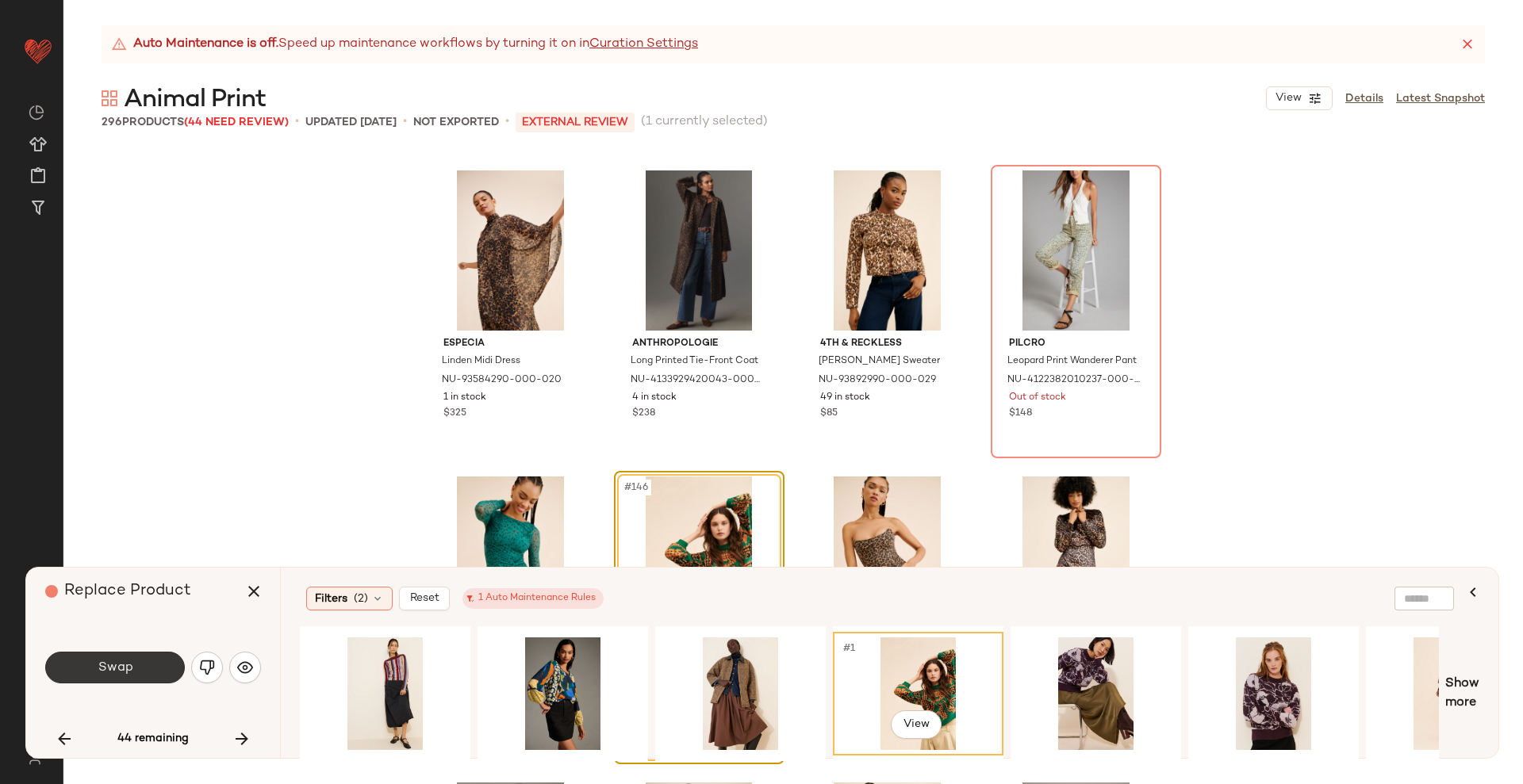
click at [143, 667] on button "Swap" at bounding box center [114, 667] width 139 height 32
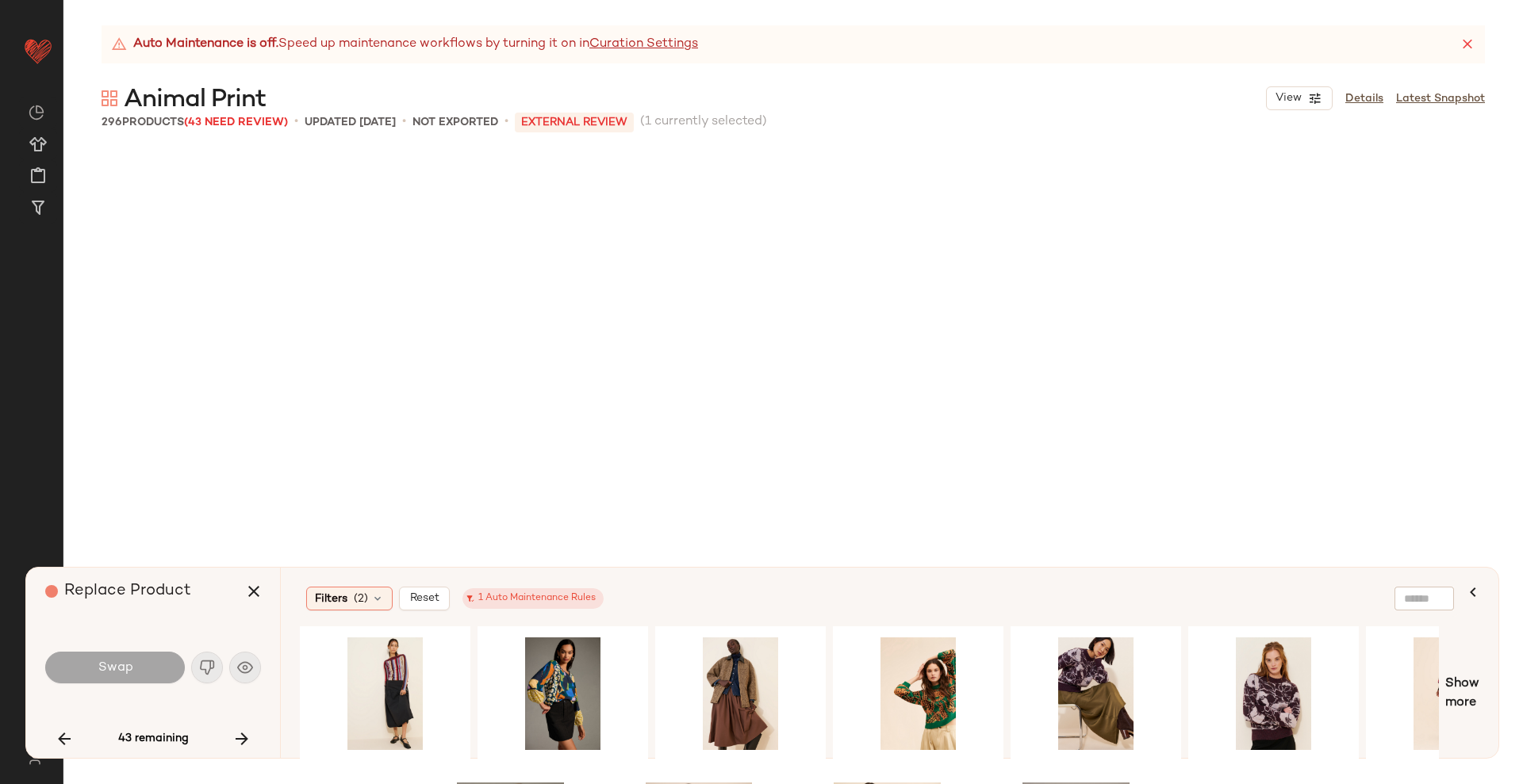
scroll to position [11320, 0]
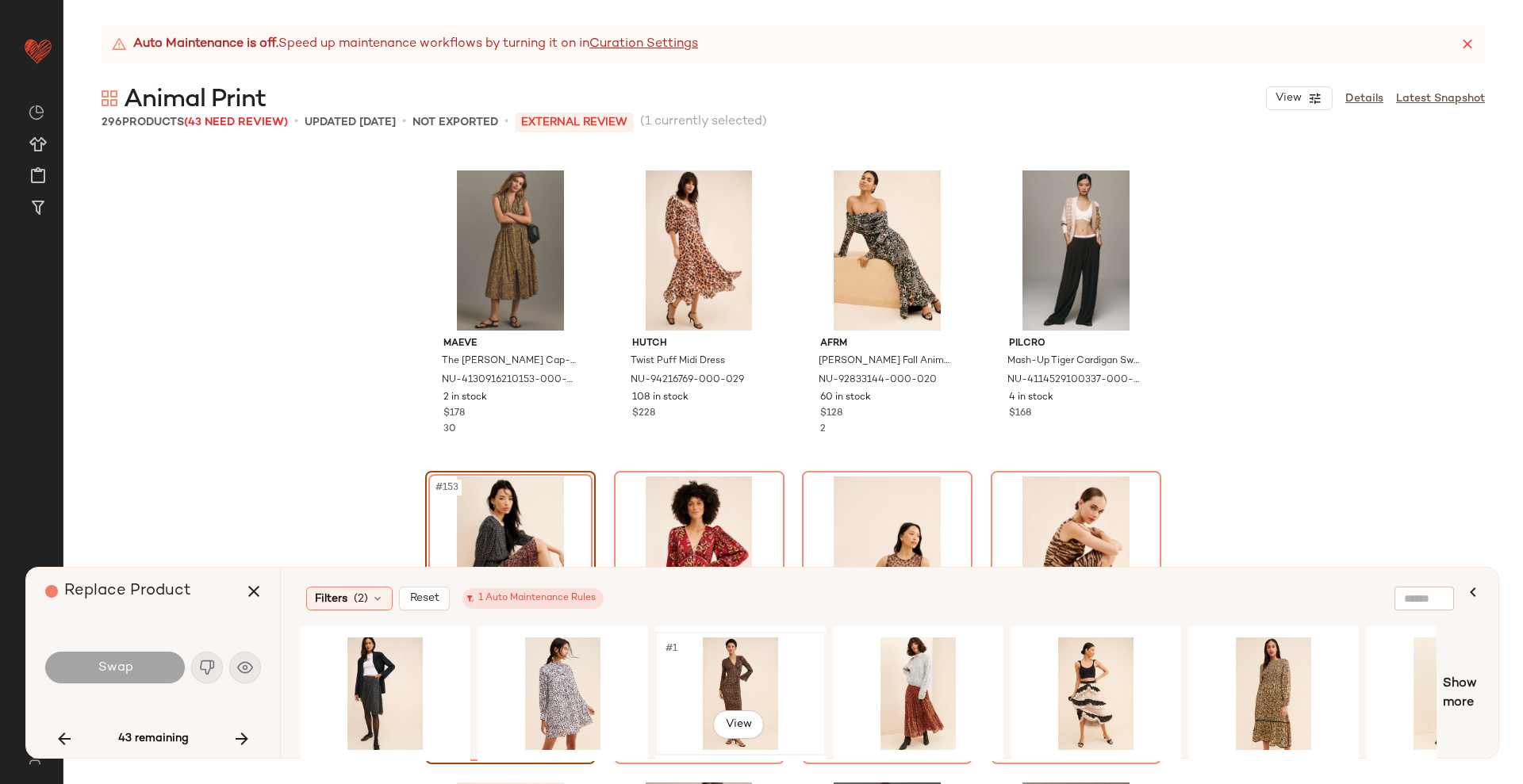
click at [703, 684] on div "#1 View" at bounding box center [741, 694] width 160 height 113
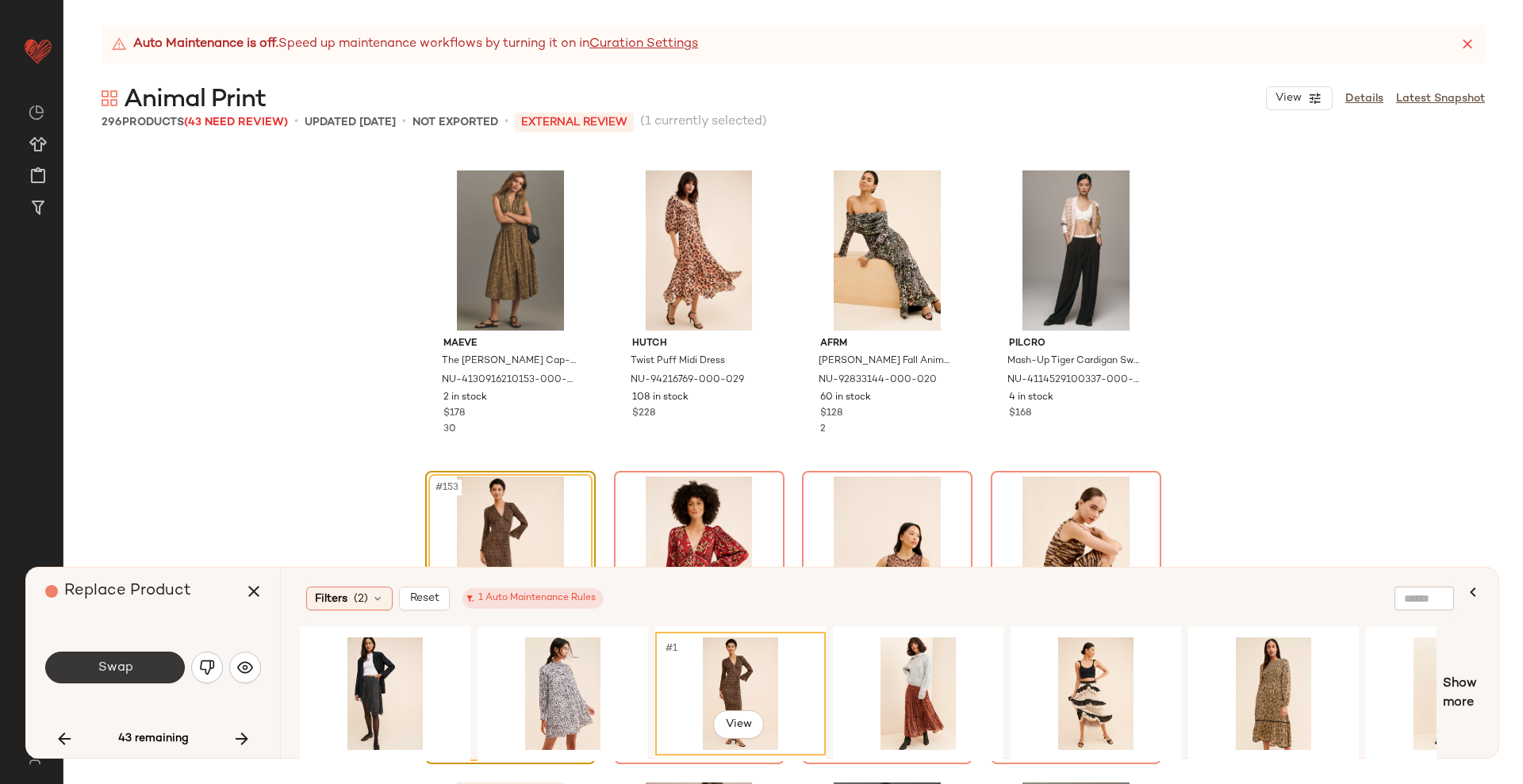
click at [62, 664] on button "Swap" at bounding box center [114, 667] width 139 height 32
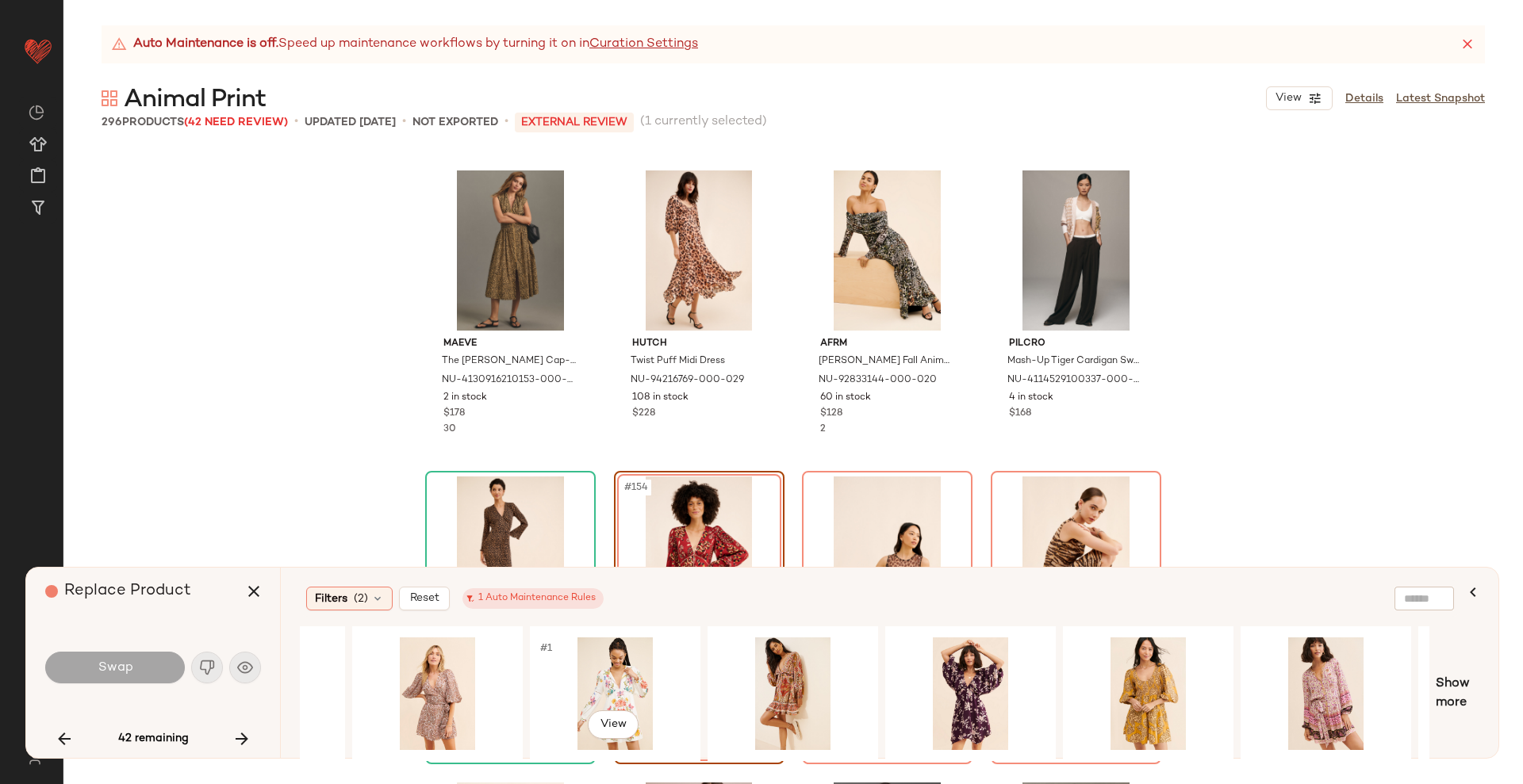
scroll to position [0, 639]
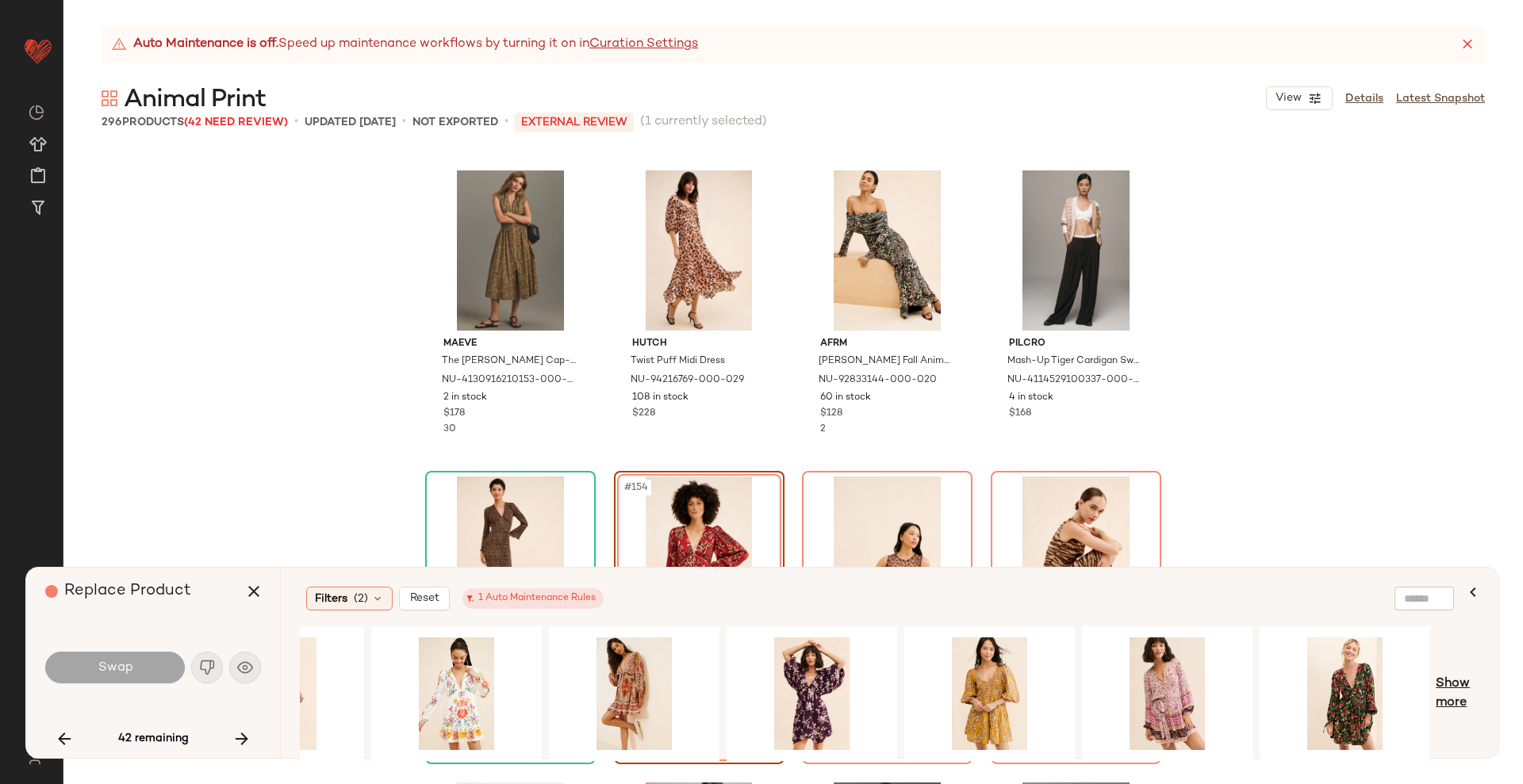
click at [1462, 674] on span "Show more" at bounding box center [1457, 693] width 44 height 38
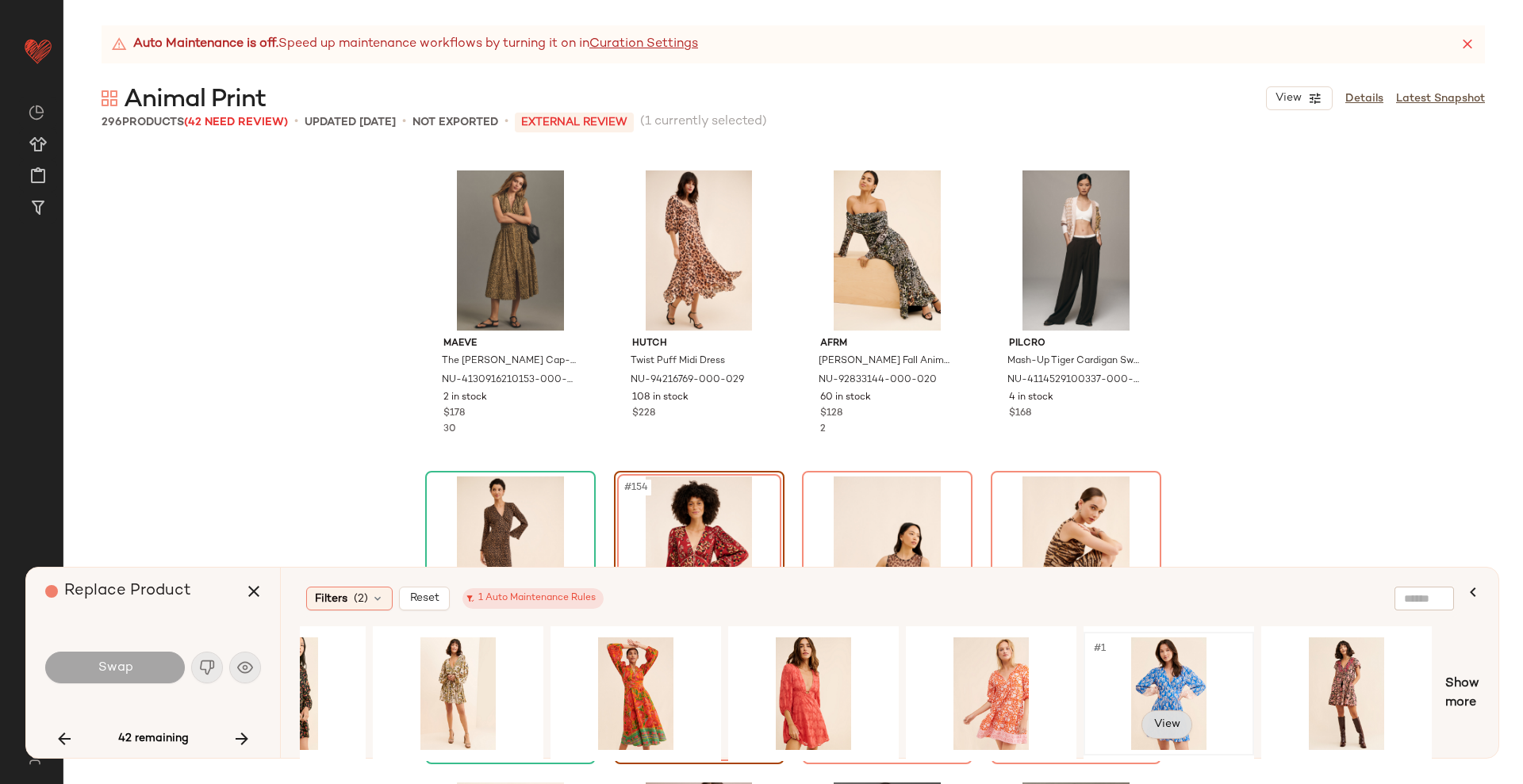
scroll to position [0, 2406]
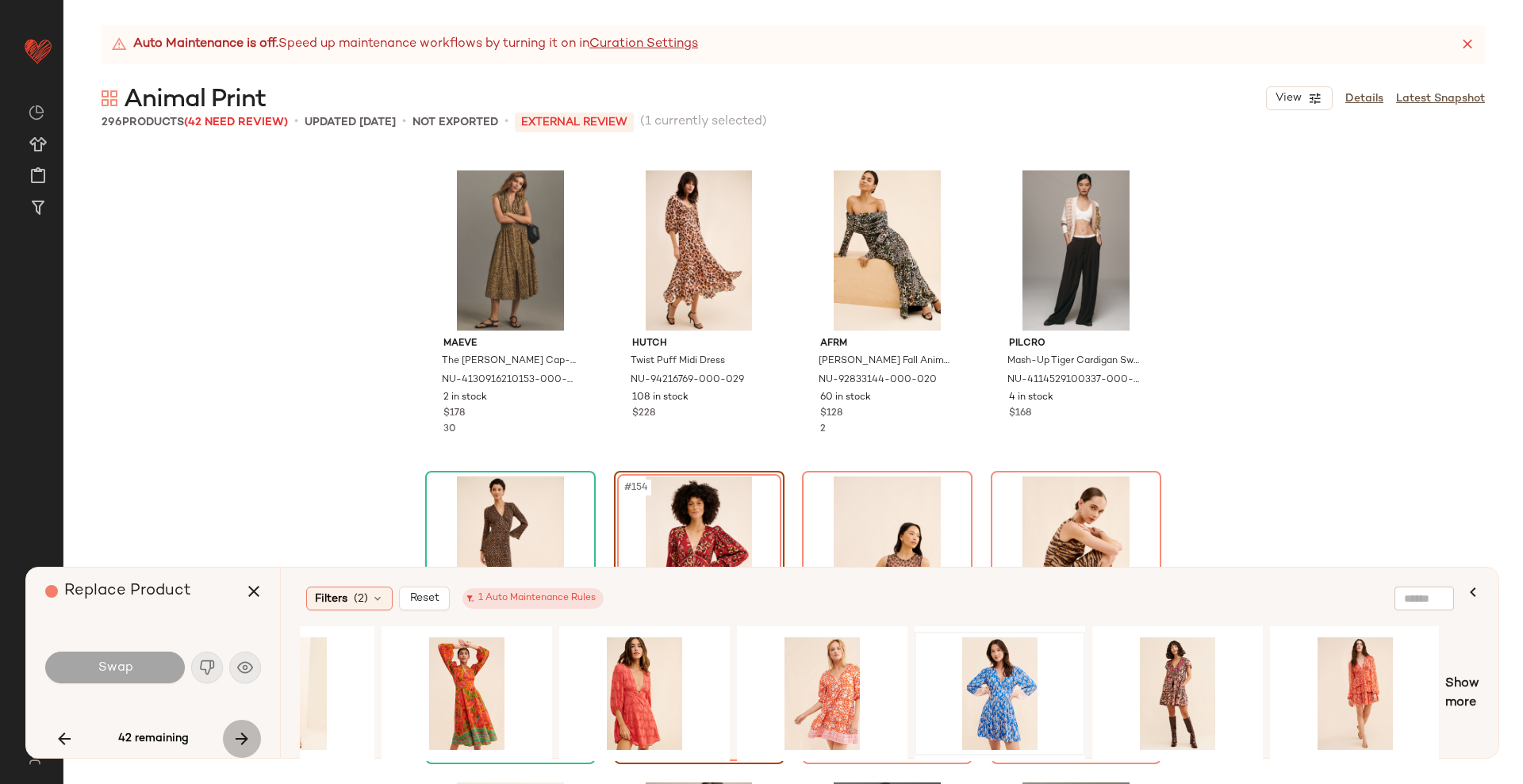
click at [246, 744] on icon "button" at bounding box center [242, 739] width 19 height 19
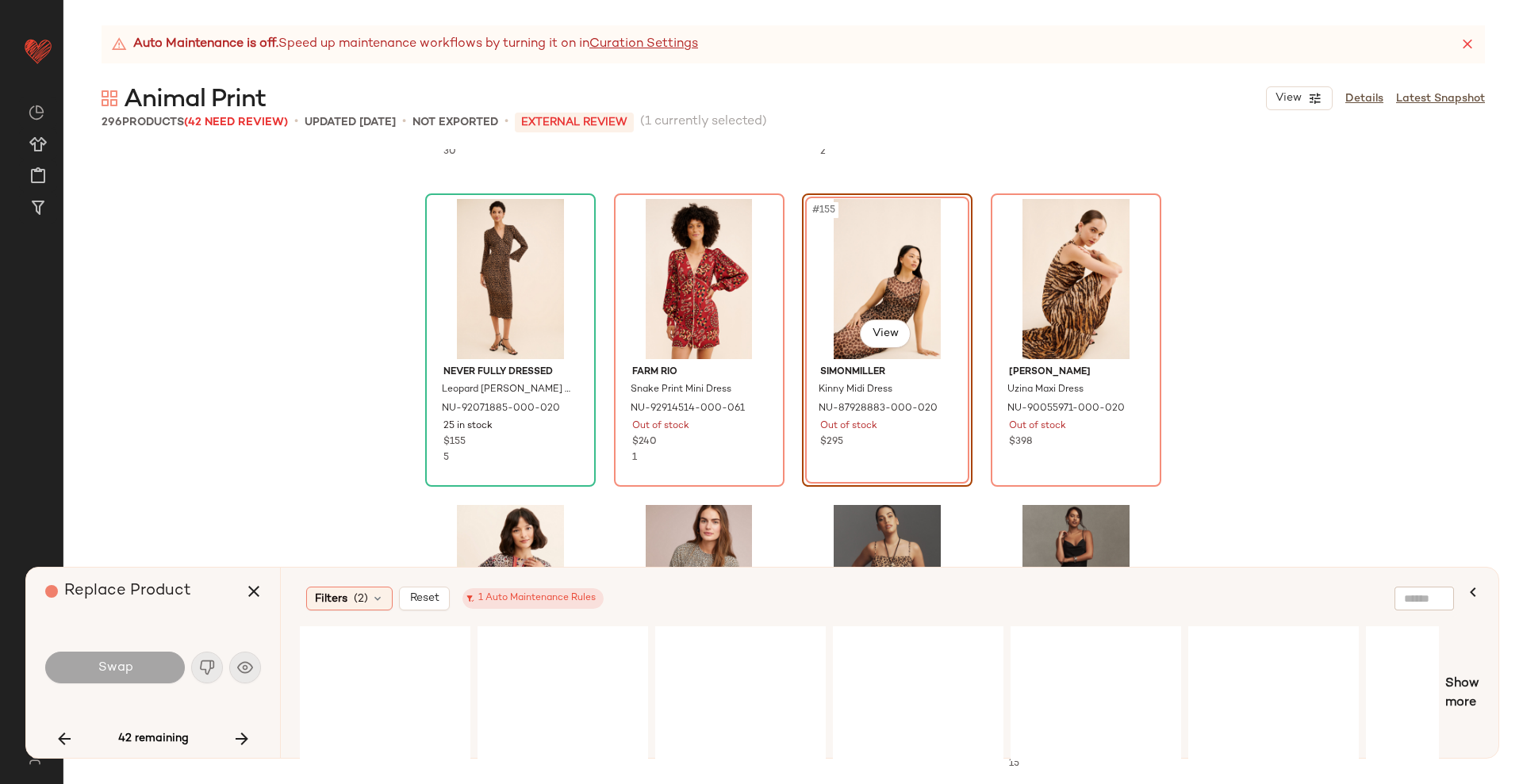
scroll to position [11599, 0]
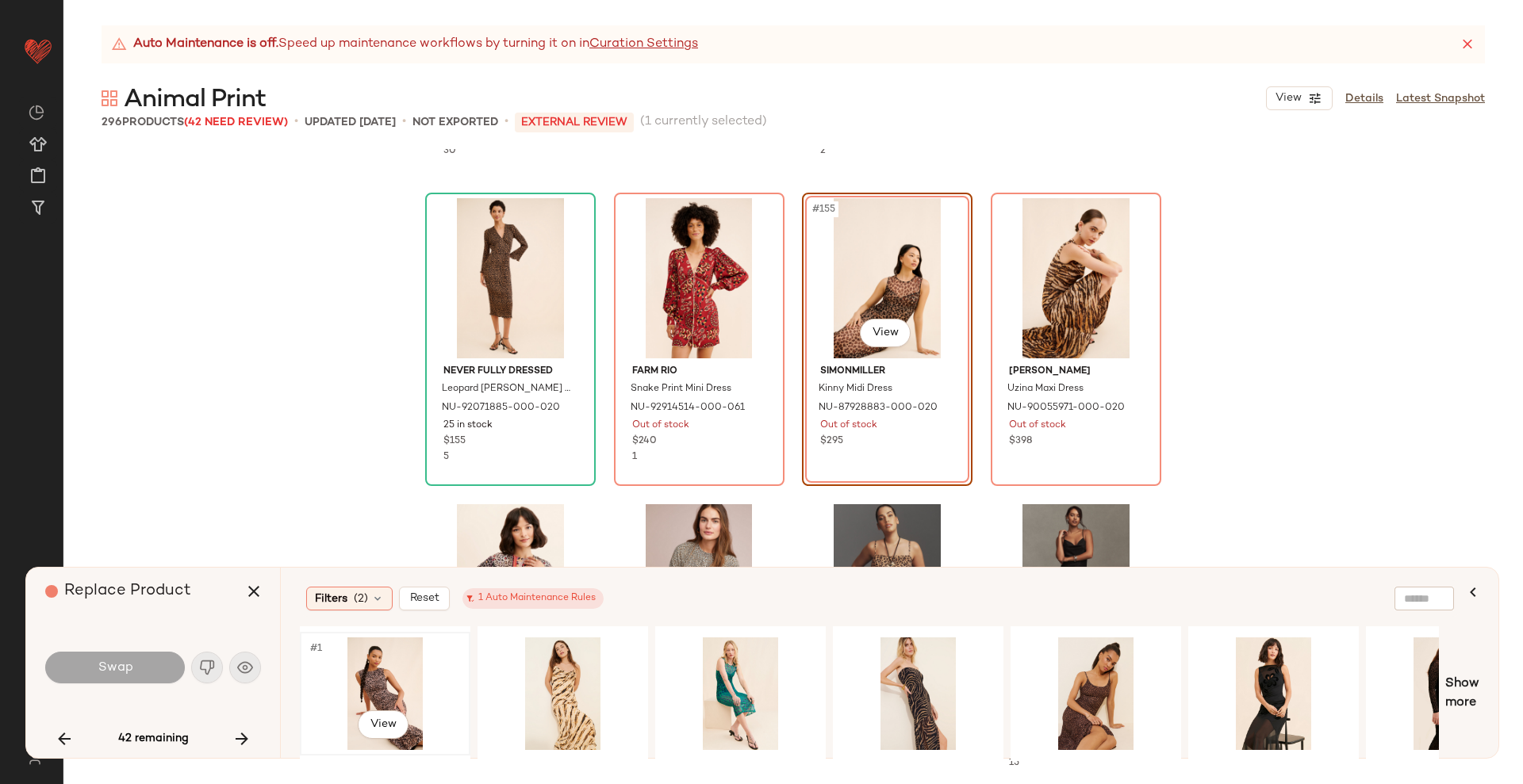
click at [383, 692] on div "#1 View" at bounding box center [385, 694] width 160 height 113
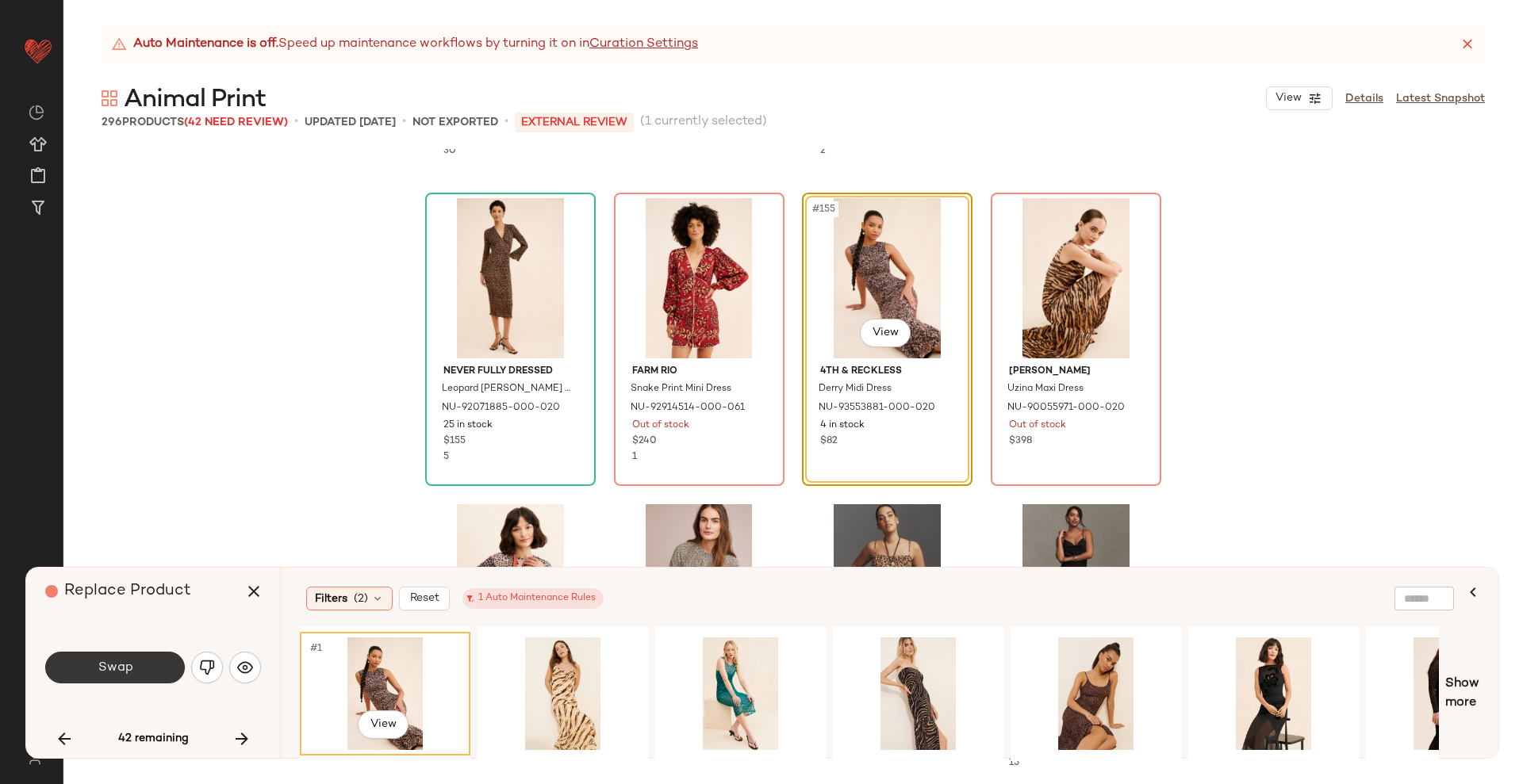
click at [108, 680] on button "Swap" at bounding box center [114, 667] width 139 height 32
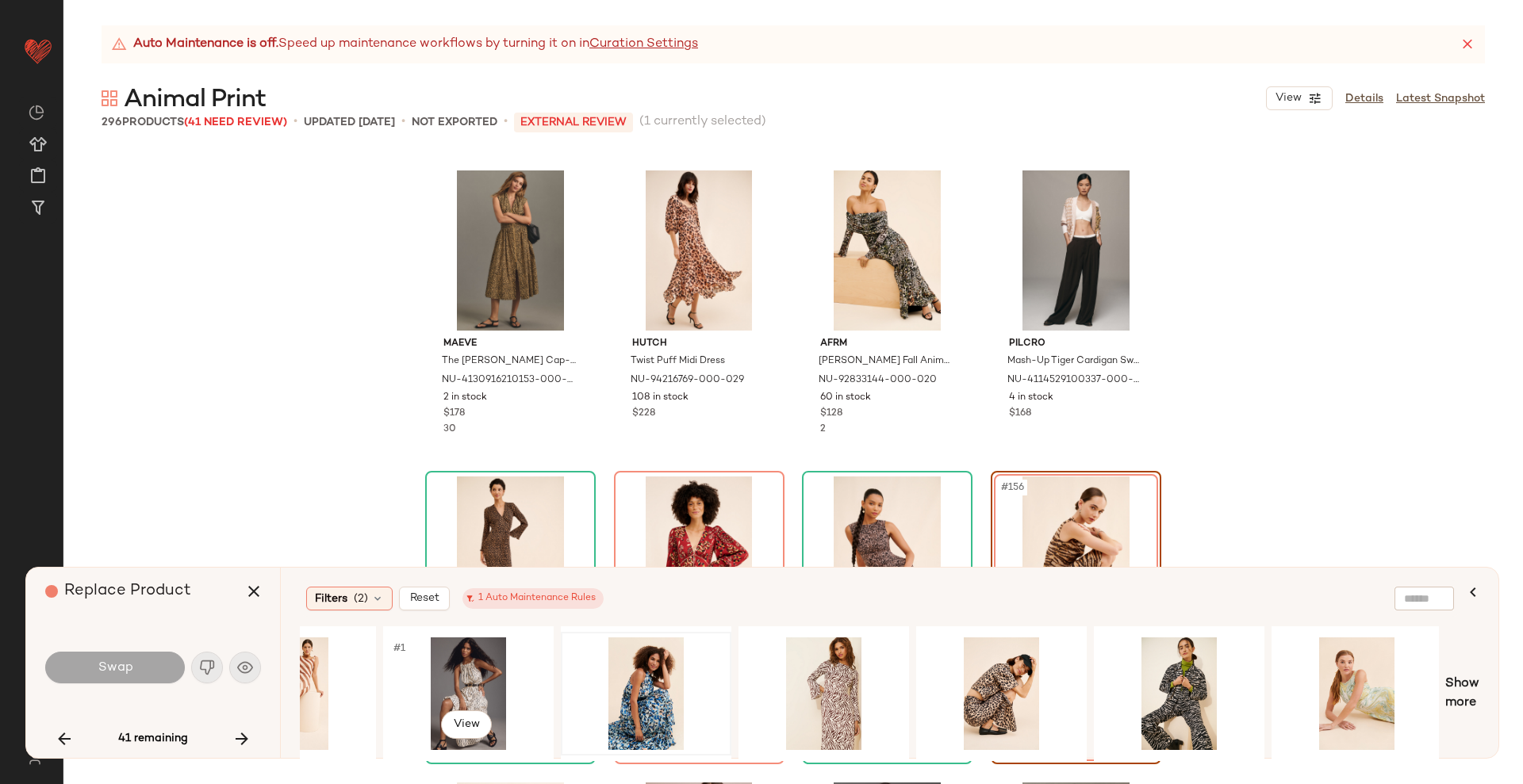
scroll to position [0, 806]
click at [1130, 674] on div "#1 View" at bounding box center [1179, 694] width 160 height 113
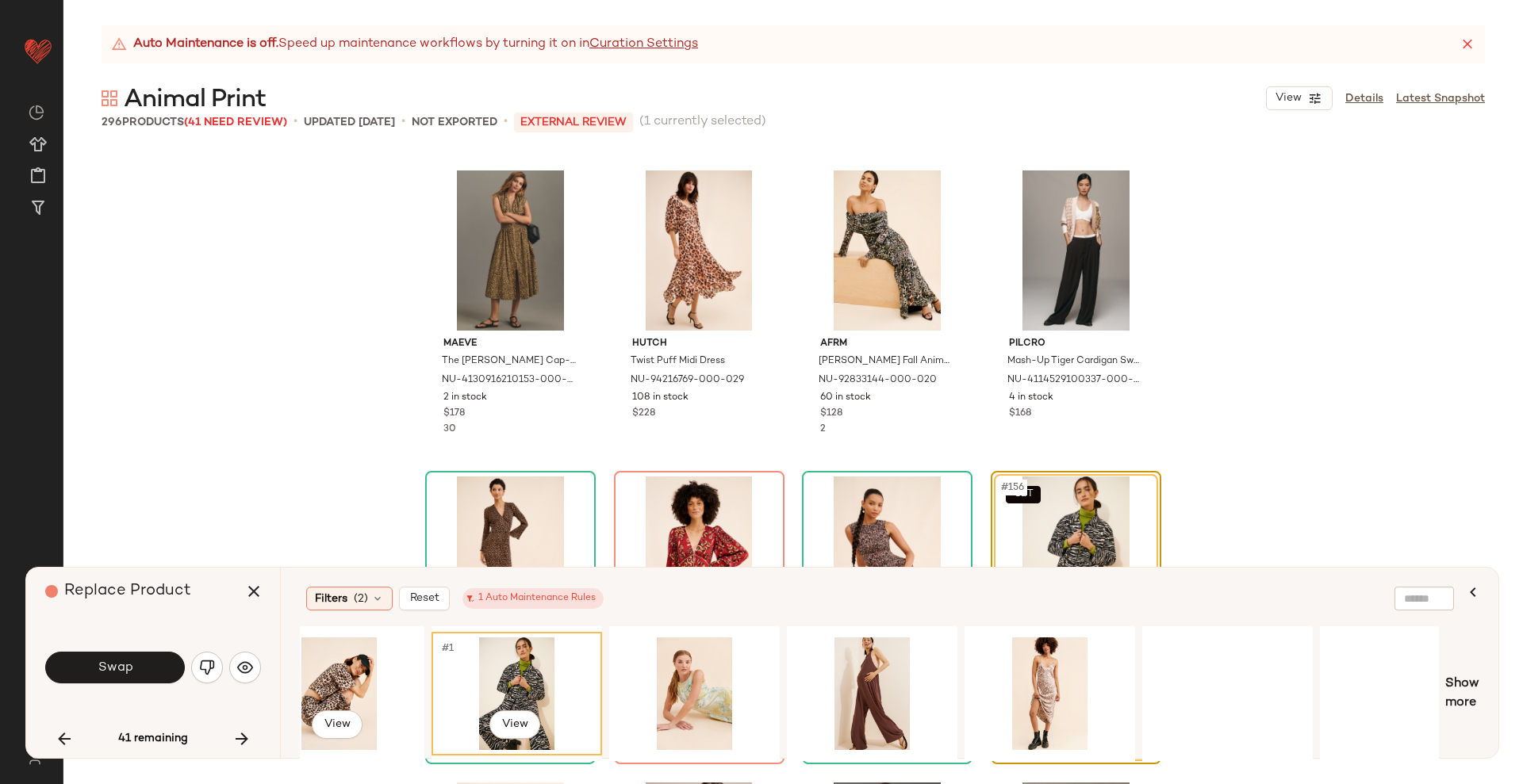
scroll to position [0, 1517]
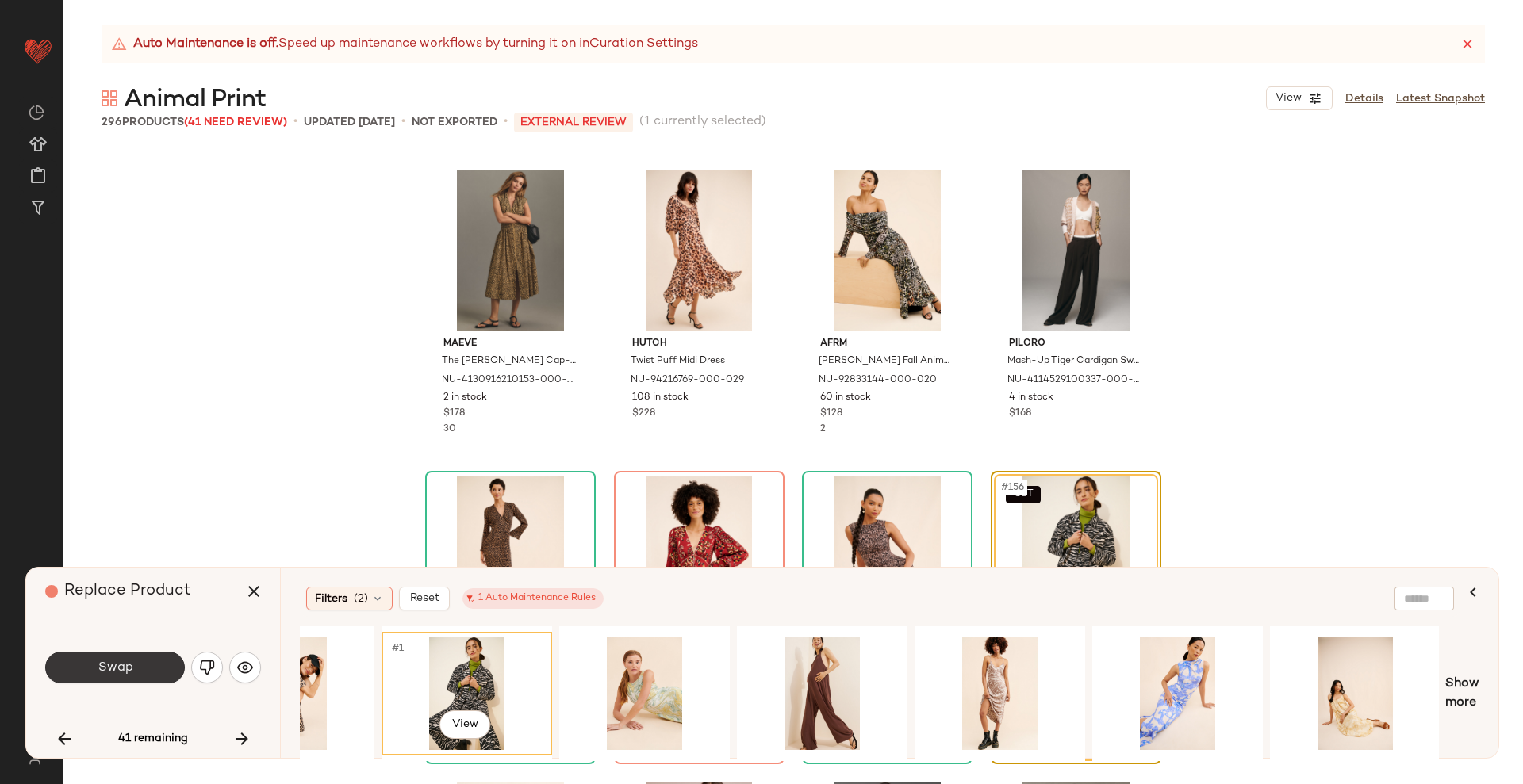
click at [148, 675] on button "Swap" at bounding box center [114, 667] width 139 height 32
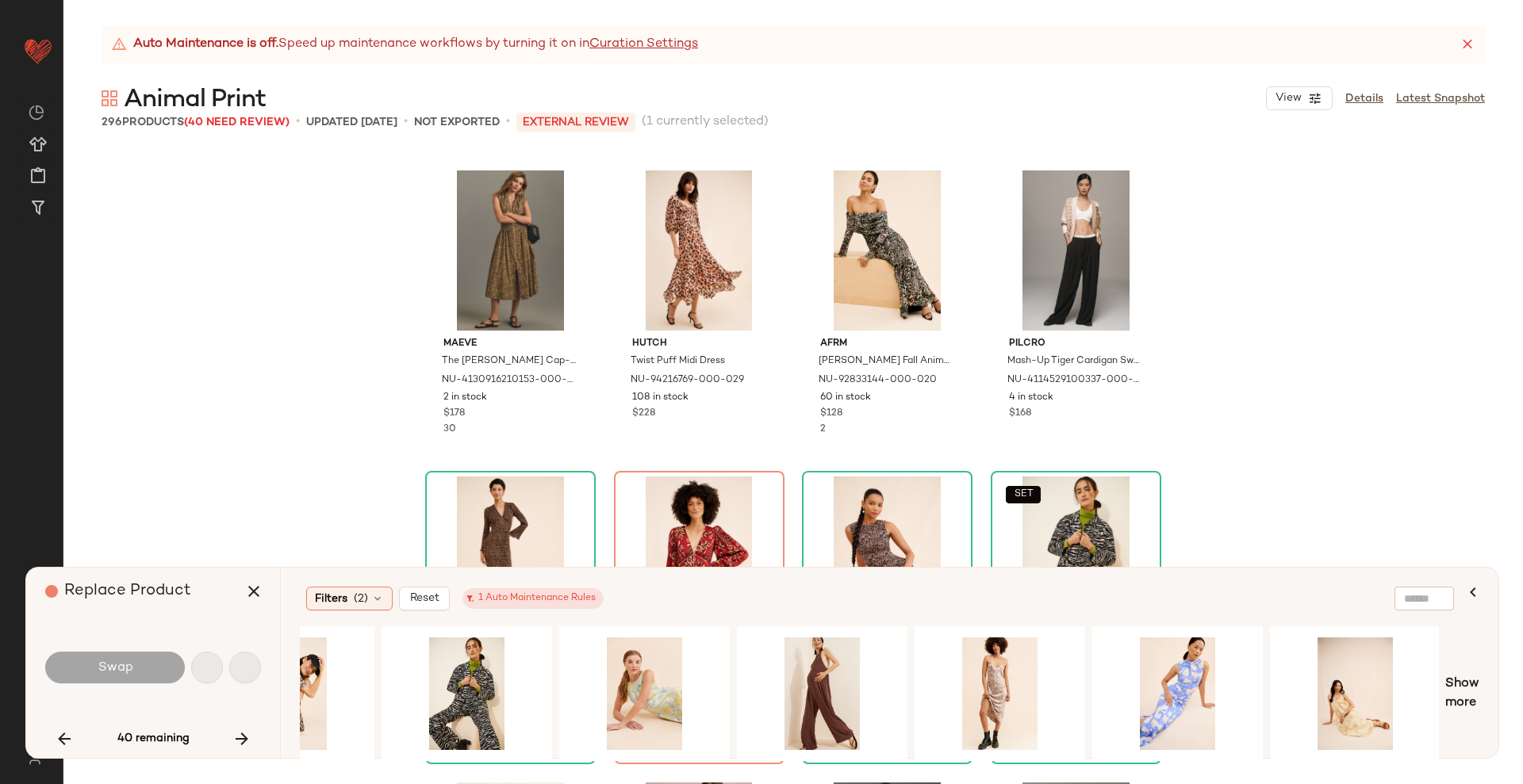
scroll to position [11933, 0]
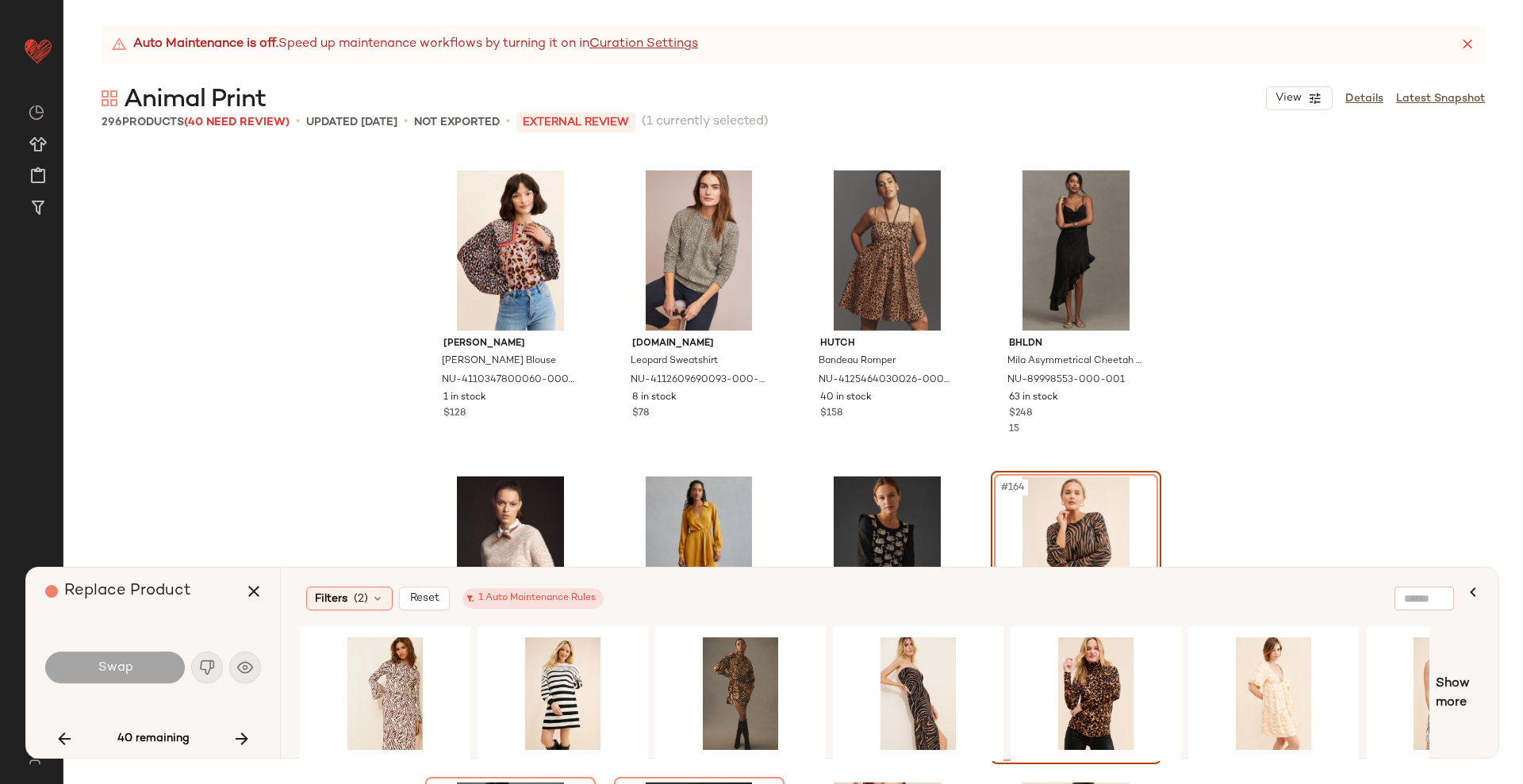
click at [752, 688] on div at bounding box center [741, 694] width 160 height 113
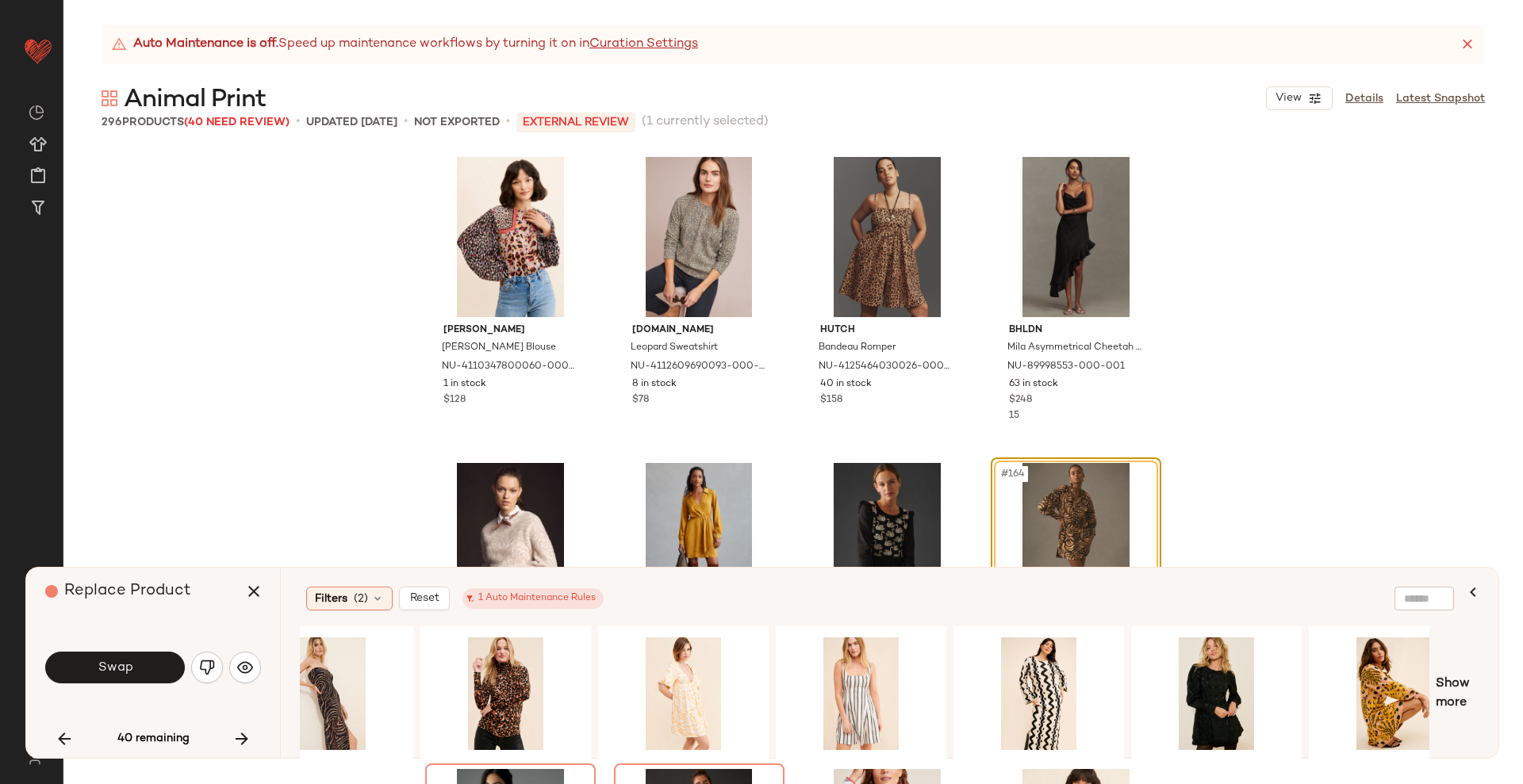
scroll to position [0, 639]
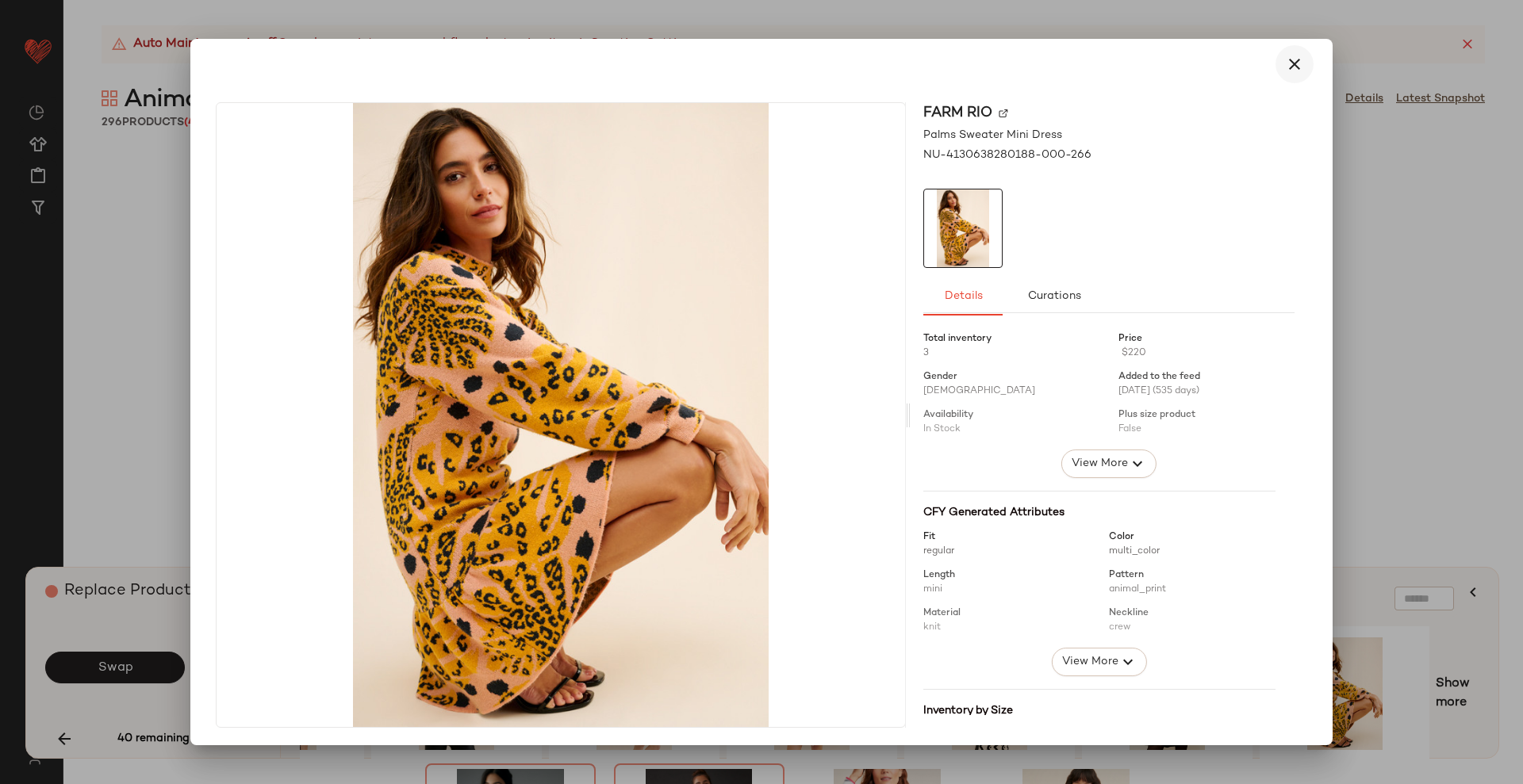
click at [1285, 69] on icon "button" at bounding box center [1294, 64] width 19 height 19
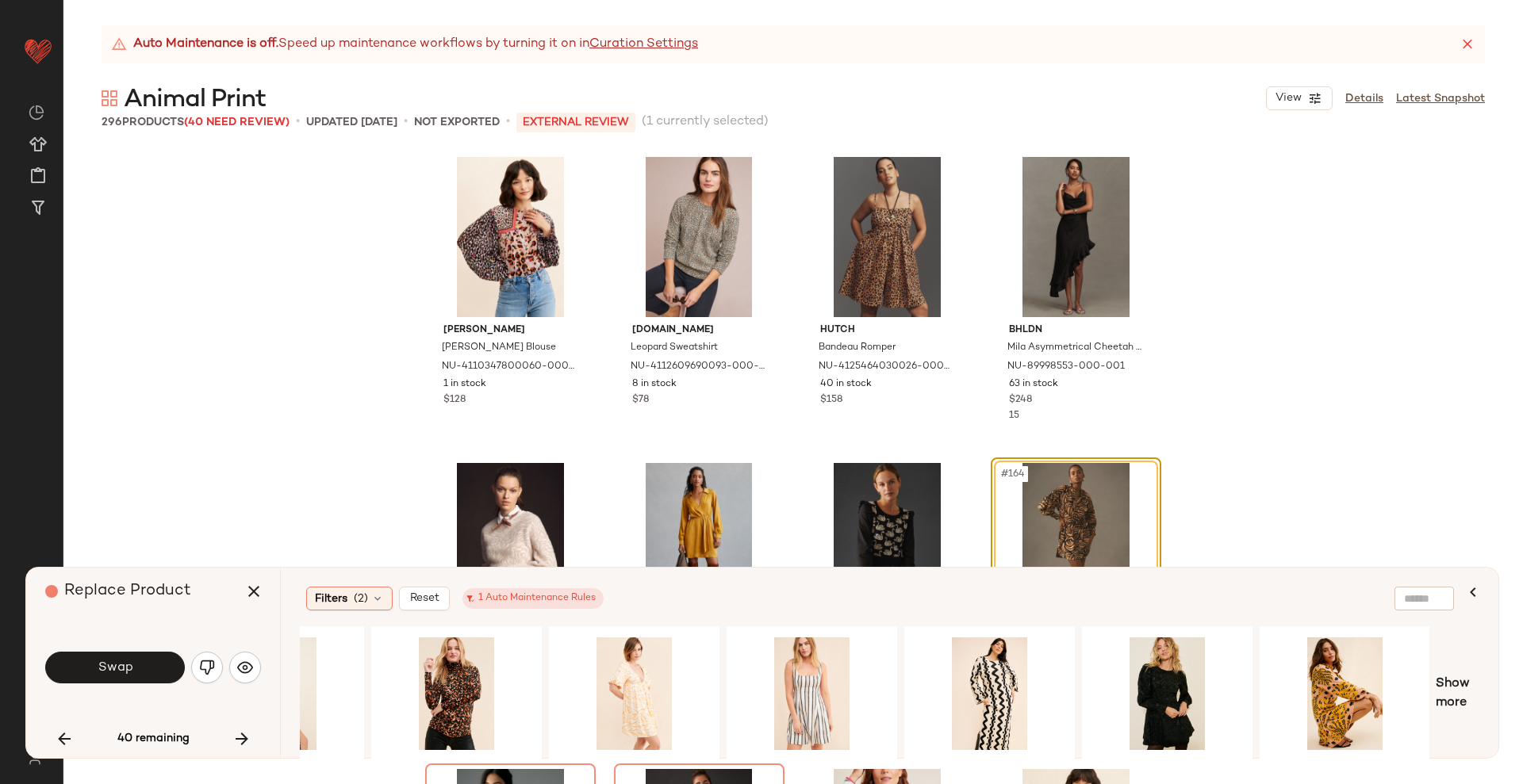
click at [1459, 707] on span "Show more" at bounding box center [1457, 693] width 44 height 38
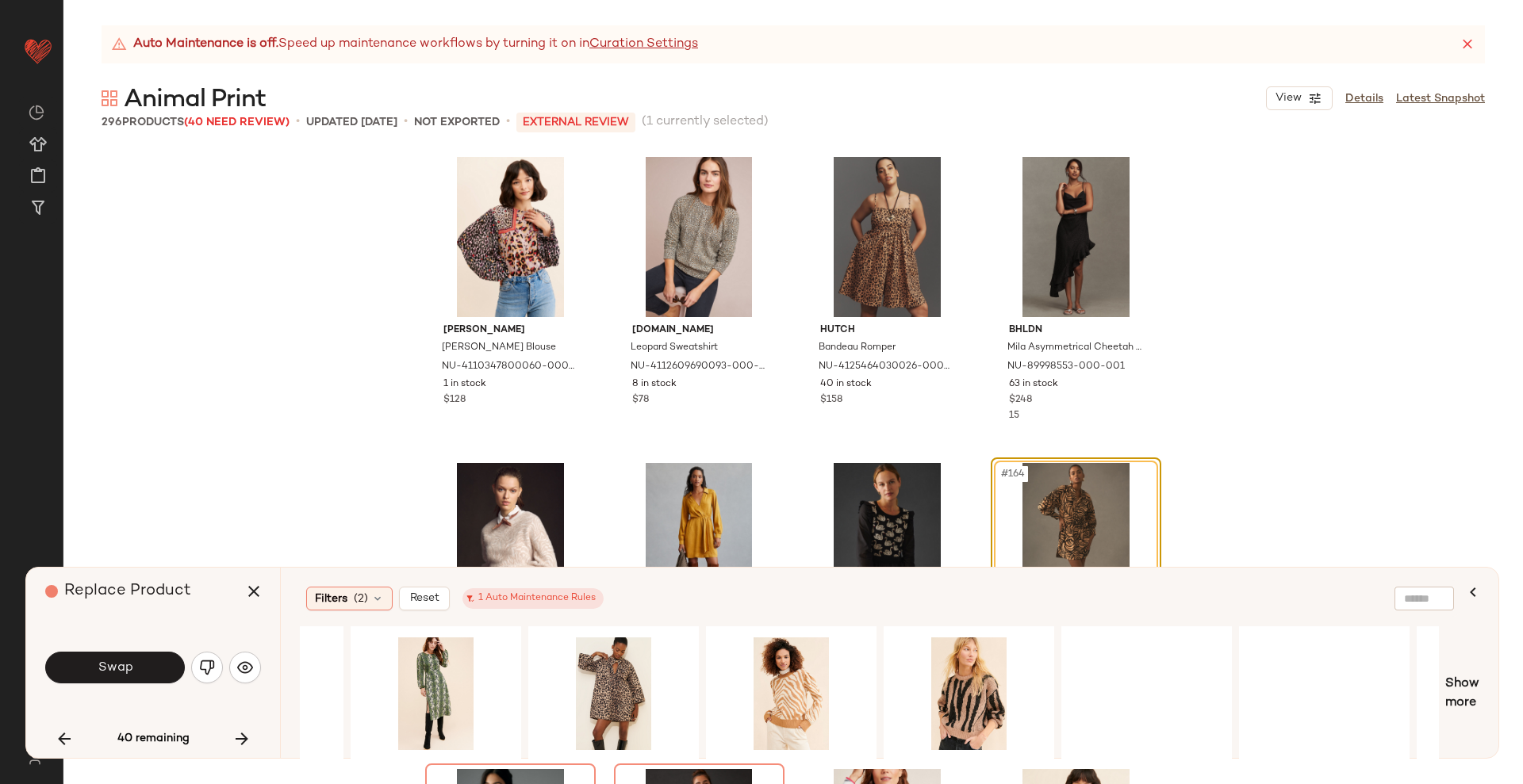
scroll to position [0, 1872]
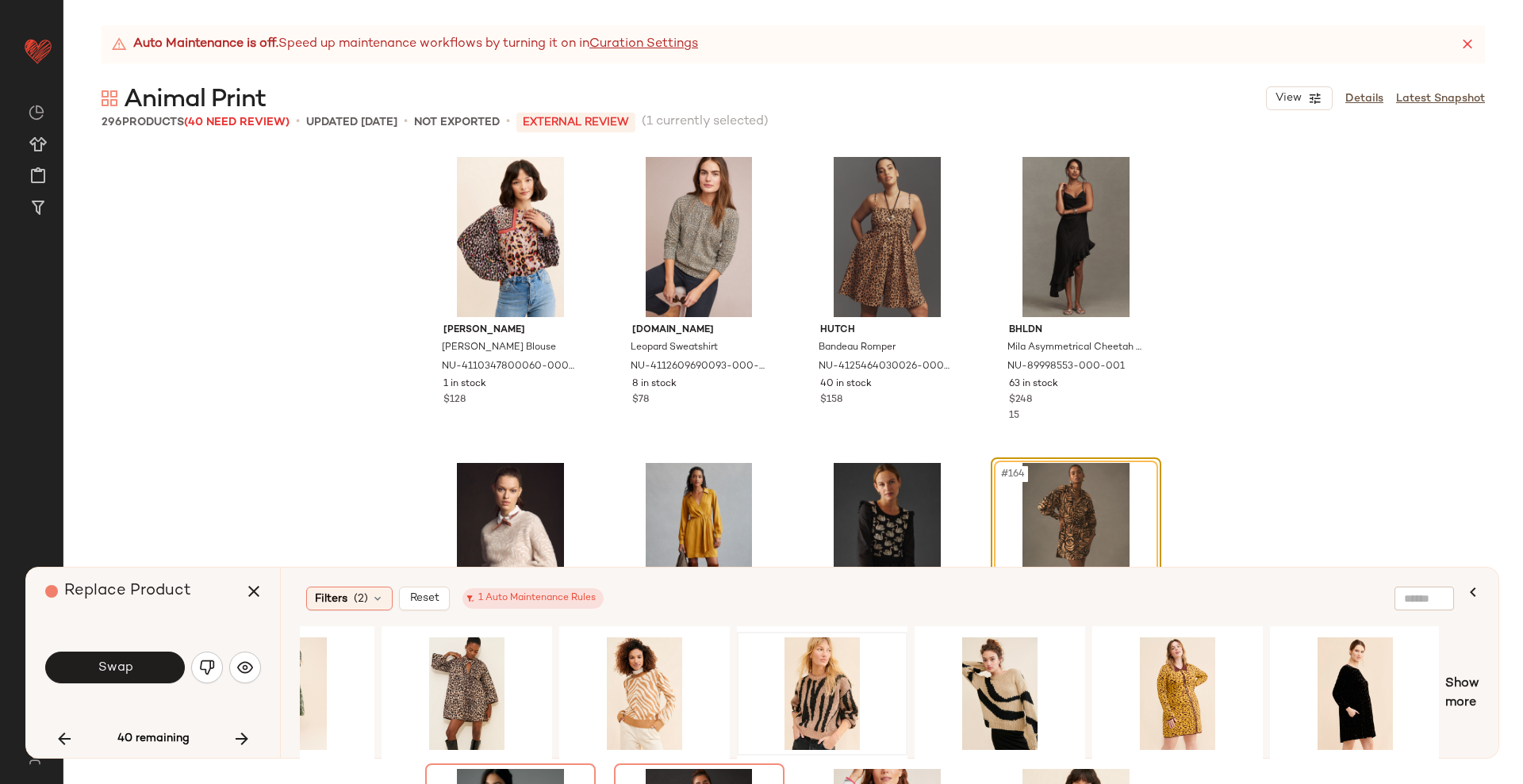
click at [850, 695] on div at bounding box center [822, 694] width 160 height 113
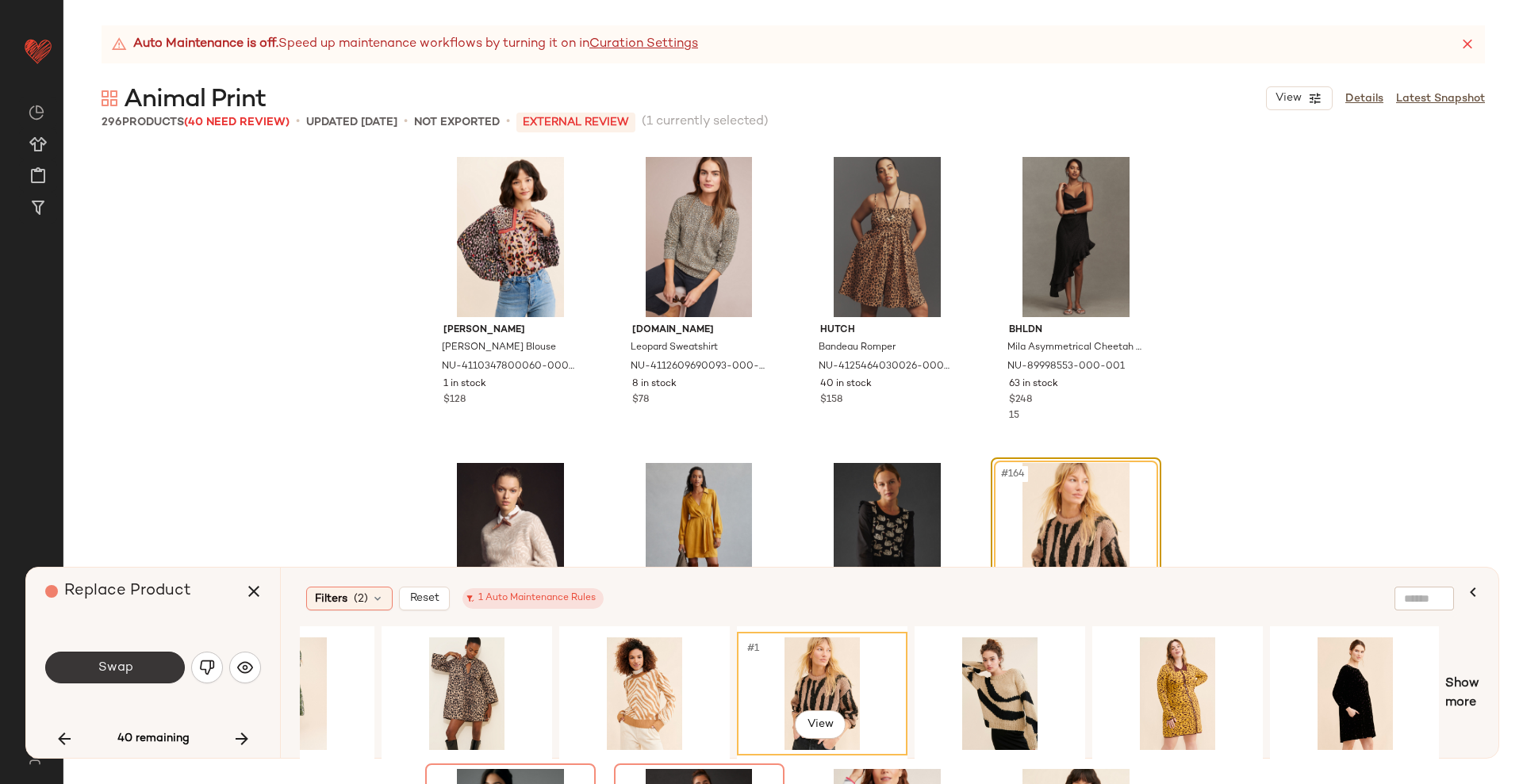
click at [120, 672] on span "Swap" at bounding box center [114, 667] width 36 height 15
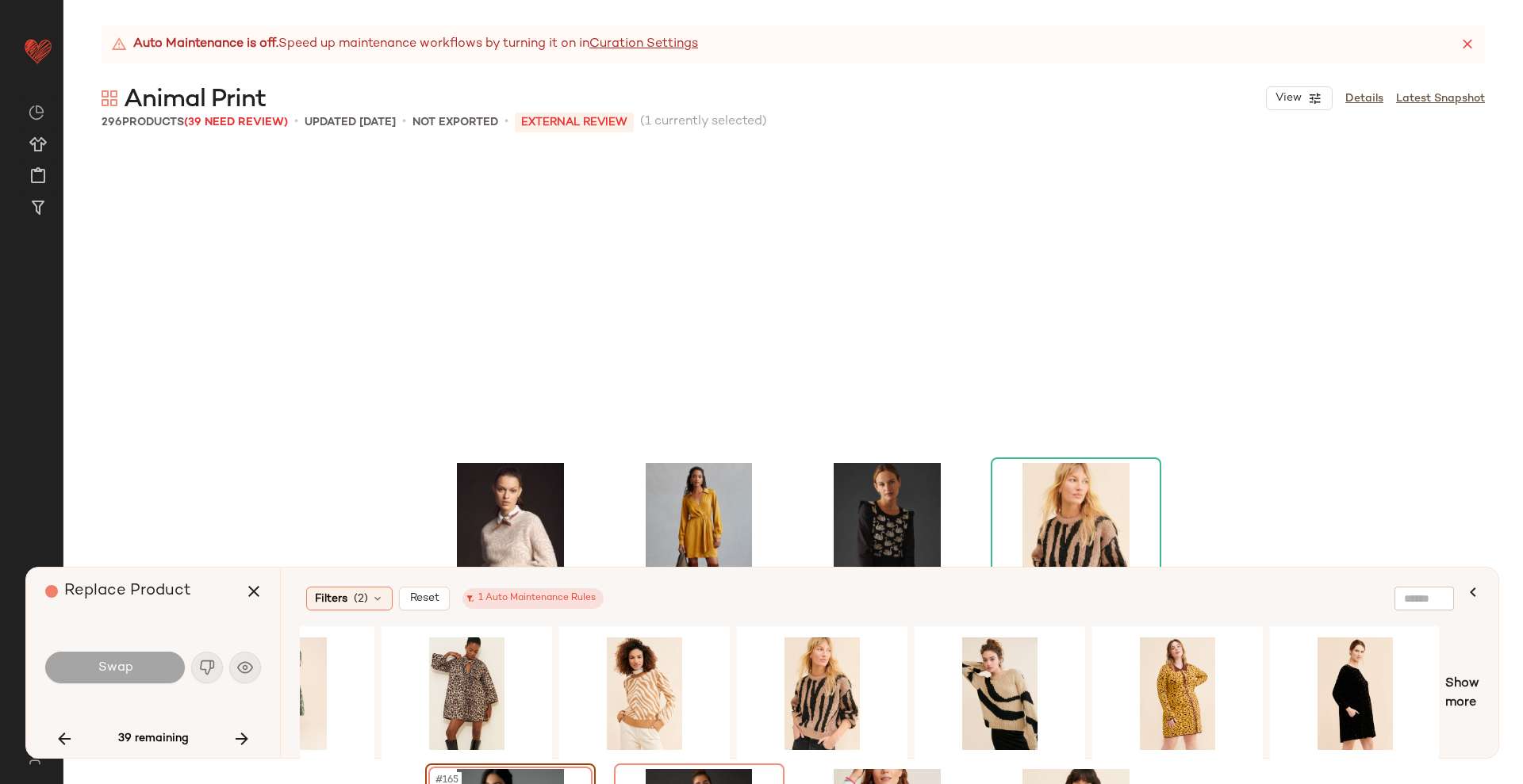
scroll to position [12239, 0]
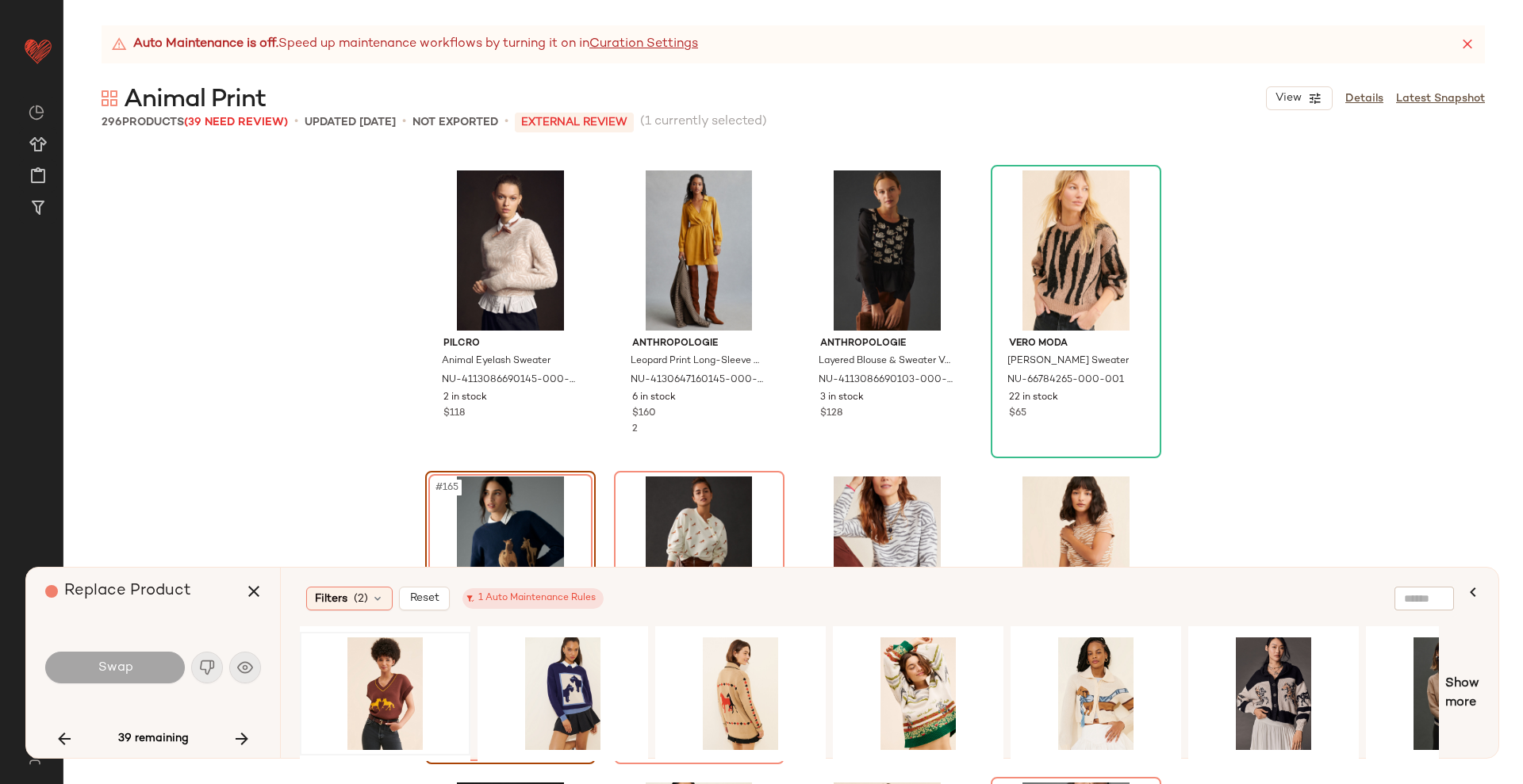
click at [386, 688] on div at bounding box center [385, 694] width 160 height 113
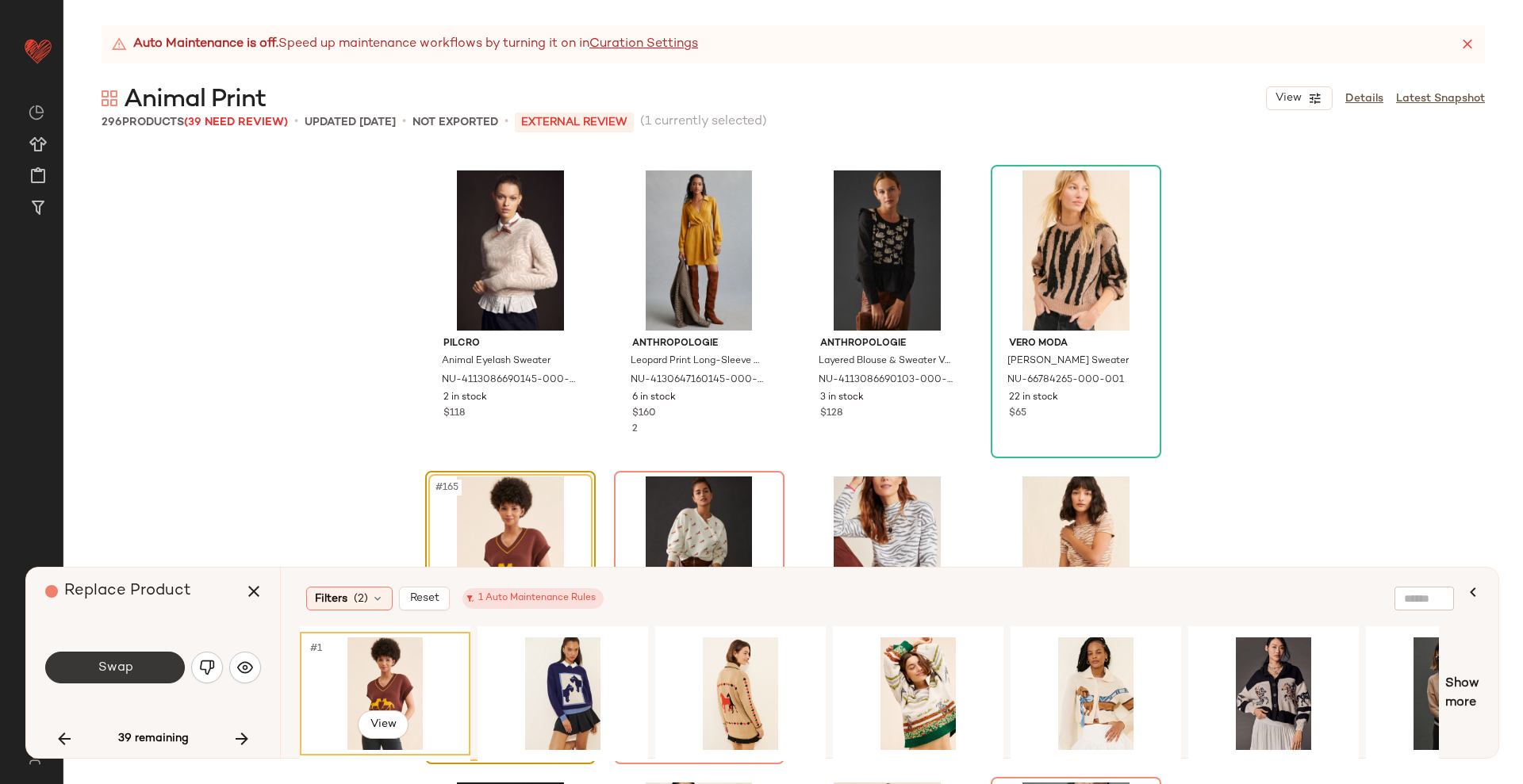
click at [130, 674] on span "Swap" at bounding box center [114, 667] width 36 height 15
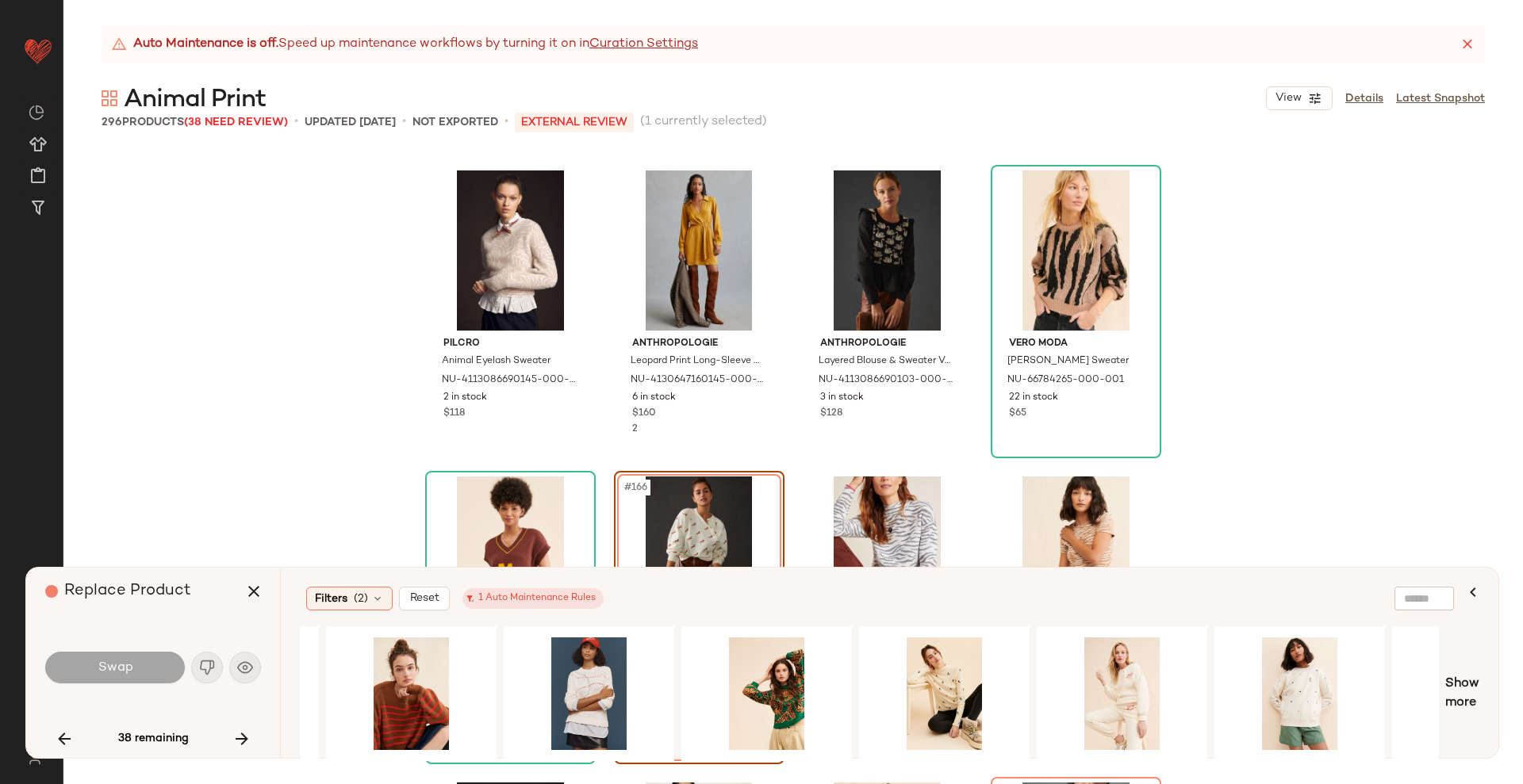
scroll to position [0, 2050]
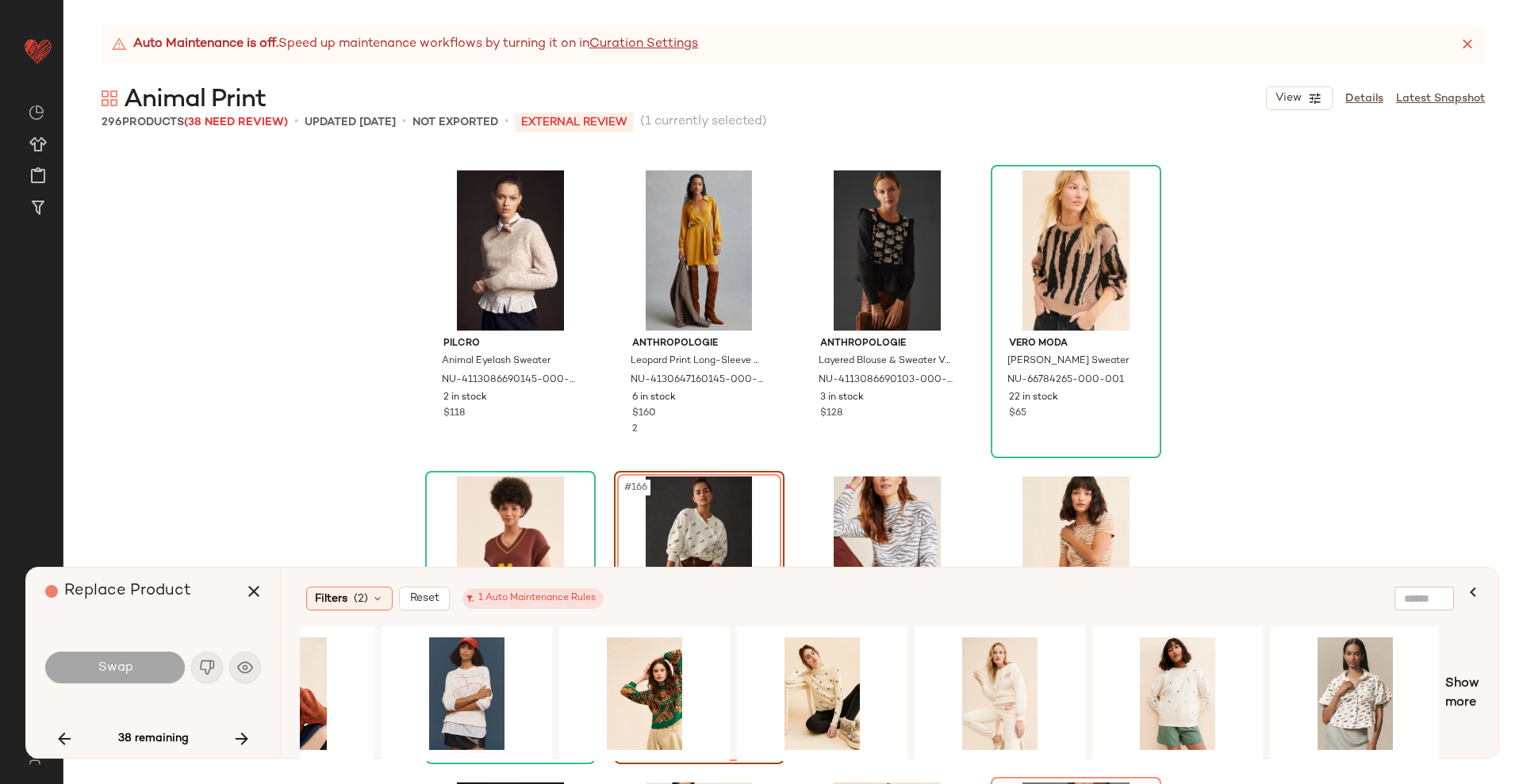
click at [256, 743] on button "button" at bounding box center [241, 738] width 38 height 38
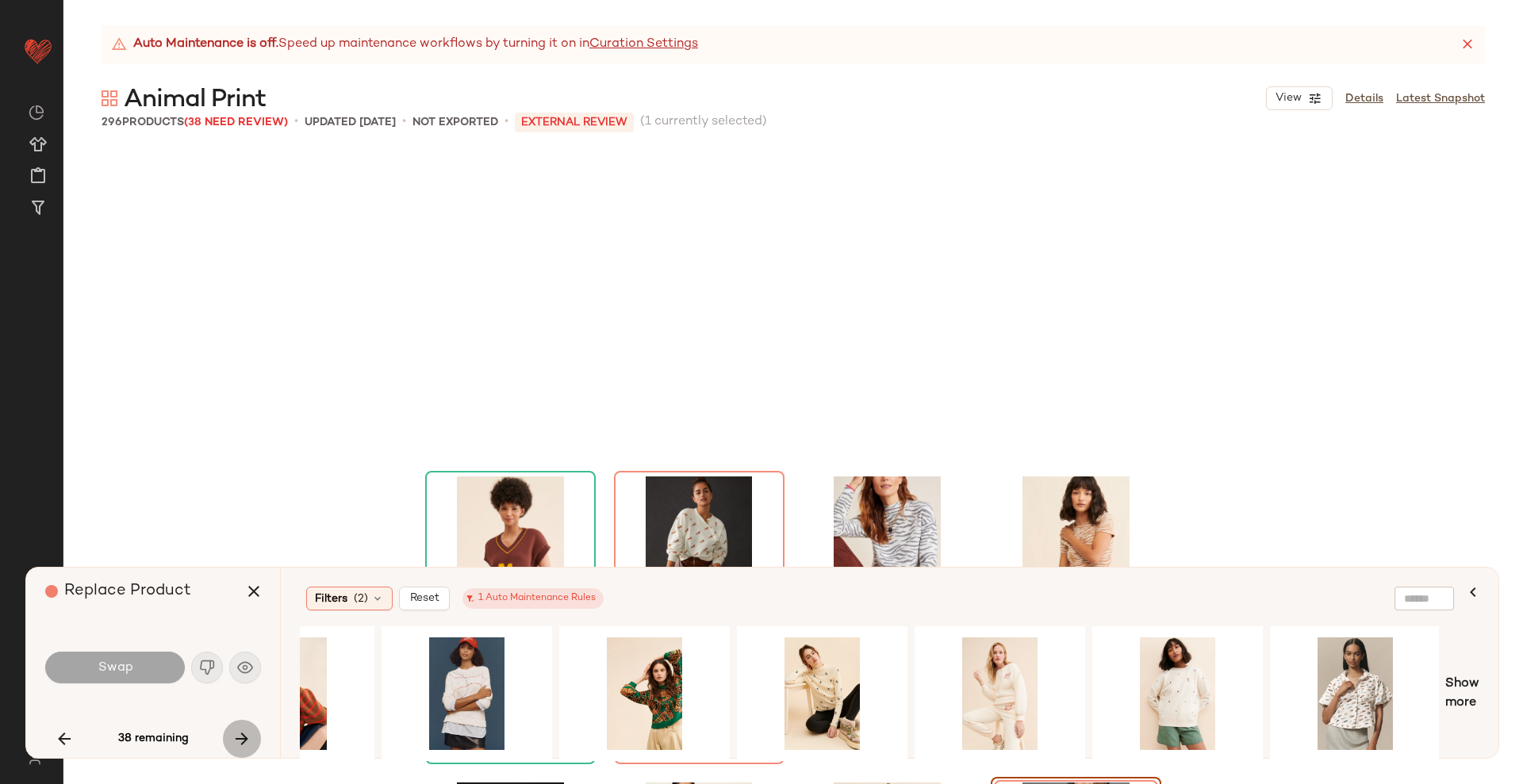
scroll to position [12545, 0]
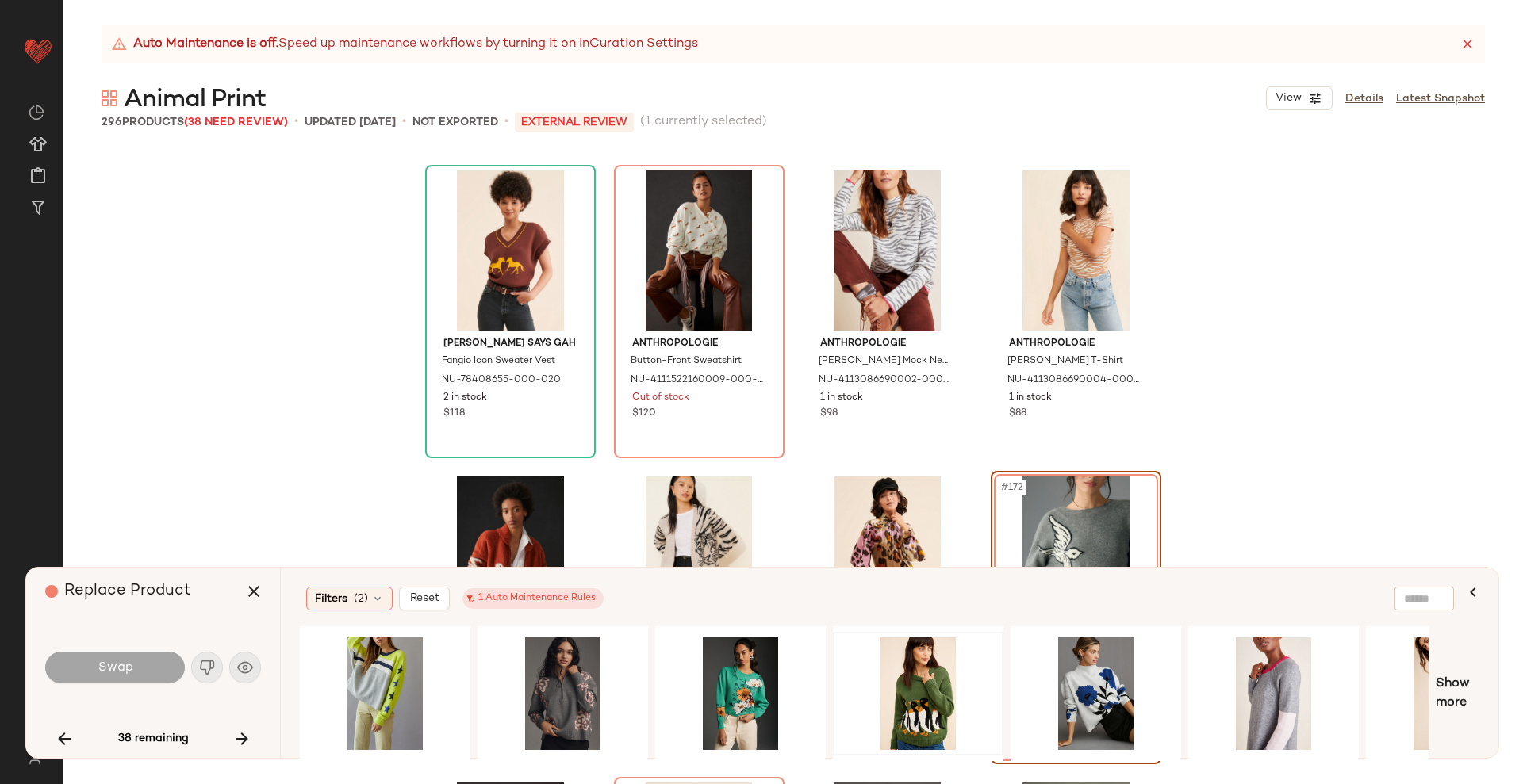
click at [925, 695] on div at bounding box center [918, 694] width 160 height 113
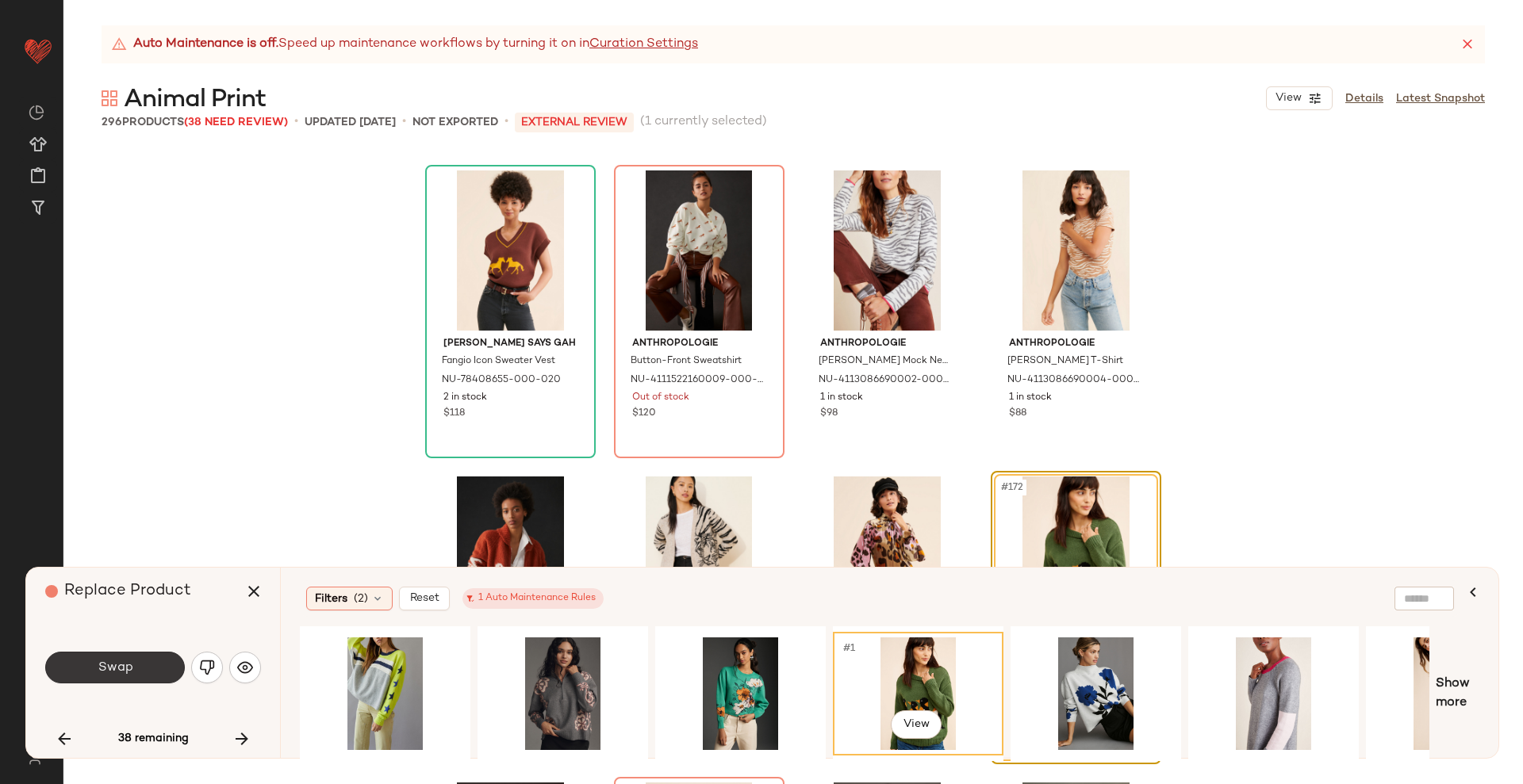
click at [134, 672] on button "Swap" at bounding box center [114, 667] width 139 height 32
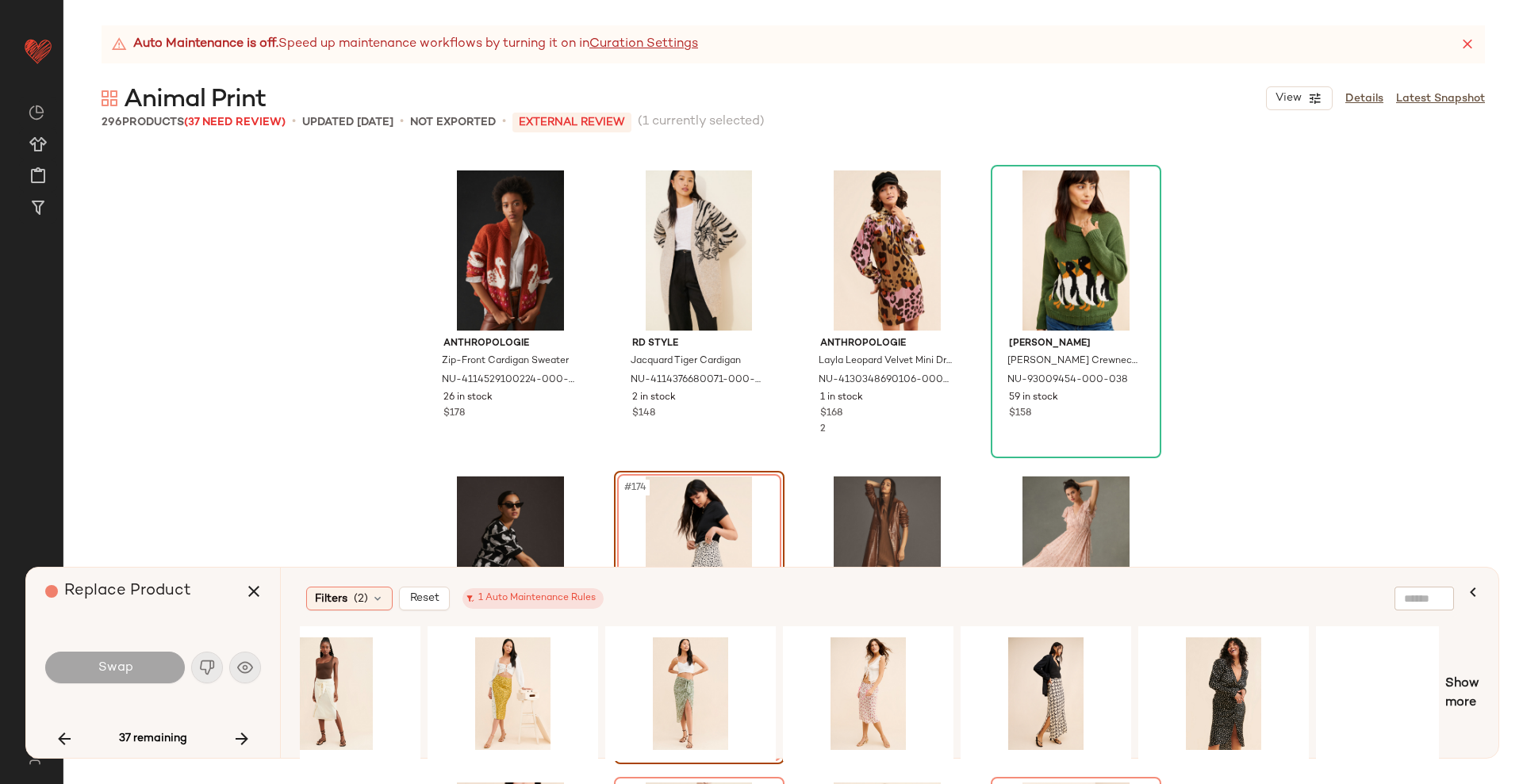
scroll to position [0, 2050]
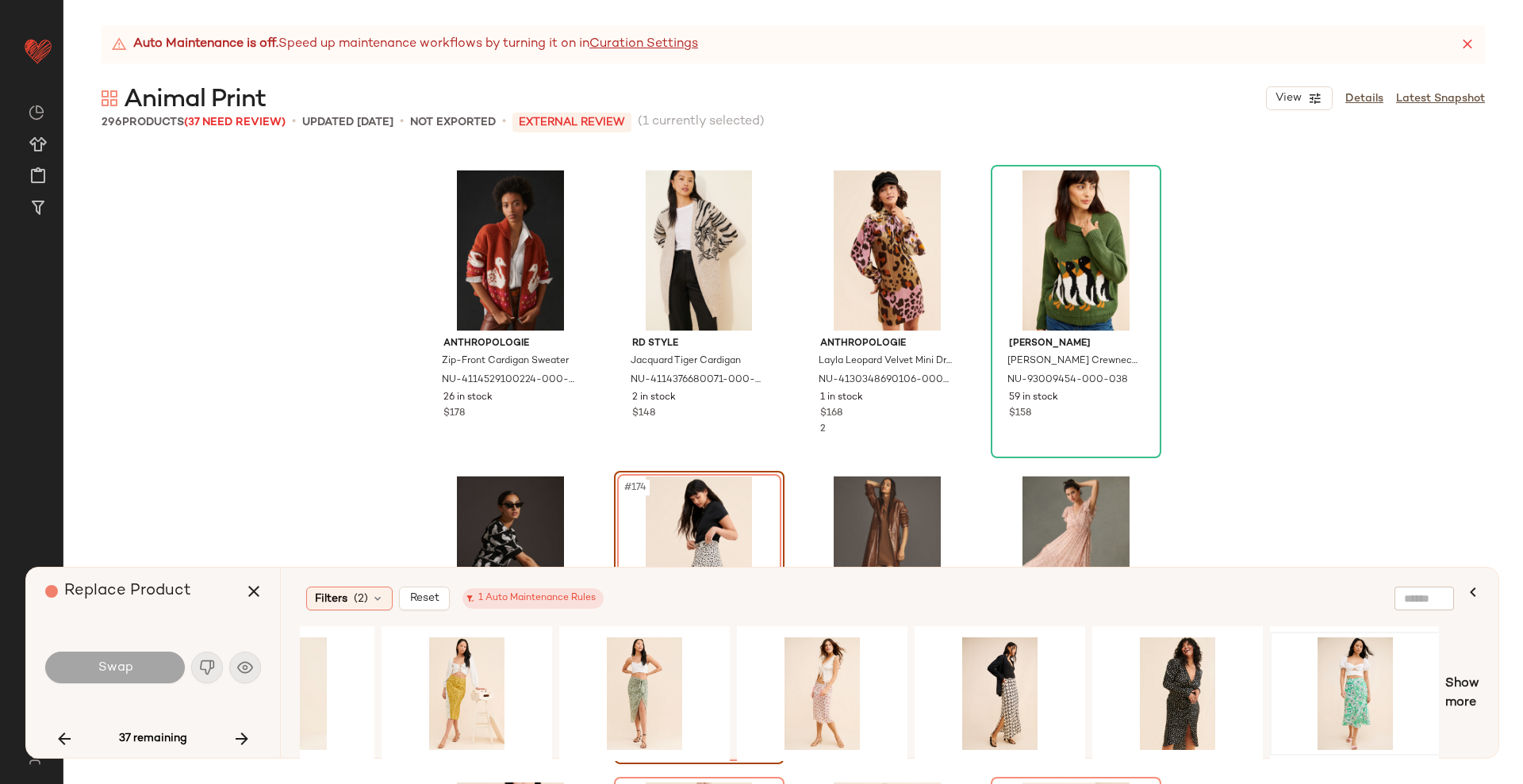
click at [1435, 711] on div at bounding box center [1355, 694] width 167 height 121
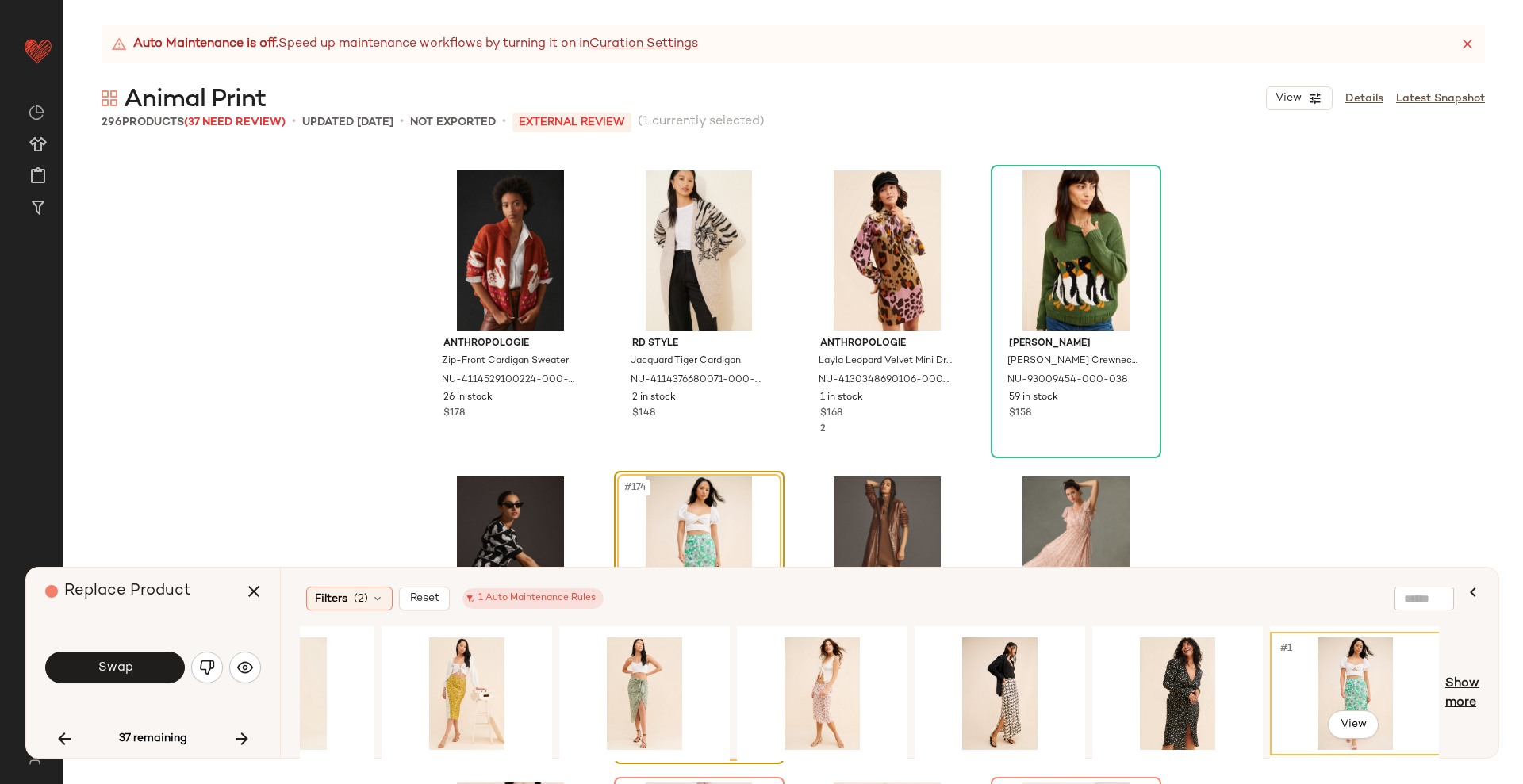
click at [1462, 708] on span "Show more" at bounding box center [1462, 693] width 34 height 38
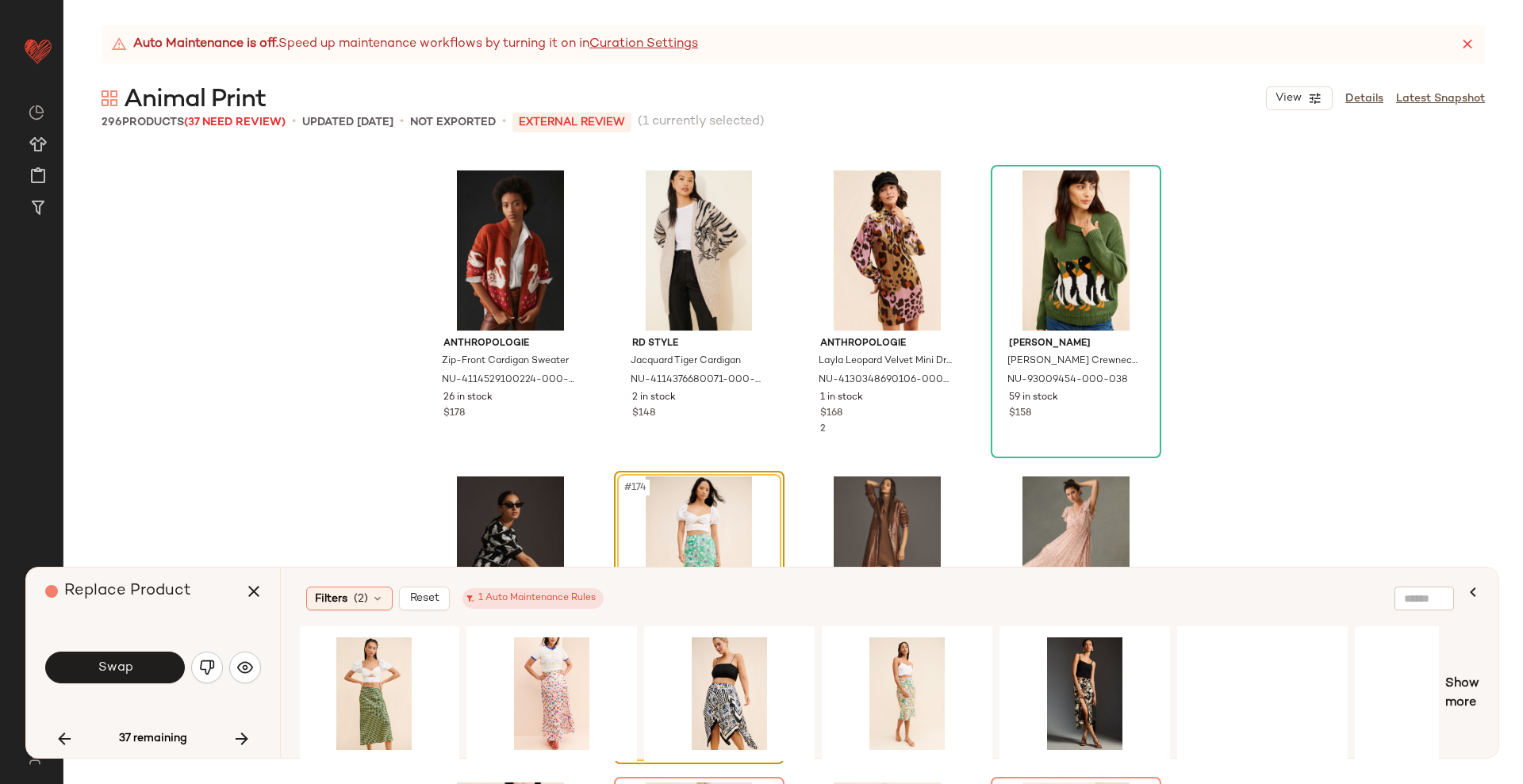
scroll to position [0, 3648]
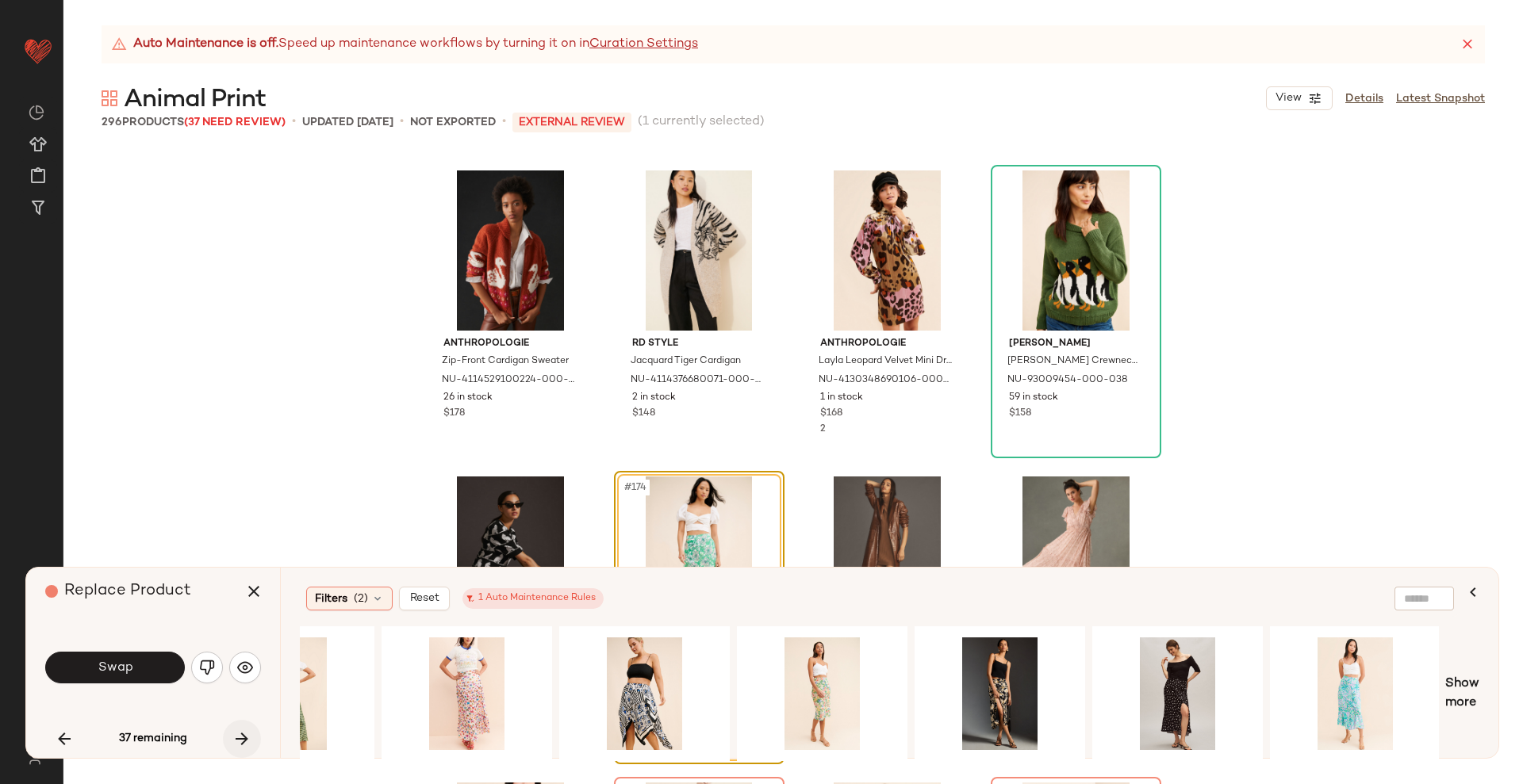
click at [231, 755] on button "button" at bounding box center [241, 738] width 38 height 38
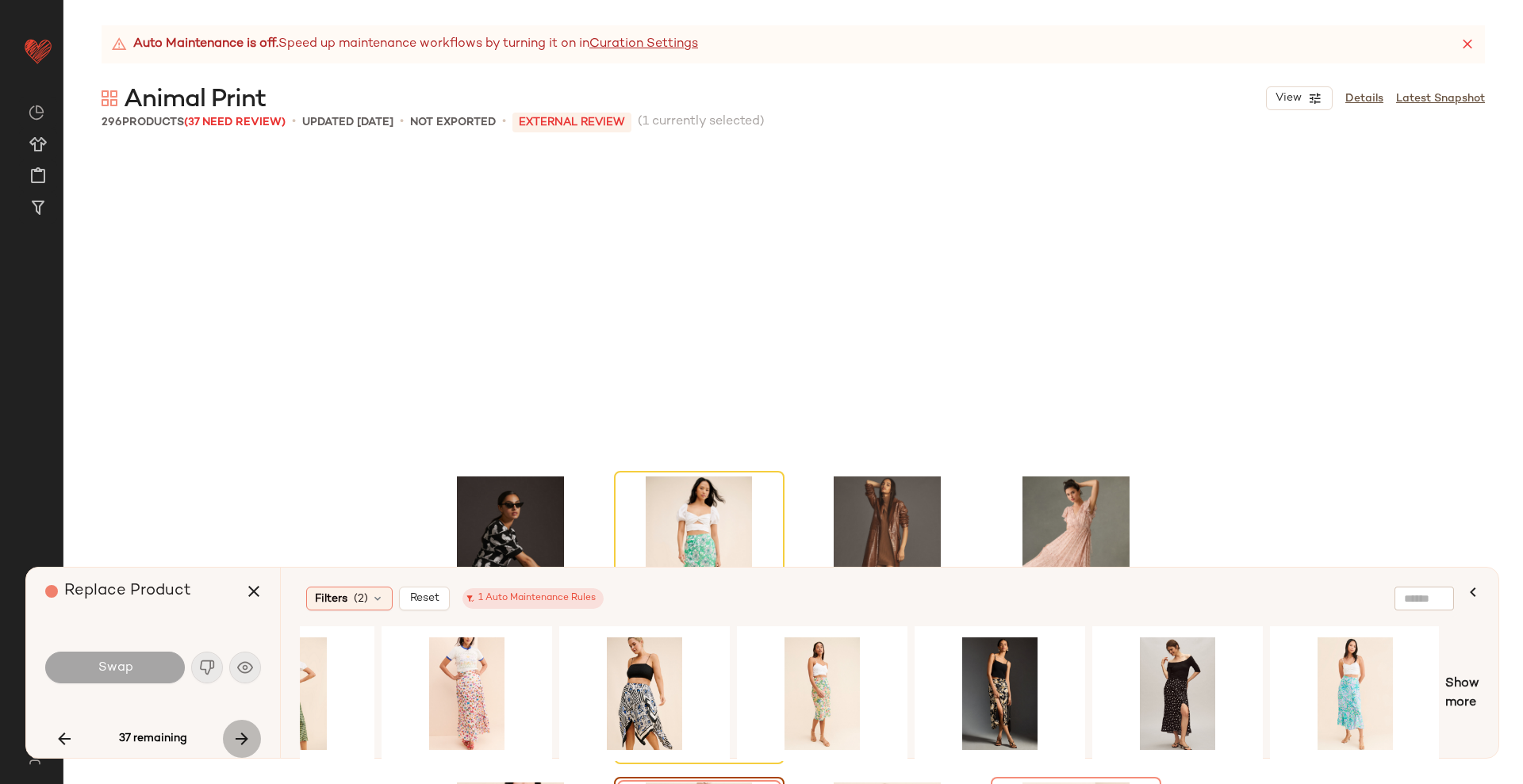
scroll to position [13157, 0]
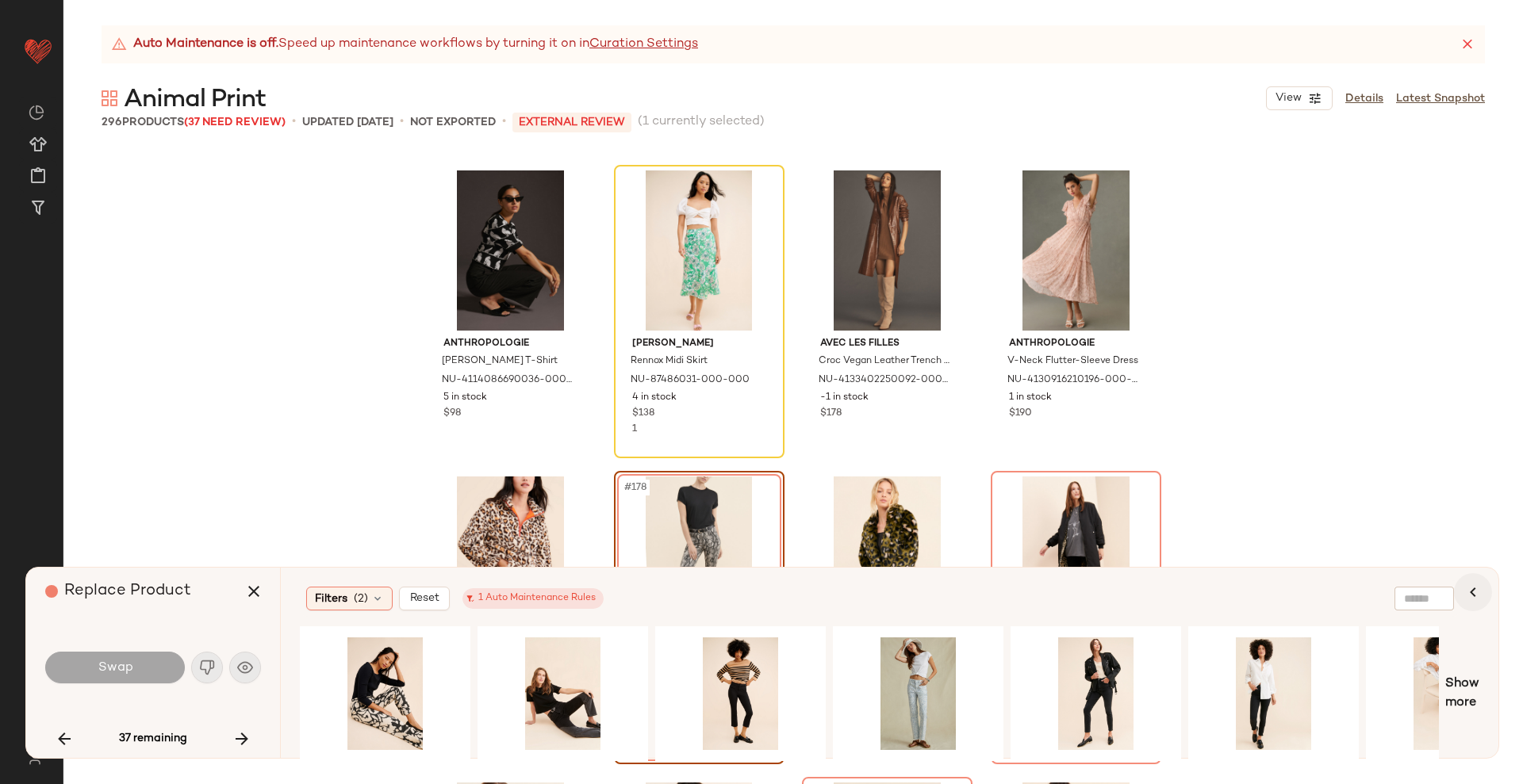
click at [1477, 591] on icon "button" at bounding box center [1472, 592] width 19 height 19
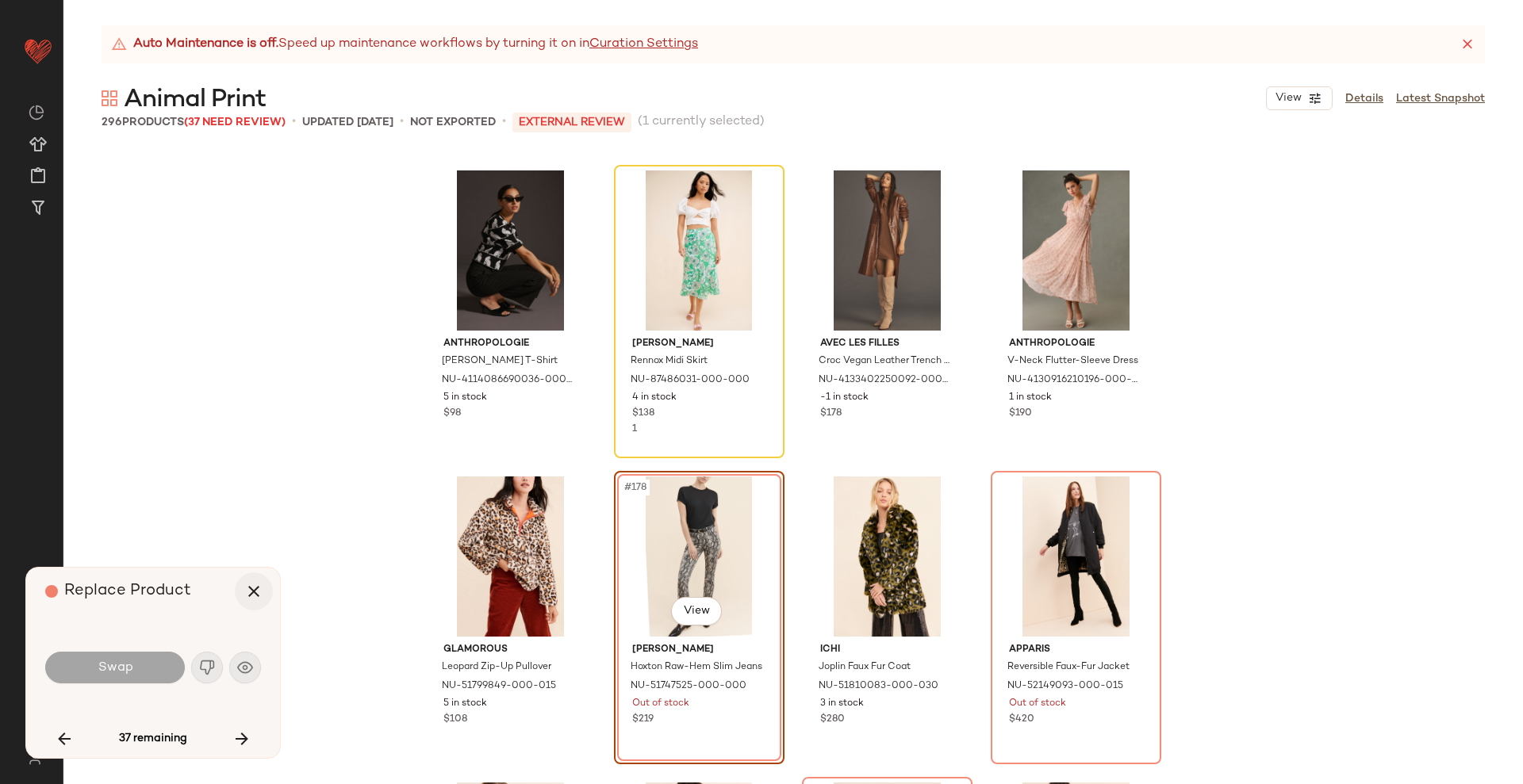
click at [245, 575] on button "button" at bounding box center [253, 590] width 38 height 38
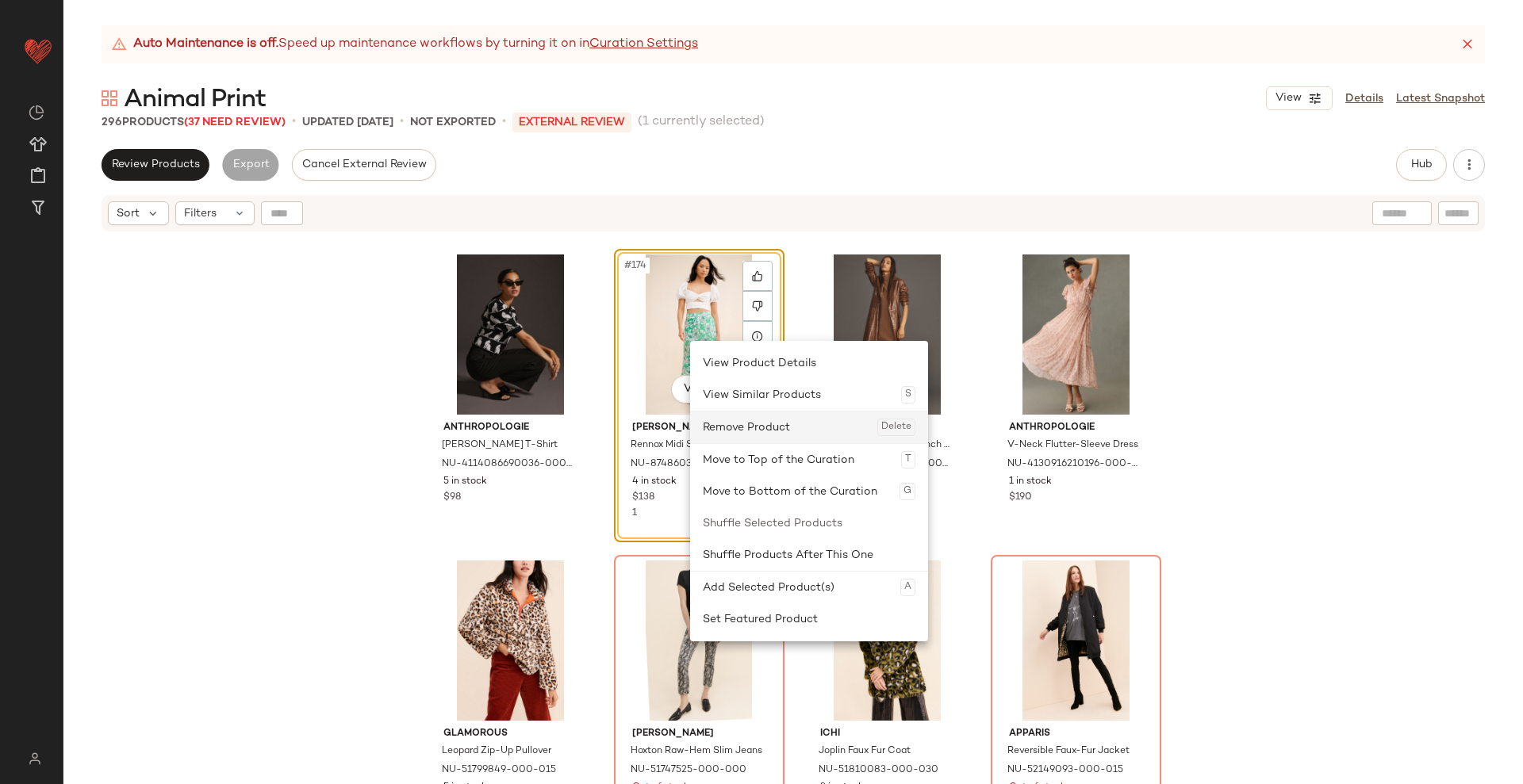
click at [734, 424] on div "Remove Product Delete" at bounding box center [809, 427] width 212 height 32
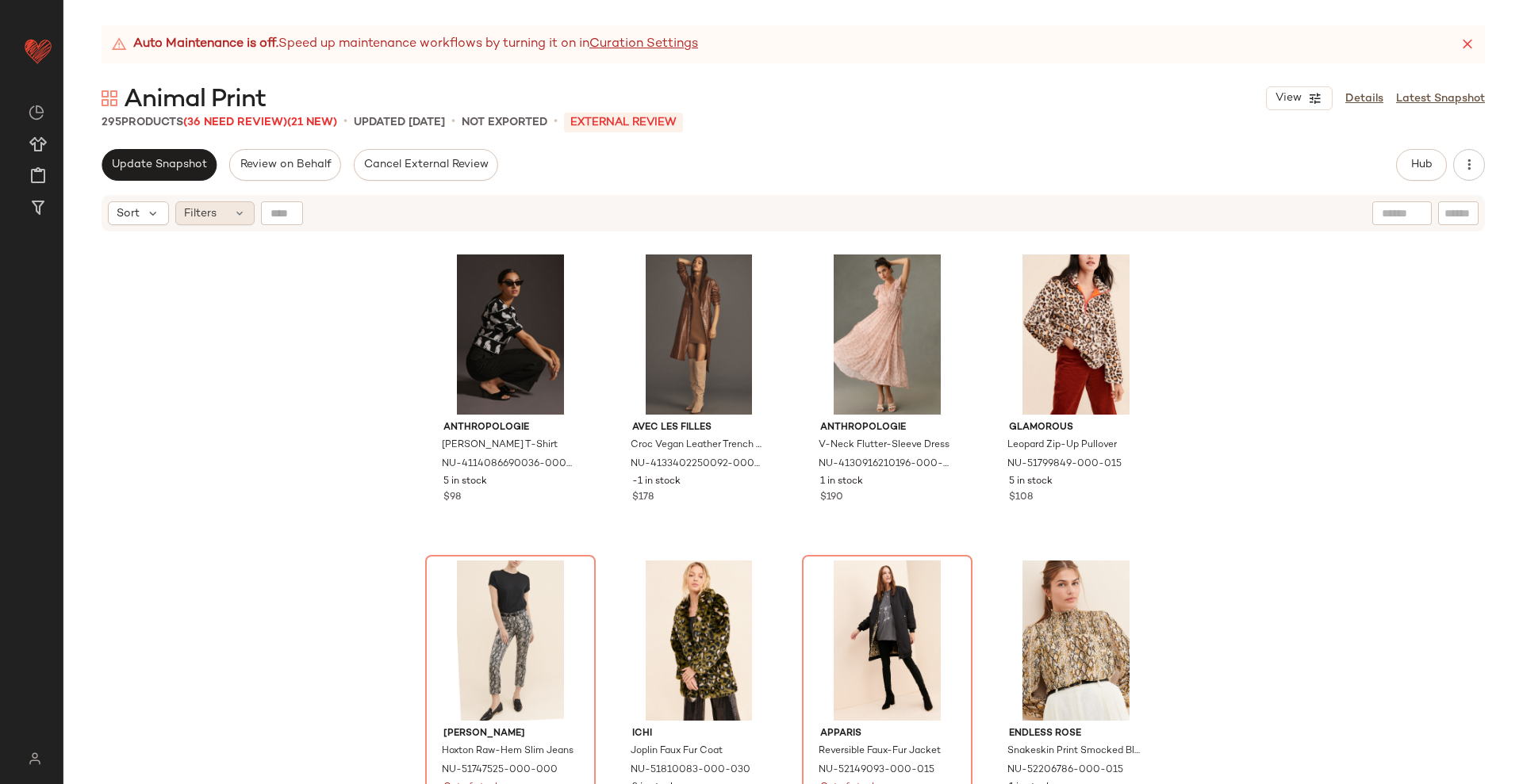
click at [234, 215] on icon at bounding box center [239, 213] width 13 height 13
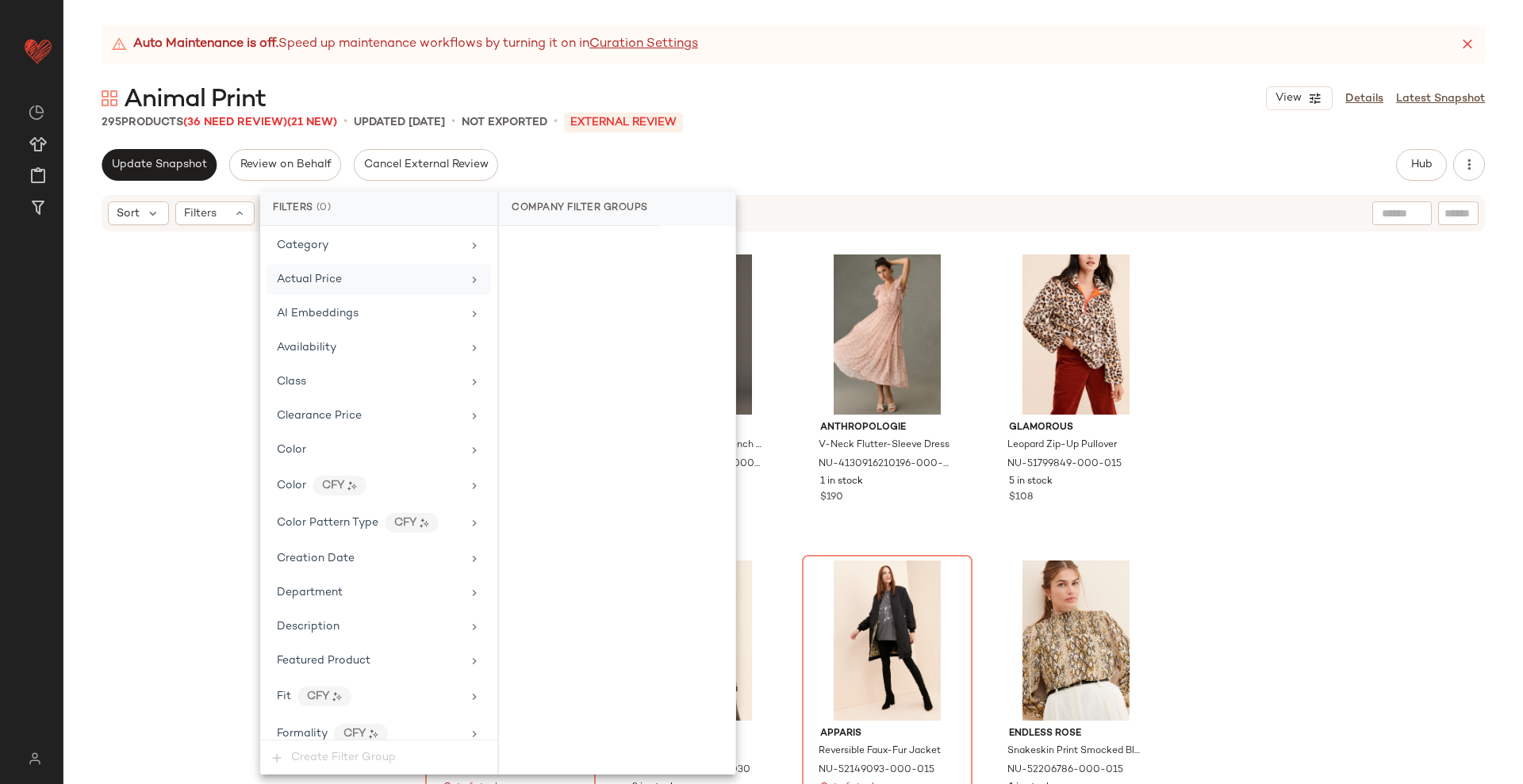
scroll to position [66, 0]
click at [349, 356] on div "Availability" at bounding box center [369, 348] width 185 height 17
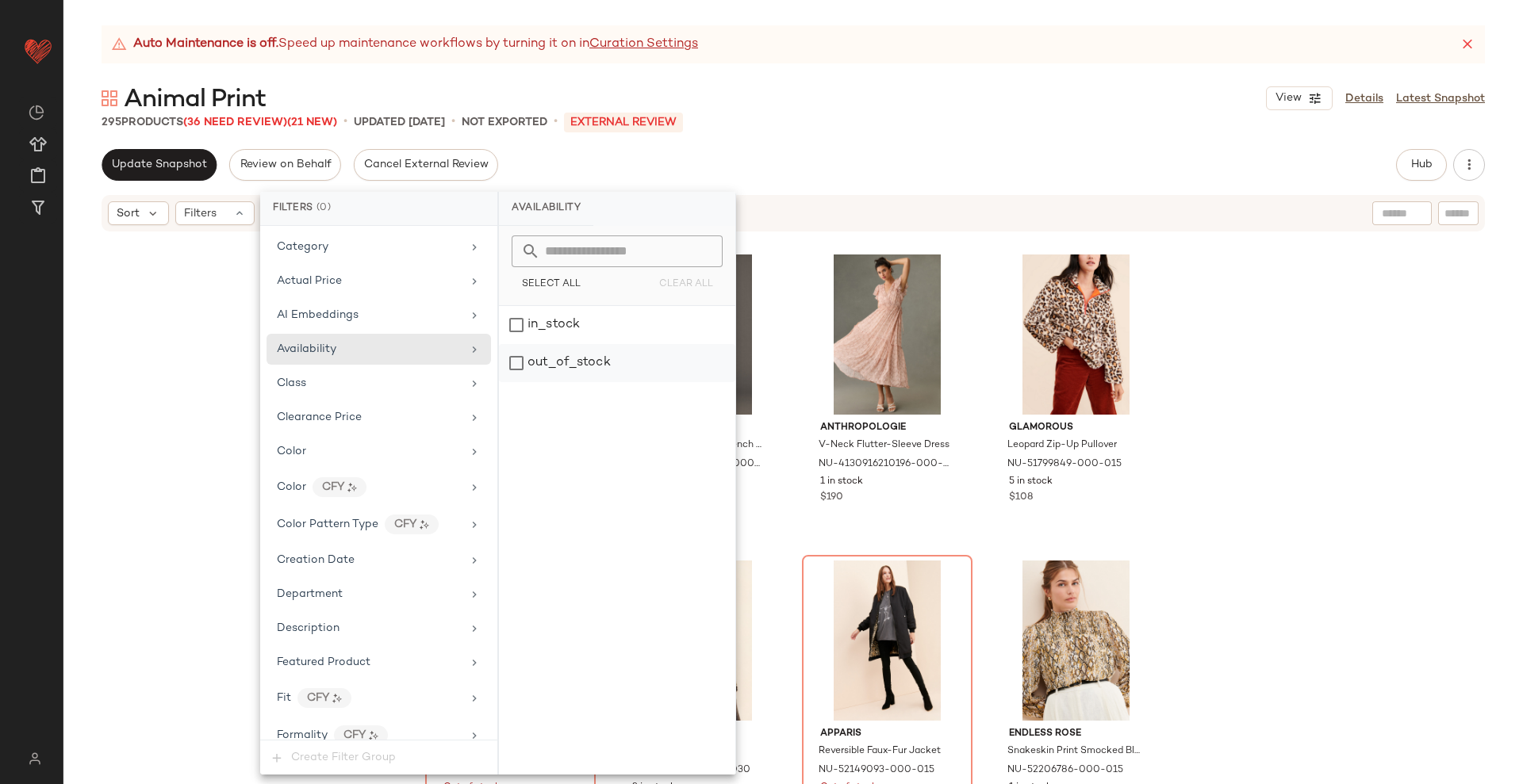
click at [577, 360] on div "out_of_stock" at bounding box center [617, 363] width 236 height 38
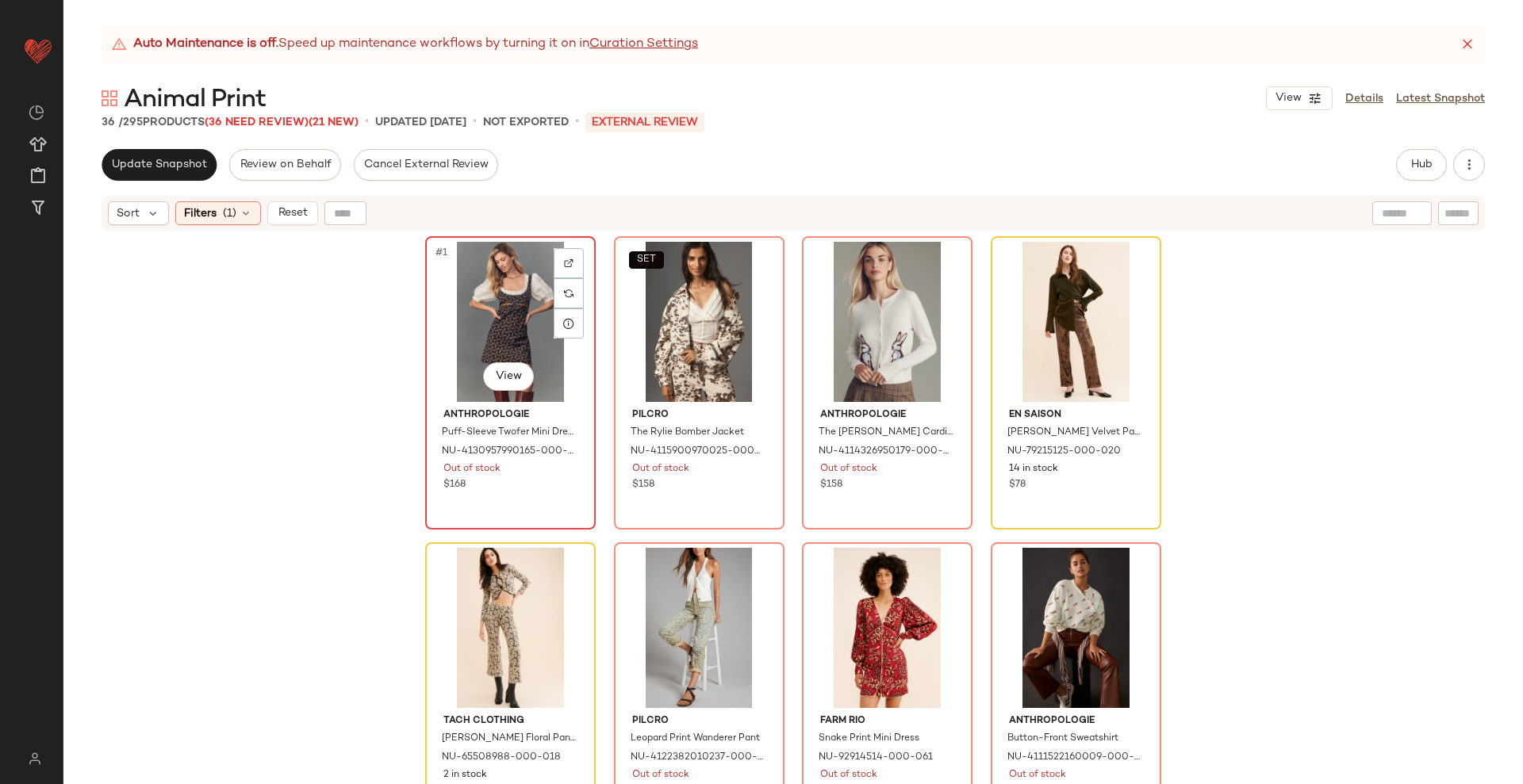
click at [465, 313] on div "#1 View" at bounding box center [510, 322] width 160 height 160
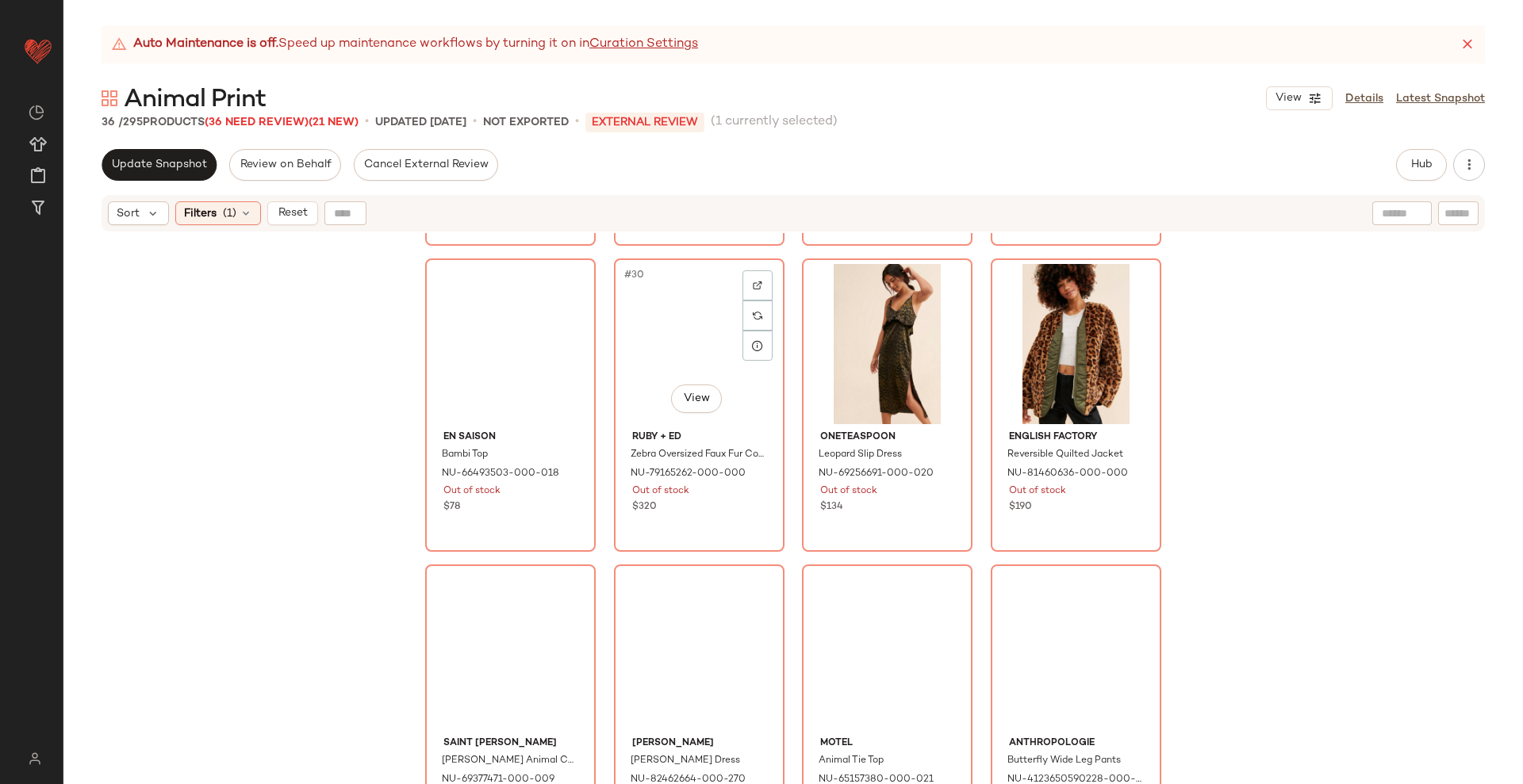
scroll to position [2166, 0]
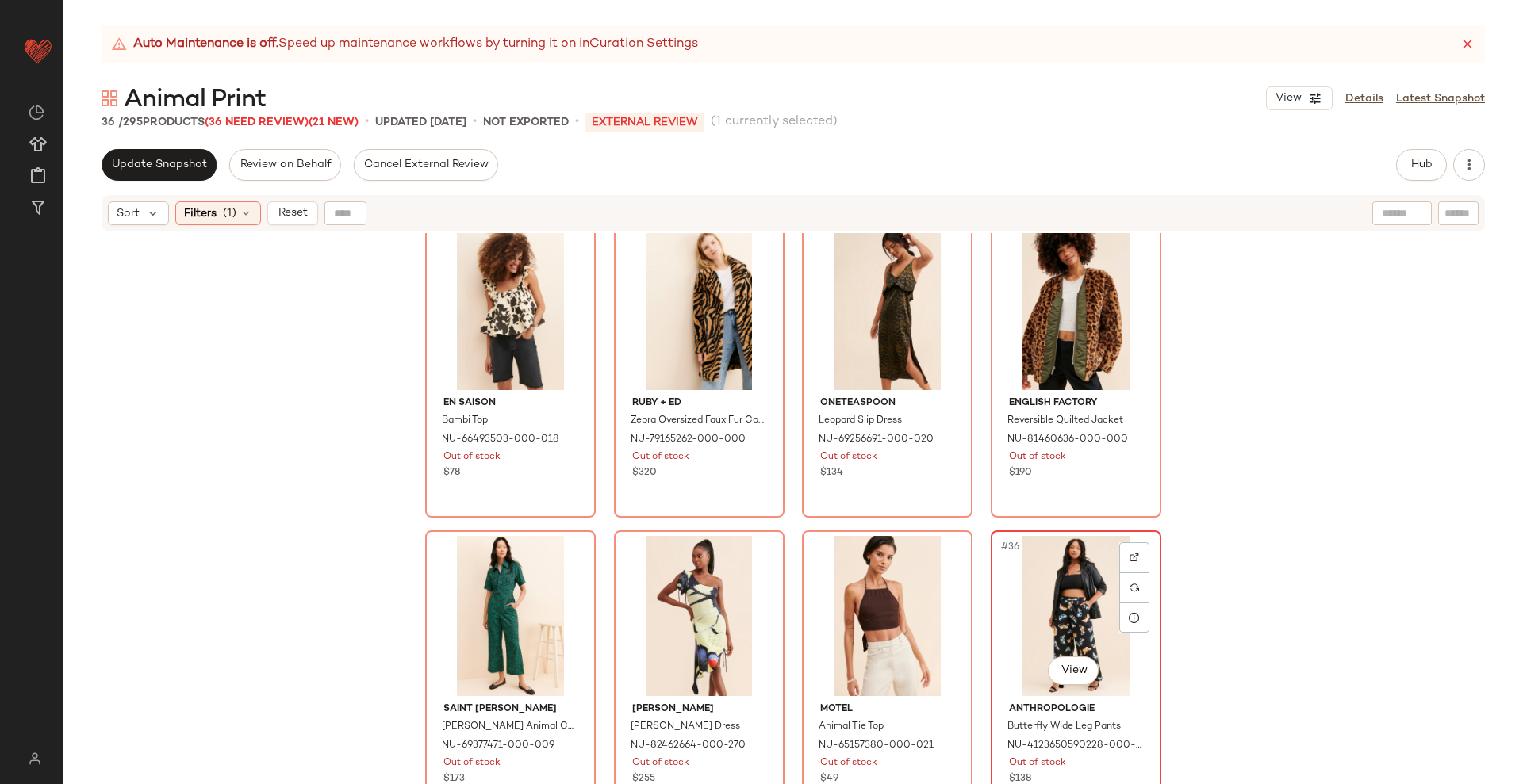
click at [1054, 592] on div "#36 View" at bounding box center [1076, 616] width 160 height 160
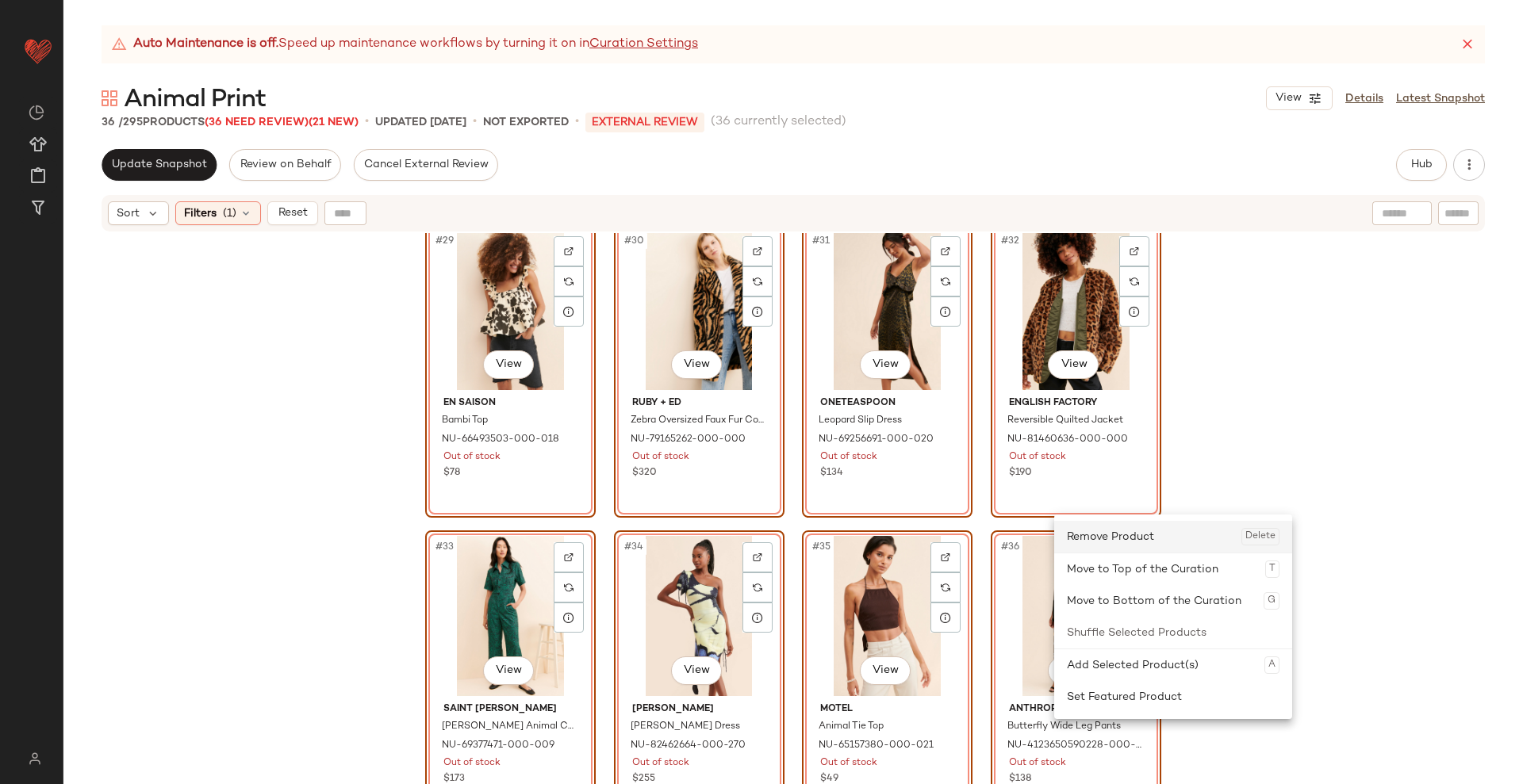
click at [1116, 544] on div "Remove Product Delete" at bounding box center [1173, 536] width 212 height 32
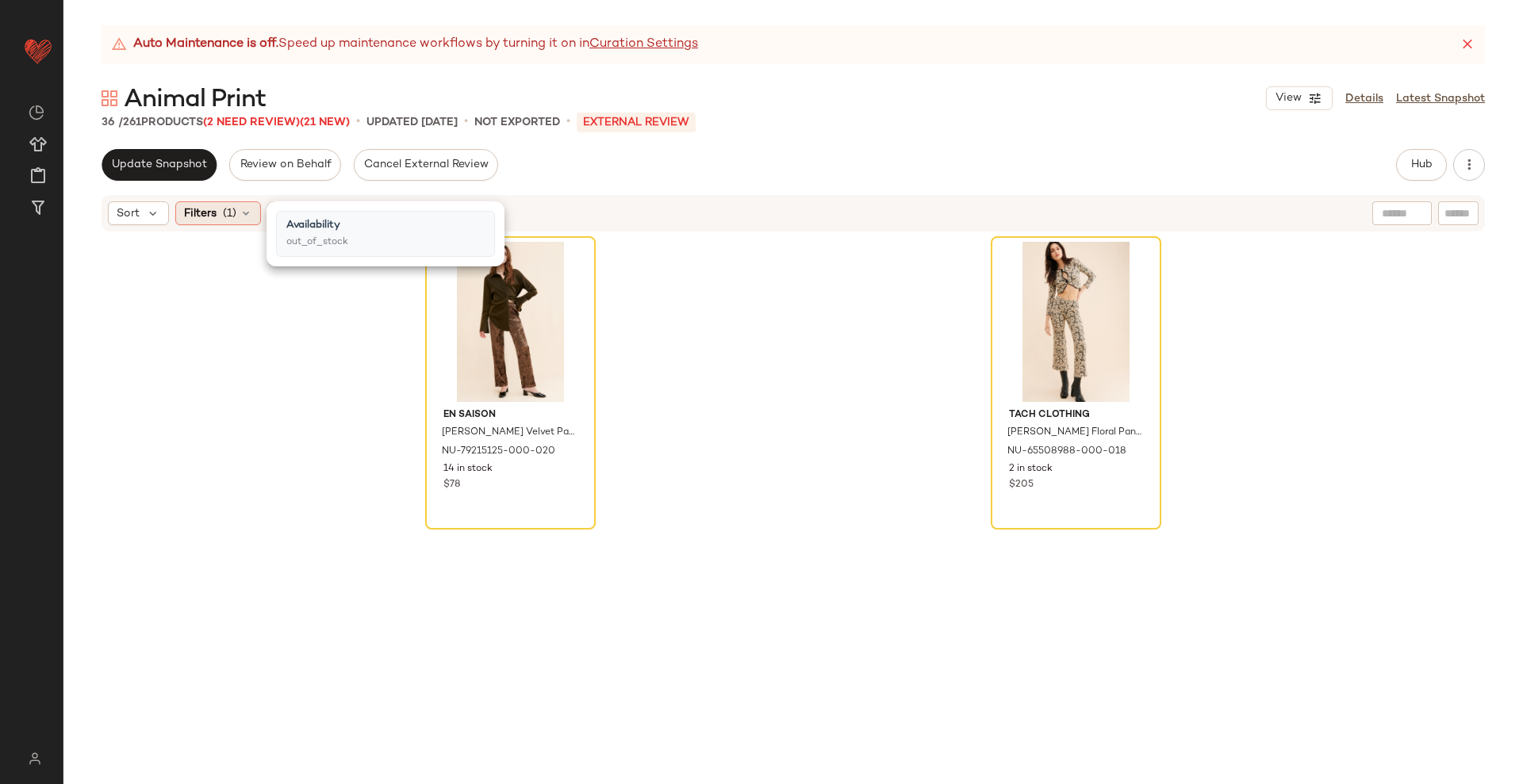
click at [203, 222] on div "Filters (1)" at bounding box center [218, 213] width 86 height 23
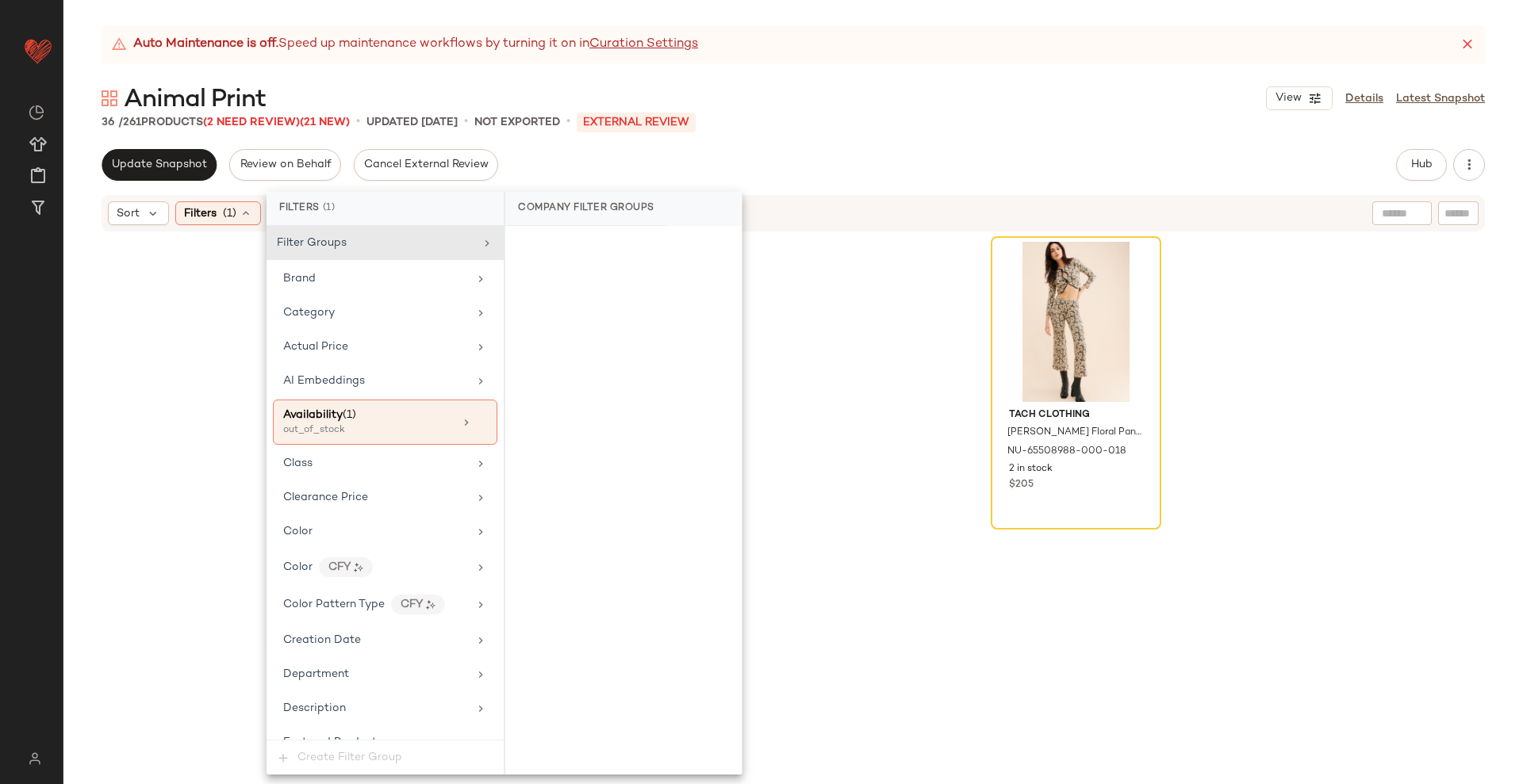
click at [161, 281] on div "En Saison Madeleine Velvet Pants NU-79215125-000-020 14 in stock $78 Tach Cloth…" at bounding box center [792, 528] width 1459 height 590
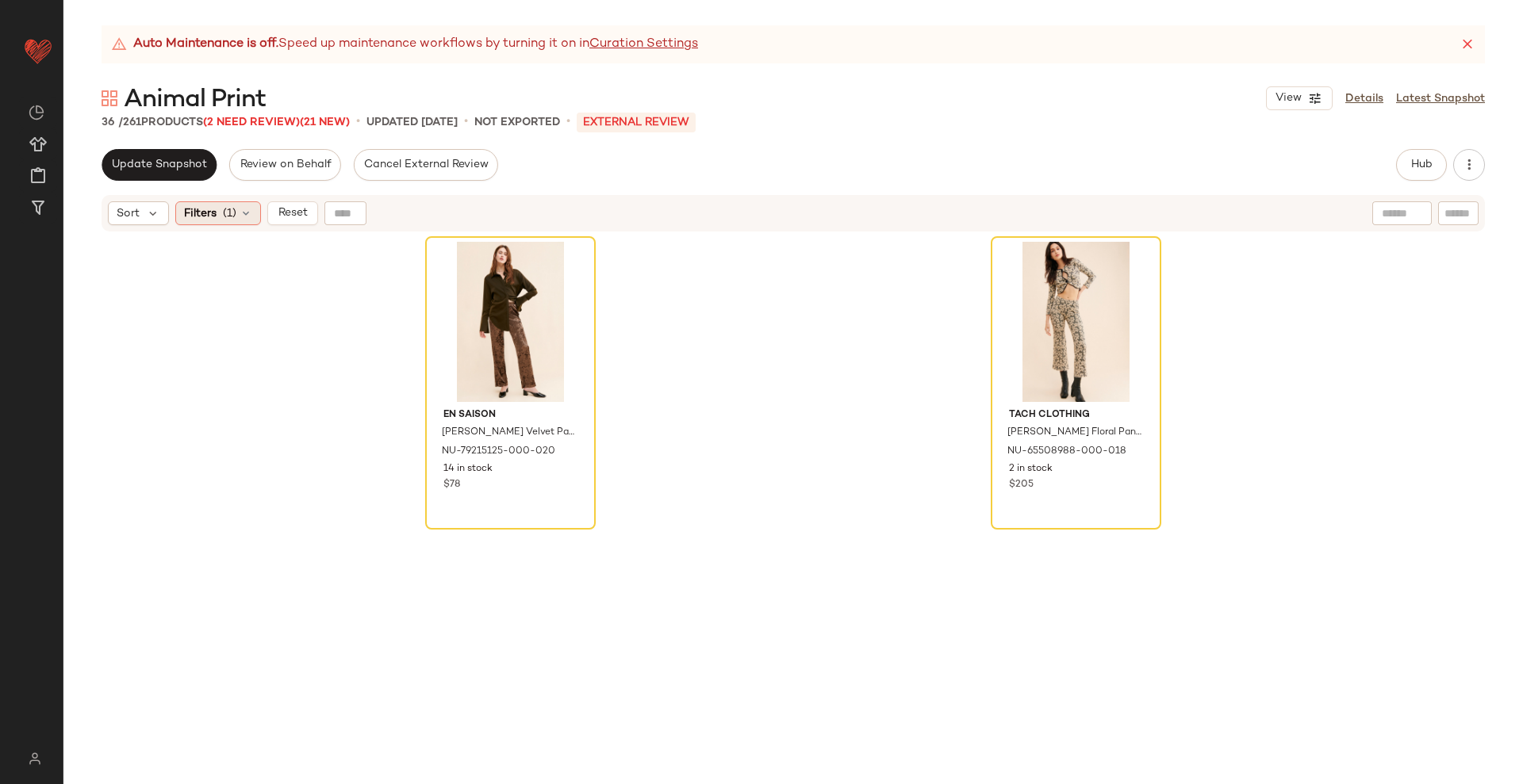
click at [241, 211] on icon at bounding box center [245, 213] width 13 height 13
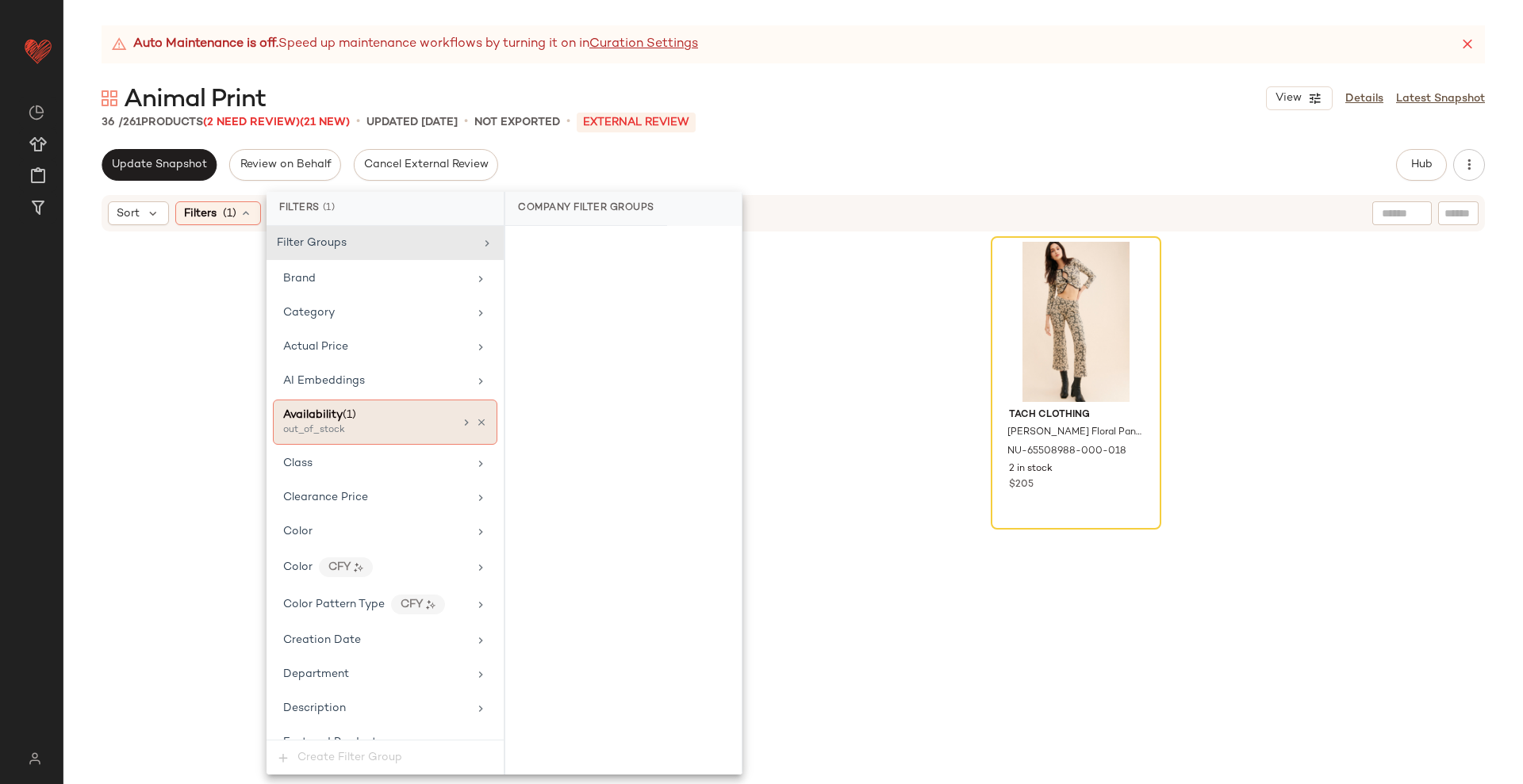
click at [466, 410] on div "Availability (1) out_of_stock" at bounding box center [384, 422] width 225 height 45
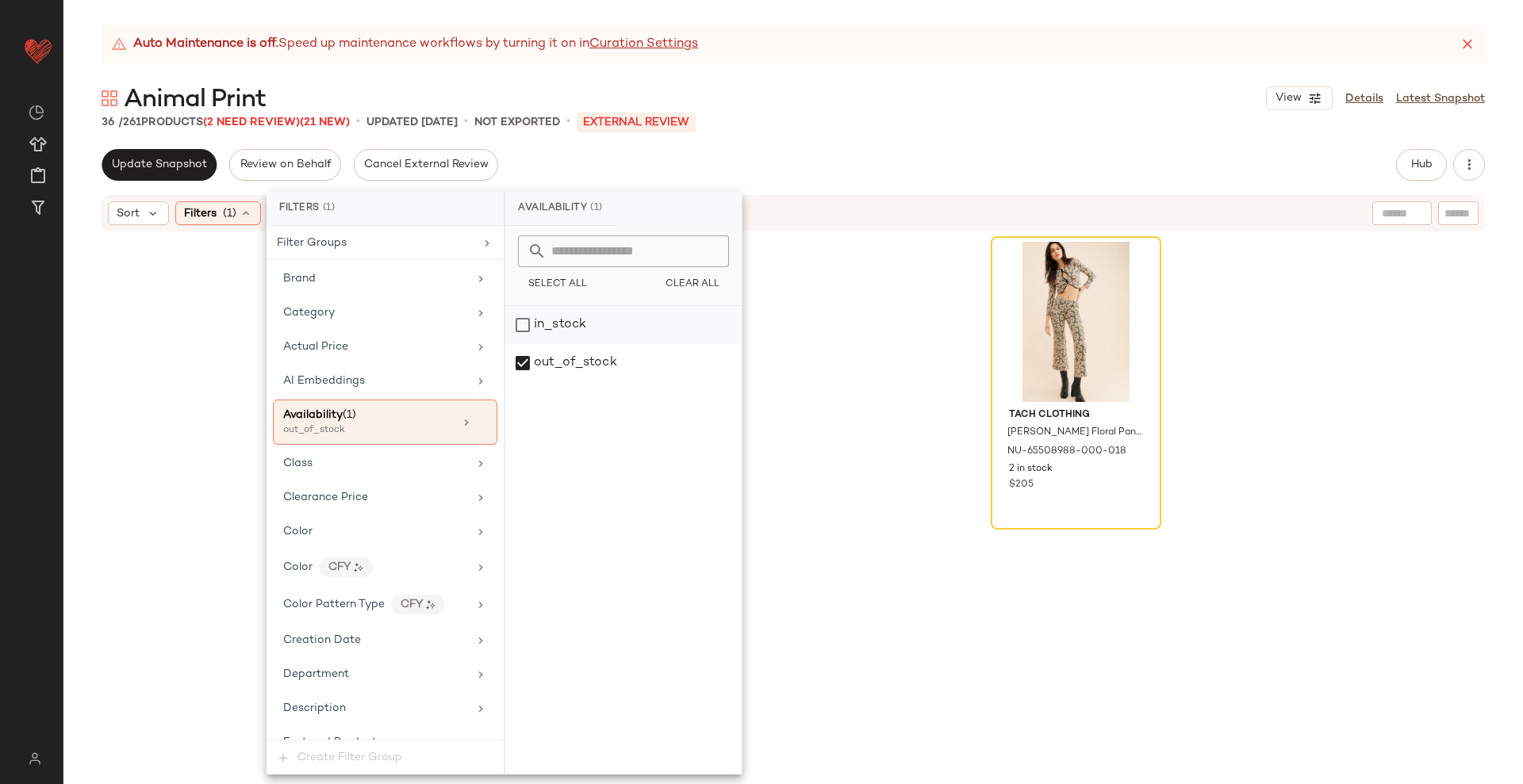
click at [583, 315] on div "in_stock" at bounding box center [623, 325] width 236 height 38
click at [567, 361] on div "out_of_stock" at bounding box center [623, 363] width 236 height 38
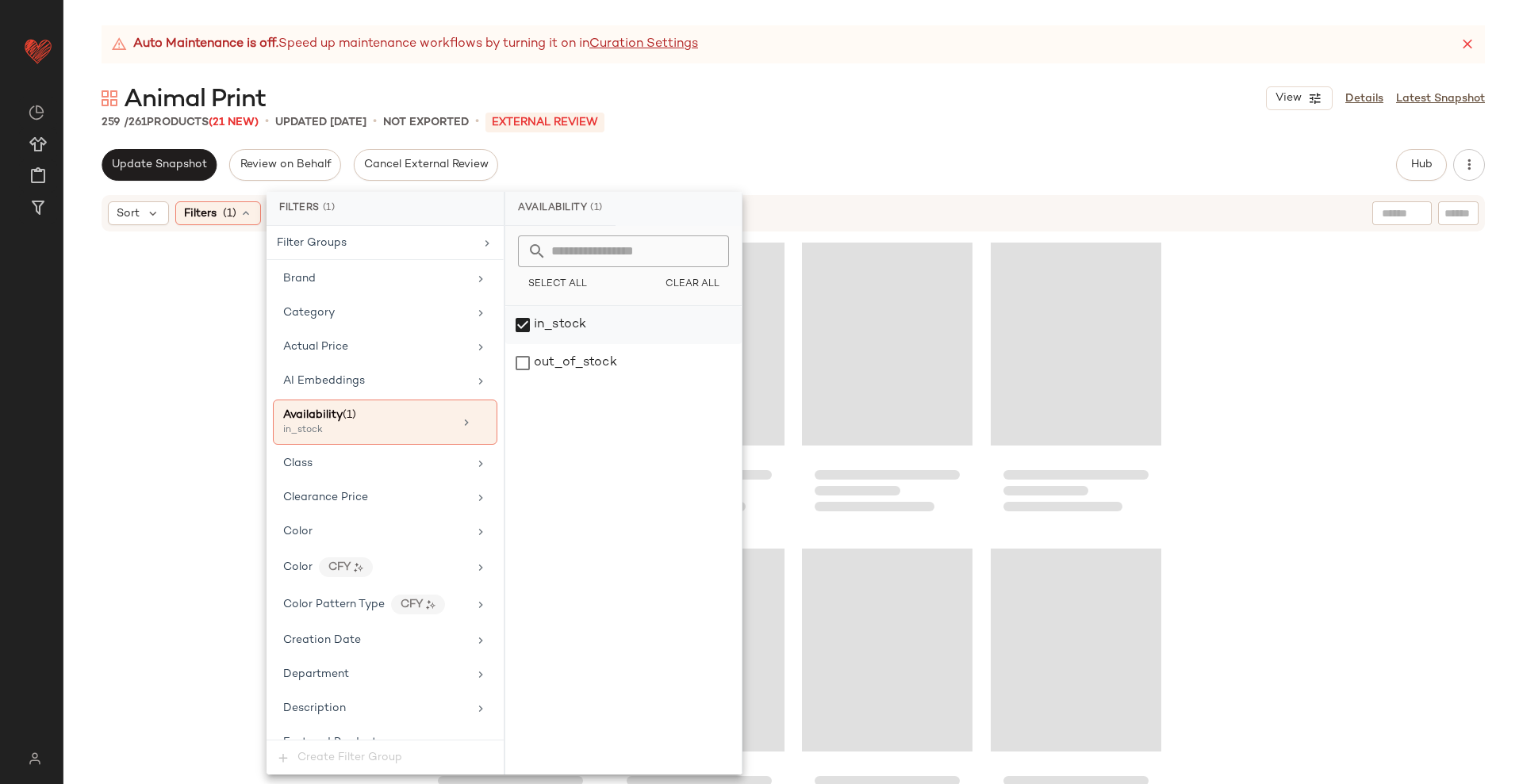
click at [599, 315] on div "in_stock" at bounding box center [623, 325] width 236 height 38
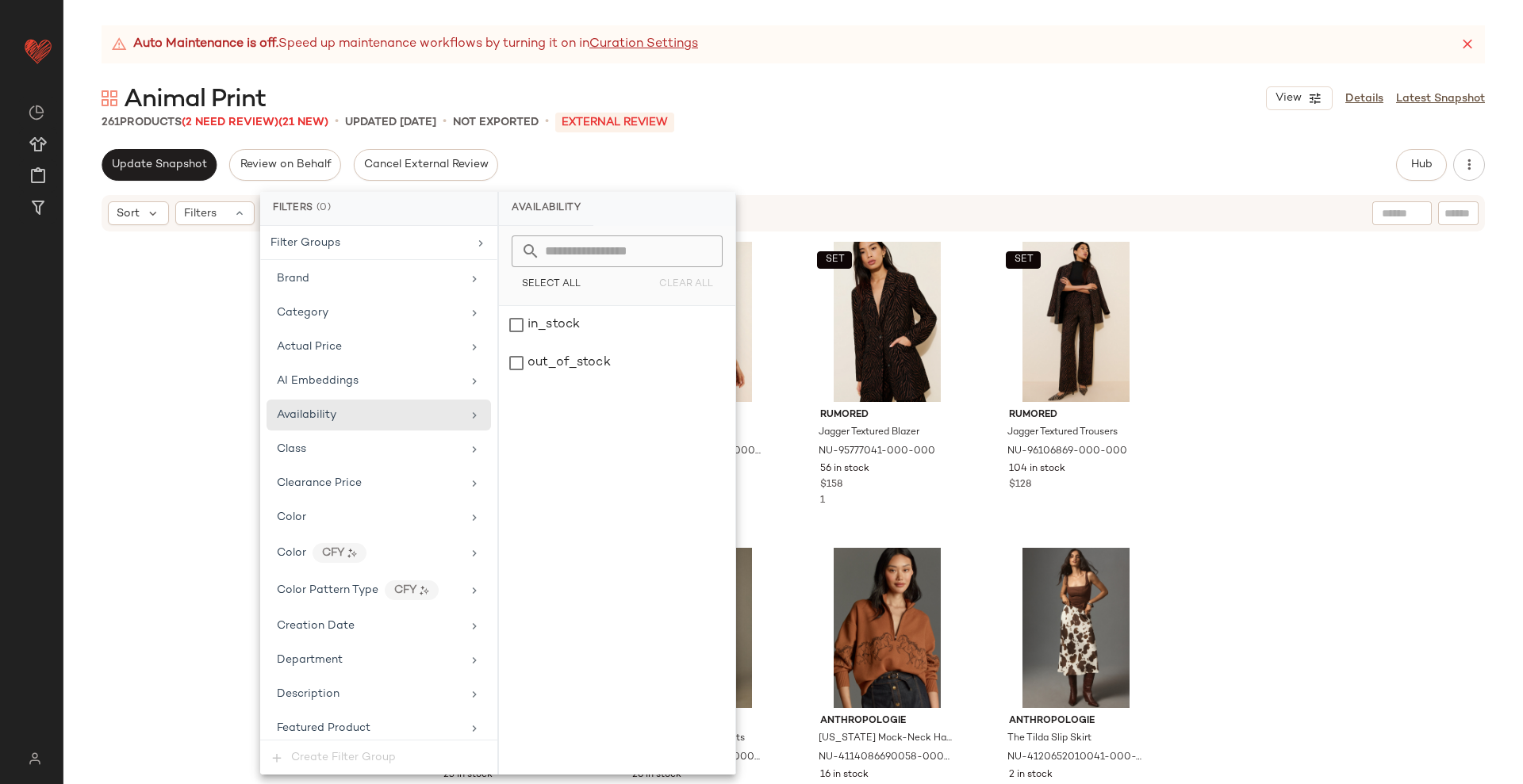
click at [1290, 533] on div "Third Form Instinct Asymmetric Camisole NU-104261946-000-000 10 in stock $220 A…" at bounding box center [792, 528] width 1459 height 590
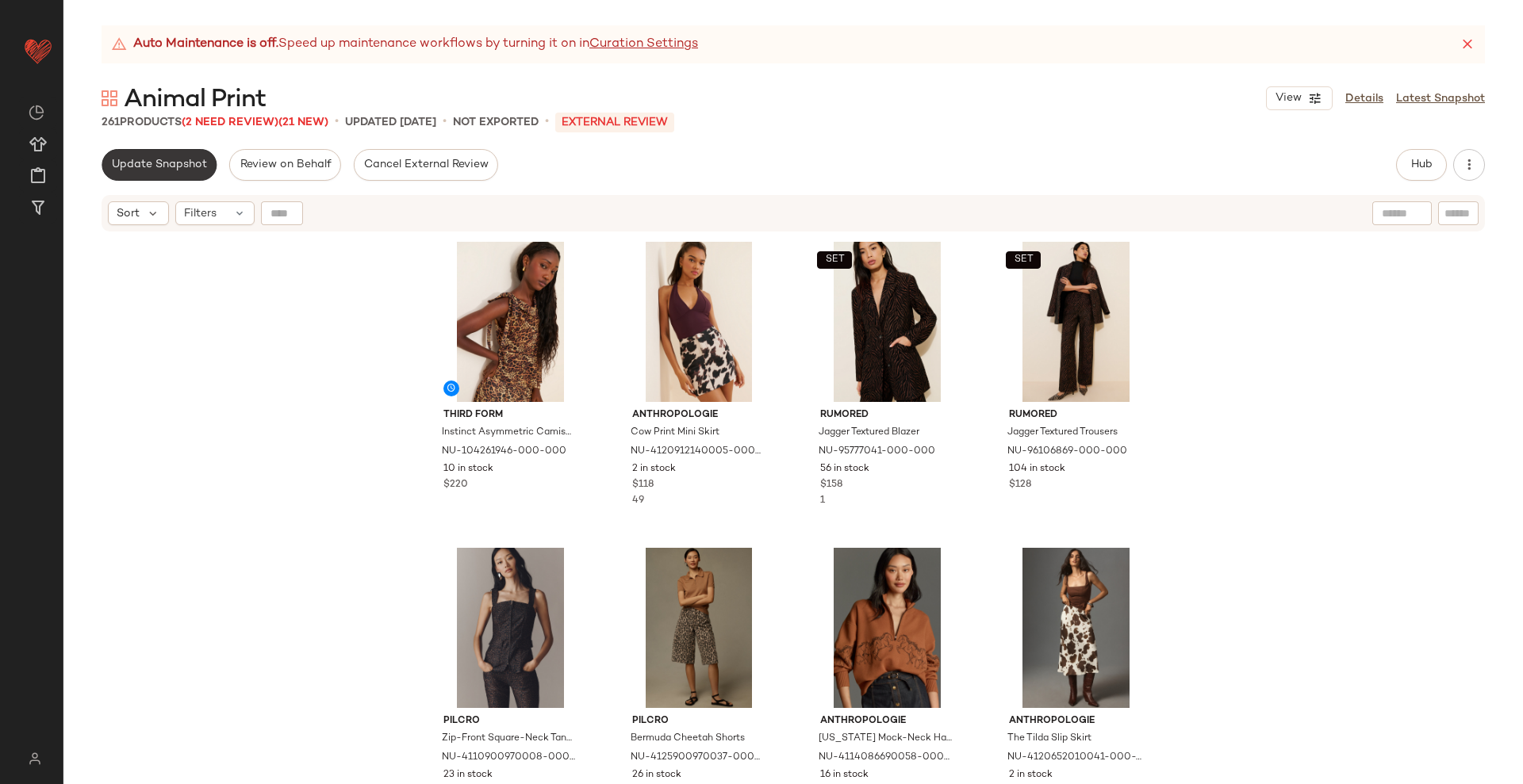
click at [167, 160] on span "Update Snapshot" at bounding box center [159, 164] width 96 height 13
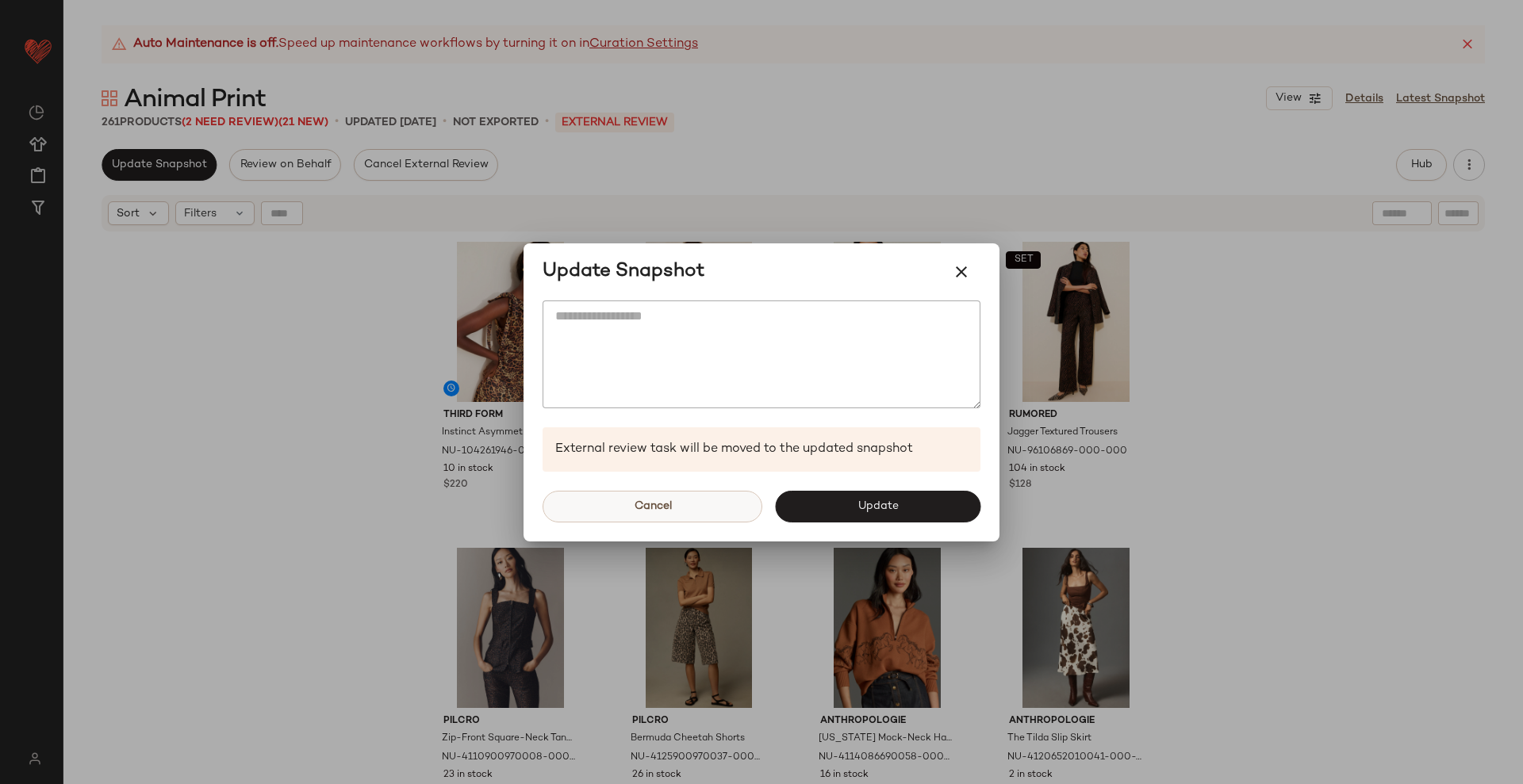
click at [614, 503] on button "Cancel" at bounding box center [652, 506] width 220 height 32
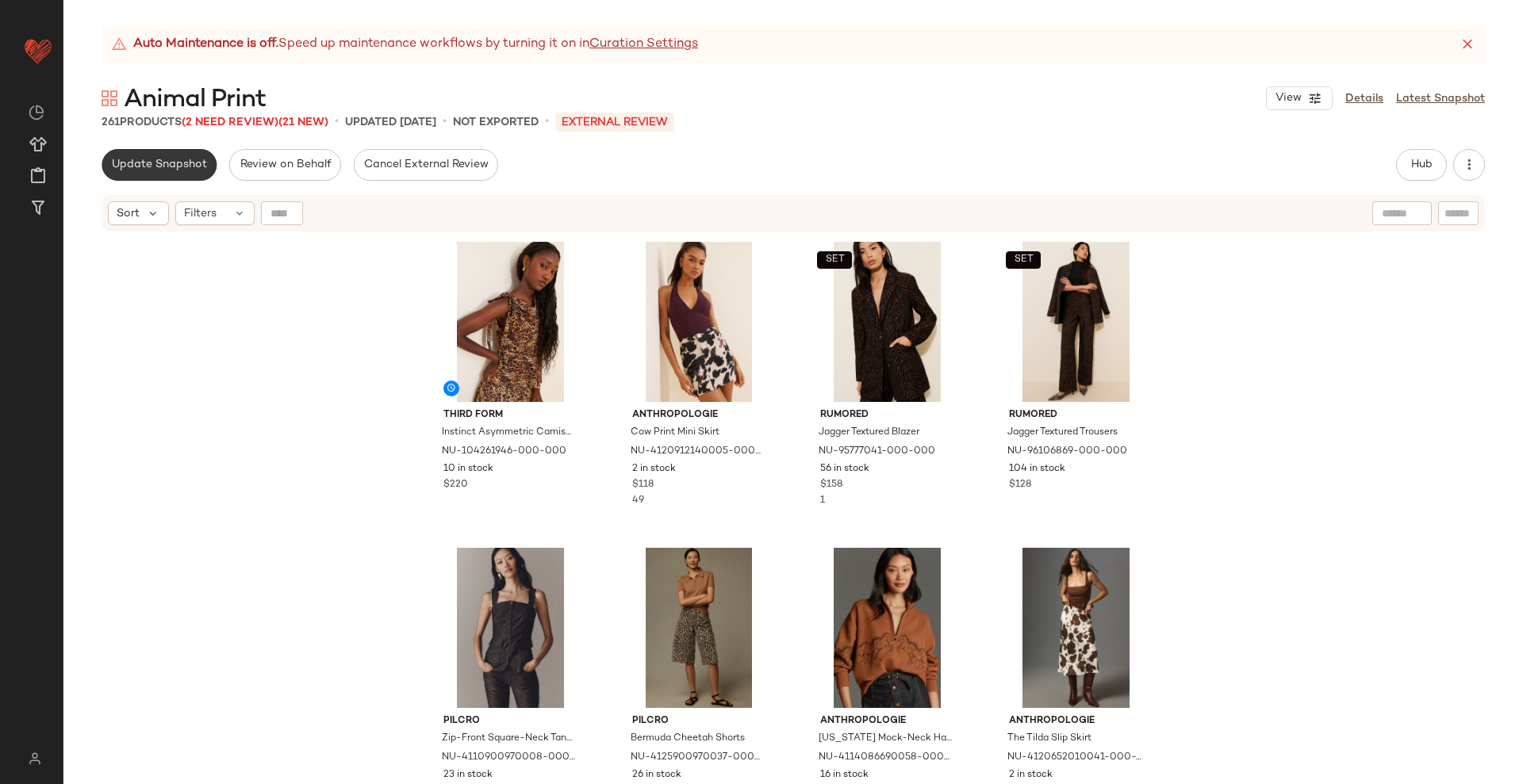
click at [178, 169] on span "Update Snapshot" at bounding box center [159, 164] width 96 height 13
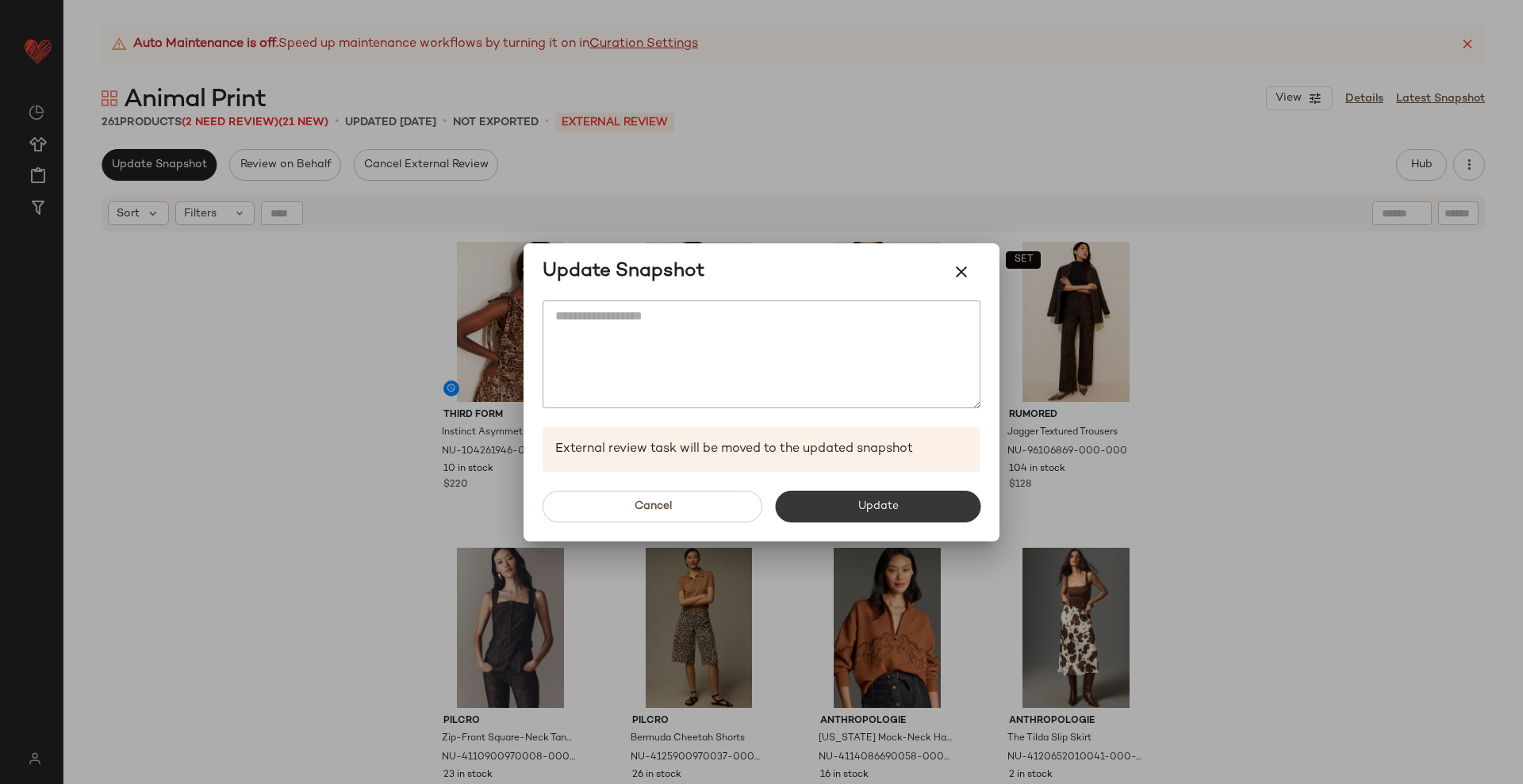
click at [882, 500] on span "Update" at bounding box center [877, 506] width 41 height 13
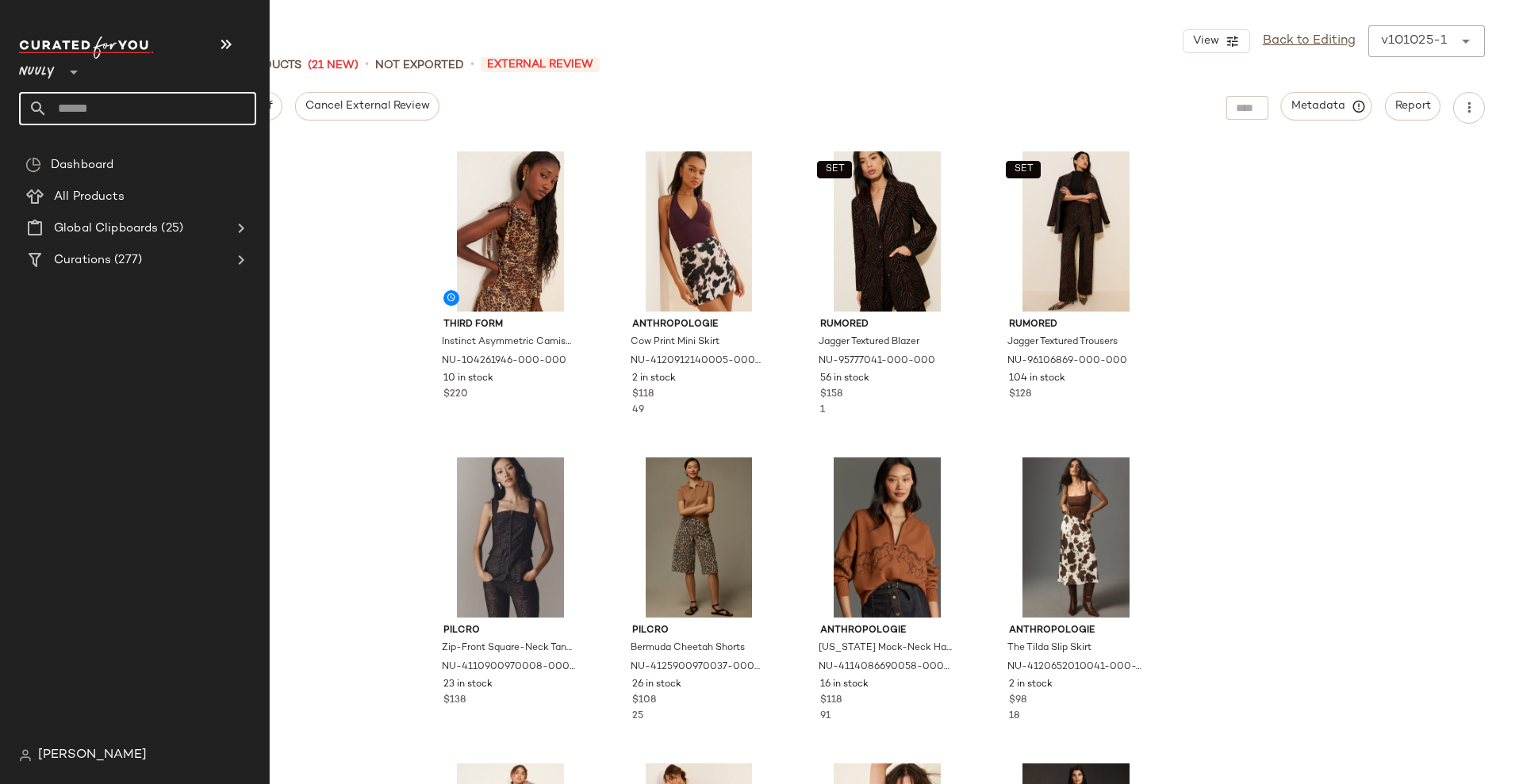
click at [91, 122] on input "text" at bounding box center [152, 109] width 208 height 33
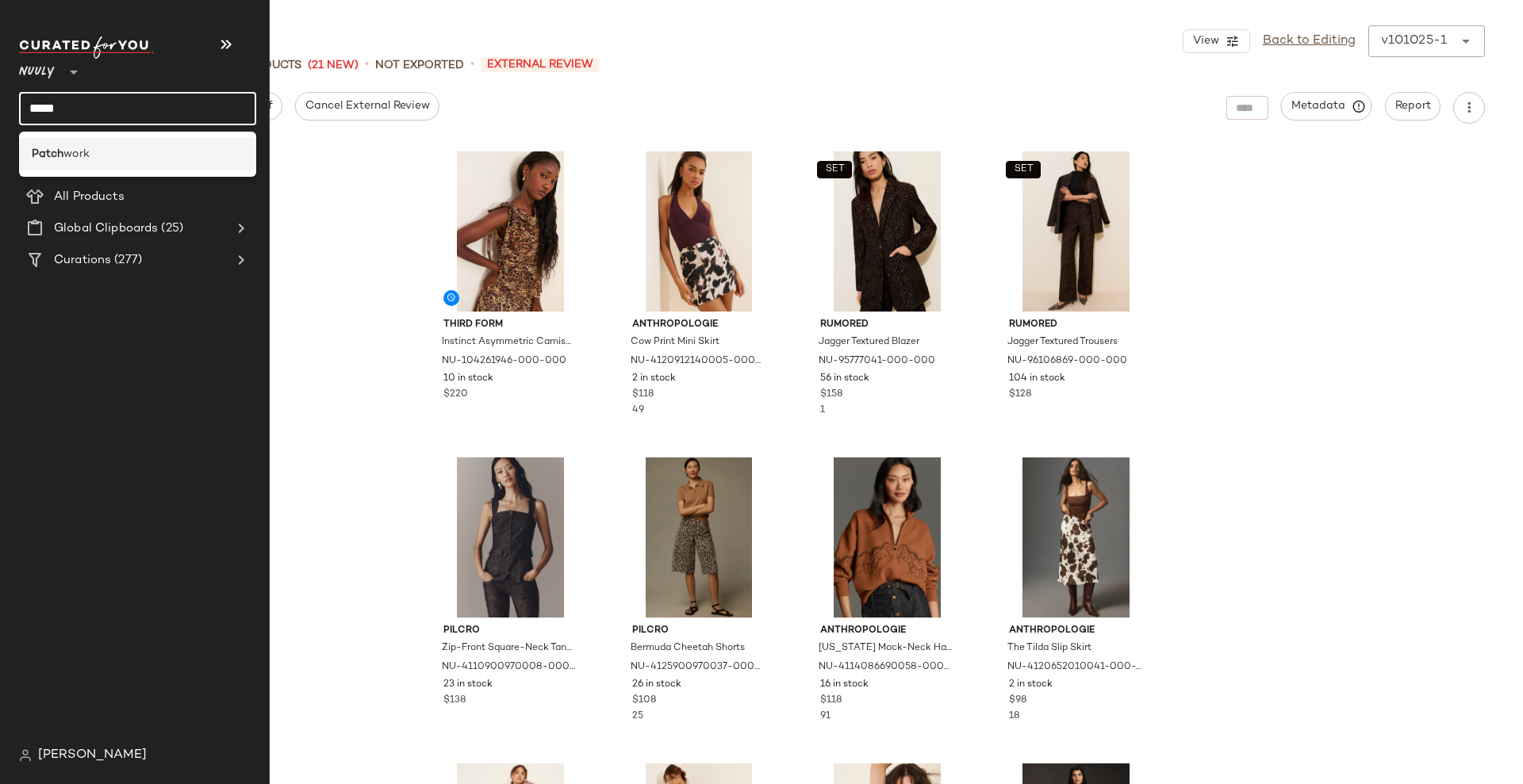
type input "*****"
click at [118, 155] on div "Patch work" at bounding box center [138, 154] width 212 height 17
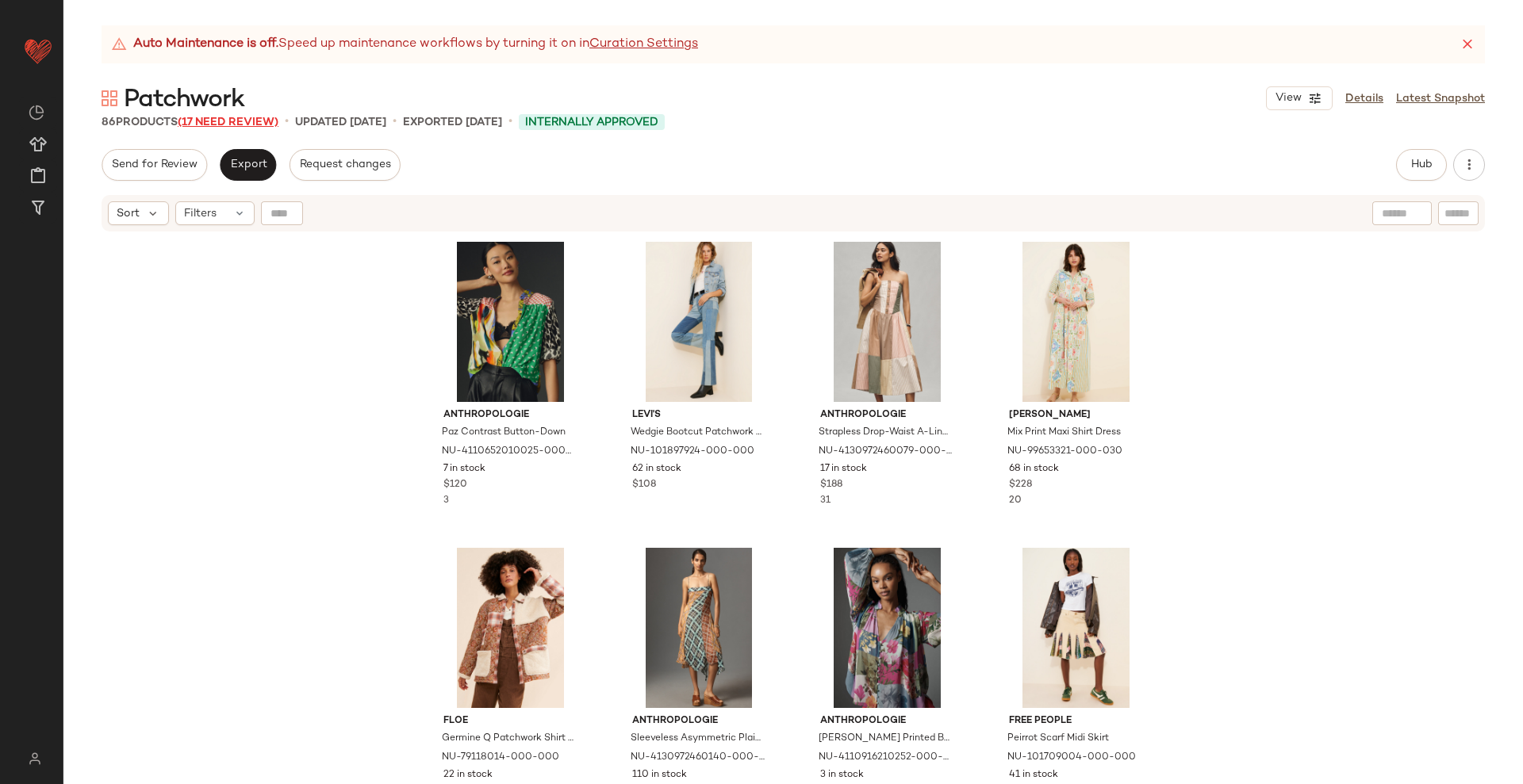
click at [248, 122] on span "(17 Need Review)" at bounding box center [228, 123] width 100 height 12
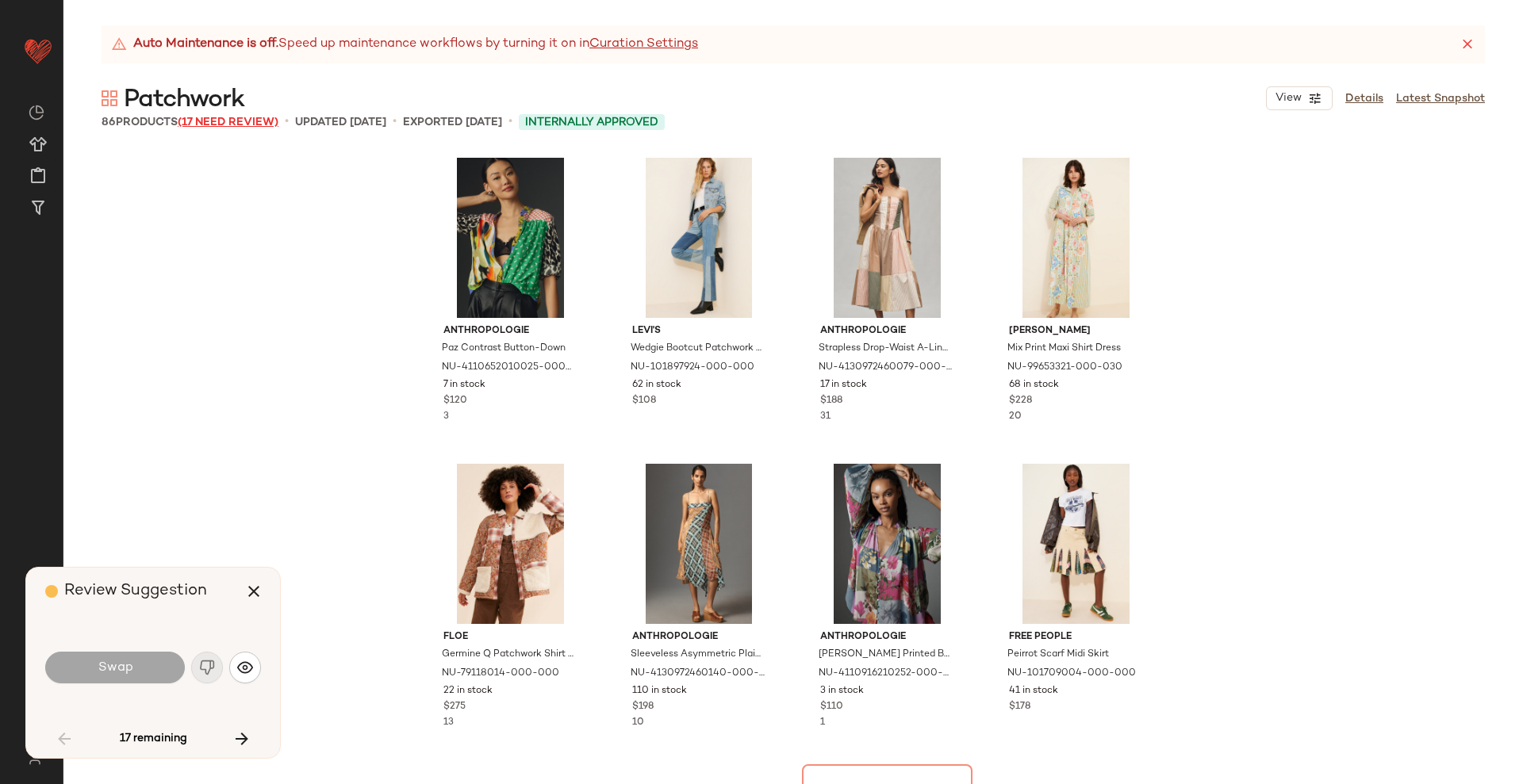
scroll to position [319, 0]
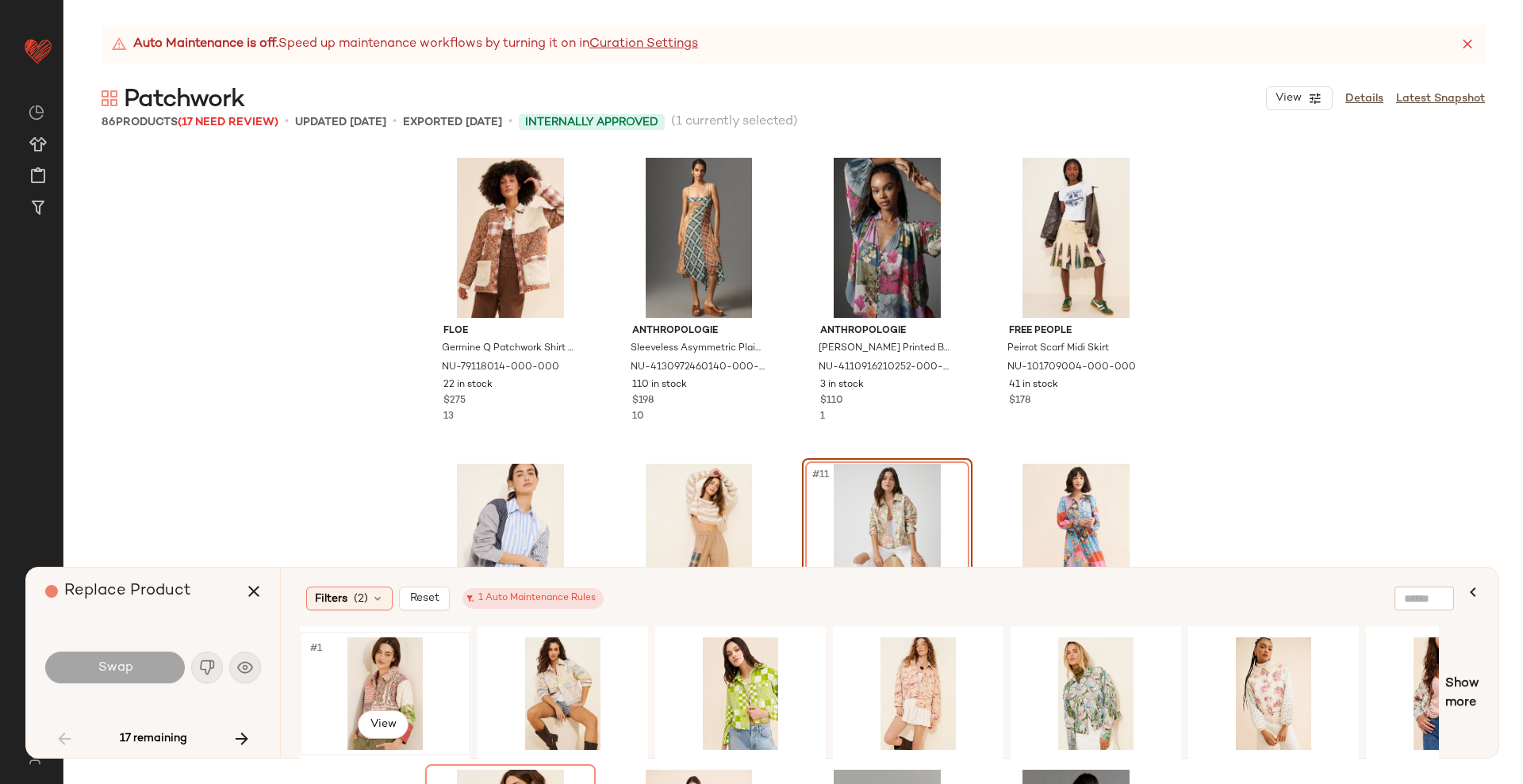
click at [350, 679] on div "#1 View" at bounding box center [385, 694] width 160 height 113
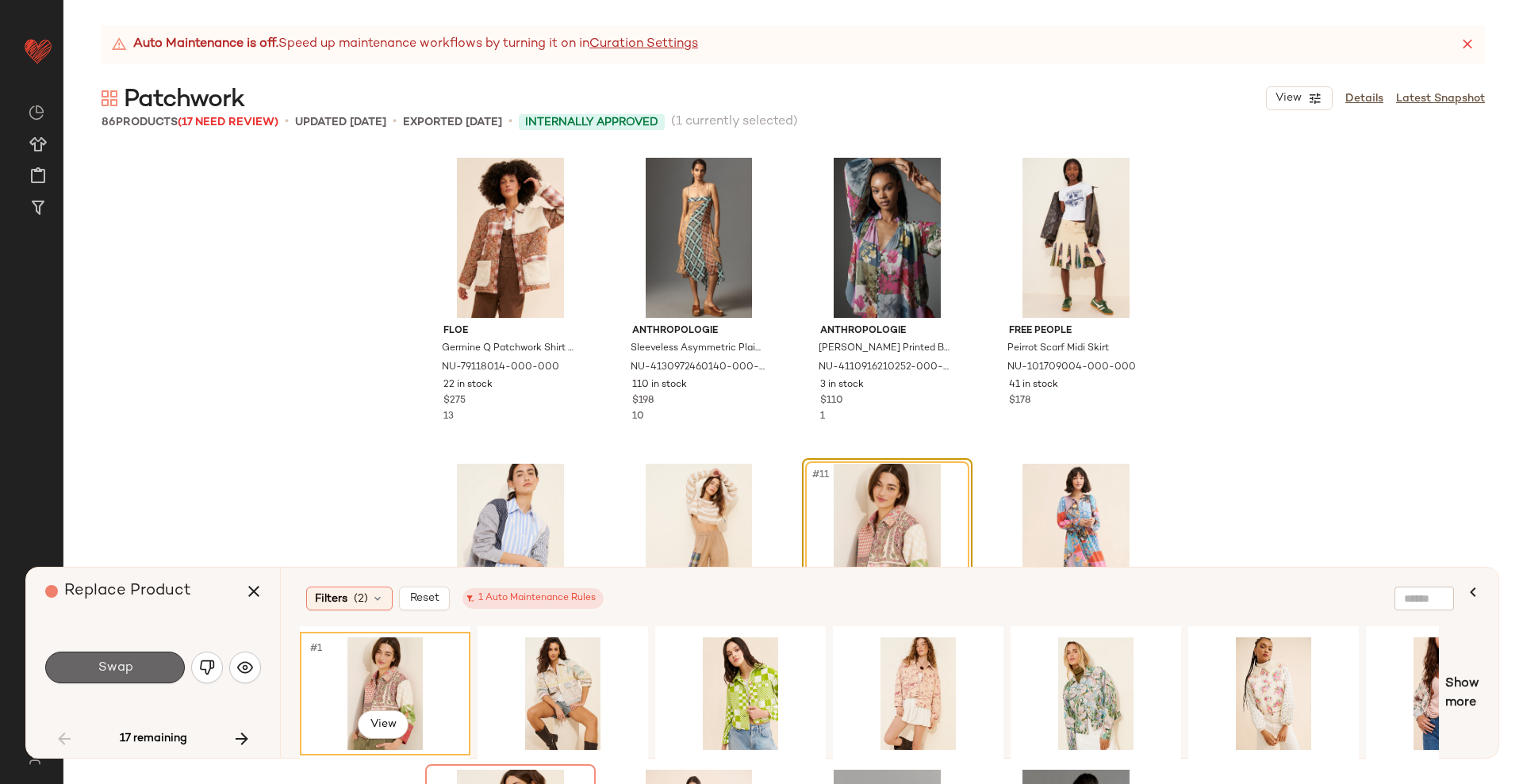
click at [130, 660] on span "Swap" at bounding box center [114, 667] width 36 height 15
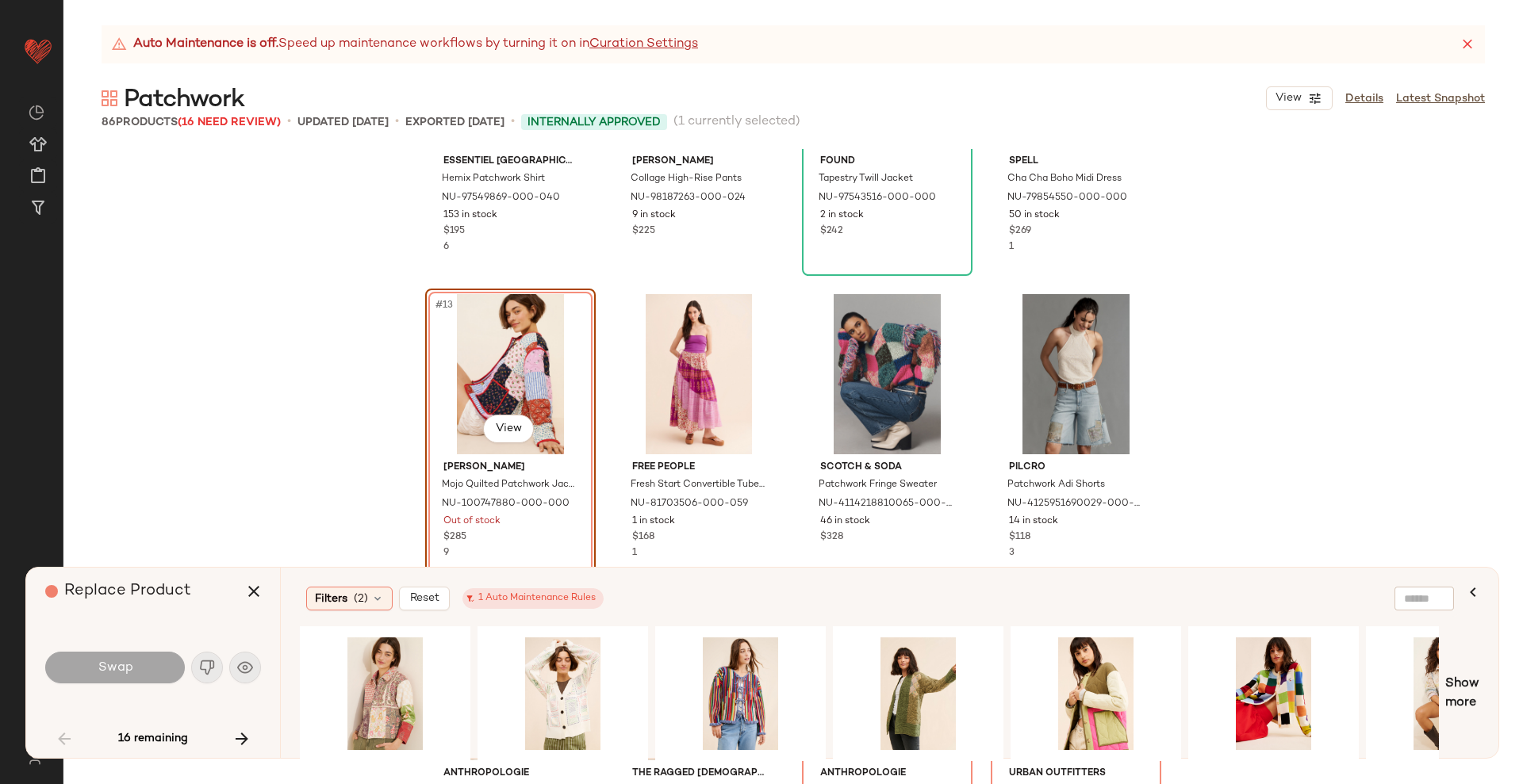
scroll to position [797, 0]
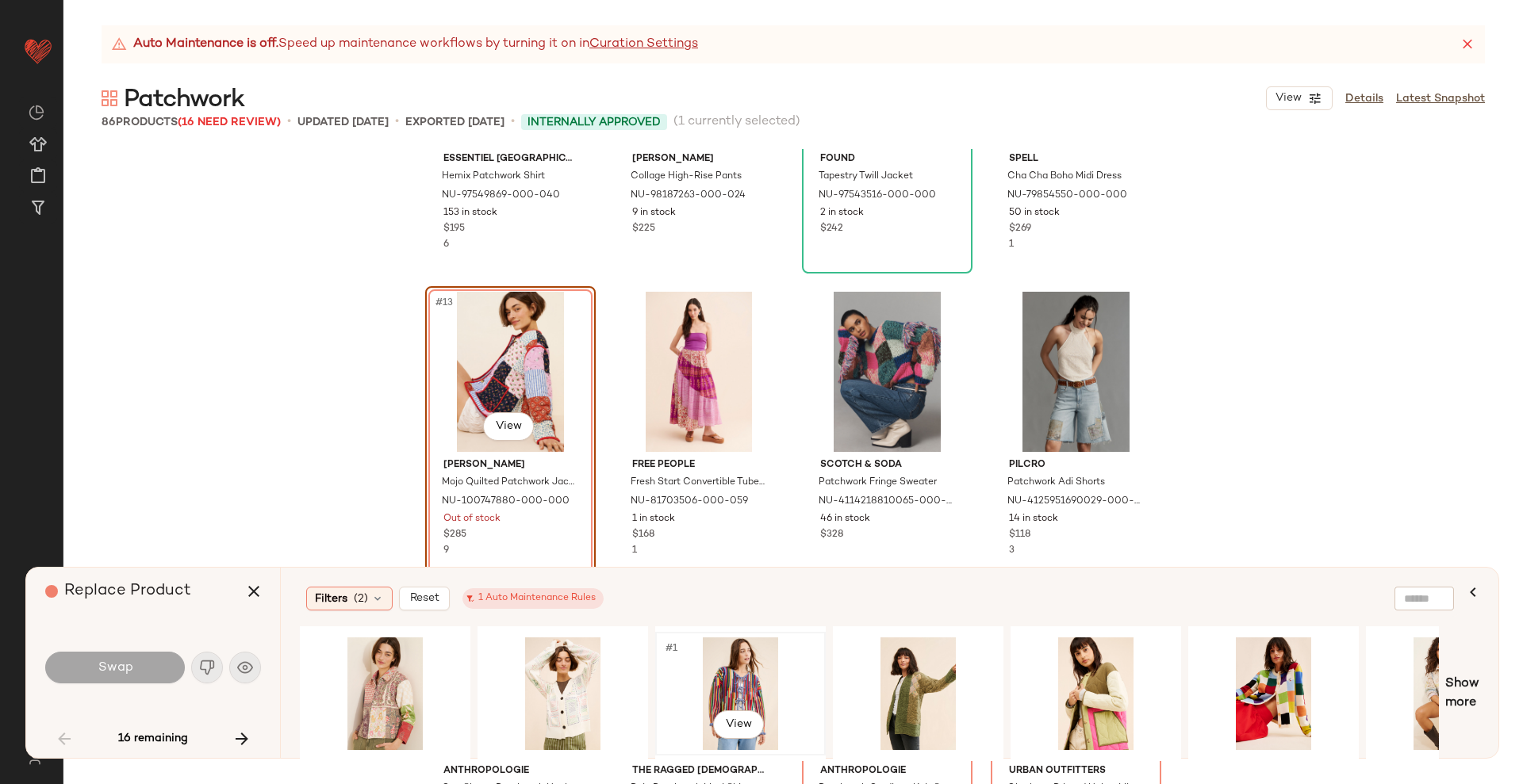
click at [720, 673] on div "#1 View" at bounding box center [741, 694] width 160 height 113
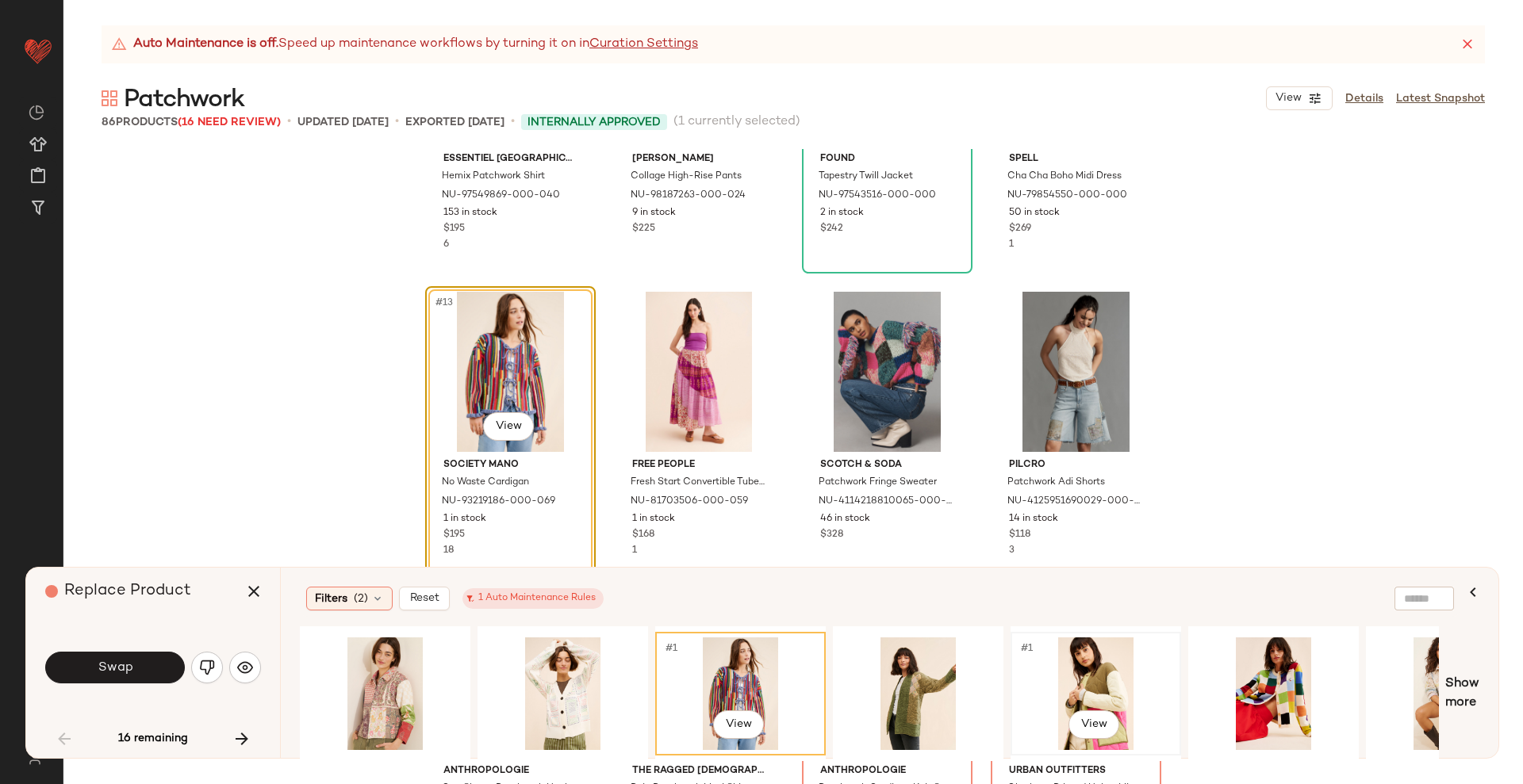
click at [1100, 691] on div "#1 View" at bounding box center [1096, 694] width 160 height 113
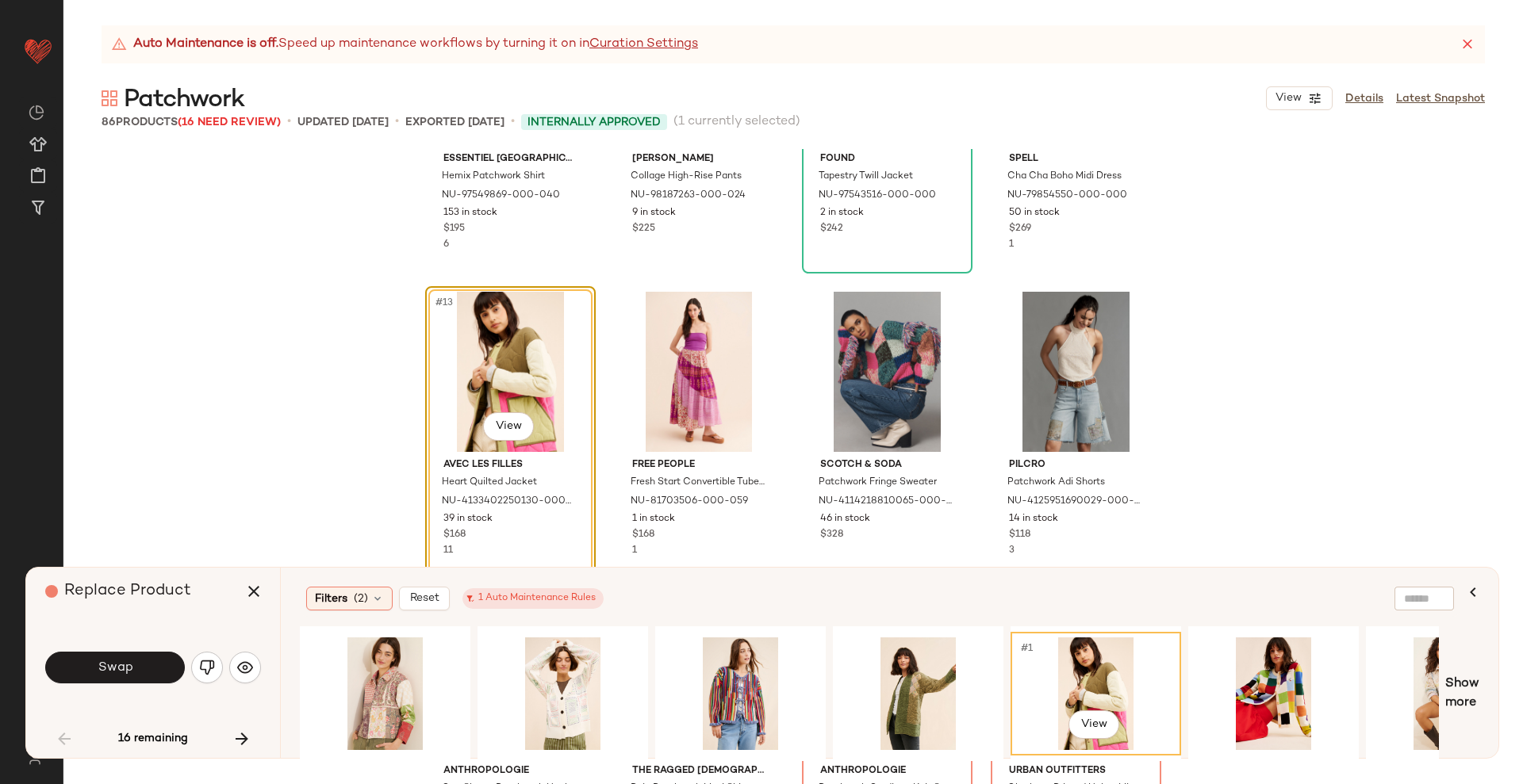
click at [119, 649] on div "Swap" at bounding box center [153, 667] width 216 height 38
click at [125, 670] on span "Swap" at bounding box center [114, 667] width 36 height 15
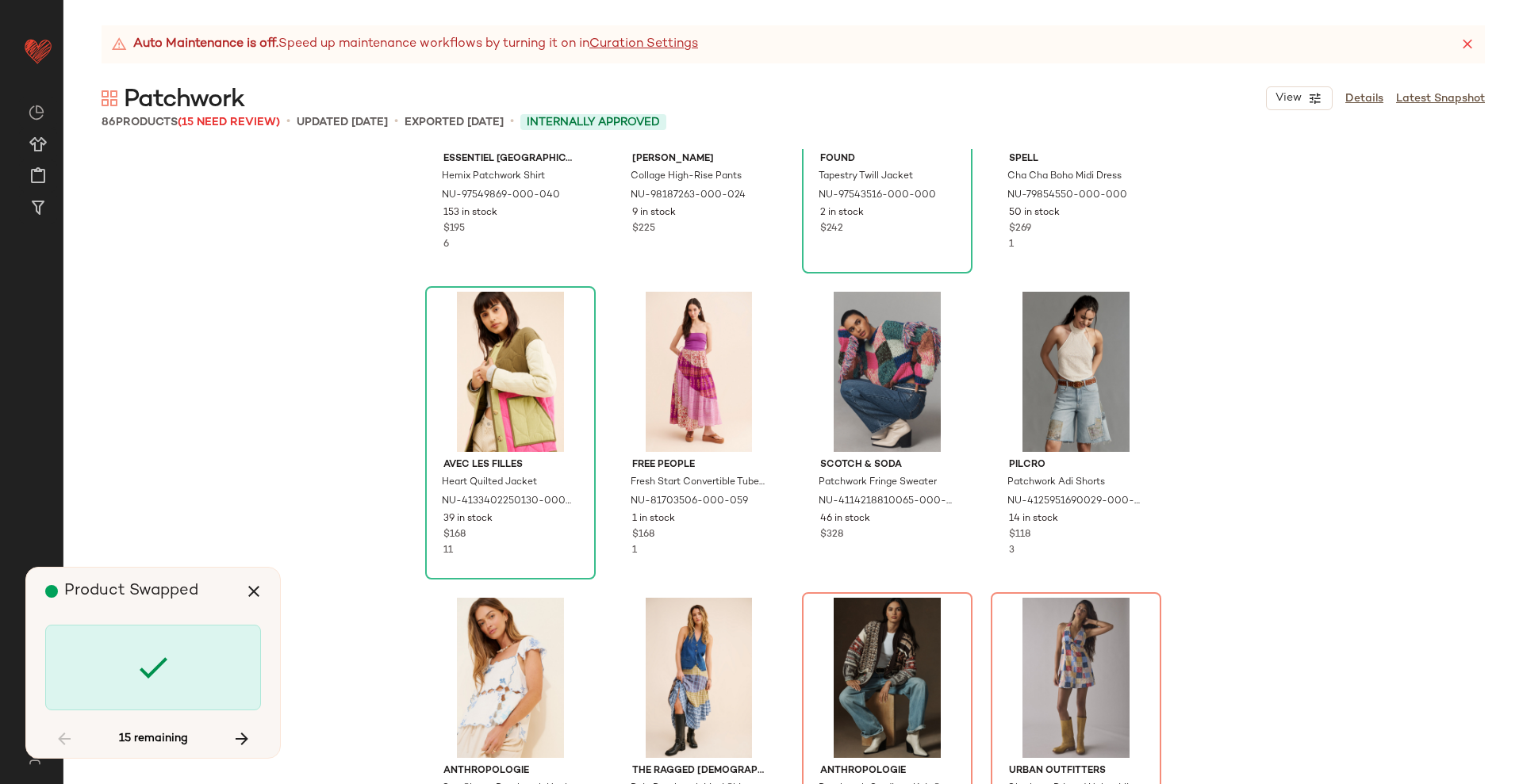
scroll to position [918, 0]
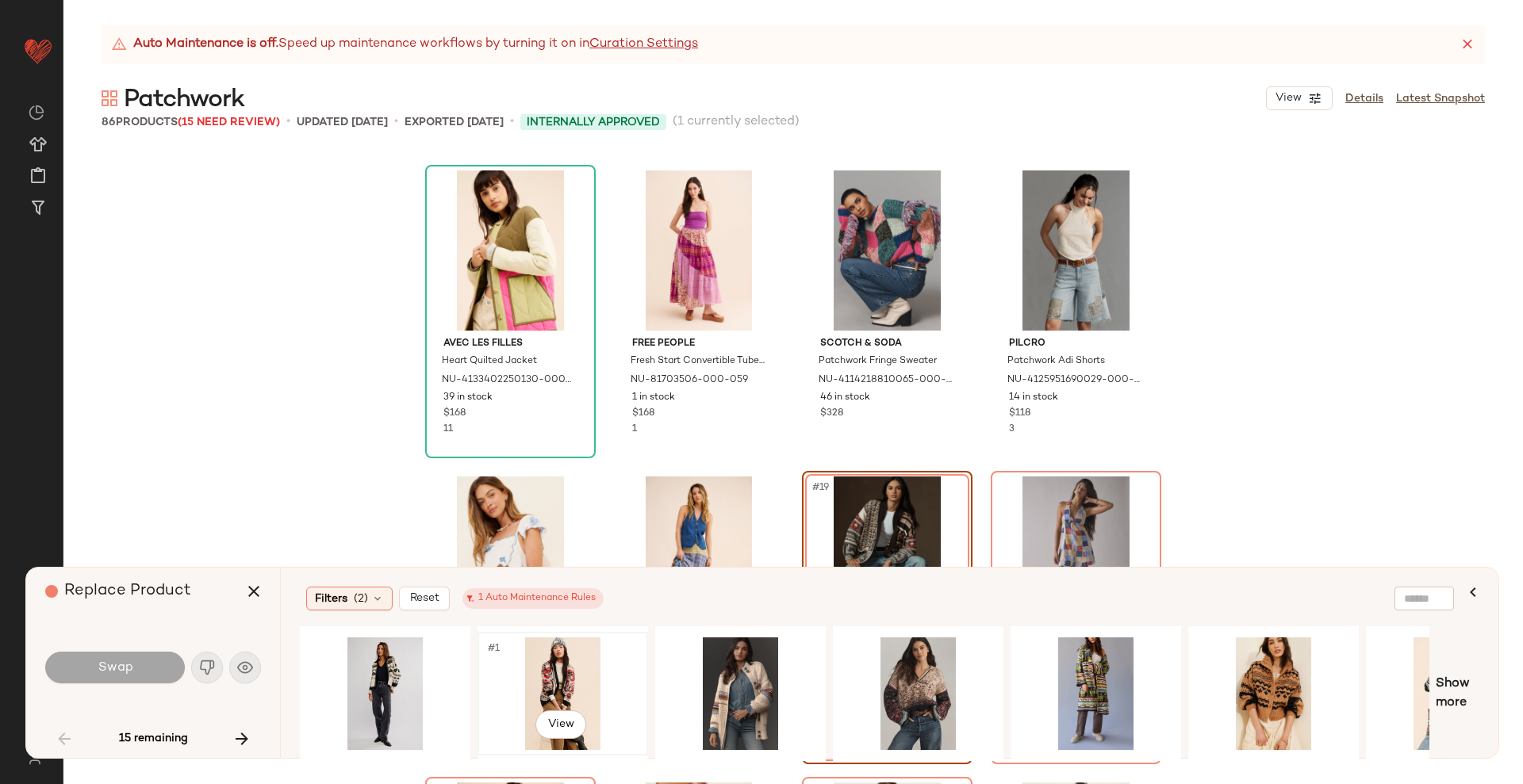
click at [559, 675] on div "#1 View" at bounding box center [562, 694] width 160 height 113
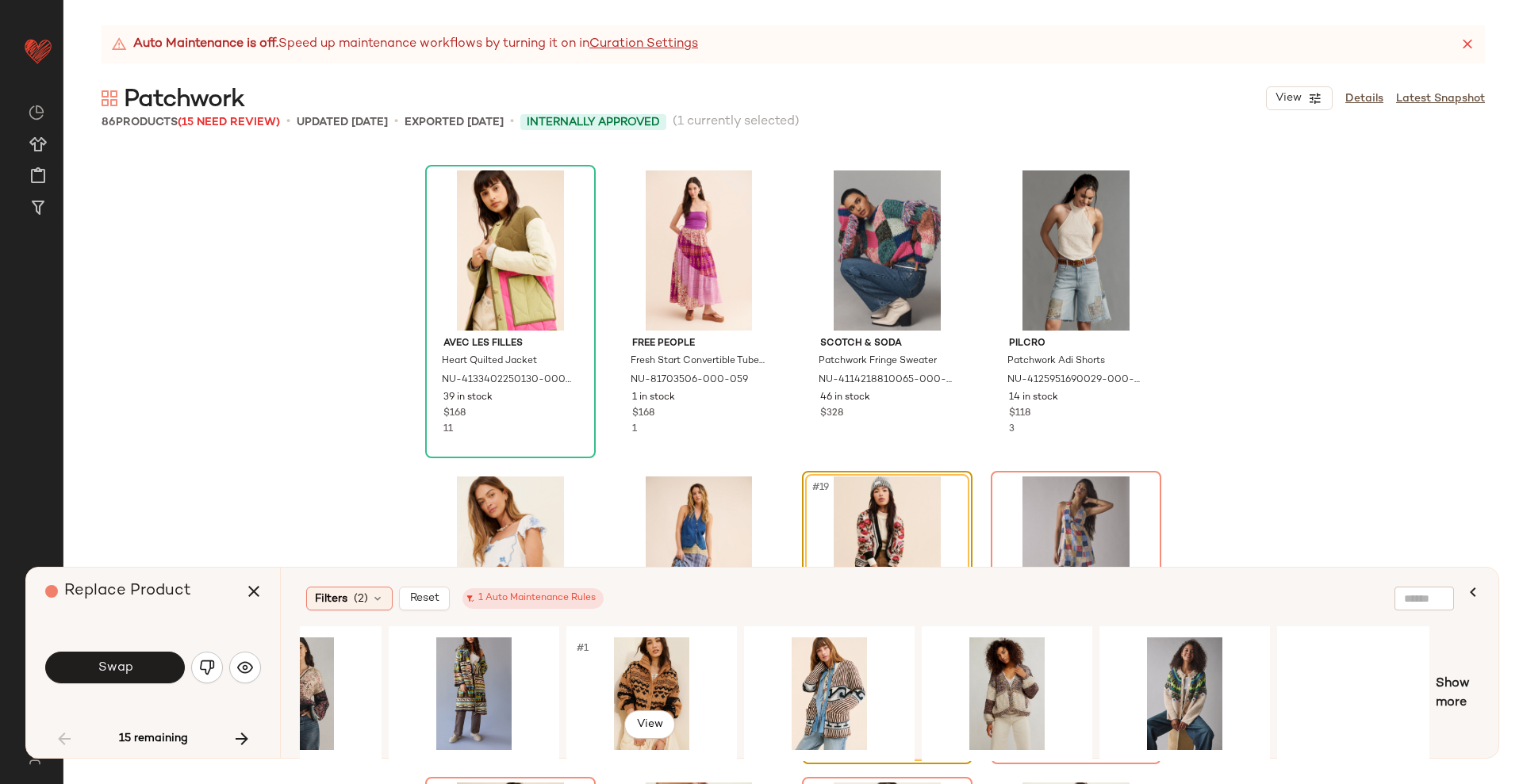
scroll to position [0, 639]
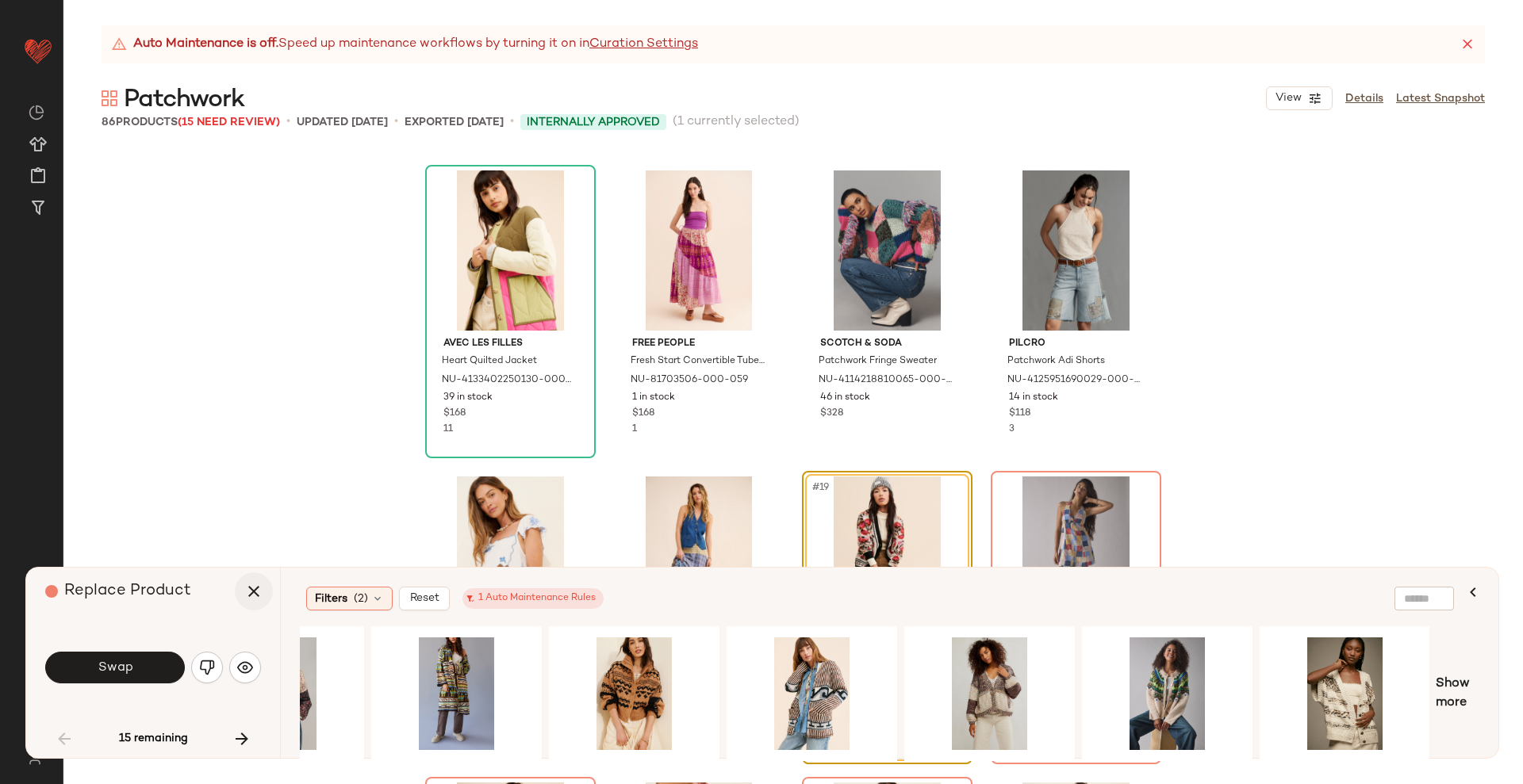
click at [245, 608] on button "button" at bounding box center [253, 590] width 38 height 38
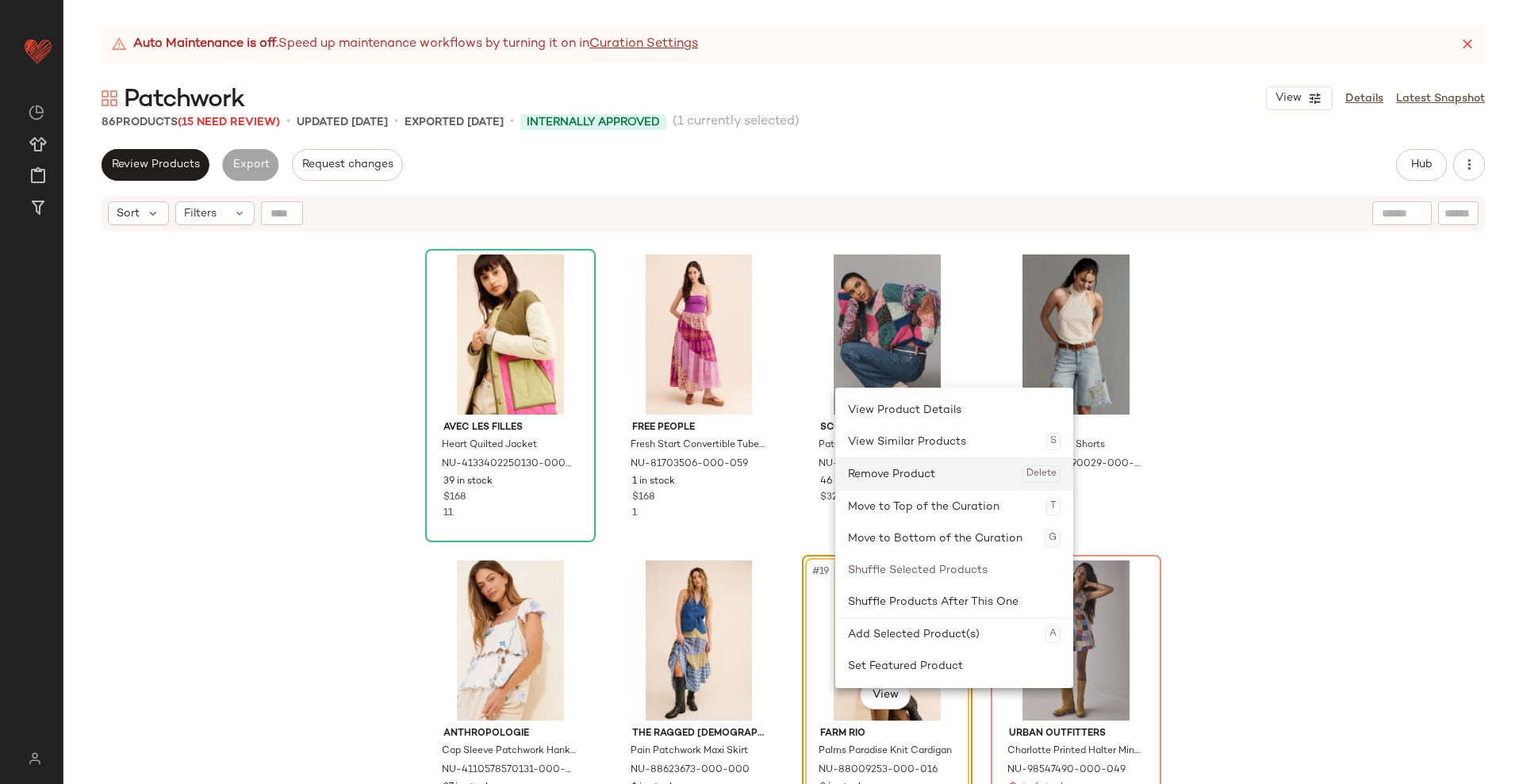
click at [940, 468] on div "Remove Product Delete" at bounding box center [954, 474] width 212 height 32
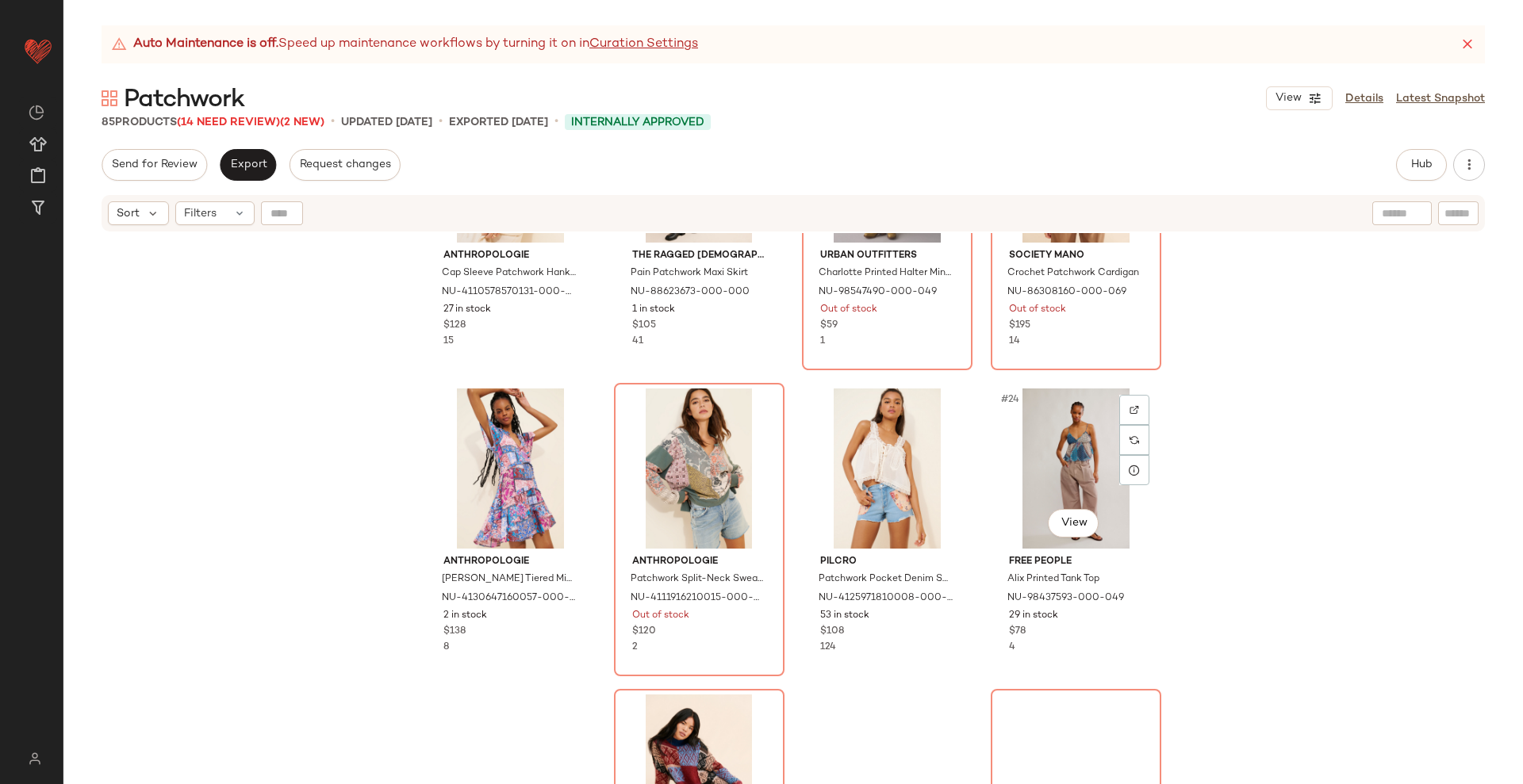
scroll to position [1398, 0]
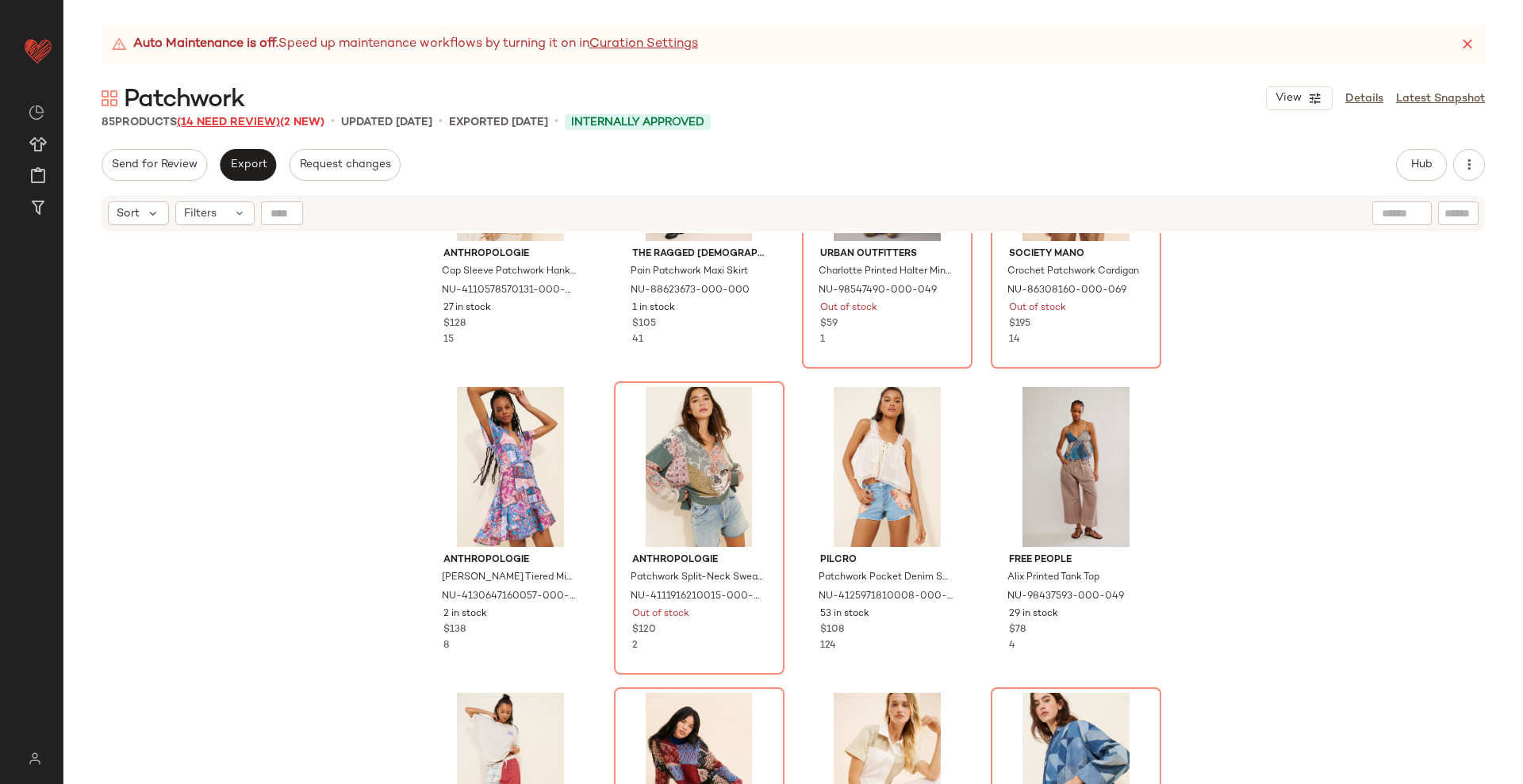
click at [272, 126] on span "(14 Need Review)" at bounding box center [229, 123] width 103 height 12
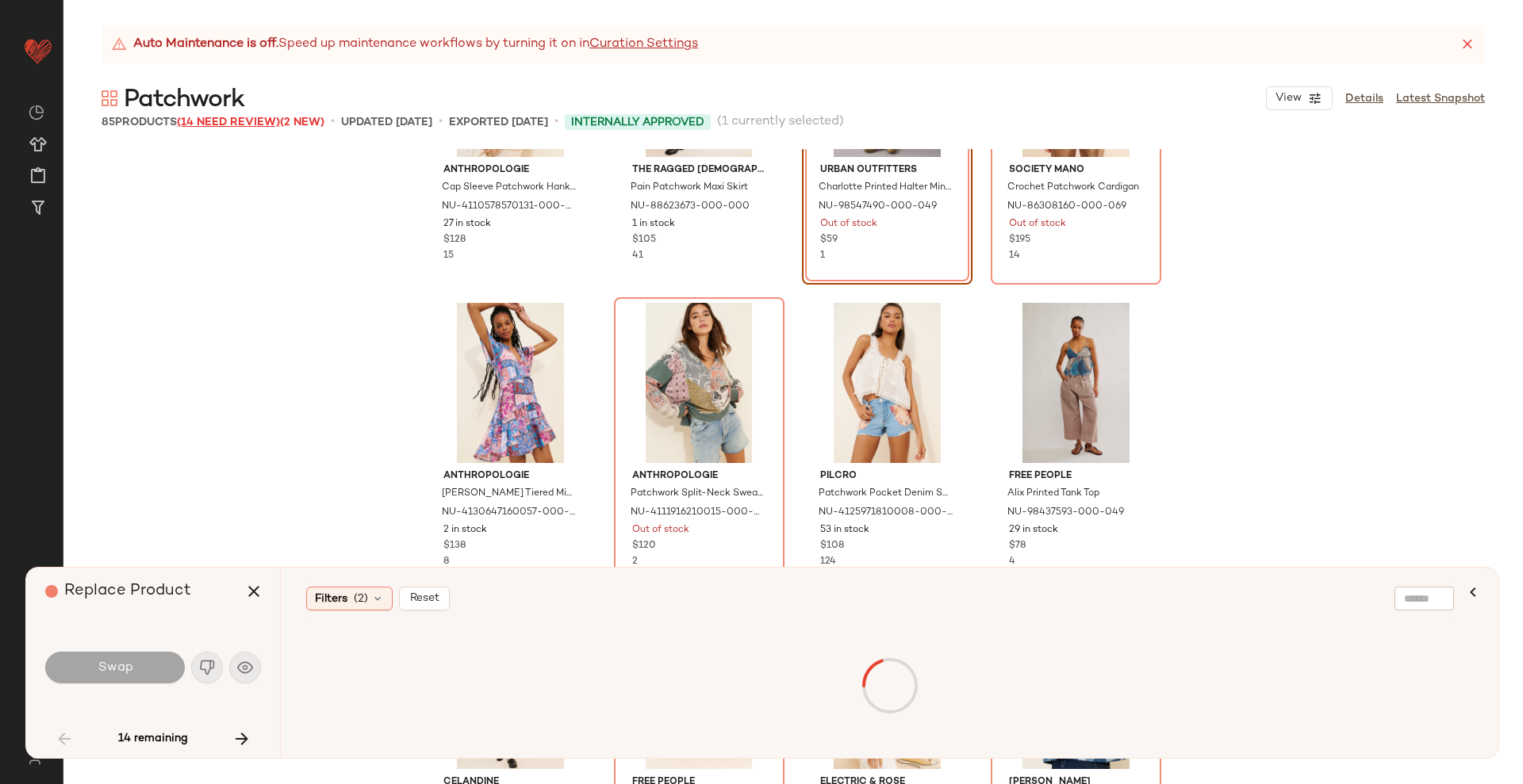
scroll to position [918, 0]
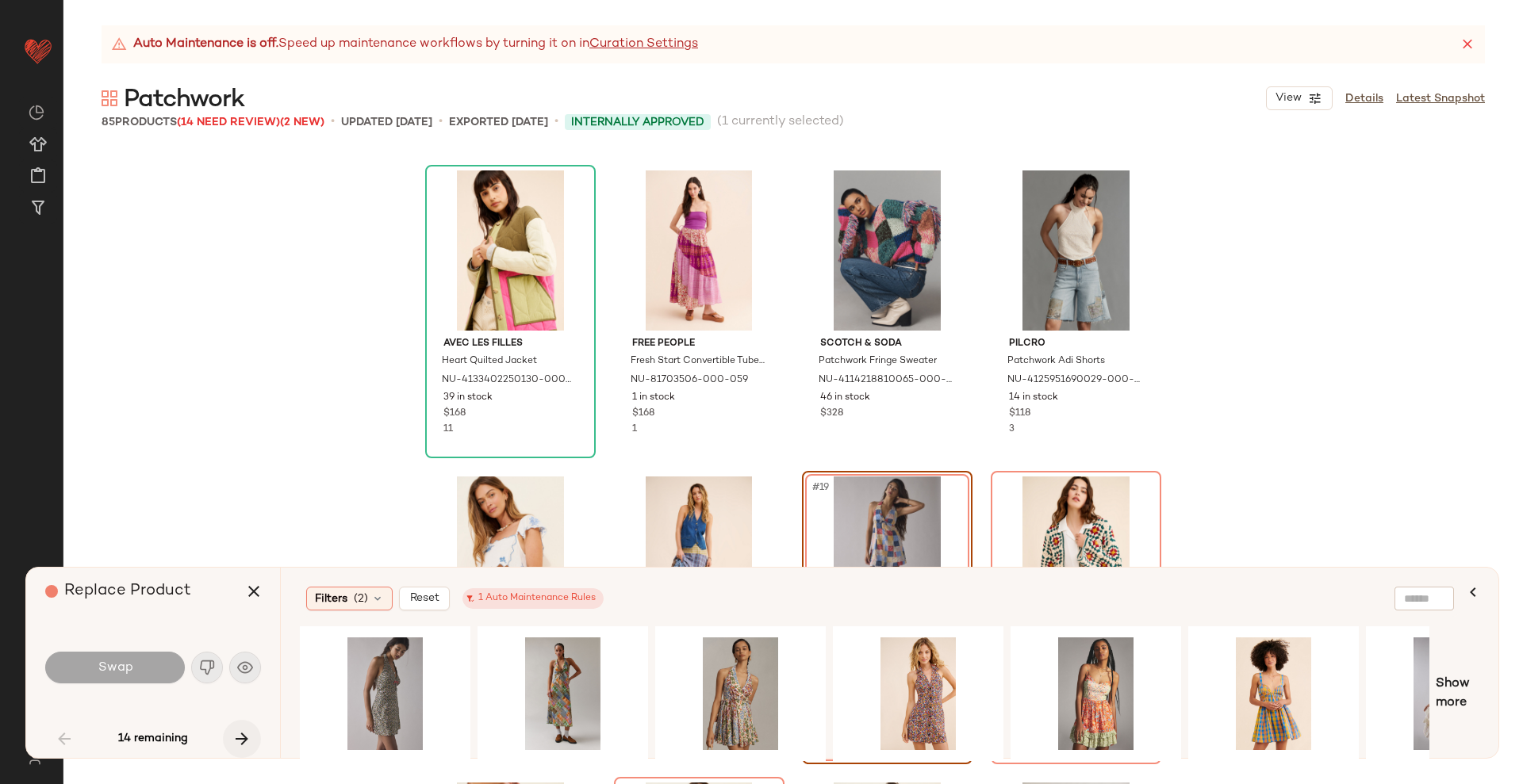
click at [232, 734] on button "button" at bounding box center [241, 738] width 38 height 38
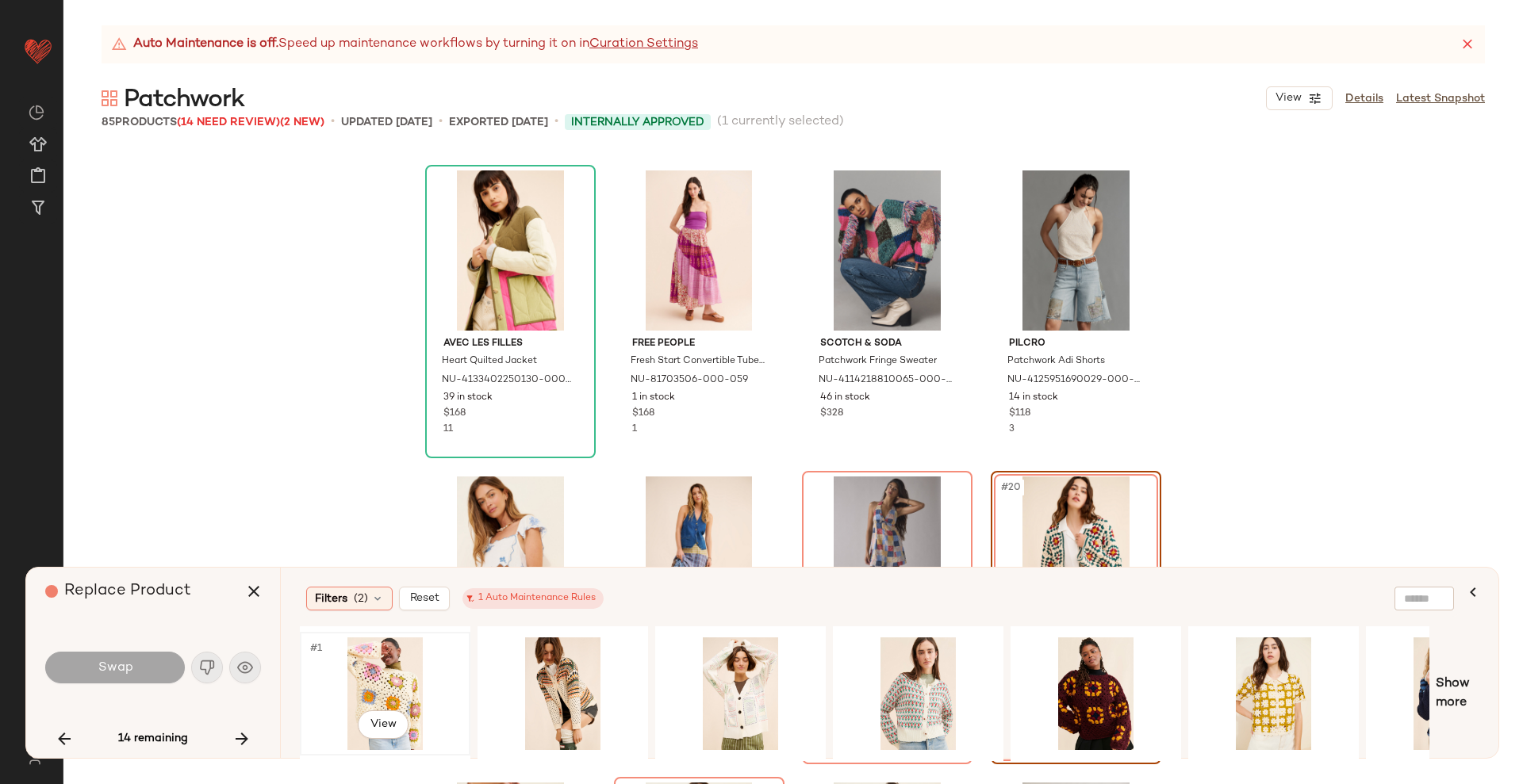
click at [355, 678] on div "#1 View" at bounding box center [385, 694] width 160 height 113
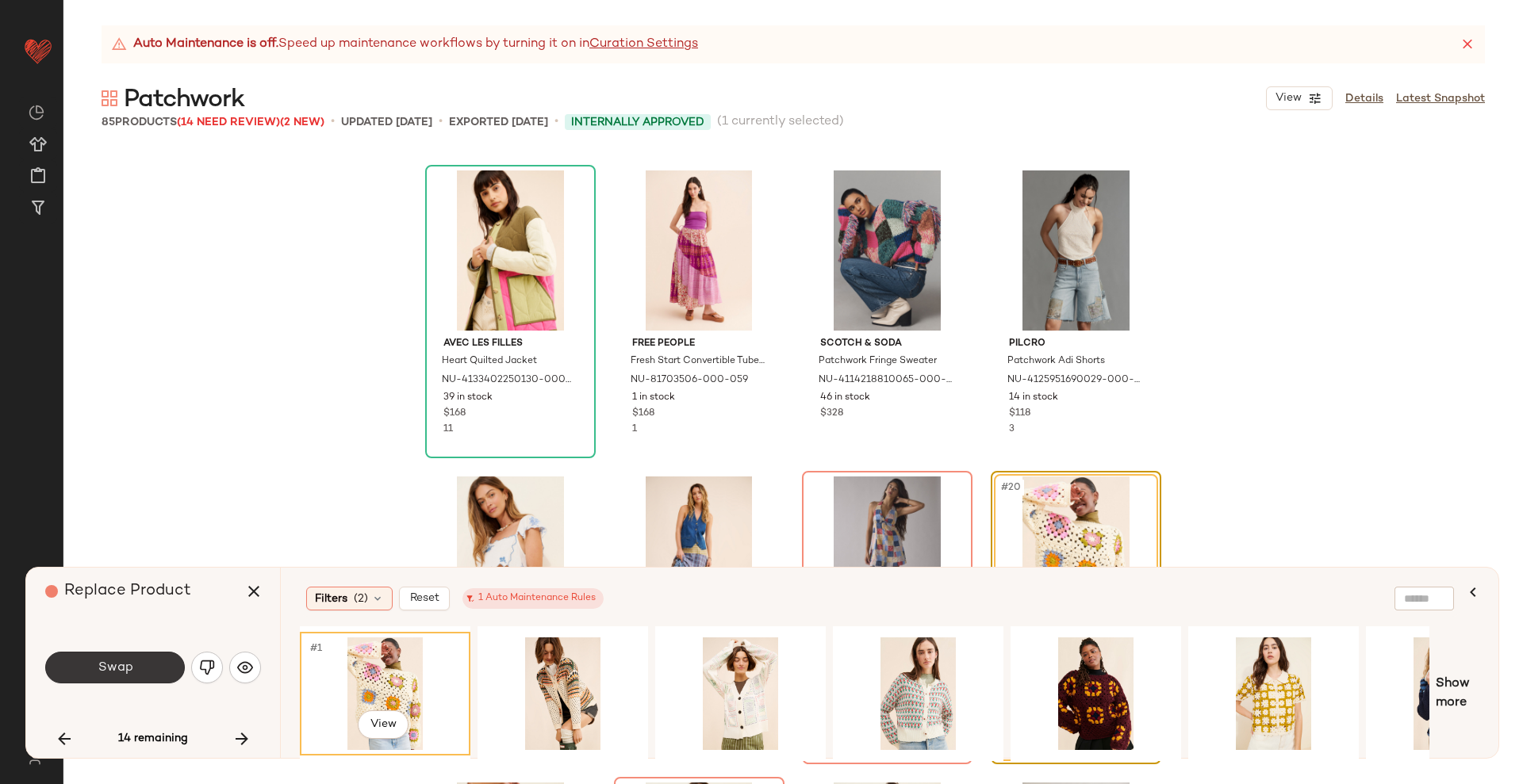
click at [141, 664] on button "Swap" at bounding box center [114, 667] width 139 height 32
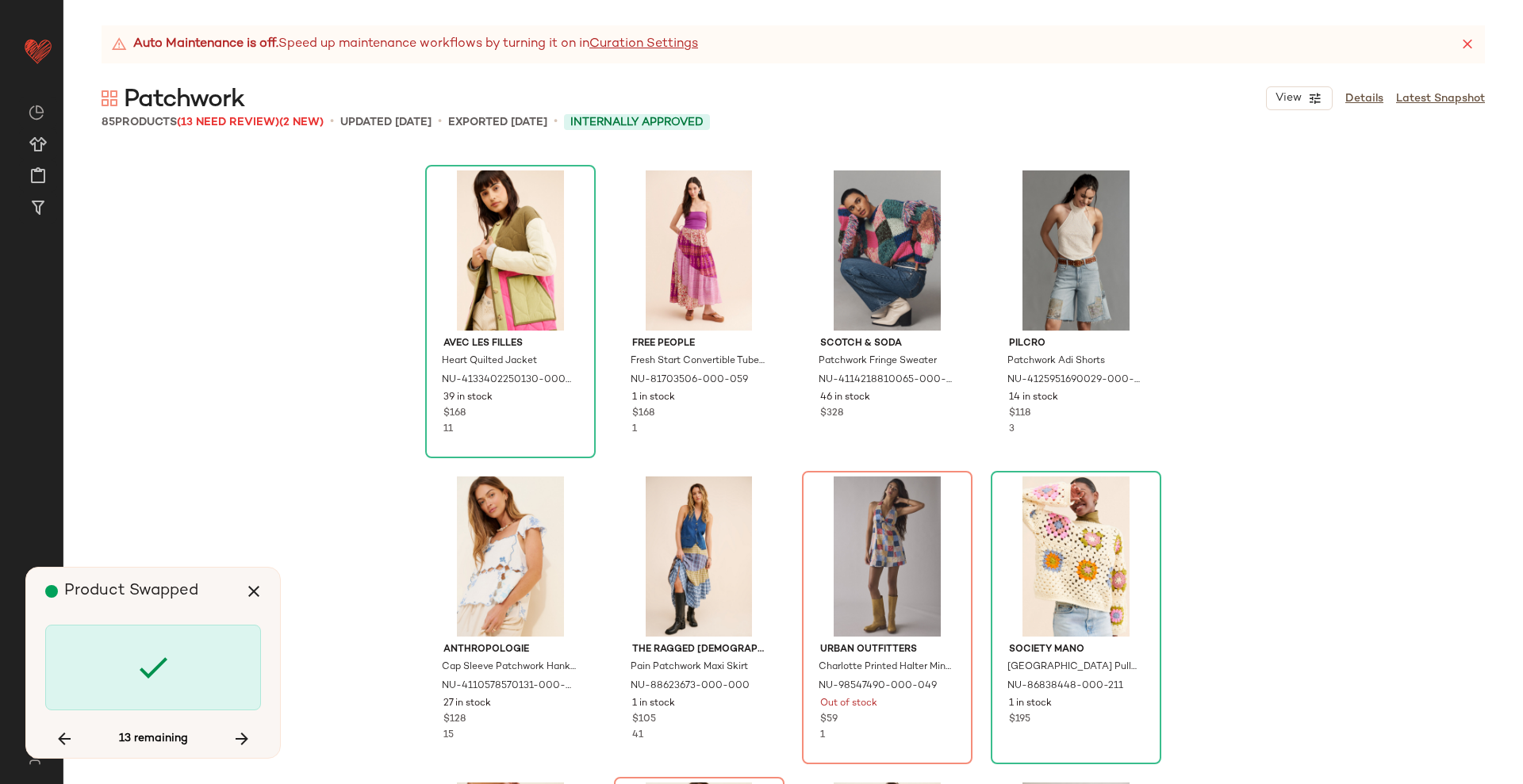
scroll to position [1224, 0]
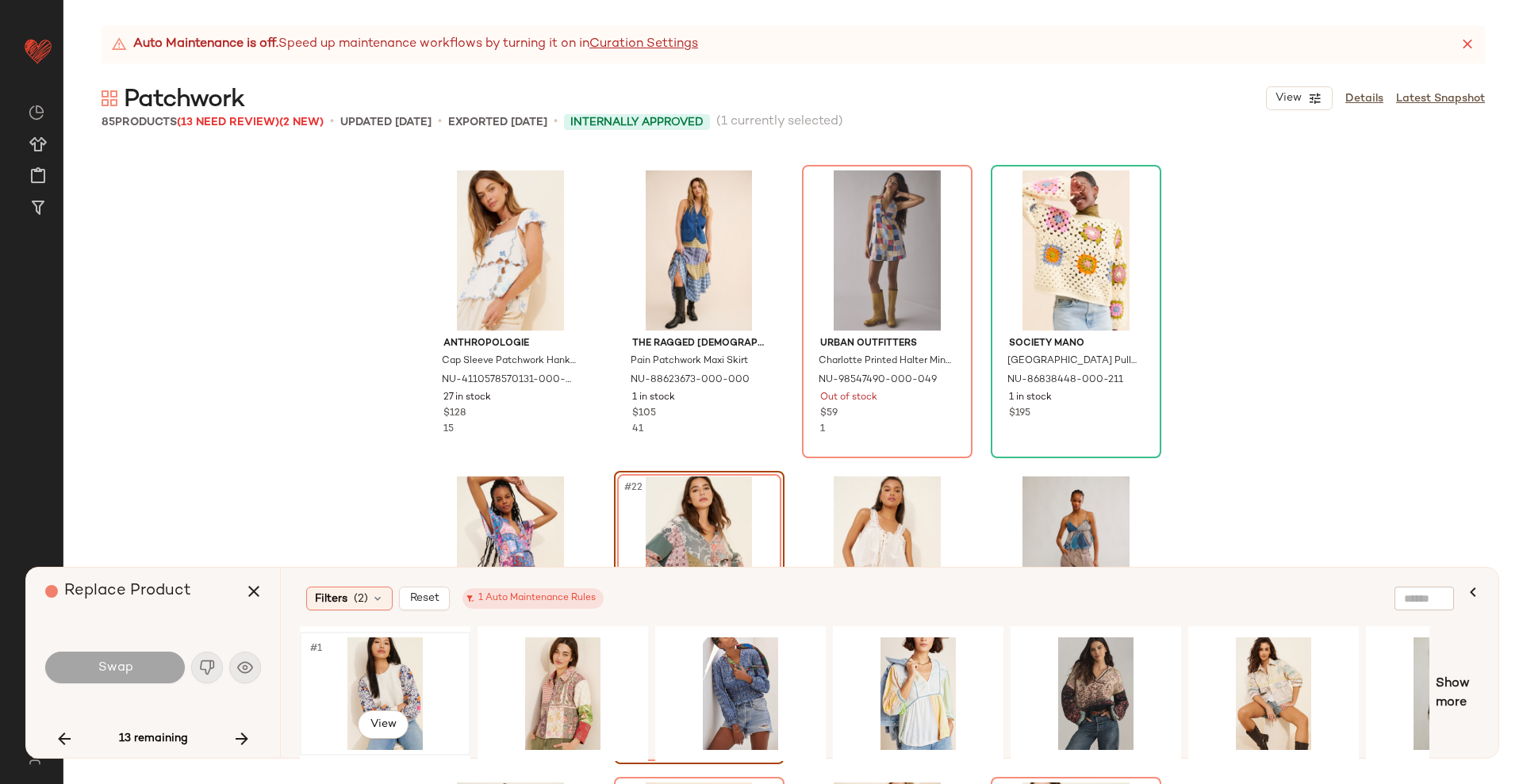
click at [353, 671] on div "#1 View" at bounding box center [385, 694] width 160 height 113
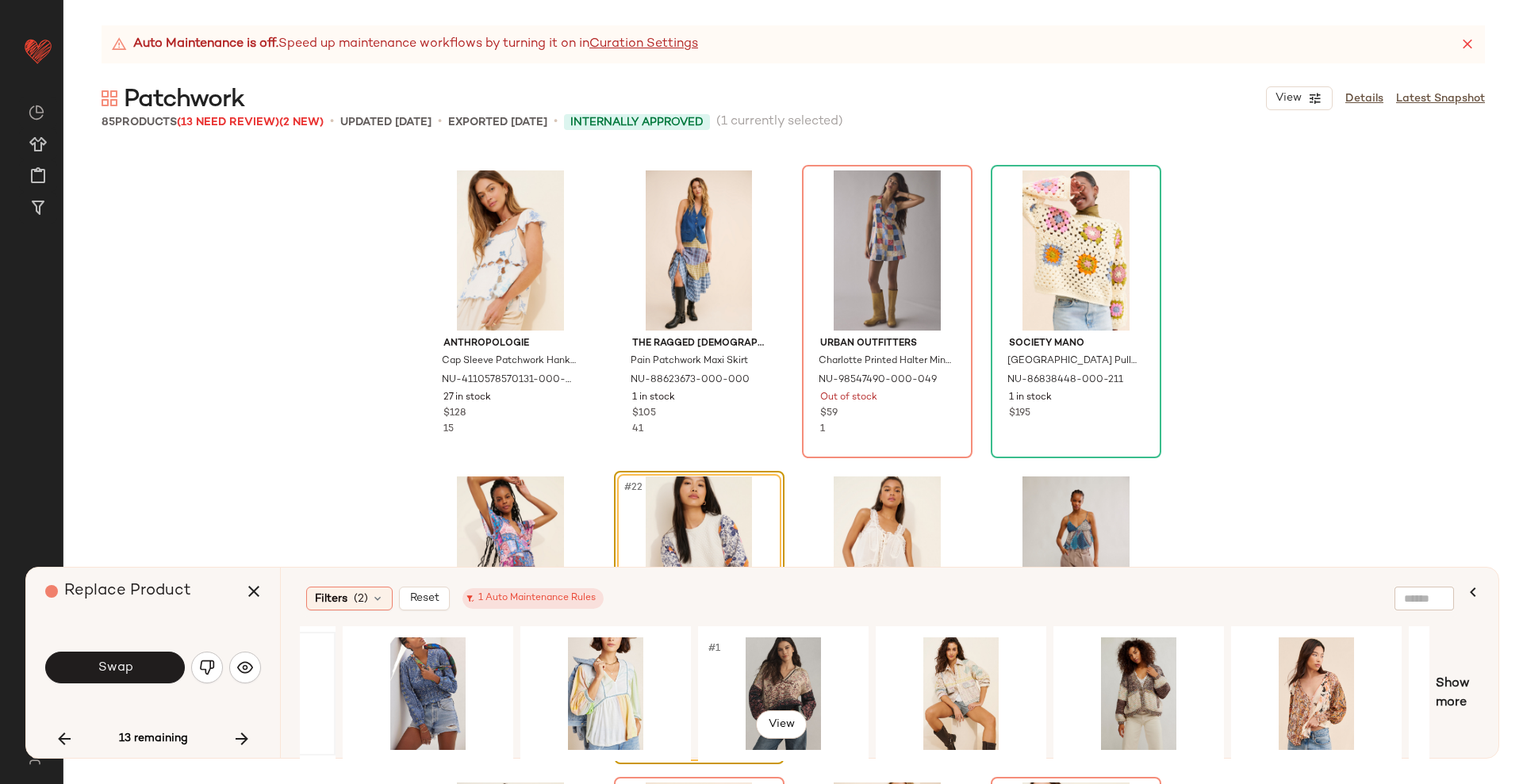
scroll to position [0, 639]
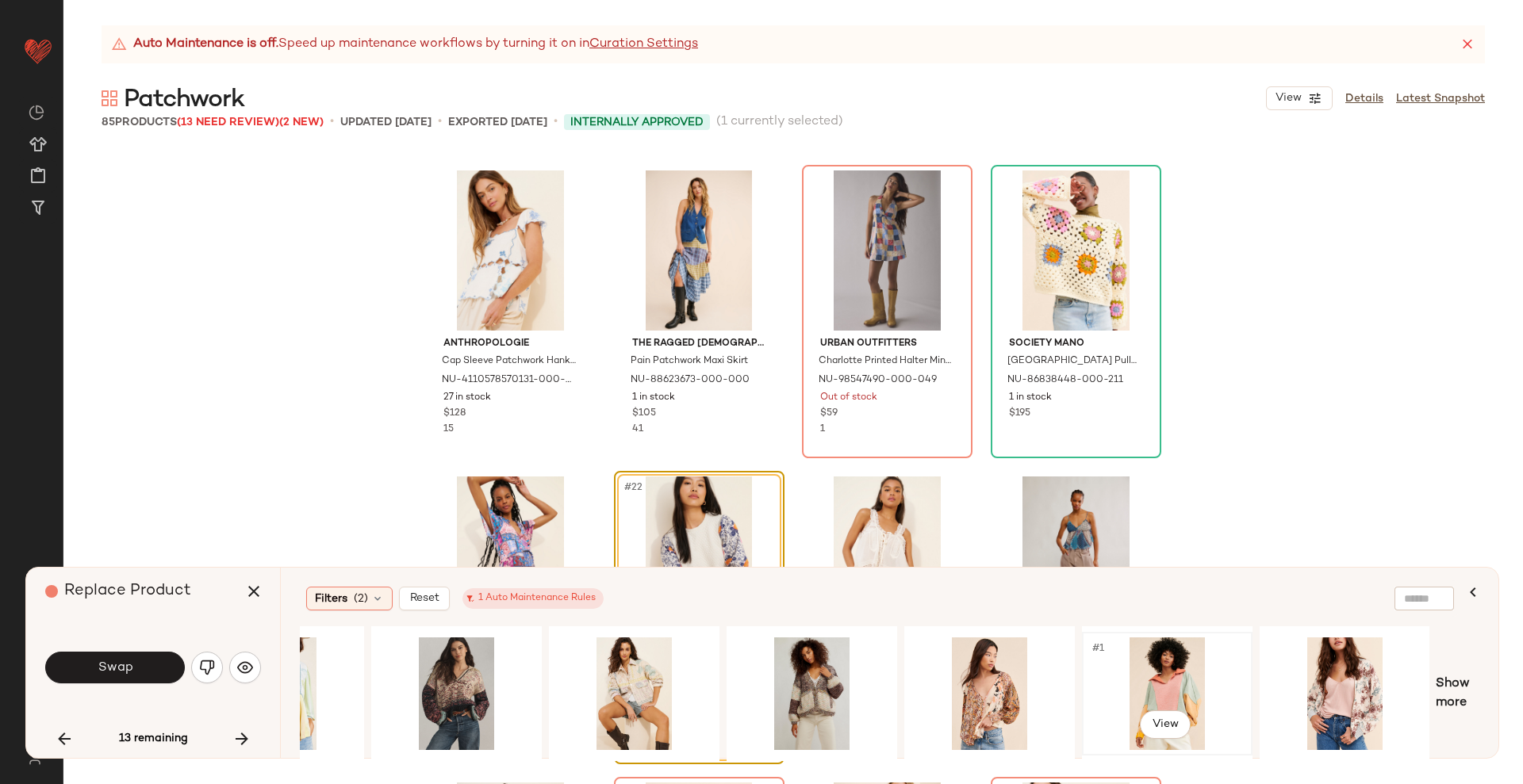
click at [1198, 695] on div "#1 View" at bounding box center [1167, 694] width 160 height 113
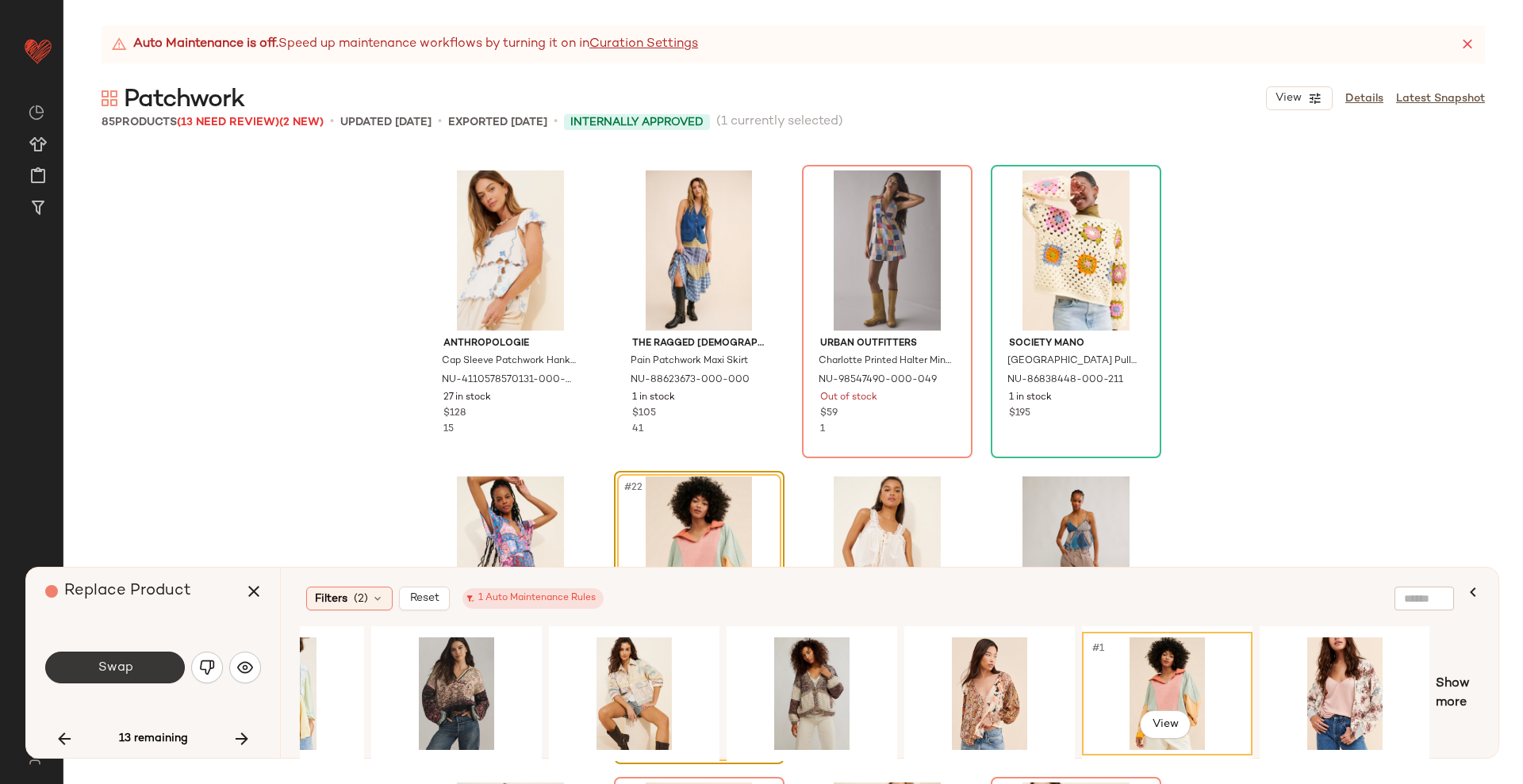
click at [131, 672] on span "Swap" at bounding box center [114, 667] width 36 height 15
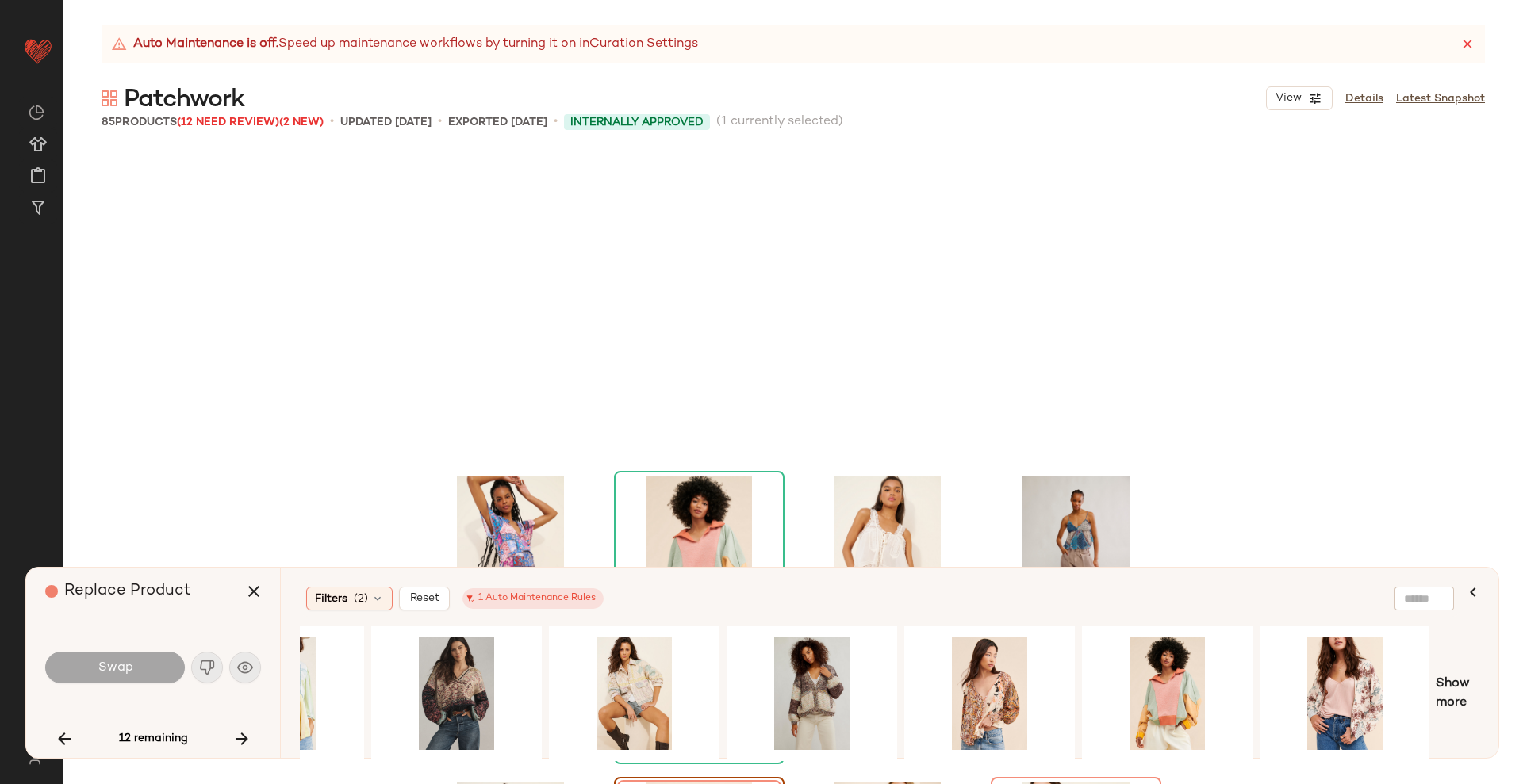
scroll to position [1530, 0]
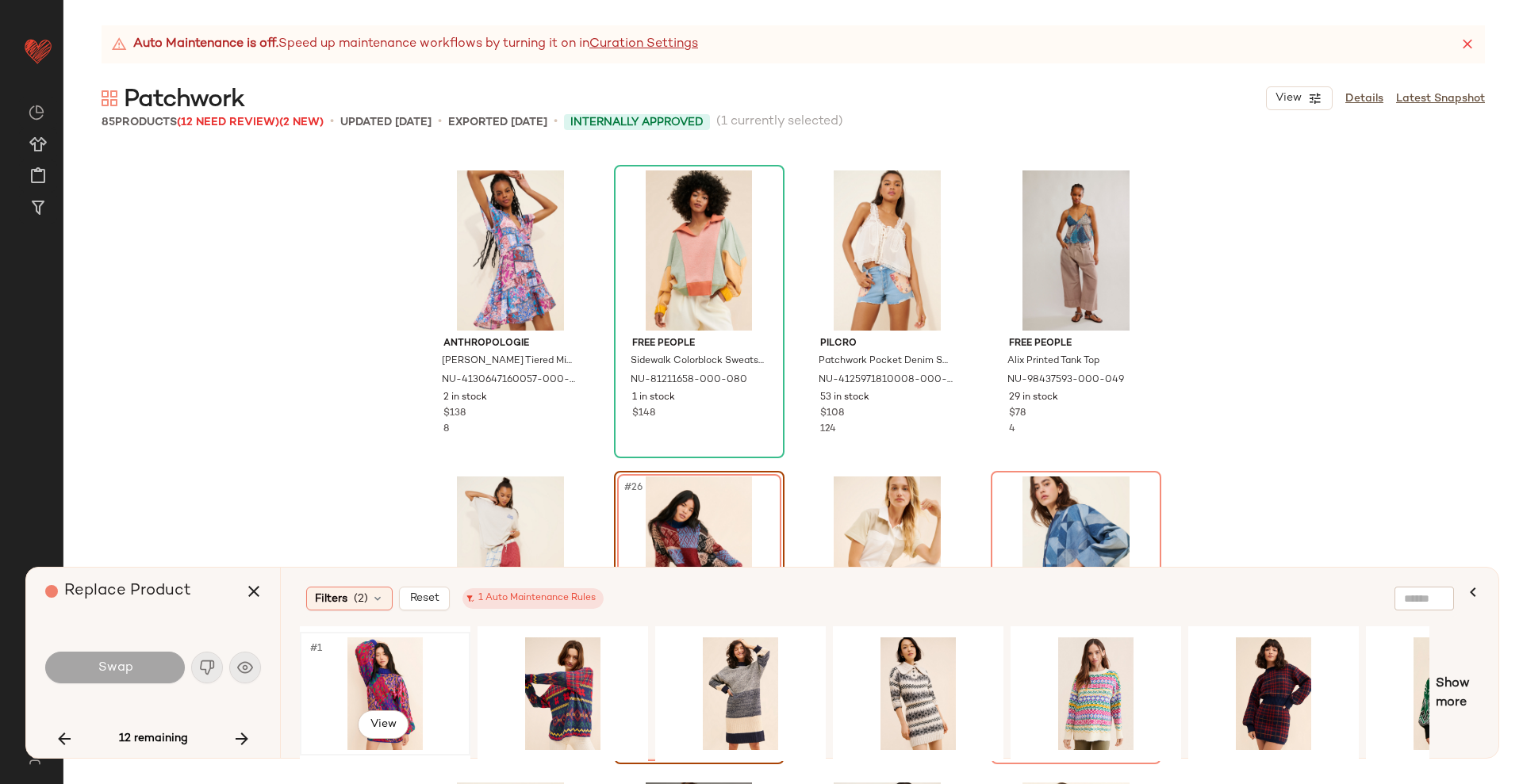
click at [337, 688] on div "#1 View" at bounding box center [385, 694] width 160 height 113
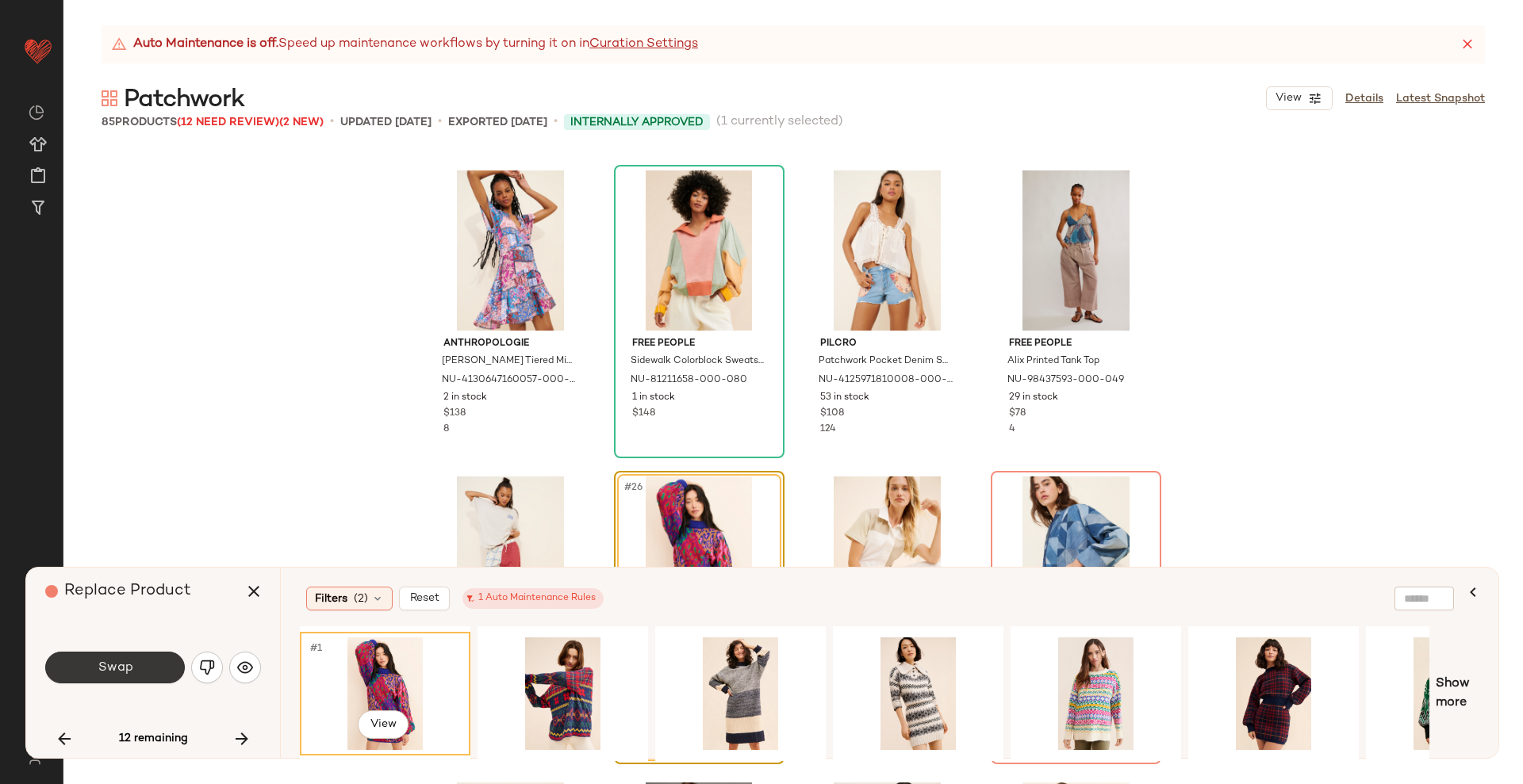
click at [135, 666] on button "Swap" at bounding box center [114, 667] width 139 height 32
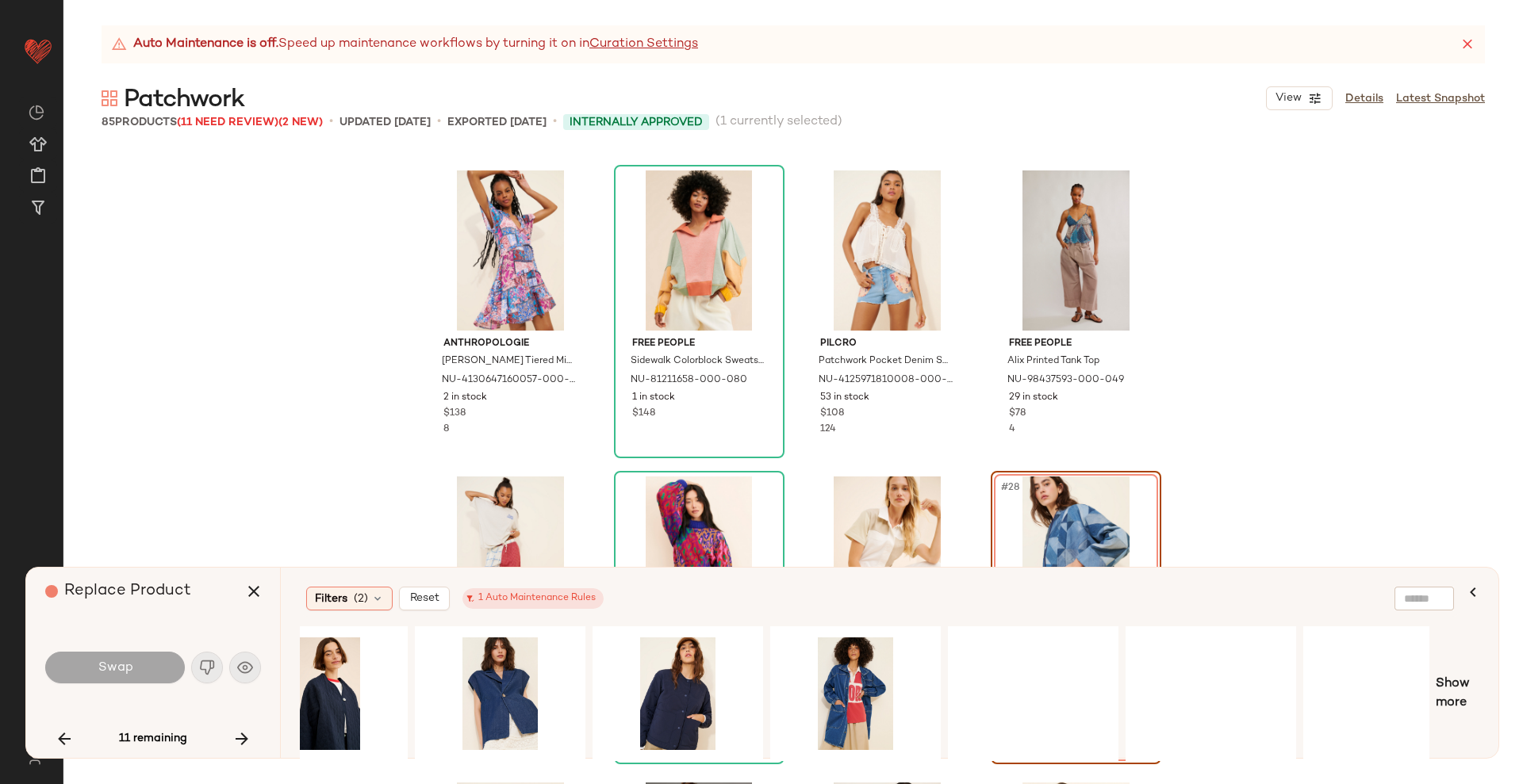
scroll to position [0, 639]
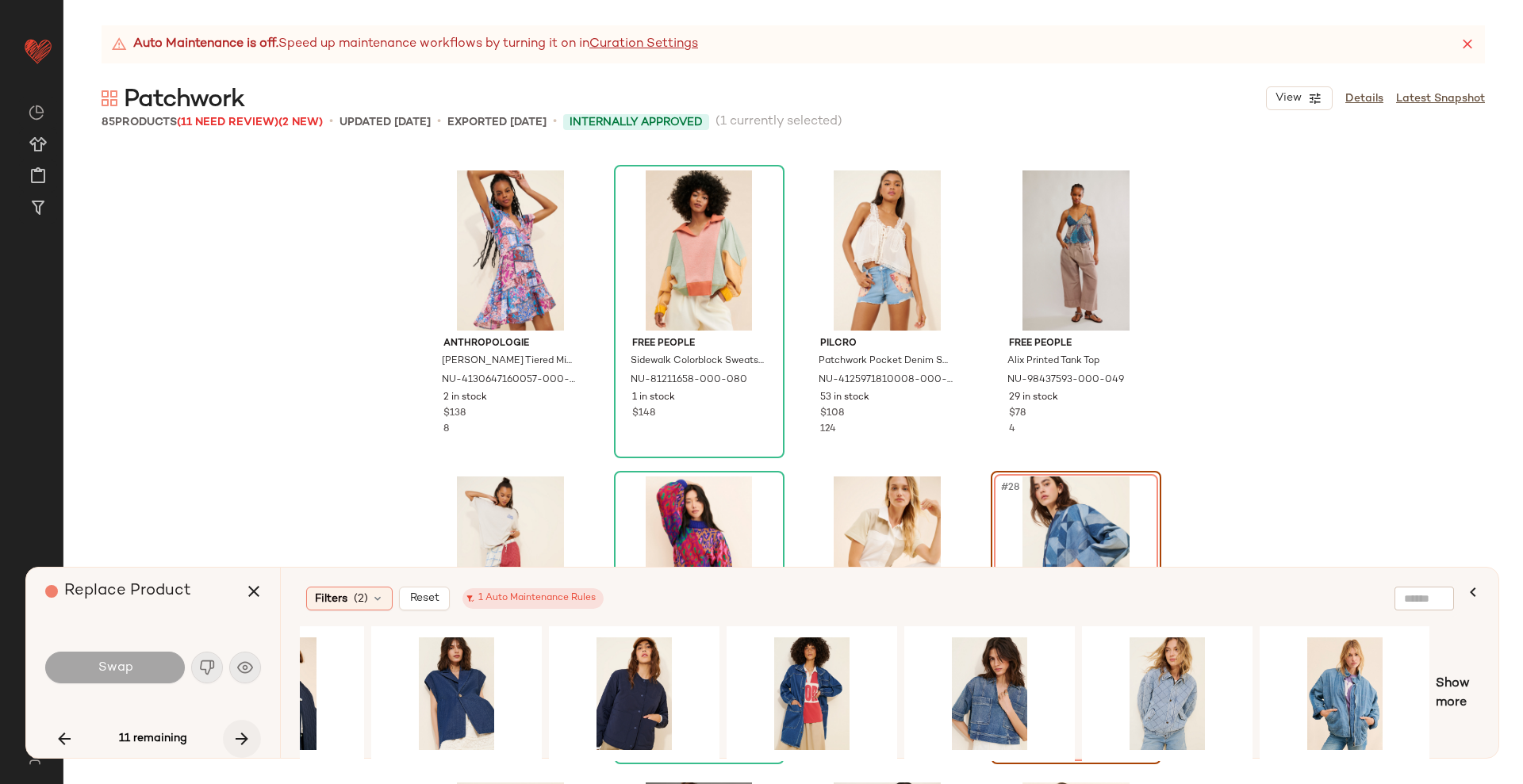
click at [234, 739] on icon "button" at bounding box center [242, 739] width 19 height 19
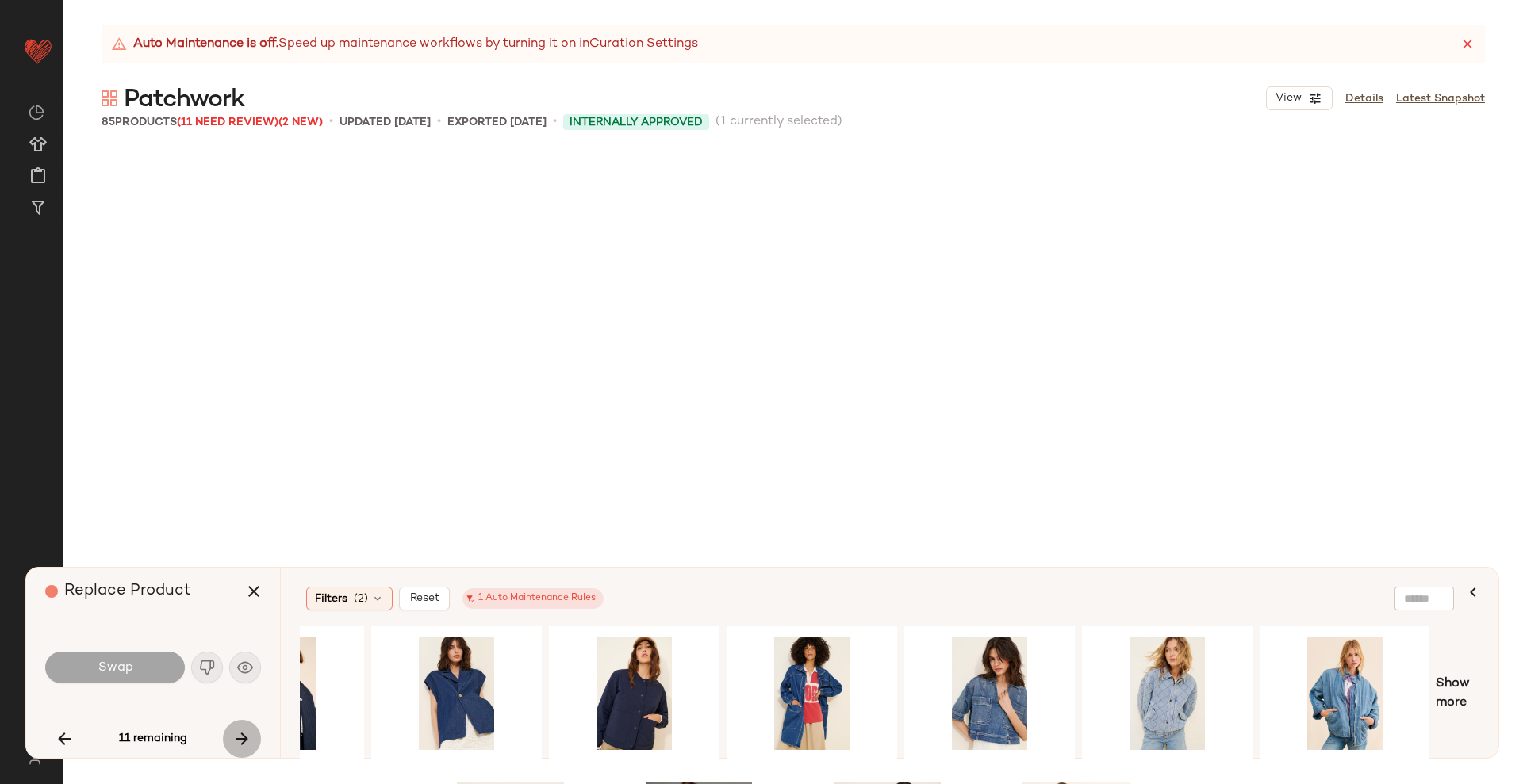
scroll to position [2142, 0]
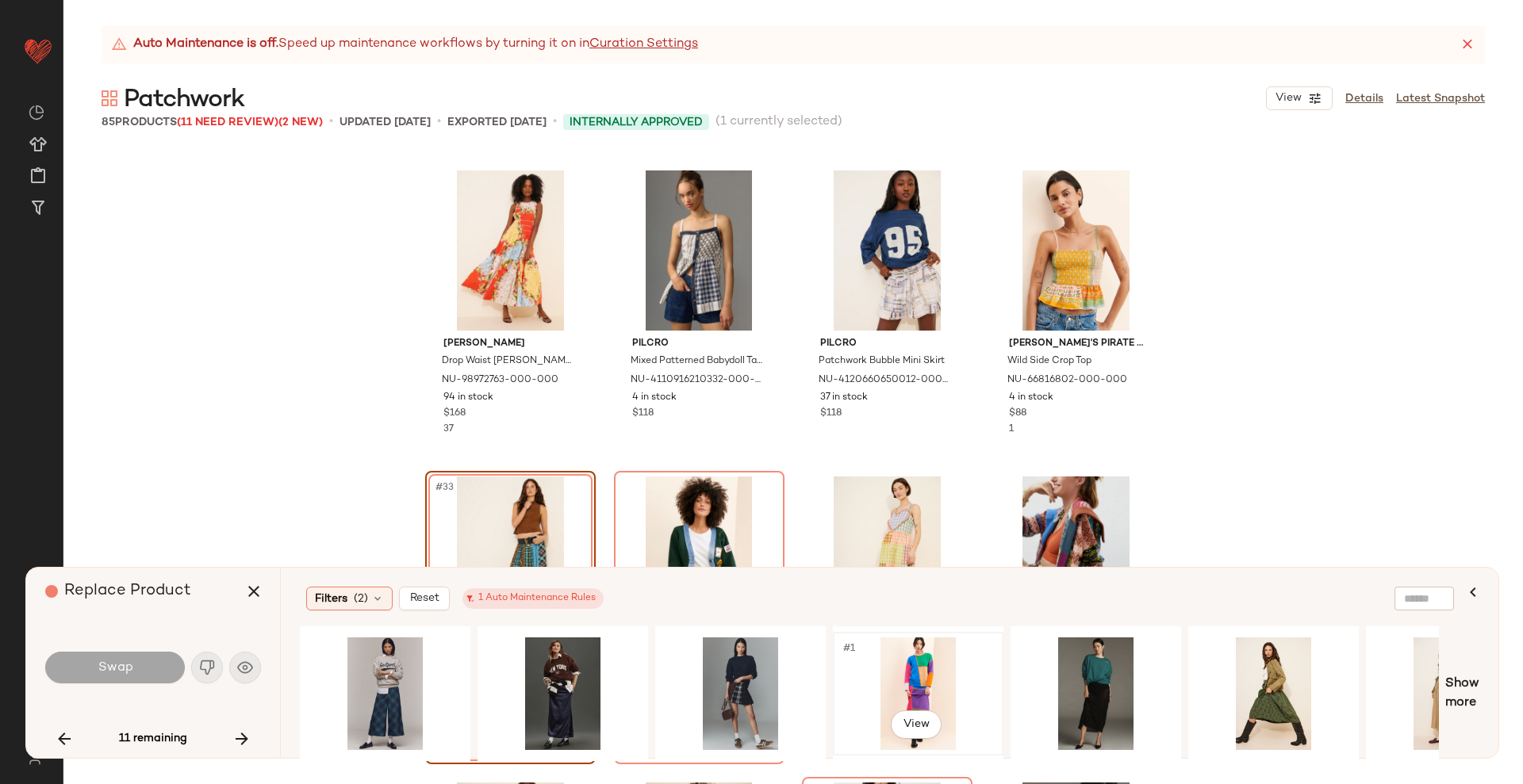
click at [916, 670] on div "#1 View" at bounding box center [918, 694] width 160 height 113
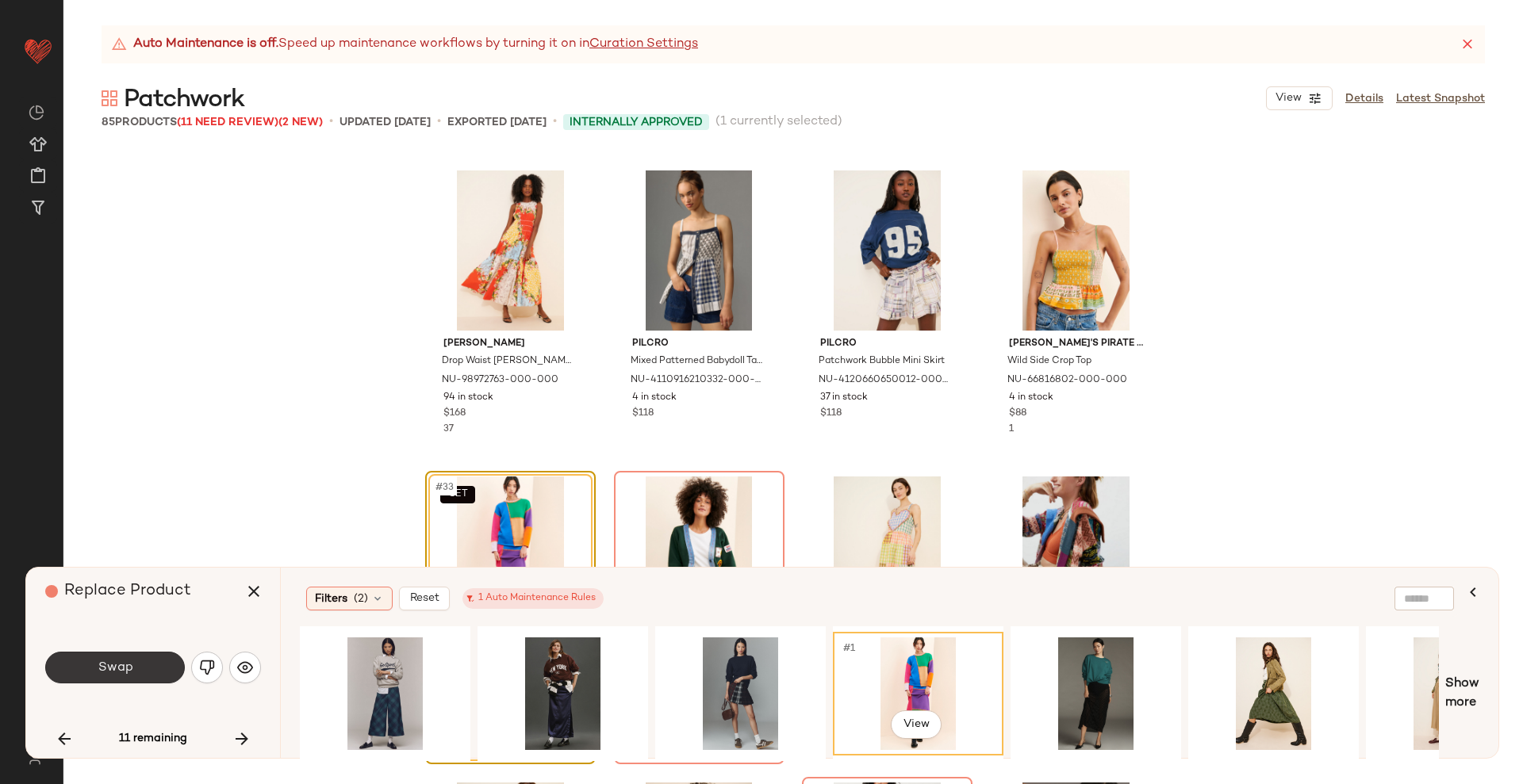
click at [117, 660] on span "Swap" at bounding box center [114, 667] width 36 height 15
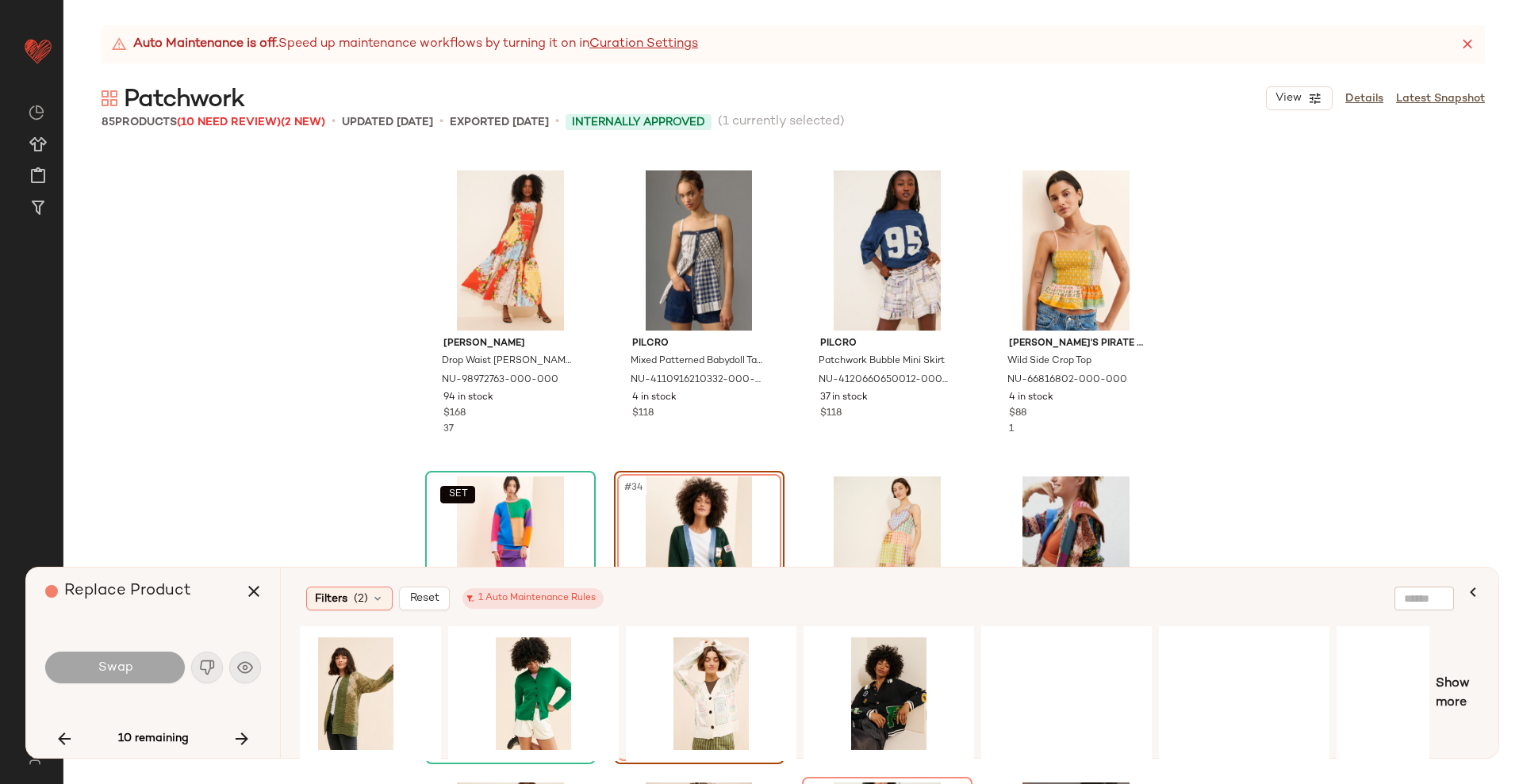
scroll to position [0, 639]
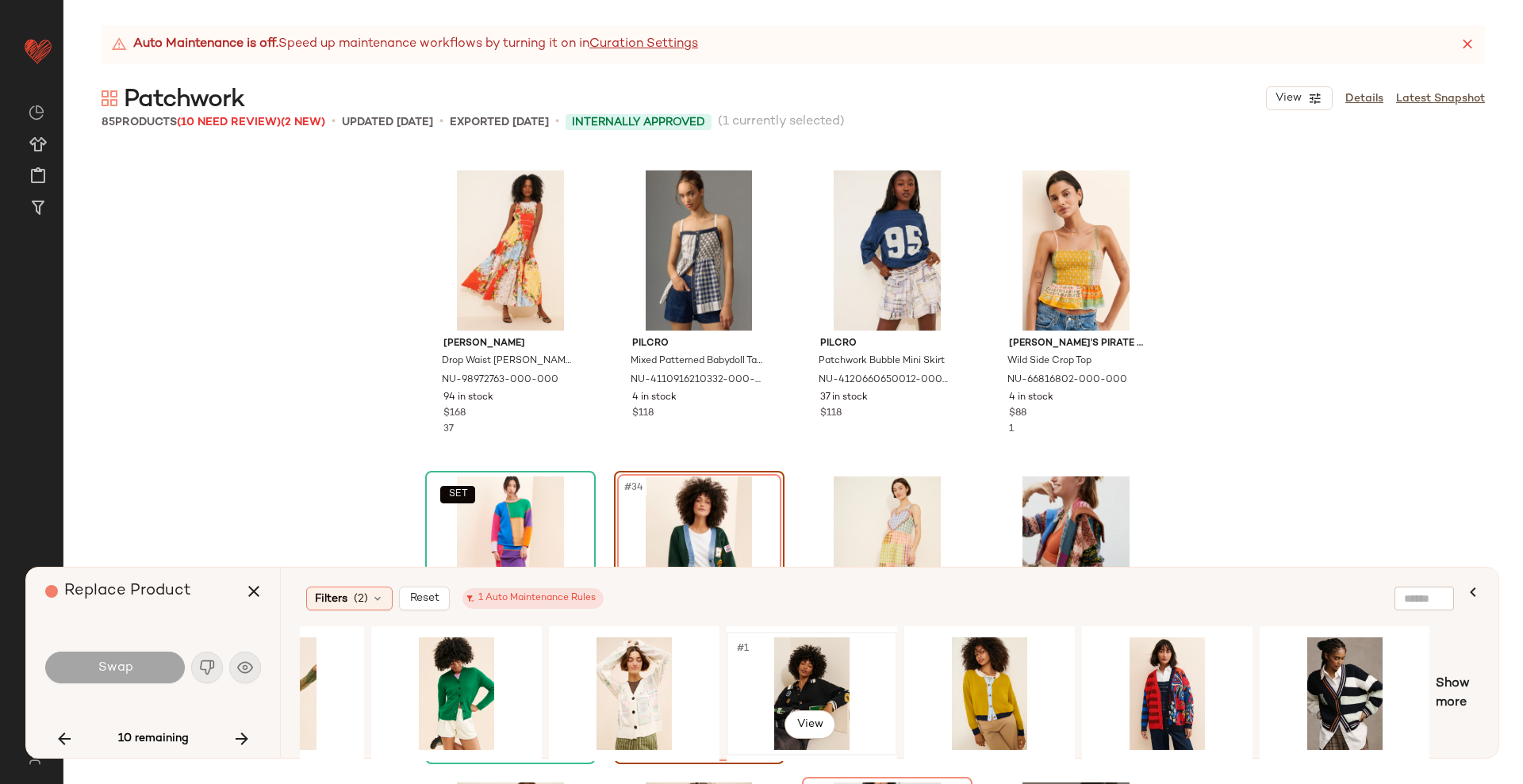
click at [820, 686] on div "#1 View" at bounding box center [812, 694] width 160 height 113
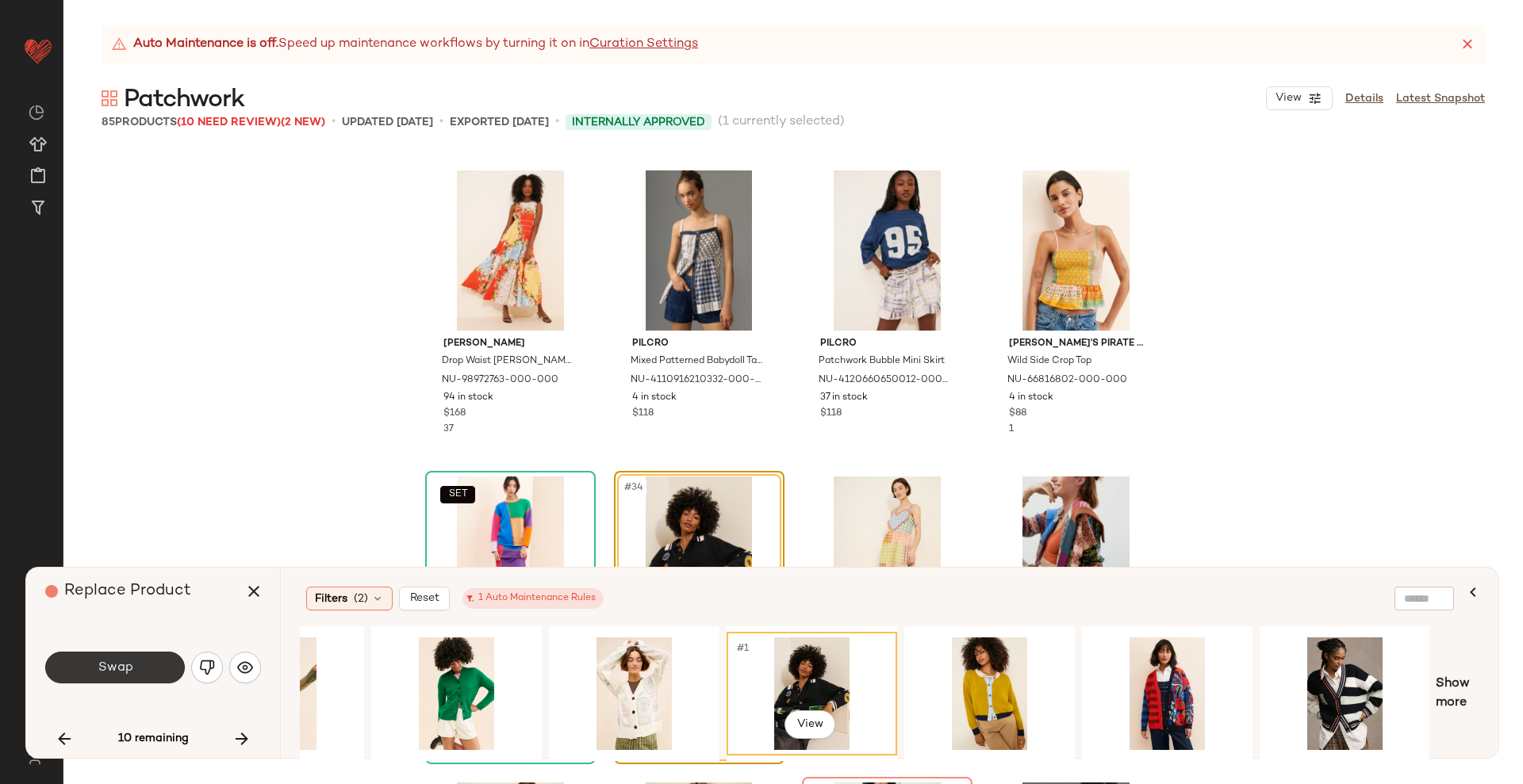
click at [84, 671] on button "Swap" at bounding box center [114, 667] width 139 height 32
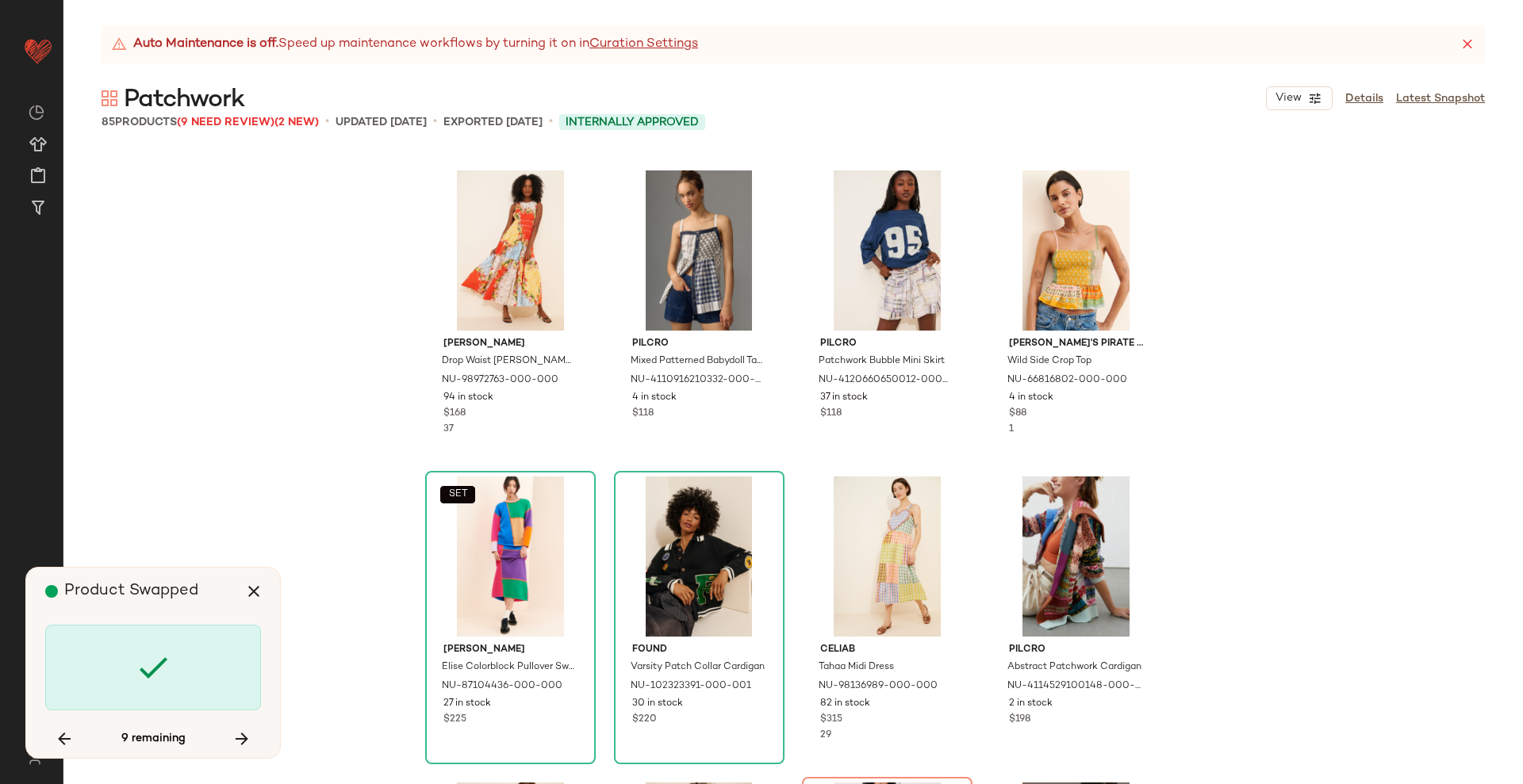
scroll to position [2447, 0]
